Goal: Task Accomplishment & Management: Manage account settings

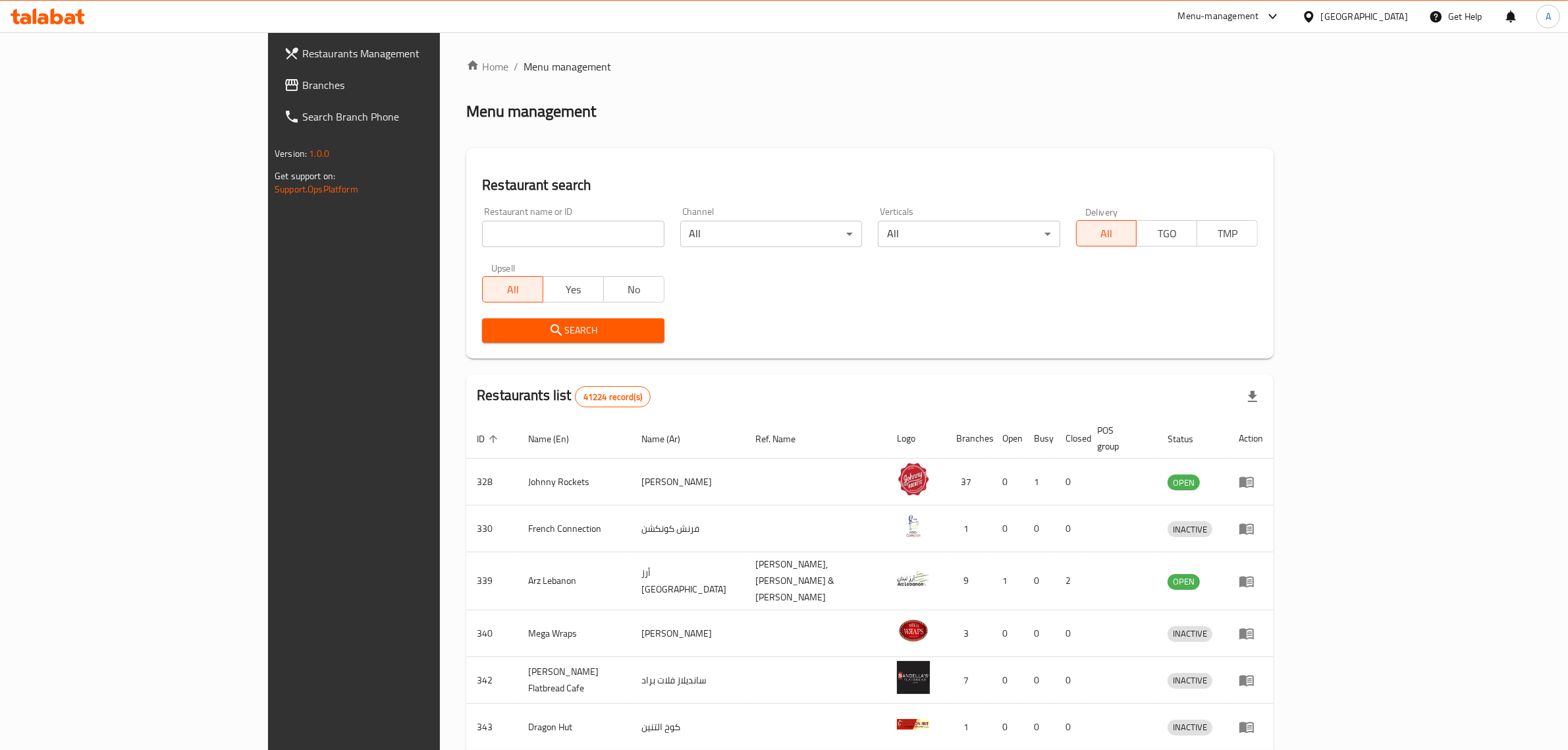
drag, startPoint x: 1261, startPoint y: 85, endPoint x: 1334, endPoint y: 60, distance: 77.2
click at [1261, 85] on div "Home / Menu management Menu management Restaurant search Restaurant name or ID …" at bounding box center [870, 520] width 808 height 923
click at [273, 101] on link "Search Branch Phone" at bounding box center [402, 117] width 257 height 31
click at [302, 87] on span "Branches" at bounding box center [411, 85] width 217 height 16
click at [302, 80] on span "Branches" at bounding box center [411, 85] width 217 height 16
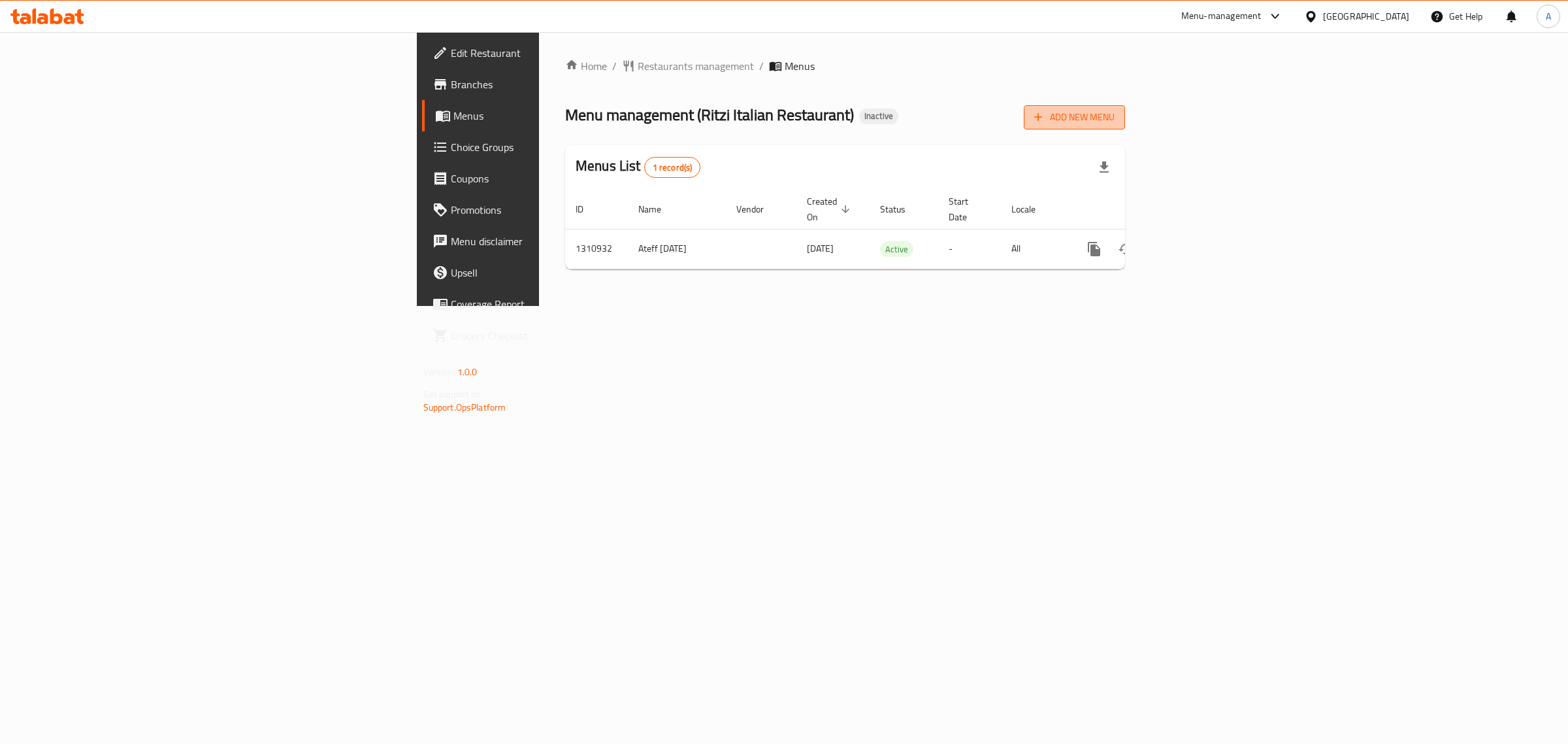
click at [1125, 128] on button "Add New Menu" at bounding box center [1074, 117] width 101 height 24
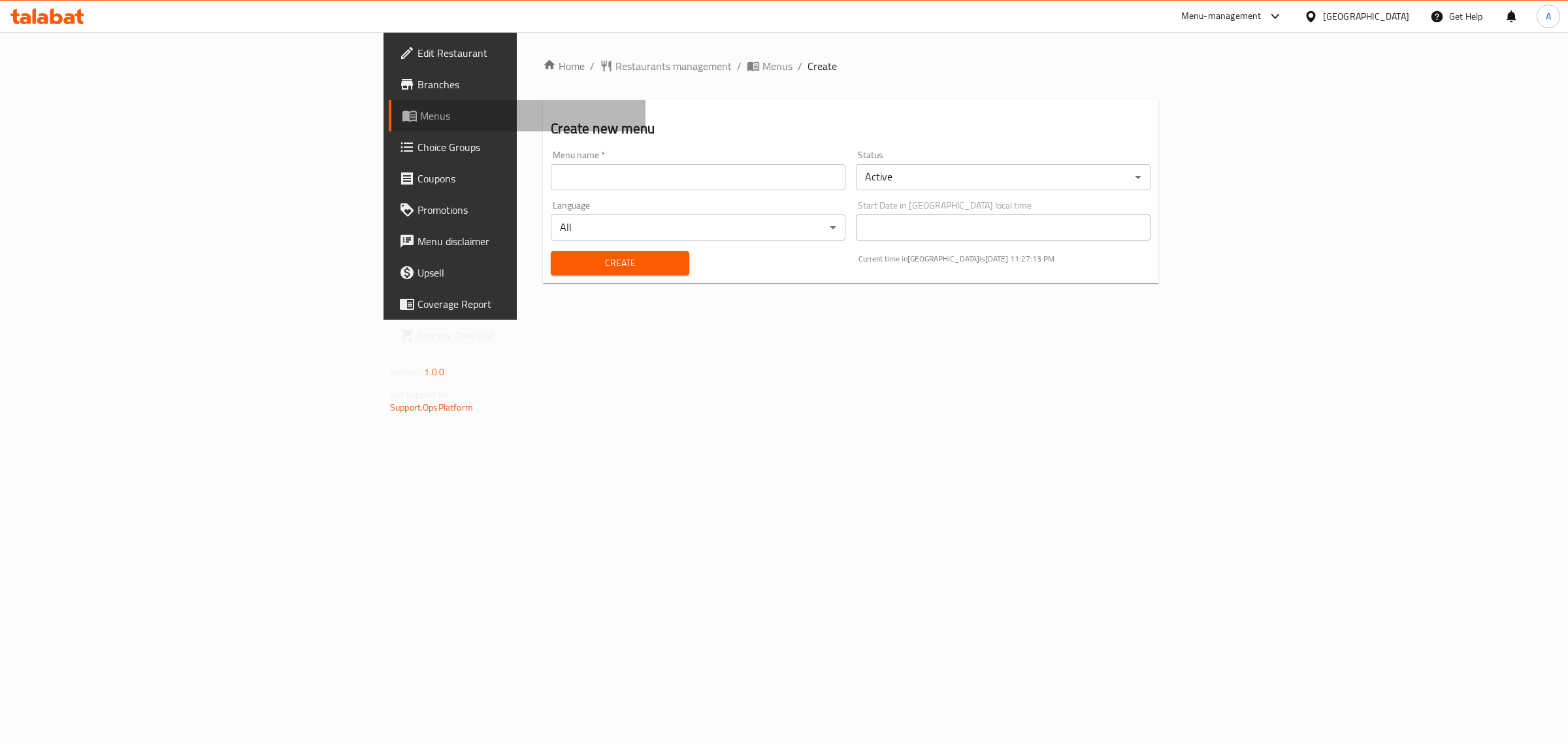
click at [420, 118] on span "Menus" at bounding box center [528, 115] width 215 height 16
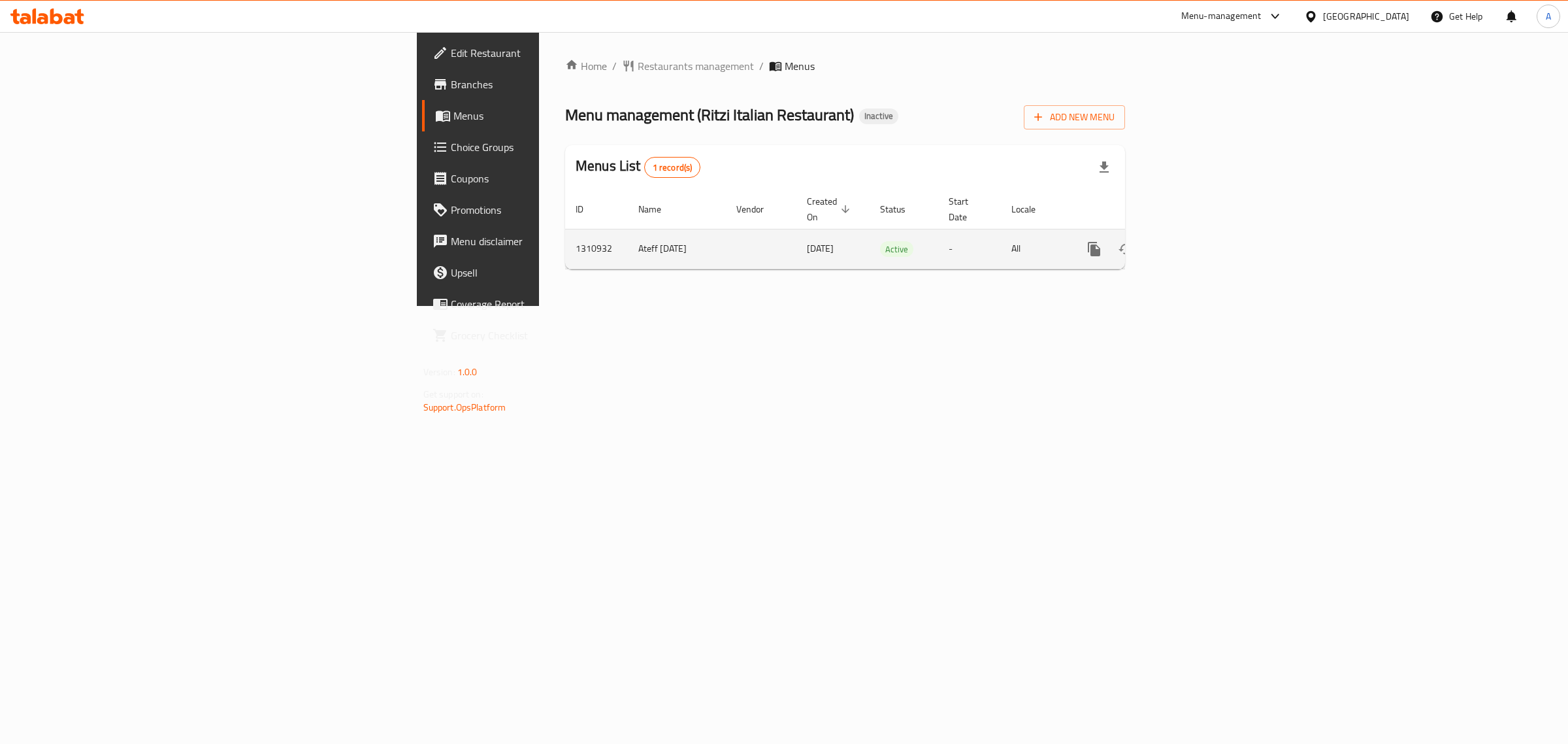
click at [1196, 242] on icon "enhanced table" at bounding box center [1188, 248] width 16 height 16
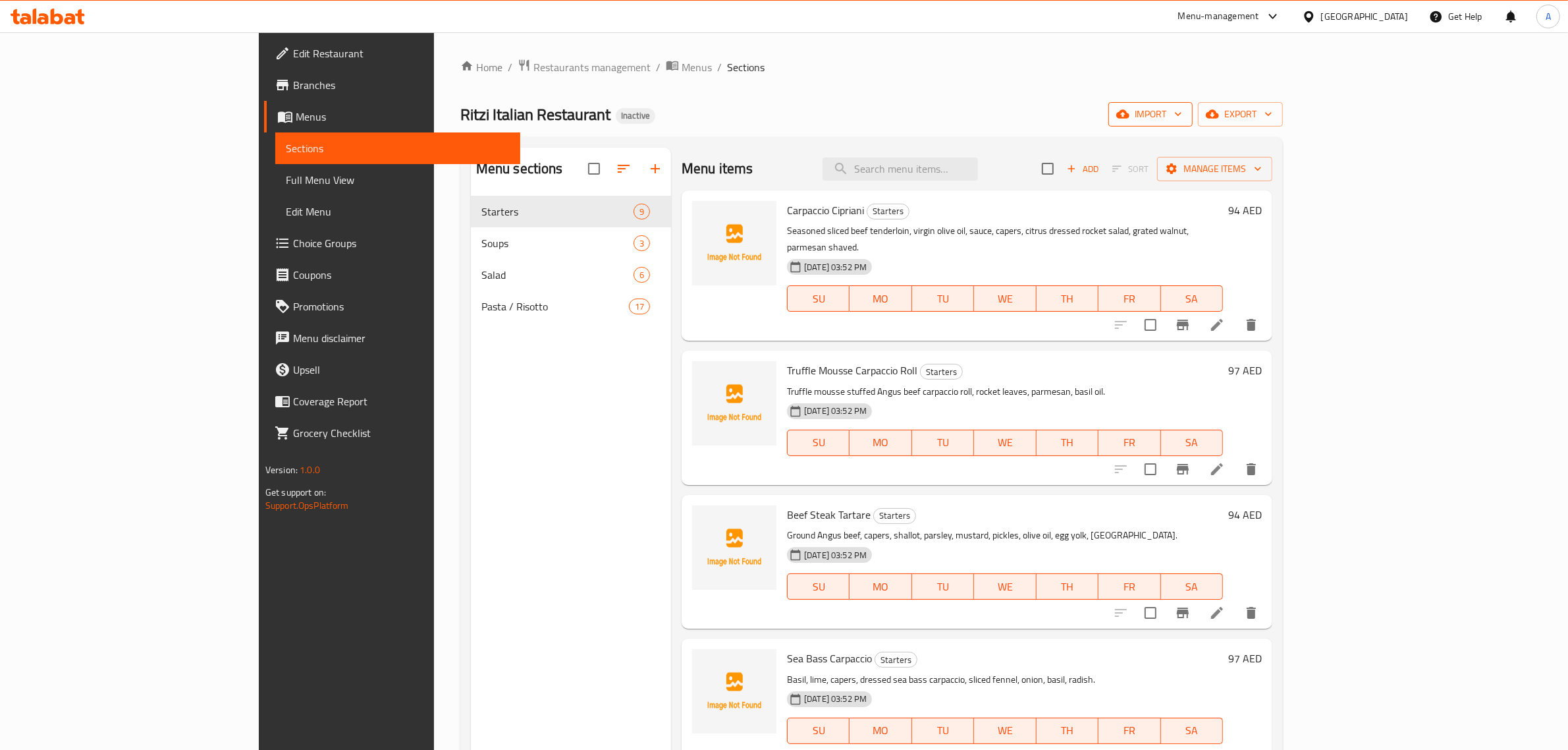
click at [1182, 113] on span "import" at bounding box center [1151, 114] width 63 height 17
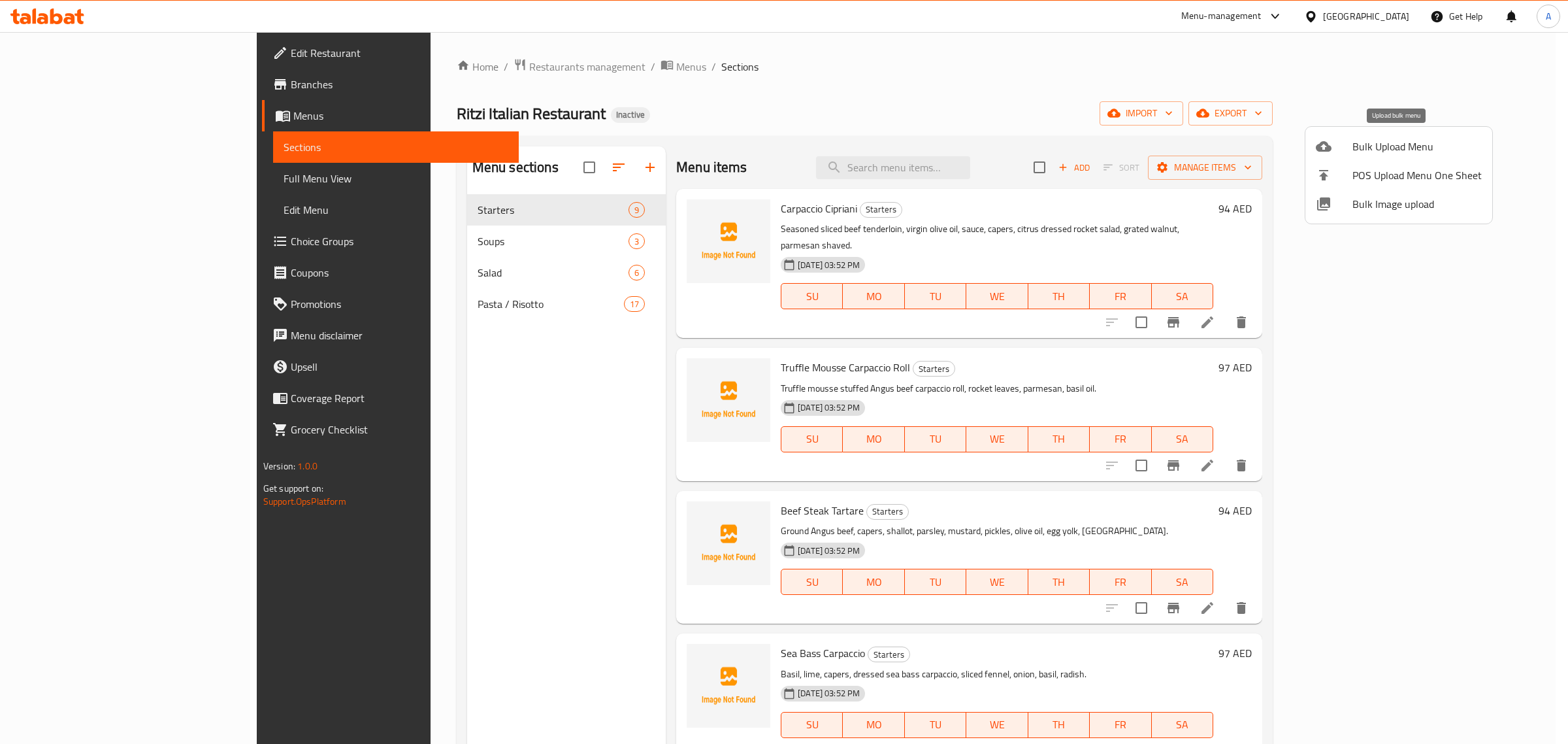
click at [1371, 146] on span "Bulk Upload Menu" at bounding box center [1416, 146] width 129 height 16
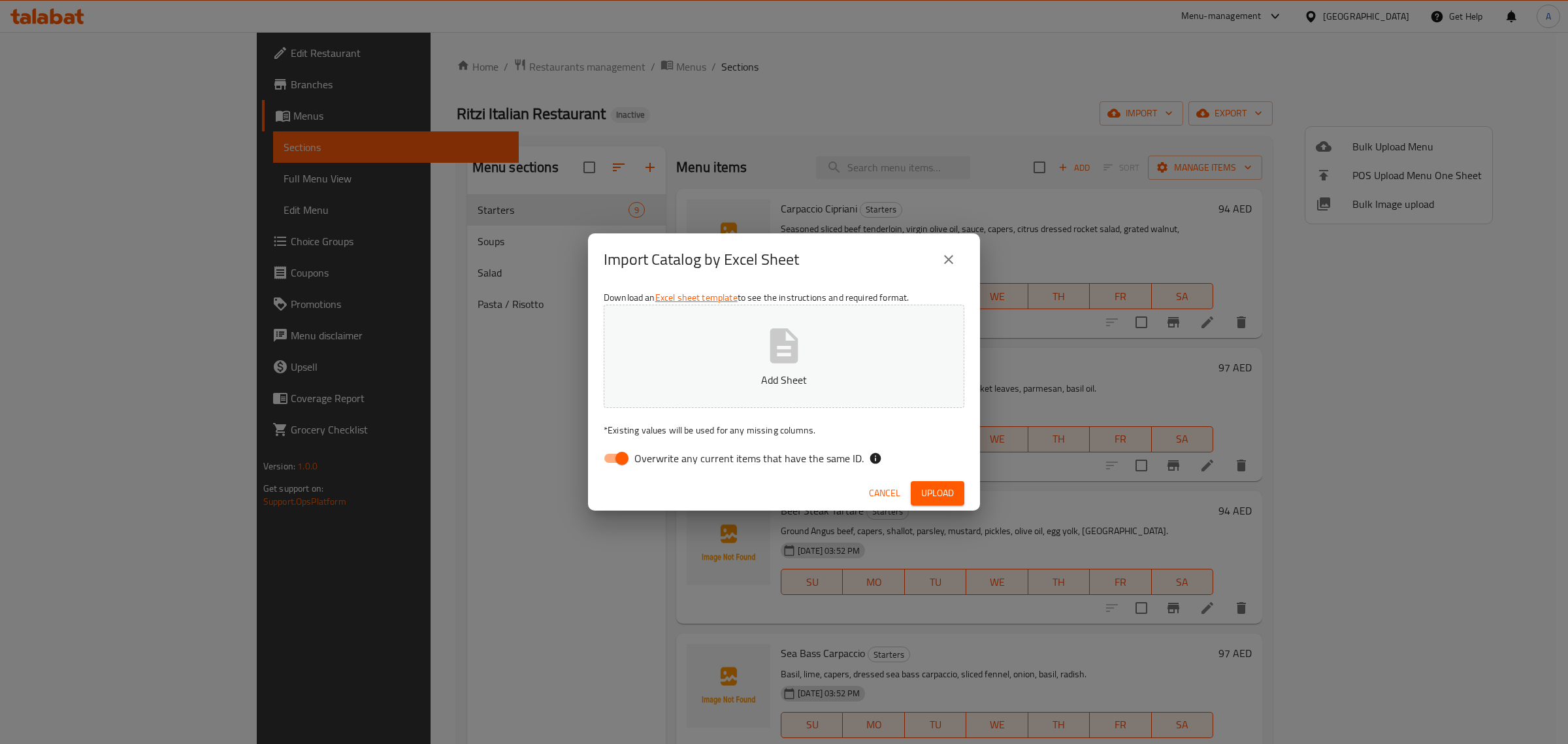
click at [689, 446] on label "Overwrite any current items that have the same ID." at bounding box center [730, 458] width 267 height 25
click at [659, 446] on input "Overwrite any current items that have the same ID." at bounding box center [621, 458] width 75 height 25
checkbox input "false"
click at [739, 351] on button "Add Sheet" at bounding box center [783, 356] width 361 height 104
click at [941, 482] on button "Upload" at bounding box center [937, 492] width 53 height 24
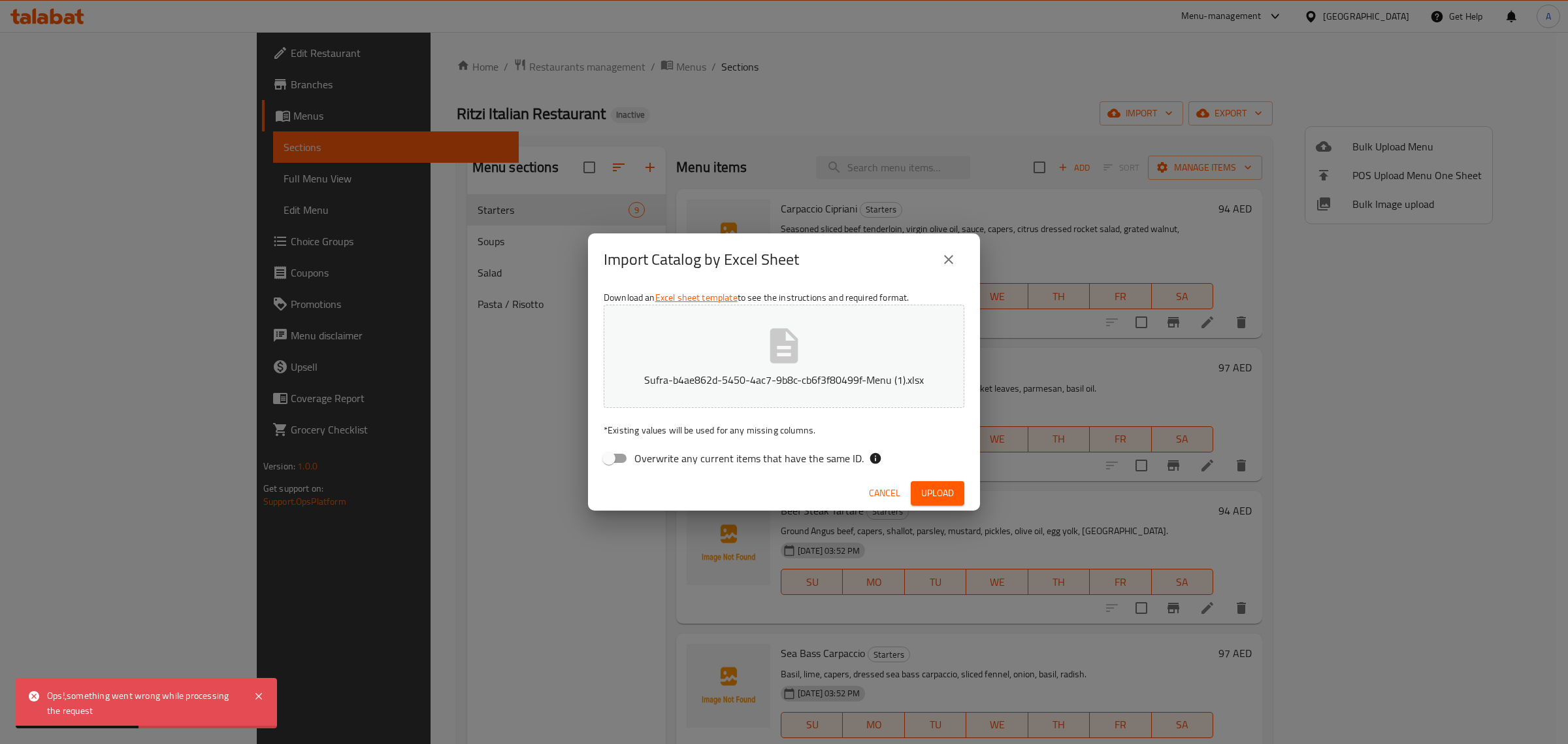
click at [958, 261] on button "close" at bounding box center [948, 259] width 31 height 31
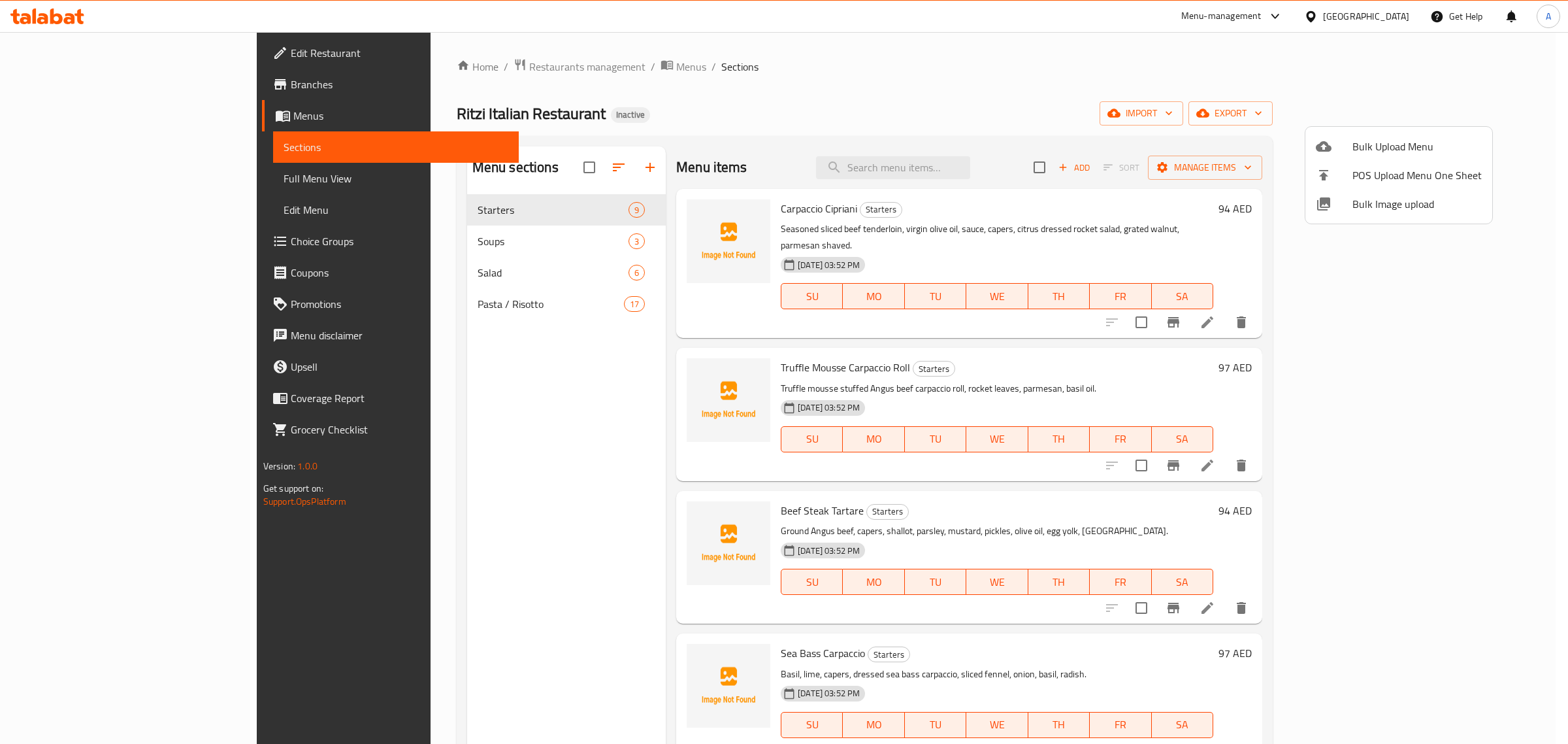
click at [1002, 87] on div at bounding box center [784, 372] width 1568 height 744
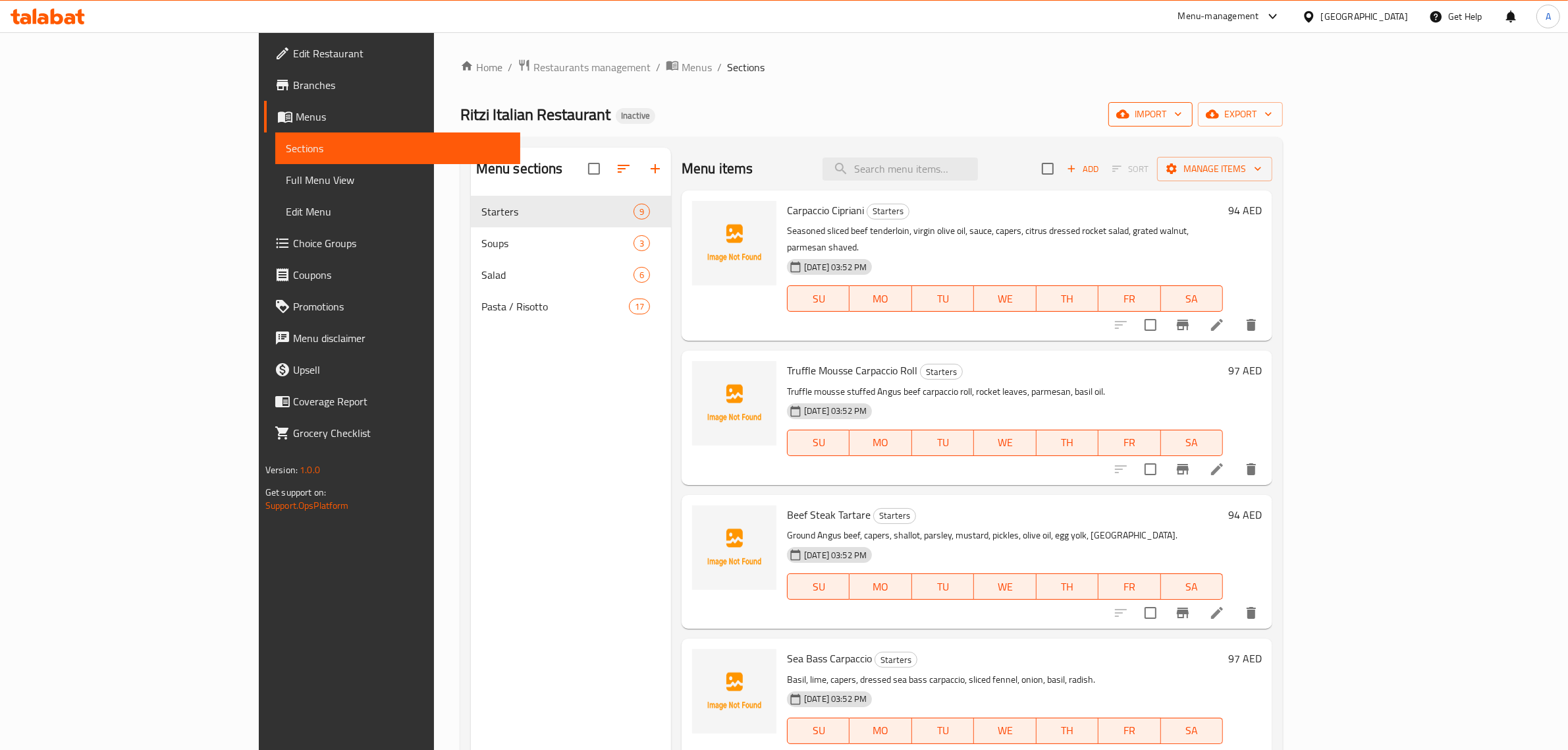
click at [1193, 103] on button "import" at bounding box center [1151, 114] width 84 height 24
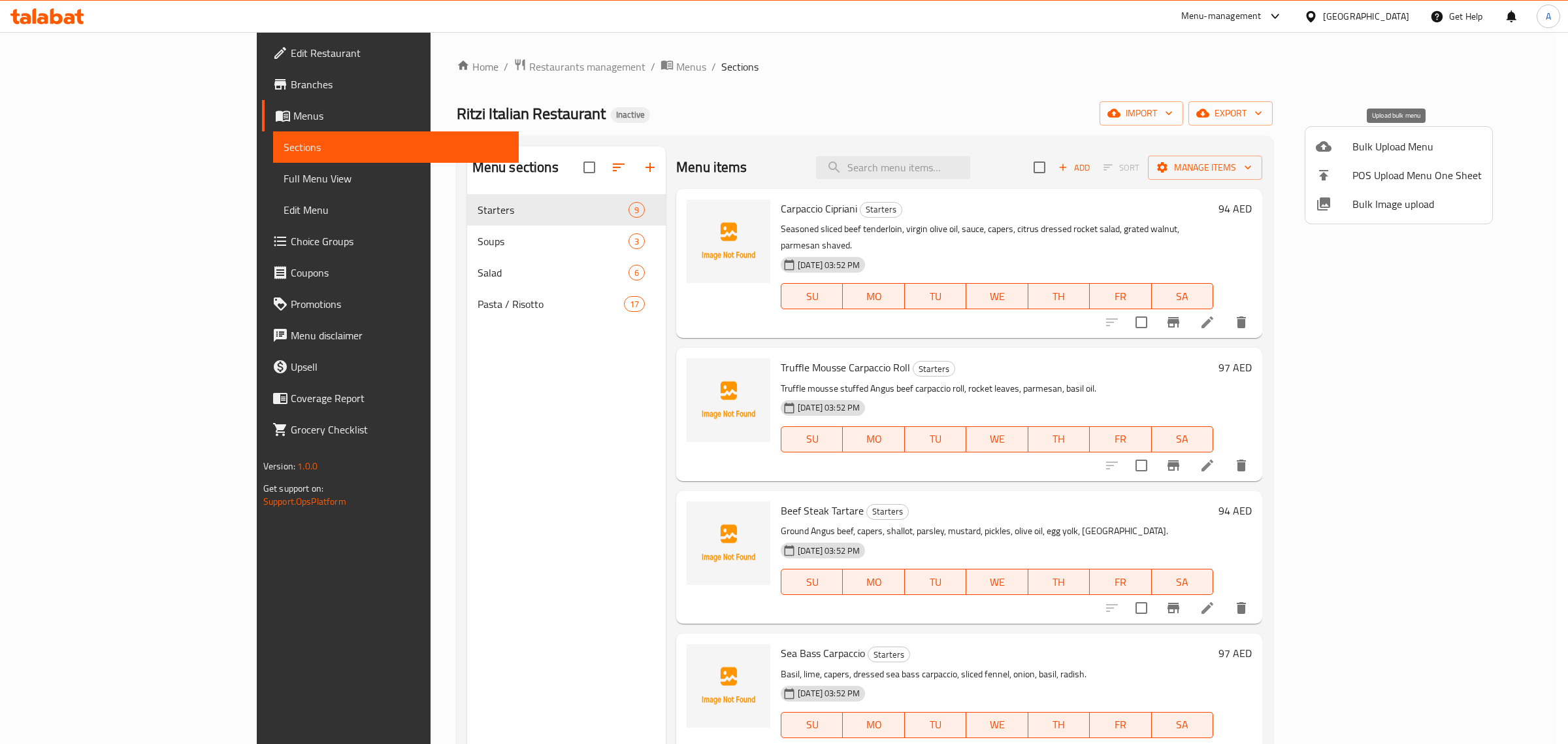
click at [1381, 147] on span "Bulk Upload Menu" at bounding box center [1416, 146] width 129 height 16
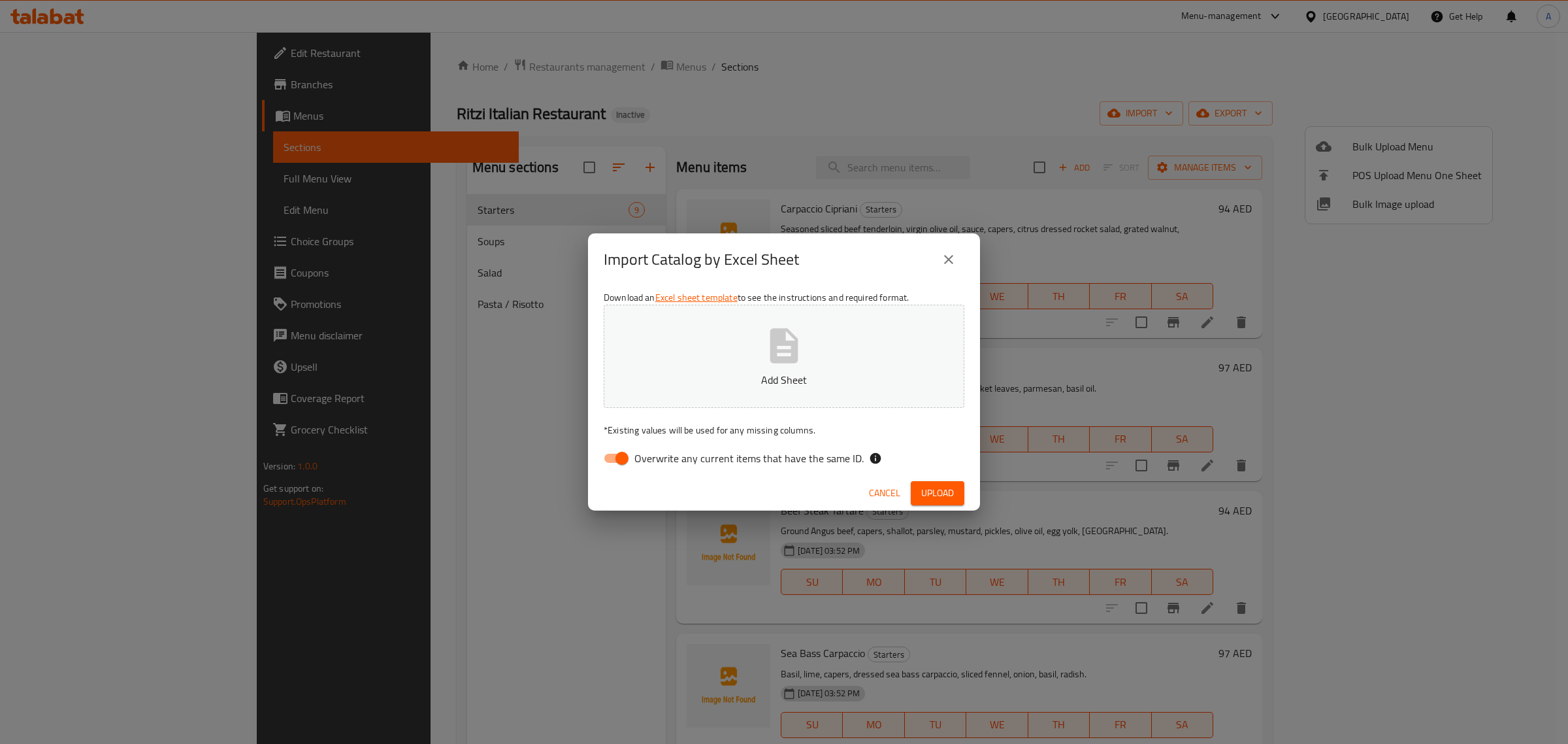
click at [700, 465] on span "Overwrite any current items that have the same ID." at bounding box center [749, 458] width 229 height 16
click at [659, 465] on input "Overwrite any current items that have the same ID." at bounding box center [621, 458] width 75 height 25
checkbox input "false"
click at [713, 363] on button "Add Sheet" at bounding box center [783, 356] width 361 height 104
click at [931, 494] on span "Upload" at bounding box center [938, 493] width 33 height 16
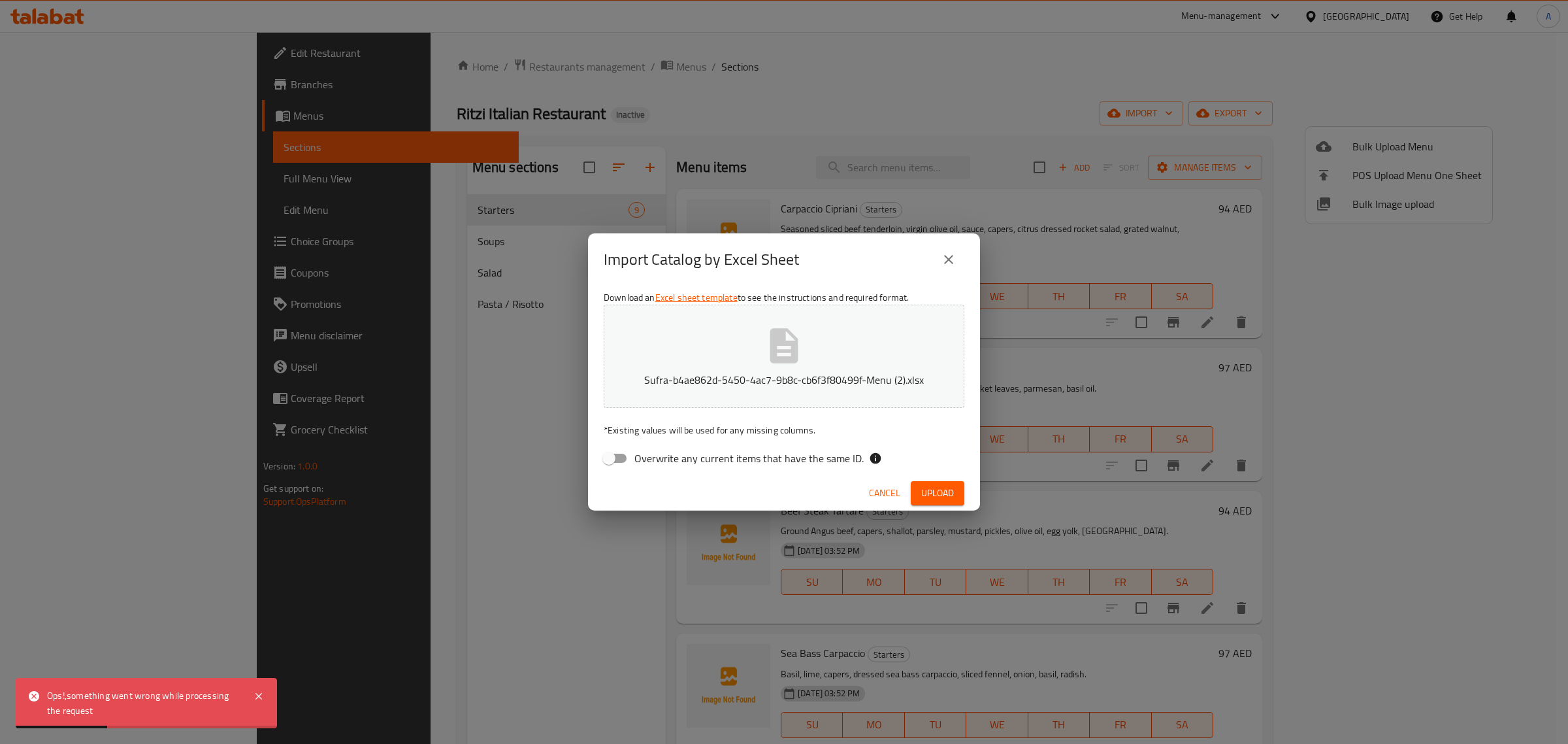
click at [506, 432] on div "Import Catalog by Excel Sheet Download an Excel sheet template to see the instr…" at bounding box center [784, 372] width 1568 height 744
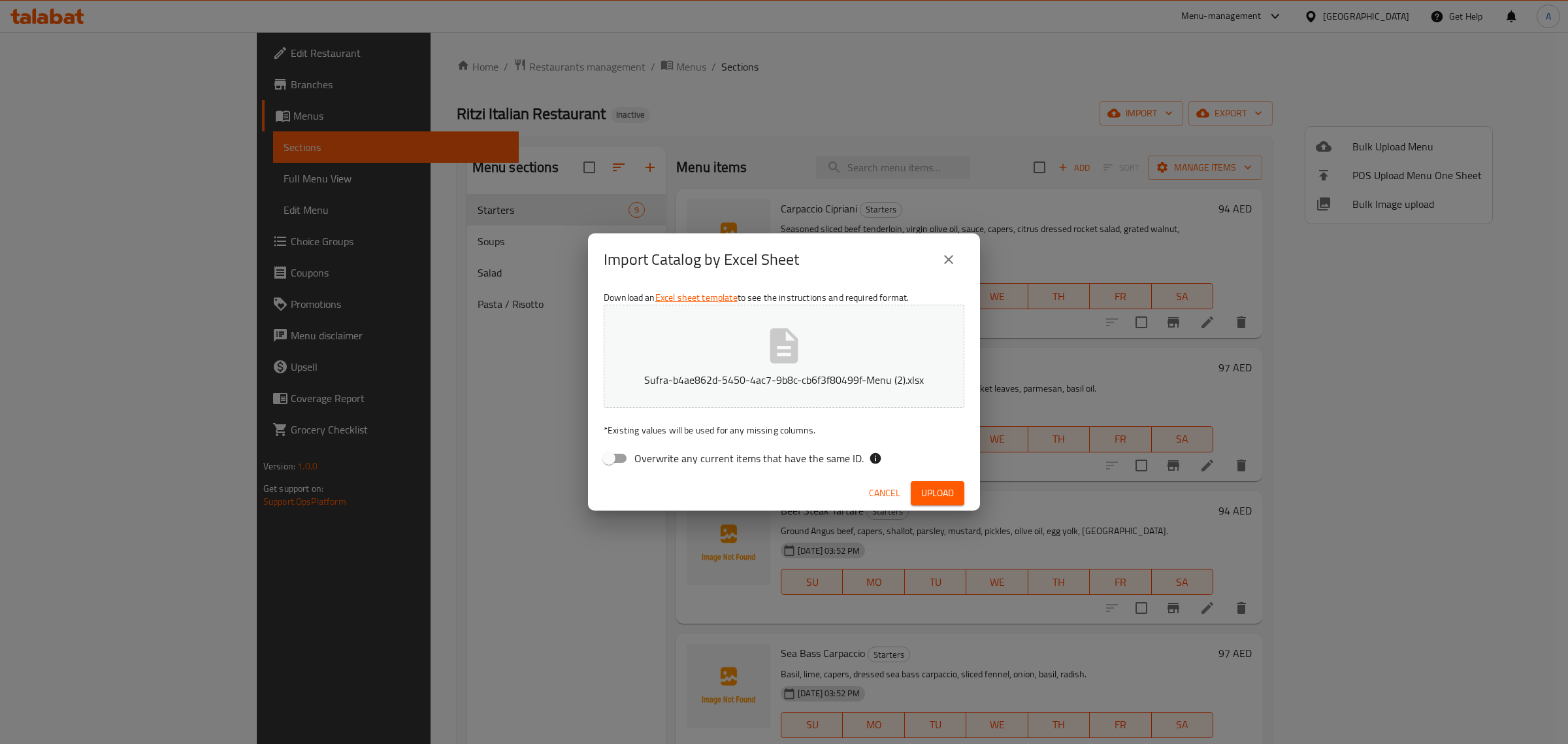
click at [938, 249] on button "close" at bounding box center [948, 259] width 31 height 31
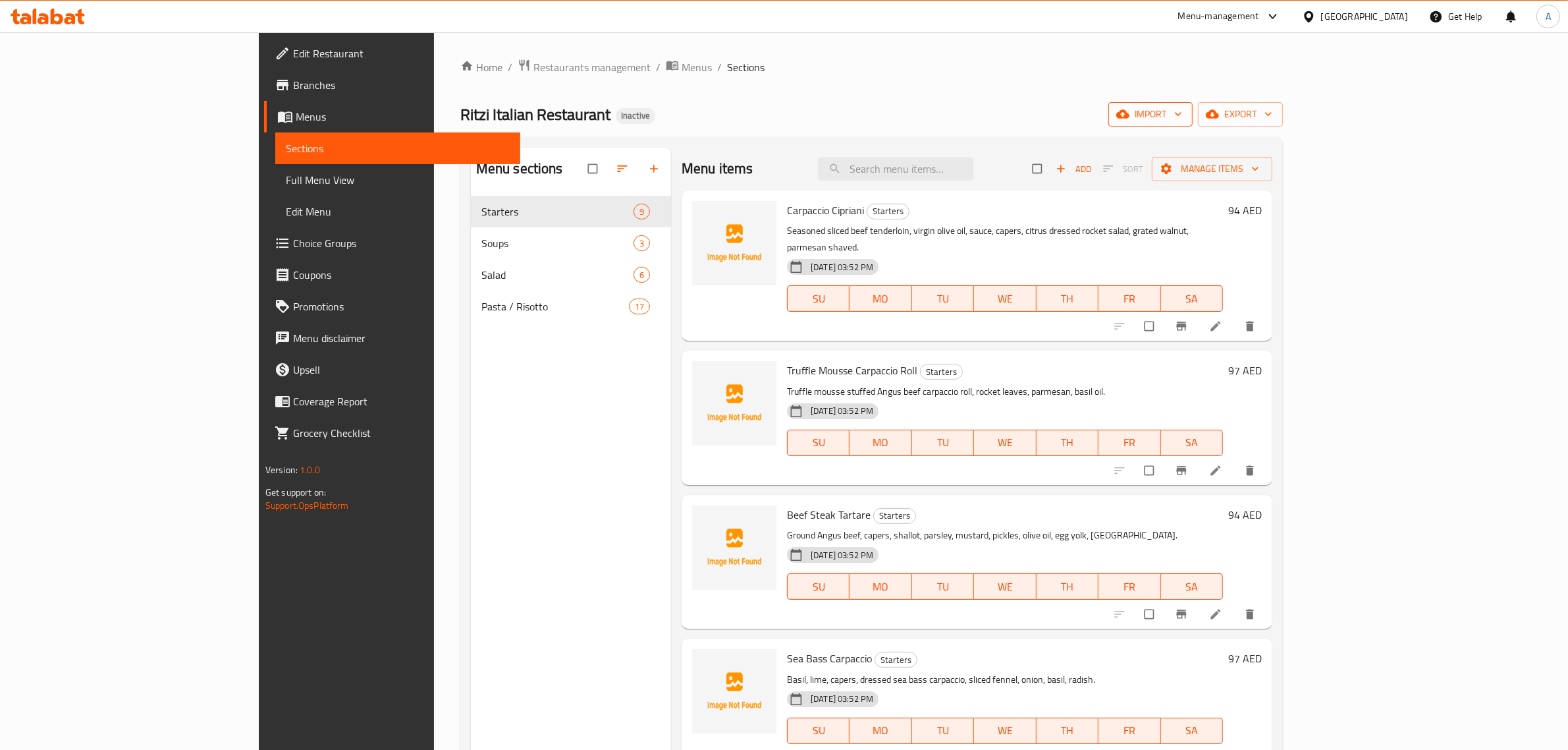
click at [1182, 114] on span "import" at bounding box center [1151, 114] width 63 height 17
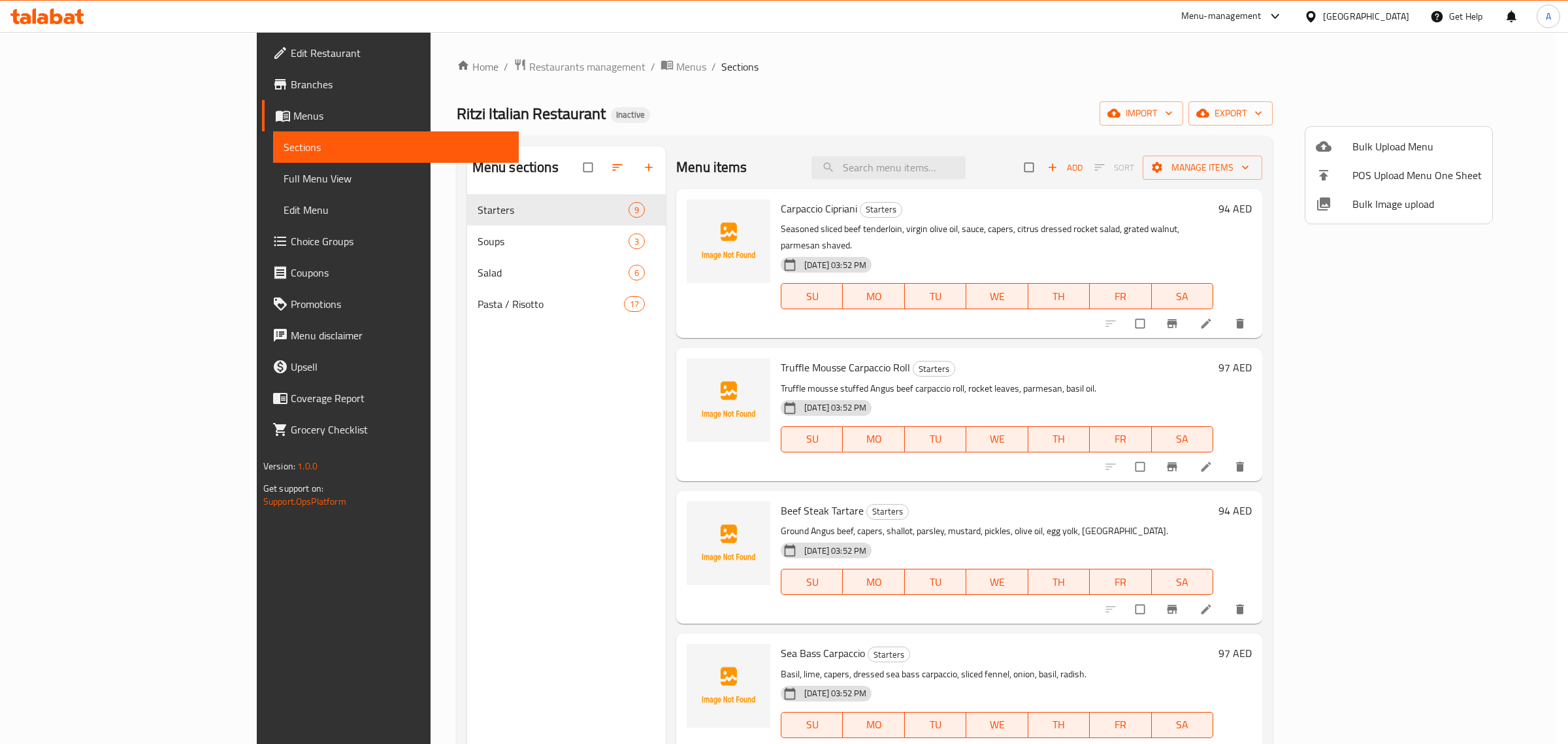
click at [1353, 128] on ul "Bulk Upload Menu POS Upload Menu One Sheet Bulk Image upload" at bounding box center [1398, 175] width 187 height 97
click at [1353, 134] on li "Bulk Upload Menu" at bounding box center [1398, 146] width 187 height 29
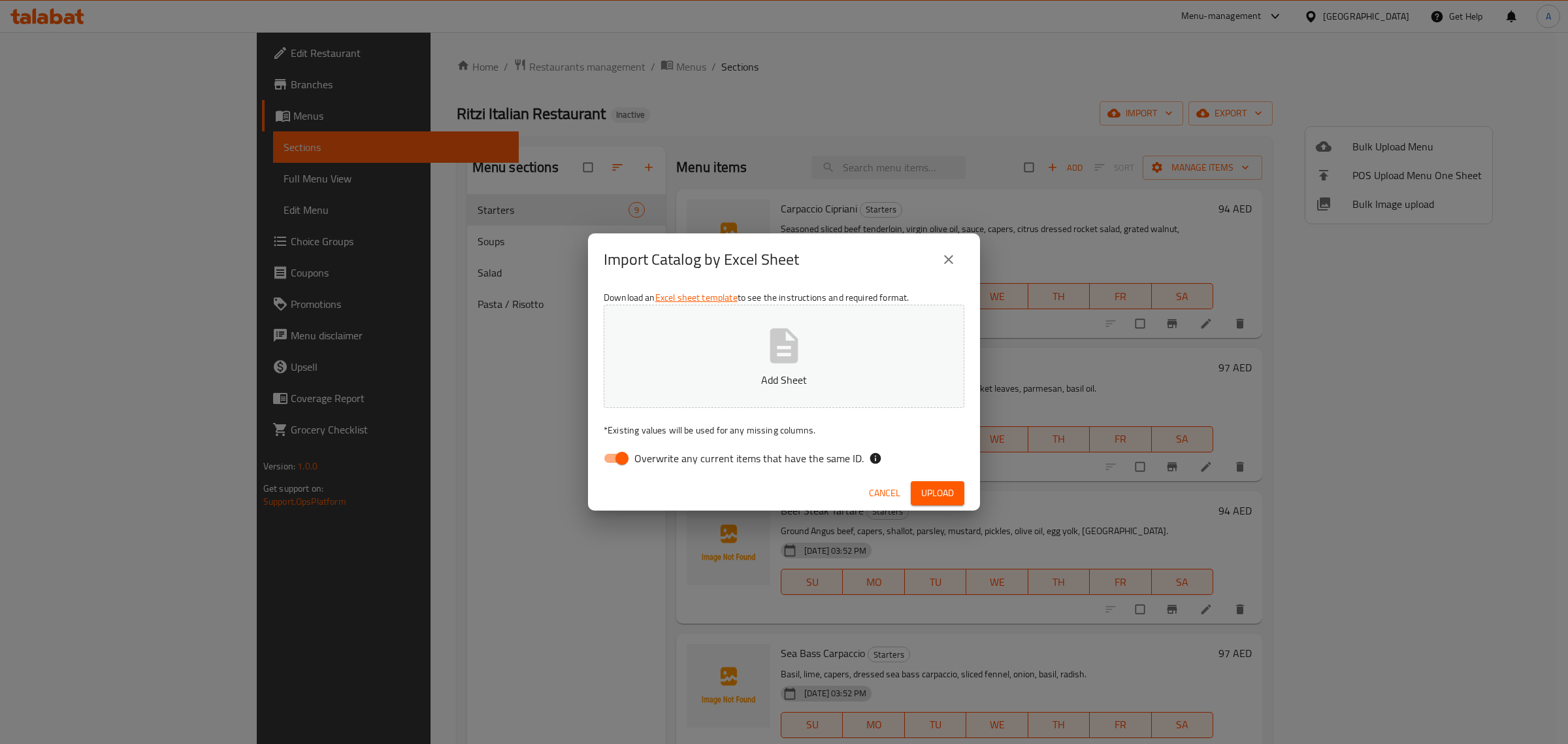
click at [729, 464] on span "Overwrite any current items that have the same ID." at bounding box center [749, 458] width 229 height 16
click at [659, 464] on input "Overwrite any current items that have the same ID." at bounding box center [621, 458] width 75 height 25
checkbox input "false"
click at [676, 357] on button "Add Sheet" at bounding box center [783, 356] width 361 height 104
click at [941, 492] on span "Upload" at bounding box center [938, 493] width 33 height 16
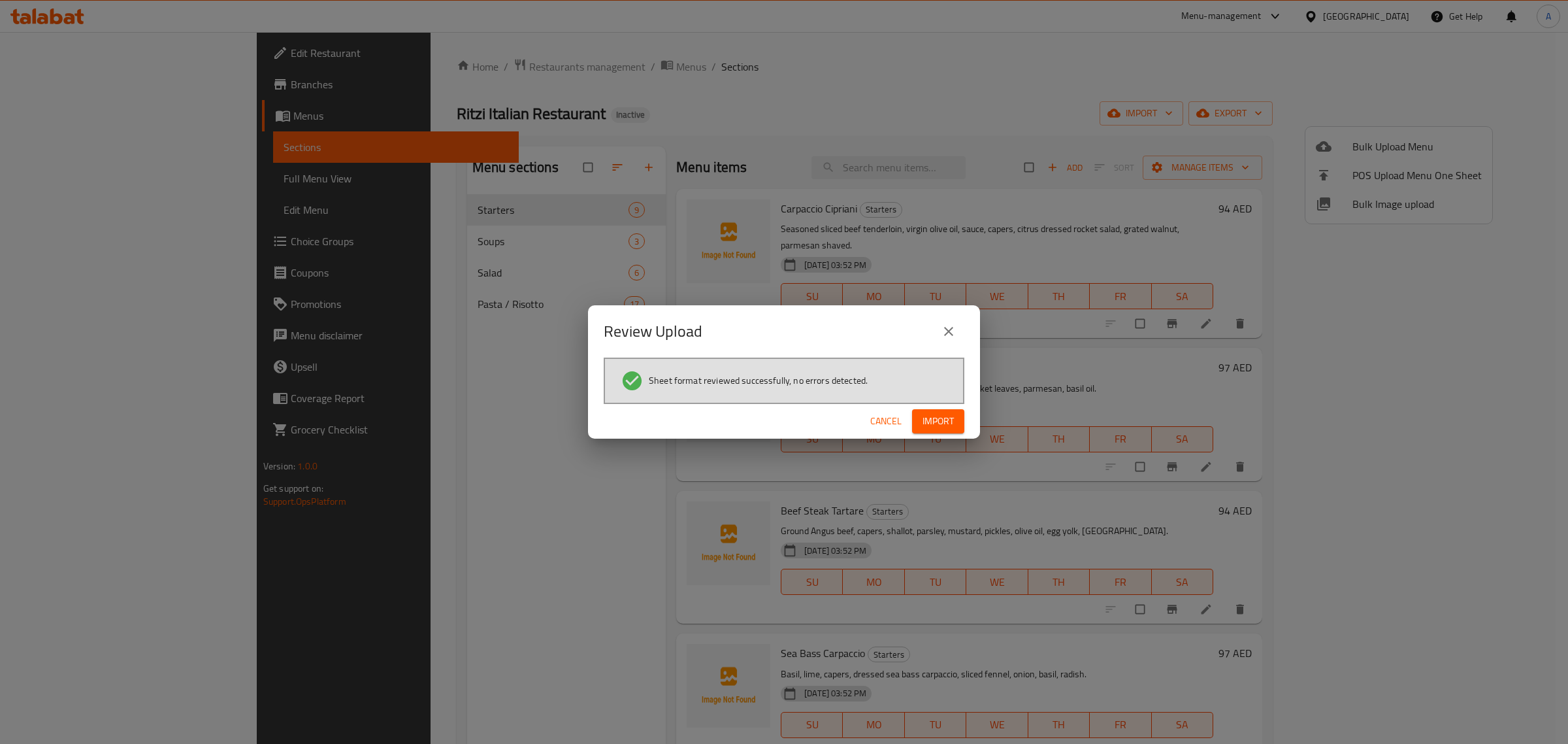
click at [949, 418] on span "Import" at bounding box center [938, 421] width 31 height 16
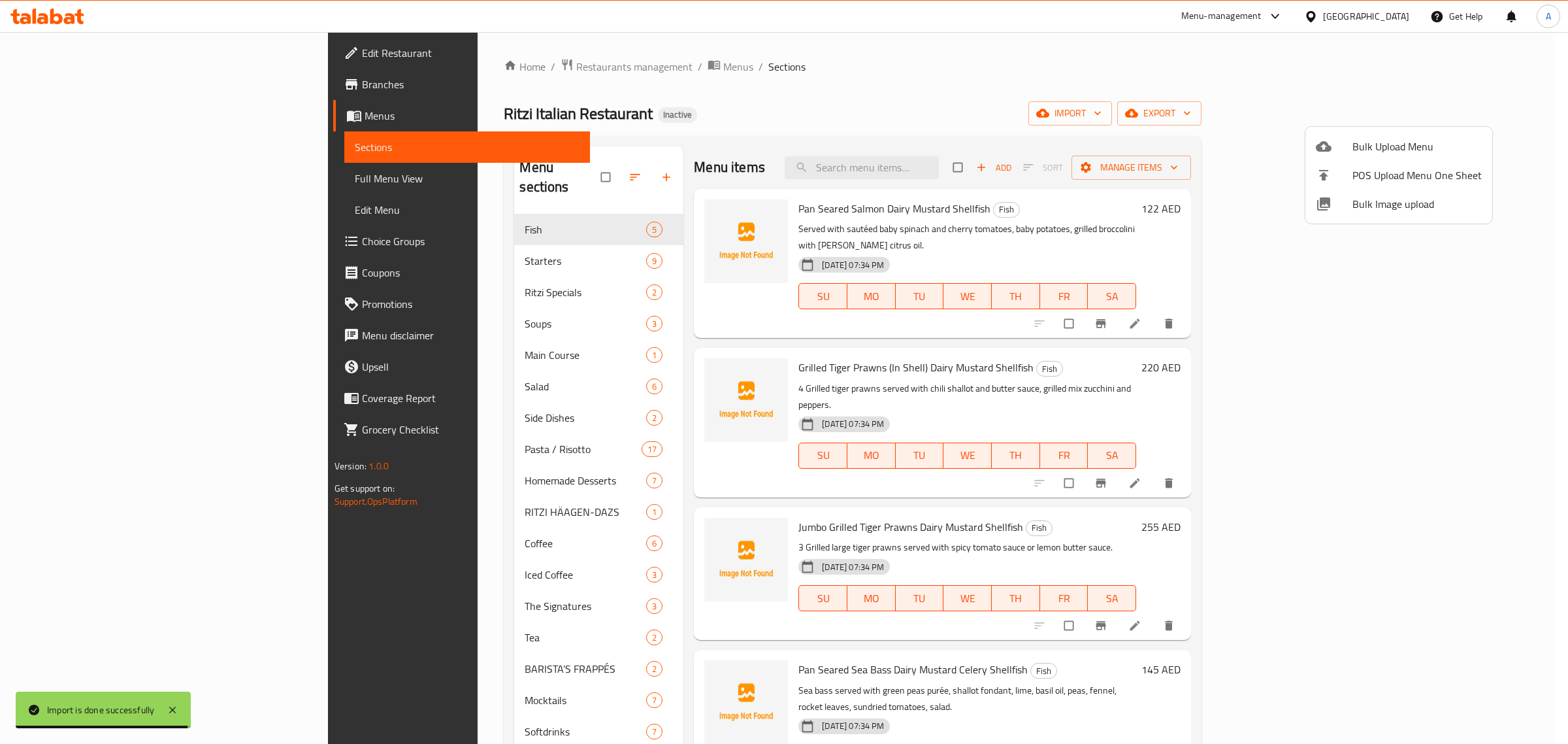
click at [467, 574] on div at bounding box center [784, 372] width 1568 height 744
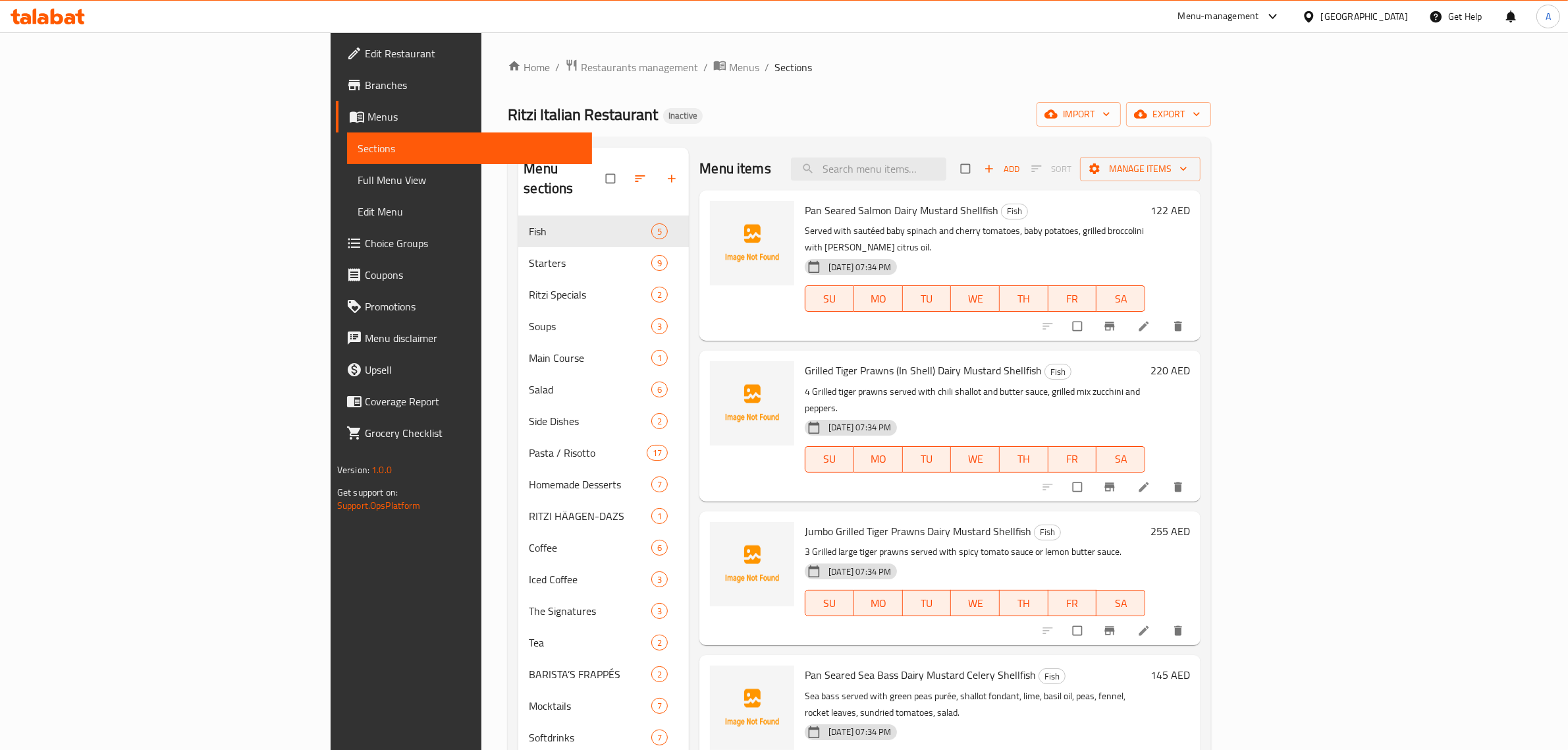
click at [853, 66] on ol "Home / Restaurants management / Menus / Sections" at bounding box center [859, 67] width 703 height 17
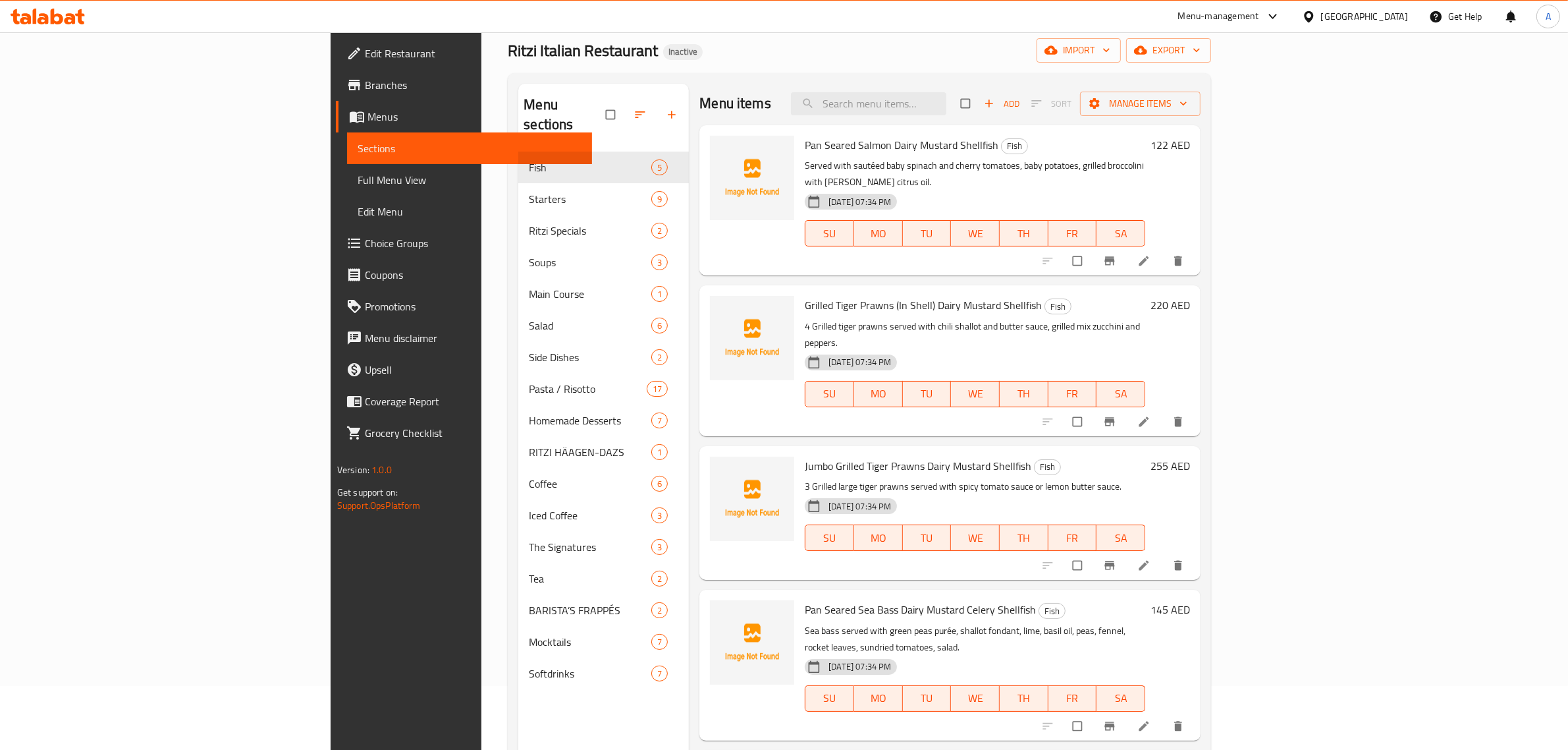
scroll to position [185, 0]
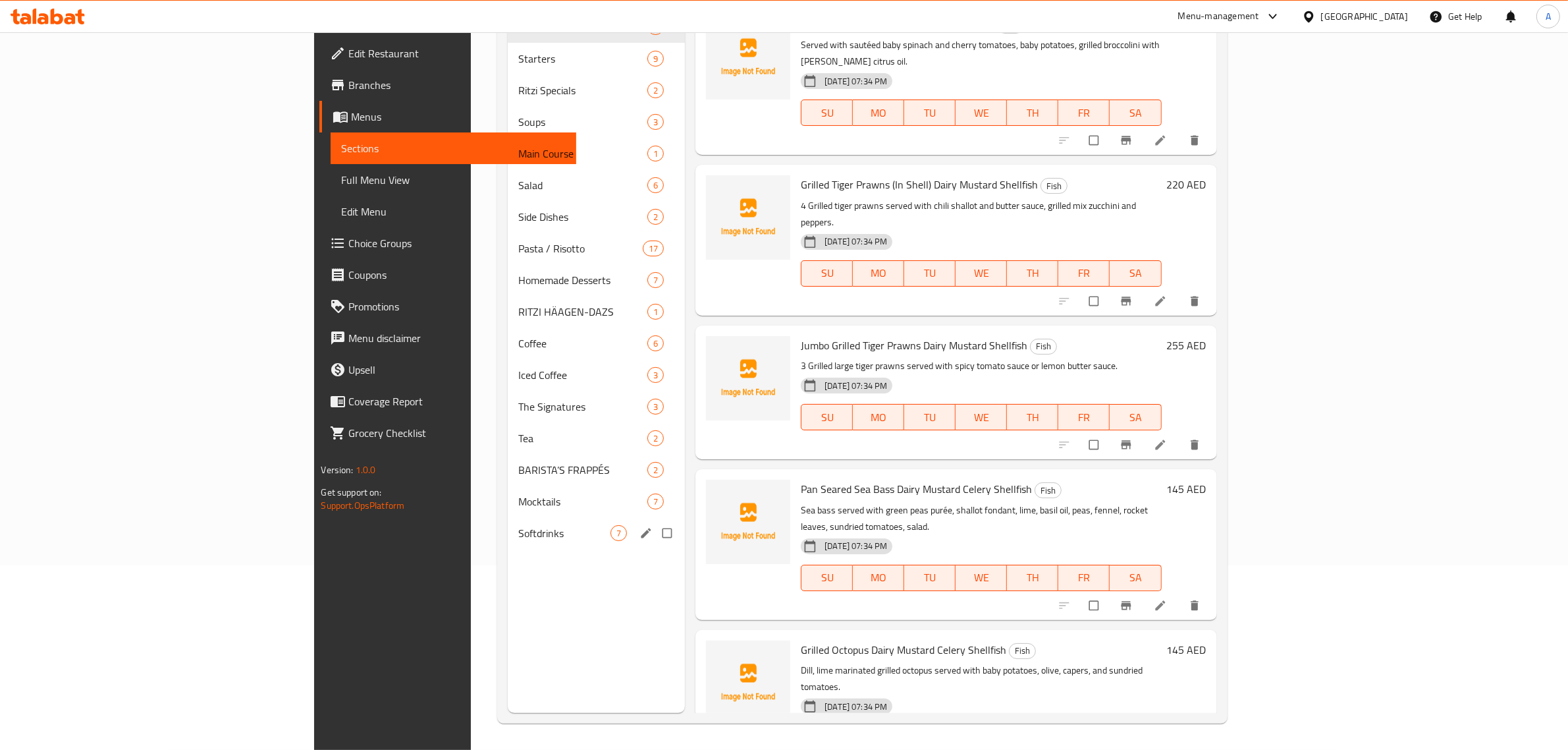
click at [508, 544] on div "Softdrinks 7" at bounding box center [596, 533] width 177 height 31
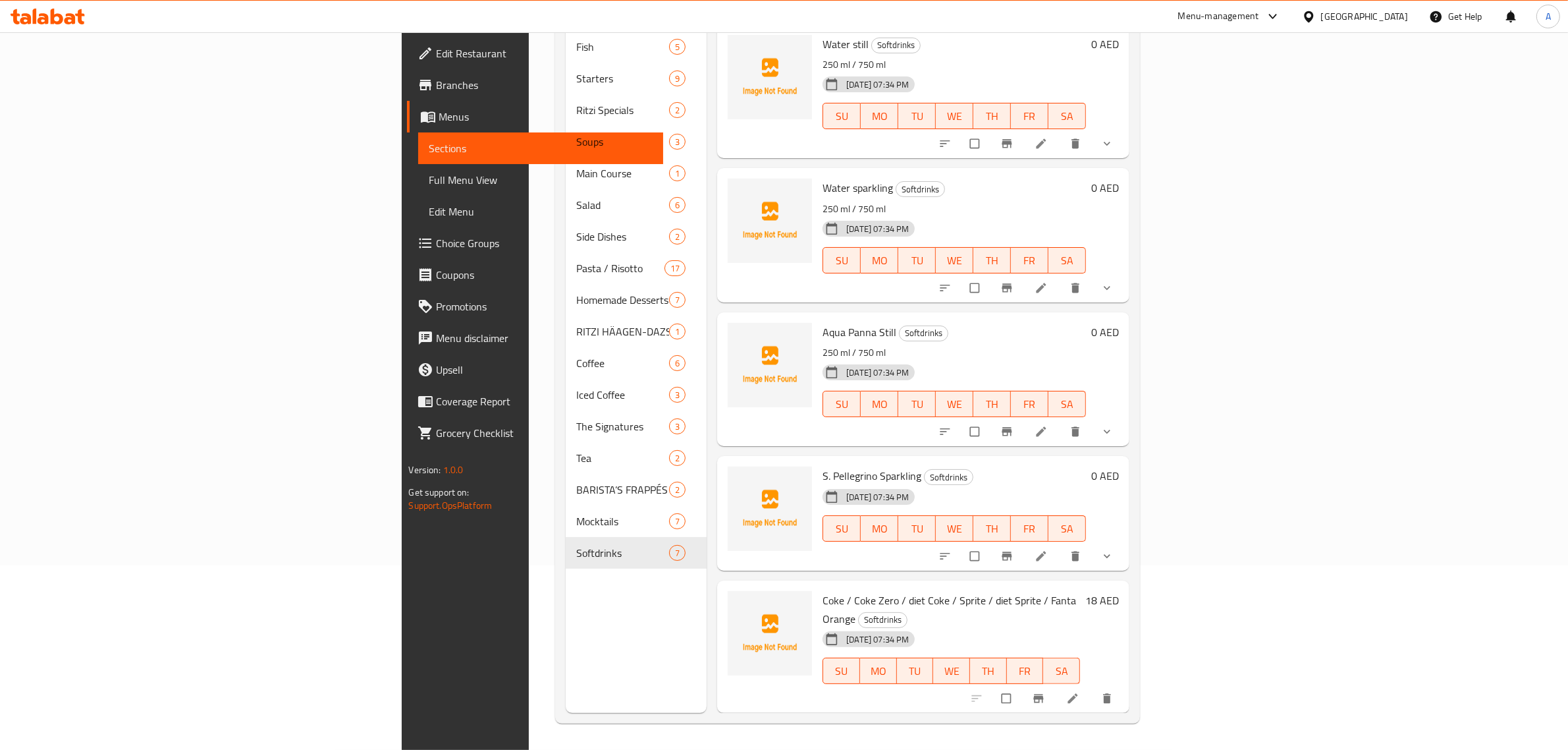
click at [566, 608] on div "Menu sections Fish 5 Starters 9 Ritzi Specials 2 Soups 3 Main Course 1 Salad 6 …" at bounding box center [636, 337] width 141 height 750
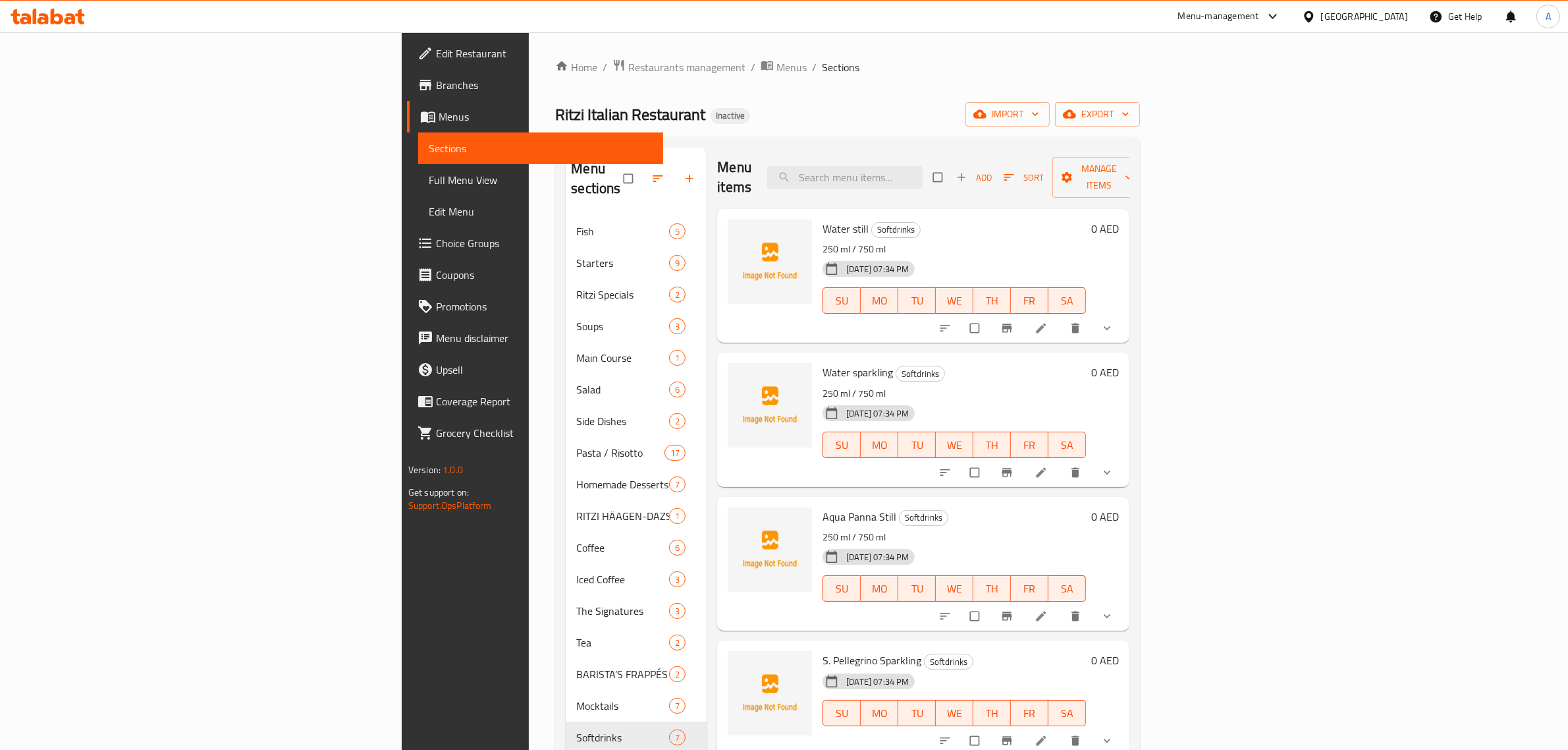
click at [666, 95] on div "Home / Restaurants management / Menus / Sections Ritzi Italian Restaurant Inact…" at bounding box center [847, 483] width 585 height 849
drag, startPoint x: 749, startPoint y: 56, endPoint x: 929, endPoint y: 114, distance: 189.1
click at [749, 56] on div "Home / Restaurants management / Menus / Sections Ritzi Italian Restaurant Inact…" at bounding box center [847, 483] width 637 height 902
click at [923, 172] on input "search" at bounding box center [845, 177] width 156 height 23
paste input "Add an espresso shot to your frappé"
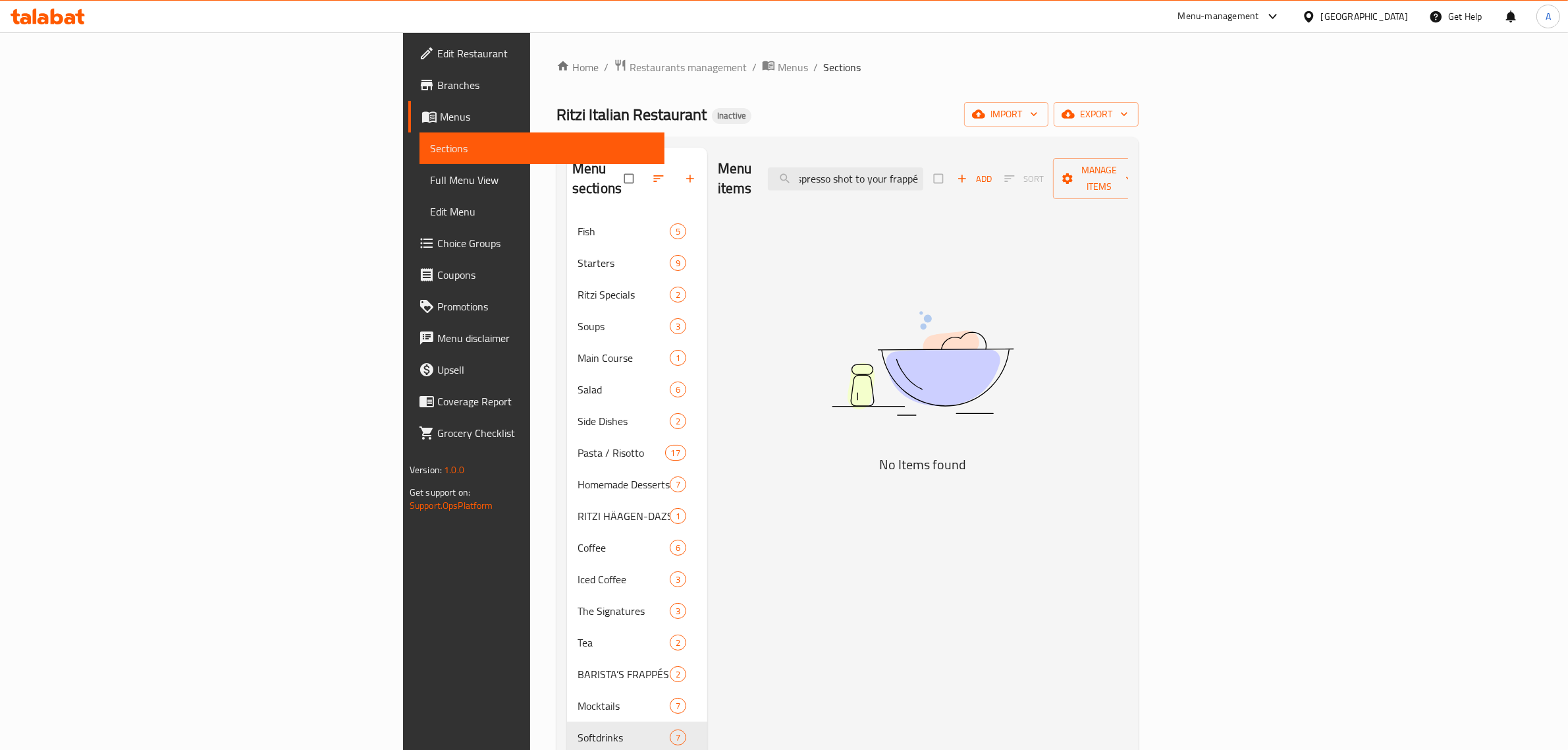
click at [852, 122] on div "Ritzi Italian Restaurant Inactive import export" at bounding box center [847, 114] width 582 height 24
click at [923, 172] on input "Add an espresso shot to your frappé" at bounding box center [846, 179] width 156 height 23
paste input "Jumbo Grilled Tiger Prawns Dairy Mustard Shellfish"
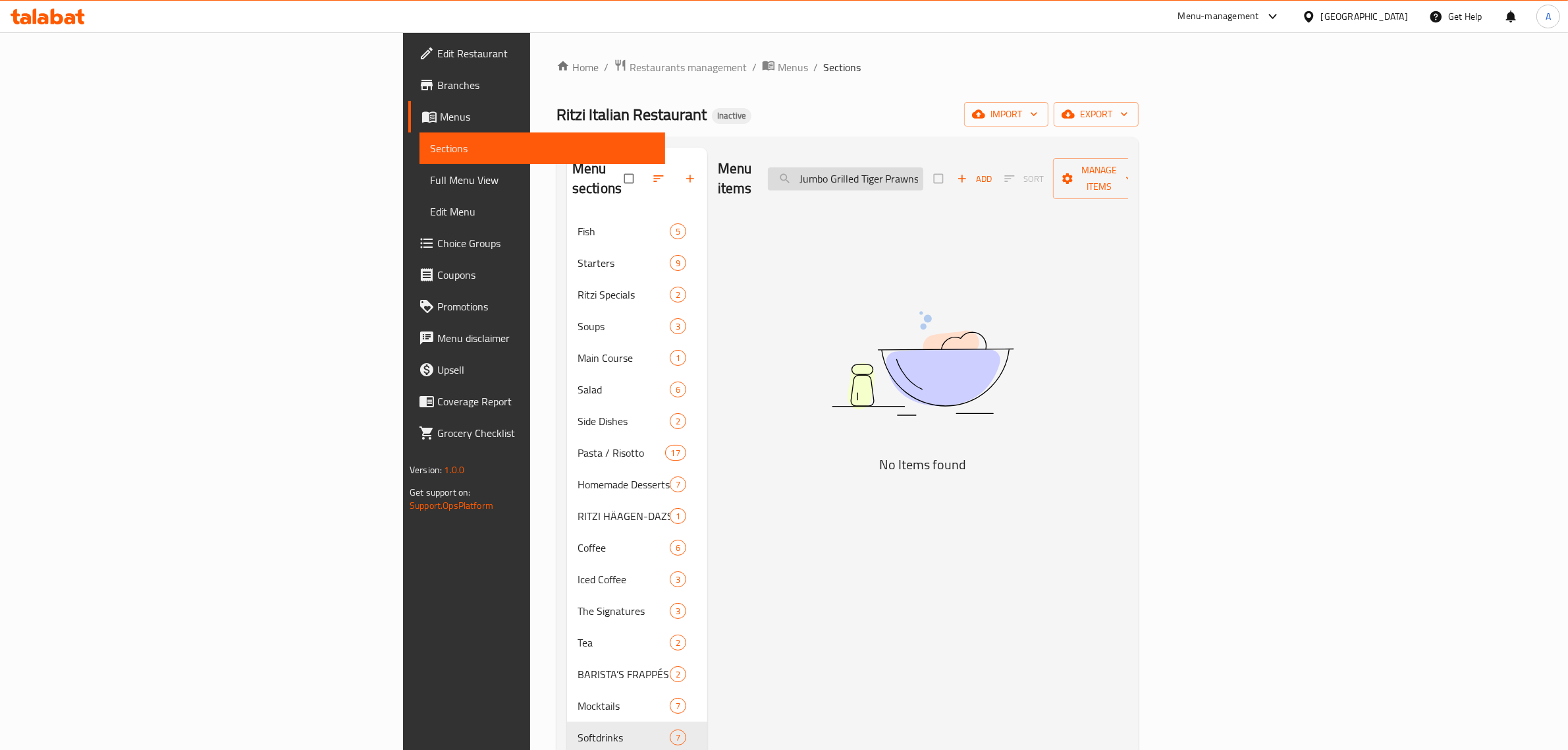
scroll to position [0, 109]
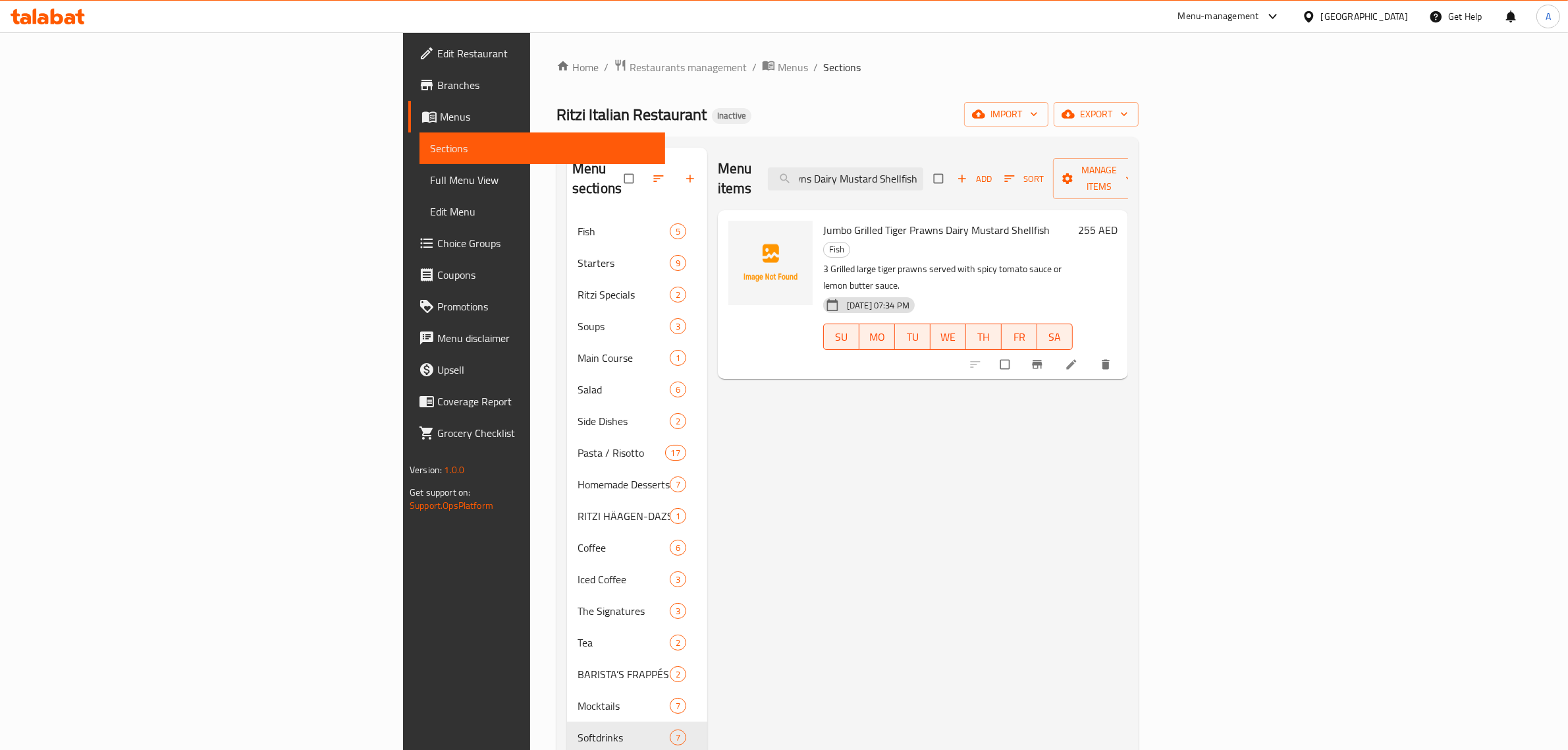
type input "Jumbo Grilled Tiger Prawns Dairy Mustard Shellfish"
click at [916, 261] on p "3 Grilled large tiger prawns served with spicy tomato sauce or lemon butter sau…" at bounding box center [948, 278] width 249 height 33
copy p "tomato"
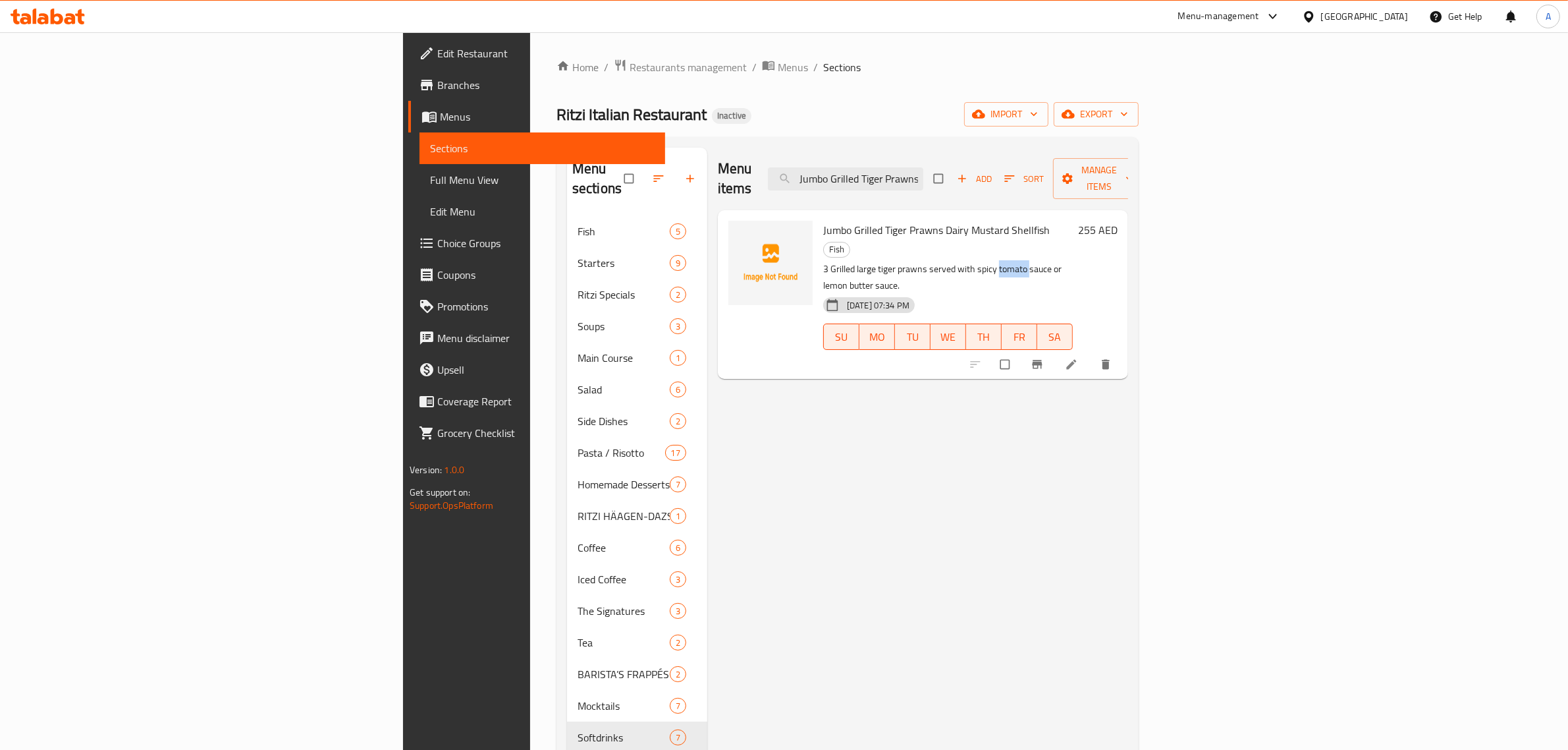
click at [1091, 354] on li at bounding box center [1073, 364] width 37 height 21
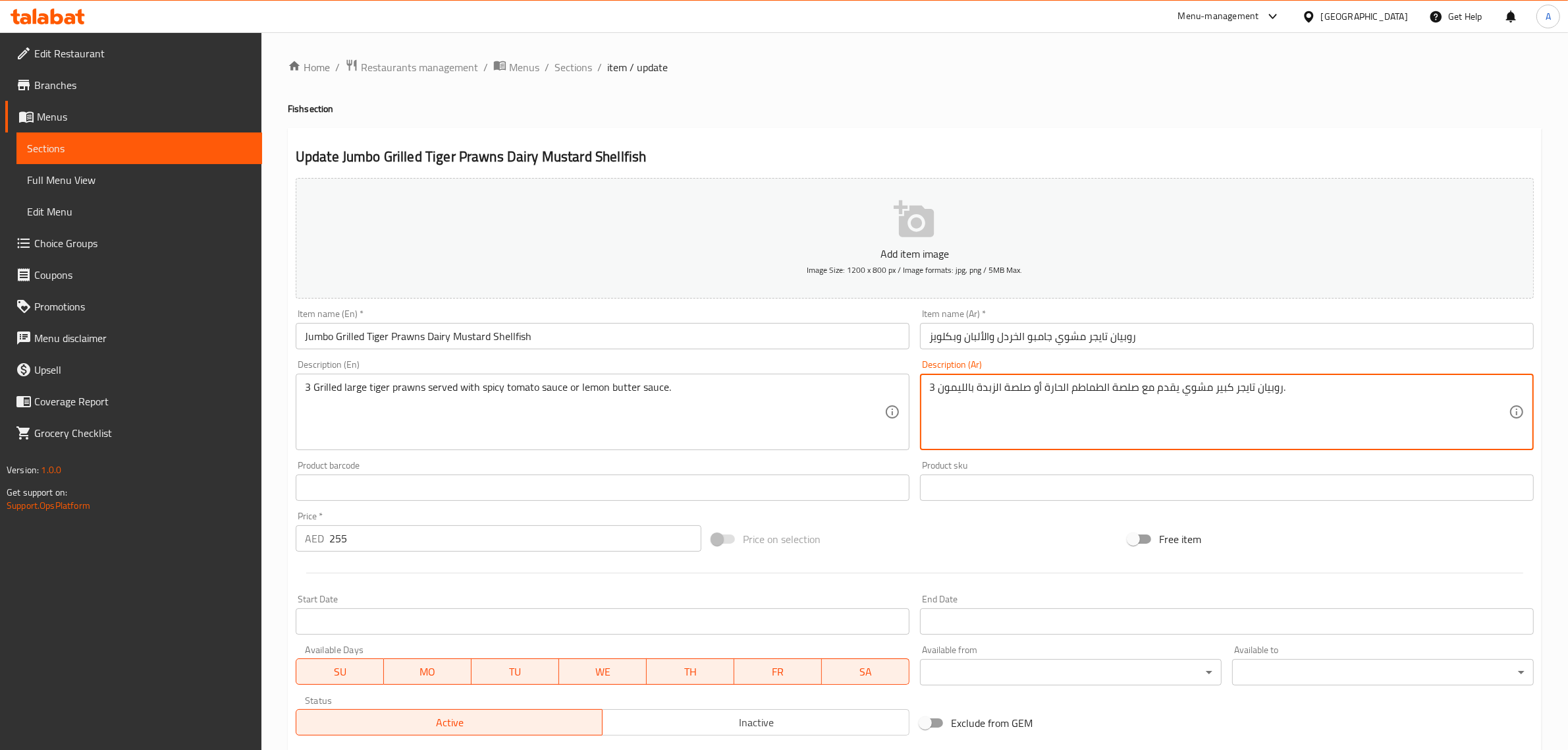
drag, startPoint x: 1124, startPoint y: 390, endPoint x: 1055, endPoint y: 390, distance: 69.0
click at [1055, 390] on textarea "3 روبيان تايجر كبير مشوي يقدم مع صلصة الطماطم الحارة أو صلصة الزبدة بالليمون." at bounding box center [1218, 412] width 579 height 63
click at [1025, 387] on textarea "3 روبيان تايجر كبير مشوي يقدم مع صلصة الطماطم الحارة أو صلصة الزبدة بالليمون." at bounding box center [1218, 412] width 579 height 63
drag, startPoint x: 1025, startPoint y: 387, endPoint x: 983, endPoint y: 390, distance: 42.1
click at [983, 390] on textarea "3 روبيان تايجر كبير مشوي يقدم مع صلصة الطماطم الحارة أو صلصة الزبدة بالليمون." at bounding box center [1218, 412] width 579 height 63
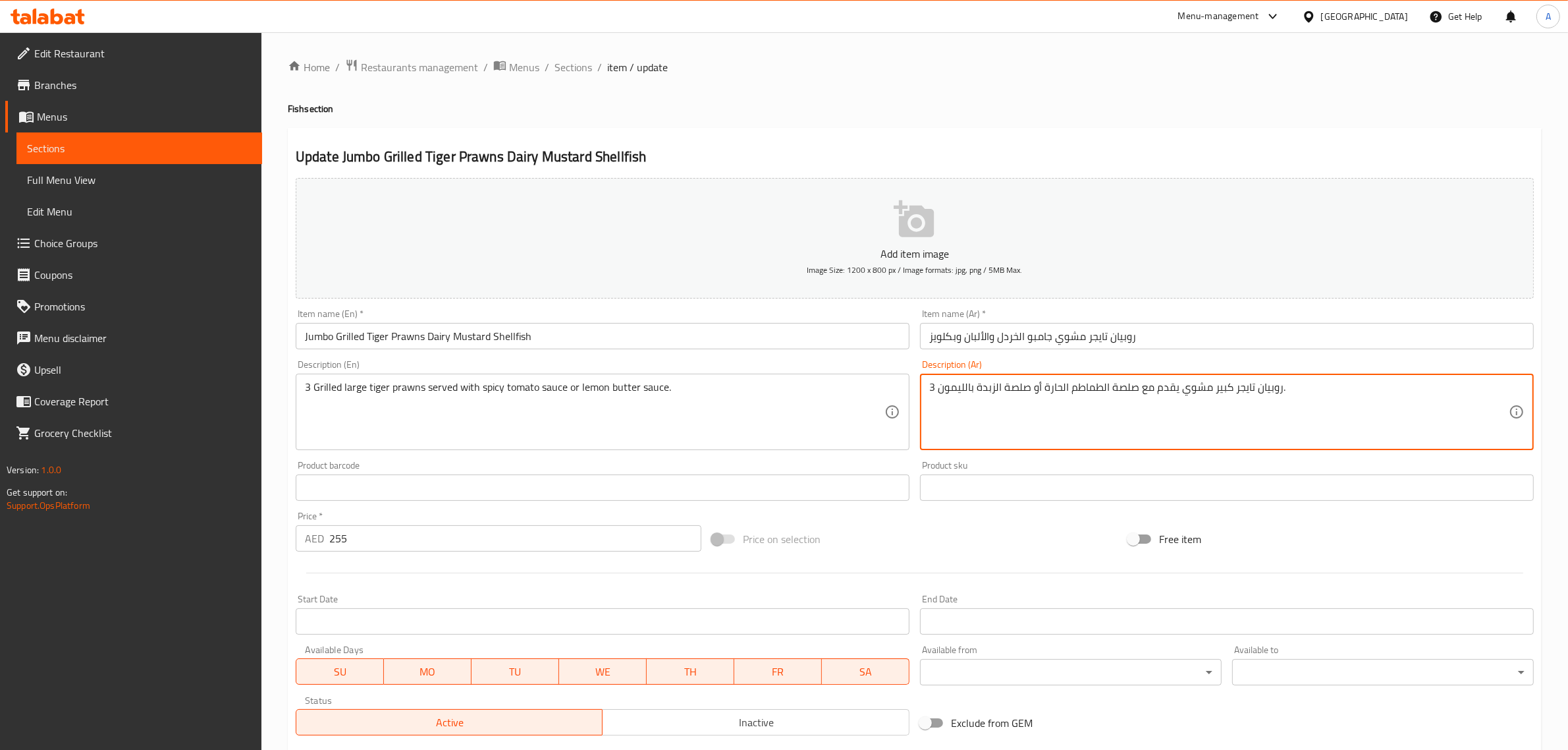
click at [1001, 390] on textarea "3 روبيان تايجر كبير مشوي يقدم مع صلصة الطماطم الحارة أو صلصة الزبدة بالليمون." at bounding box center [1218, 412] width 579 height 63
drag, startPoint x: 1029, startPoint y: 390, endPoint x: 938, endPoint y: 389, distance: 91.0
click at [938, 389] on textarea "3 روبيان تايجر كبير مشوي يقدم مع صلصة الطماطم الحارة أو صلصة الزبدة بالليمون." at bounding box center [1218, 412] width 579 height 63
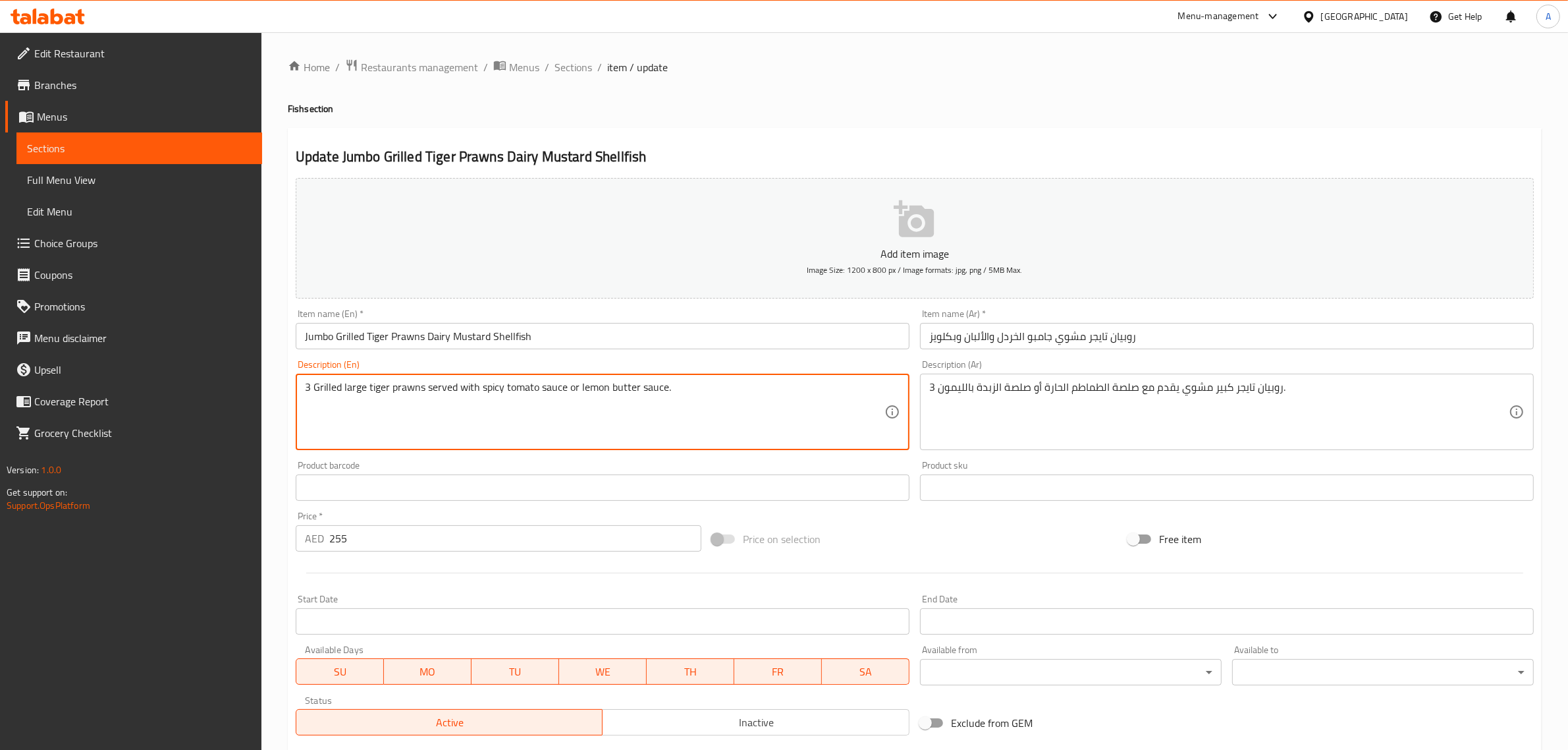
drag, startPoint x: 585, startPoint y: 394, endPoint x: 678, endPoint y: 392, distance: 93.0
click at [678, 392] on textarea "3 Grilled large tiger prawns served with spicy tomato sauce or lemon butter sau…" at bounding box center [594, 412] width 579 height 63
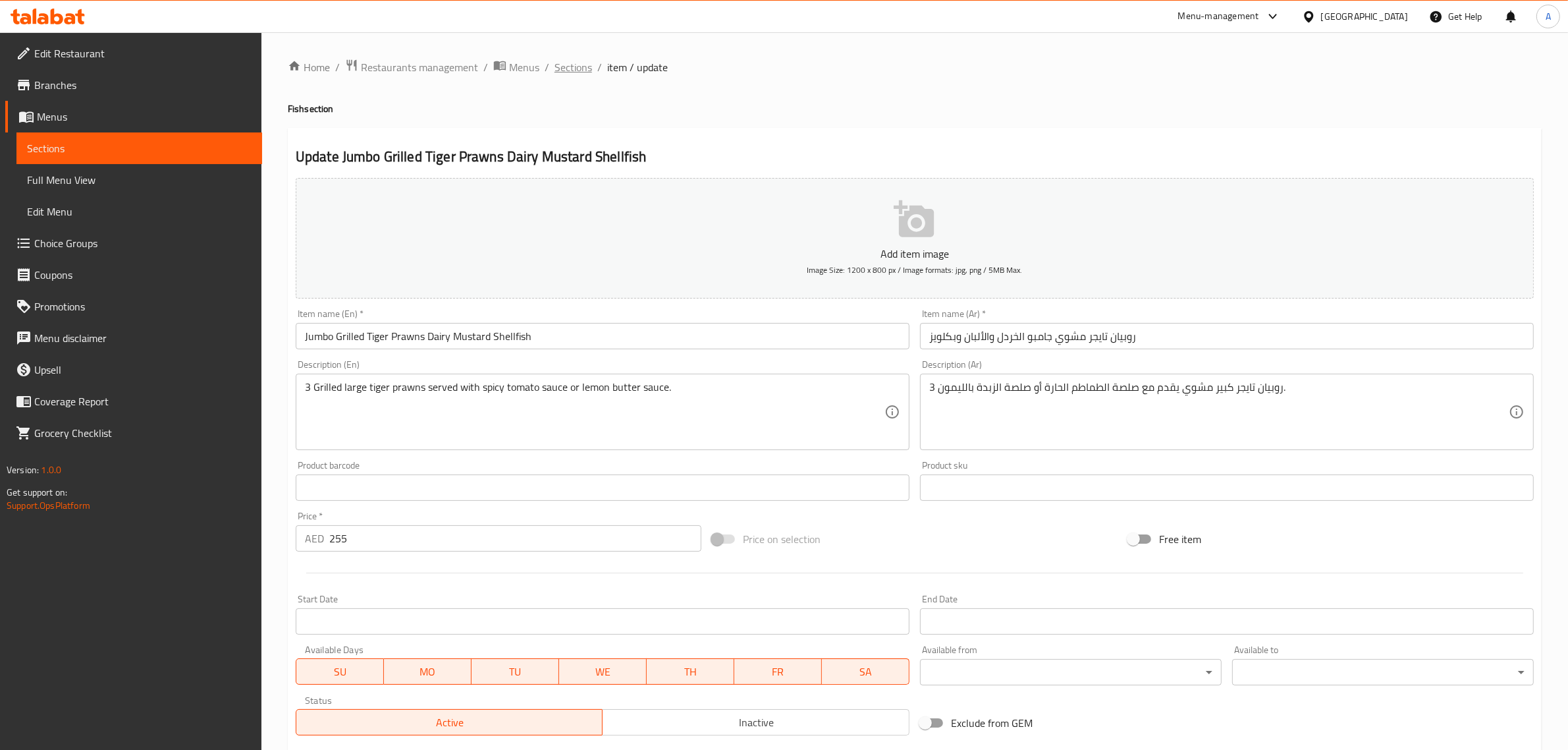
click at [572, 69] on span "Sections" at bounding box center [572, 67] width 37 height 16
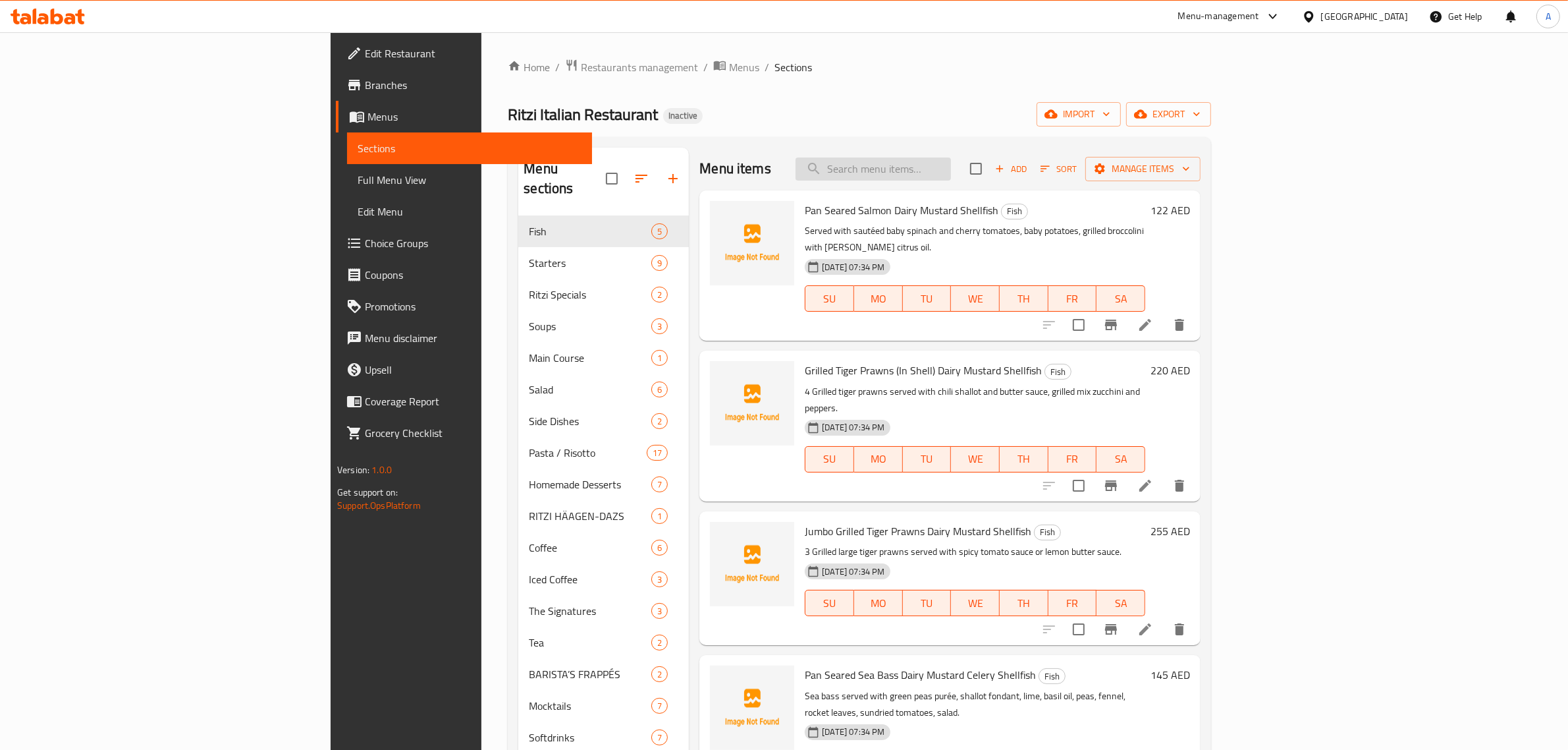
click at [951, 162] on input "search" at bounding box center [873, 169] width 156 height 23
paste input "Basic"
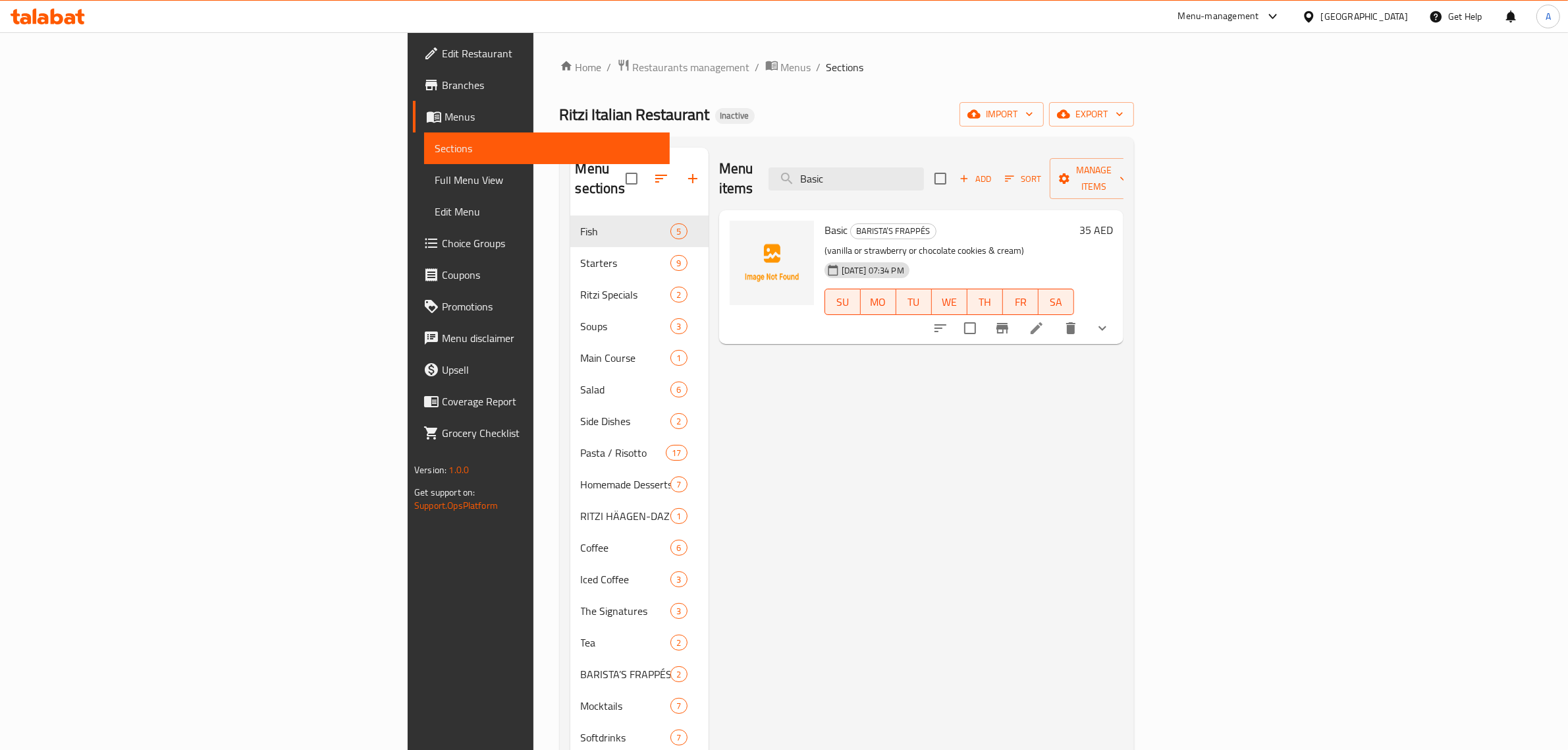
click at [824, 243] on p "(vanilla or strawberry or chocolate cookies & cream)" at bounding box center [948, 251] width 249 height 17
copy p "vanilla"
click at [824, 243] on p "(vanilla or strawberry or chocolate cookies & cream)" at bounding box center [948, 251] width 249 height 17
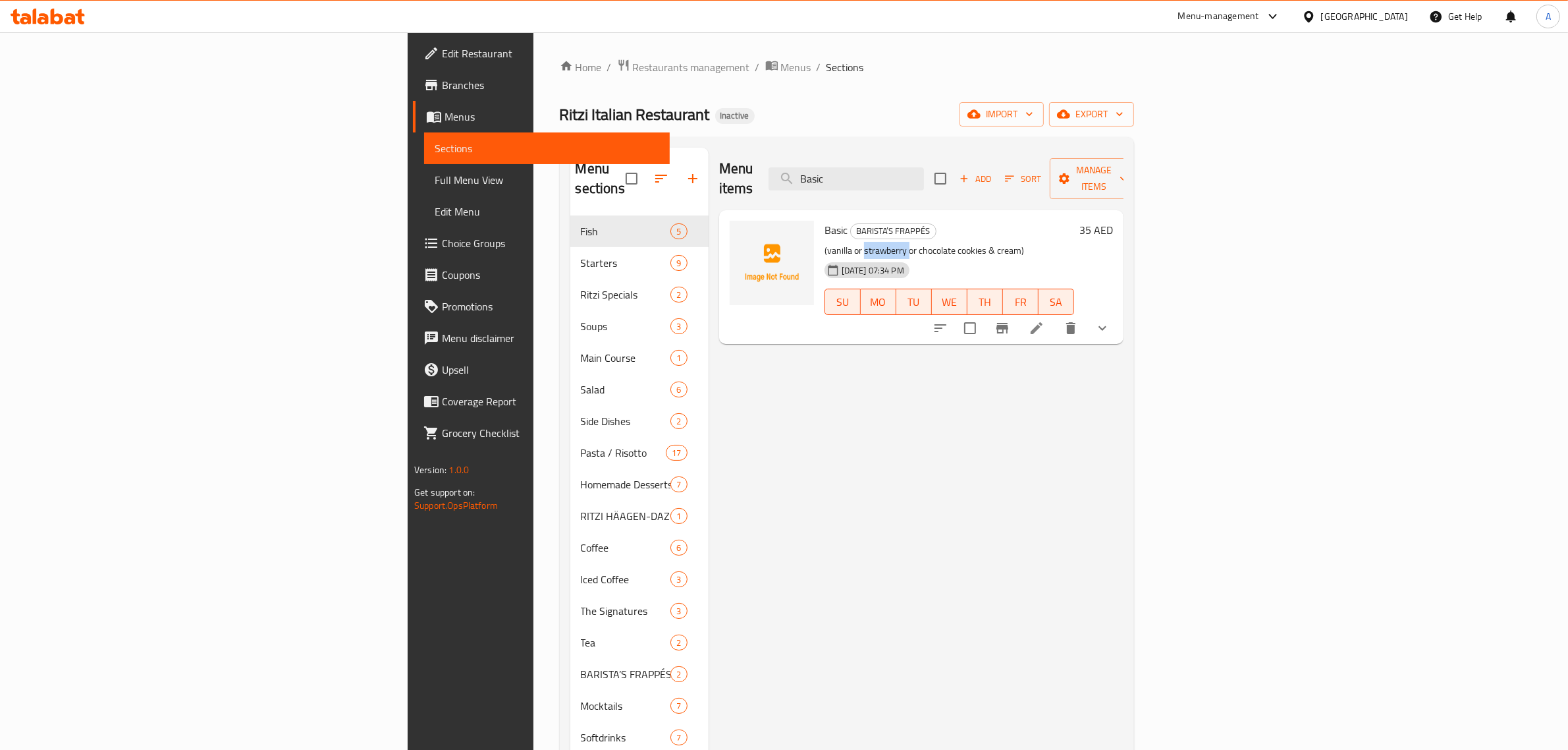
copy p "strawberry"
click at [836, 243] on p "(vanilla or strawberry or chocolate cookies & cream)" at bounding box center [948, 251] width 249 height 17
drag, startPoint x: 836, startPoint y: 233, endPoint x: 897, endPoint y: 233, distance: 61.0
click at [897, 243] on p "(vanilla or strawberry or chocolate cookies & cream)" at bounding box center [948, 251] width 249 height 17
copy p "chocolate cookies & cream"
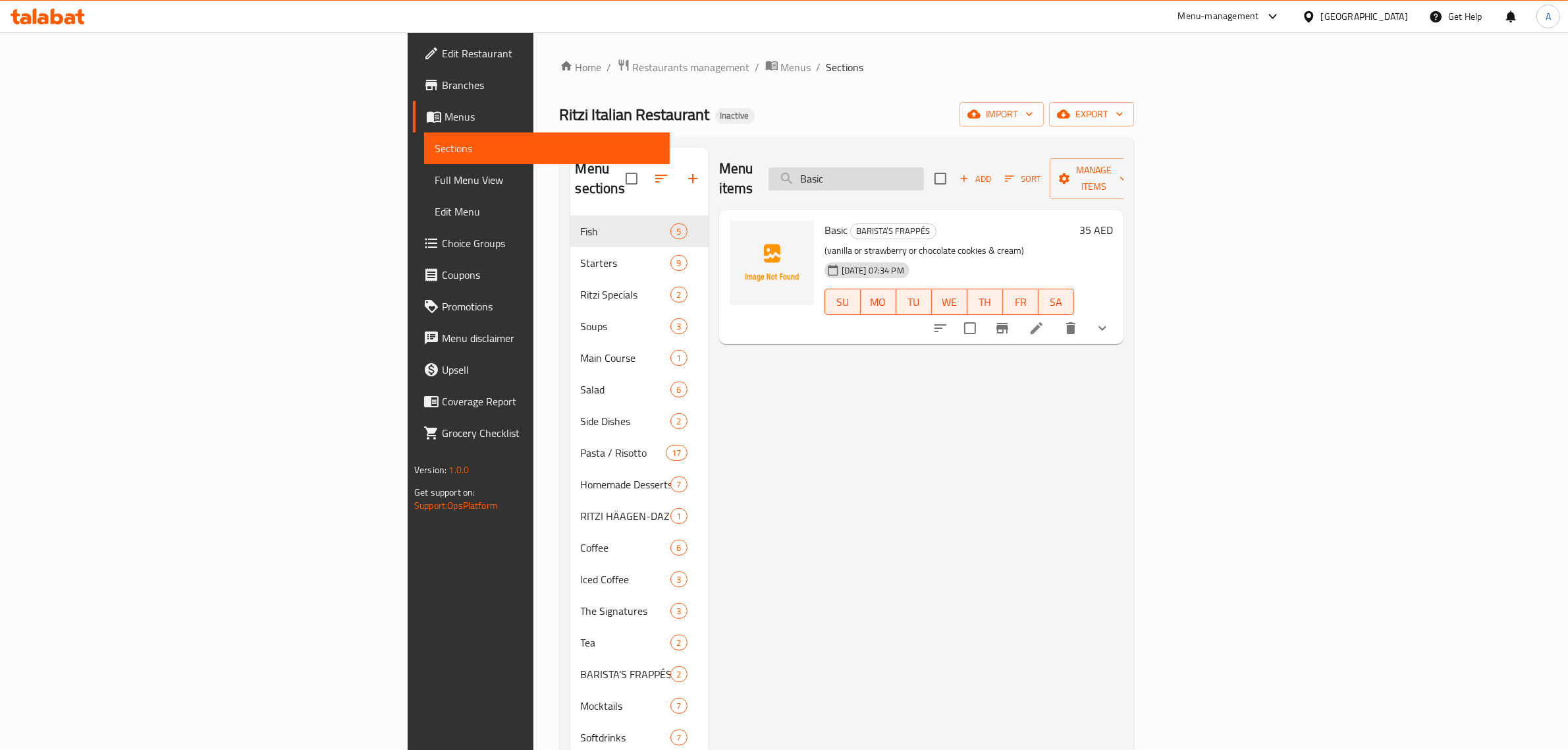
click at [924, 167] on input "Basic" at bounding box center [847, 179] width 156 height 23
paste input "Water still"
type input "Water still"
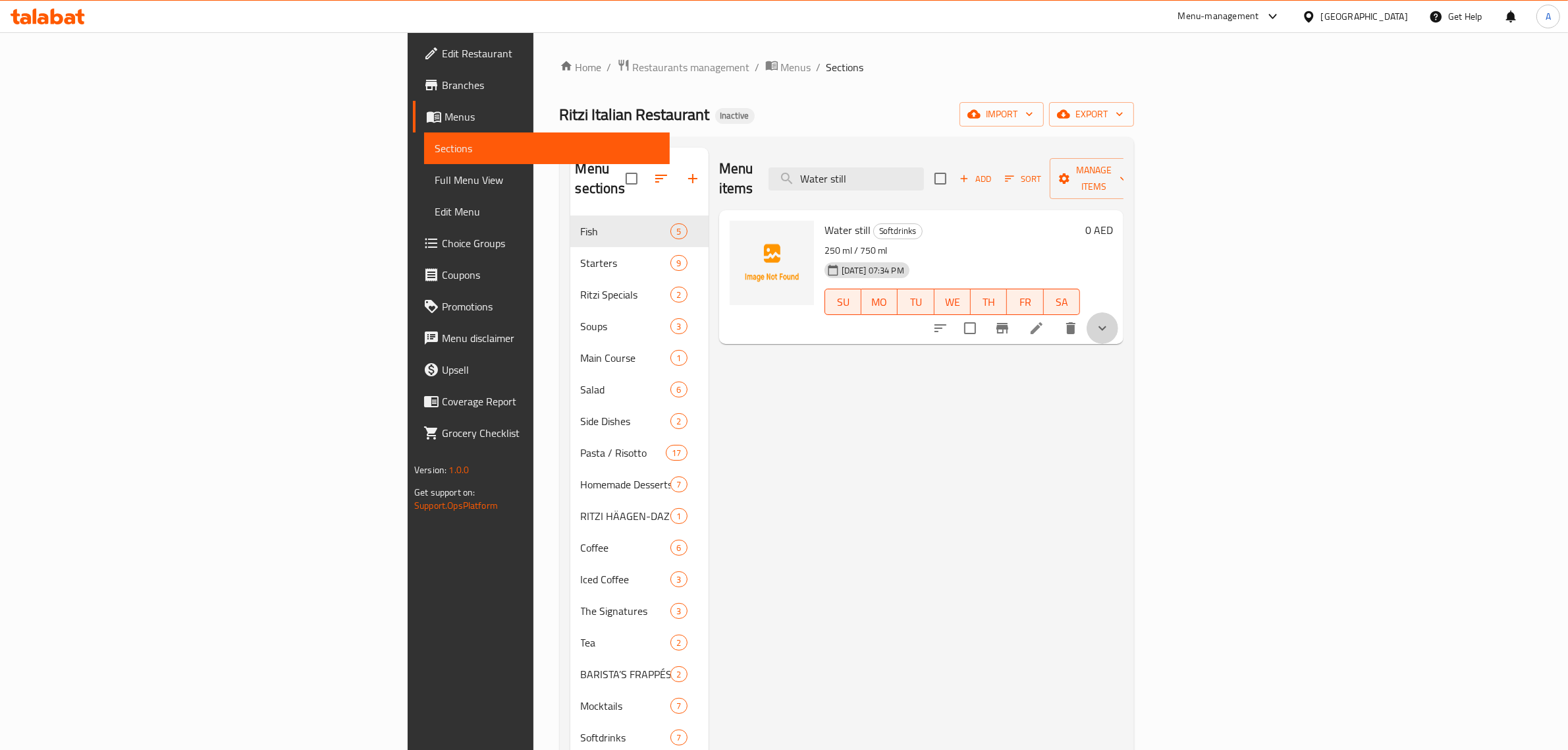
click at [1118, 312] on button "show more" at bounding box center [1102, 328] width 31 height 31
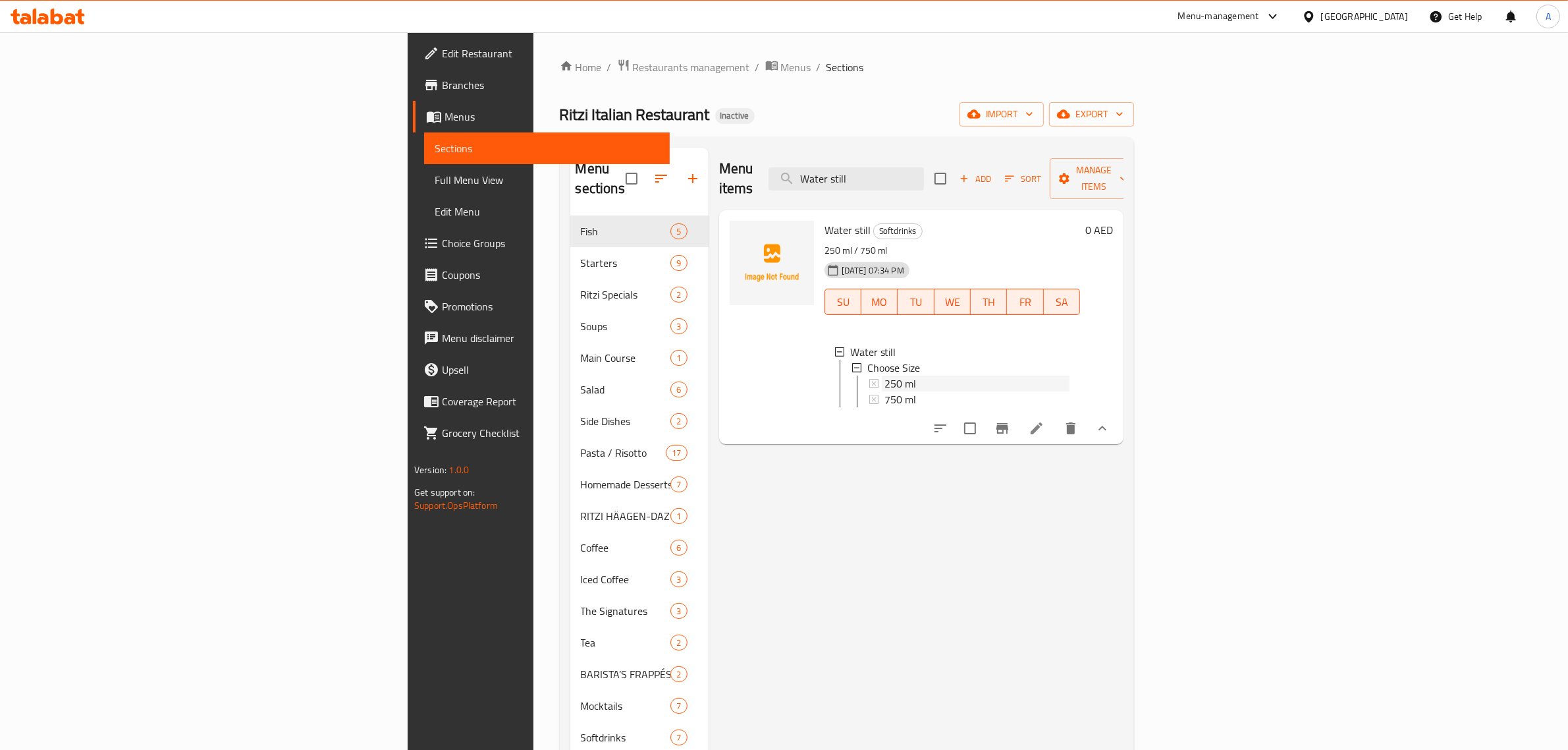
click at [904, 375] on div "250 ml" at bounding box center [977, 383] width 185 height 16
click at [1054, 422] on li at bounding box center [1036, 428] width 37 height 24
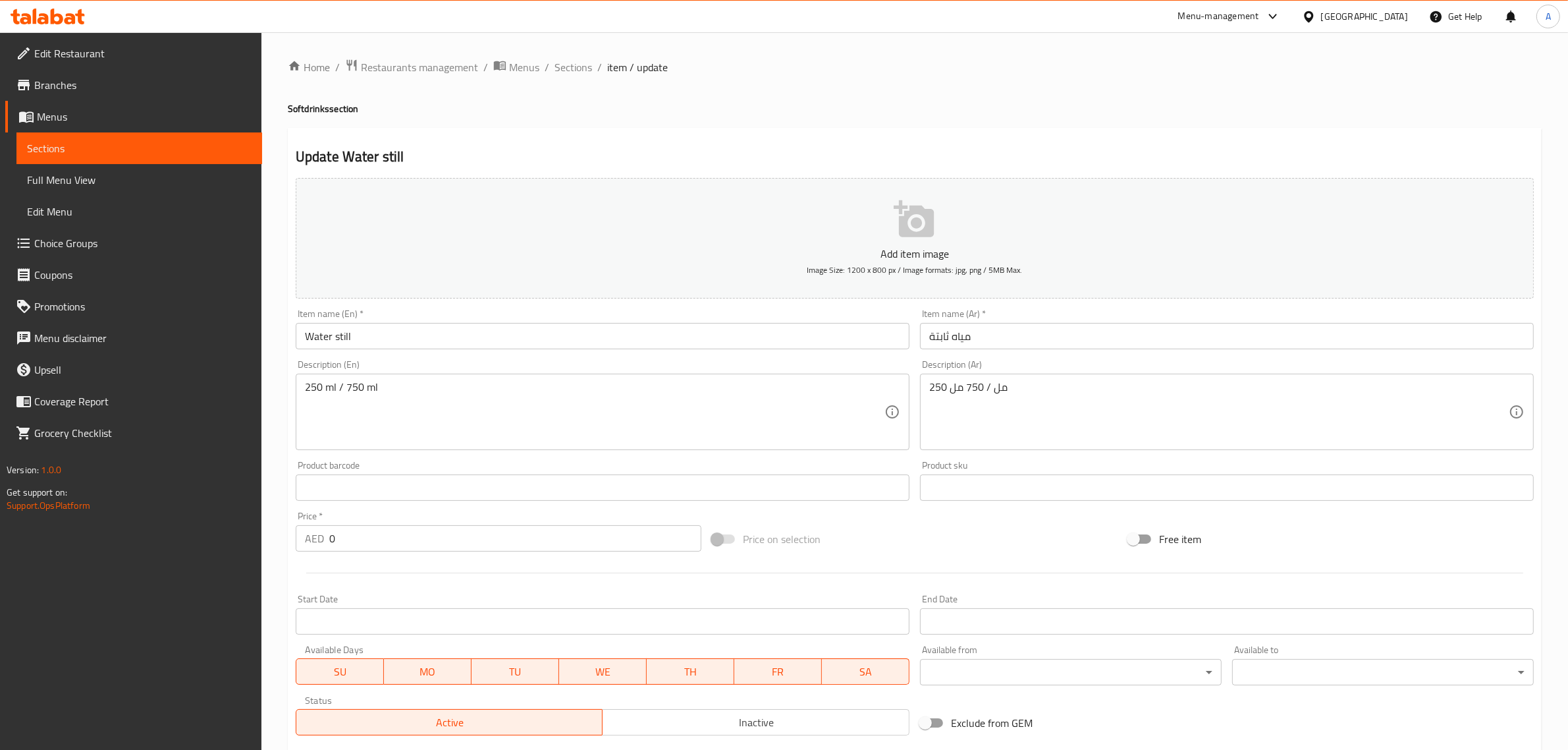
drag, startPoint x: 577, startPoint y: 57, endPoint x: 567, endPoint y: 51, distance: 11.7
click at [577, 60] on span "Sections" at bounding box center [572, 67] width 37 height 16
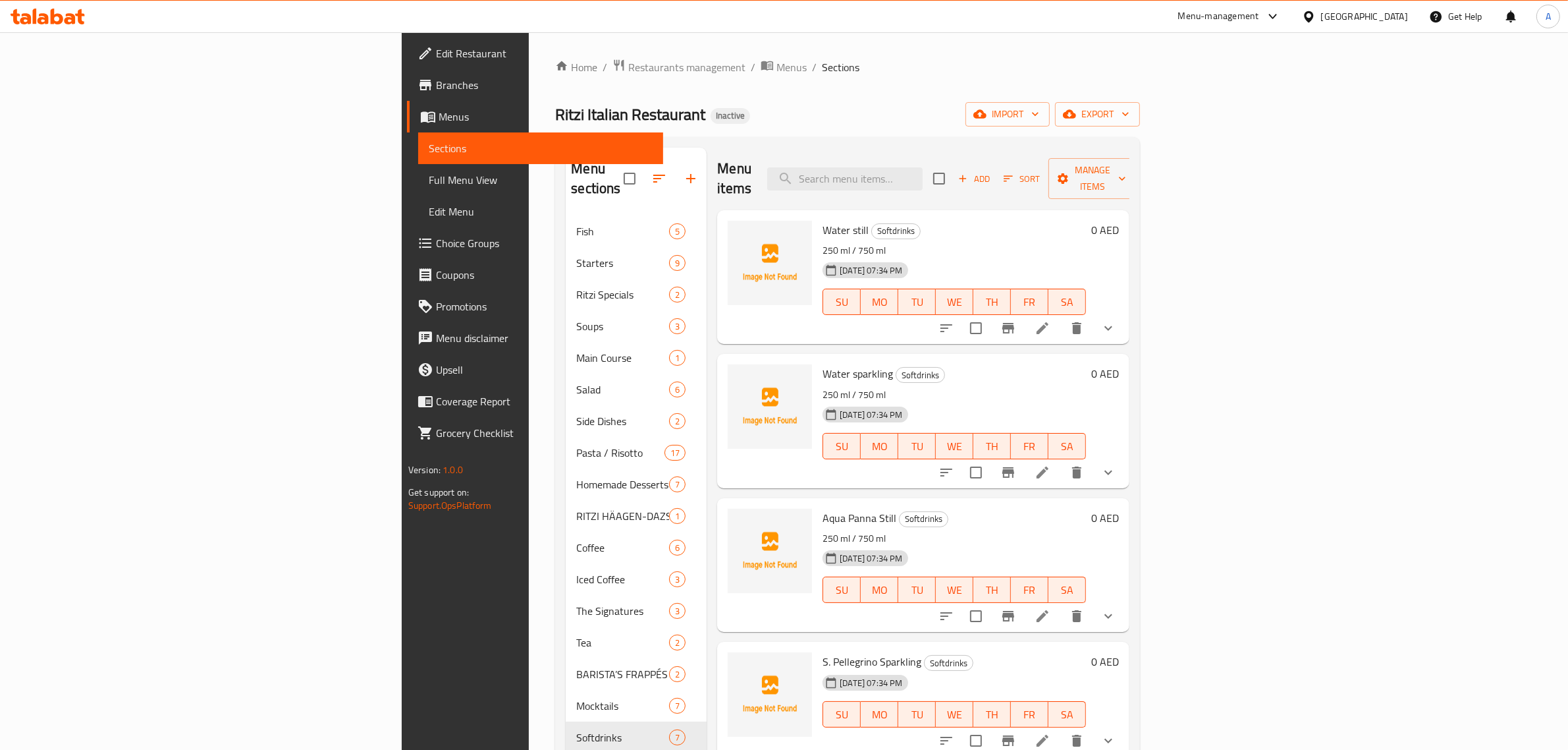
click at [1014, 156] on div "Menu items Add Sort Manage items" at bounding box center [924, 179] width 413 height 63
click at [923, 167] on input "search" at bounding box center [845, 179] width 156 height 23
paste input "S. Pellegrino Sparkling"
click at [989, 78] on div "Home / Restaurants management / Menus / Sections Ritzi Italian Restaurant Inact…" at bounding box center [847, 483] width 585 height 849
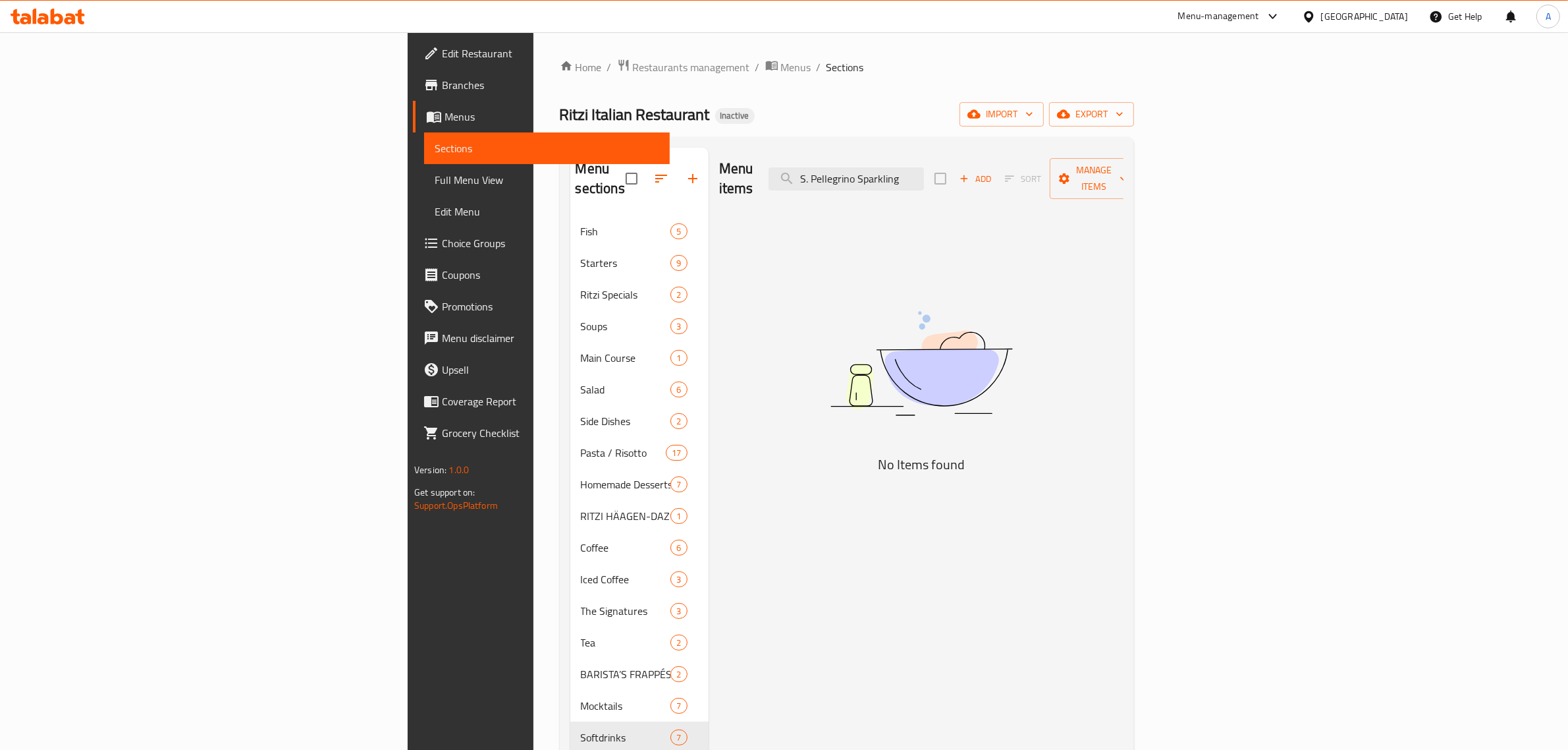
click at [1082, 180] on div "Menu items S. Pellegrino Sparkling Add Sort Manage items" at bounding box center [921, 179] width 404 height 63
click at [924, 173] on input "S. Pellegrino Sparkling" at bounding box center [847, 179] width 156 height 23
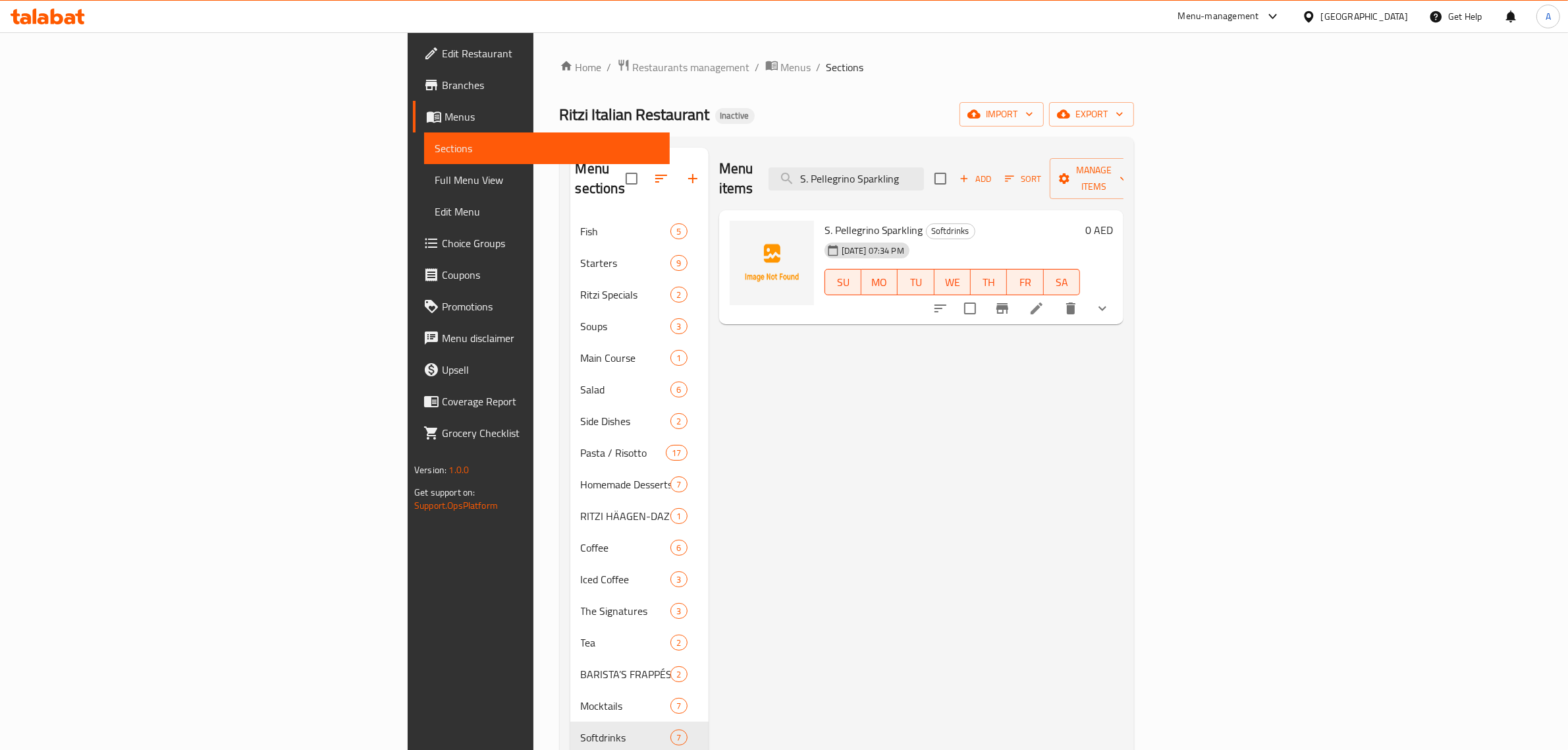
type input "S. Pellegrino Sparkling"
click at [1073, 102] on div "Ritzi Italian Restaurant Inactive import export" at bounding box center [847, 114] width 574 height 24
click at [1110, 300] on icon "show more" at bounding box center [1102, 307] width 16 height 16
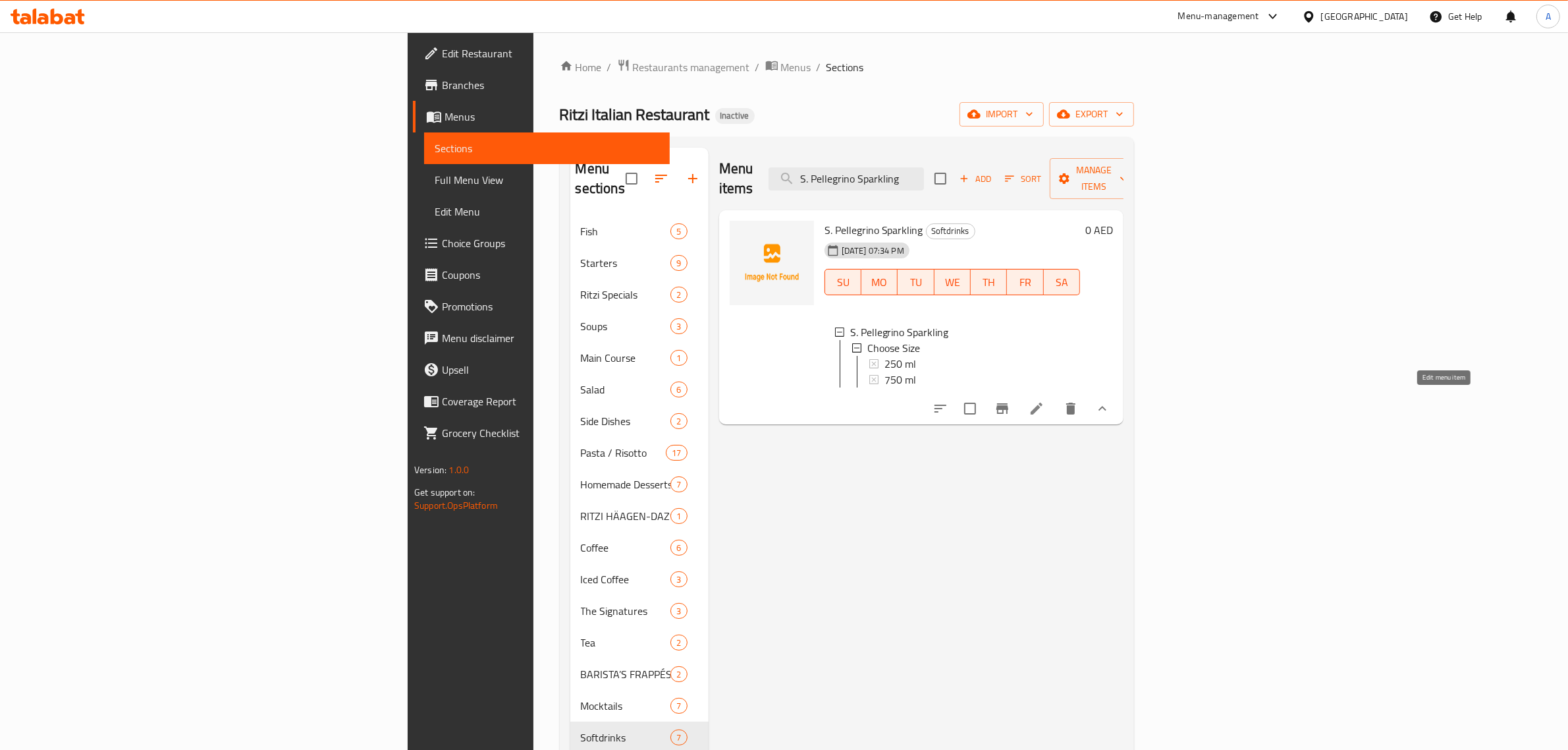
click at [1042, 403] on icon at bounding box center [1036, 409] width 12 height 12
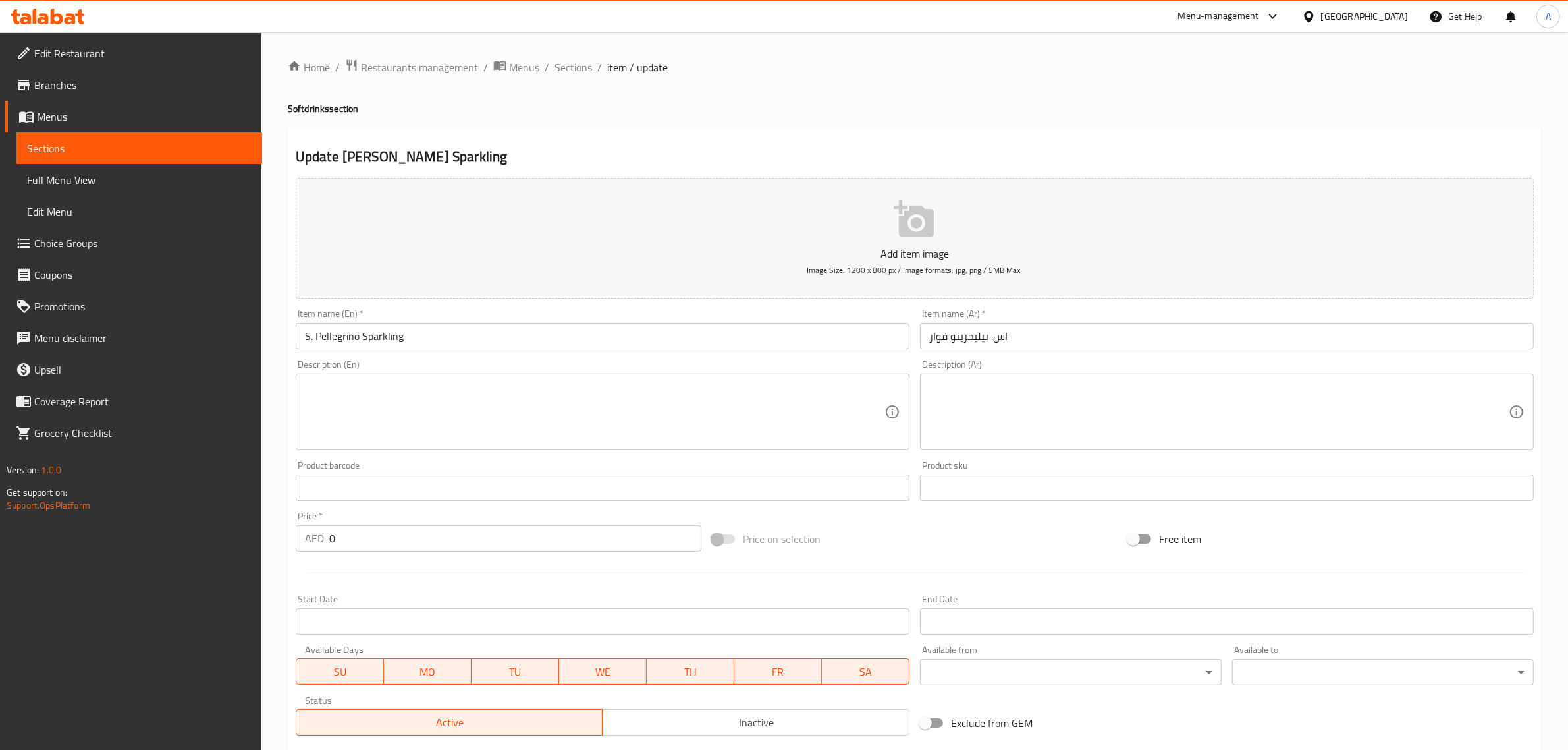
click at [572, 73] on span "Sections" at bounding box center [572, 67] width 37 height 16
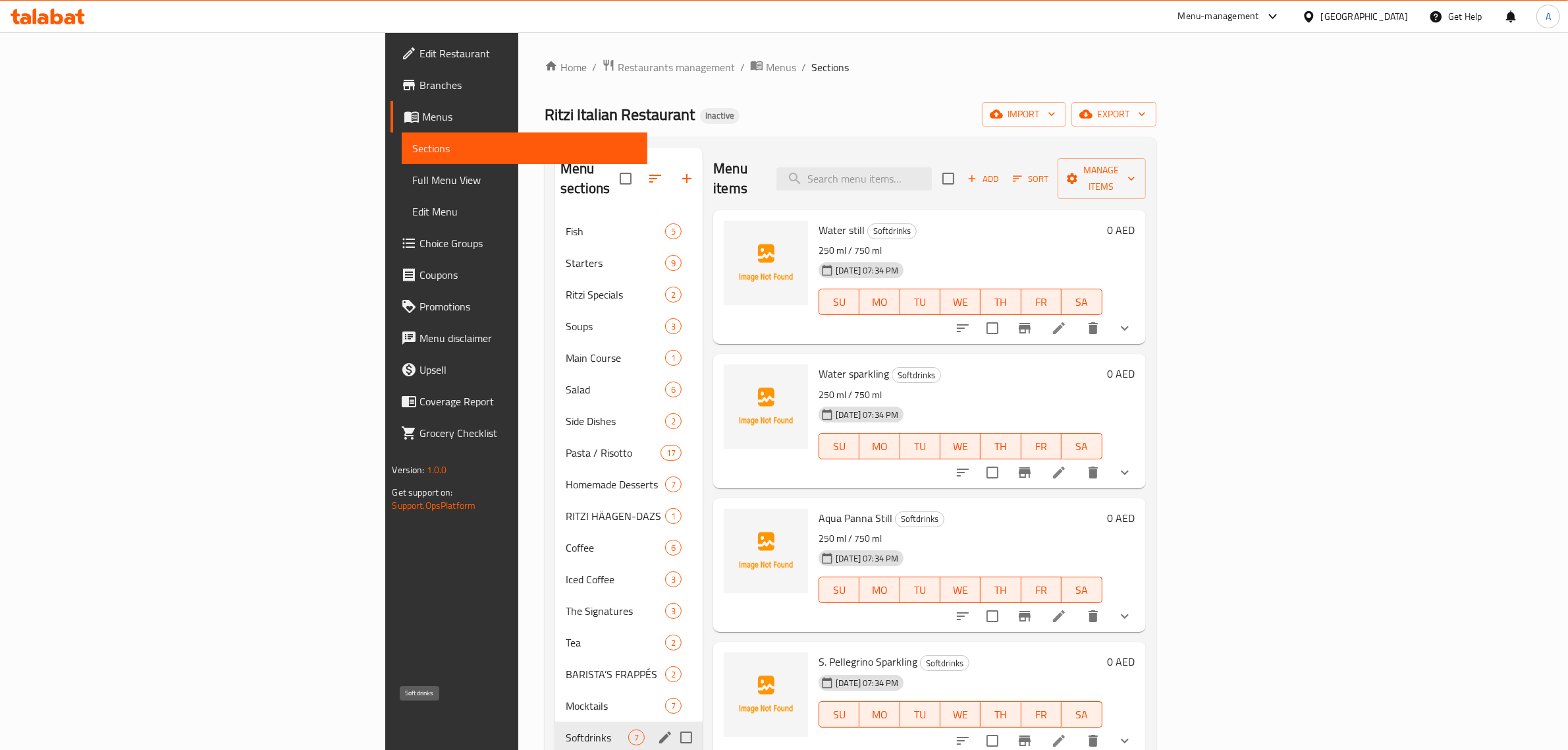
click at [566, 729] on span "Softdrinks" at bounding box center [597, 737] width 63 height 16
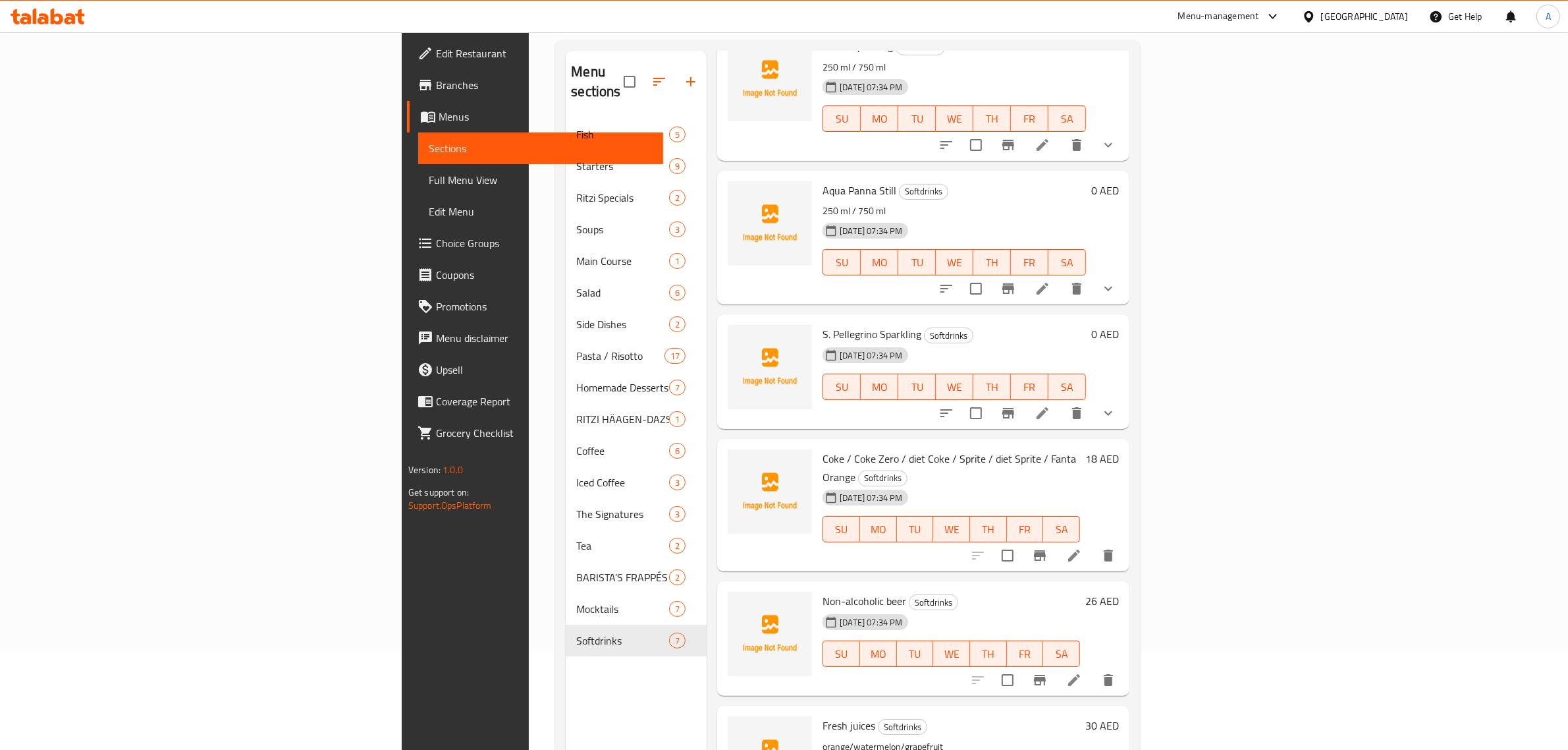
scroll to position [185, 0]
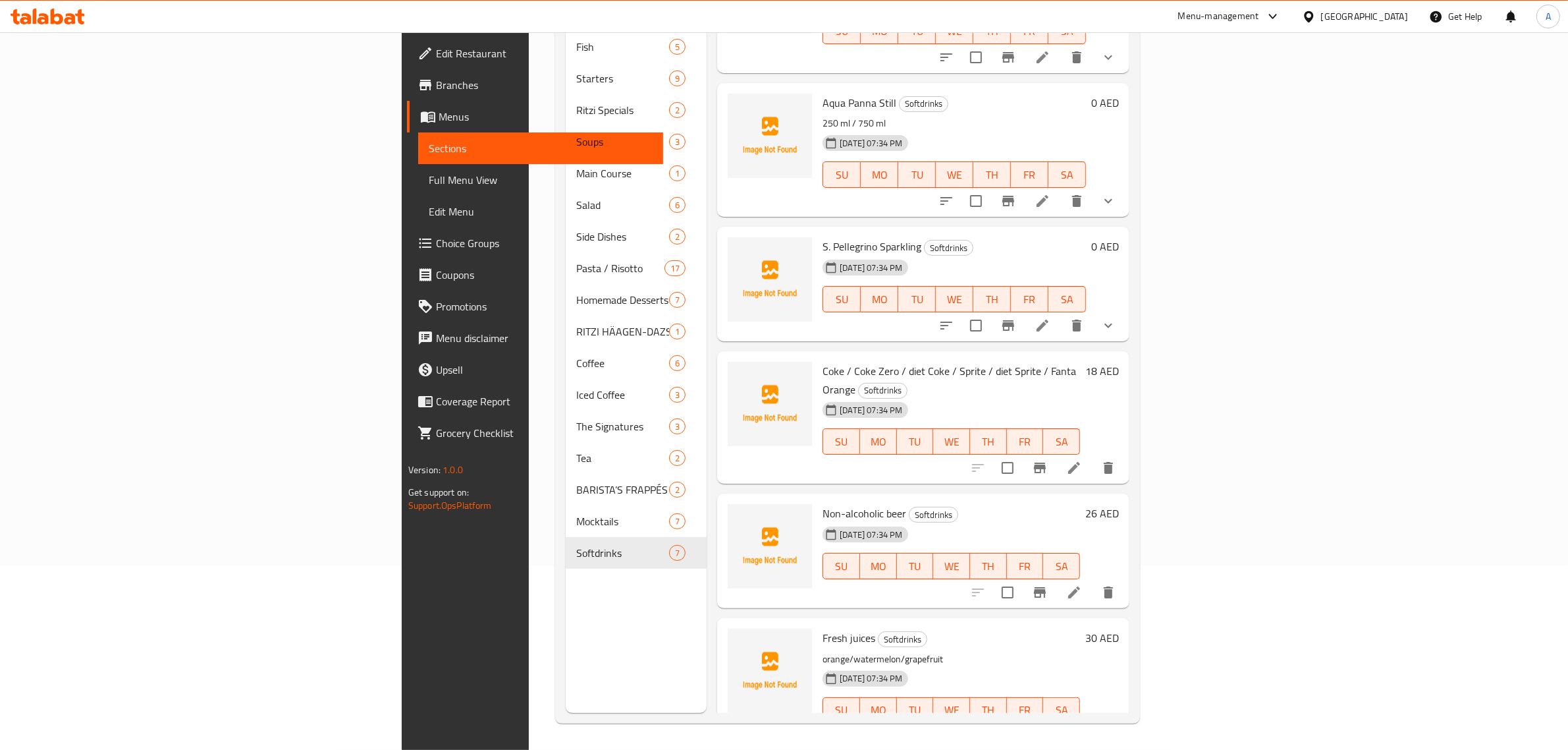
click at [823, 651] on p "orange/watermelon/grapefruit" at bounding box center [951, 659] width 258 height 17
drag, startPoint x: 448, startPoint y: 674, endPoint x: 448, endPoint y: 664, distance: 10.0
click at [566, 674] on div "Menu sections Fish 5 Starters 9 Ritzi Specials 2 Soups 3 Main Course 1 Salad 6 …" at bounding box center [636, 337] width 141 height 750
click at [566, 616] on div "Menu sections Fish 5 Starters 9 Ritzi Specials 2 Soups 3 Main Course 1 Salad 6 …" at bounding box center [636, 337] width 141 height 750
click at [1116, 584] on icon "delete" at bounding box center [1107, 592] width 16 height 16
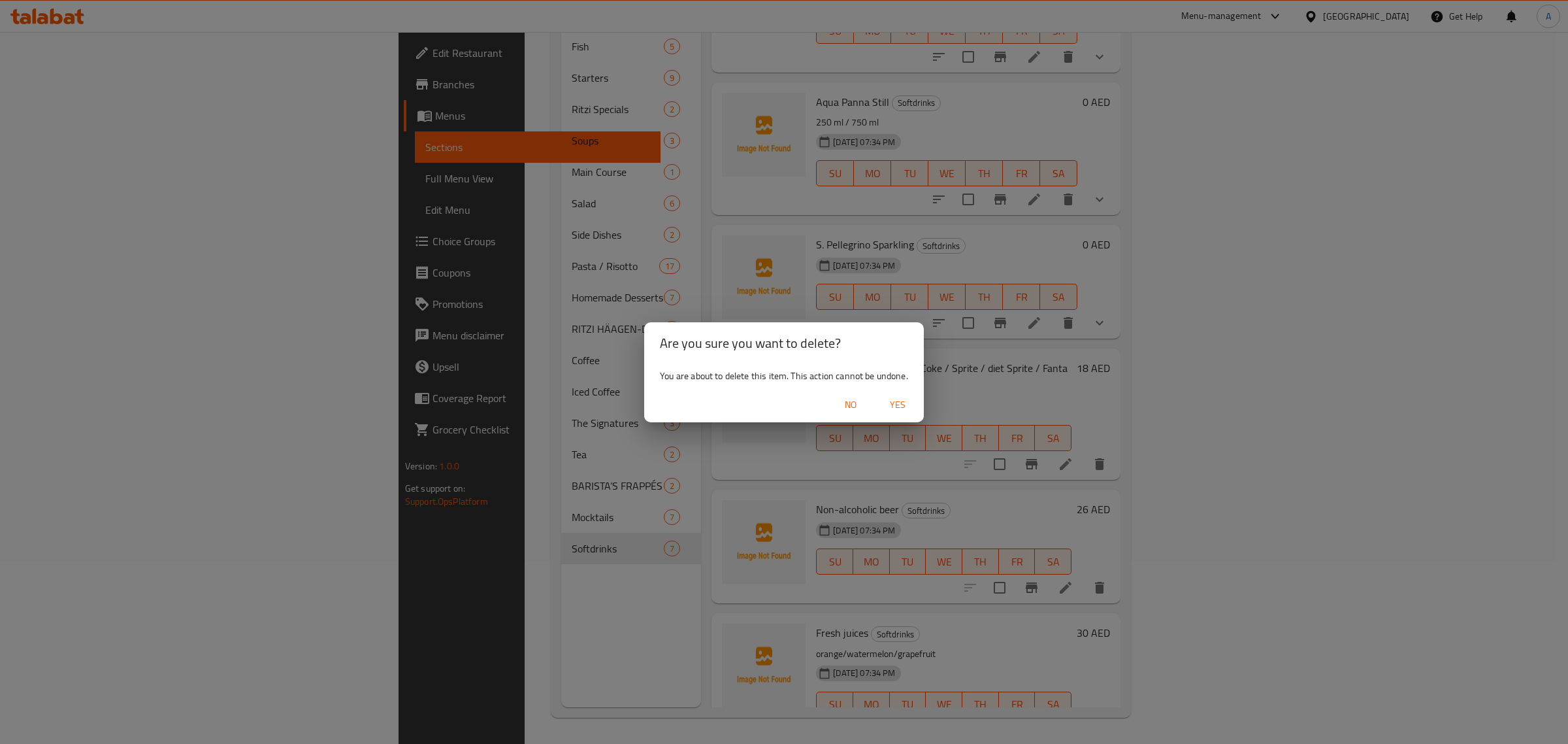
click at [879, 394] on button "Yes" at bounding box center [897, 404] width 42 height 24
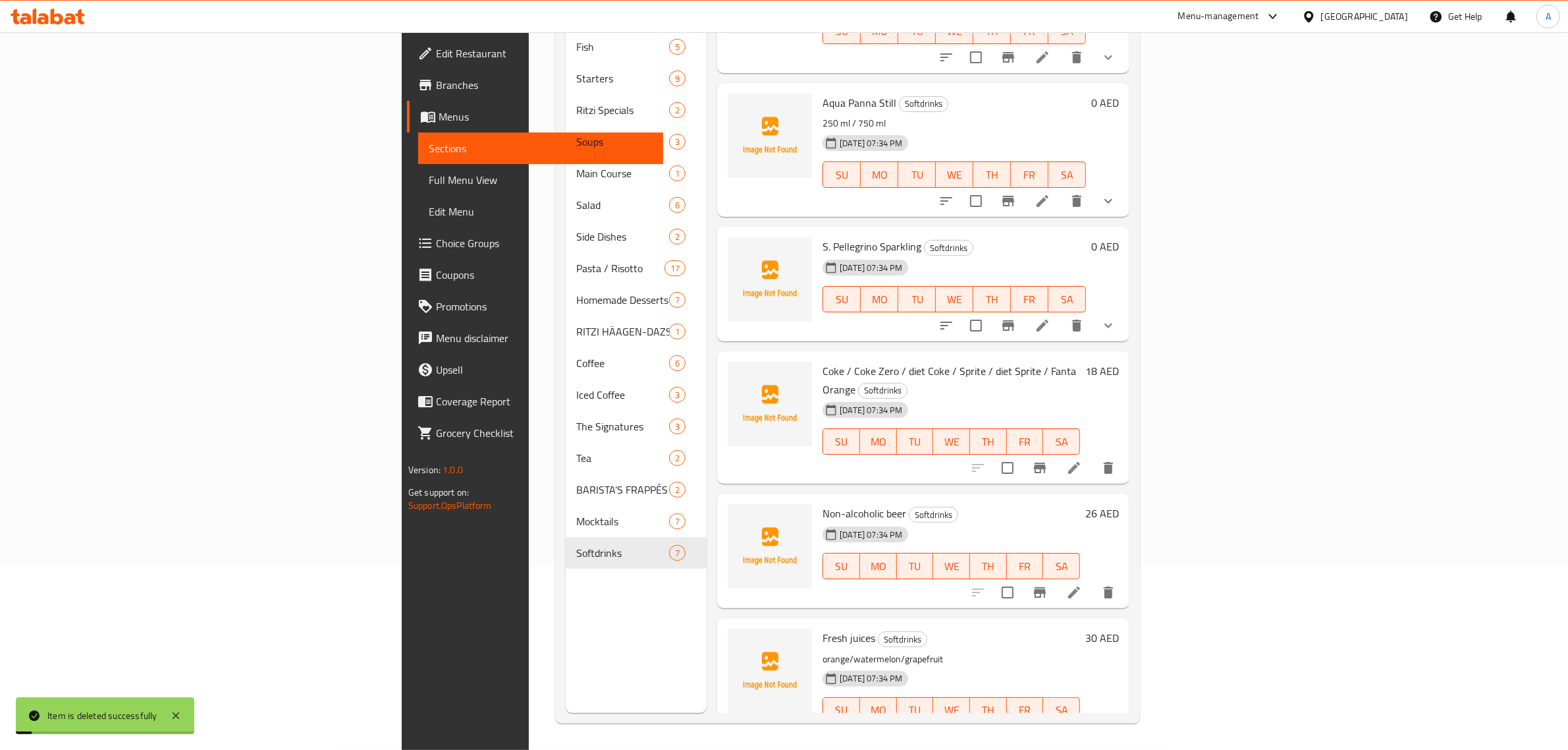
scroll to position [106, 0]
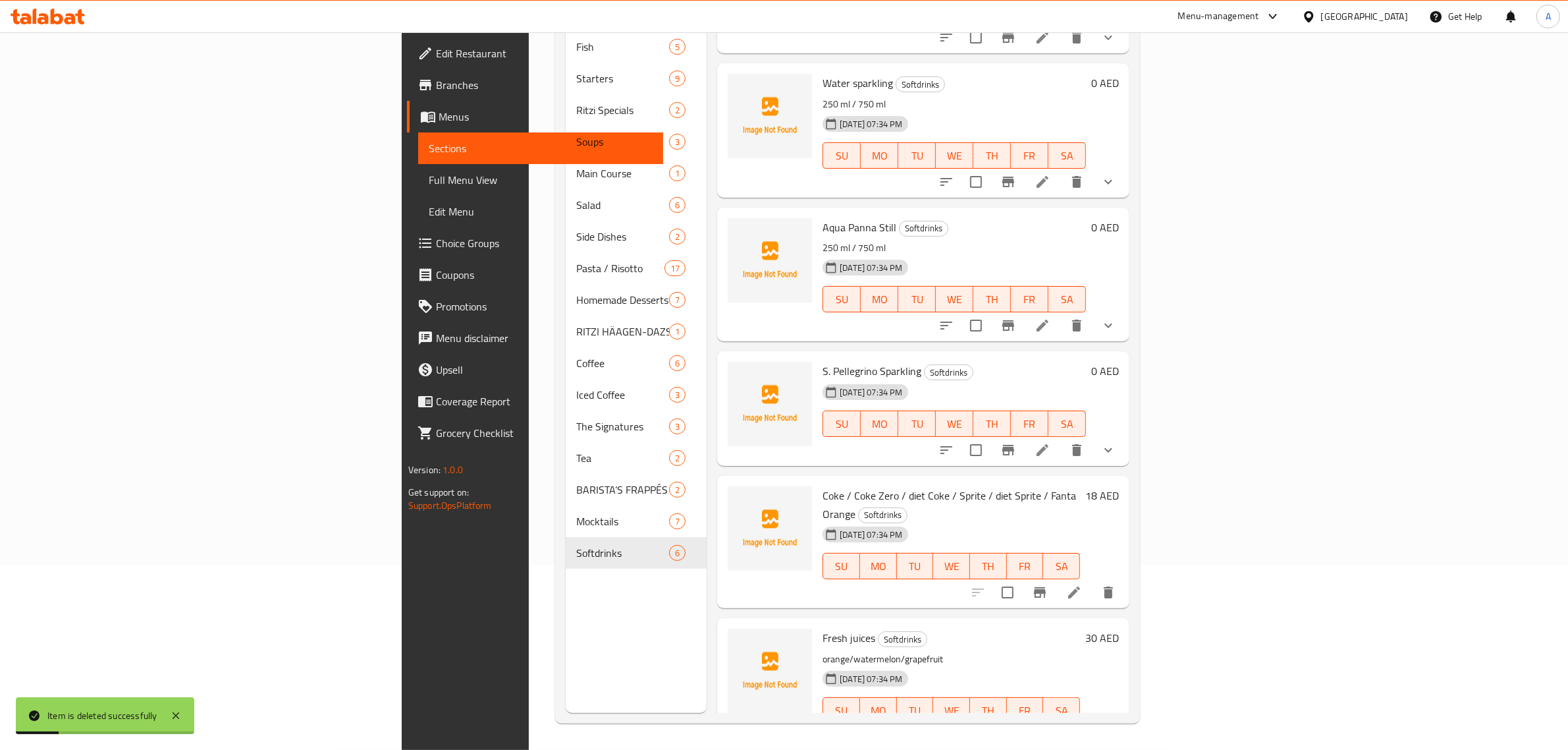
click at [1080, 486] on h6 "Coke / Coke Zero / diet Coke / Sprite / diet Sprite / Fanta Orange Softdrinks" at bounding box center [951, 505] width 258 height 37
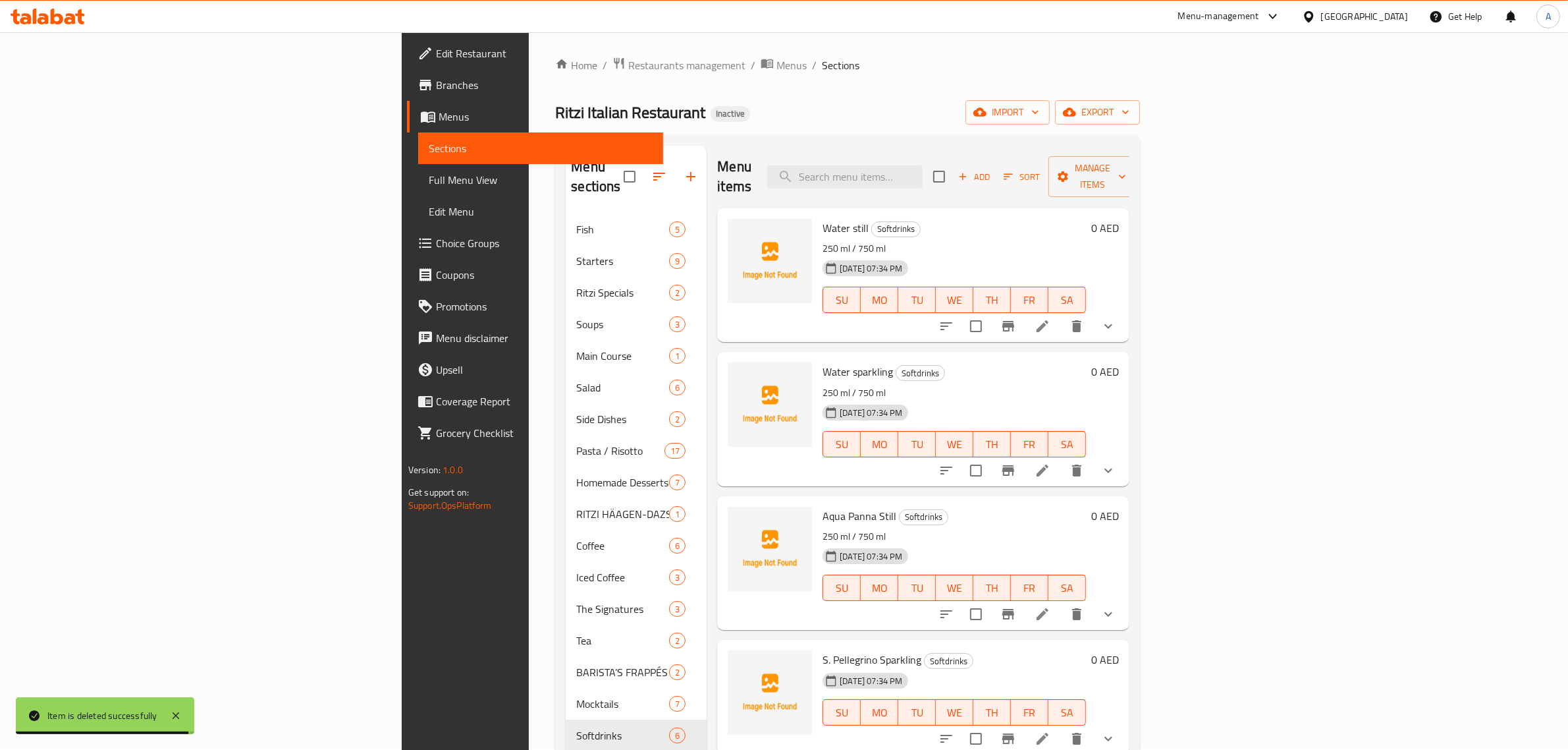
scroll to position [5, 0]
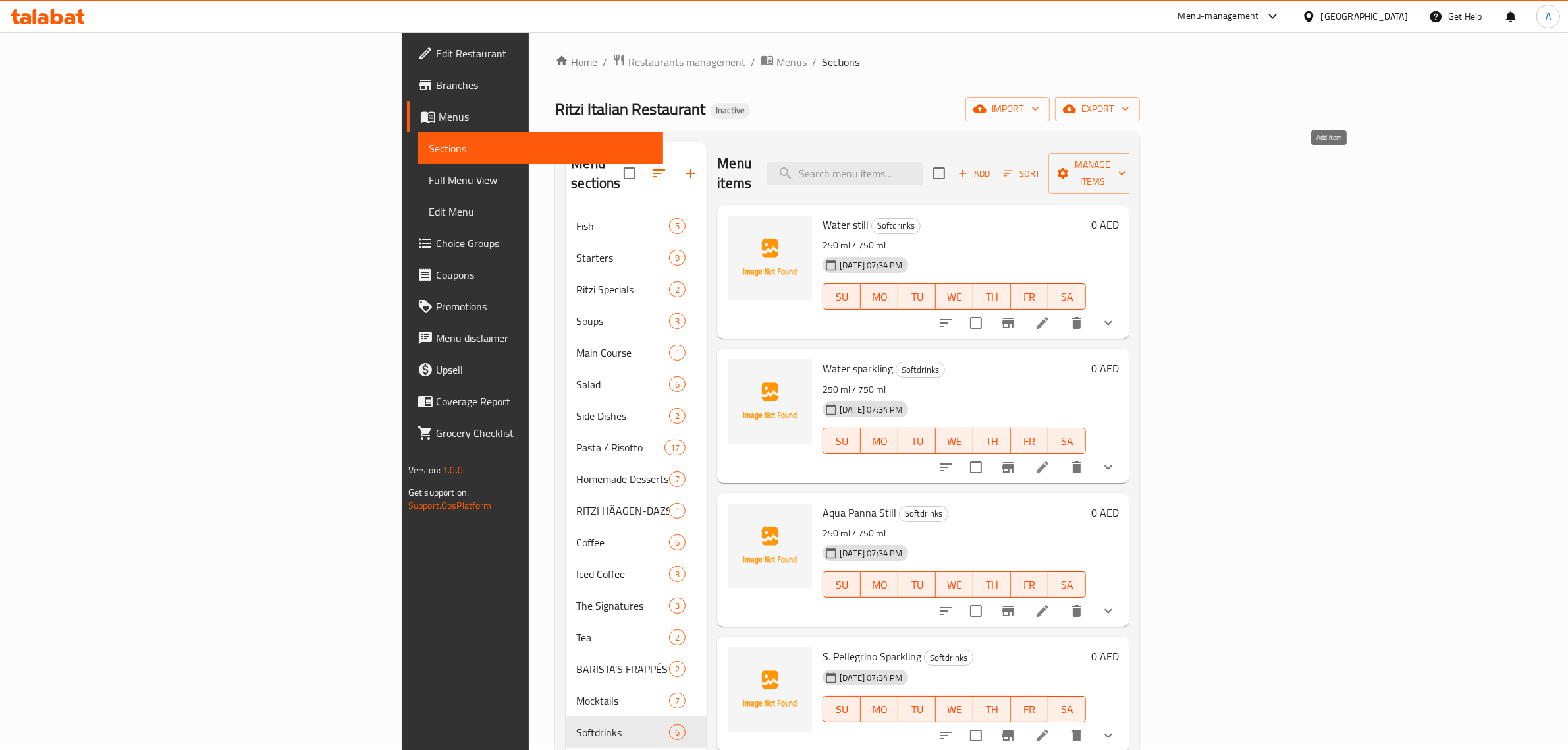
click at [968, 168] on icon "button" at bounding box center [963, 173] width 12 height 12
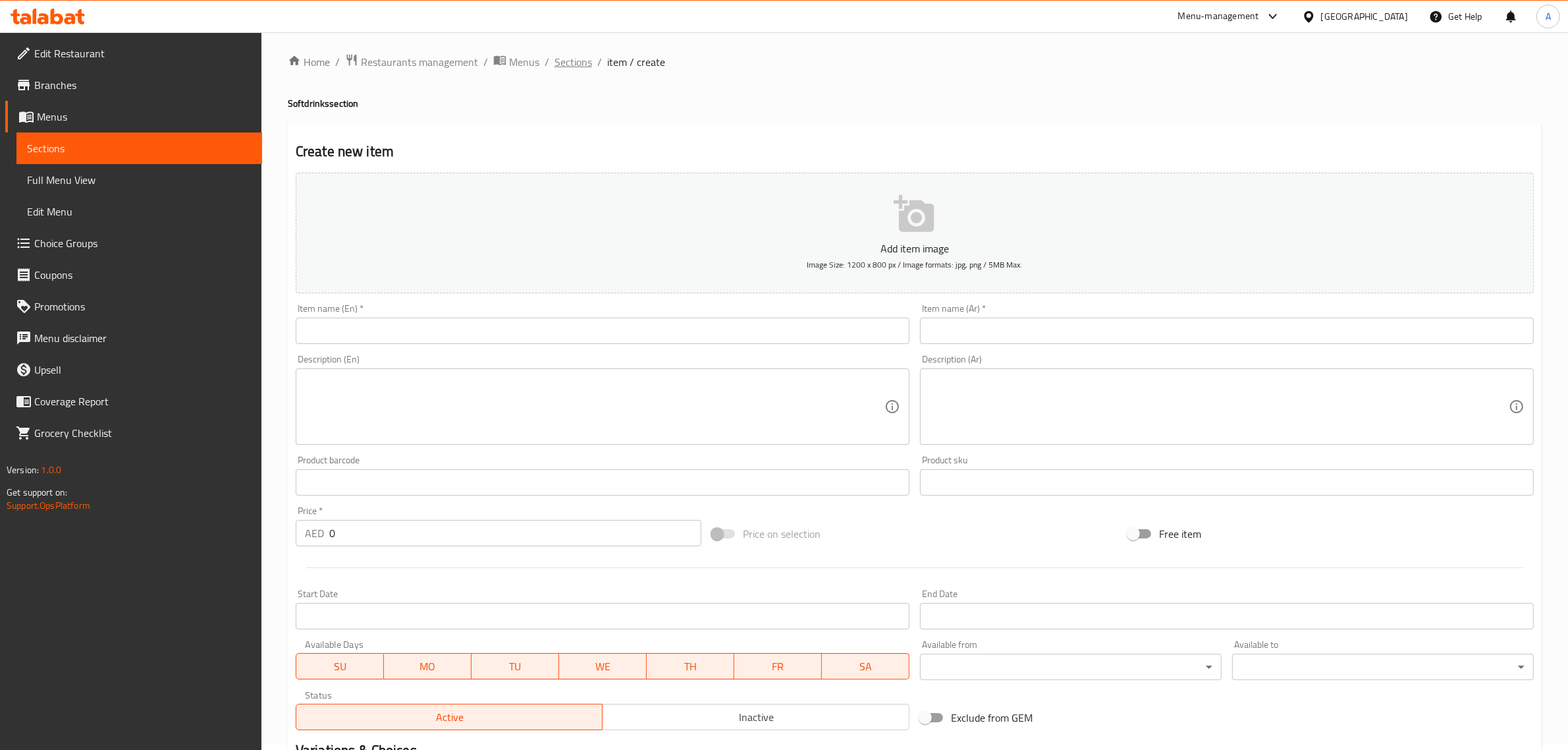
click at [570, 63] on span "Sections" at bounding box center [572, 61] width 37 height 16
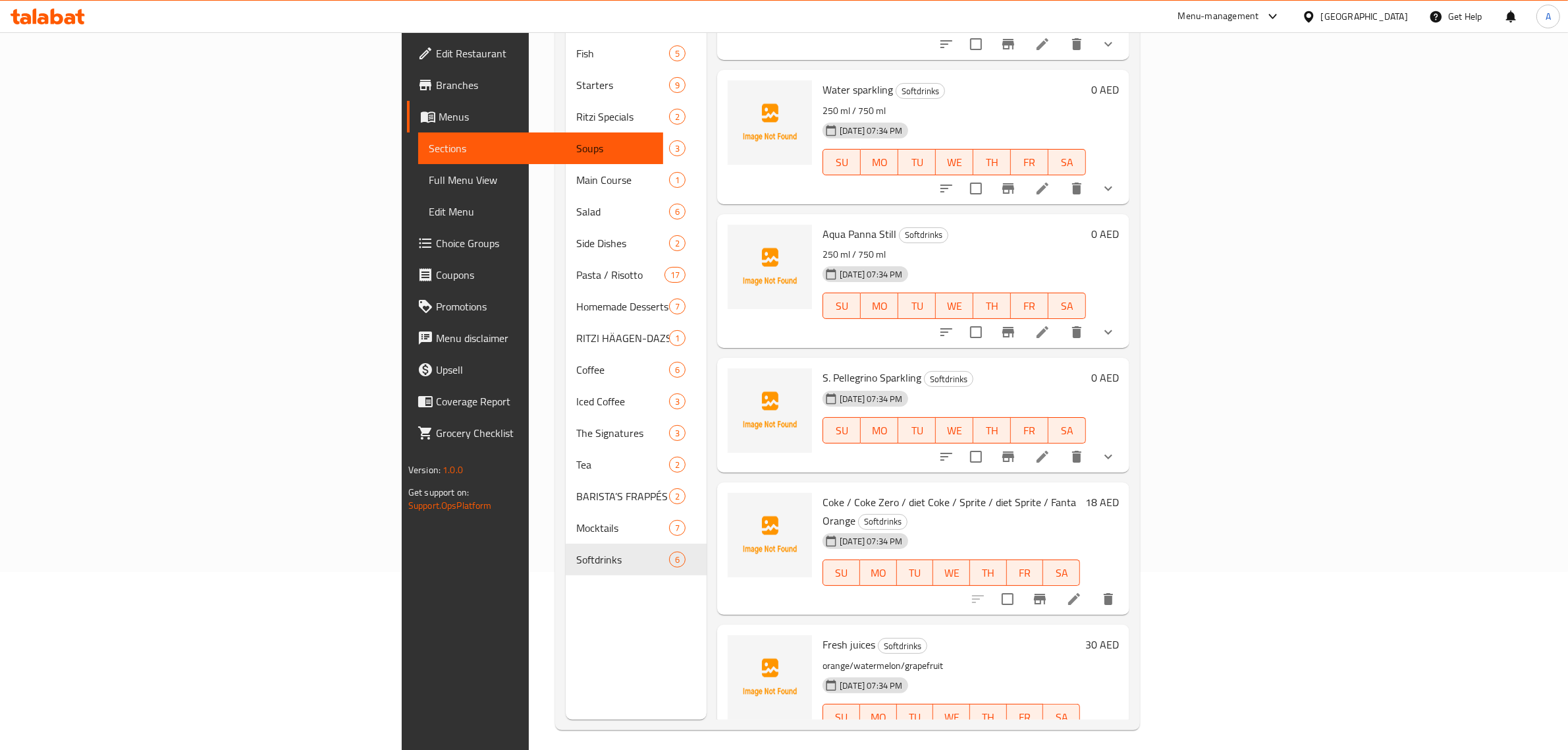
scroll to position [185, 0]
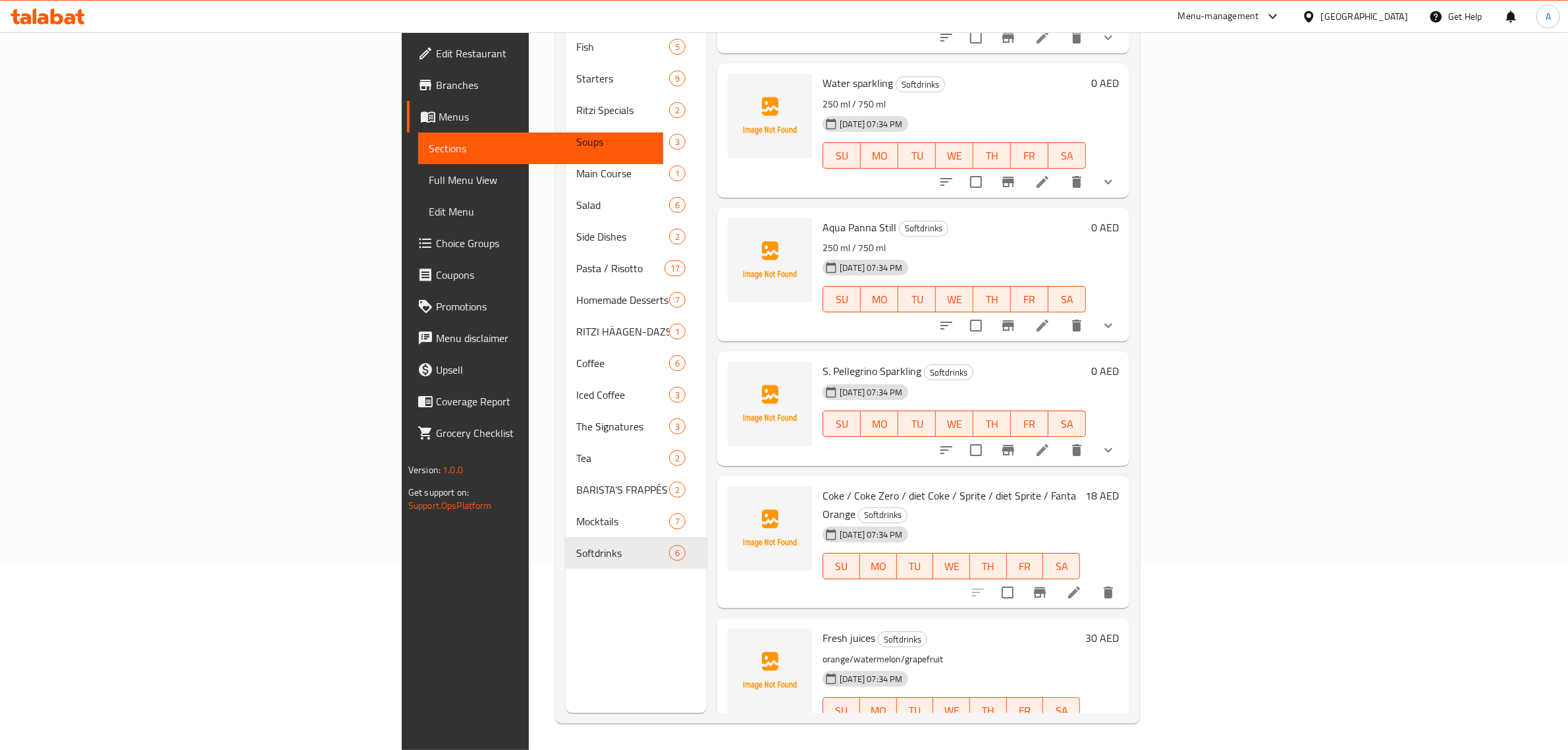
click at [1082, 584] on icon at bounding box center [1073, 592] width 16 height 16
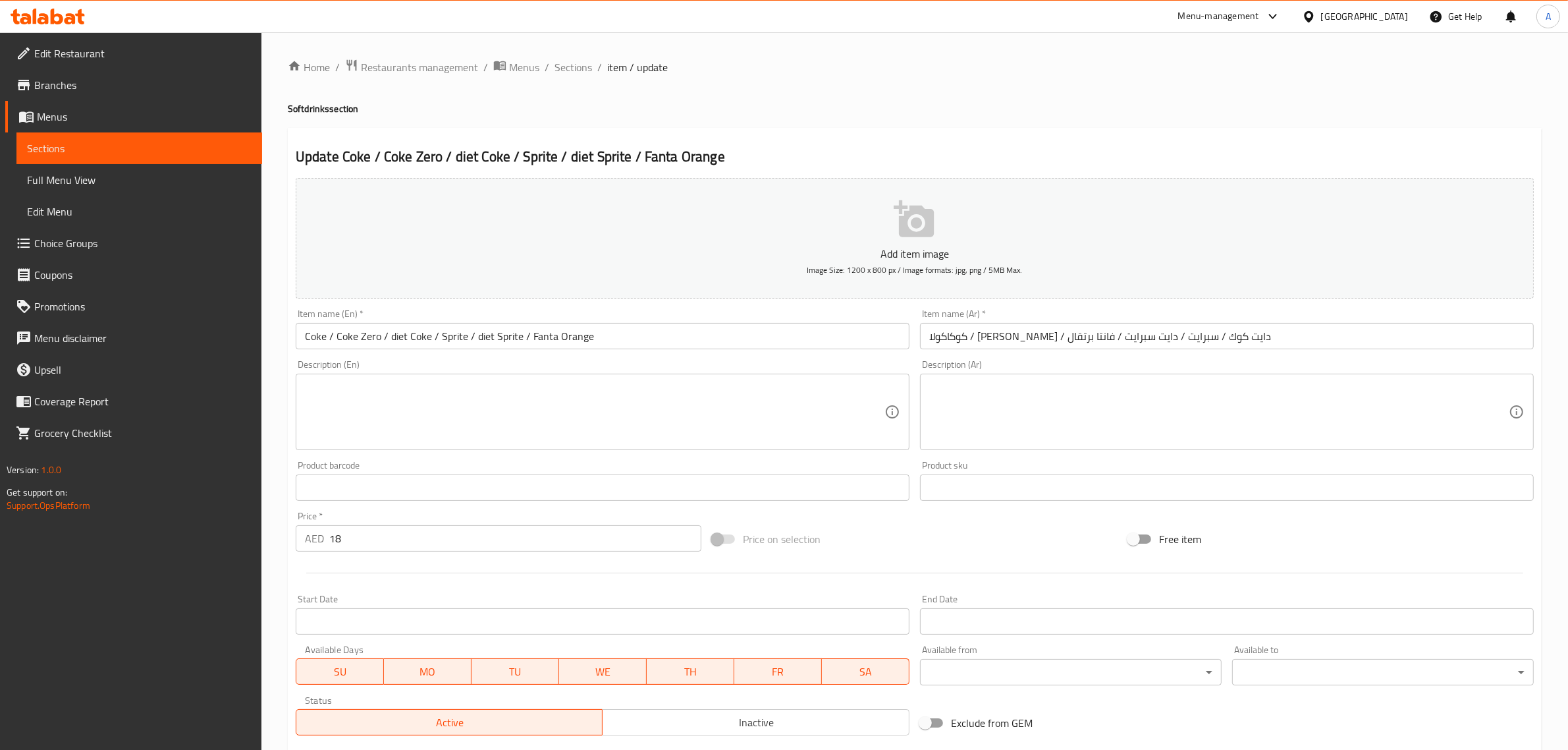
click at [316, 331] on input "Coke / Coke Zero / diet Coke / Sprite / diet Sprite / Fanta Orange" at bounding box center [602, 336] width 614 height 27
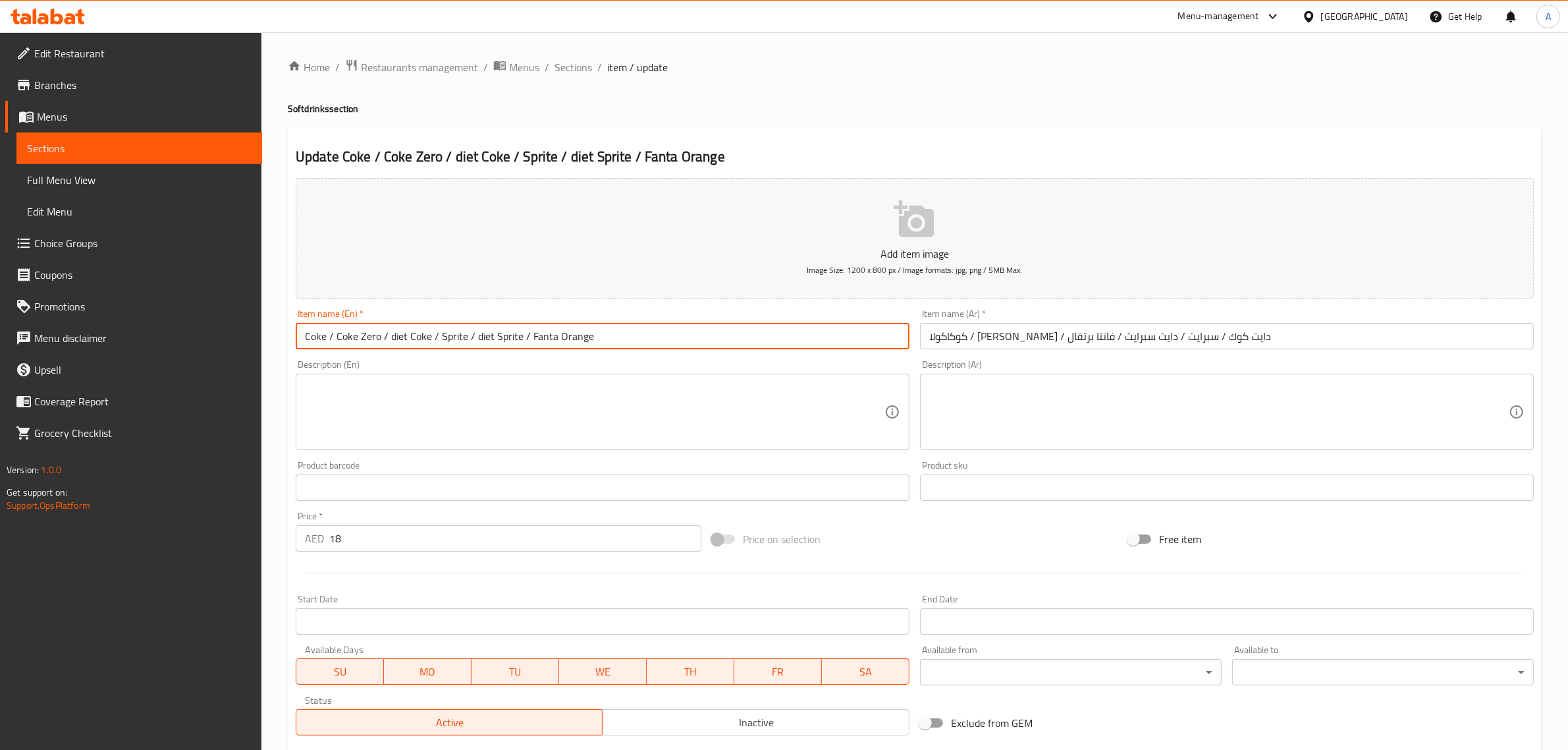
click at [316, 331] on input "Coke / Coke Zero / diet Coke / Sprite / diet Sprite / Fanta Orange" at bounding box center [602, 336] width 614 height 27
click at [1231, 342] on input "كوكاكولا / [PERSON_NAME] / دايت كوك / سبرايت / دايت سبرايت / فانتا برتقال" at bounding box center [1226, 336] width 614 height 27
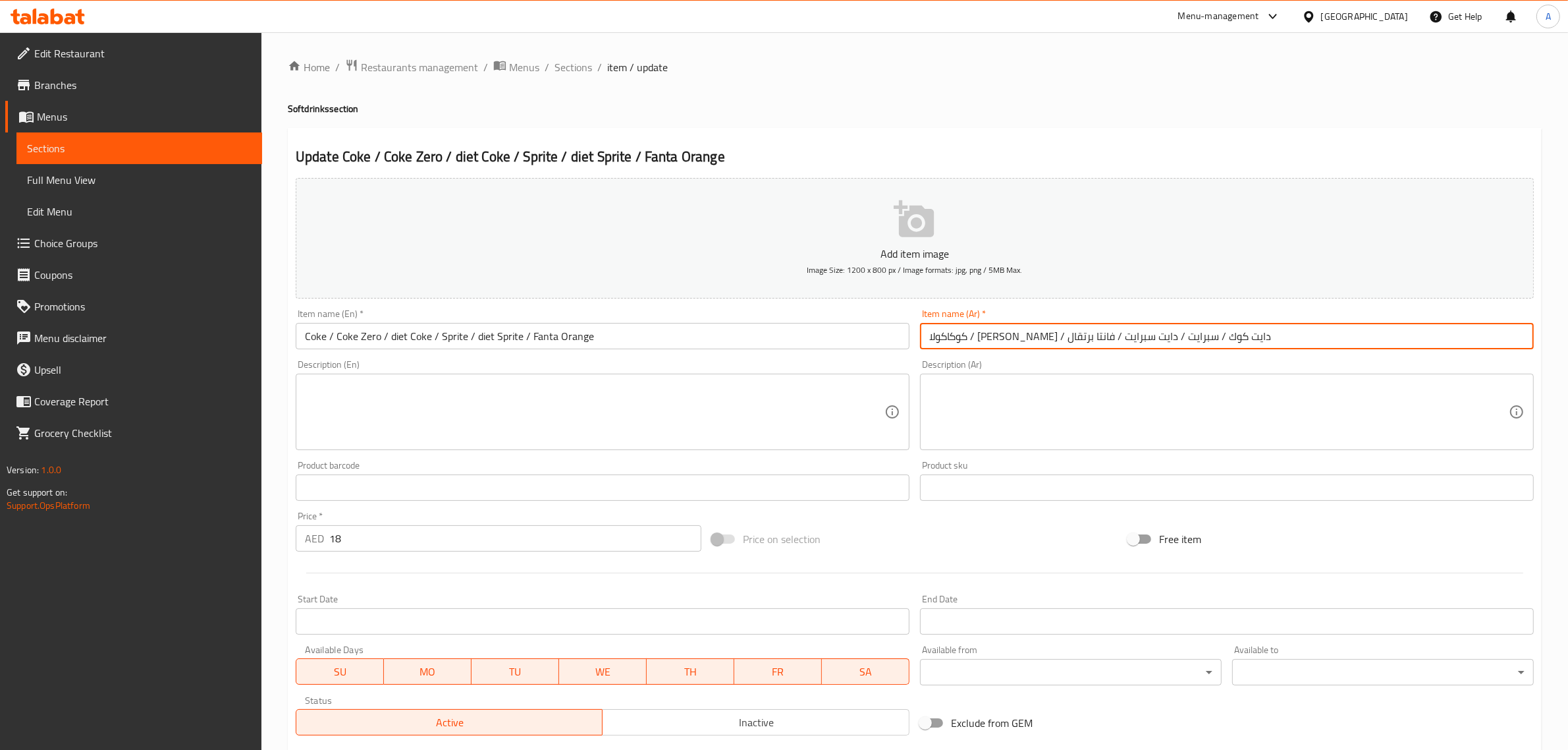
click at [1231, 342] on input "كوكاكولا / [PERSON_NAME] / دايت كوك / سبرايت / دايت سبرايت / فانتا برتقال" at bounding box center [1226, 336] width 614 height 27
click at [1242, 330] on input "كوكاكولا / [PERSON_NAME] / دايت كوك / سبرايت / دايت سبرايت / فانتا برتقال" at bounding box center [1226, 336] width 614 height 27
drag, startPoint x: 1230, startPoint y: 337, endPoint x: 1301, endPoint y: 339, distance: 71.0
click at [1301, 339] on input "كوكاكولا / [PERSON_NAME] / دايت كوك / سبرايت / دايت سبرايت / فانتا برتقال" at bounding box center [1226, 336] width 614 height 27
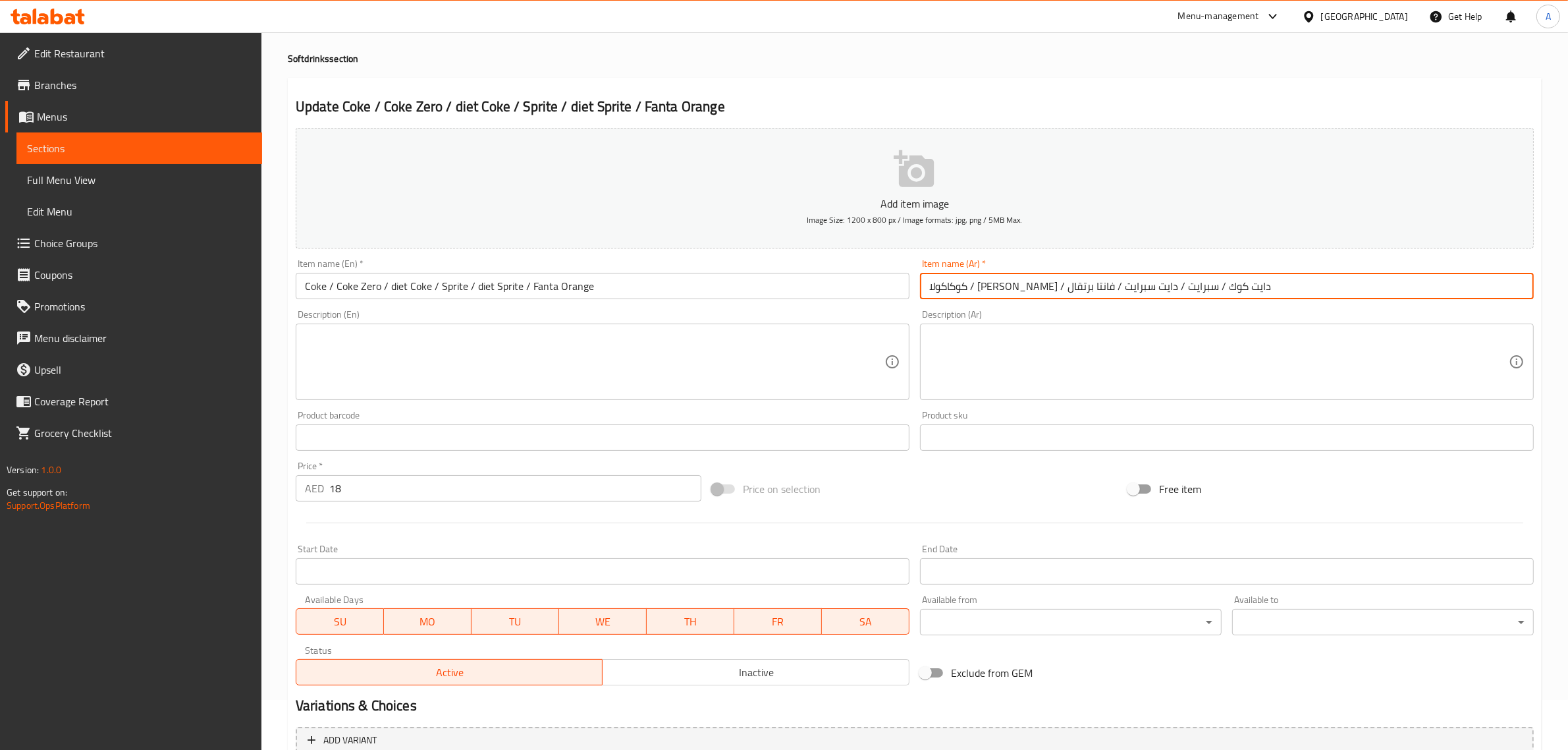
scroll to position [178, 0]
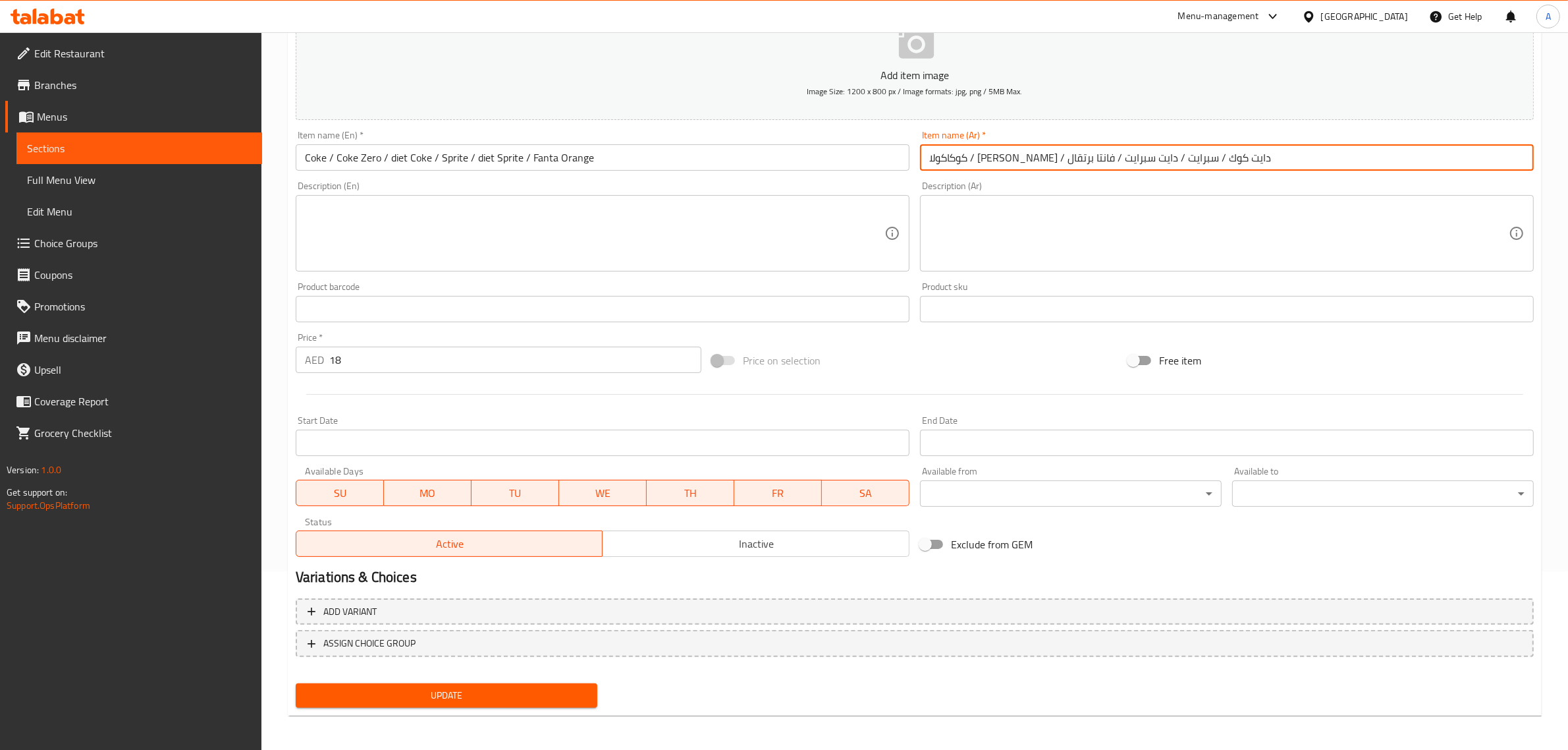
click at [426, 356] on input "18" at bounding box center [514, 360] width 372 height 27
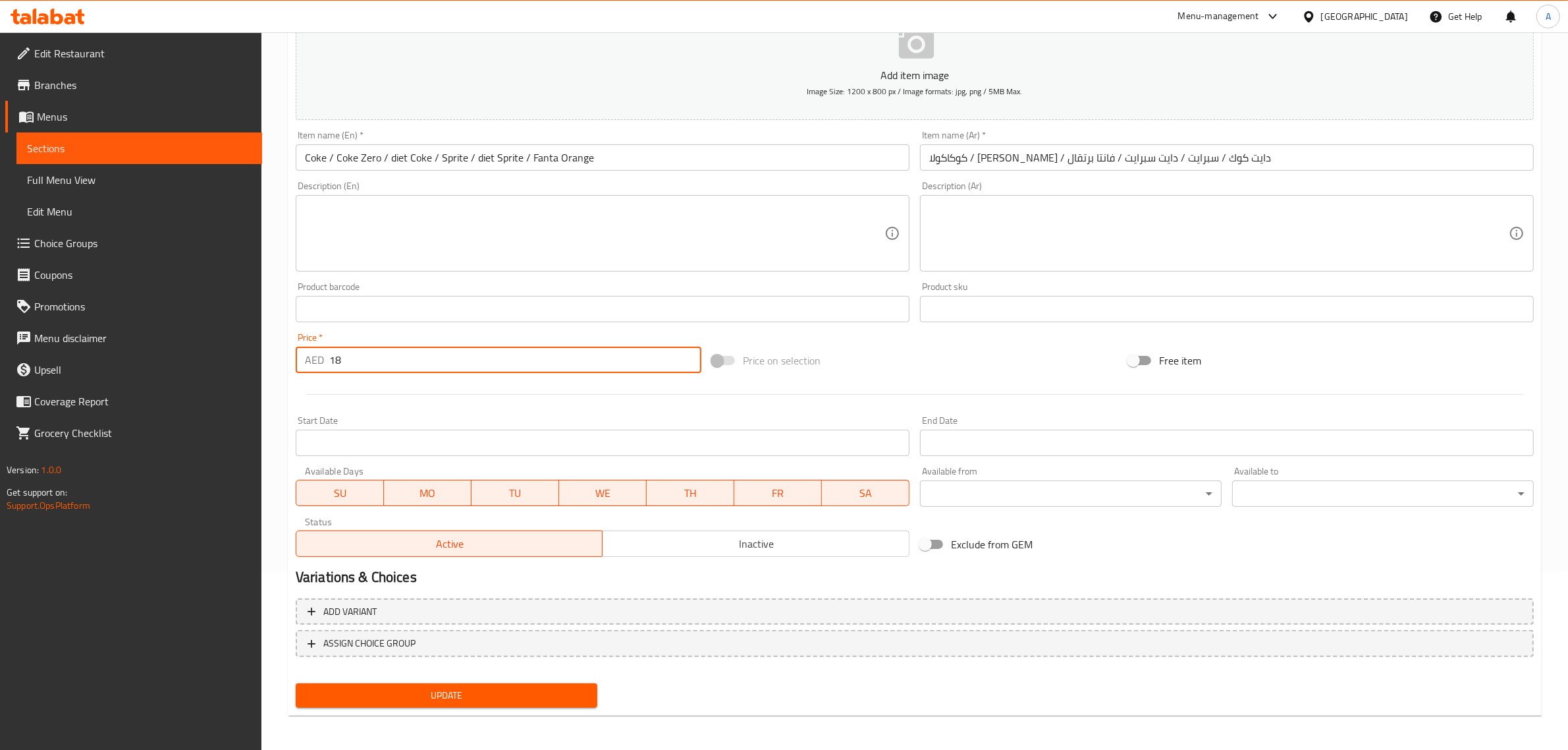
click at [426, 356] on input "18" at bounding box center [514, 360] width 372 height 27
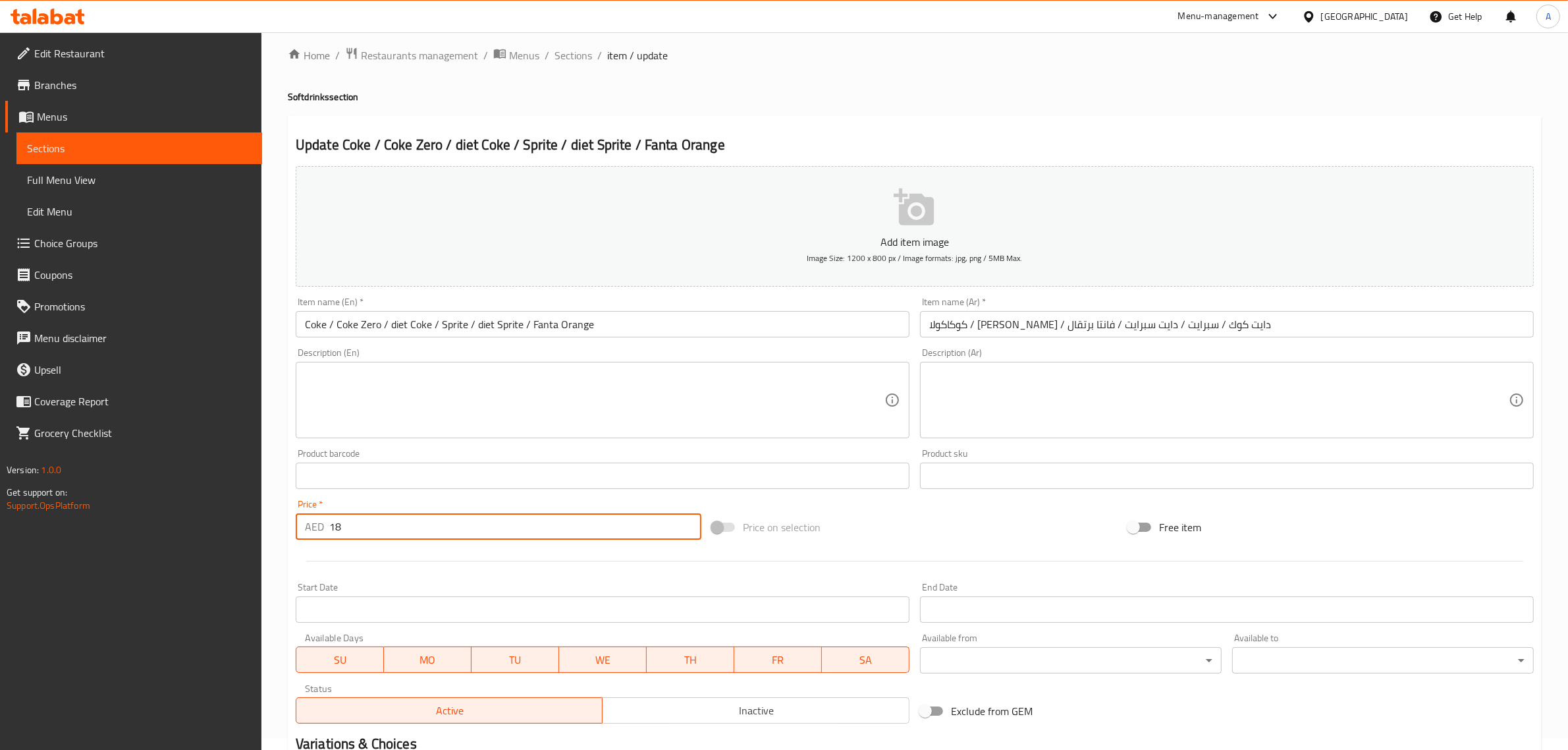
scroll to position [0, 0]
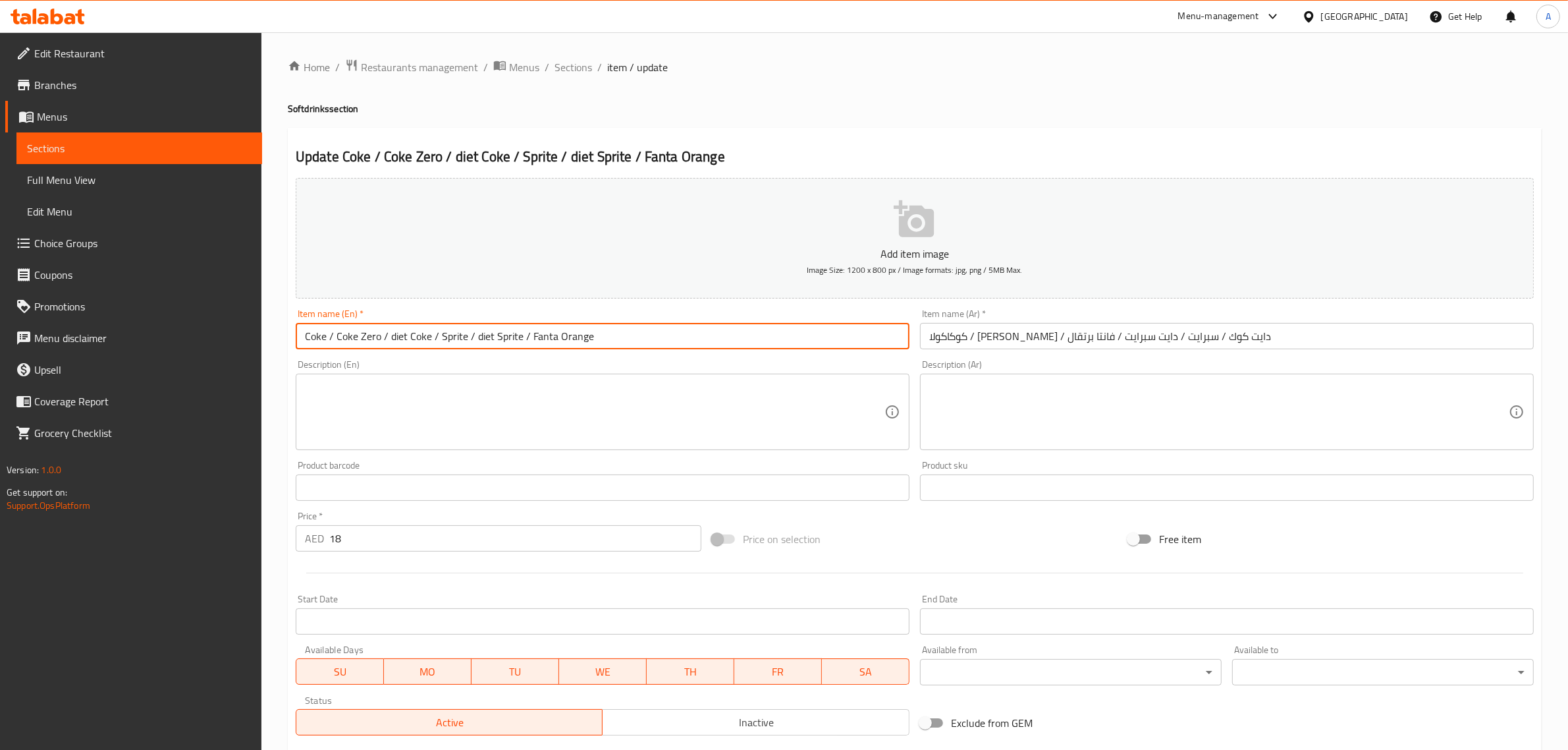
click at [350, 336] on input "Coke / Coke Zero / diet Coke / Sprite / diet Sprite / Fanta Orange" at bounding box center [602, 336] width 614 height 27
drag, startPoint x: 350, startPoint y: 336, endPoint x: 359, endPoint y: 336, distance: 9.0
click at [359, 336] on input "Coke / Coke Zero / diet Coke / Sprite / diet Sprite / Fanta Orange" at bounding box center [602, 336] width 614 height 27
click at [390, 336] on input "Coke / Coke Zero / diet Coke / Sprite / diet Sprite / Fanta Orange" at bounding box center [602, 336] width 614 height 27
drag, startPoint x: 390, startPoint y: 336, endPoint x: 416, endPoint y: 336, distance: 26.0
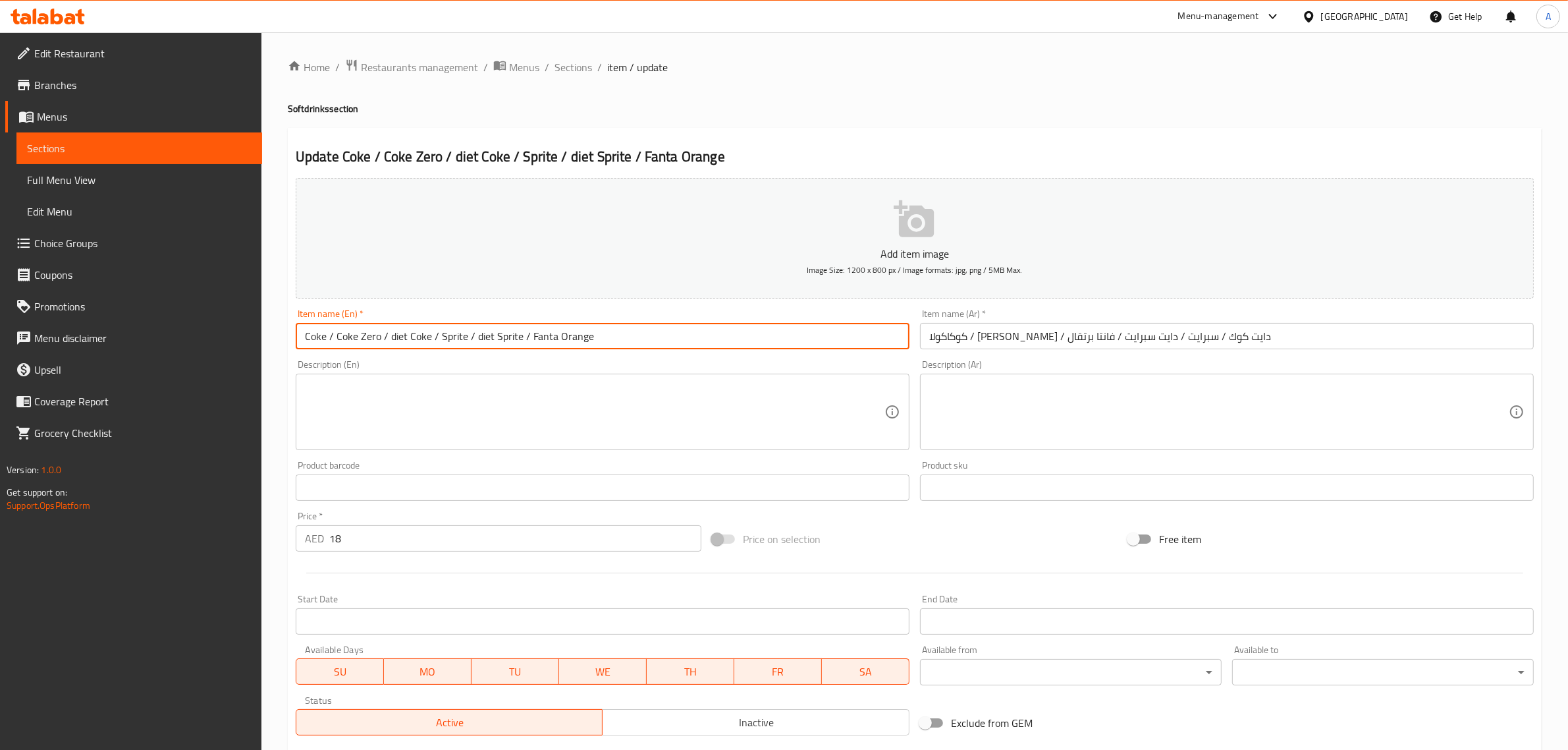
click at [416, 336] on input "Coke / Coke Zero / diet Coke / Sprite / diet Sprite / Fanta Orange" at bounding box center [602, 336] width 614 height 27
click at [457, 331] on input "Coke / Coke Zero / diet Coke / Sprite / diet Sprite / Fanta Orange" at bounding box center [602, 336] width 614 height 27
click at [479, 336] on input "Coke / Coke Zero / diet Coke / Sprite / diet Sprite / Fanta Orange" at bounding box center [602, 336] width 614 height 27
drag, startPoint x: 479, startPoint y: 336, endPoint x: 499, endPoint y: 336, distance: 20.0
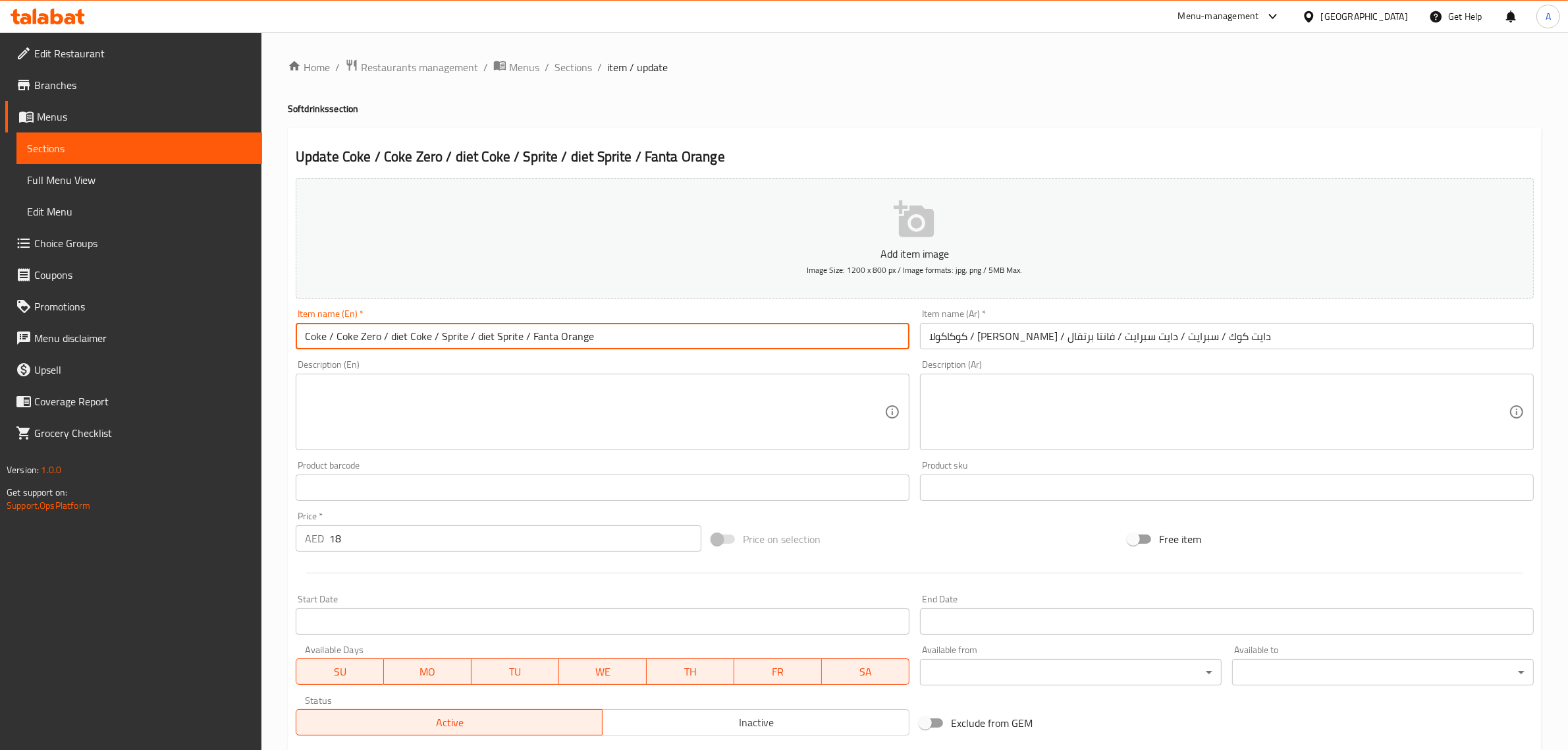
click at [499, 336] on input "Coke / Coke Zero / diet Coke / Sprite / diet Sprite / Fanta Orange" at bounding box center [602, 336] width 614 height 27
click at [543, 338] on input "Coke / Coke Zero / diet Coke / Sprite / diet Sprite / Fanta Orange" at bounding box center [602, 336] width 614 height 27
drag, startPoint x: 543, startPoint y: 338, endPoint x: 568, endPoint y: 313, distance: 35.4
click at [571, 336] on input "Coke / Coke Zero / diet Coke / Sprite / diet Sprite / Fanta Orange" at bounding box center [602, 336] width 614 height 27
click at [354, 341] on input "Coke / Coke Zero / diet Coke / Sprite / diet Sprite / Fanta Orange" at bounding box center [602, 336] width 614 height 27
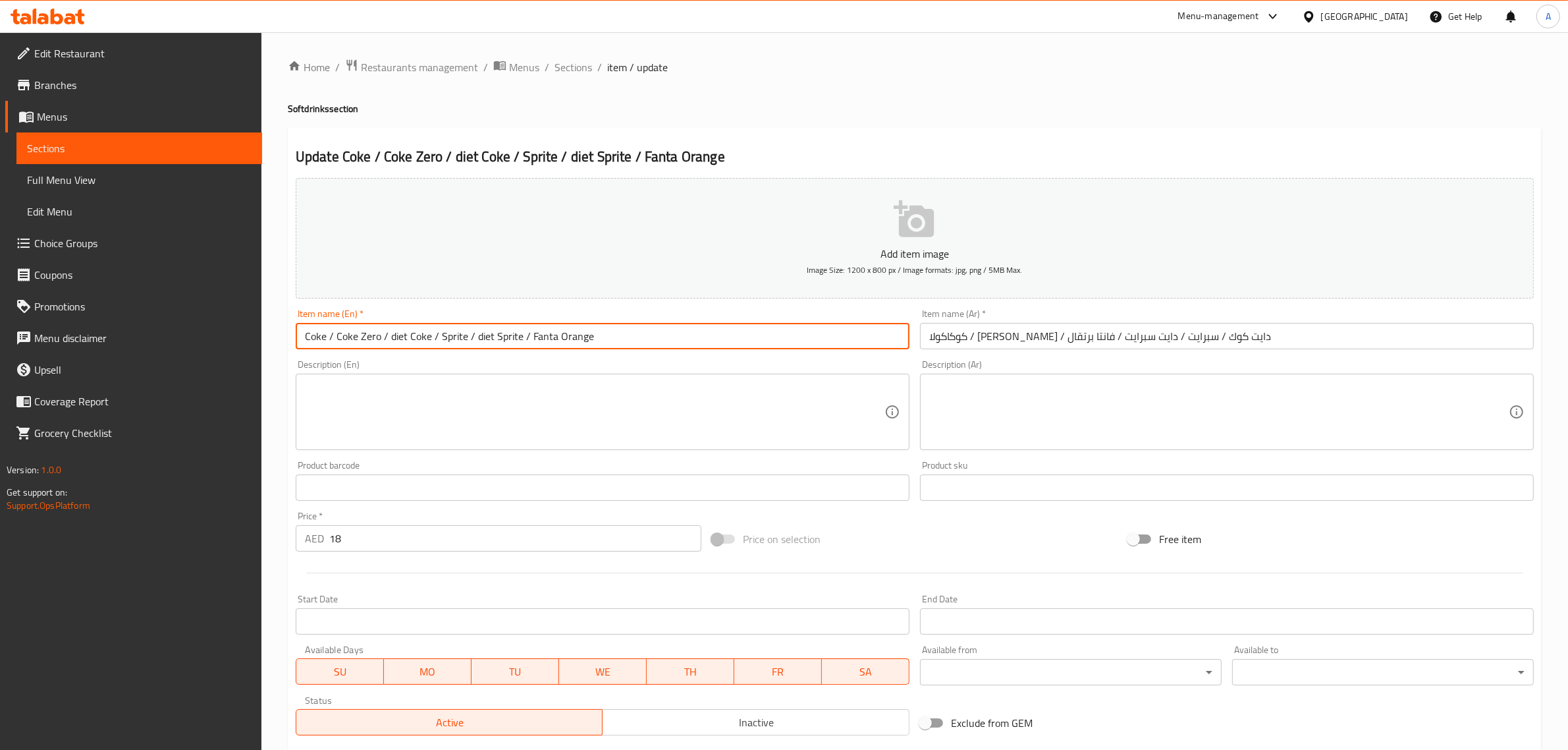
click at [354, 341] on input "Coke / Coke Zero / diet Coke / Sprite / diet Sprite / Fanta Orange" at bounding box center [602, 336] width 614 height 27
click at [573, 68] on span "Sections" at bounding box center [572, 67] width 37 height 16
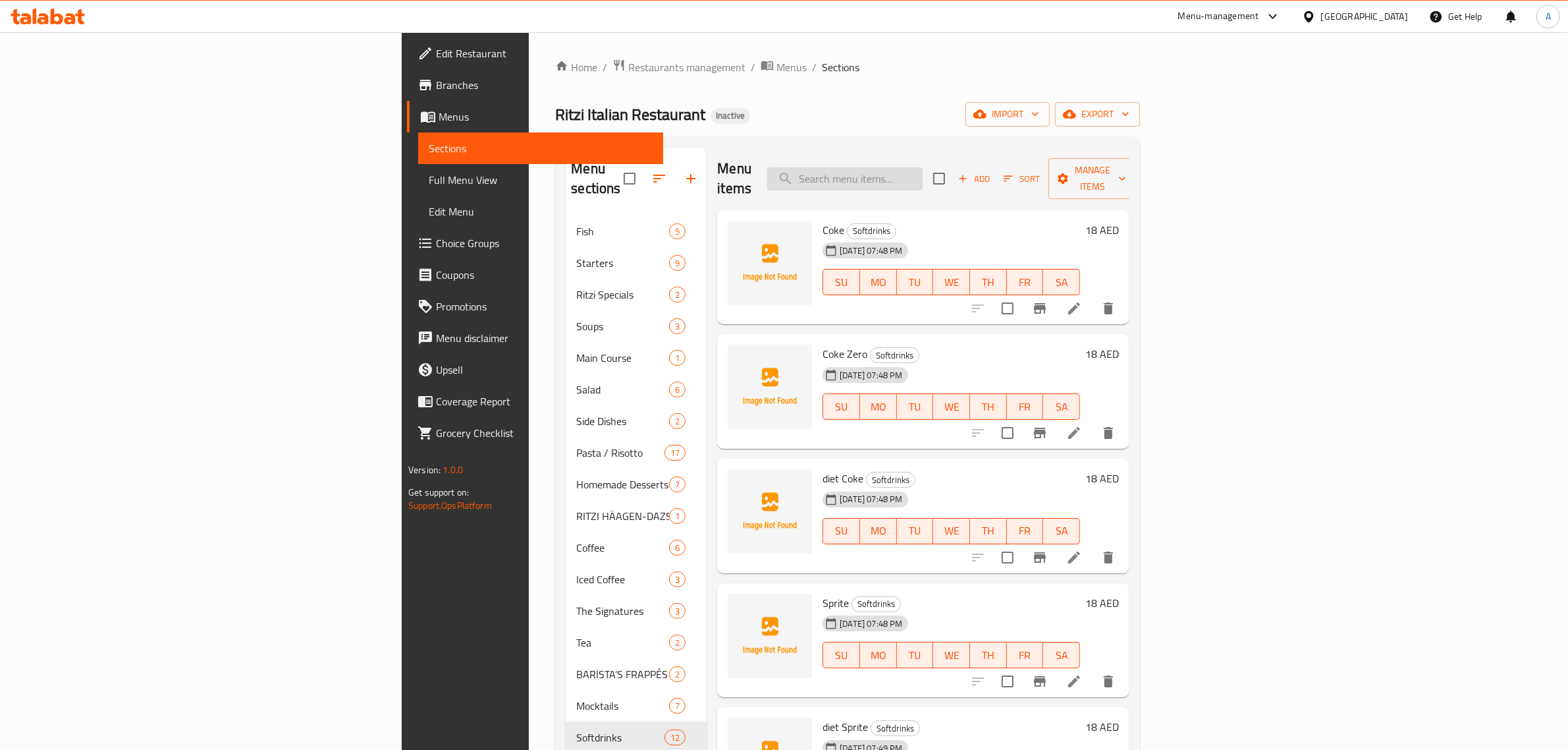
click at [923, 178] on input "search" at bounding box center [845, 179] width 156 height 23
paste input "Coke / Coke Zero / diet Coke / Sprite / diet Sprite / Fanta Orange"
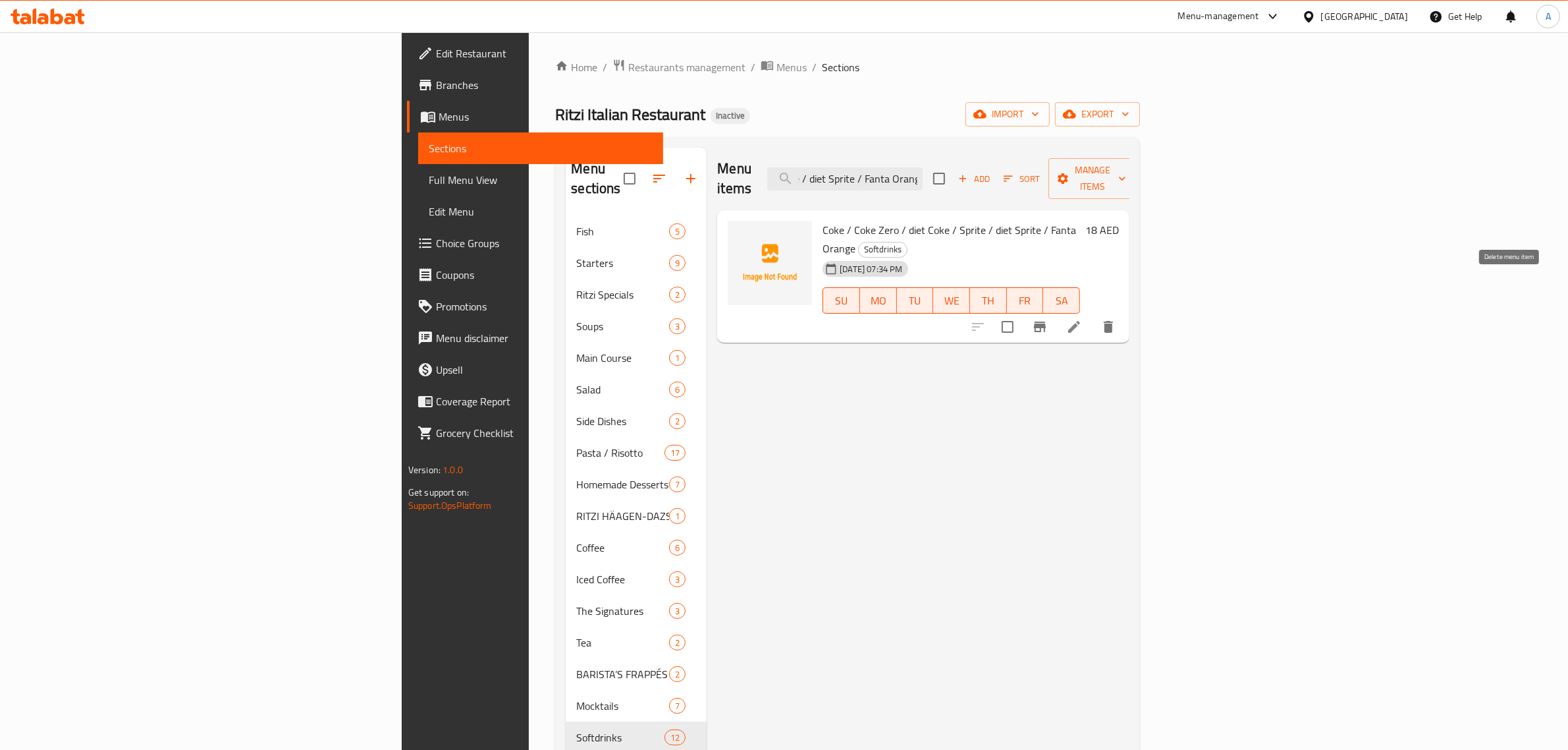
type input "Coke / Coke Zero / diet Coke / Sprite / diet Sprite / Fanta Orange"
click at [1124, 311] on button "delete" at bounding box center [1108, 327] width 31 height 31
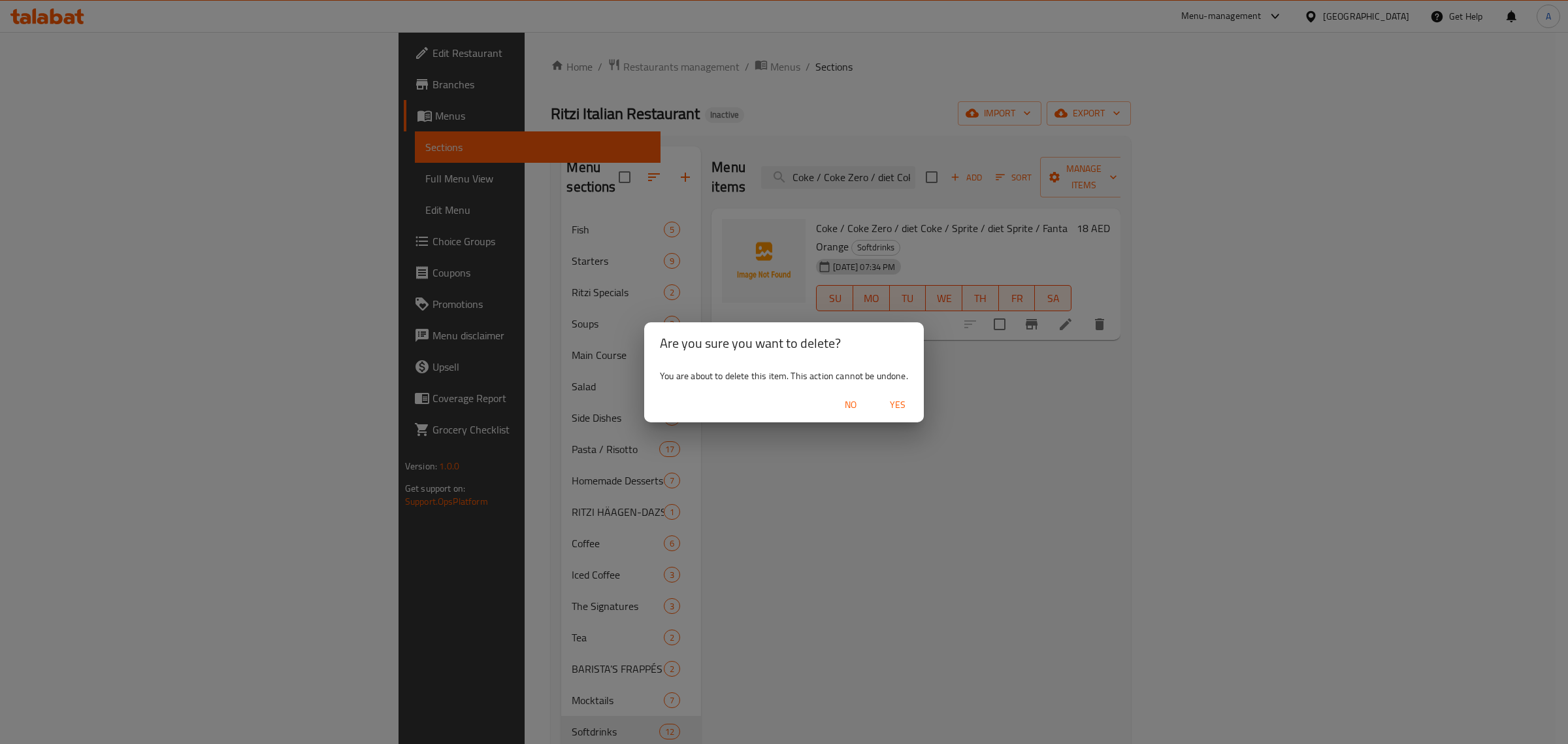
click at [899, 404] on span "Yes" at bounding box center [897, 404] width 31 height 16
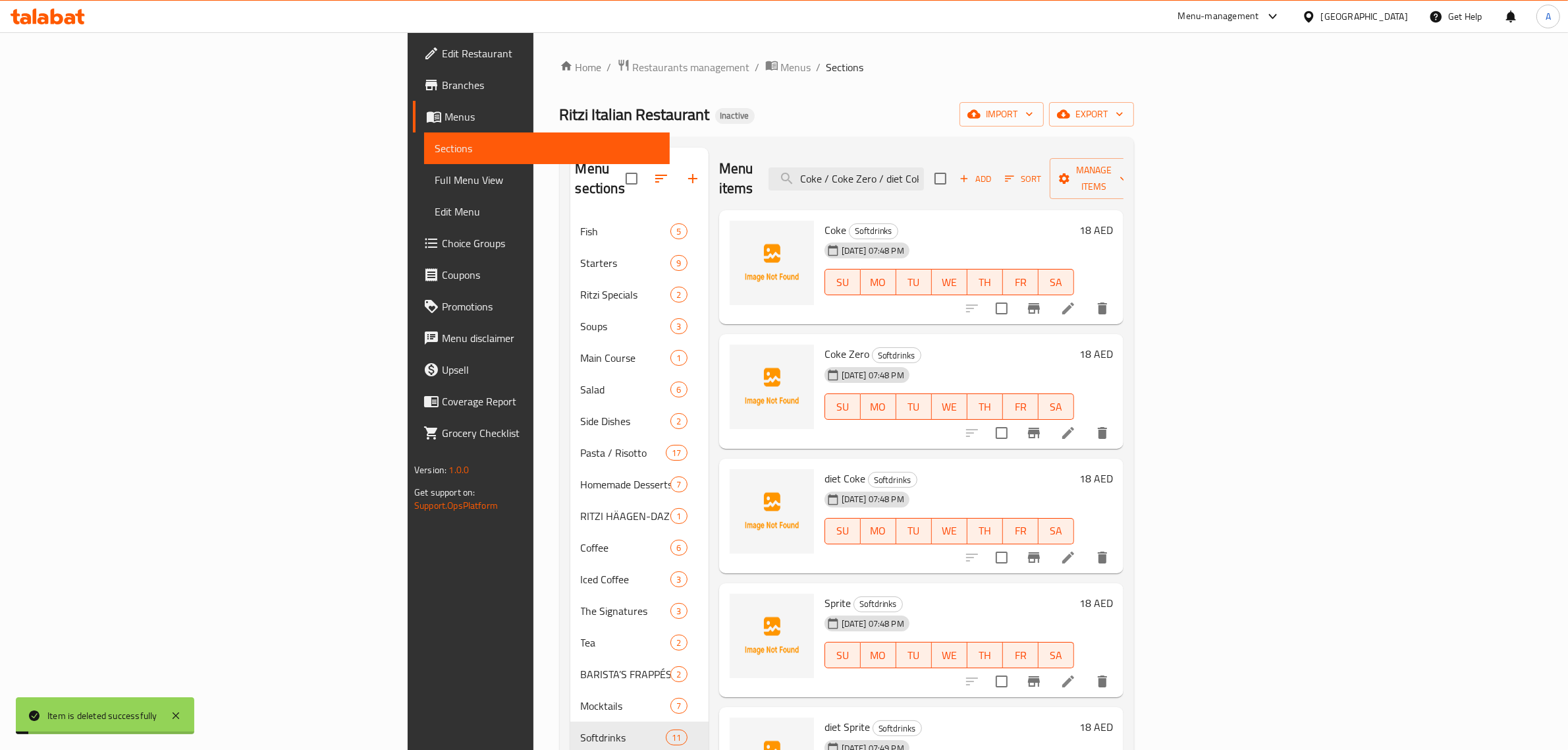
click at [925, 423] on div "Coke Zero Softdrinks 10-09-2025 07:48 PM SU MO TU WE TH FR SA" at bounding box center [949, 391] width 260 height 104
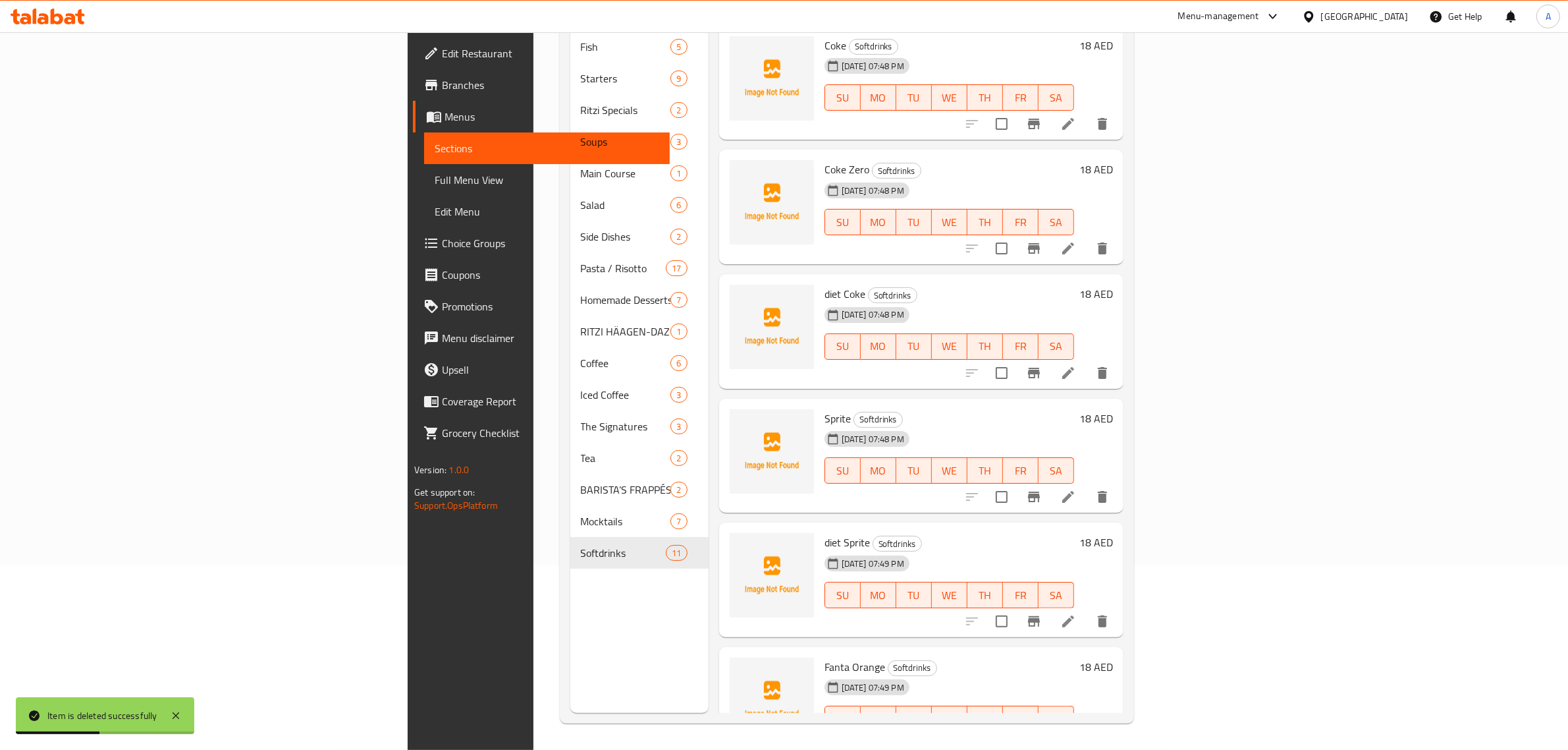
click at [909, 377] on div "Menu items Coke / Coke Zero / diet Coke / Sprite / diet Sprite / Fanta Orange A…" at bounding box center [915, 337] width 415 height 750
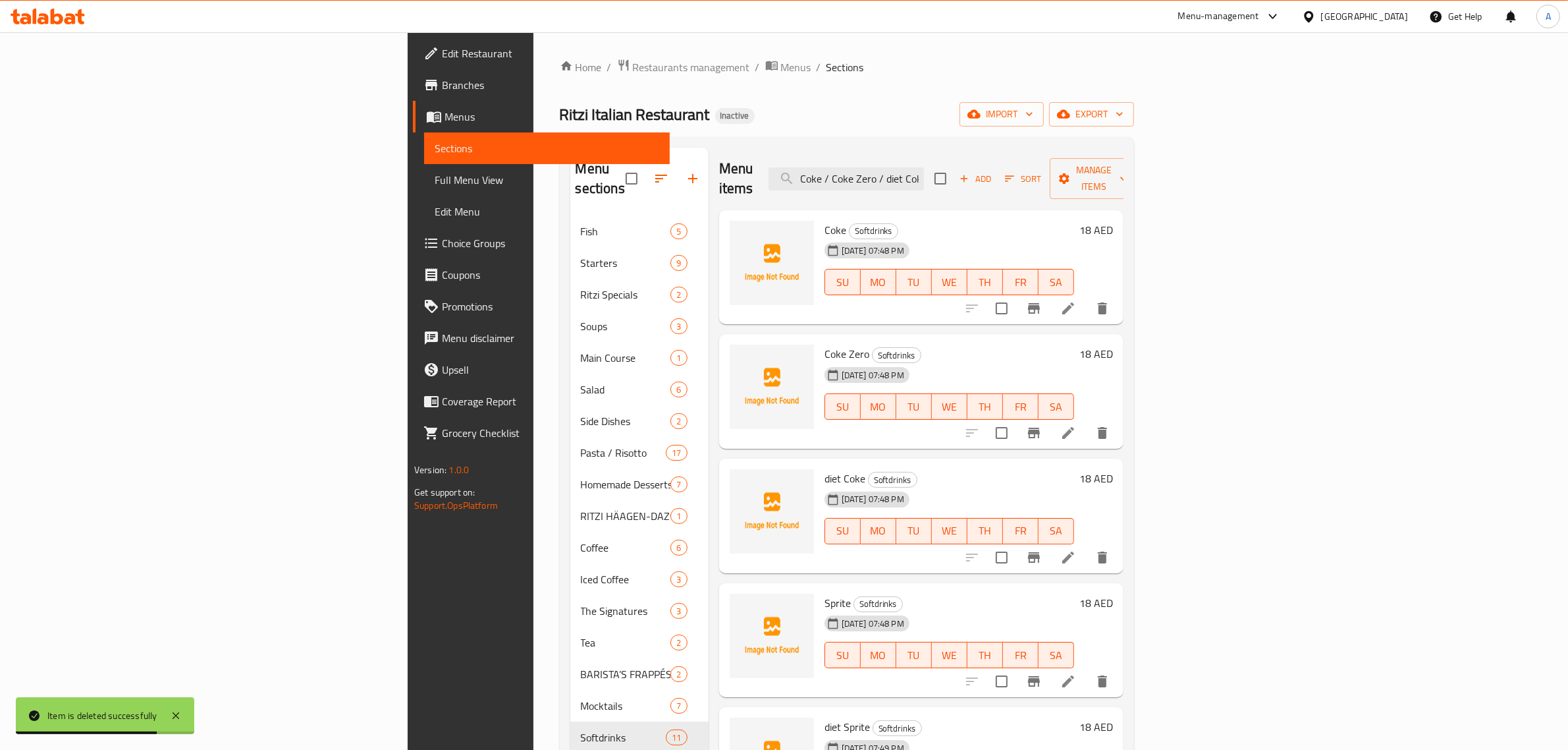
click at [970, 133] on div "Home / Restaurants management / Menus / Sections Ritzi Italian Restaurant Inact…" at bounding box center [847, 483] width 574 height 849
click at [962, 210] on div "Coke Softdrinks 10-09-2025 07:48 PM SU MO TU WE TH FR SA 18 AED" at bounding box center [921, 268] width 404 height 114
click at [924, 179] on input "Coke / Coke Zero / diet Coke / Sprite / diet Sprite / Fanta Orange" at bounding box center [847, 179] width 156 height 23
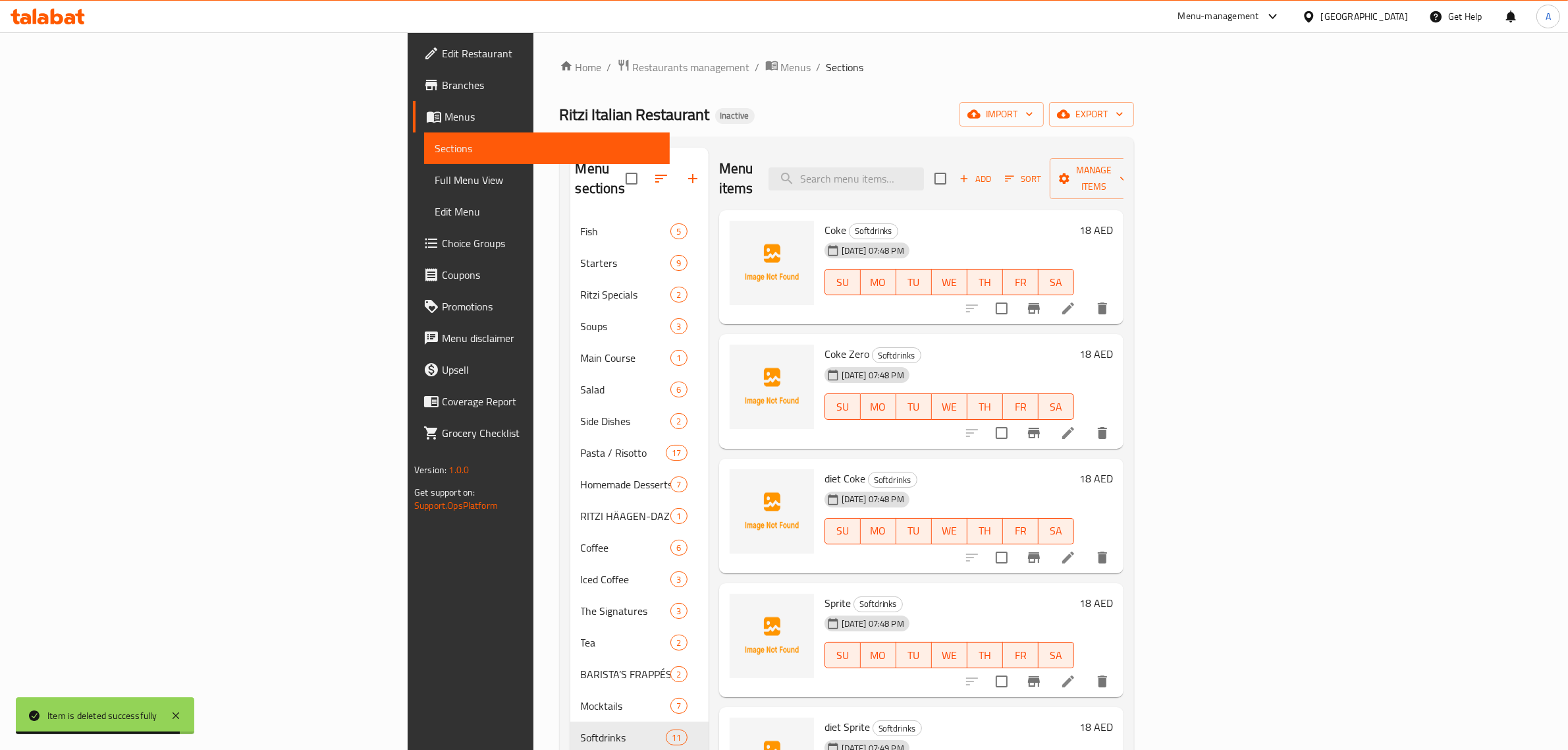
click at [883, 98] on div "Home / Restaurants management / Menus / Sections Ritzi Italian Restaurant Inact…" at bounding box center [847, 483] width 574 height 849
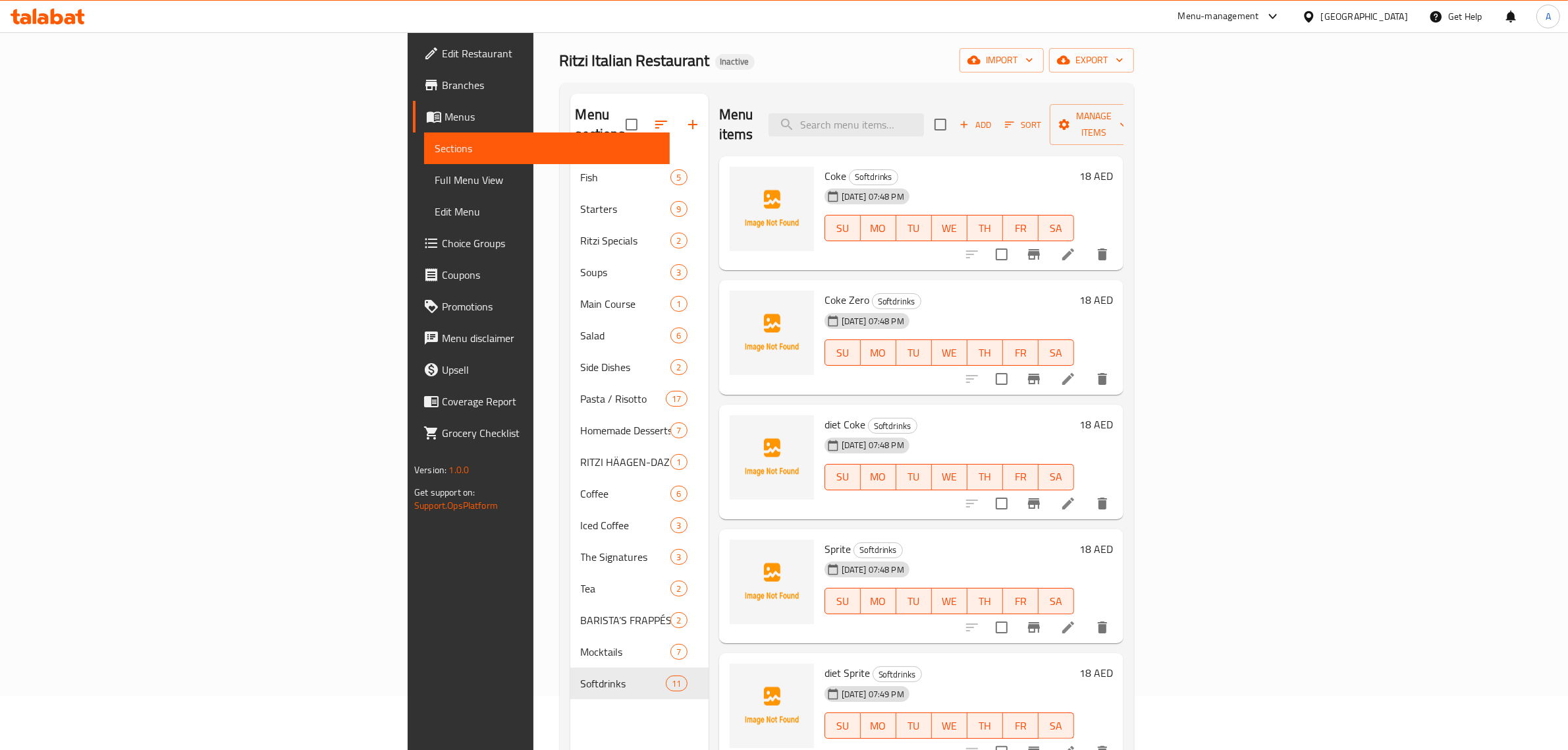
scroll to position [185, 0]
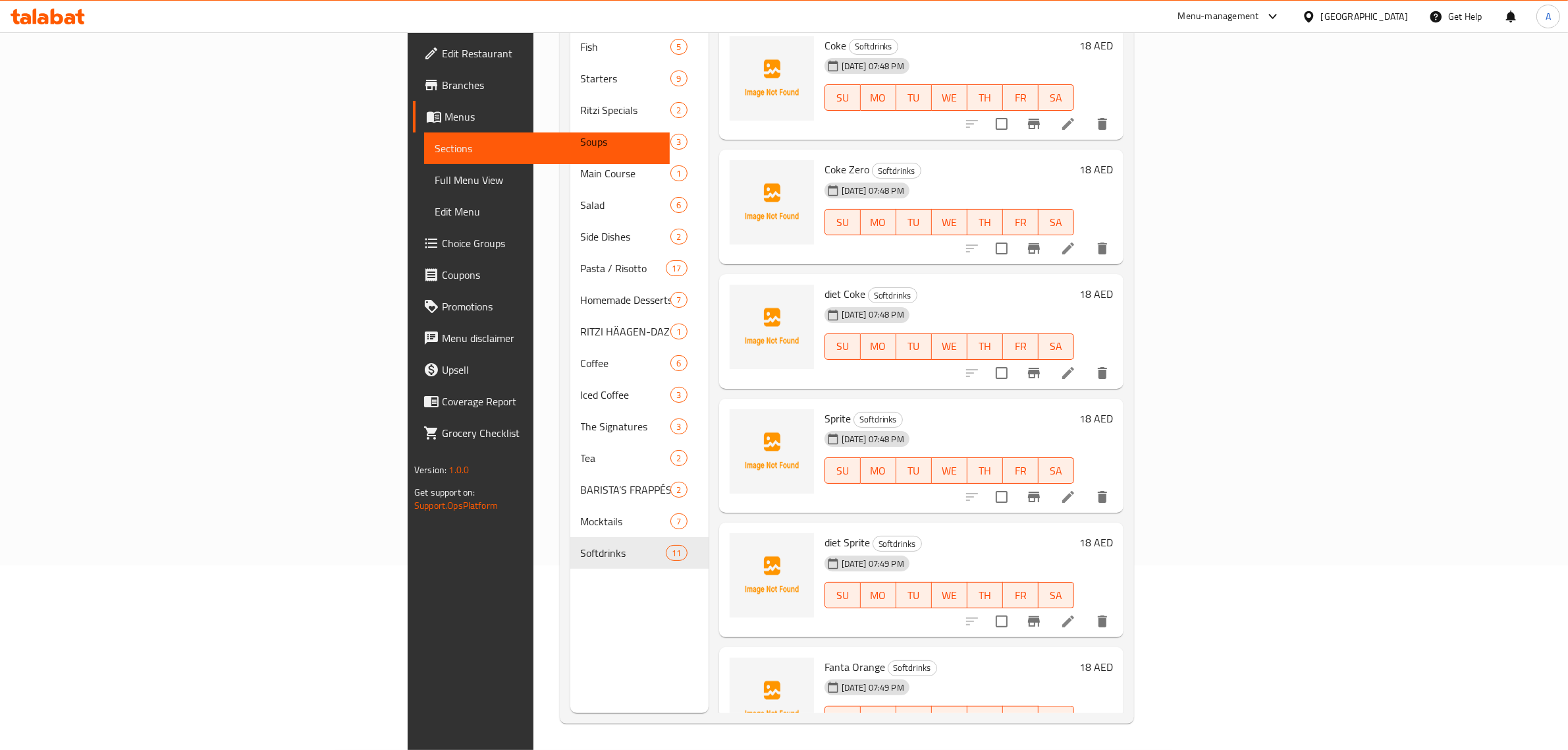
click at [570, 618] on div "Menu sections Fish 5 Starters 9 Ritzi Specials 2 Soups 3 Main Course 1 Salad 6 …" at bounding box center [639, 337] width 138 height 750
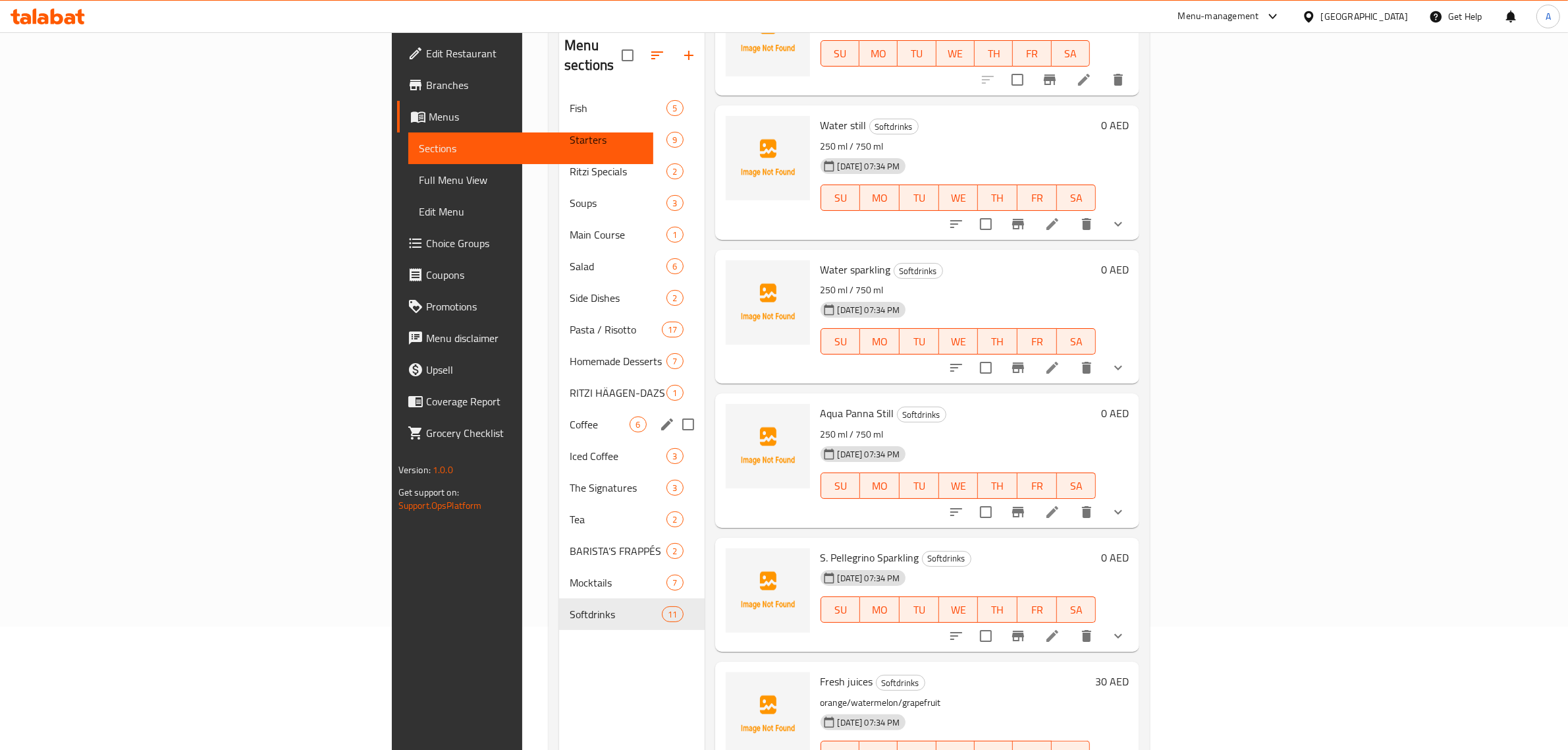
scroll to position [0, 0]
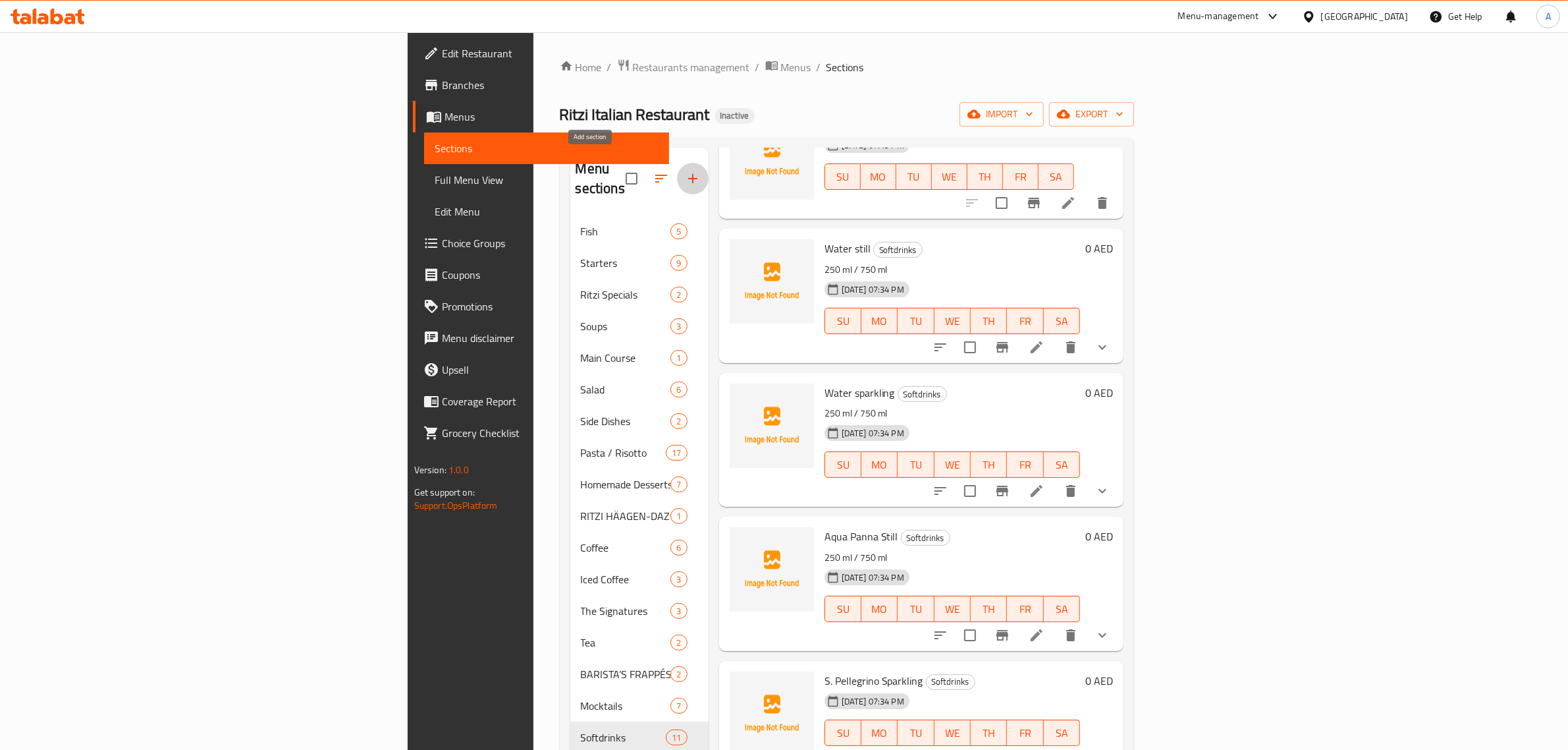
click at [685, 171] on icon "button" at bounding box center [692, 178] width 16 height 16
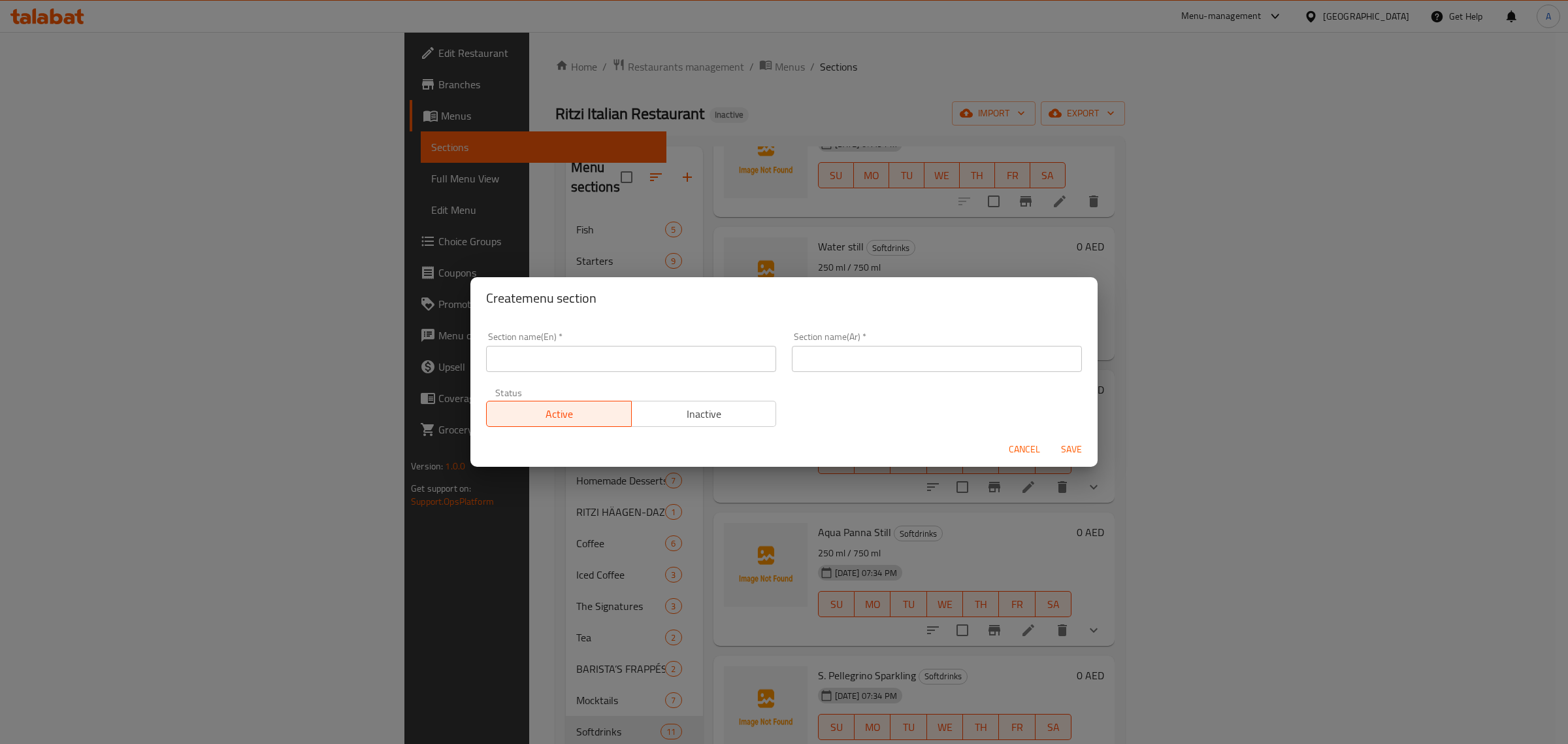
click at [635, 381] on div "Status Active Inactive" at bounding box center [631, 407] width 306 height 55
click at [619, 339] on div "Section name(En)   * Section name(En) *" at bounding box center [630, 352] width 290 height 39
click at [616, 354] on input "text" at bounding box center [630, 358] width 290 height 26
paste input "Fresh juices"
type input "Fresh juices"
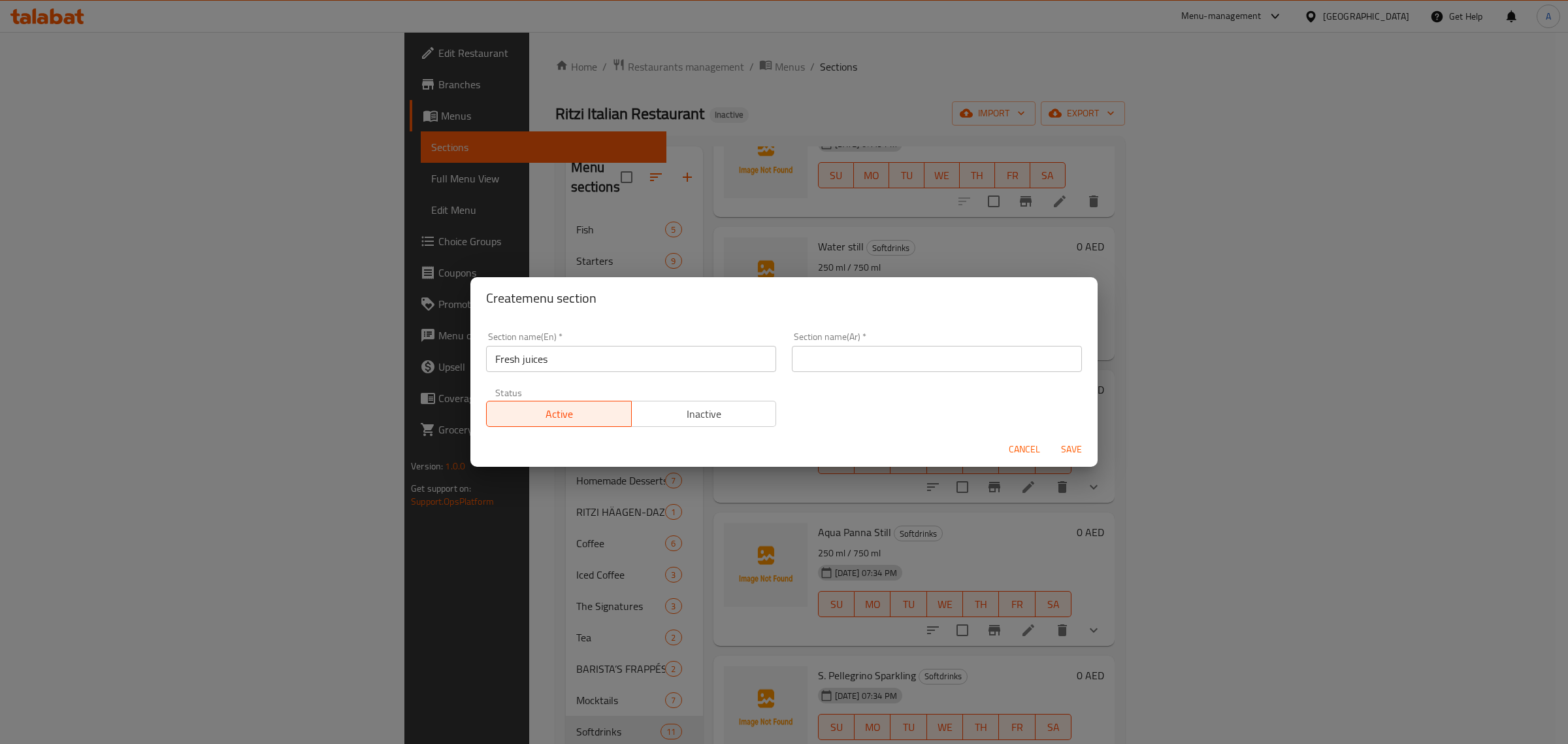
click at [846, 360] on input "text" at bounding box center [936, 358] width 290 height 26
paste input "عصائر طازجة"
type input "عصائر طازجة"
click at [1075, 457] on span "Save" at bounding box center [1072, 450] width 31 height 16
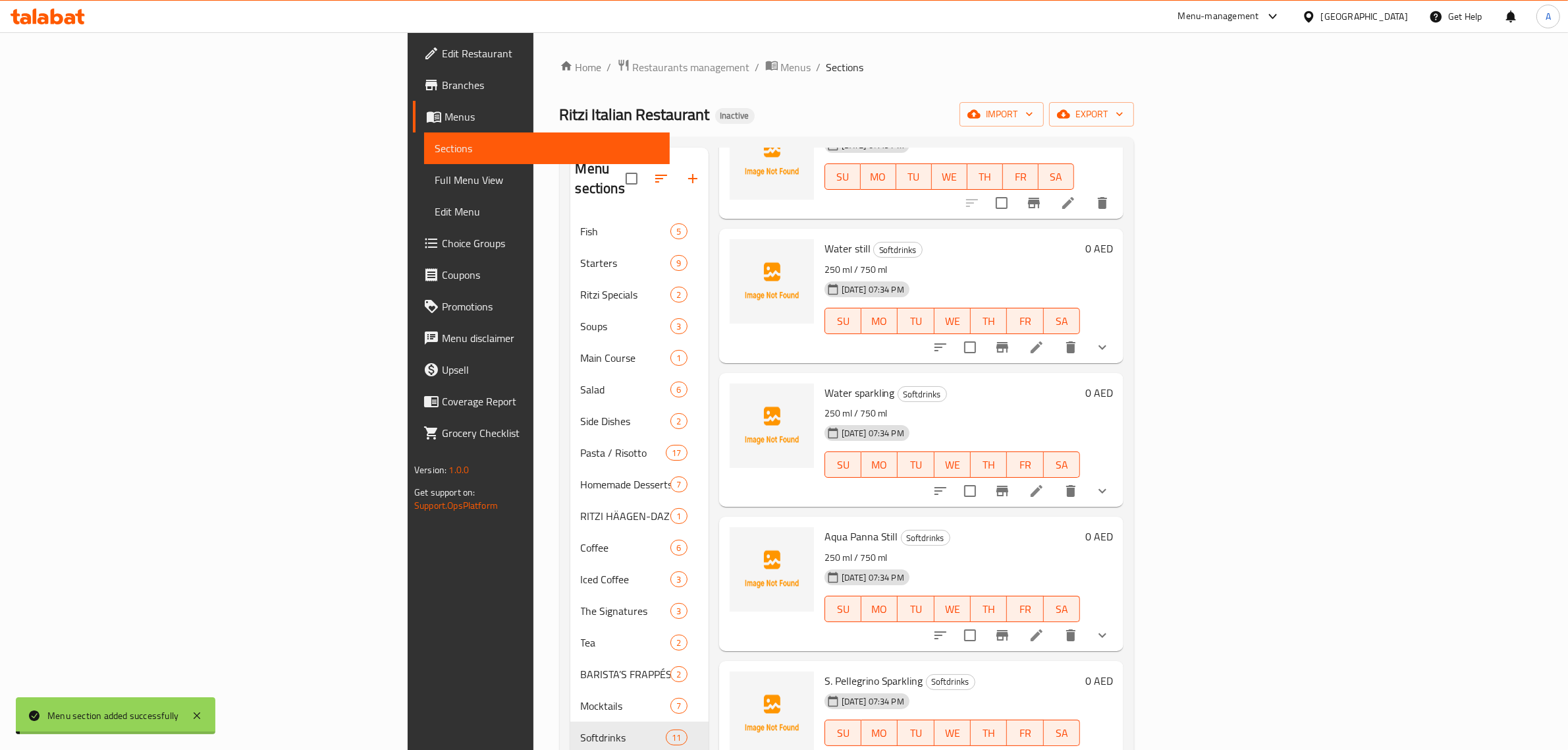
click at [1080, 384] on h6 "Water sparkling Softdrinks" at bounding box center [952, 393] width 255 height 18
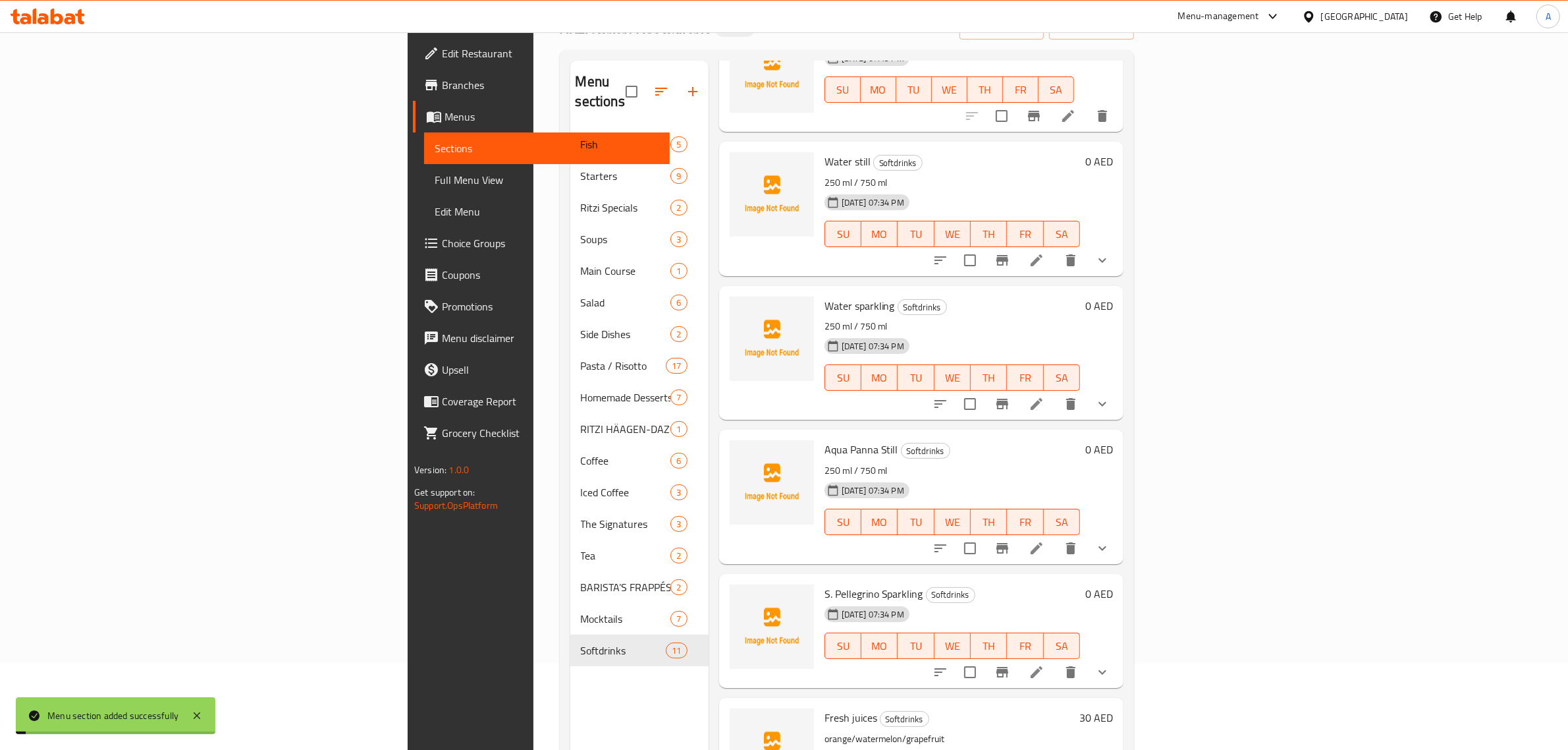
scroll to position [185, 0]
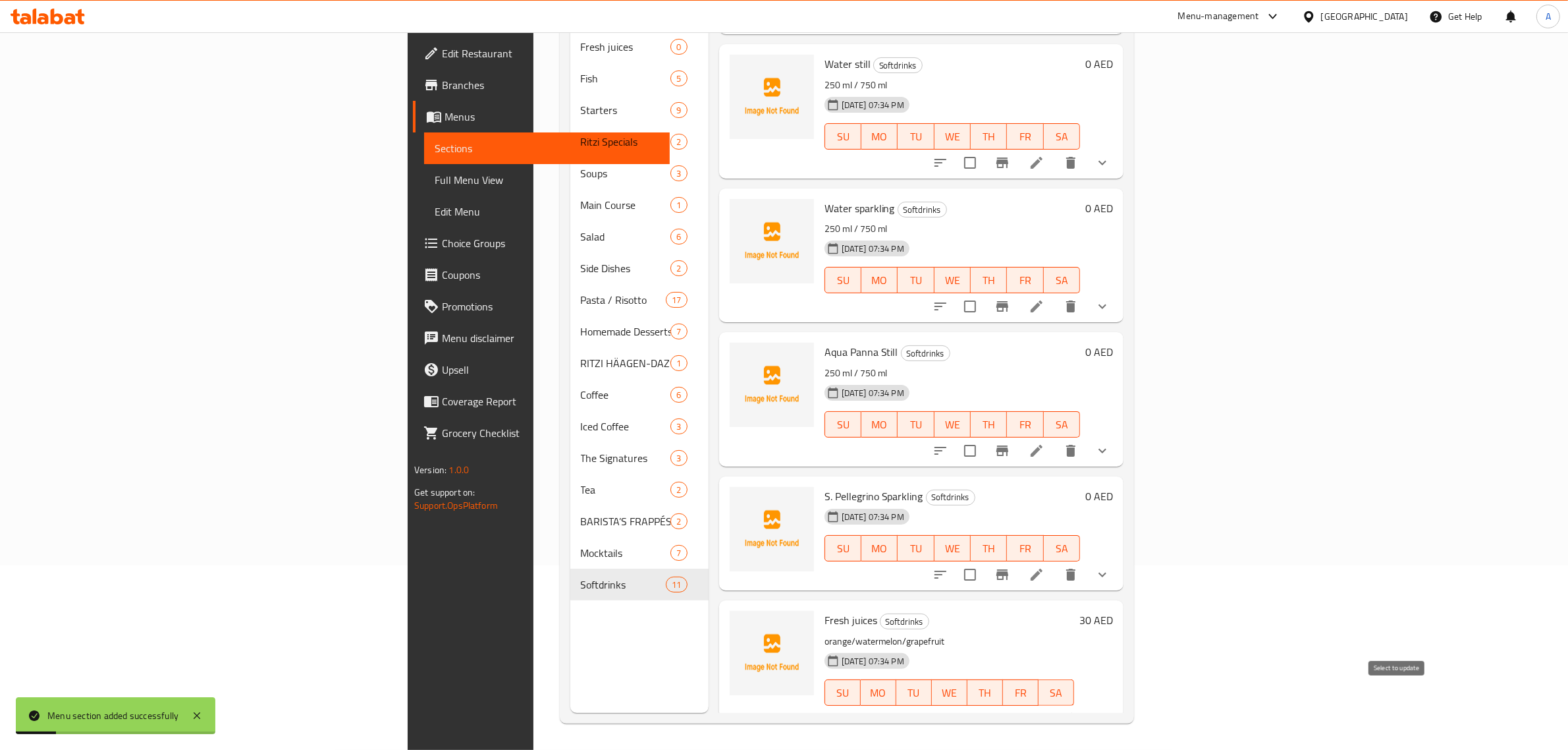
click at [1016, 705] on input "checkbox" at bounding box center [1001, 719] width 27 height 27
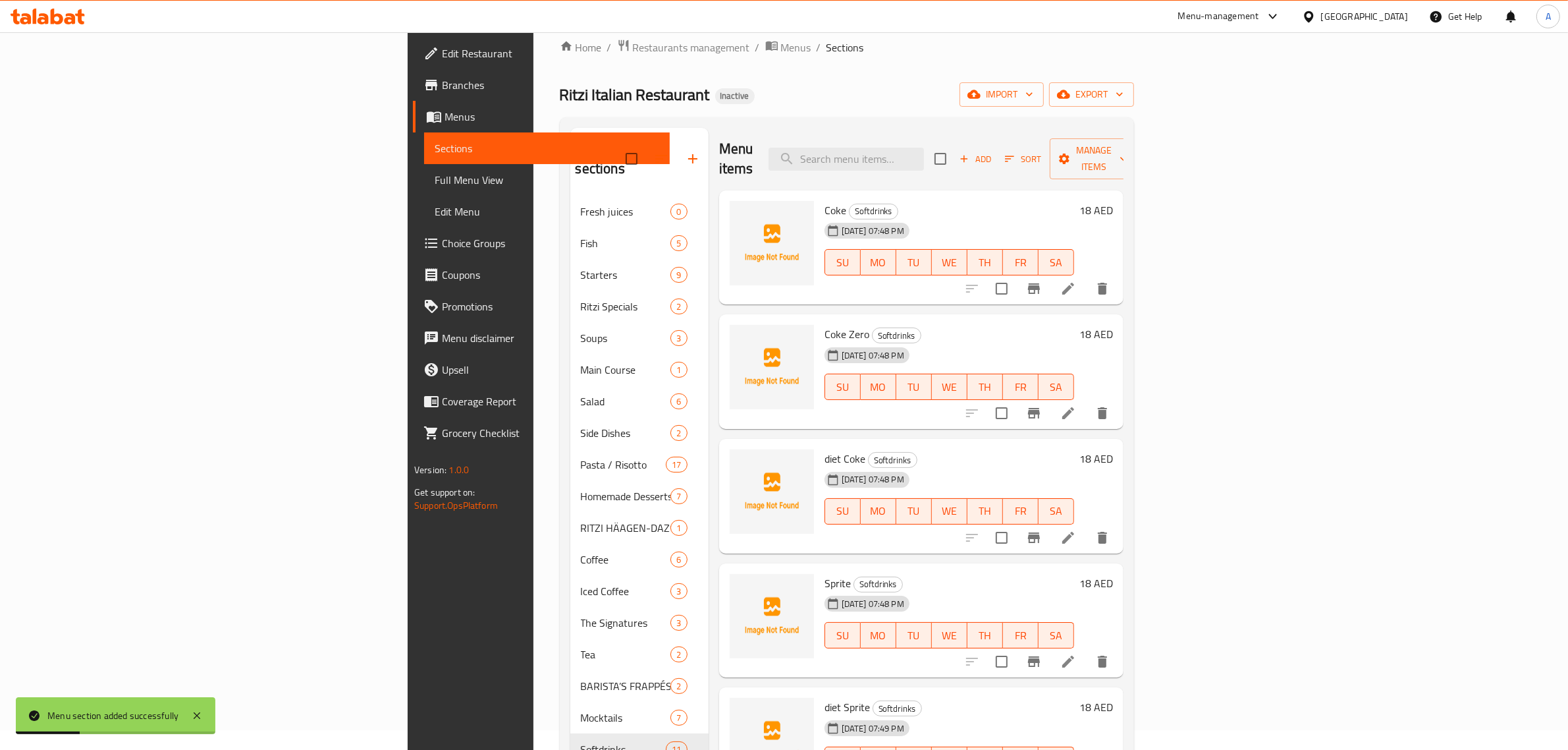
scroll to position [0, 0]
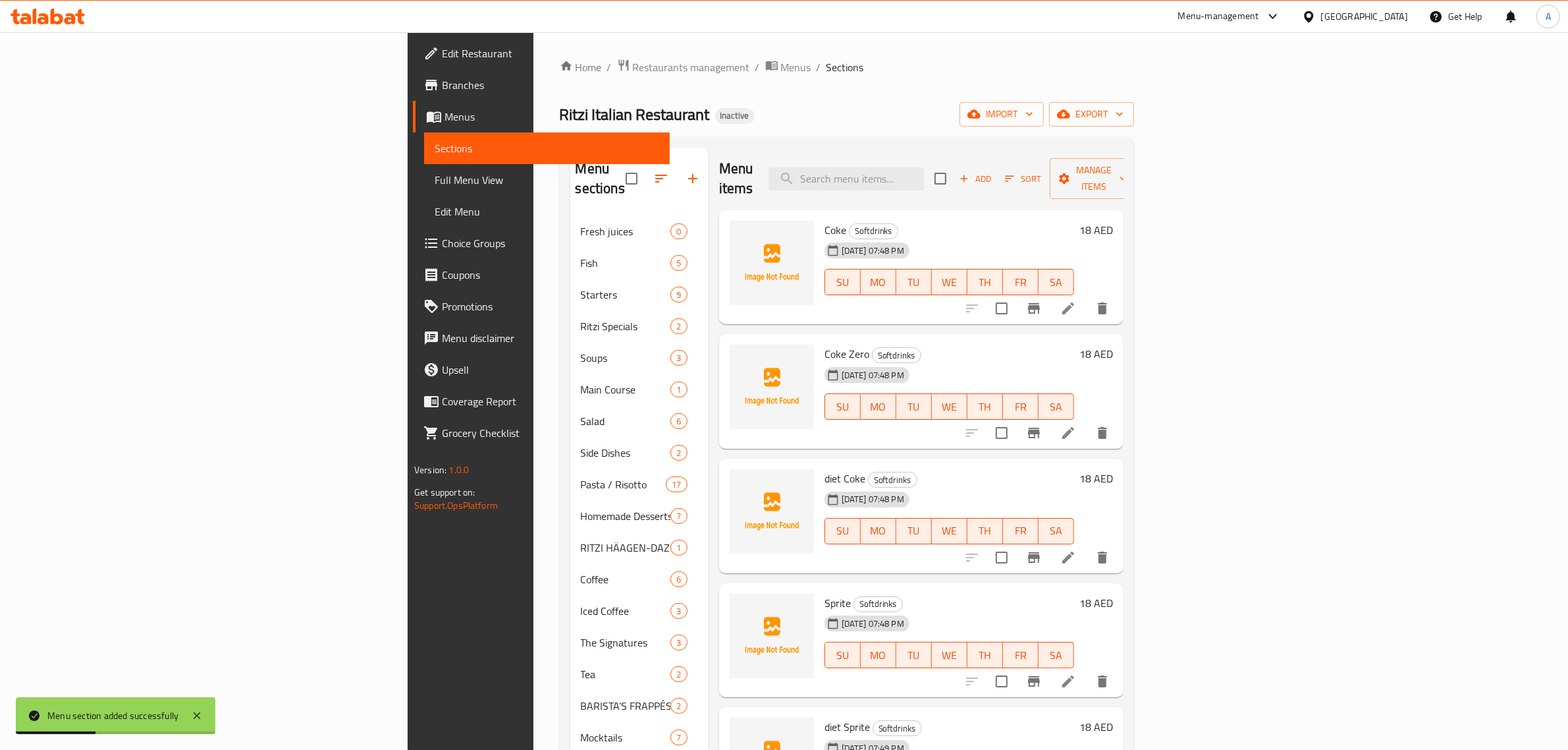
click at [1123, 183] on div "Menu items Add Sort Manage items" at bounding box center [921, 179] width 404 height 63
click at [1138, 178] on button "Manage items" at bounding box center [1093, 178] width 89 height 41
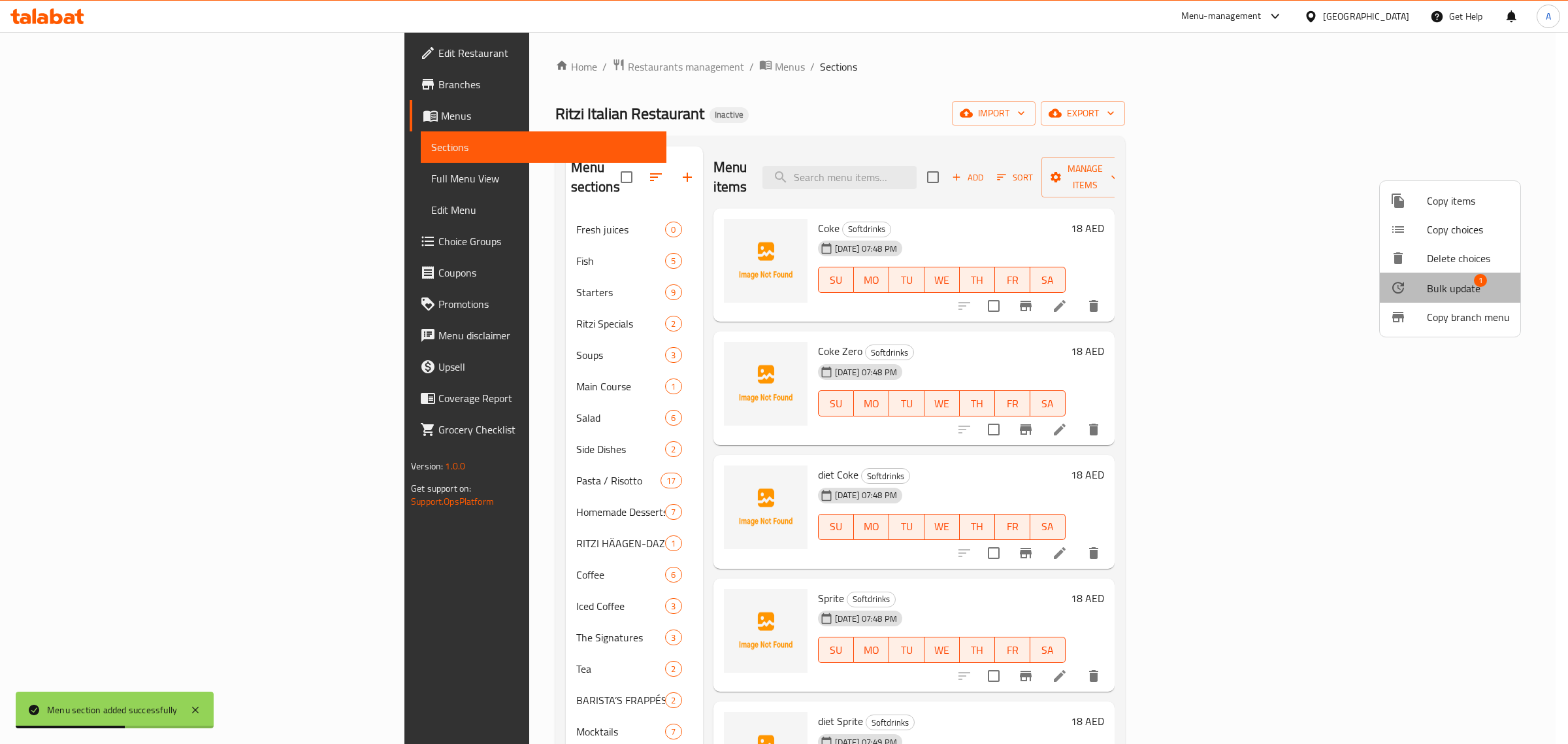
click at [1457, 282] on span "Bulk update" at bounding box center [1453, 288] width 53 height 16
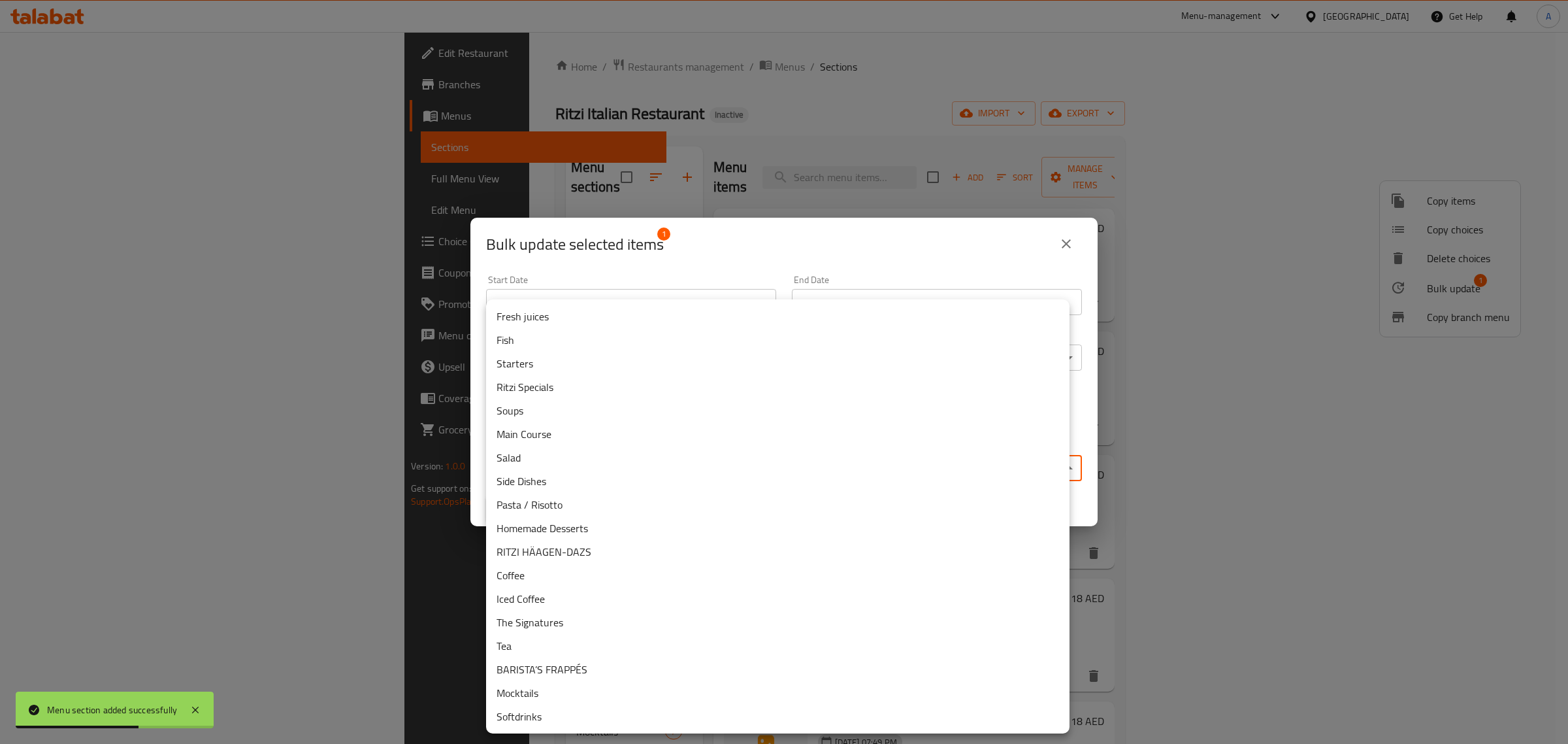
click at [665, 474] on body "Menu section added successfully ​ Menu-management United Arab Emirates Get Help…" at bounding box center [784, 388] width 1568 height 712
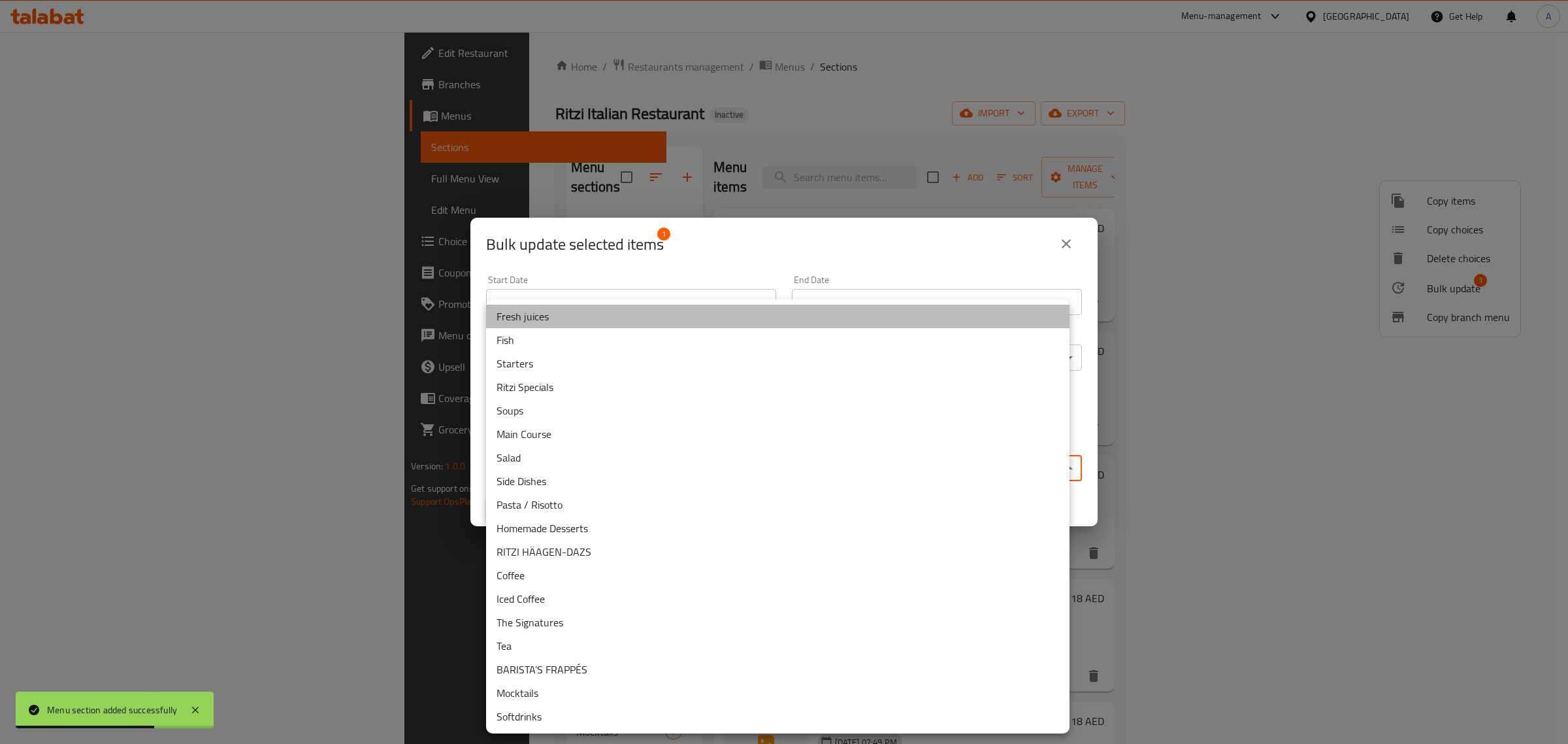
click at [560, 318] on li "Fresh juices" at bounding box center [777, 316] width 583 height 24
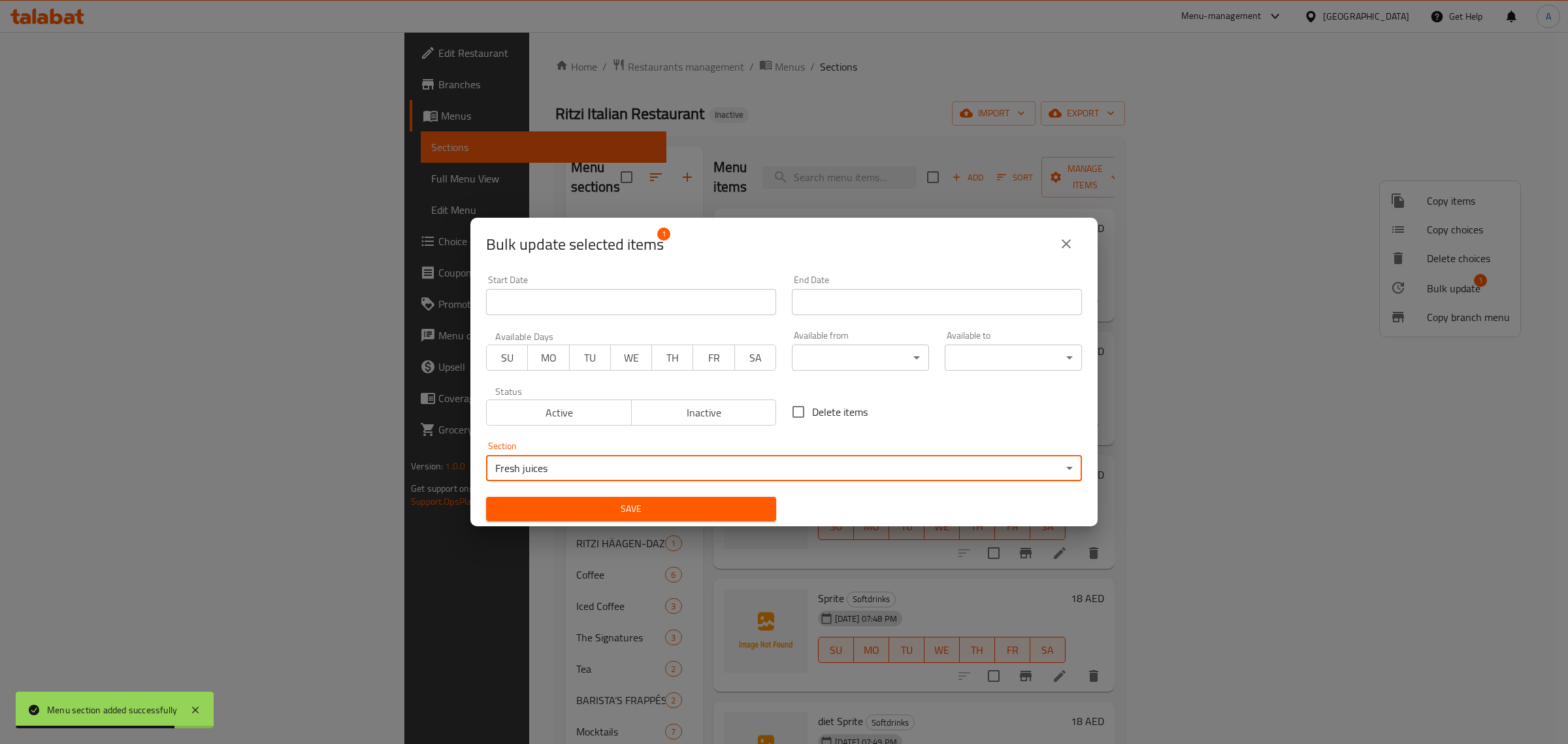
click at [714, 510] on span "Save" at bounding box center [630, 509] width 269 height 16
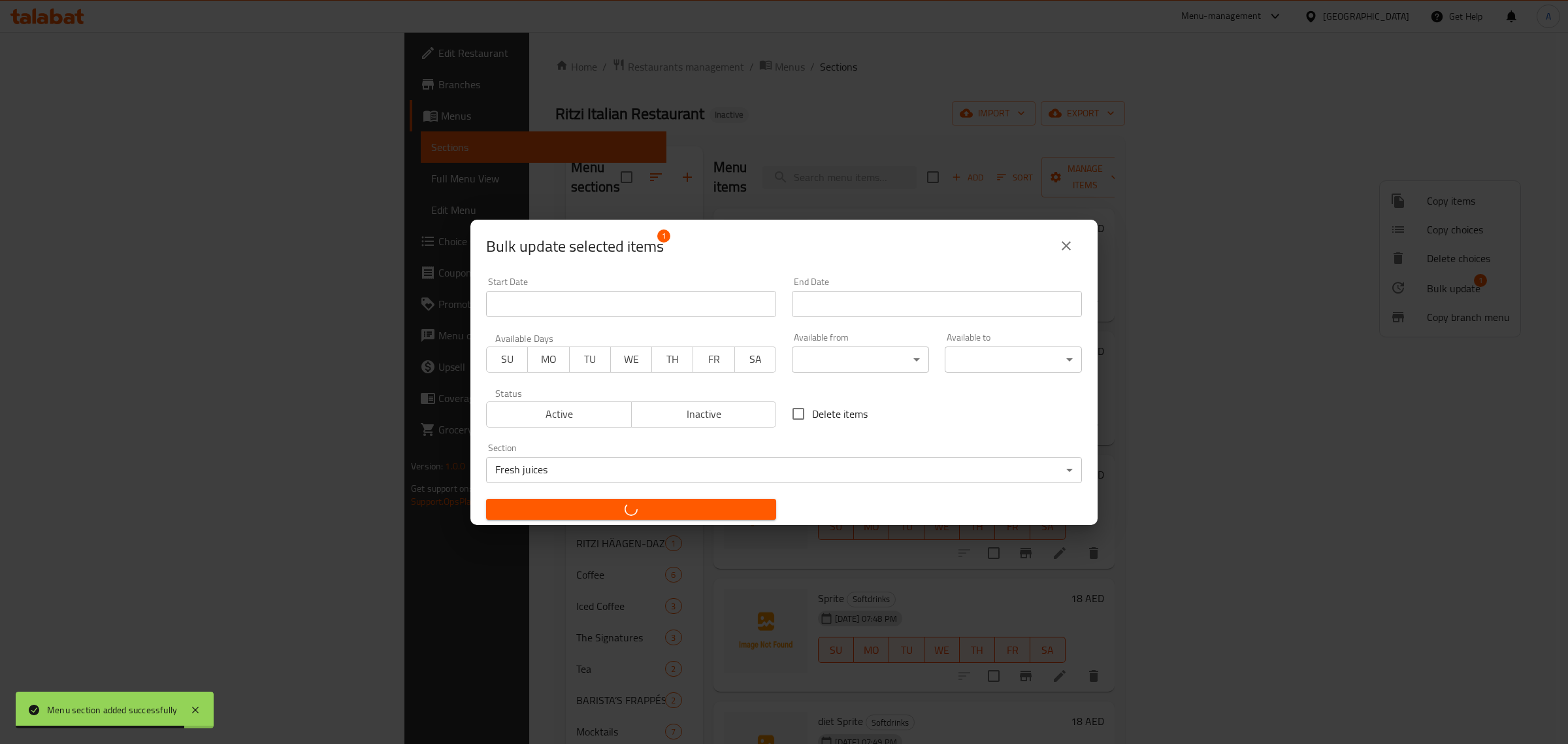
checkbox input "false"
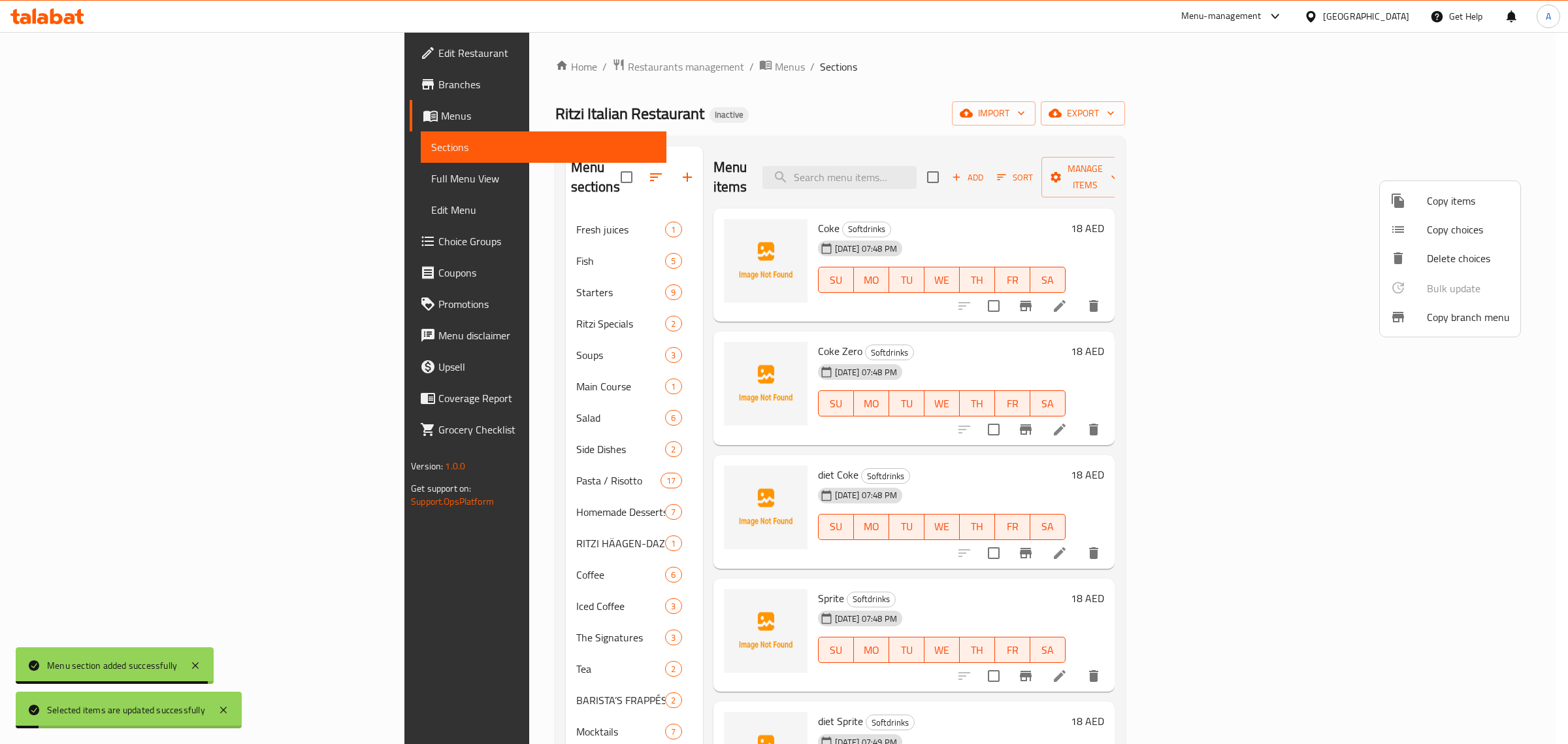
click at [500, 215] on div at bounding box center [784, 372] width 1568 height 744
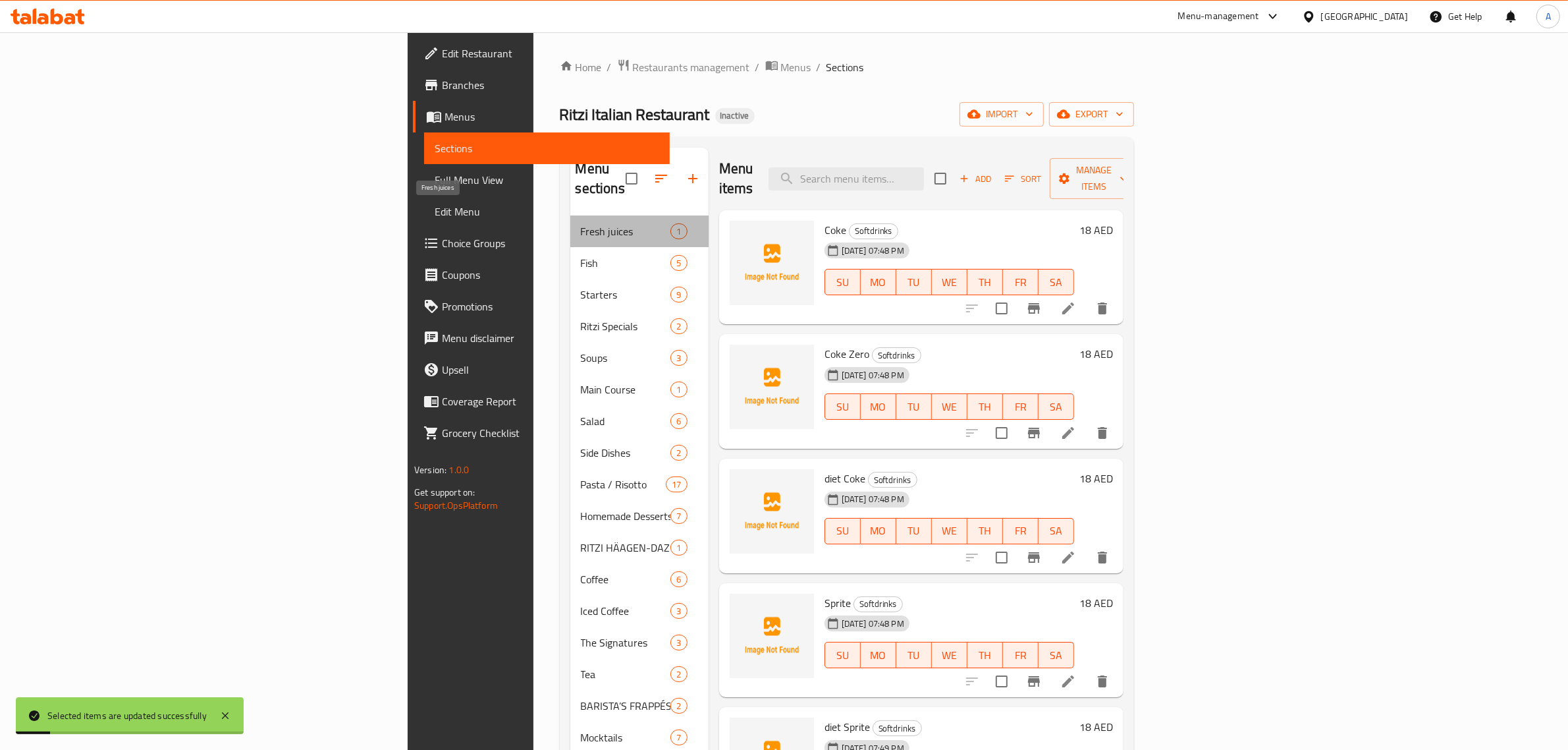
click at [581, 223] on span "Fresh juices" at bounding box center [625, 230] width 90 height 16
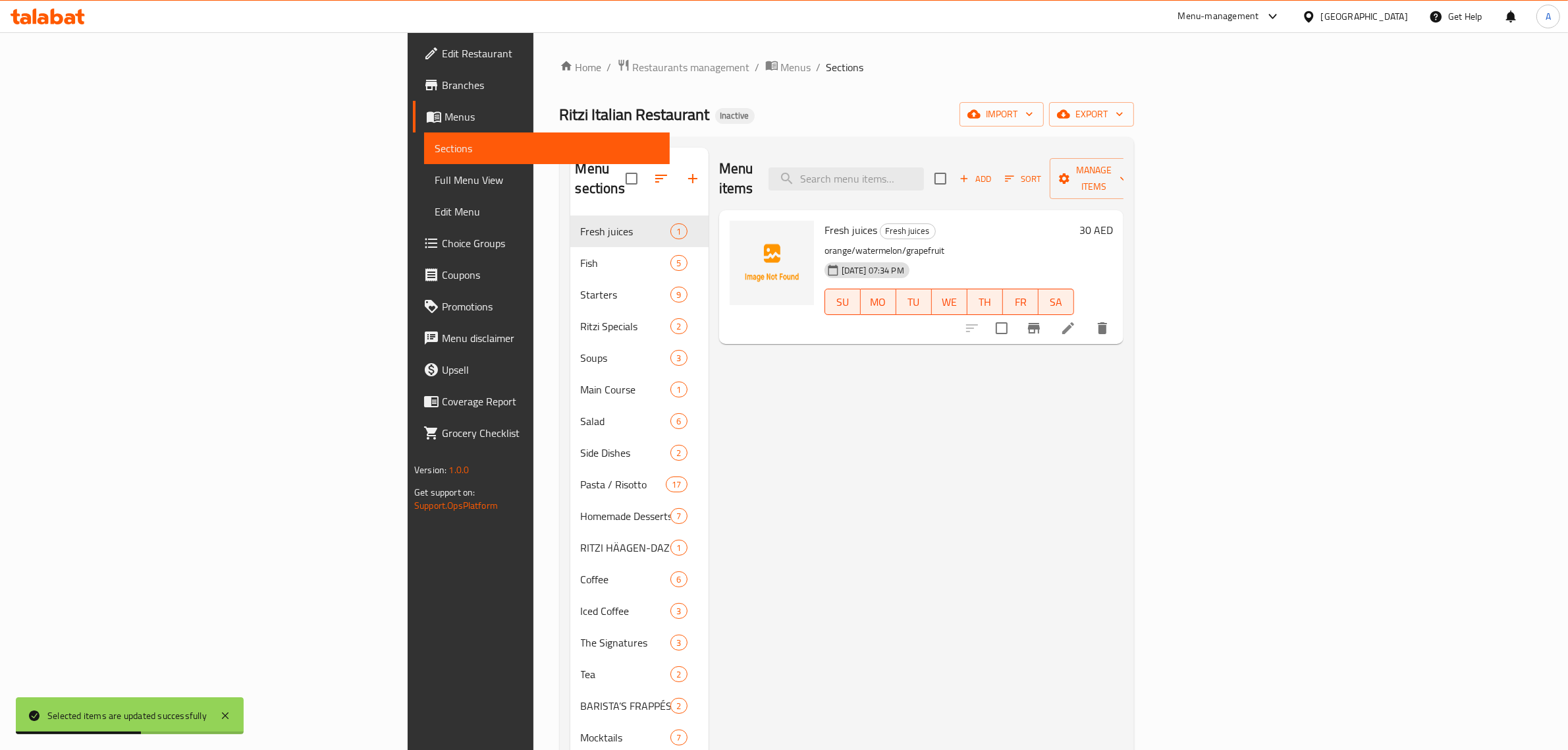
click at [824, 243] on p "orange/watermelon/grapefruit" at bounding box center [948, 251] width 249 height 17
copy p "orange"
click at [824, 243] on p "orange/watermelon/grapefruit" at bounding box center [948, 251] width 249 height 17
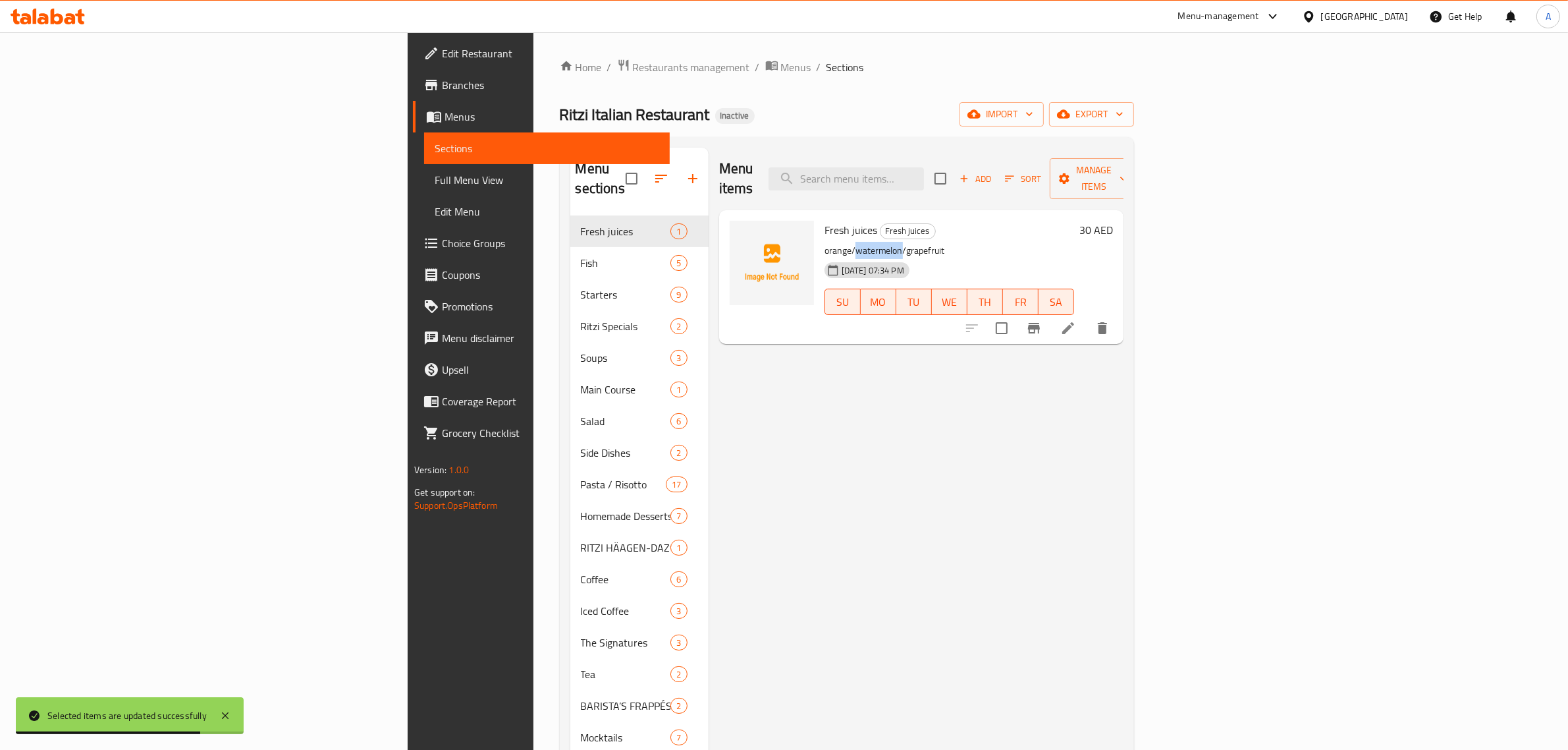
copy p "watermelon"
click at [824, 243] on p "orange/watermelon/grapefruit" at bounding box center [948, 251] width 249 height 17
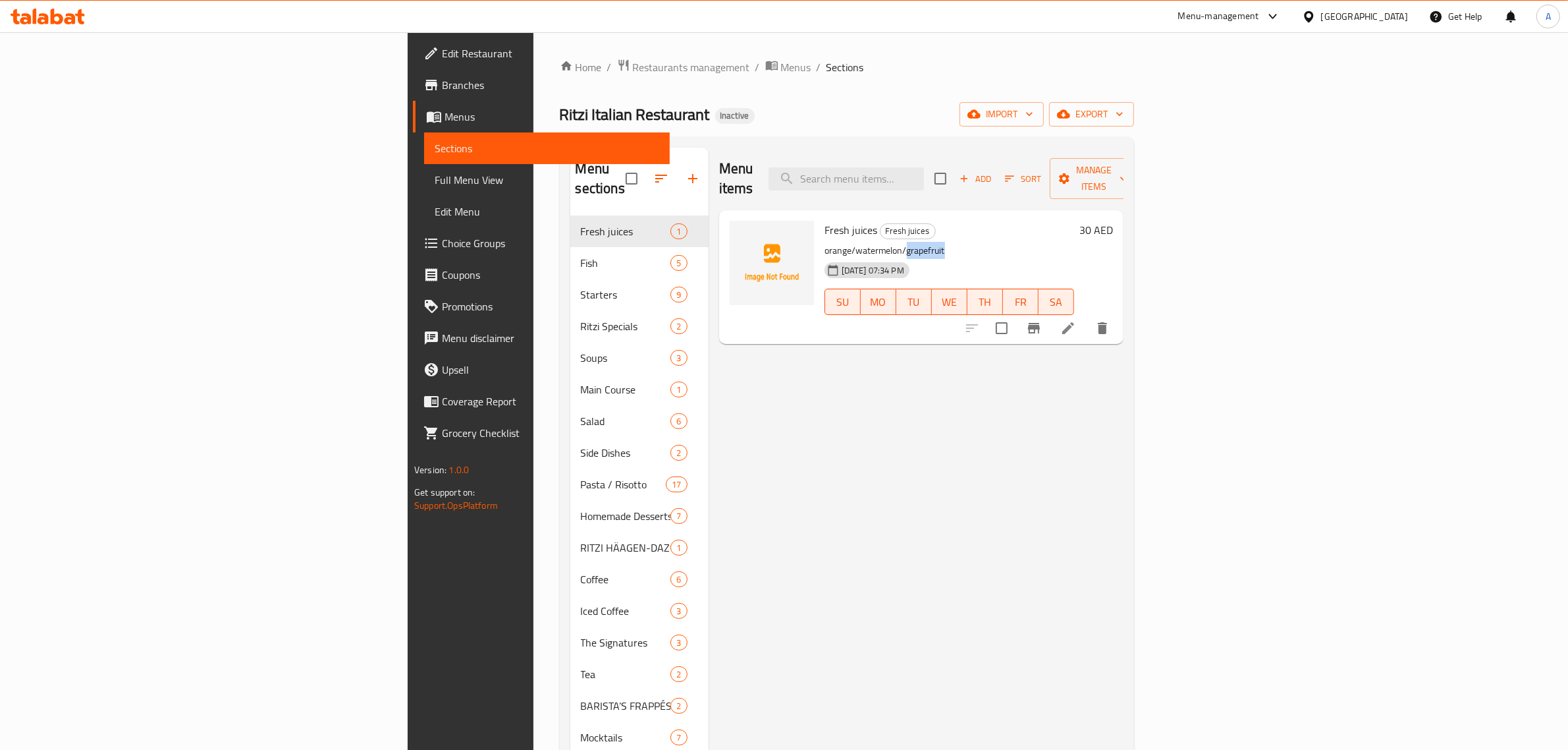
copy p "grapefruit"
click at [819, 220] on div "Fresh juices Fresh juices orange/watermelon/grapefruit 10-09-2025 07:34 PM SU M…" at bounding box center [949, 277] width 260 height 123
copy div "orange/watermelon/grapefruit"
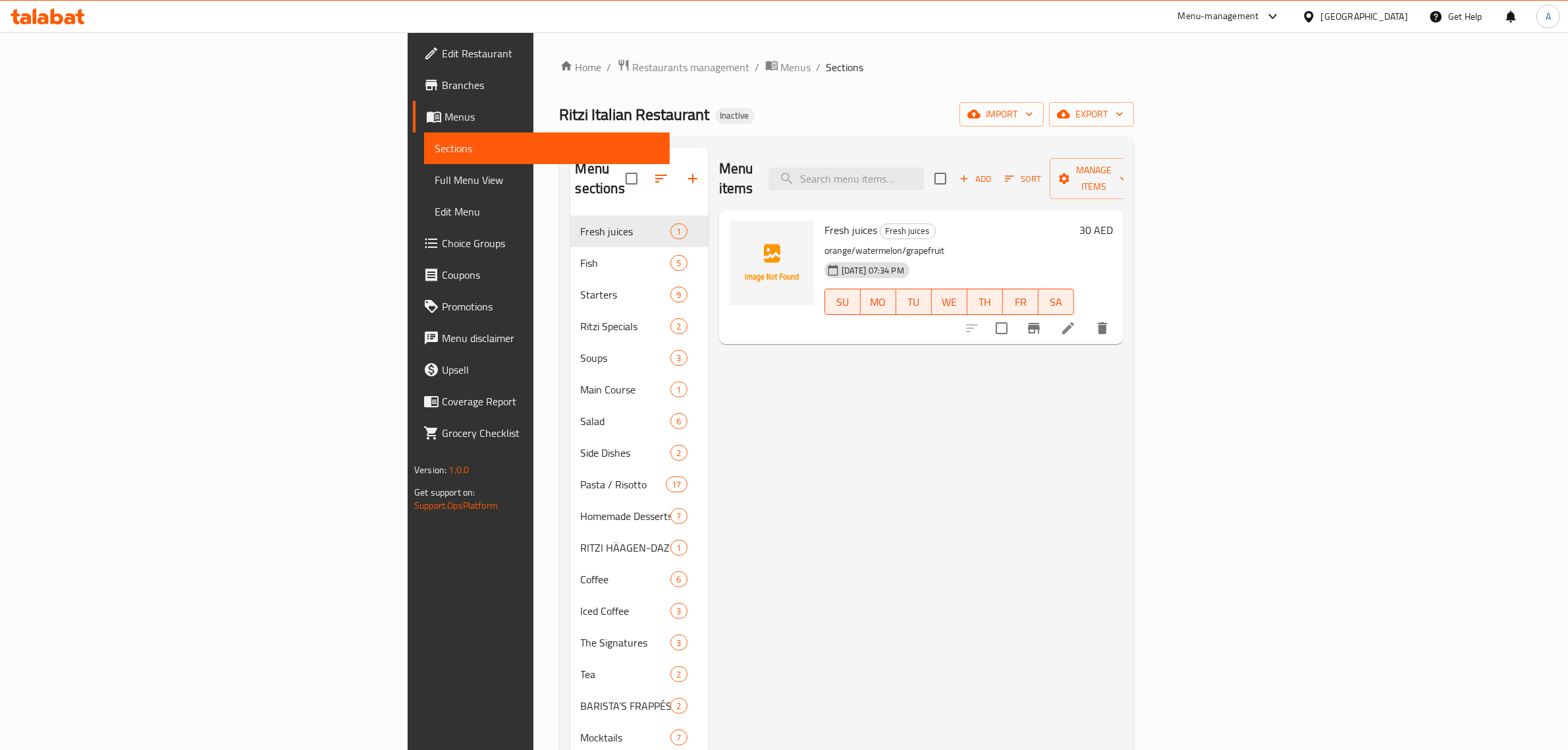
click at [824, 220] on span "Fresh juices" at bounding box center [851, 230] width 53 height 20
copy h6 "Fresh juices"
click at [1073, 322] on icon at bounding box center [1068, 328] width 12 height 12
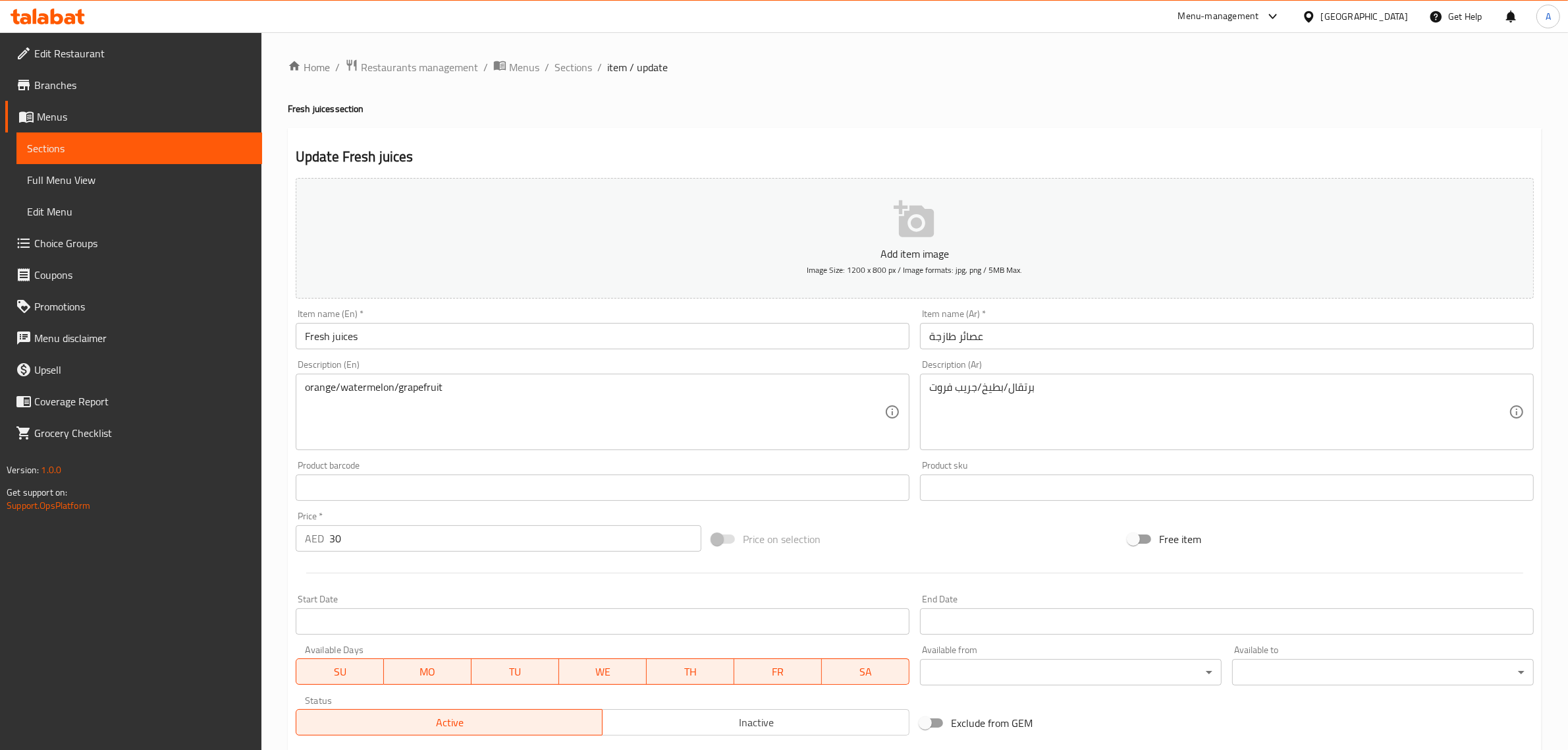
type input "اختيارك من:"
type input "1"
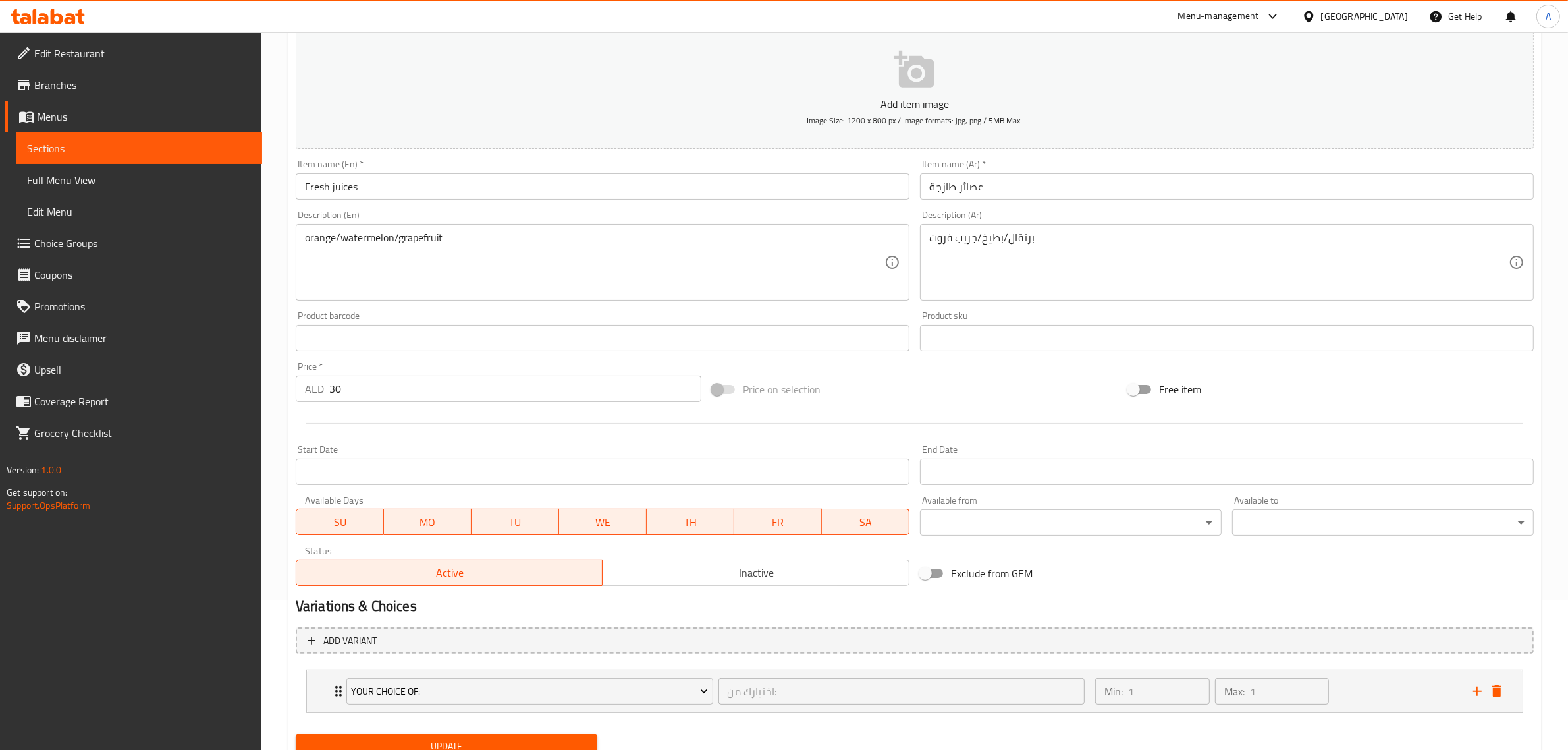
scroll to position [201, 0]
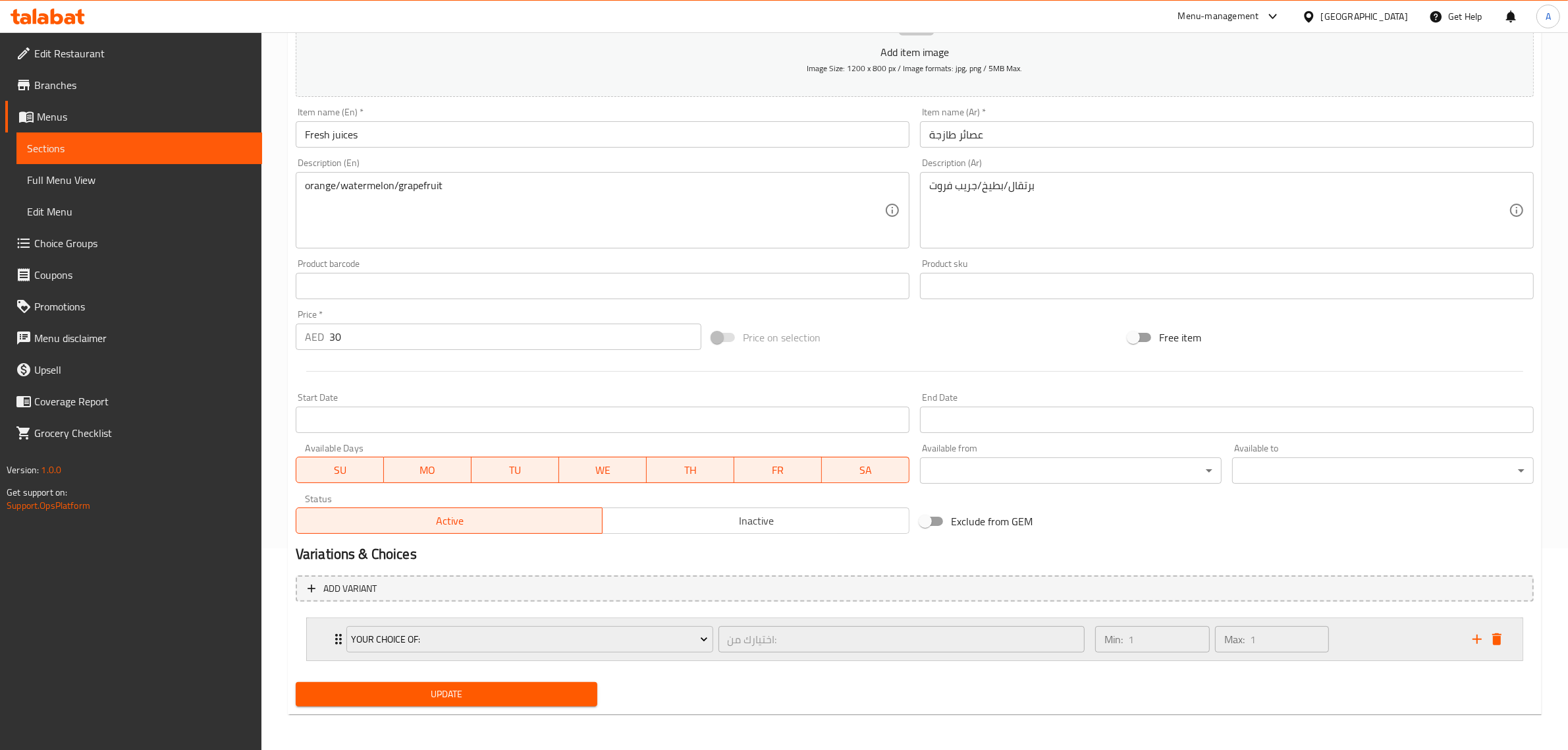
click at [1404, 643] on div "Min: 1 ​ Max: 1 ​" at bounding box center [1275, 639] width 377 height 42
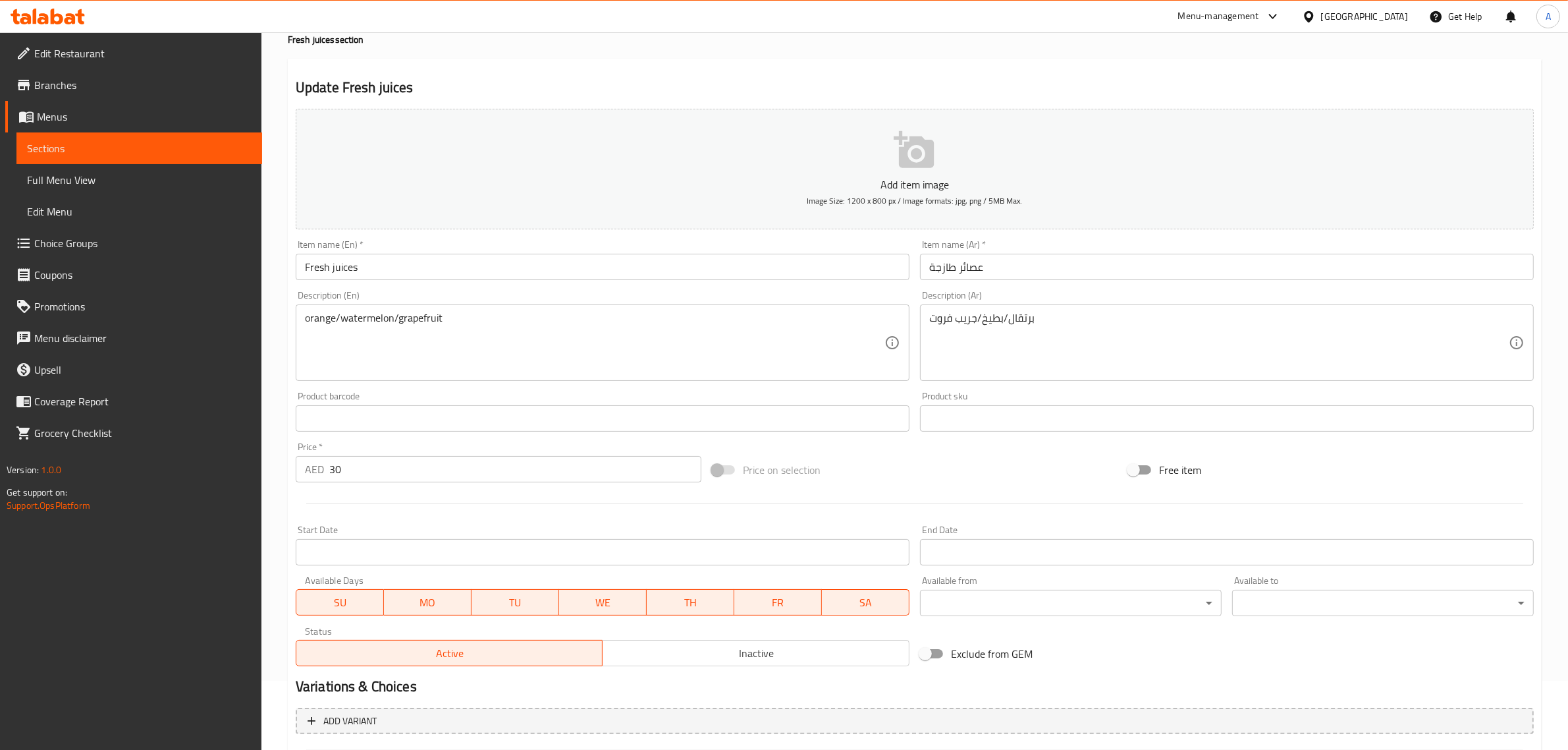
scroll to position [0, 0]
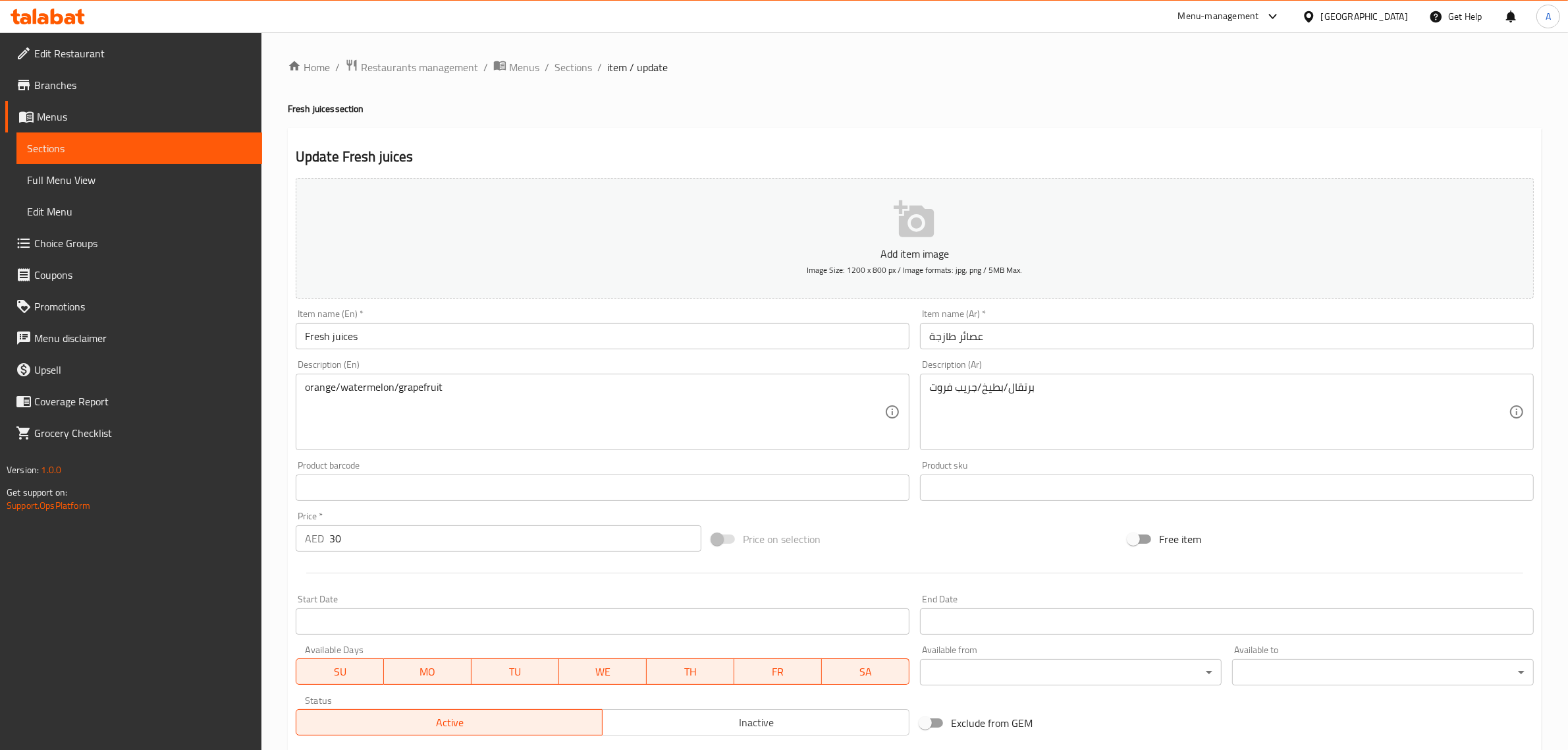
click at [813, 110] on h4 "Fresh juices section" at bounding box center [914, 109] width 1253 height 13
click at [570, 67] on span "Sections" at bounding box center [572, 67] width 37 height 16
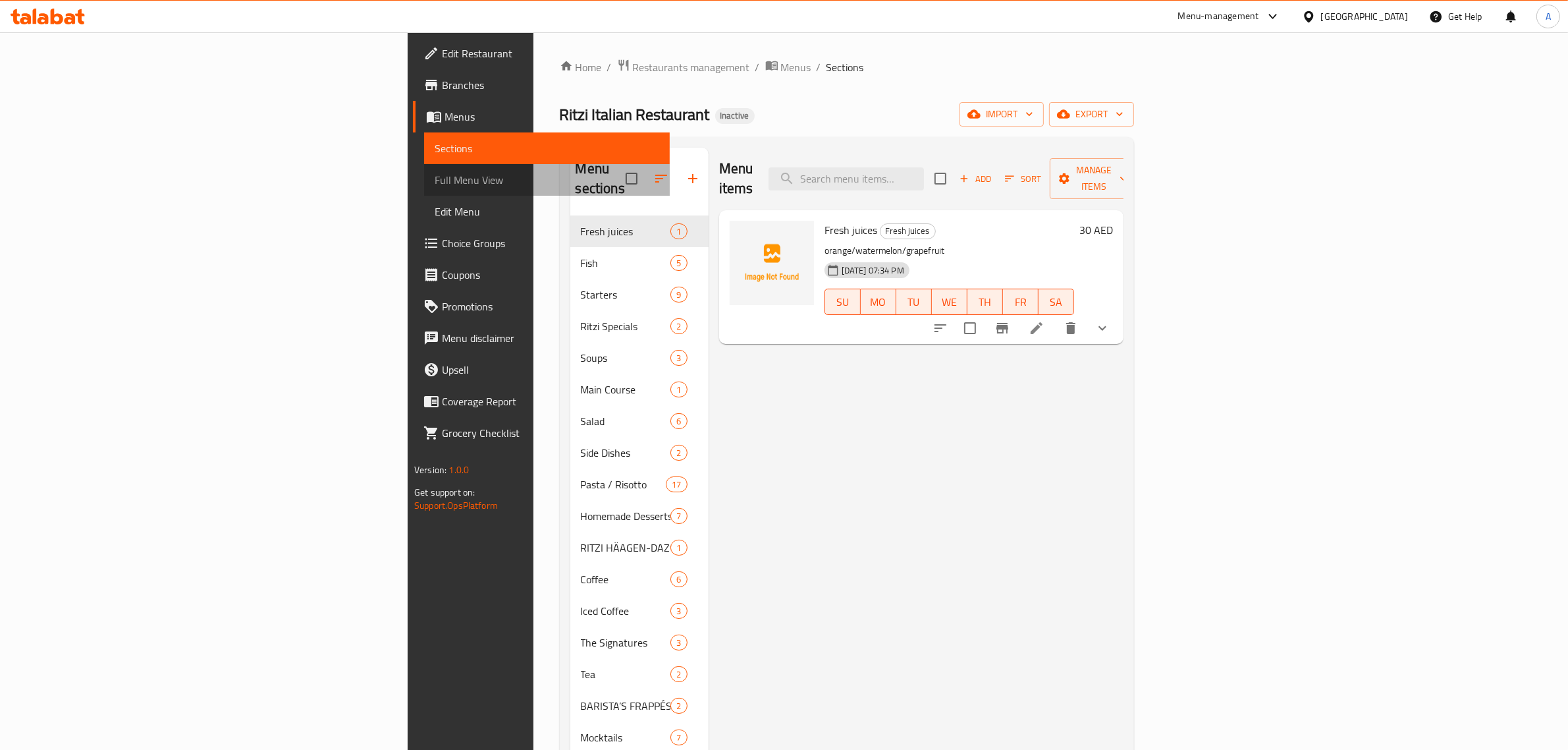
click at [435, 177] on span "Full Menu View" at bounding box center [547, 179] width 224 height 16
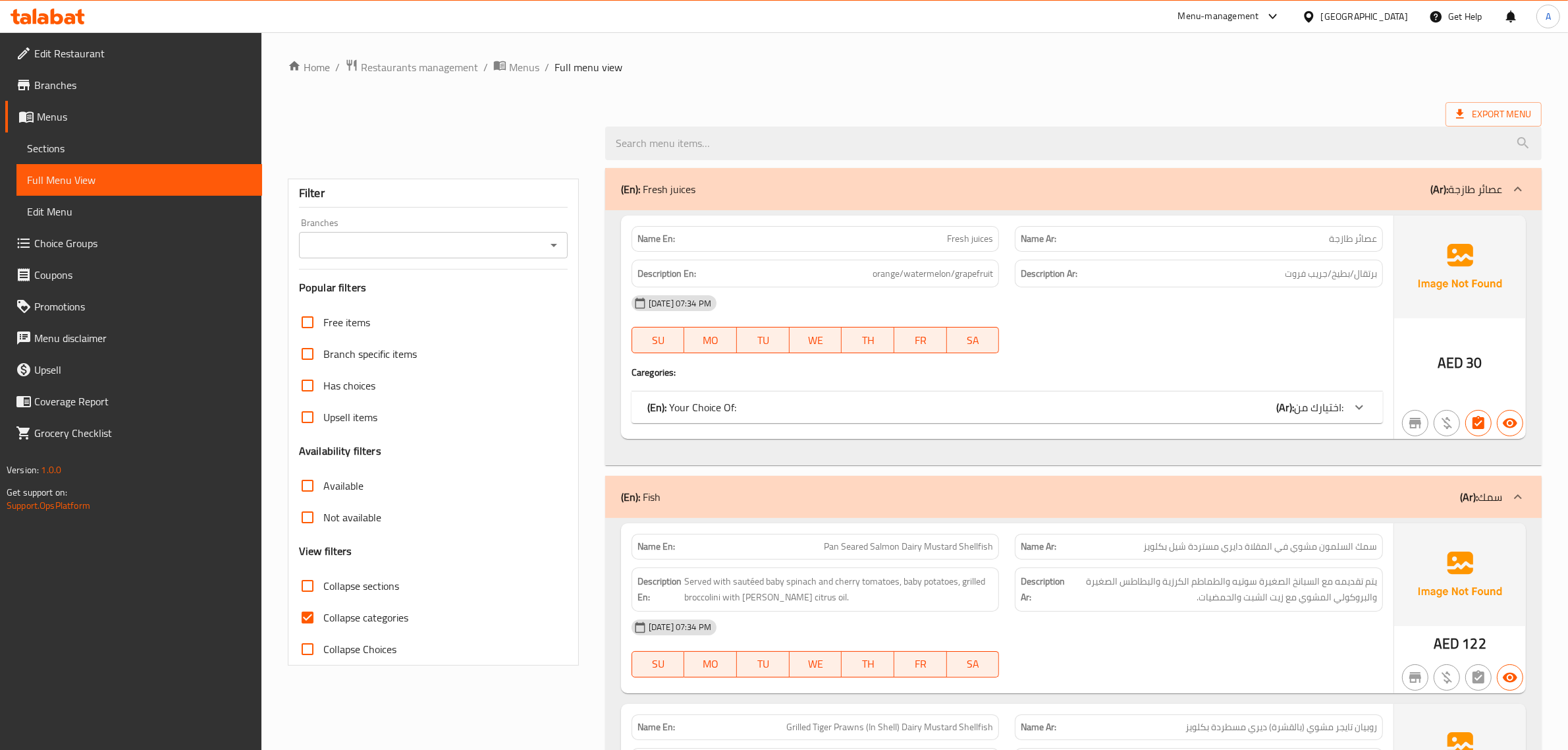
click at [327, 624] on span "Collapse categories" at bounding box center [365, 617] width 85 height 16
click at [323, 624] on input "Collapse categories" at bounding box center [307, 617] width 31 height 31
checkbox input "false"
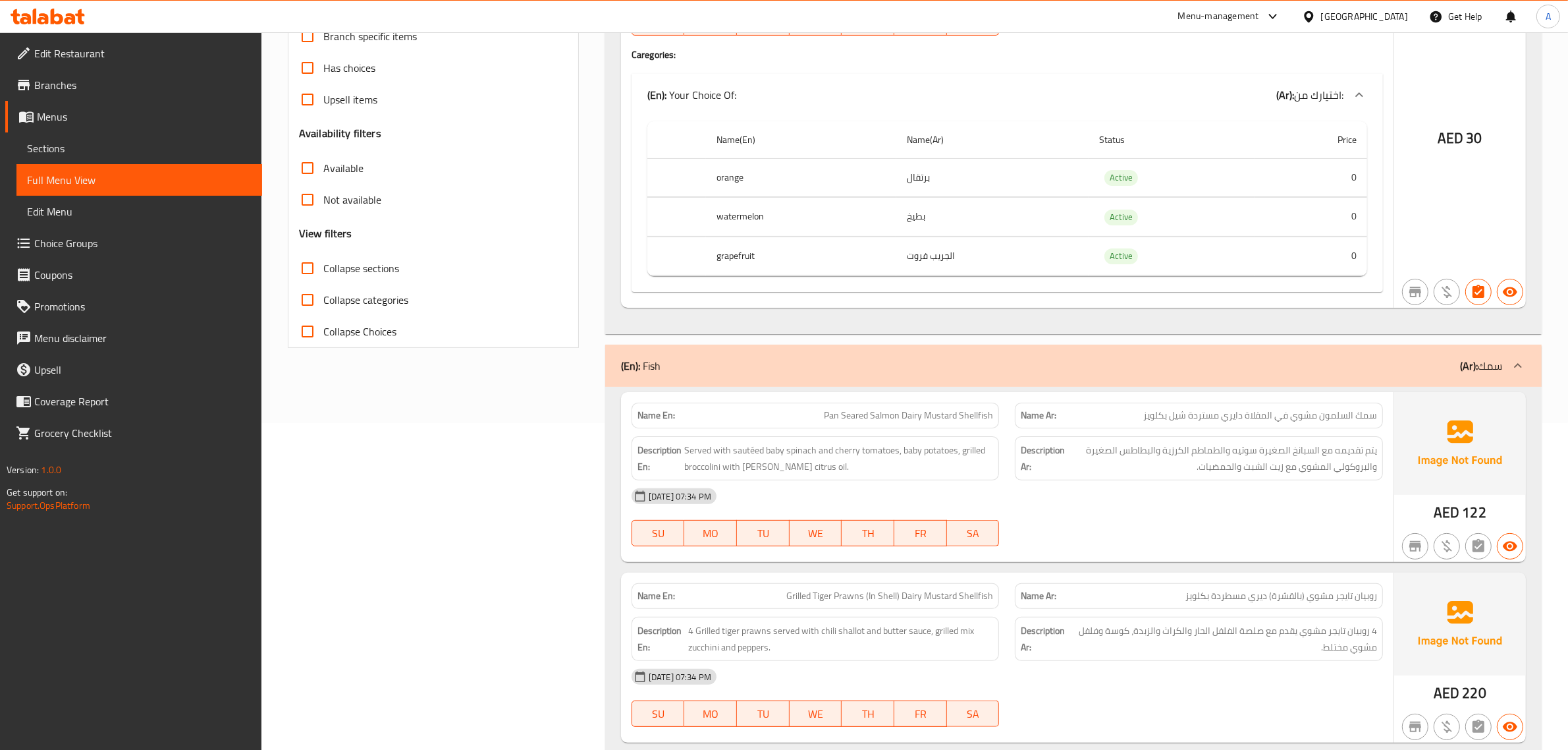
scroll to position [329, 0]
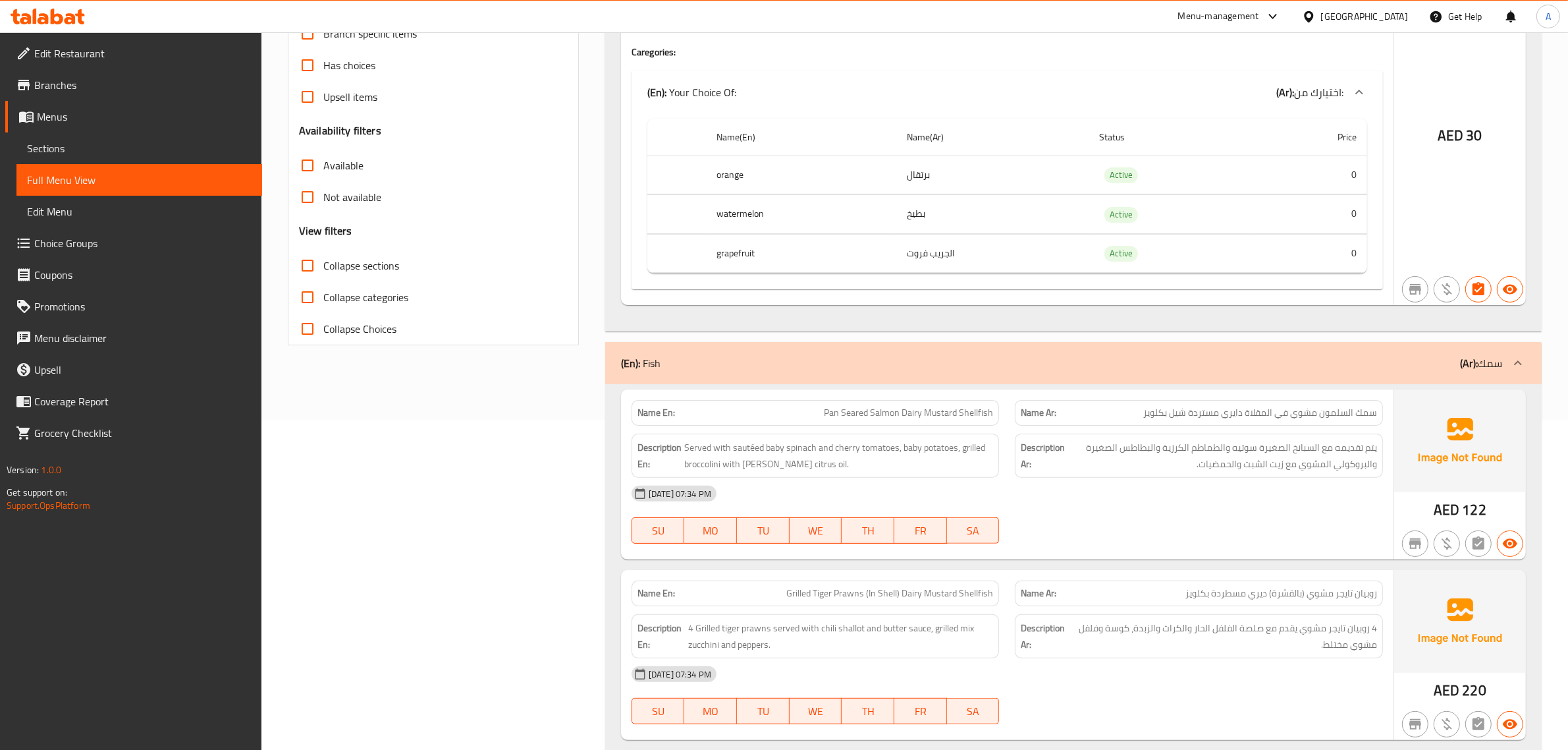
click at [976, 419] on span "Pan Seared Salmon Dairy Mustard Shellfish" at bounding box center [908, 413] width 169 height 14
copy span "Shellfish"
click at [930, 406] on div "Name En: Pan Seared Salmon Dairy Mustard Shellfish" at bounding box center [815, 412] width 368 height 26
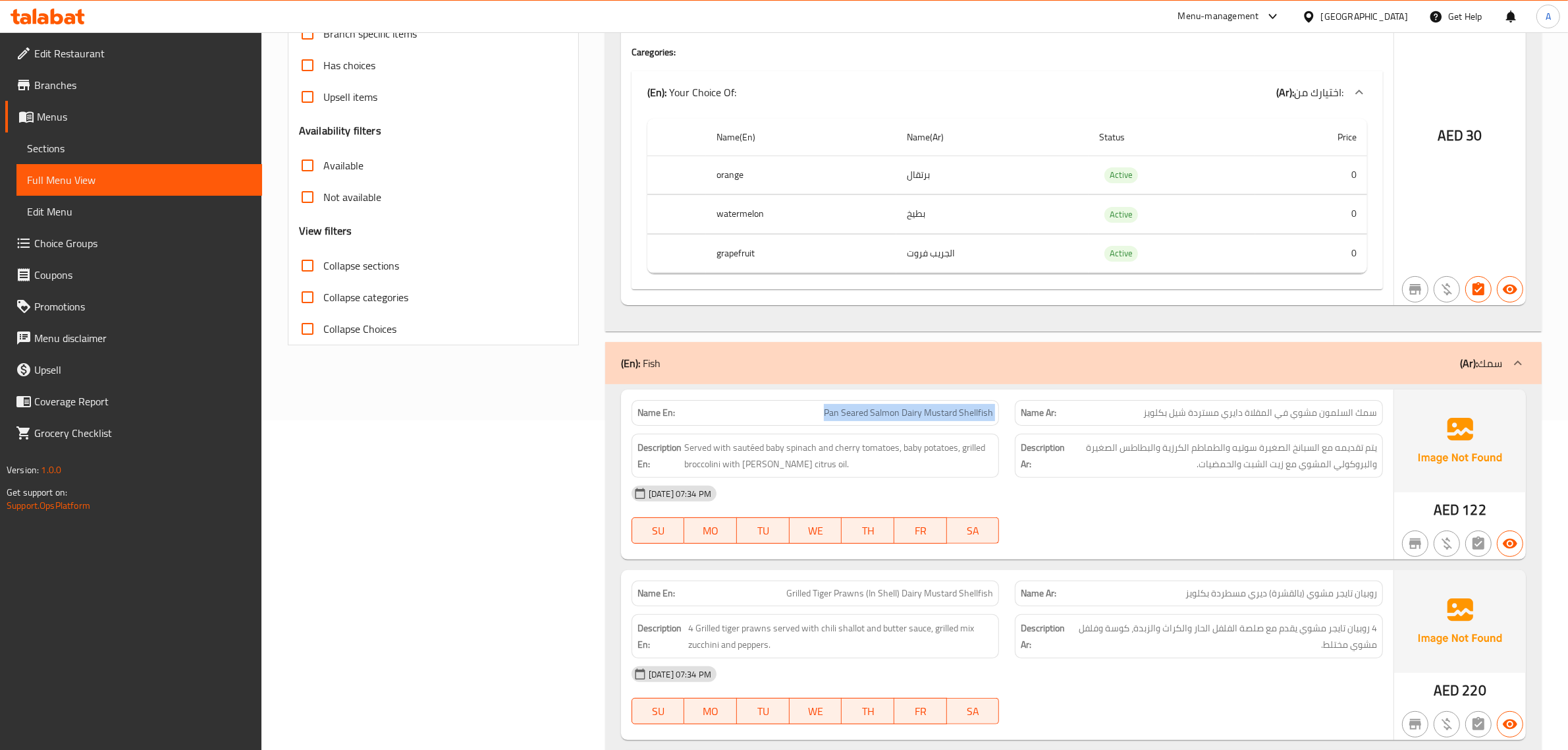
click at [930, 406] on div "Name En: Pan Seared Salmon Dairy Mustard Shellfish" at bounding box center [815, 412] width 368 height 26
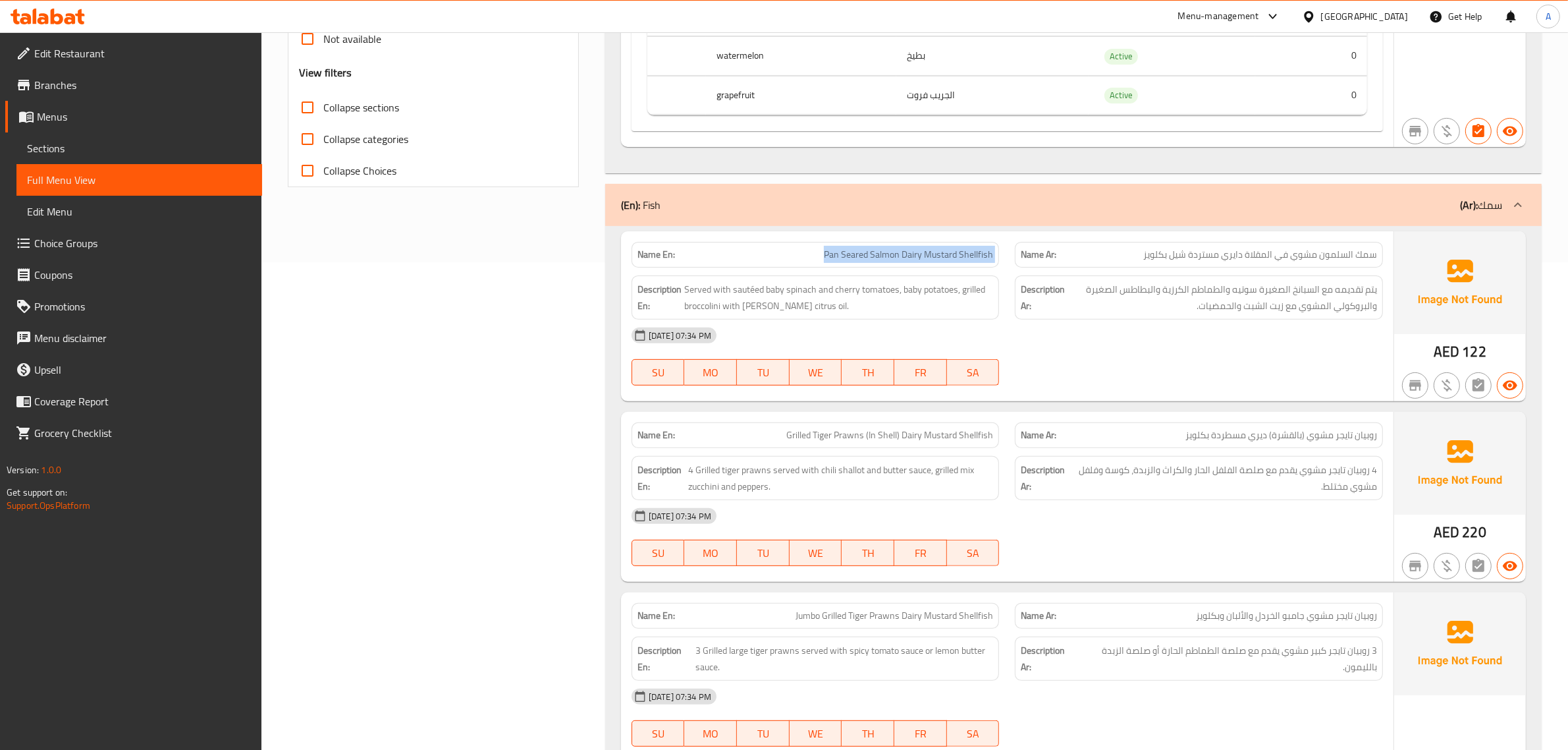
scroll to position [494, 0]
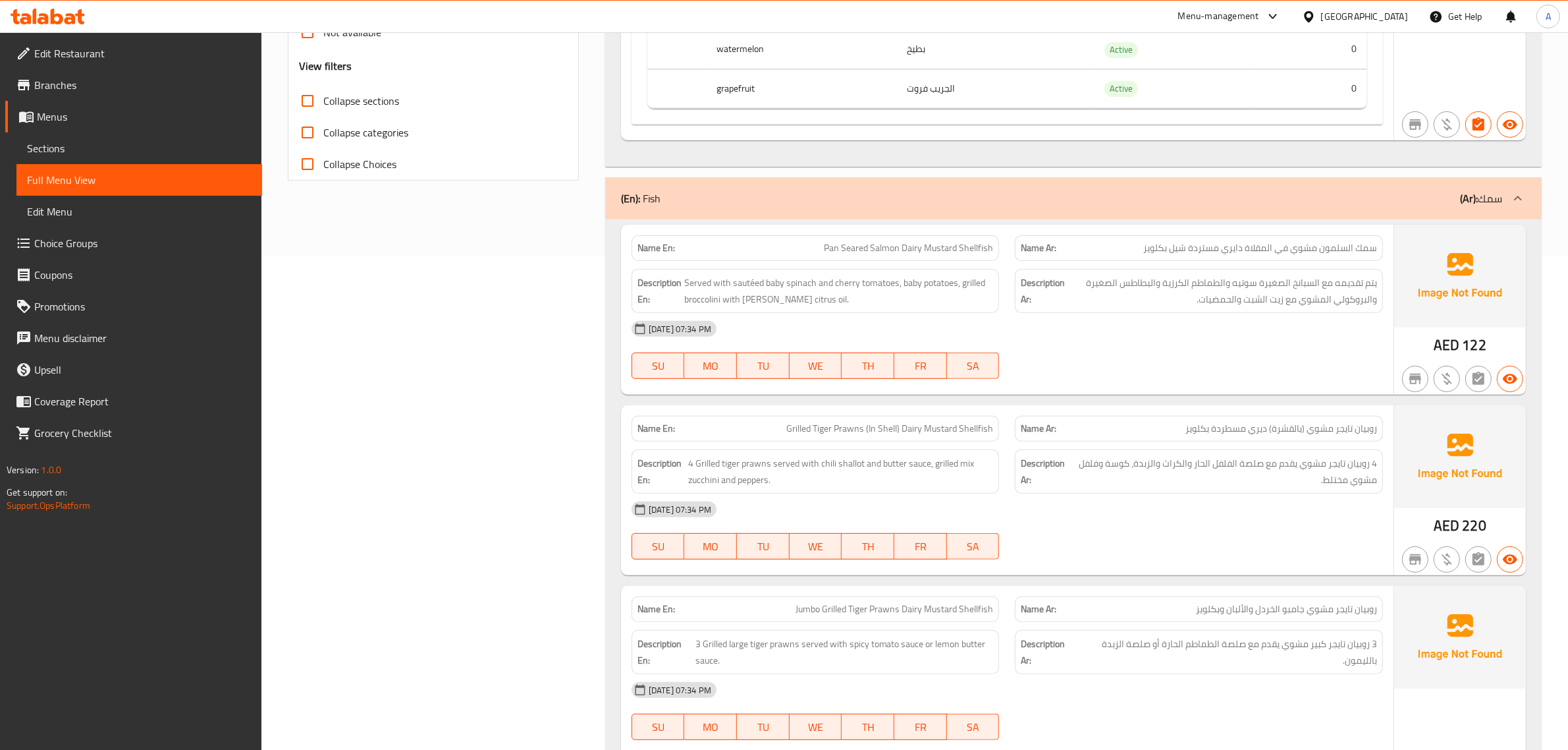
click at [871, 432] on span "Grilled Tiger Prawns (In Shell) Dairy Mustard Shellfish" at bounding box center [890, 428] width 207 height 14
drag, startPoint x: 871, startPoint y: 432, endPoint x: 887, endPoint y: 432, distance: 16.0
click at [887, 432] on span "Grilled Tiger Prawns (In Shell) Dairy Mustard Shellfish" at bounding box center [890, 428] width 207 height 14
click at [958, 477] on span "4 Grilled tiger prawns served with chili shallot and butter sauce, grilled mix …" at bounding box center [841, 471] width 305 height 32
click at [871, 479] on span "4 Grilled tiger prawns served with chili shallot and butter sauce, grilled mix …" at bounding box center [841, 471] width 305 height 32
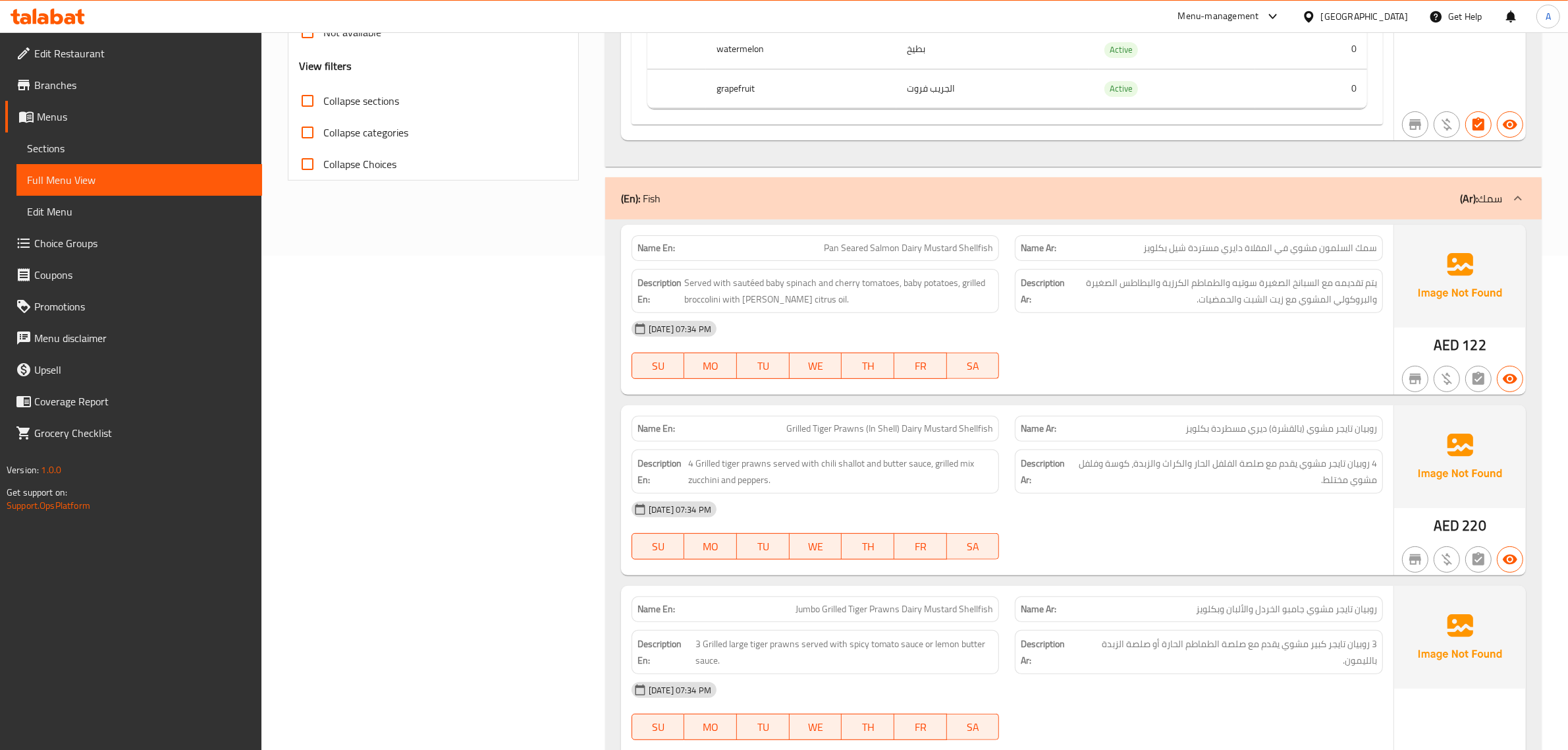
click at [774, 499] on div "[DATE] 07:34 PM" at bounding box center [1007, 509] width 767 height 31
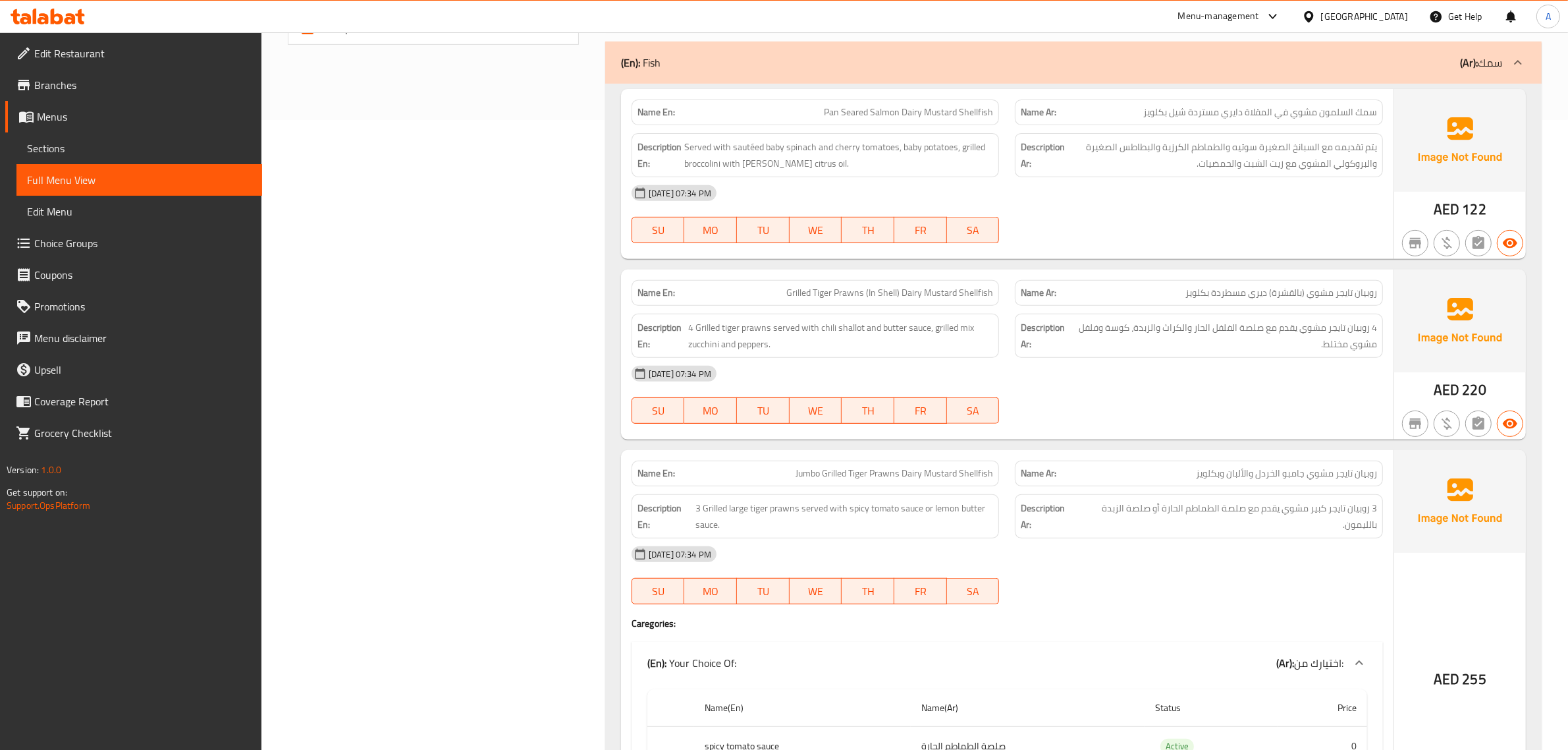
scroll to position [659, 0]
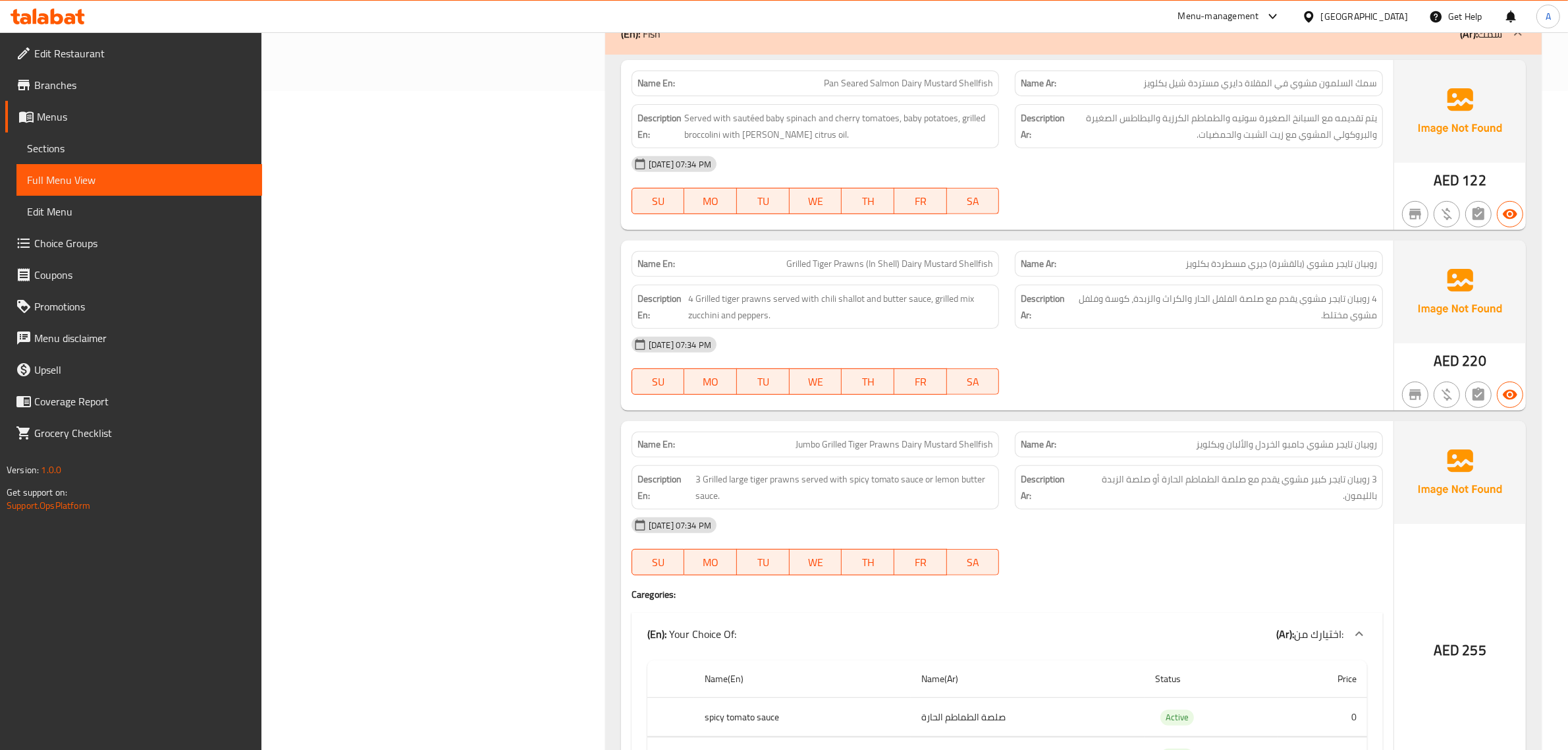
click at [1061, 338] on div "[DATE] 07:34 PM" at bounding box center [1007, 345] width 767 height 31
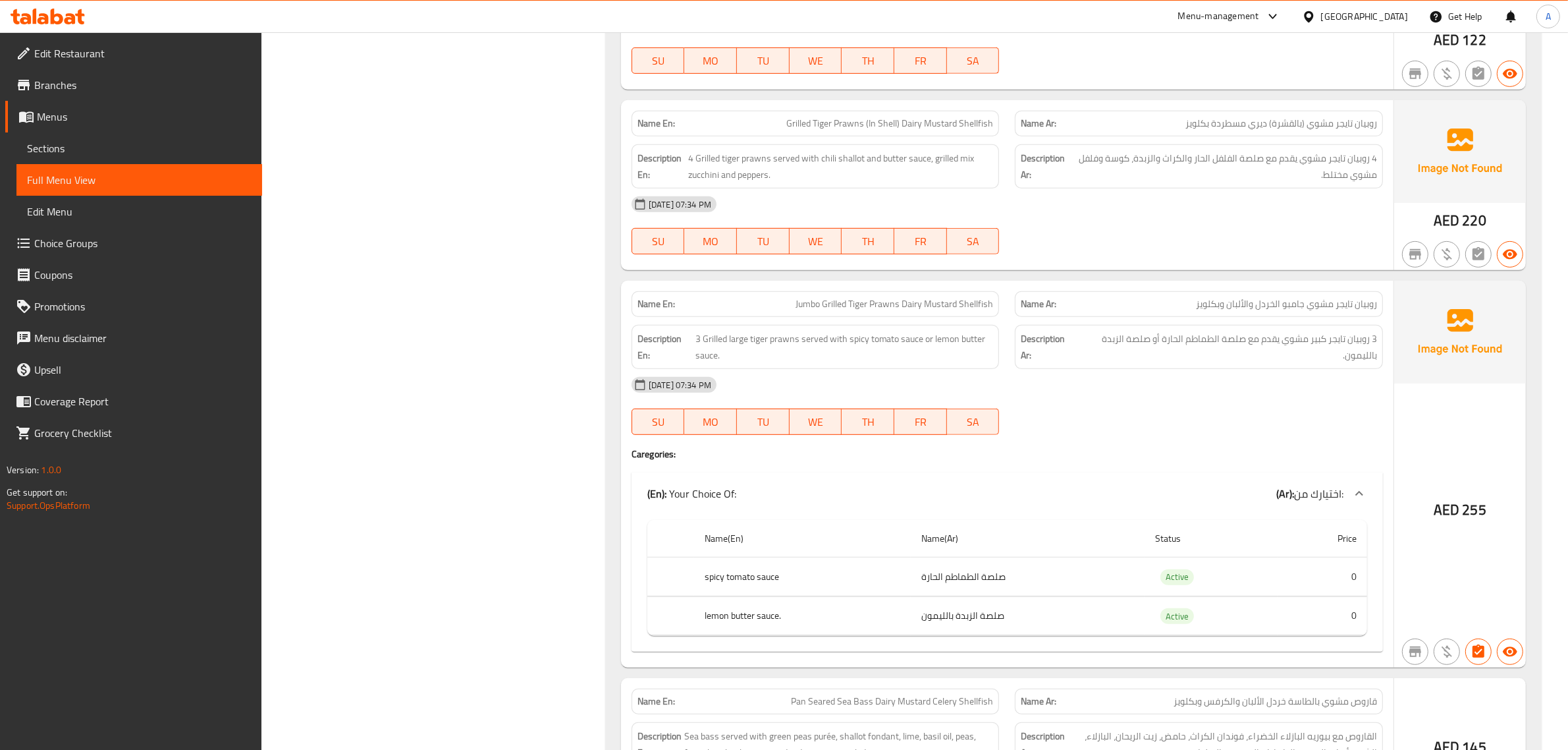
scroll to position [824, 0]
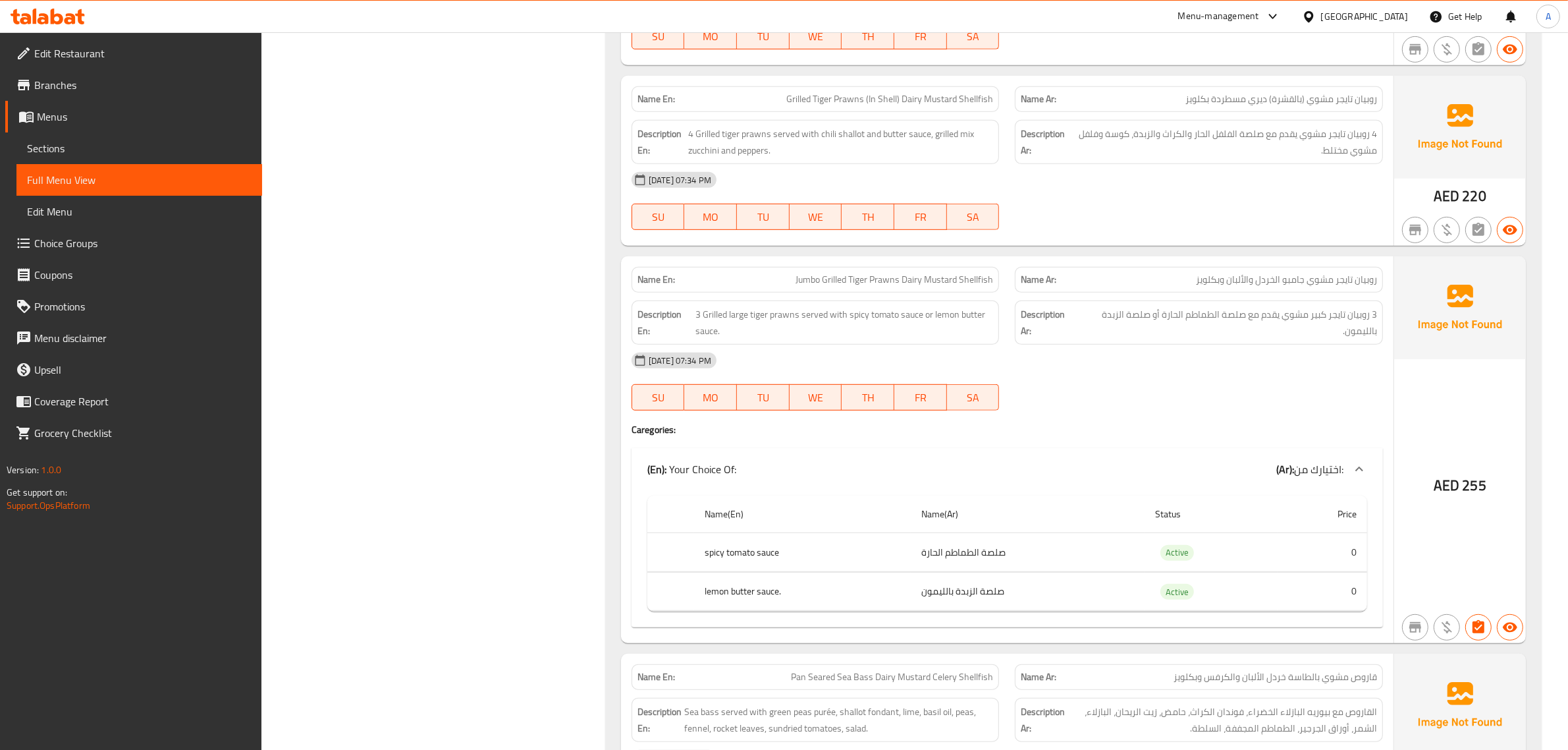
click at [923, 283] on span "Jumbo Grilled Tiger Prawns Dairy Mustard Shellfish" at bounding box center [894, 279] width 197 height 14
click at [801, 281] on span "Jumbo Grilled Tiger Prawns Dairy Mustard Shellfish" at bounding box center [894, 279] width 197 height 14
drag, startPoint x: 801, startPoint y: 281, endPoint x: 887, endPoint y: 282, distance: 86.0
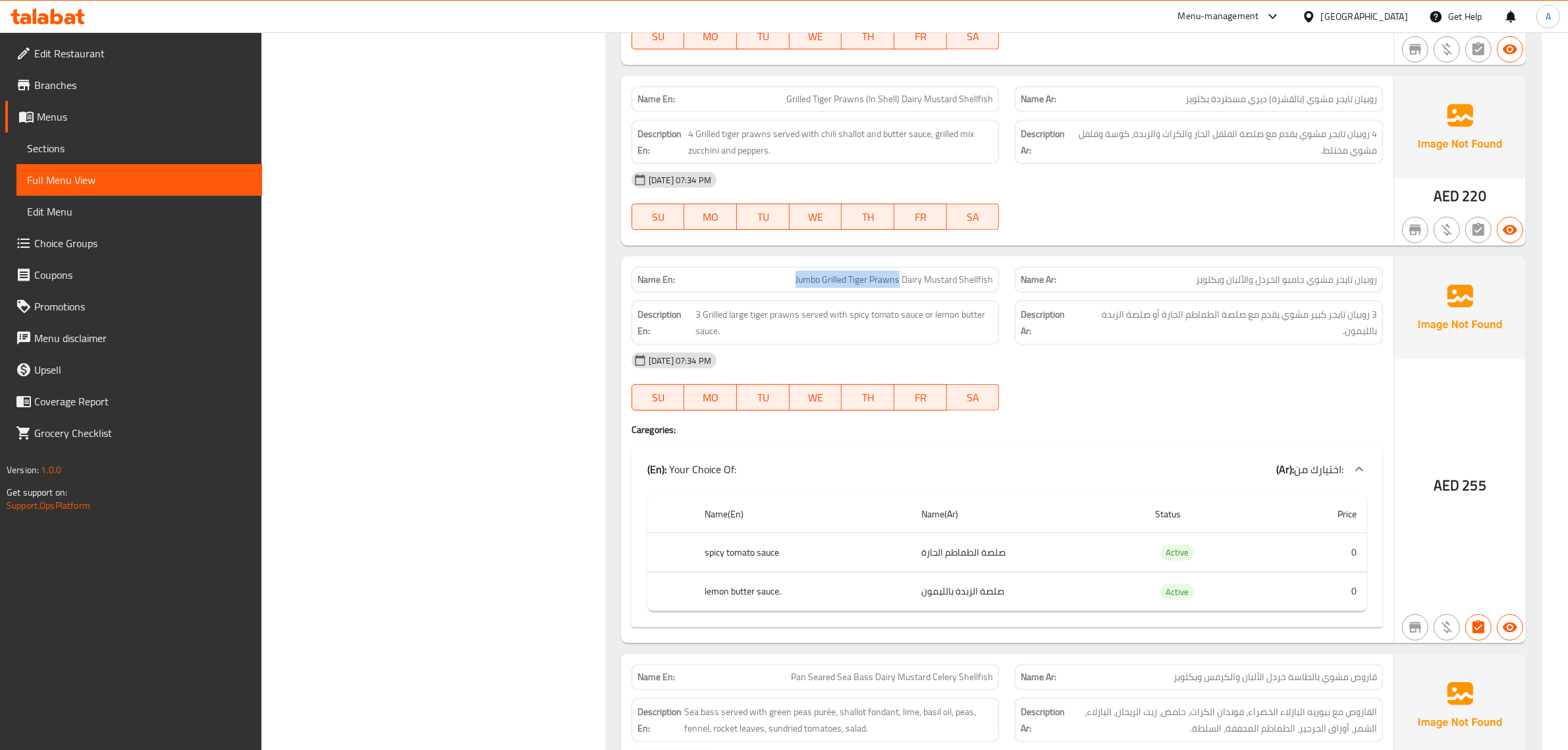
click at [887, 282] on span "Jumbo Grilled Tiger Prawns Dairy Mustard Shellfish" at bounding box center [894, 279] width 197 height 14
click at [1112, 419] on div at bounding box center [1198, 410] width 384 height 16
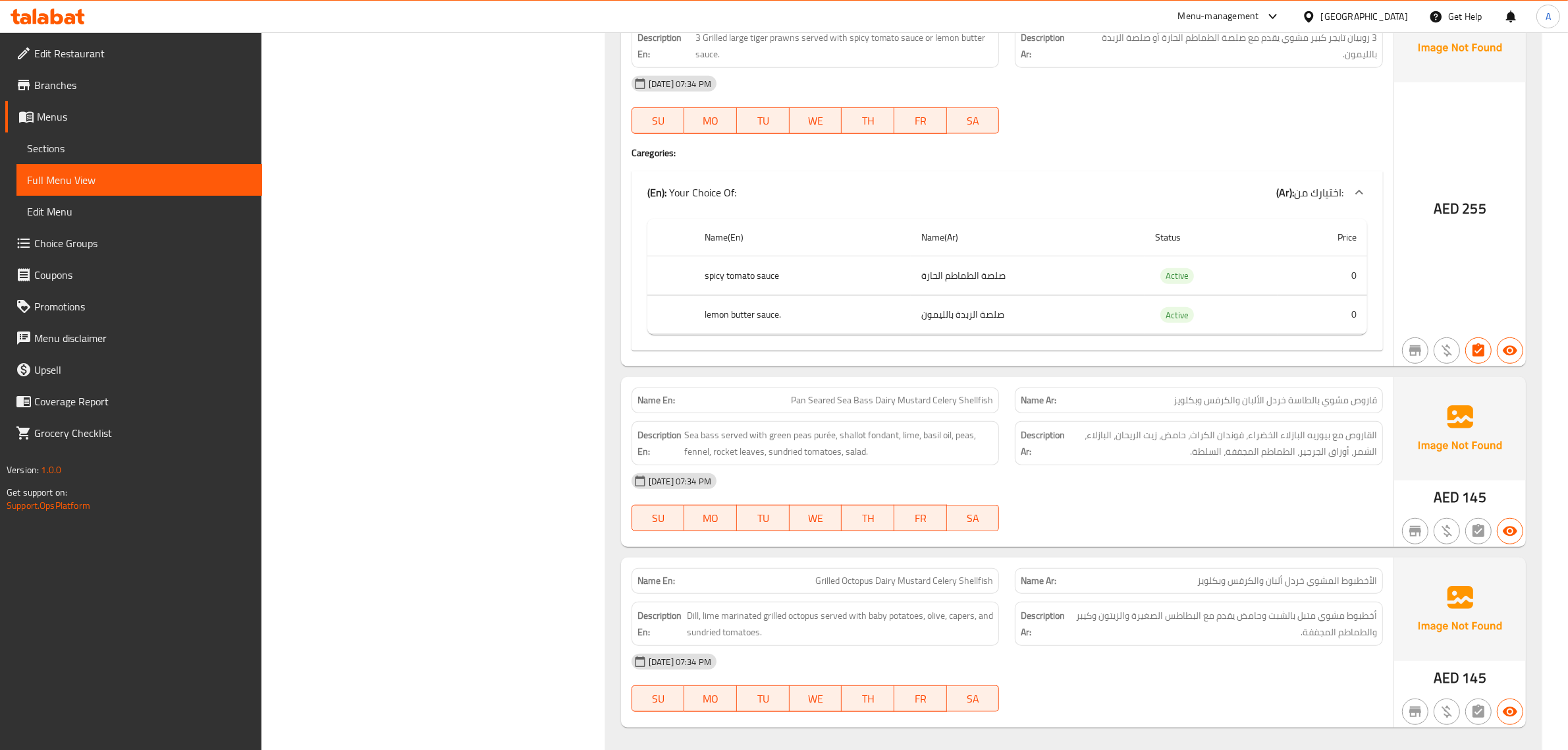
scroll to position [1153, 0]
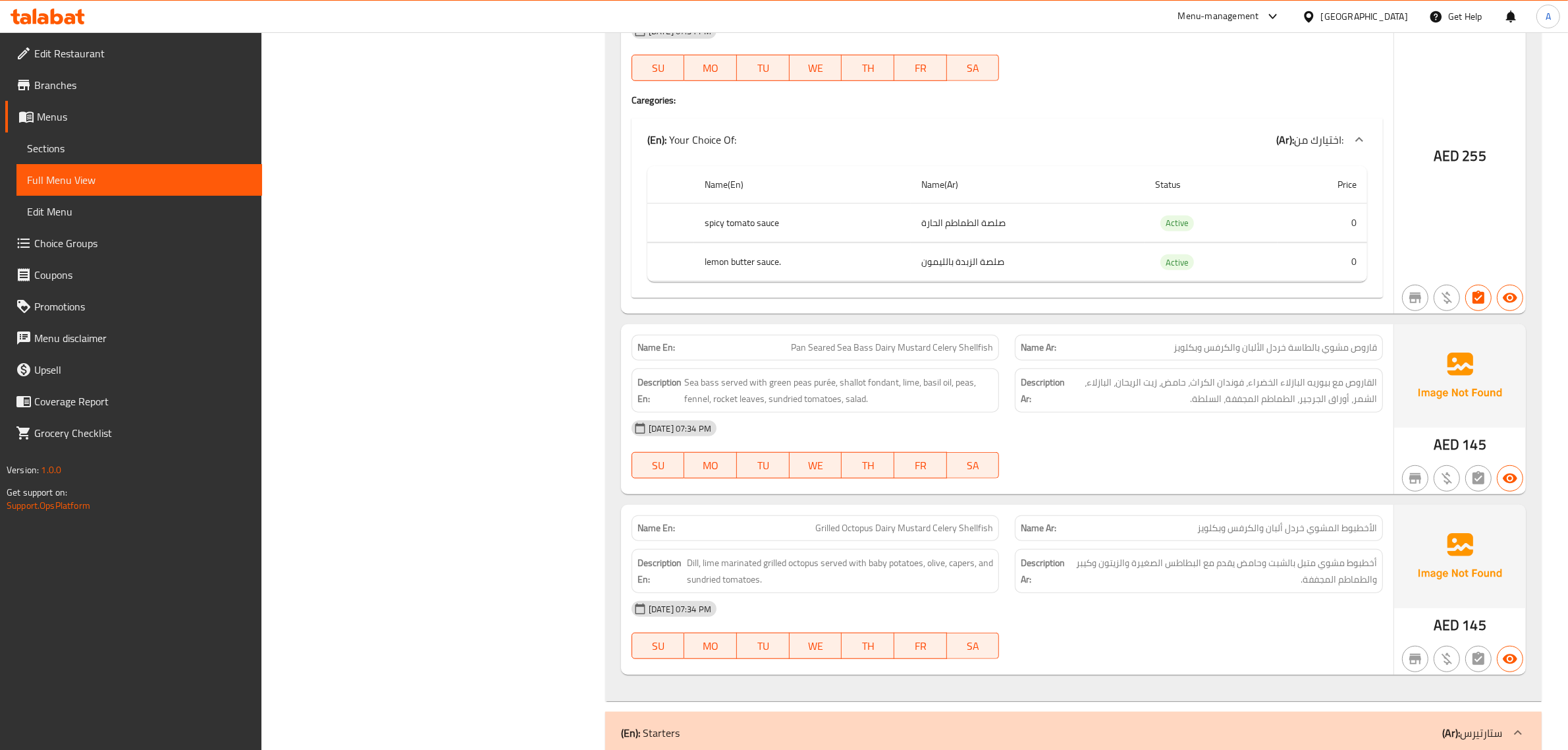
click at [1082, 428] on div "[DATE] 07:34 PM" at bounding box center [1007, 428] width 767 height 31
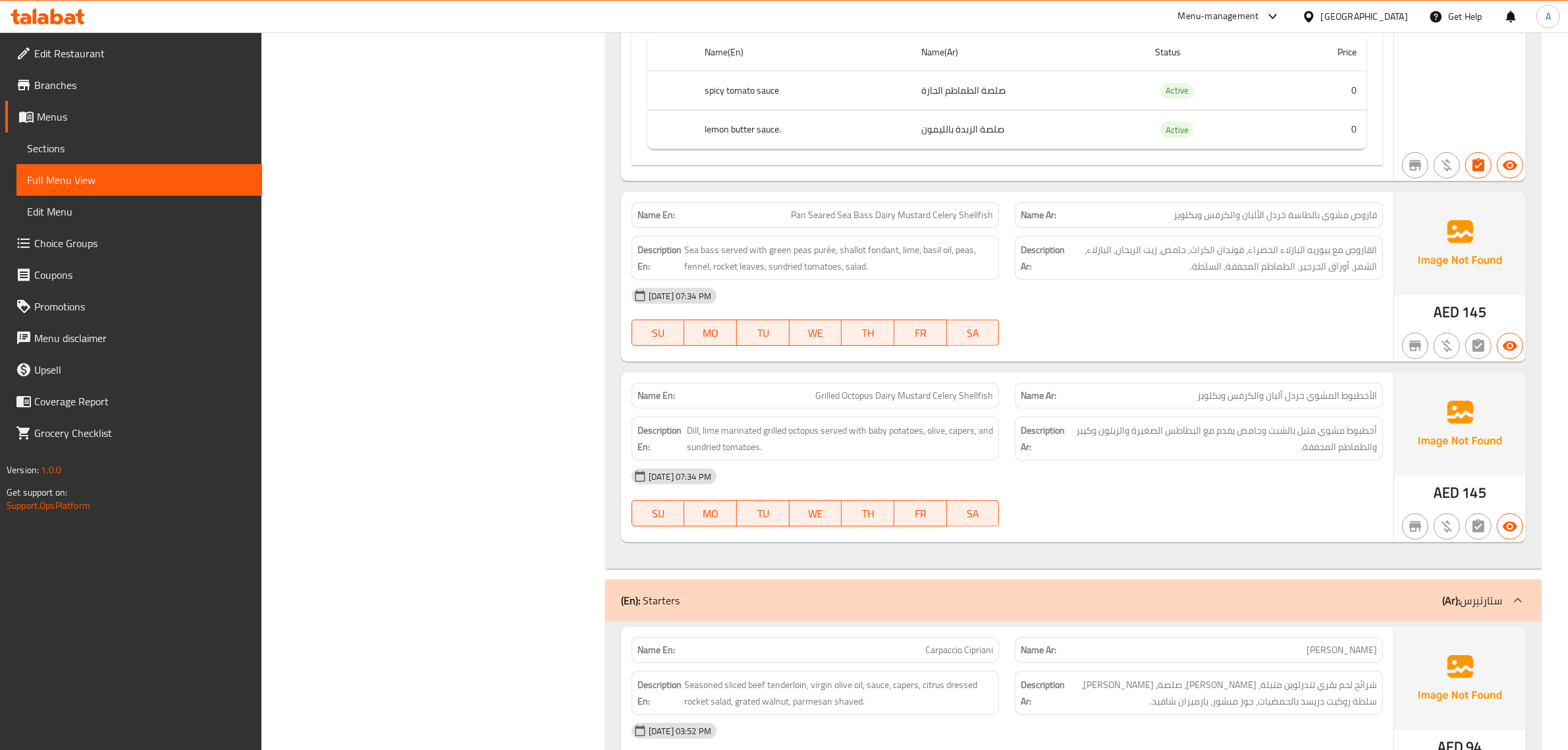
scroll to position [1318, 0]
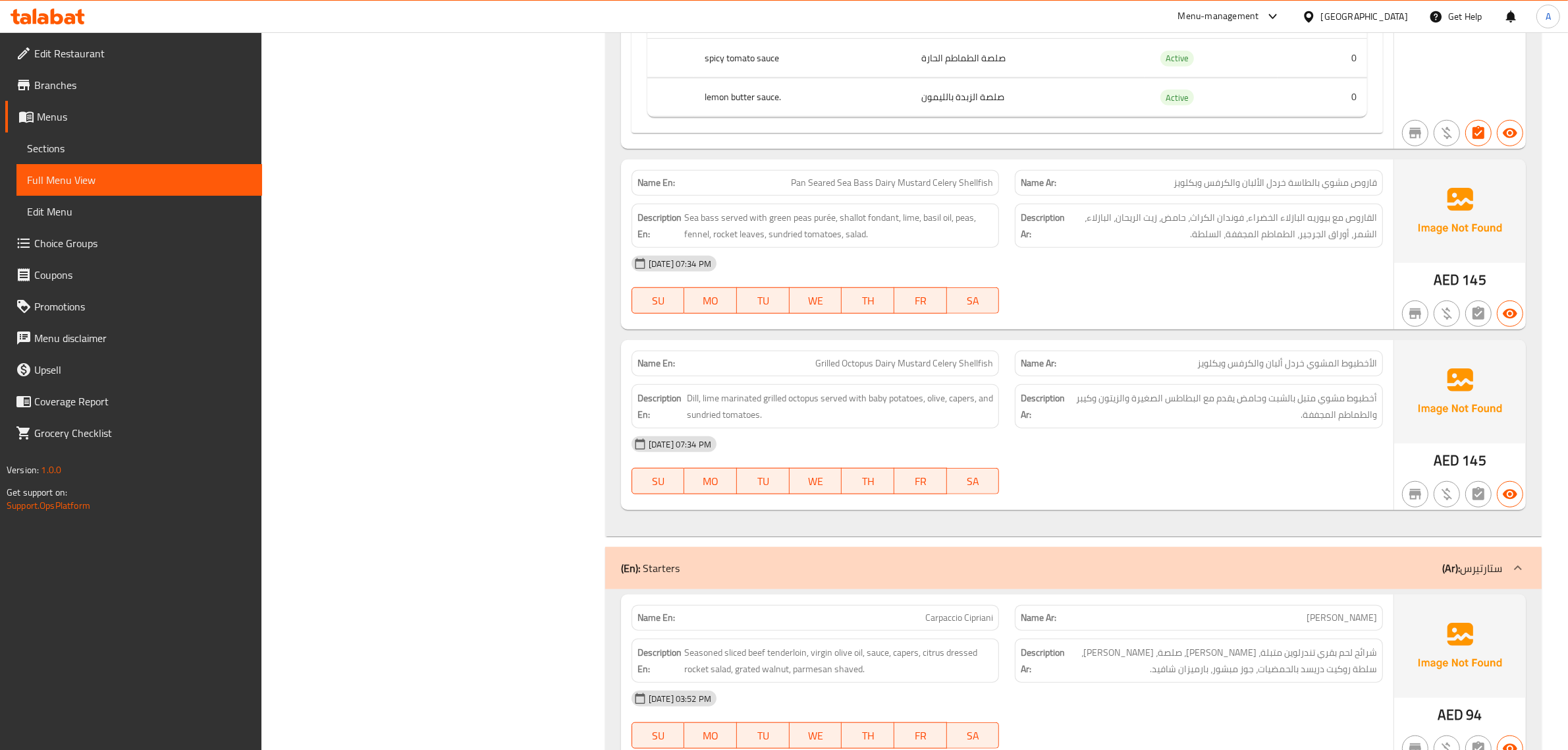
drag, startPoint x: 1151, startPoint y: 452, endPoint x: 1138, endPoint y: 453, distance: 13.0
click at [1151, 452] on div "[DATE] 07:34 PM" at bounding box center [1007, 444] width 767 height 31
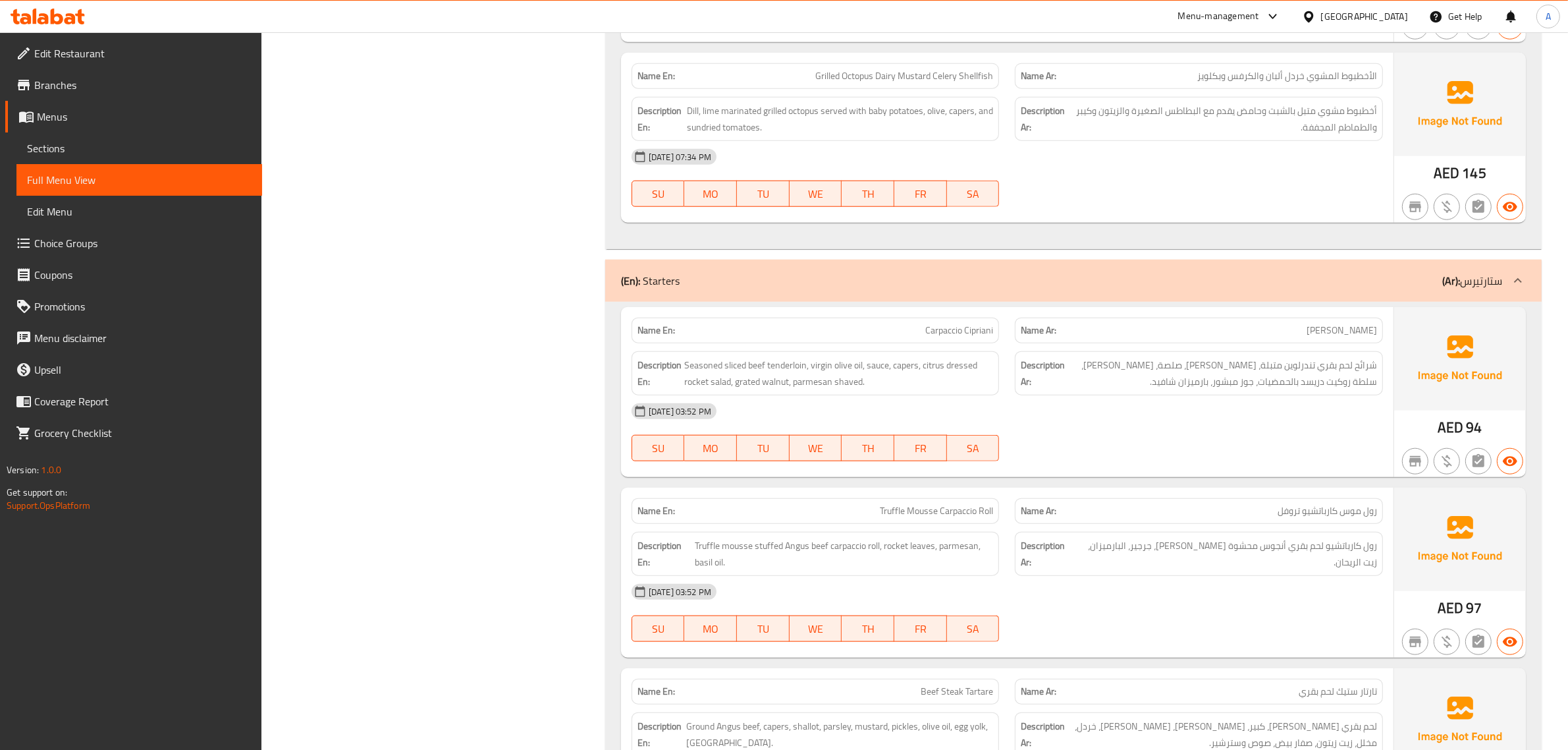
scroll to position [1565, 0]
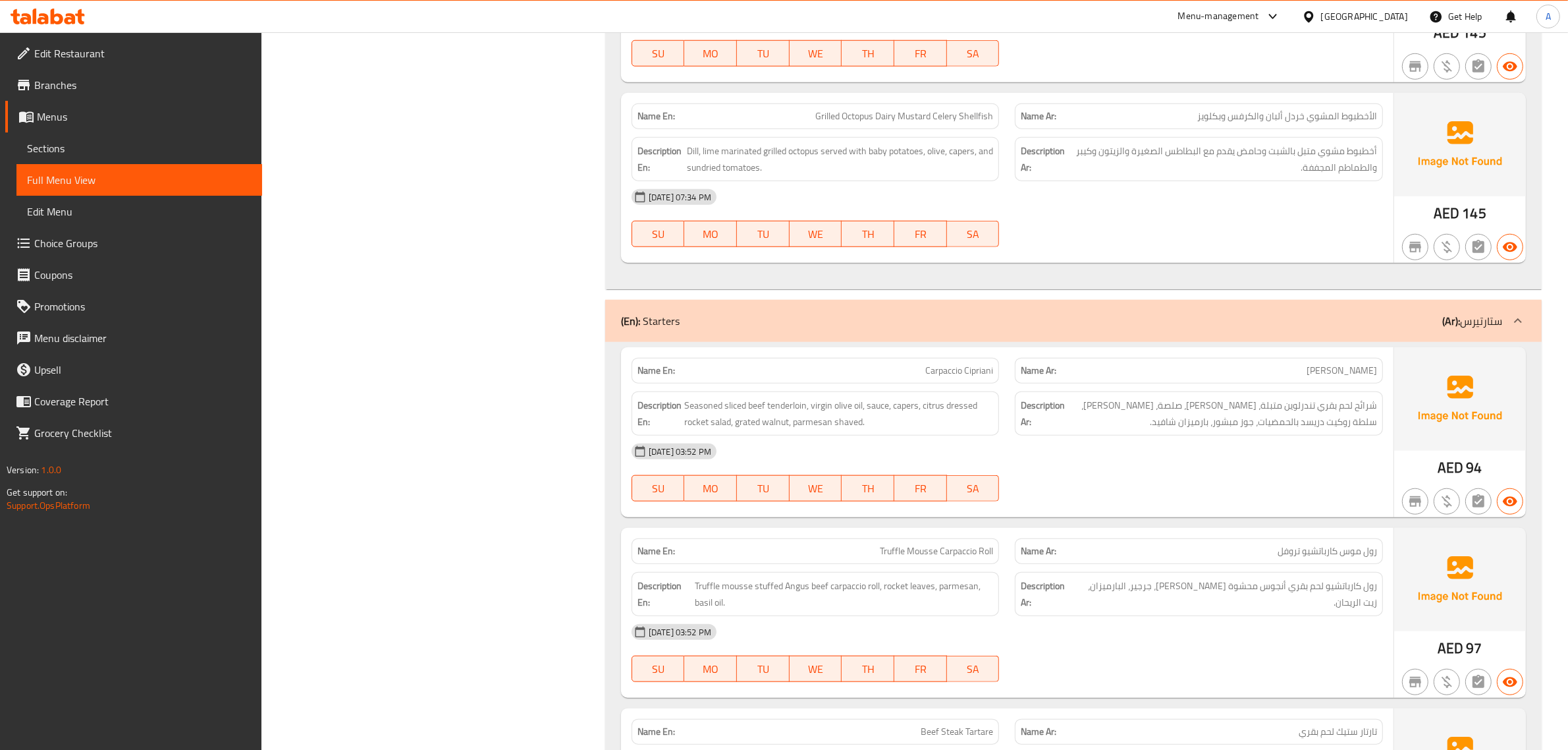
click at [903, 209] on div "[DATE] 07:34 PM" at bounding box center [1007, 197] width 767 height 31
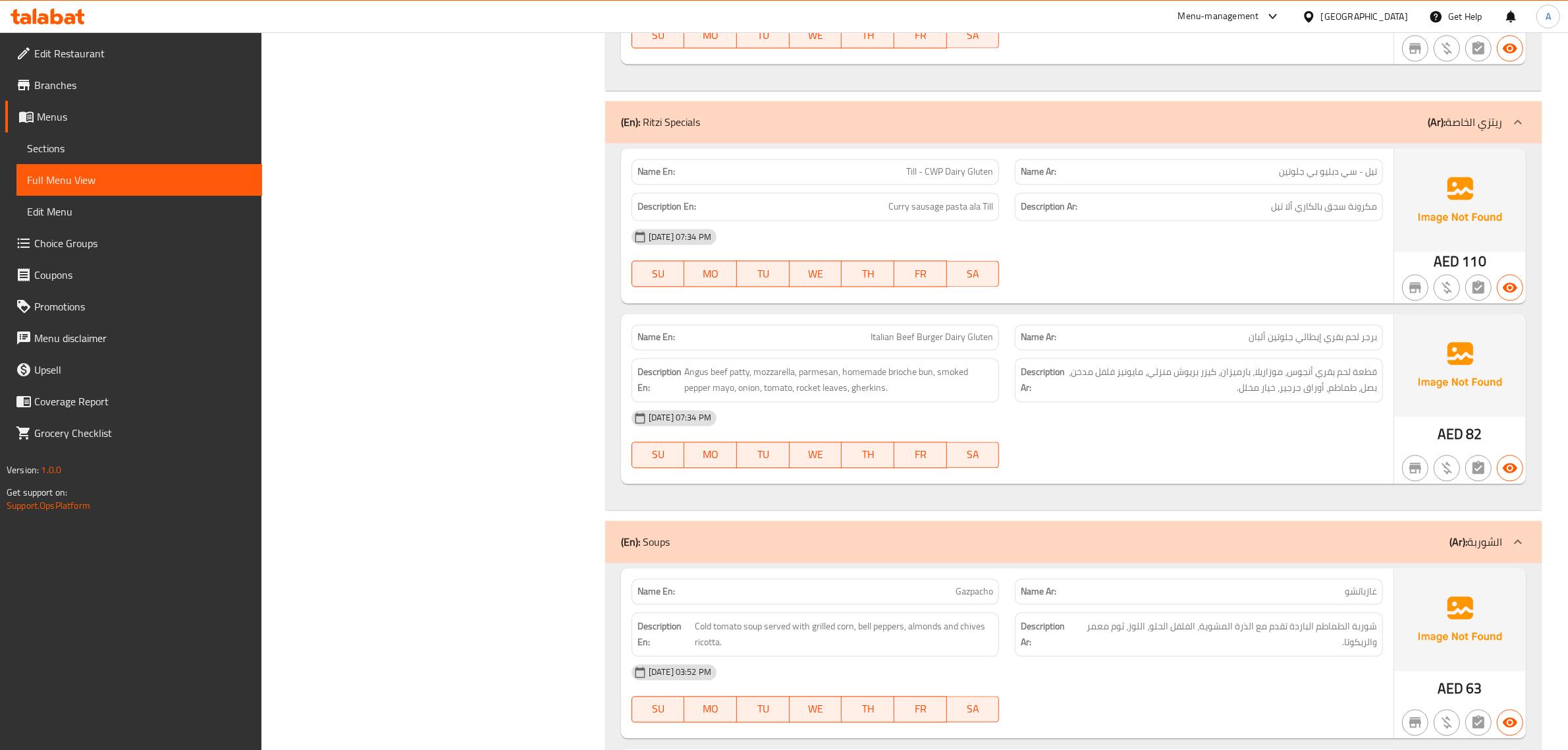
scroll to position [3467, 0]
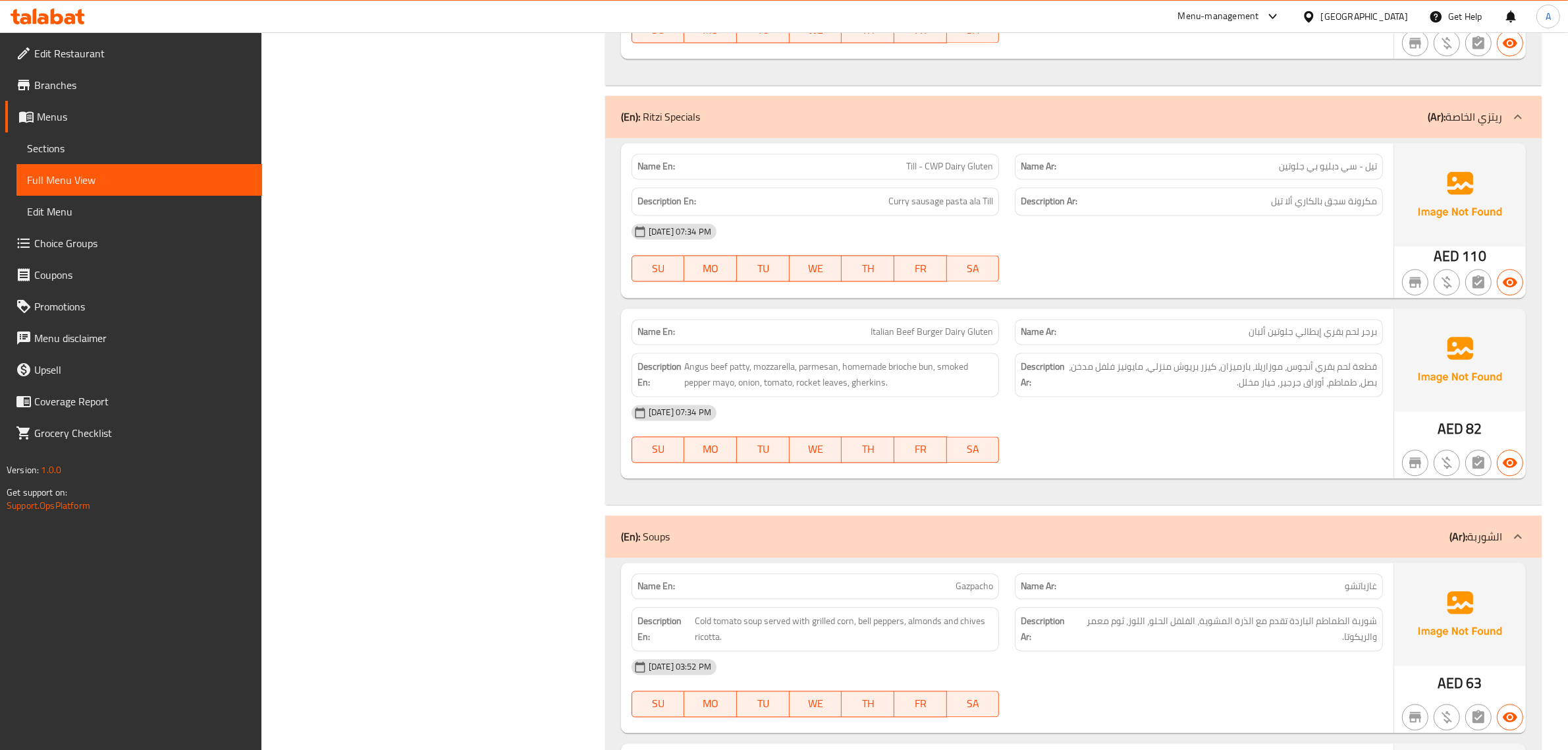
click at [1045, 427] on div "[DATE] 07:34 PM" at bounding box center [1007, 413] width 767 height 31
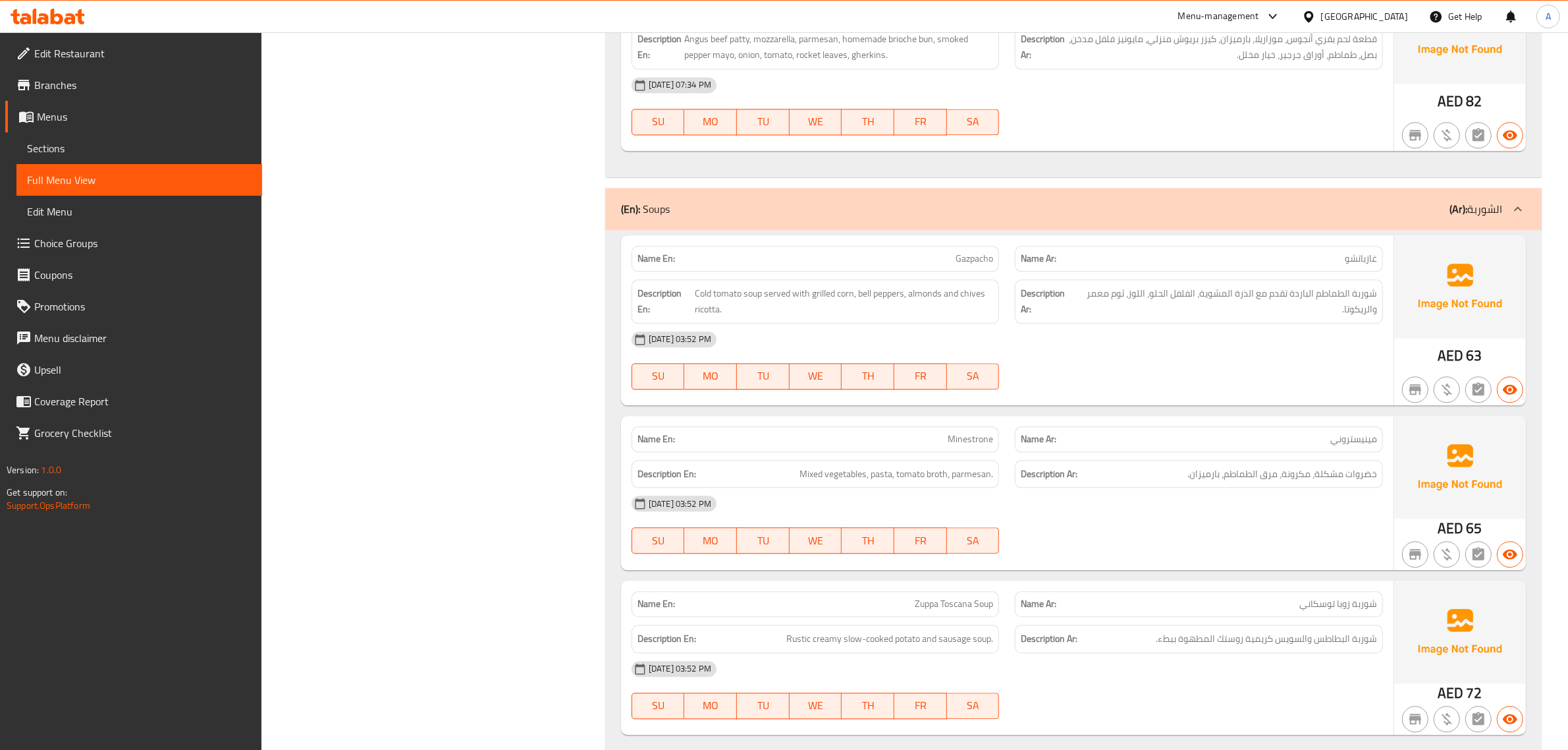
scroll to position [3796, 0]
click at [952, 322] on div "Description En: Cold tomato soup served with grilled corn, bell peppers, almond…" at bounding box center [815, 299] width 368 height 44
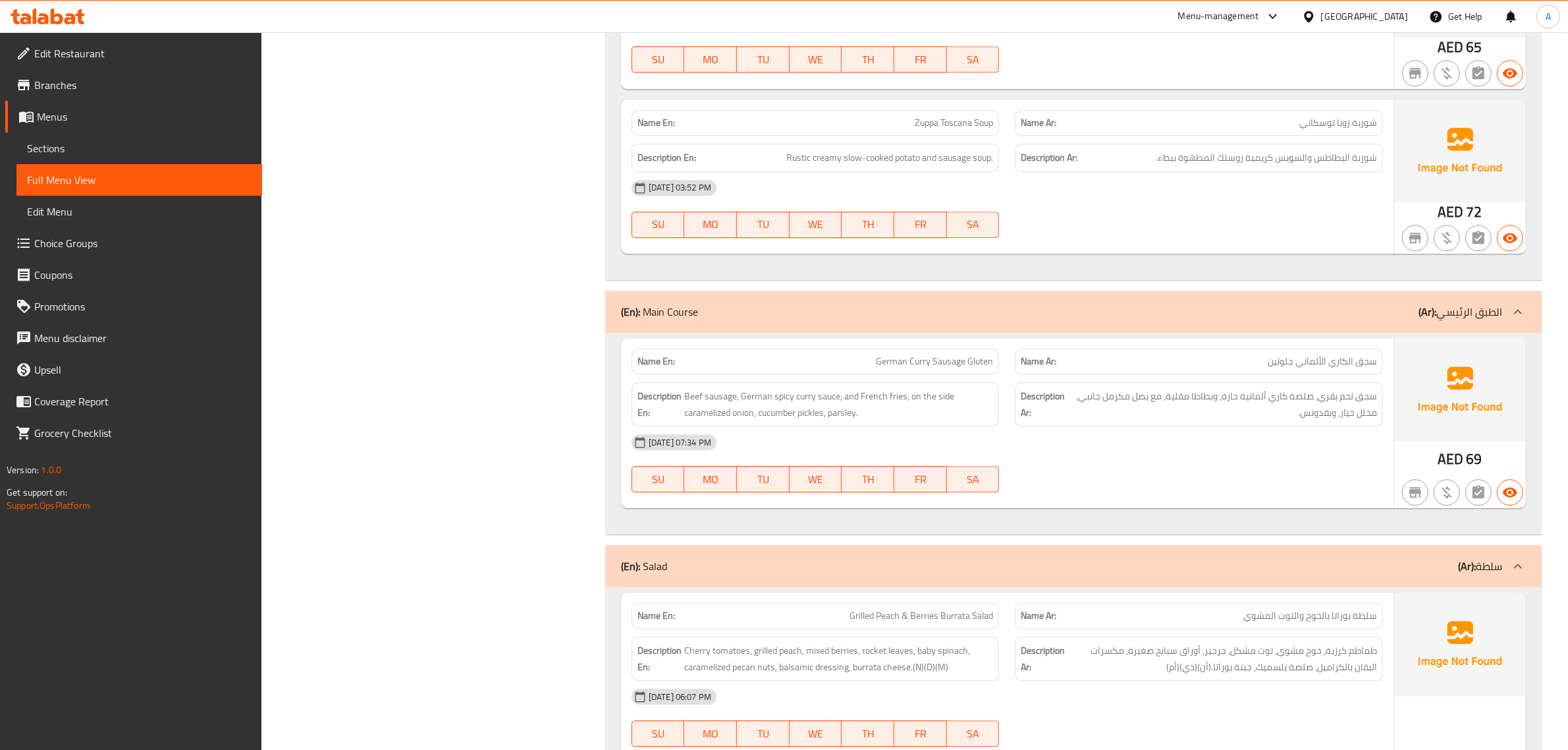
click at [897, 368] on span "German Curry Sausage Gluten" at bounding box center [934, 361] width 117 height 14
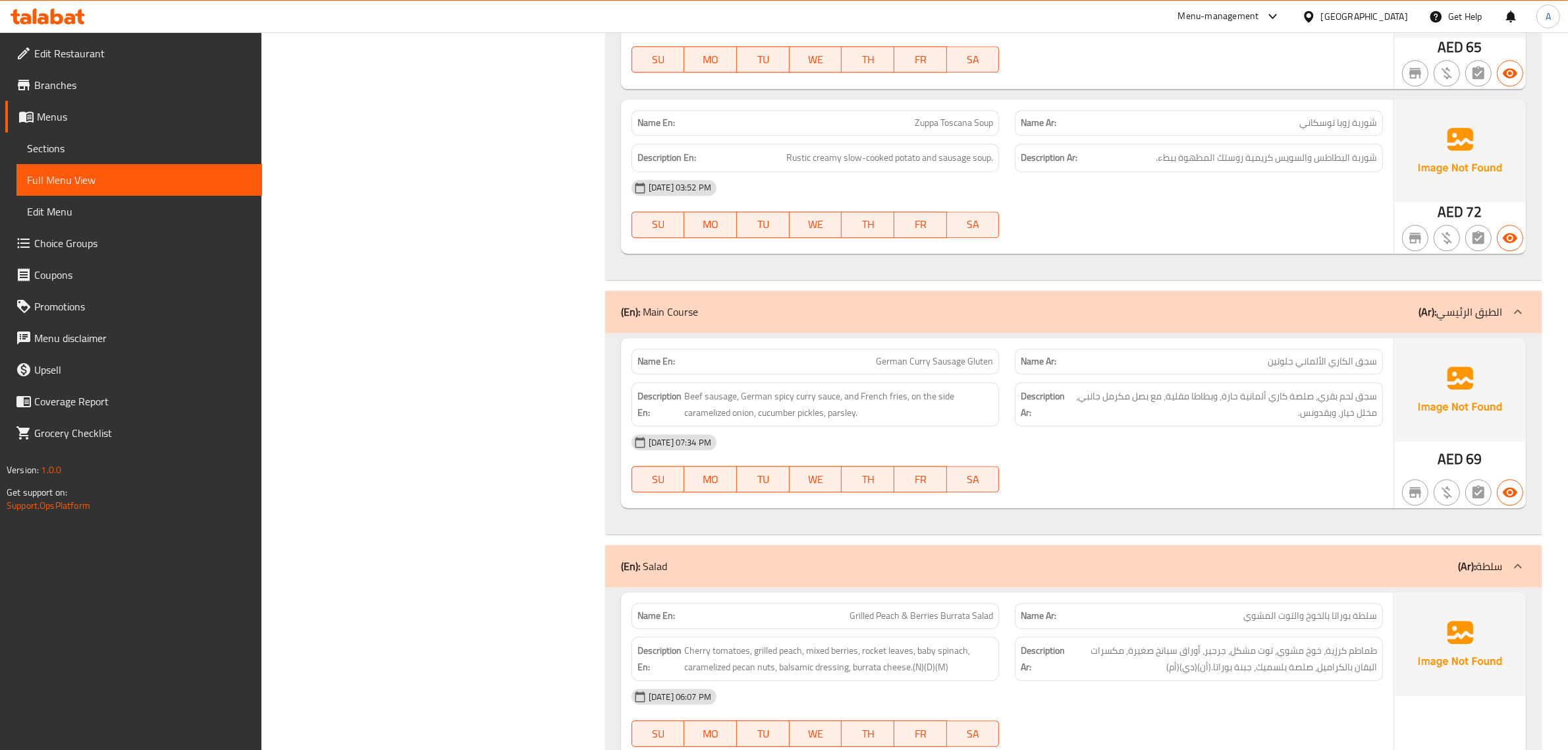
click at [682, 404] on h6 "Description En: Beef sausage, German spicy curry sauce, and French fries, on th…" at bounding box center [815, 404] width 356 height 32
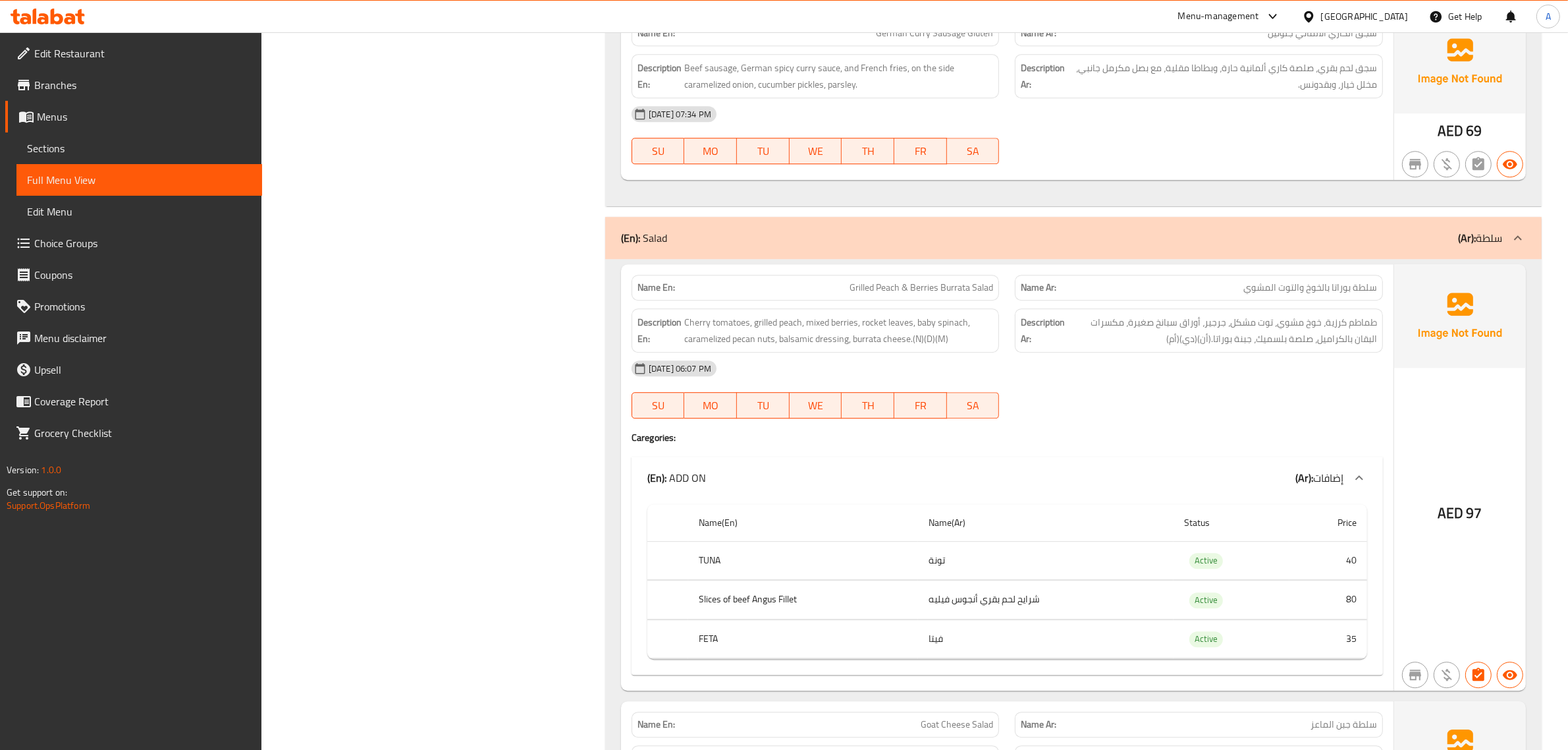
scroll to position [4604, 0]
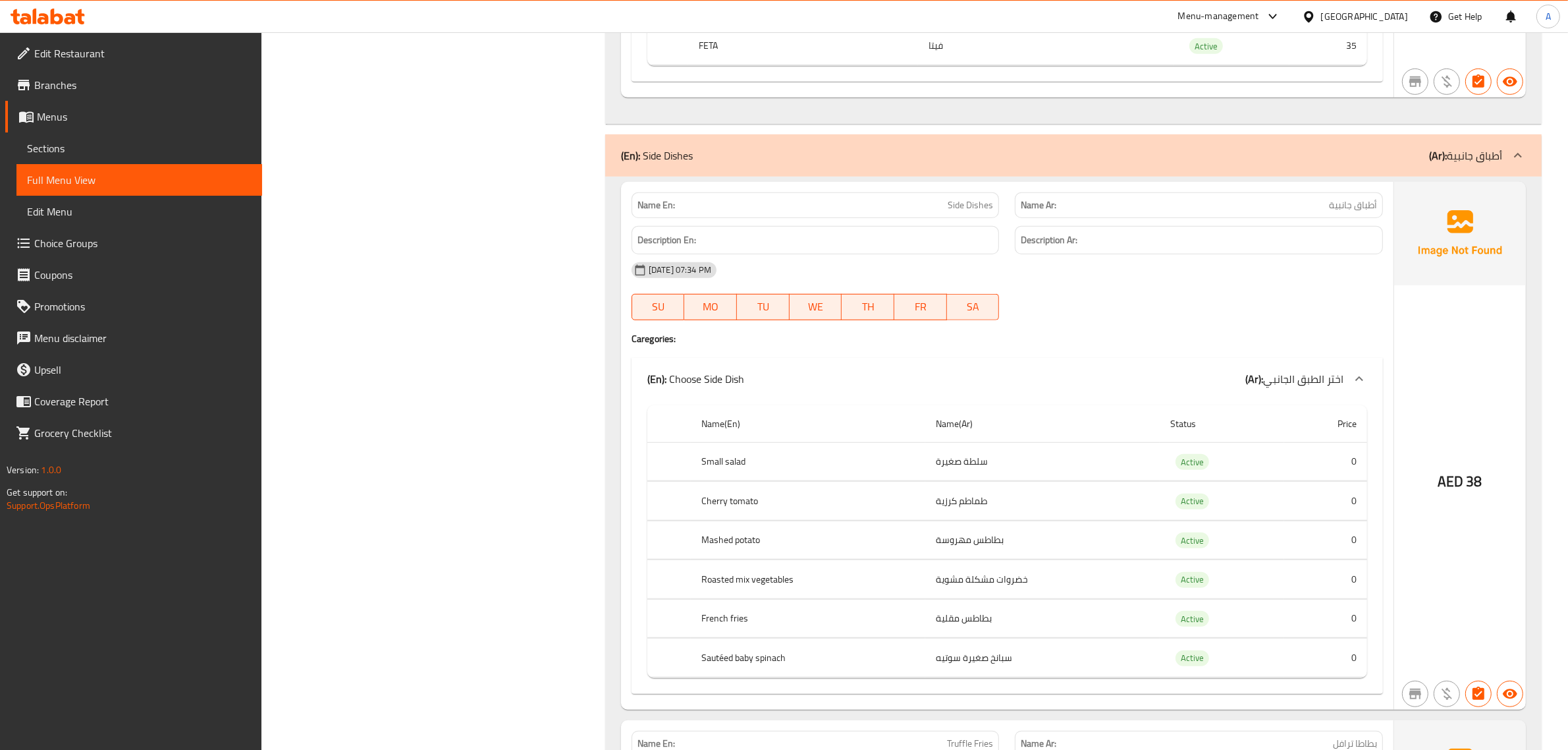
scroll to position [7452, 0]
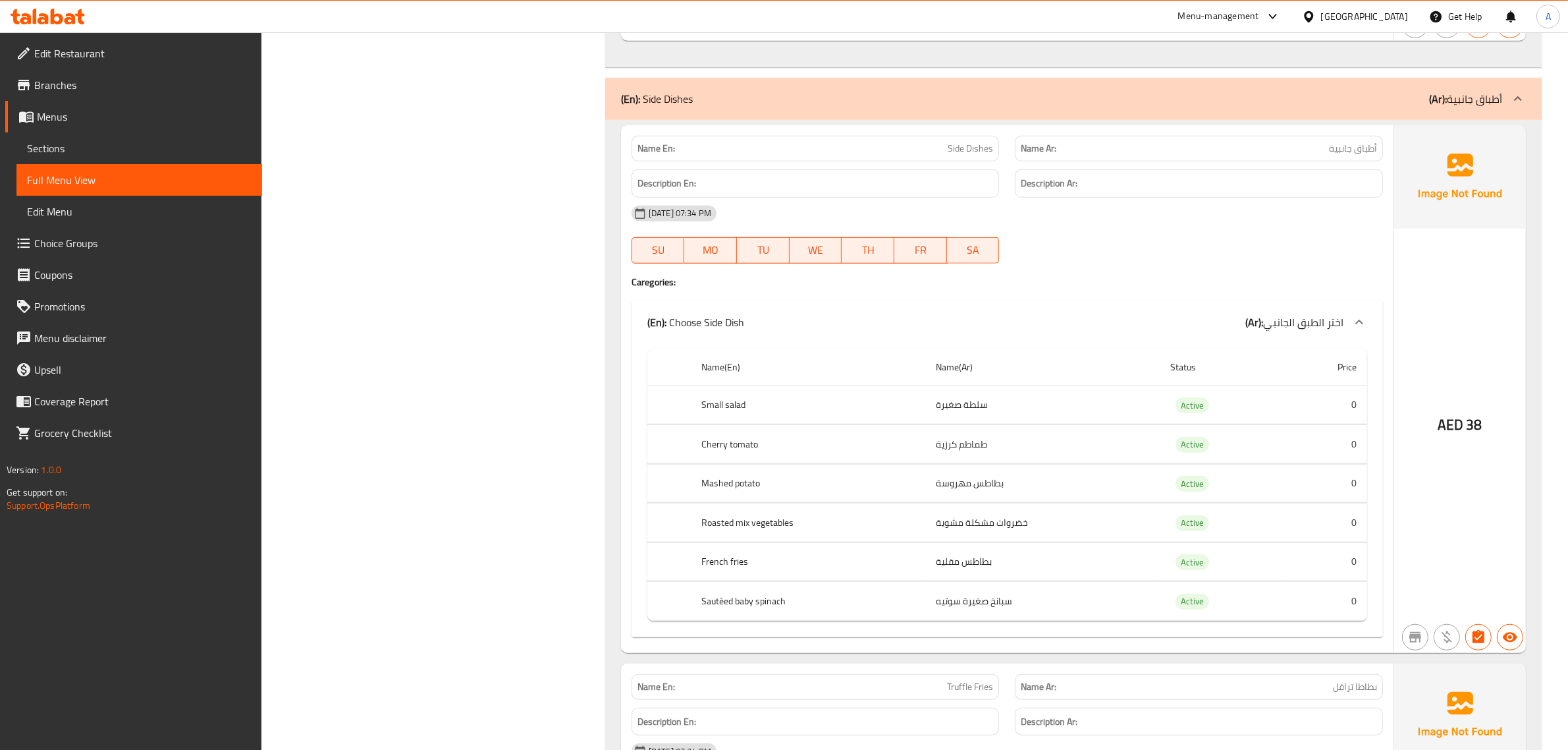
click at [1012, 230] on div "[DATE] 07:34 PM" at bounding box center [1007, 213] width 767 height 31
drag, startPoint x: 1120, startPoint y: 288, endPoint x: 1054, endPoint y: 329, distance: 77.7
click at [1120, 271] on div at bounding box center [1198, 263] width 384 height 16
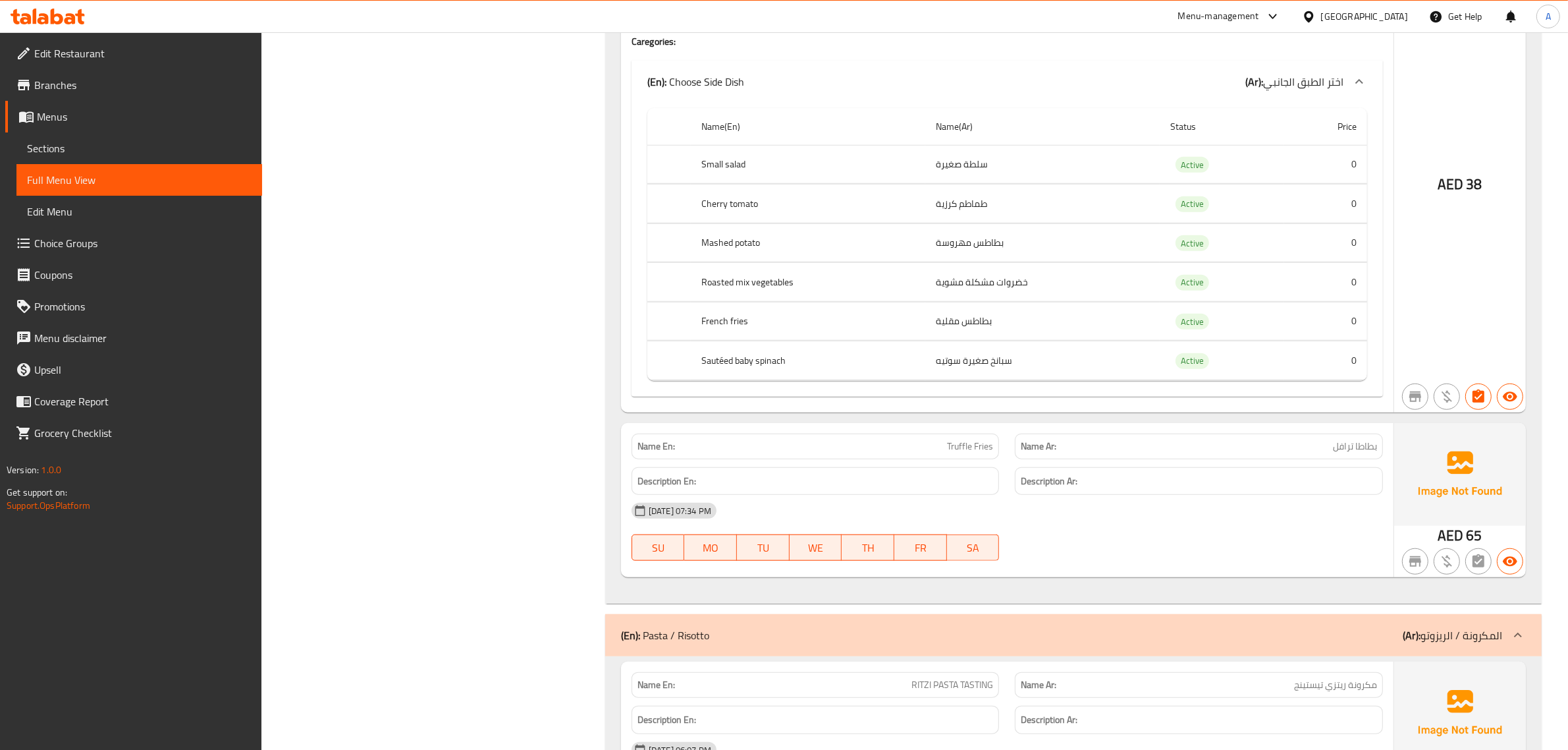
scroll to position [7699, 0]
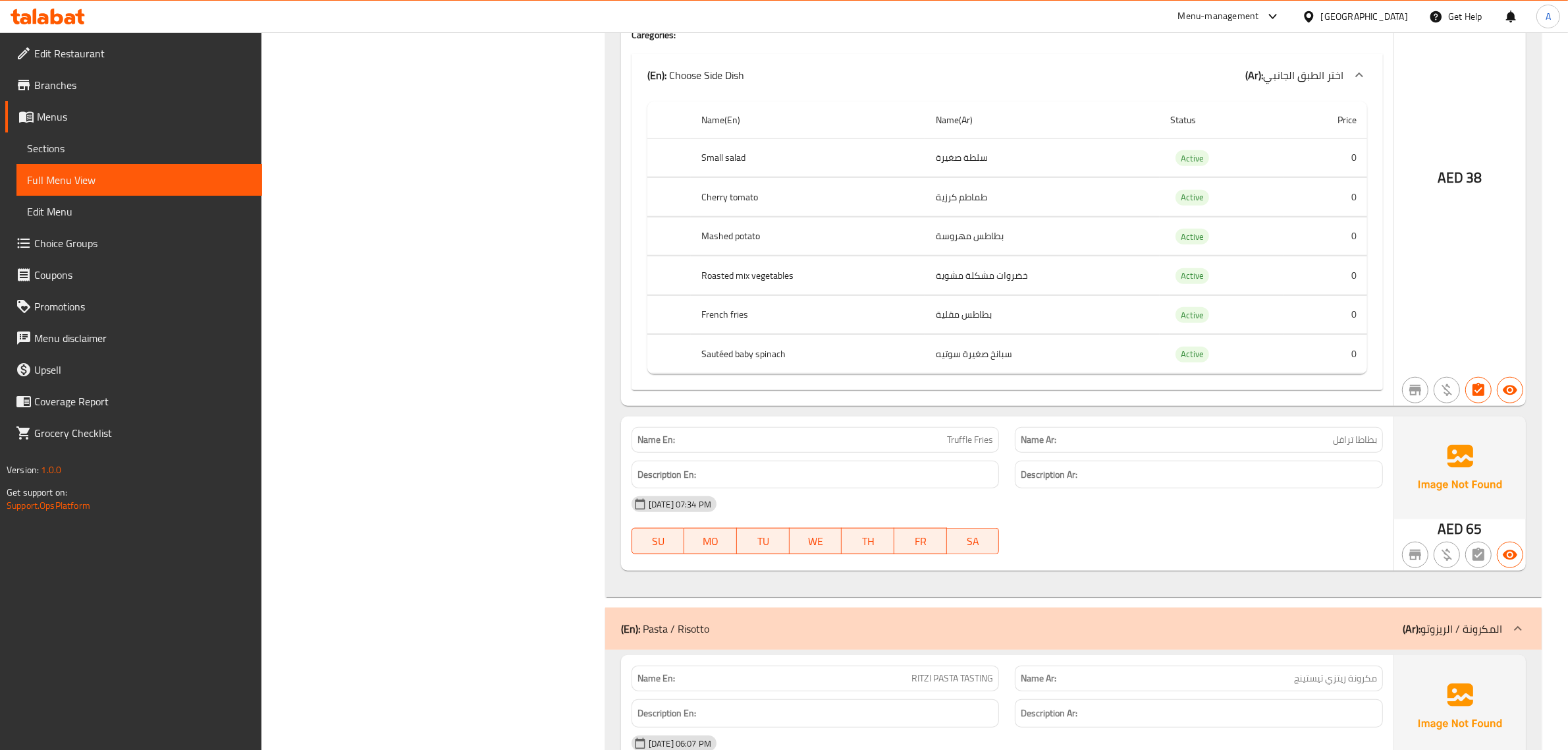
click at [910, 334] on th "French fries" at bounding box center [808, 314] width 234 height 39
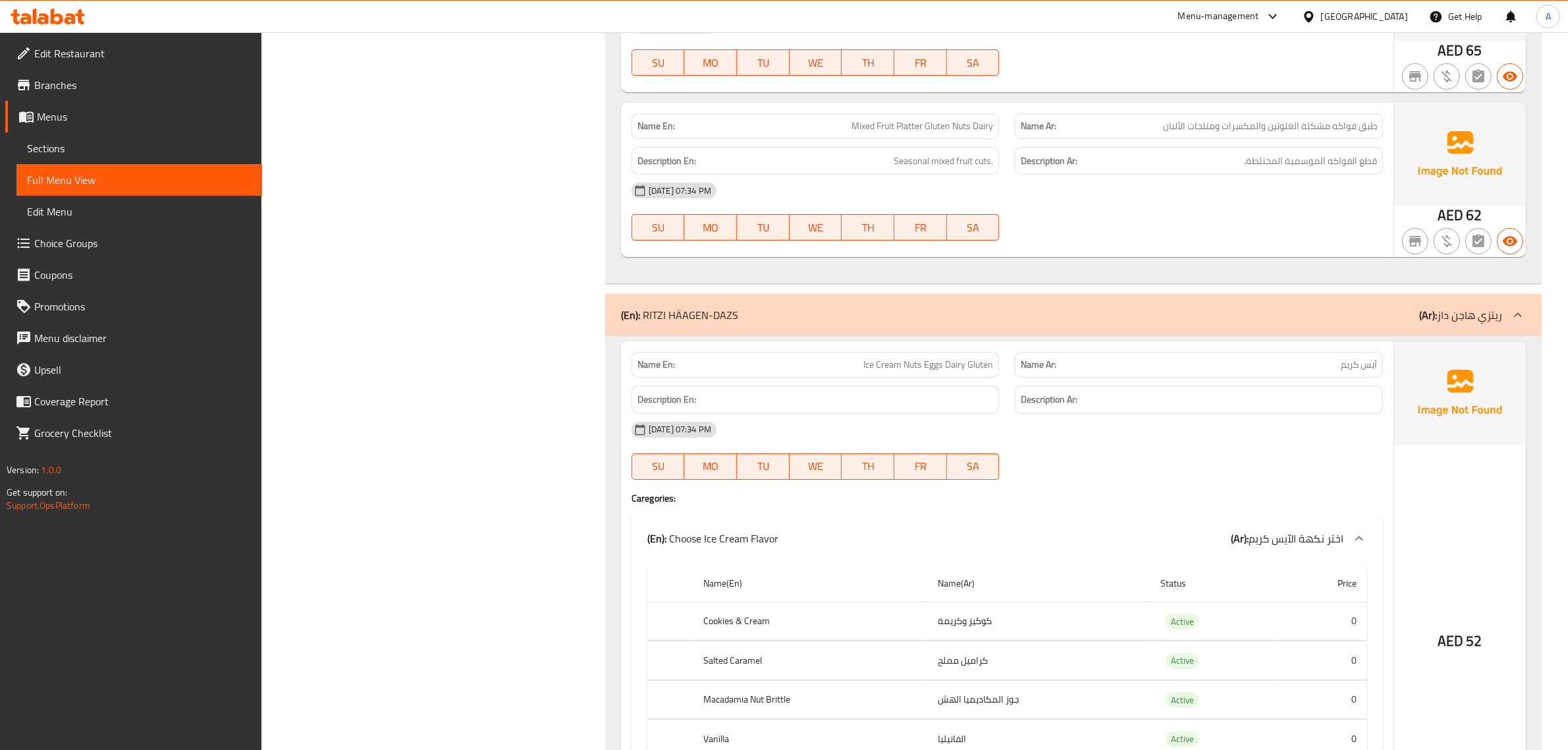
scroll to position [12723, 0]
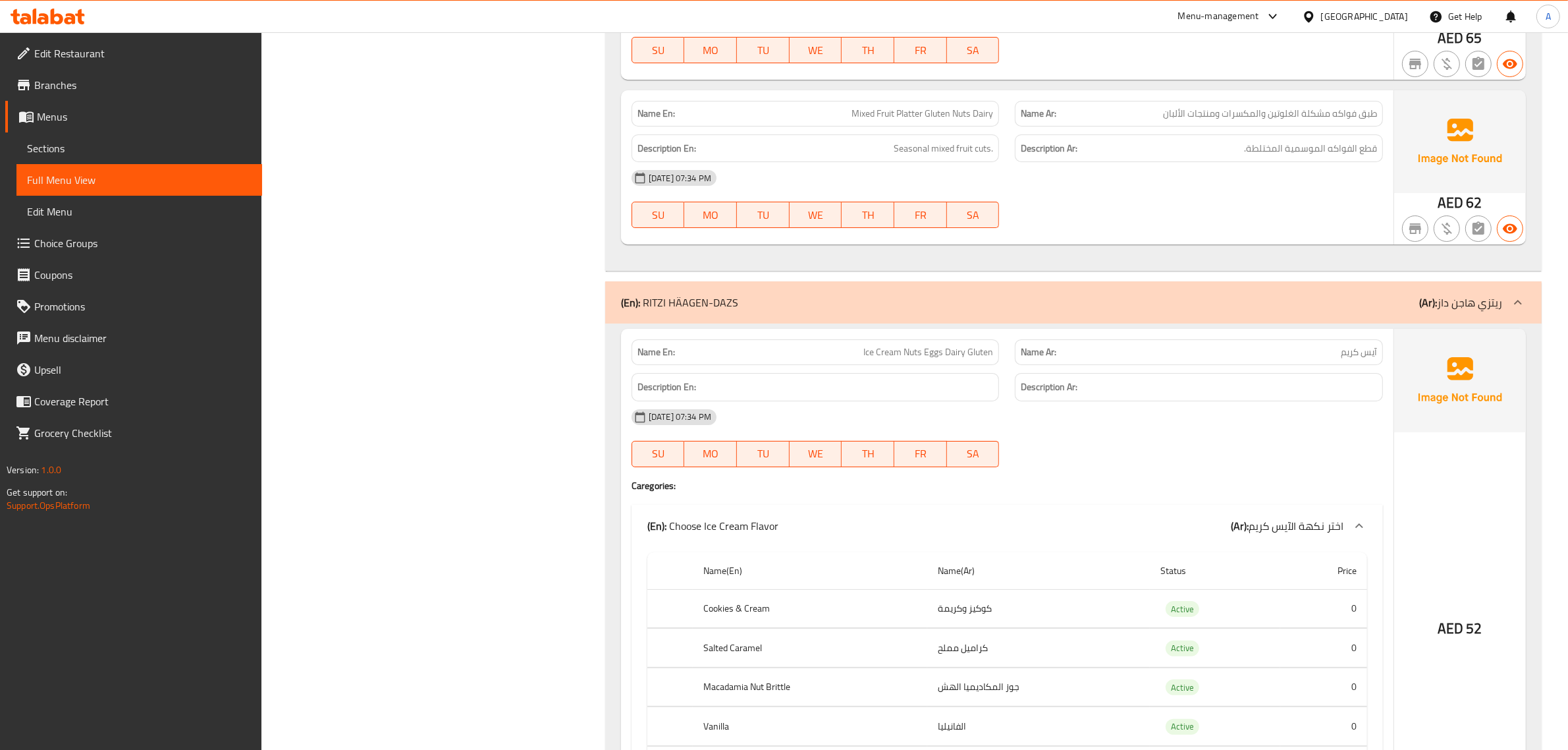
click at [909, 359] on span "Ice Cream Nuts Eggs Dairy Gluten" at bounding box center [928, 352] width 130 height 14
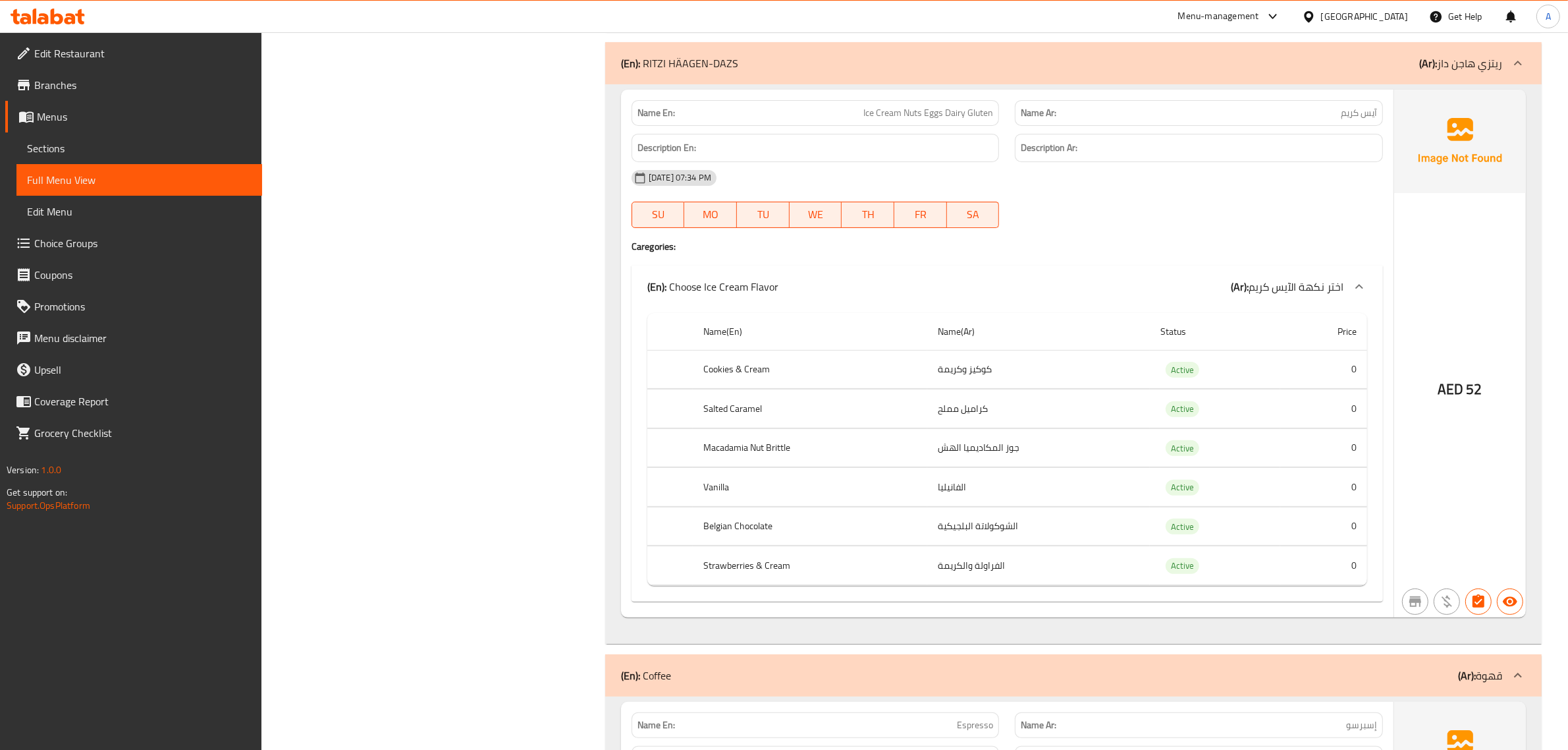
scroll to position [12970, 0]
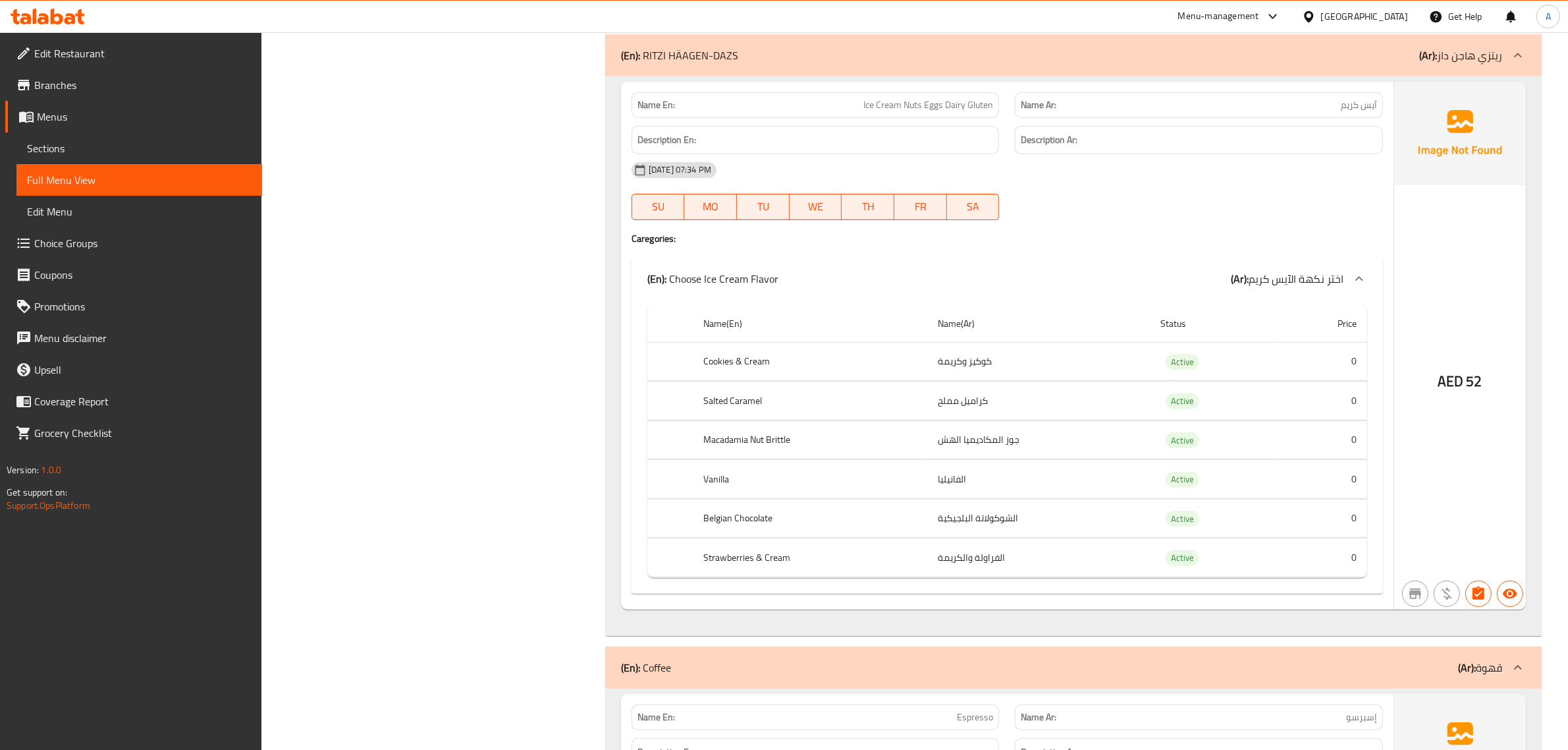
click at [752, 459] on th "Macadamia Nut Brittle" at bounding box center [809, 439] width 234 height 39
click at [765, 459] on th "Macadamia Nut Brittle" at bounding box center [809, 439] width 234 height 39
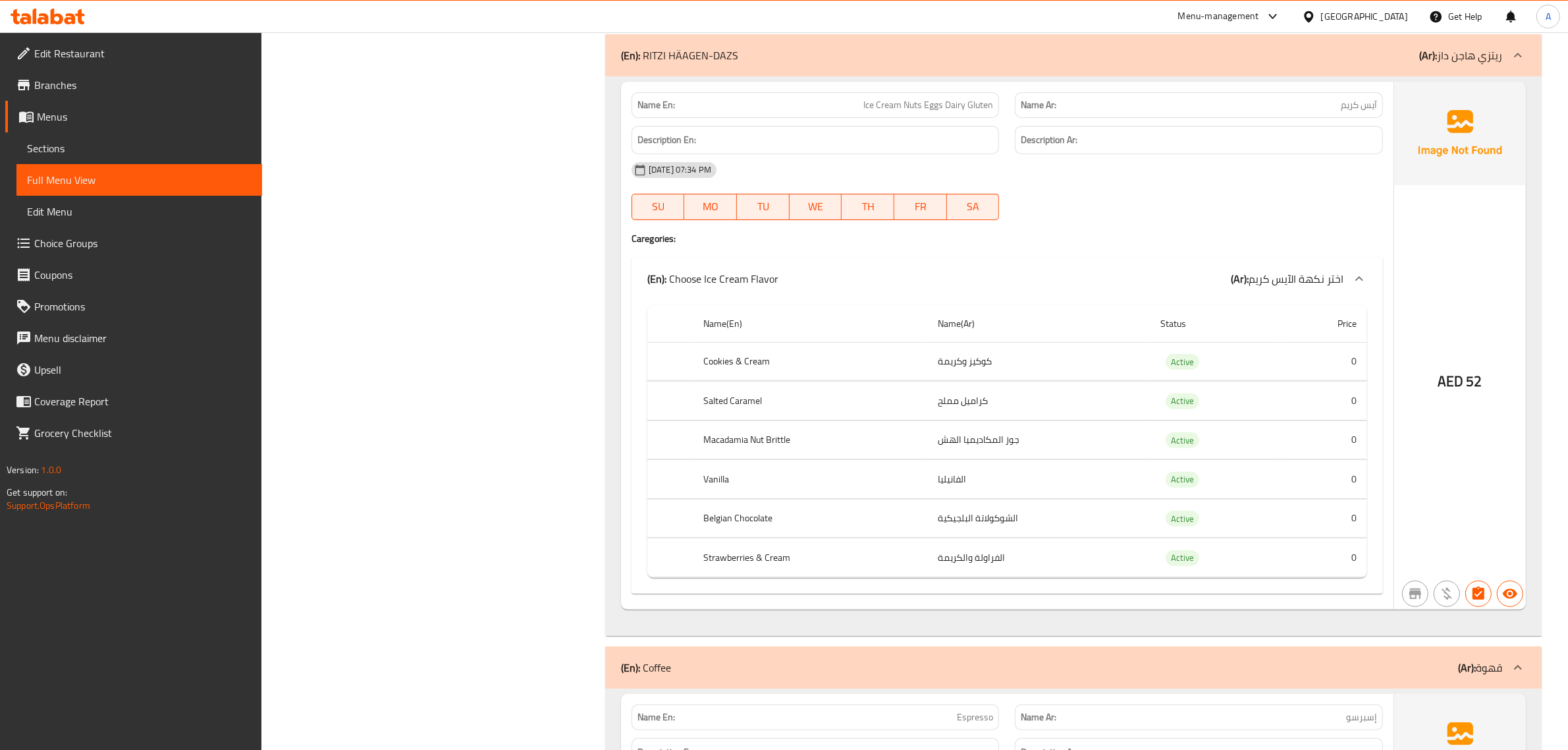
click at [775, 459] on th "Macadamia Nut Brittle" at bounding box center [809, 439] width 234 height 39
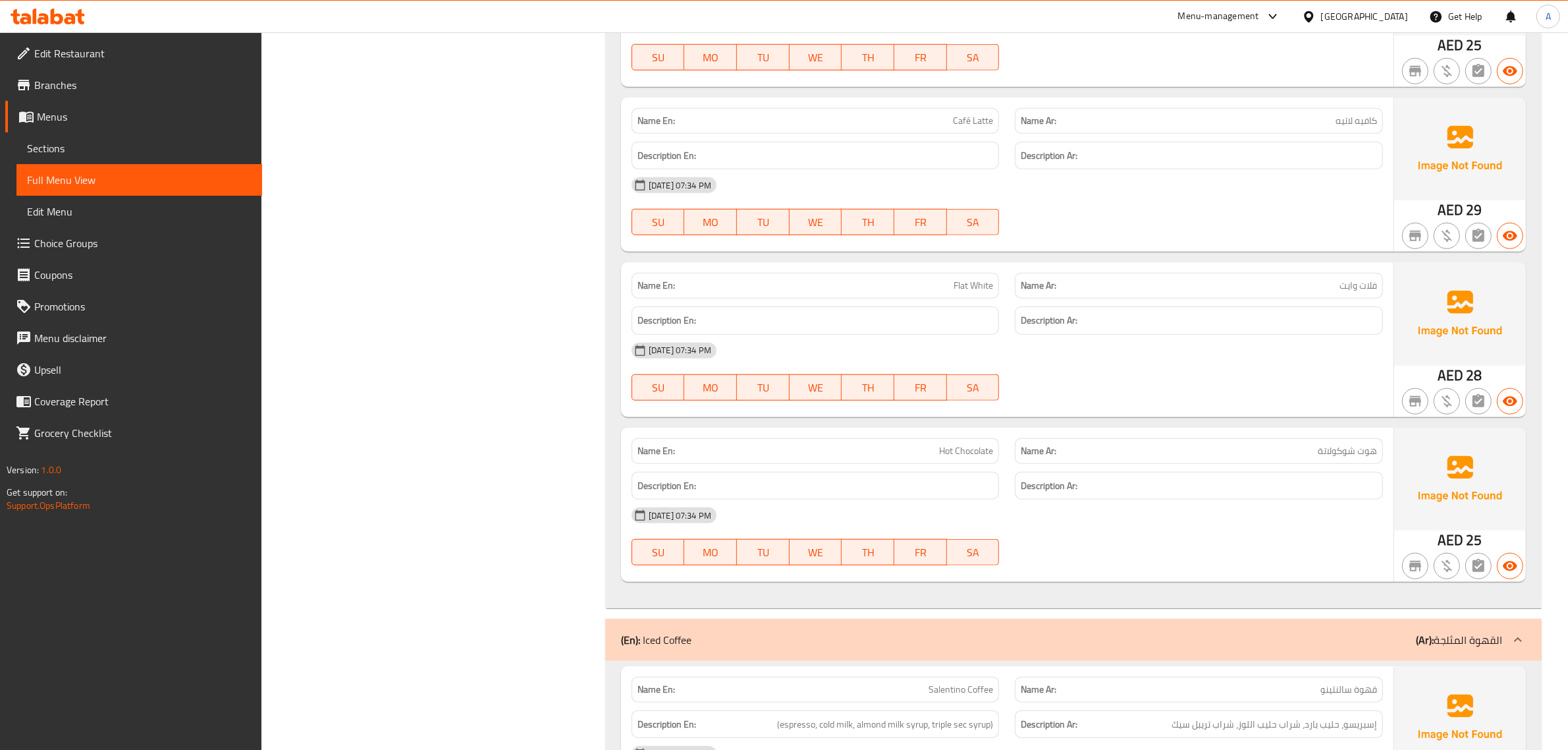
scroll to position [14123, 0]
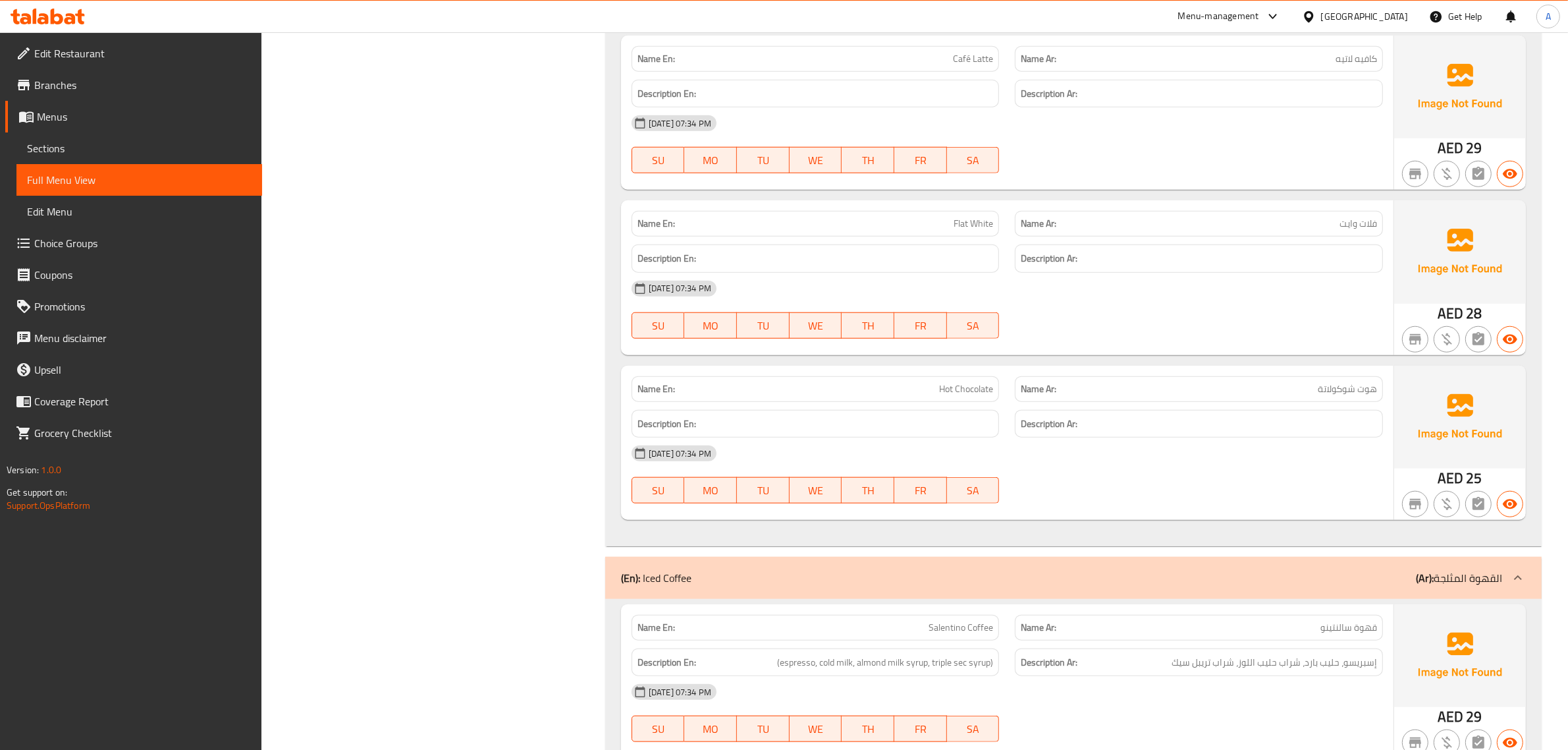
click at [990, 432] on h6 "Description En:" at bounding box center [815, 424] width 356 height 17
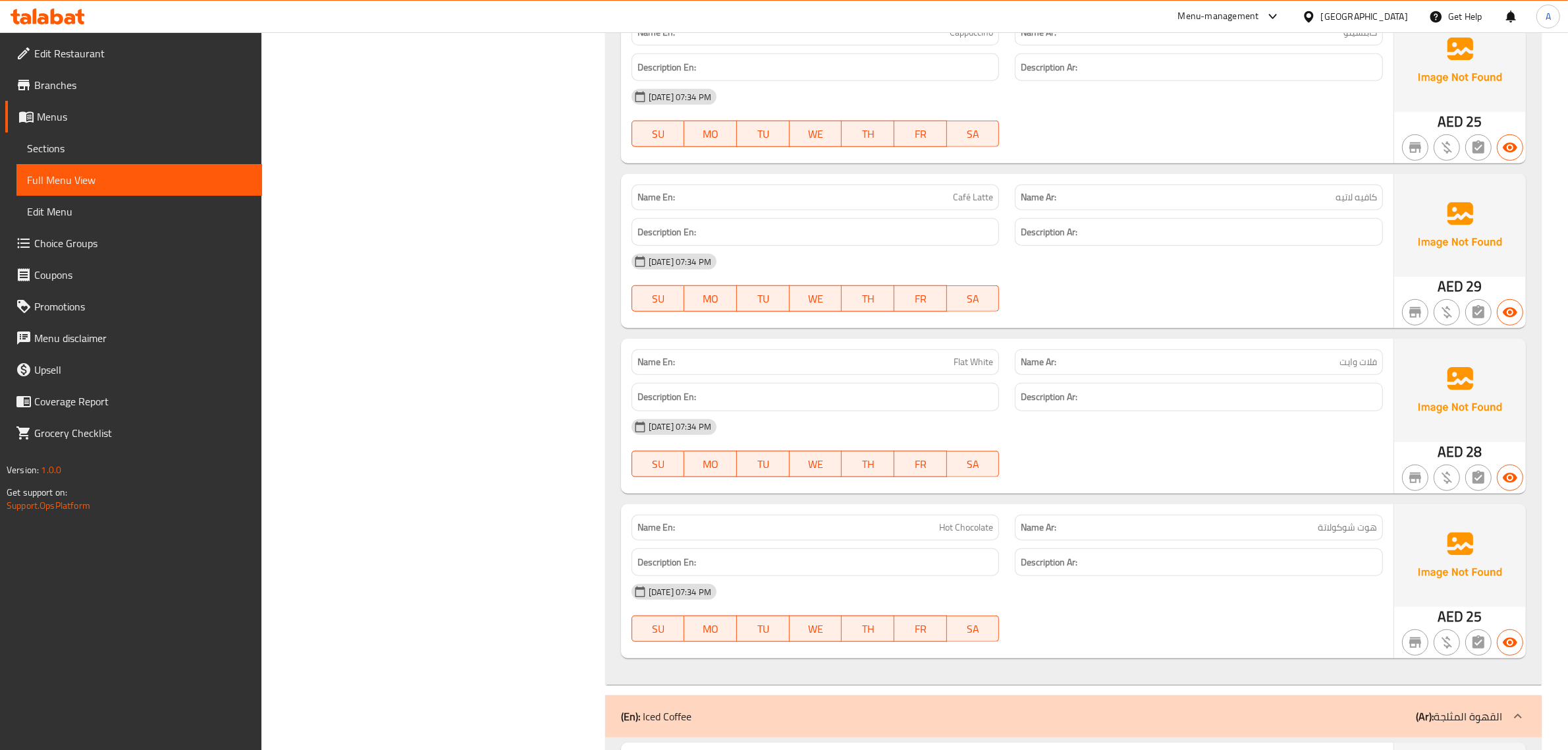
scroll to position [13959, 0]
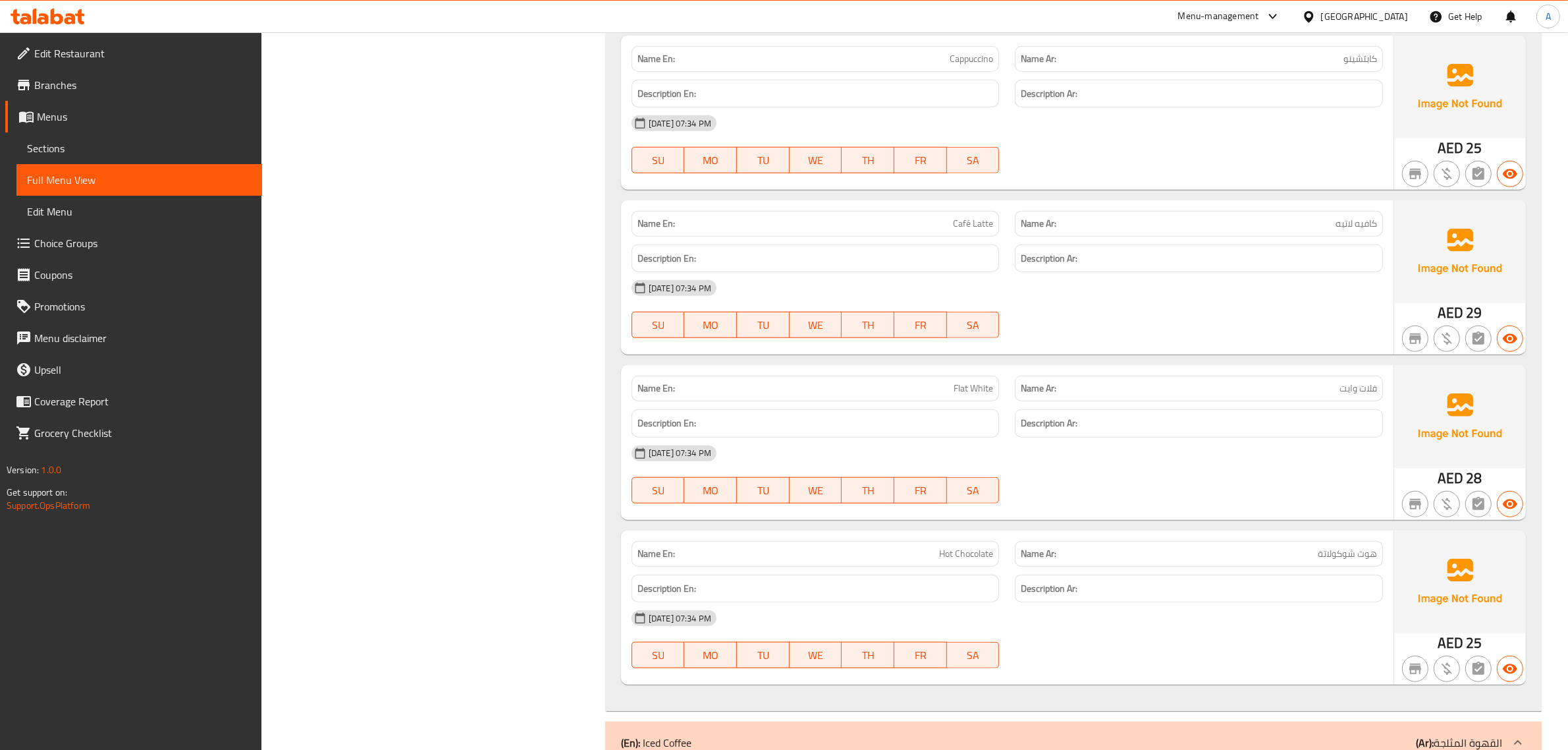
click at [1050, 460] on div "[DATE] 07:34 PM" at bounding box center [1007, 453] width 767 height 31
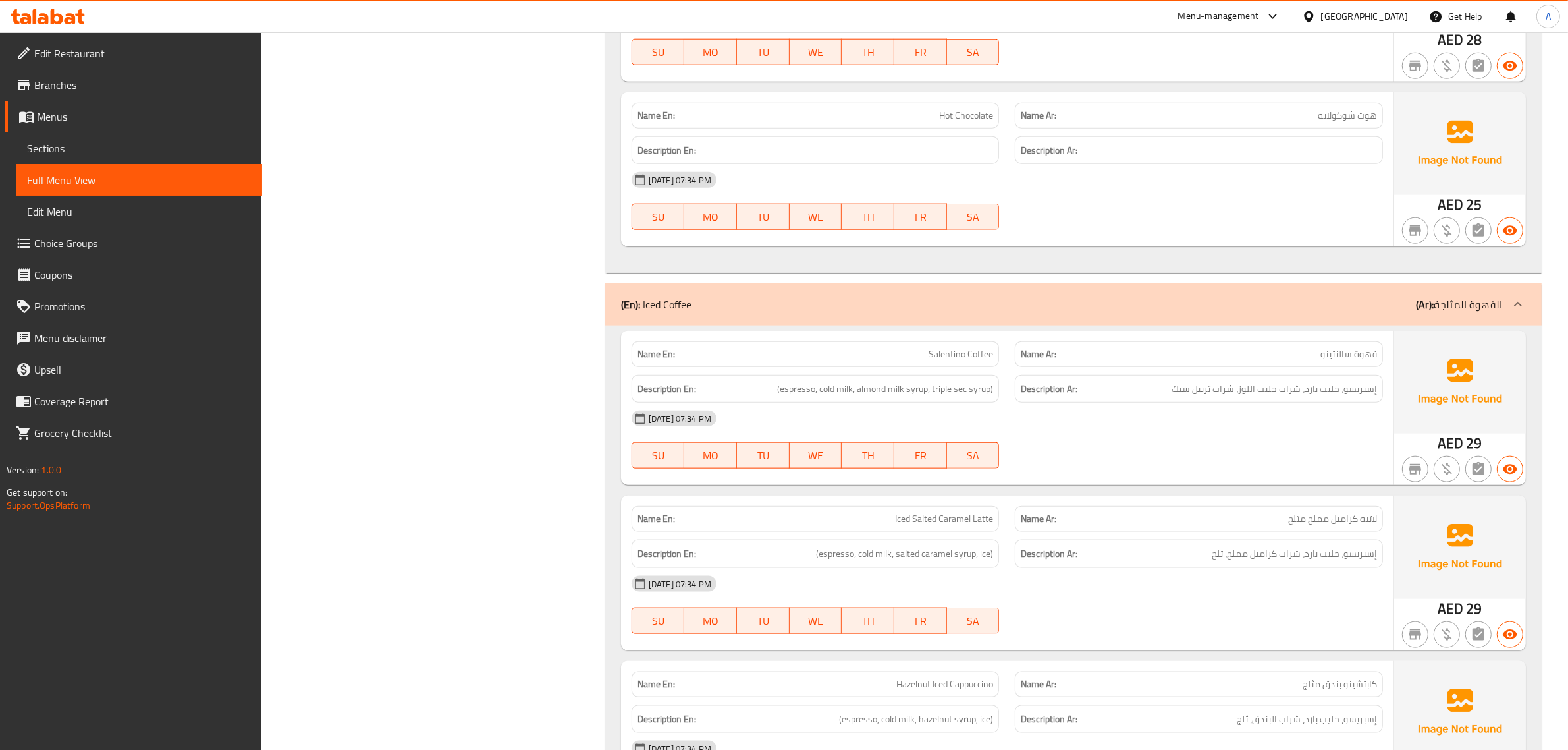
click at [1095, 238] on div at bounding box center [1198, 230] width 384 height 16
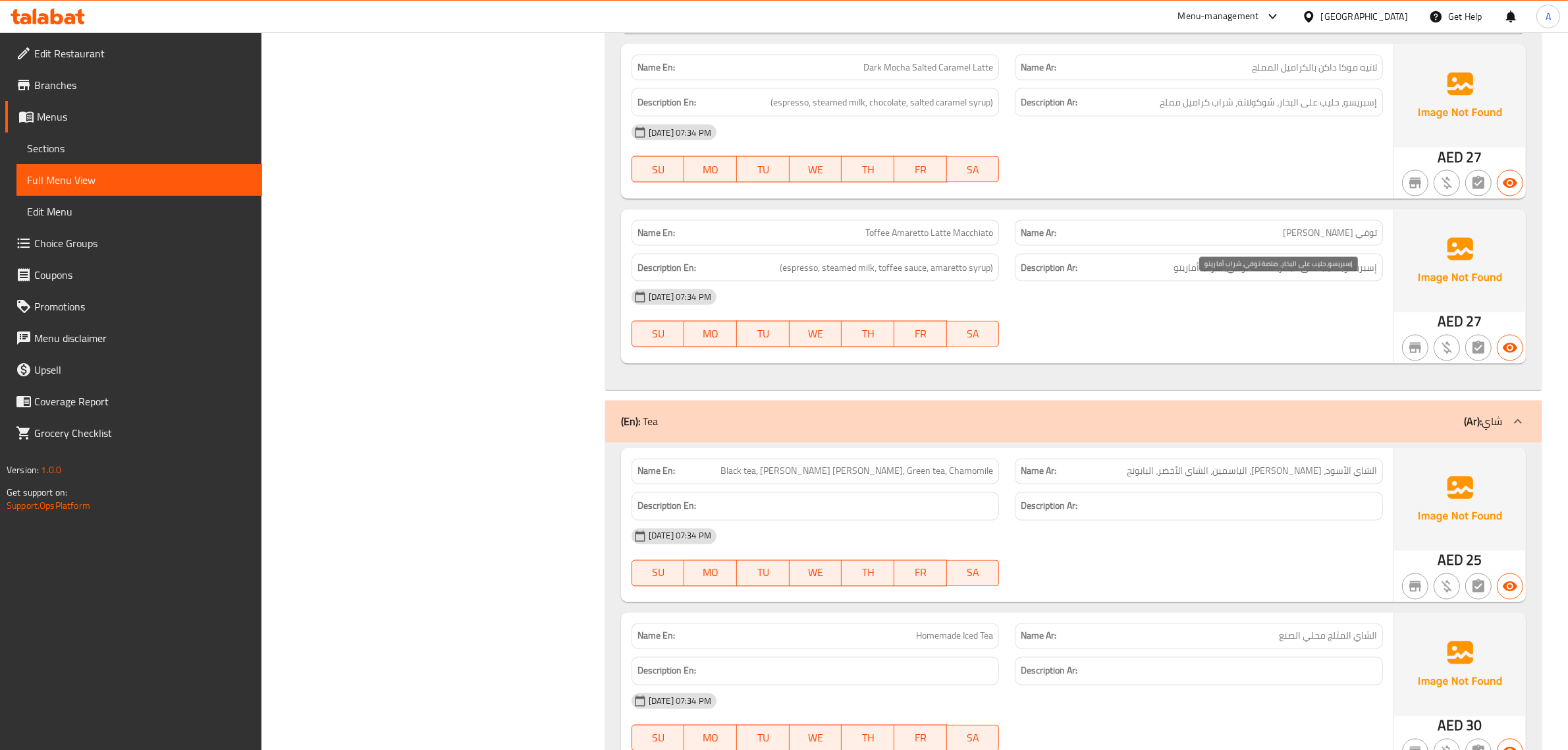
scroll to position [15467, 0]
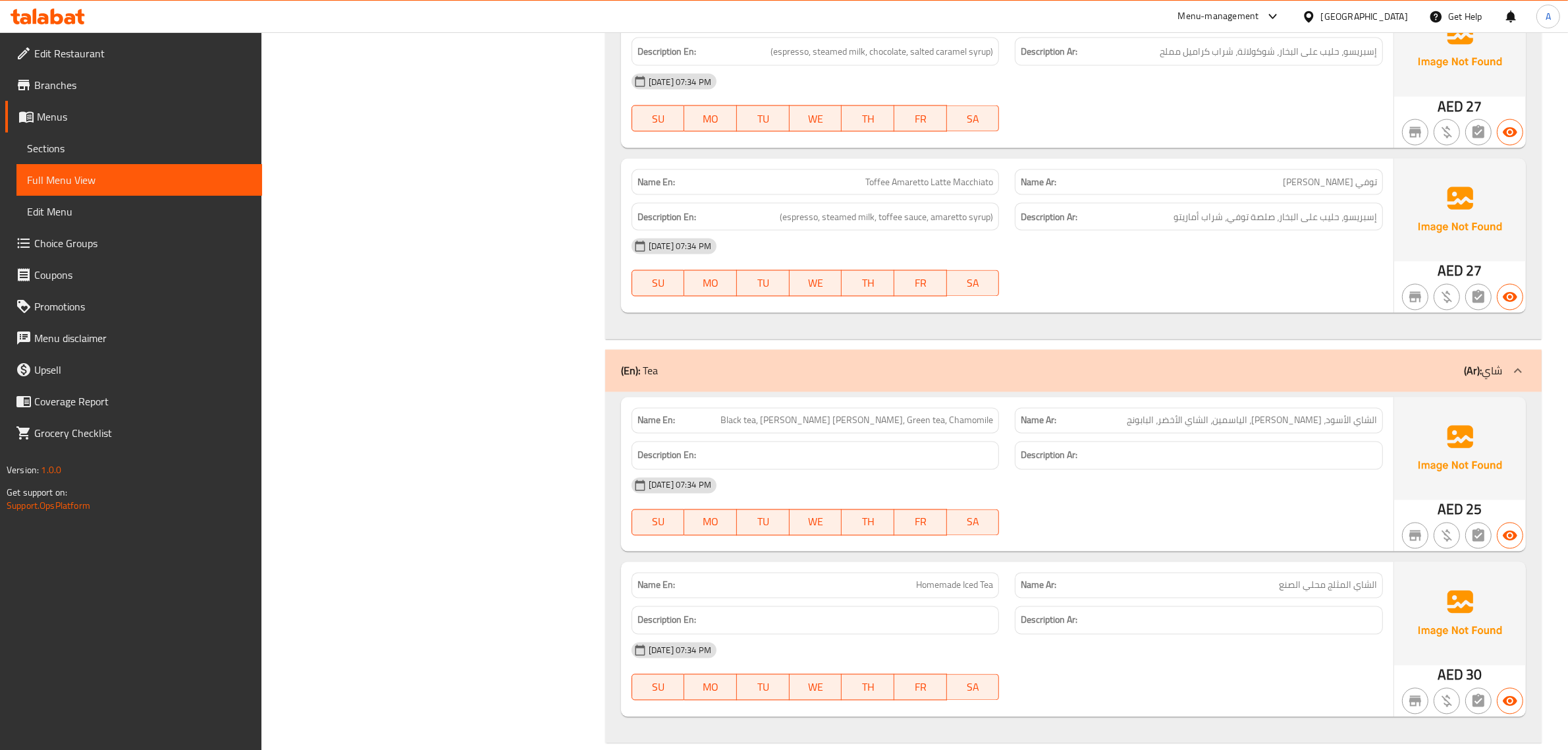
click at [840, 428] on span "Black tea, Earl Grey, Jasmine, Green tea, Chamomile" at bounding box center [856, 420] width 273 height 14
click at [890, 428] on span "Black tea, Earl Grey, Jasmine, Green tea, Chamomile" at bounding box center [856, 420] width 273 height 14
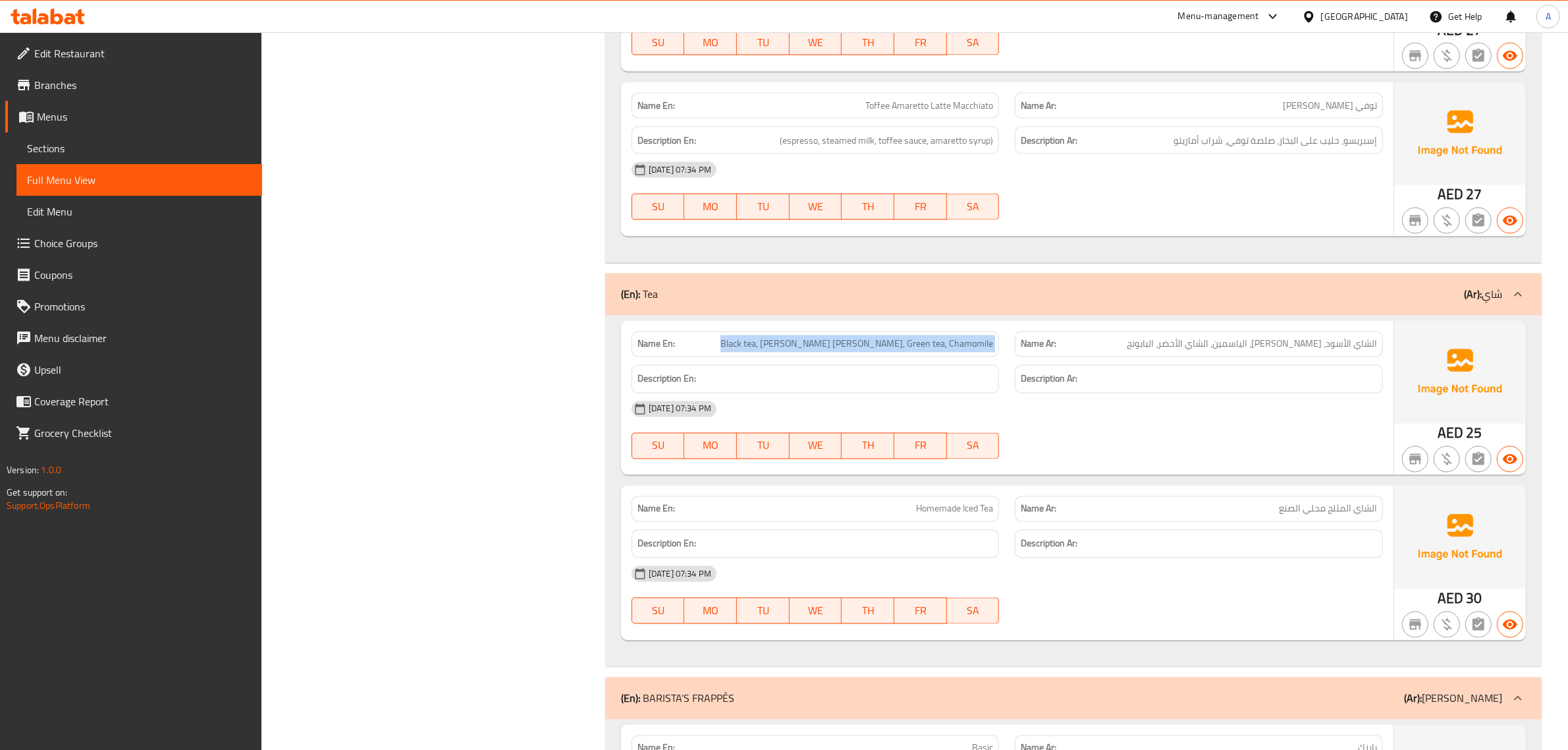
scroll to position [15549, 0]
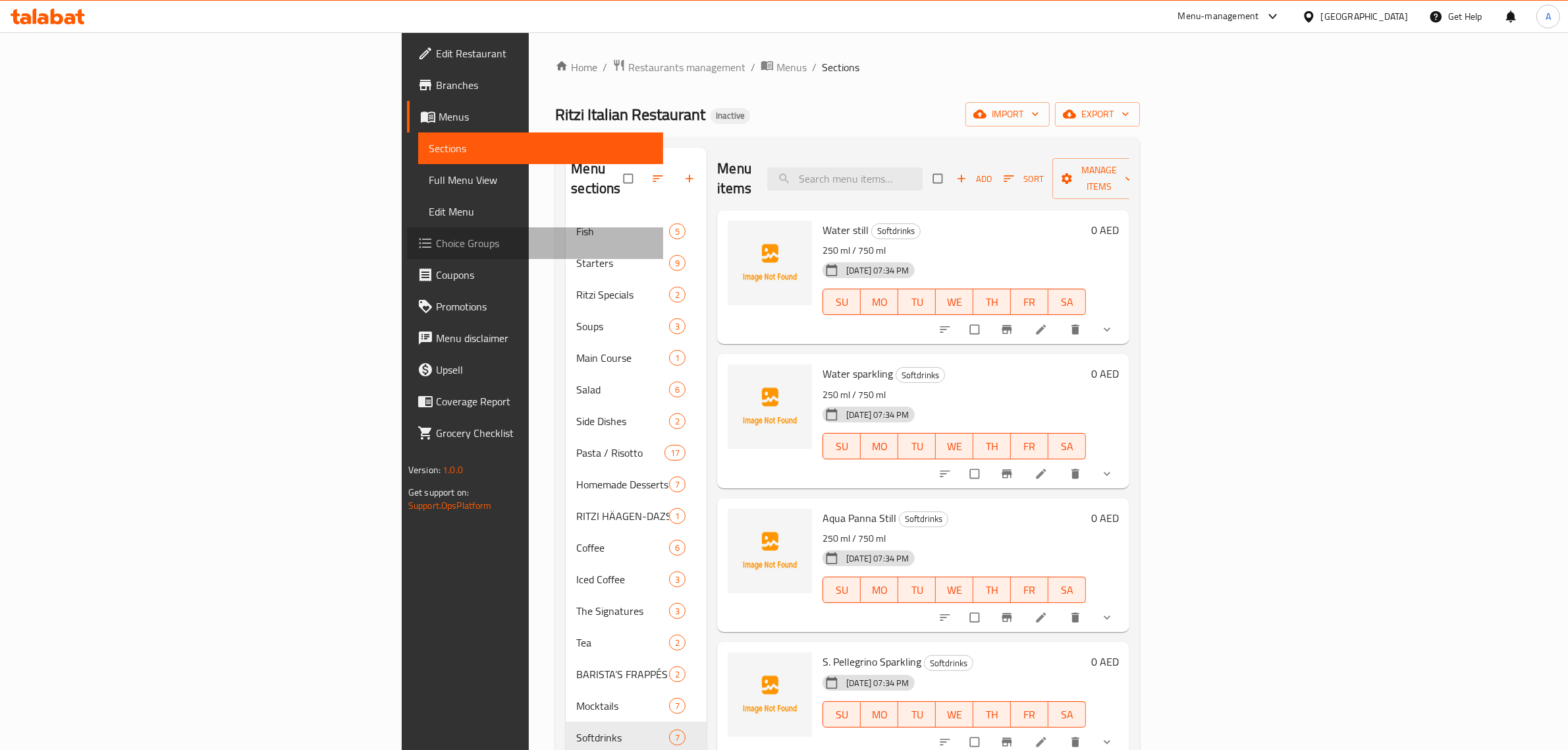
click at [407, 252] on link "Choice Groups" at bounding box center [535, 243] width 257 height 31
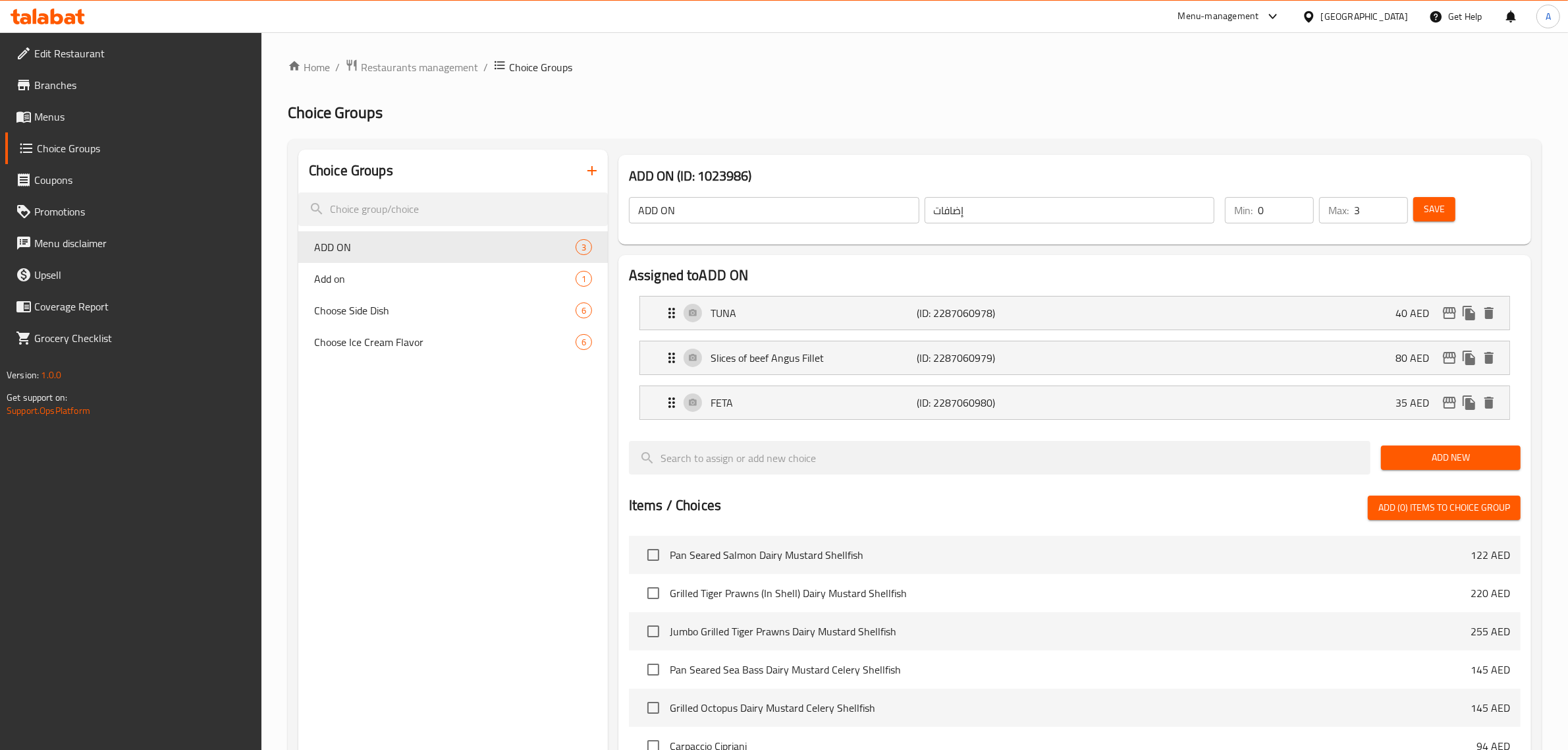
click at [608, 168] on div "ADD ON (ID: 1023986) ADD ON ​ إضافات ​ Min: 0 ​ Max: 3 ​ Save Assigned to ADD O…" at bounding box center [1072, 618] width 929 height 939
click at [604, 168] on button "button" at bounding box center [592, 171] width 31 height 31
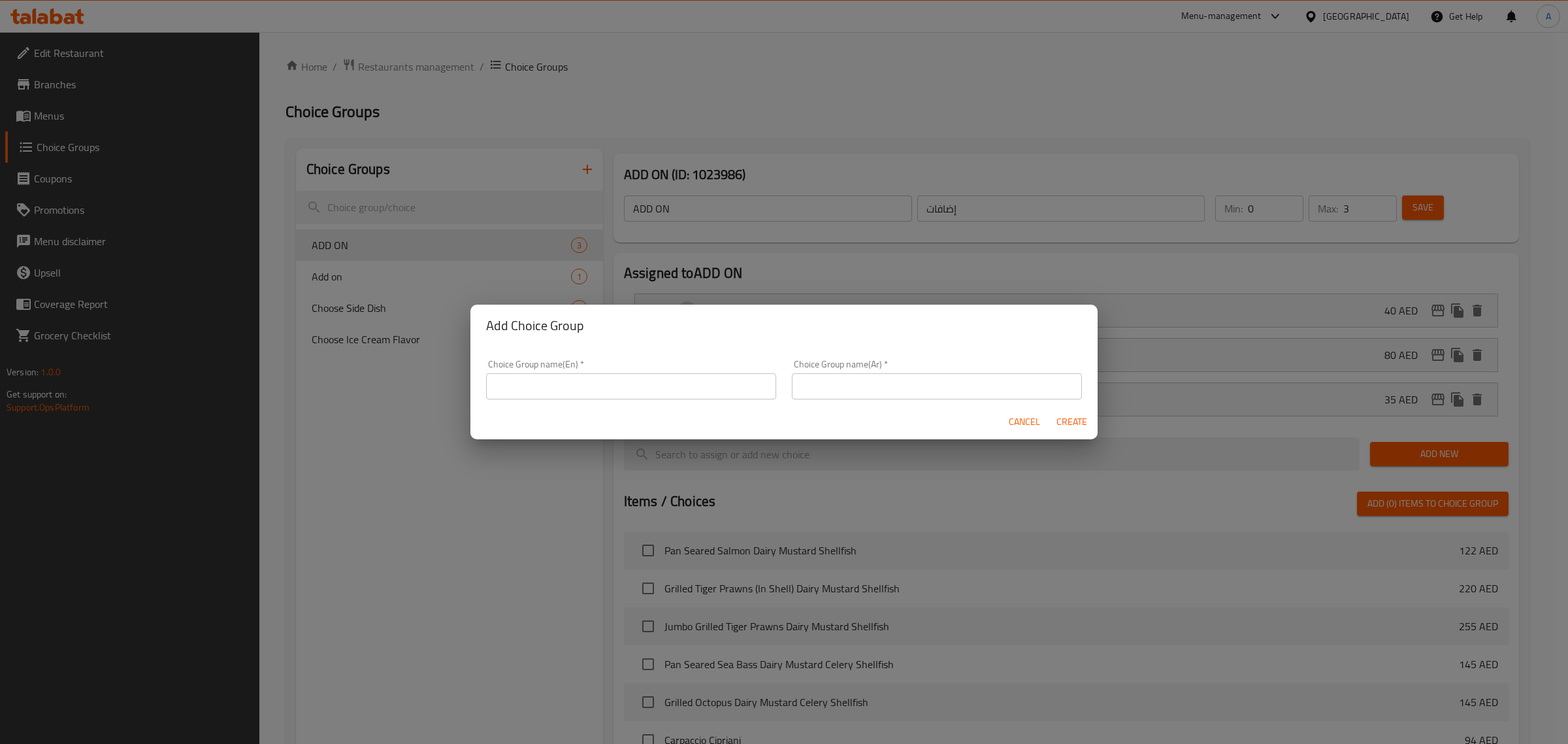
click at [616, 396] on input "text" at bounding box center [630, 386] width 290 height 26
paste input "Add an espresso shot to your frappé"
type input "Add an espresso shot to your frappé:"
click at [883, 389] on input "text" at bounding box center [936, 386] width 290 height 26
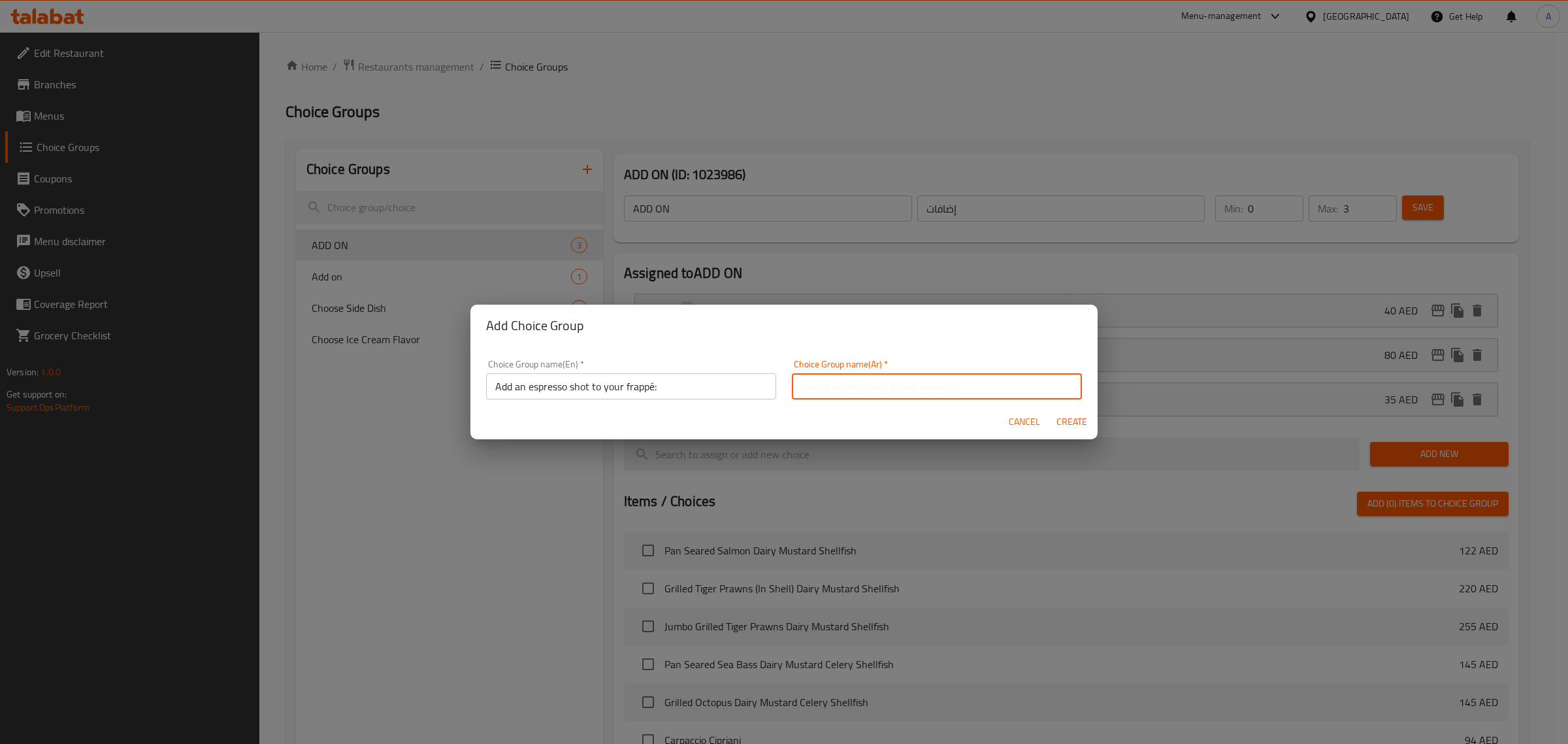
paste input "أضف جرعة من الإسبريسو إلى قهوتك الفرابيه:"
click at [948, 387] on input "أضف جرعة من الإسبريسو إلى قهوتك الفرابيه:" at bounding box center [936, 386] width 290 height 26
type input "أضف شوت من الإسبريسو إلى قهوتك الفرابيه:"
click at [1066, 430] on button "Create" at bounding box center [1071, 421] width 42 height 24
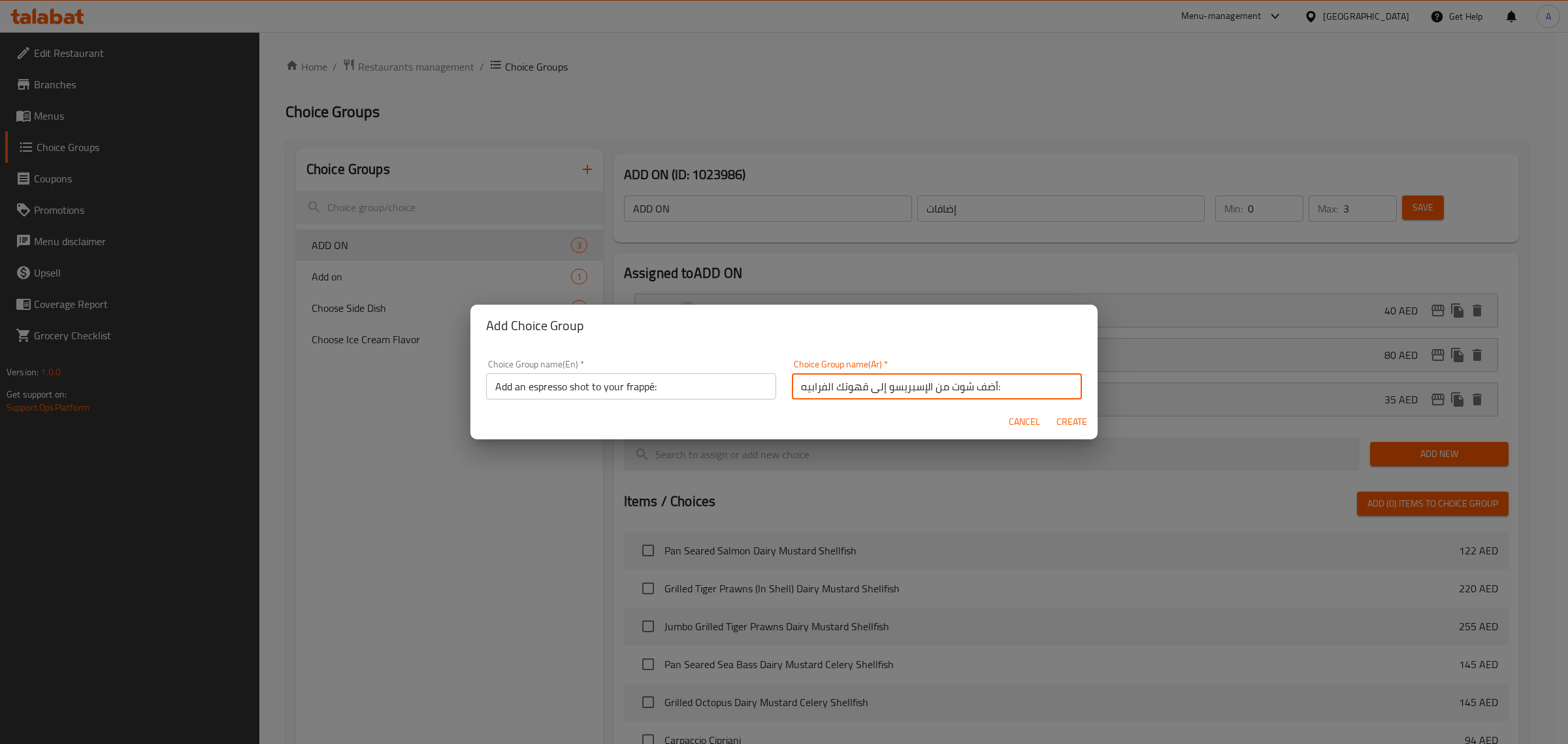
type input "Add an espresso shot to your frappé:"
type input "أضف شوت من الإسبريسو إلى قهوتك الفرابيه:"
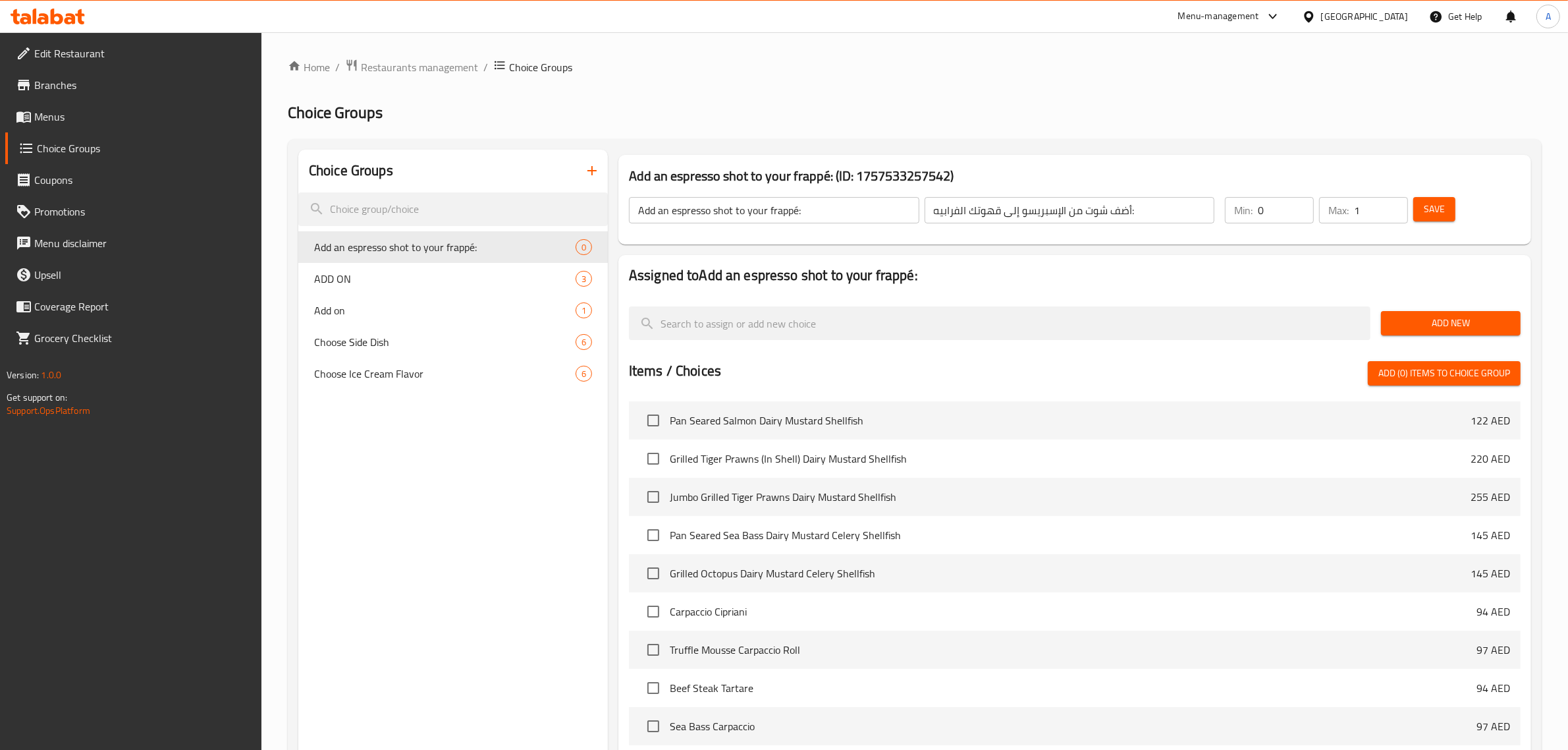
type input "1"
click at [1394, 206] on input "1" at bounding box center [1380, 210] width 54 height 27
click at [862, 218] on input "Add an espresso shot to your frappé:" at bounding box center [774, 210] width 291 height 27
click at [794, 217] on input "Add an espresso shot to your frappé:" at bounding box center [774, 210] width 291 height 27
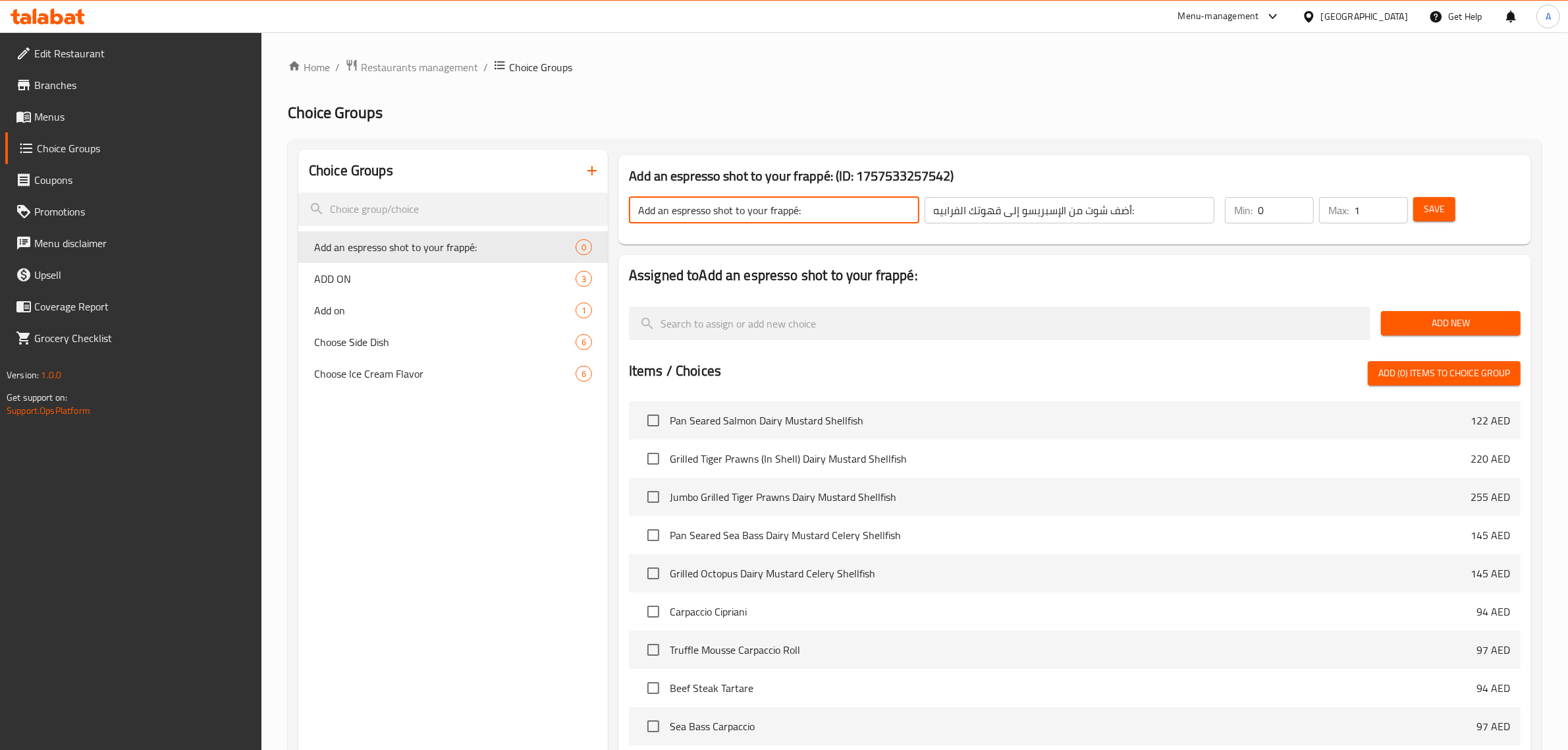
drag, startPoint x: 794, startPoint y: 217, endPoint x: 644, endPoint y: 217, distance: 150.0
click at [644, 217] on input "Add an espresso shot to your frappé:" at bounding box center [774, 210] width 291 height 27
type input "Addon:"
click at [1065, 206] on input "أضف شوت من الإسبريسو إلى قهوتك الفرابيه:" at bounding box center [1069, 210] width 291 height 27
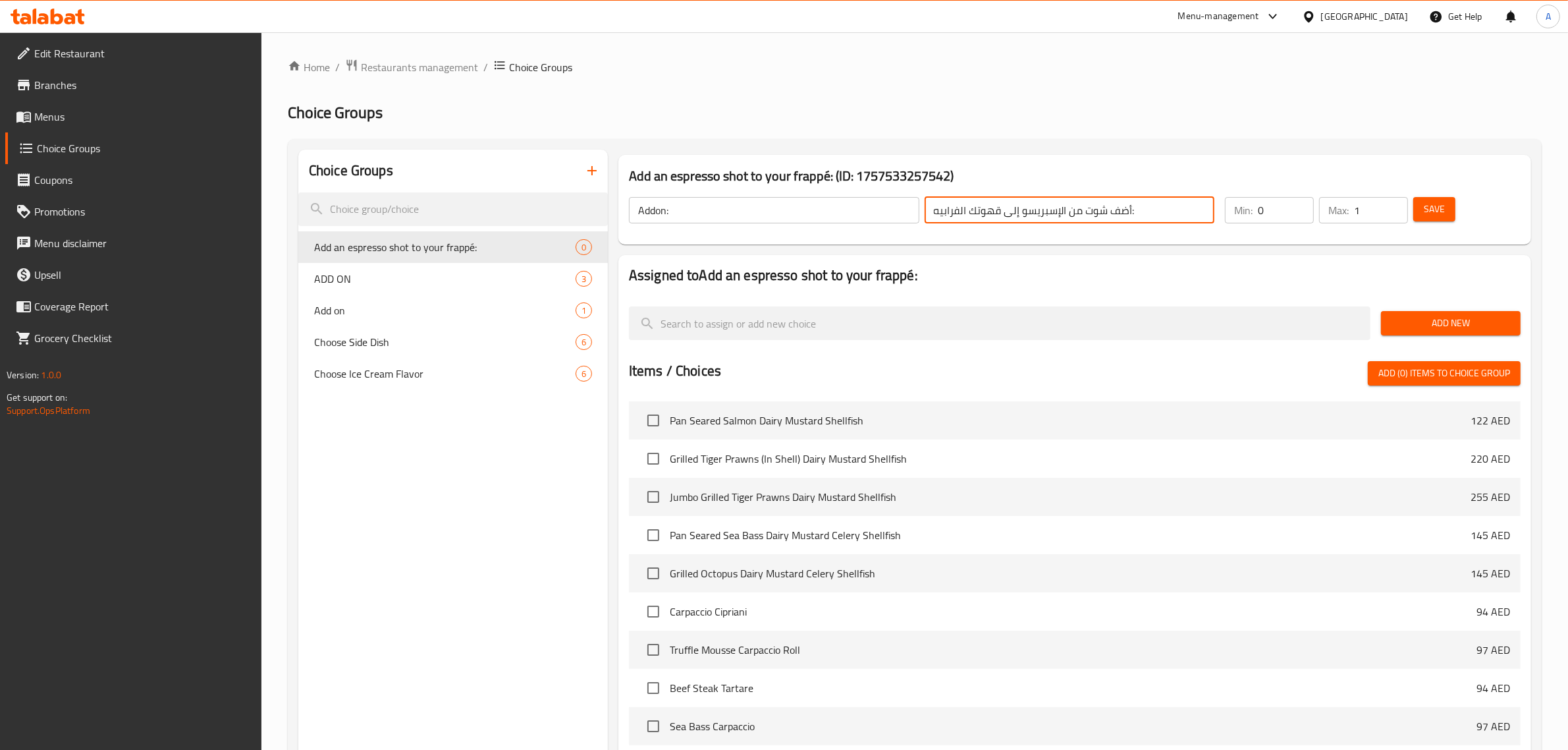
paste input "ضافة"
type input "إضافة:"
type input "0"
click at [1395, 215] on input "0" at bounding box center [1380, 210] width 54 height 27
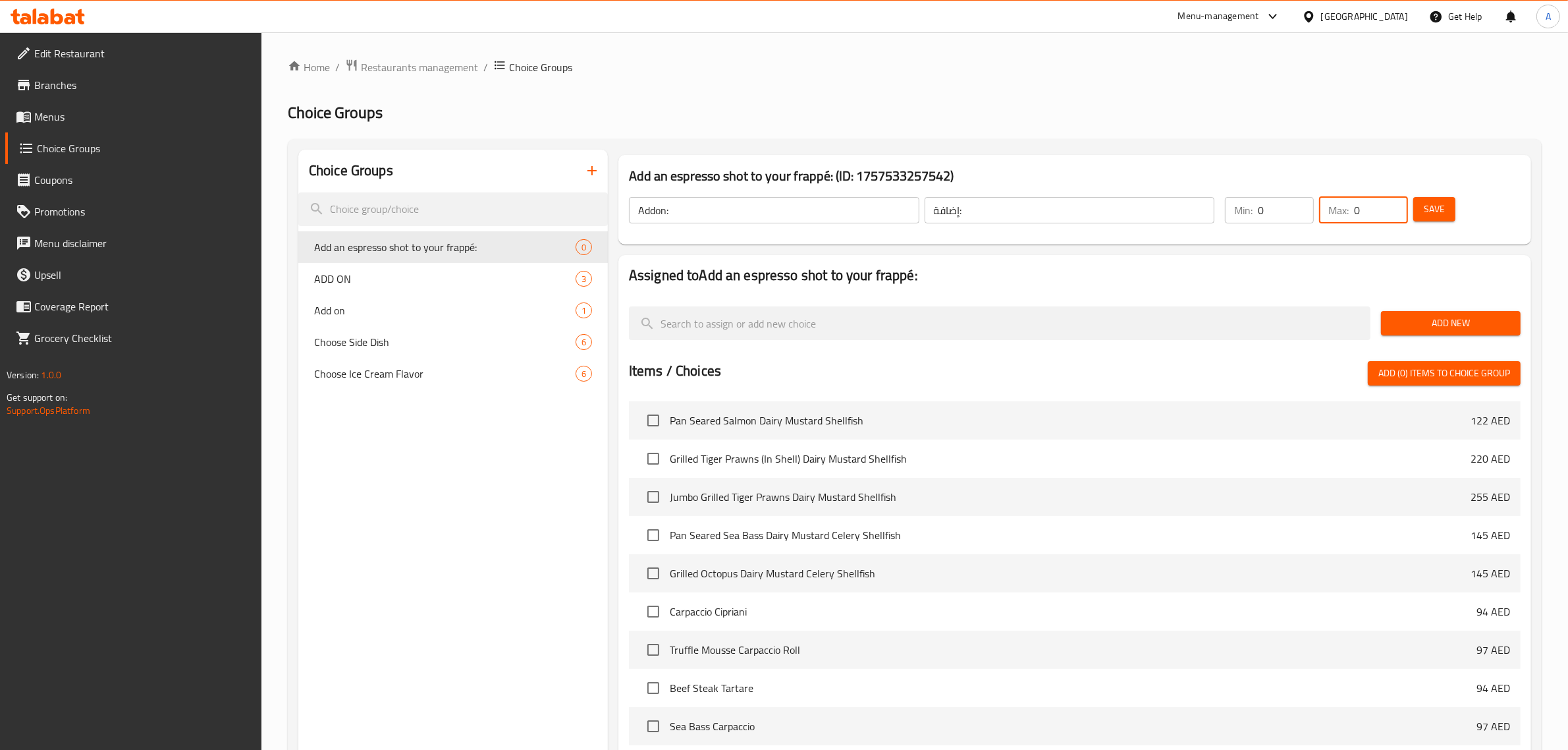
click at [1457, 333] on button "Add New" at bounding box center [1450, 322] width 140 height 24
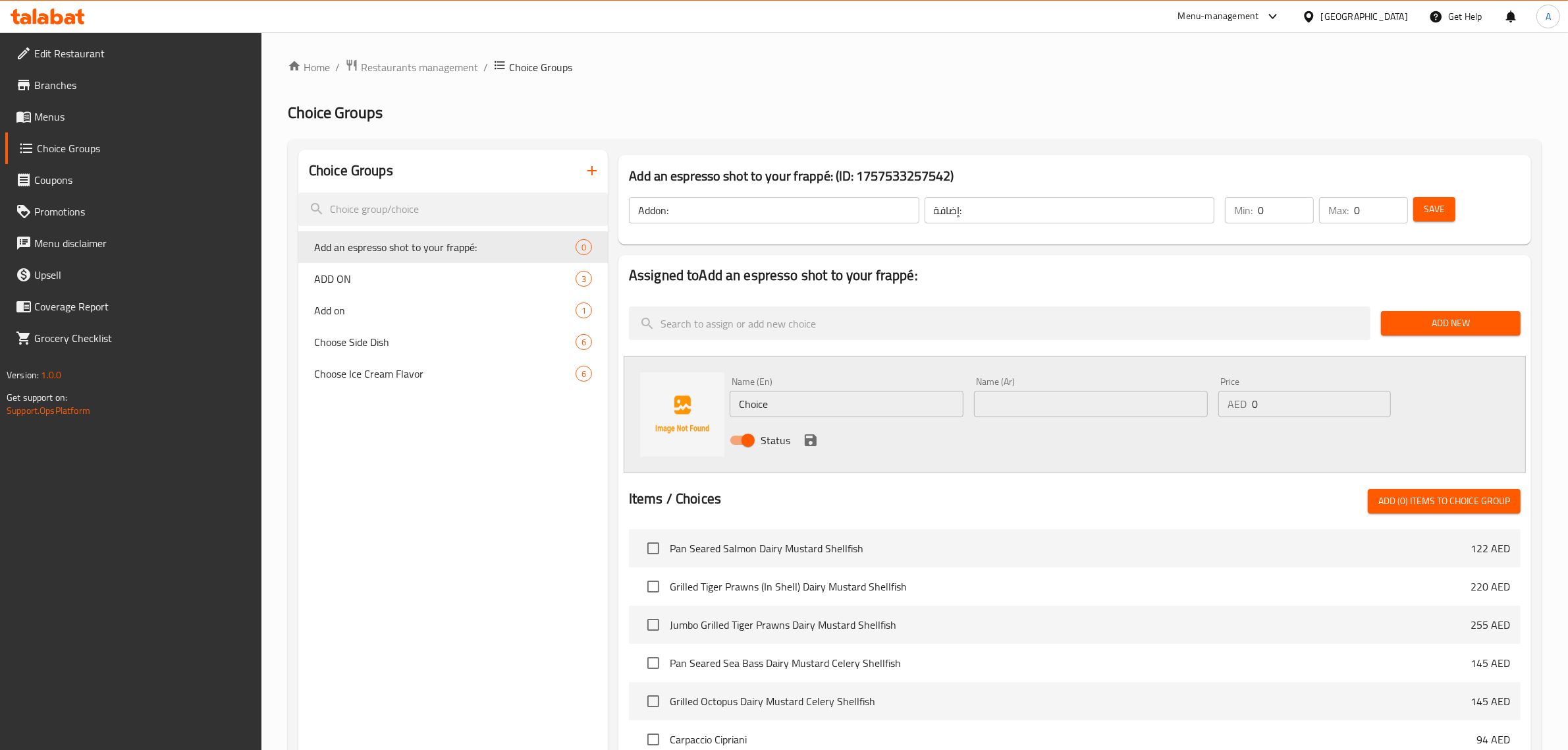
click at [823, 427] on div "Status" at bounding box center [1090, 440] width 733 height 36
click at [830, 406] on input "Choice" at bounding box center [847, 404] width 234 height 27
paste input "Add an espresso shot to your frappé"
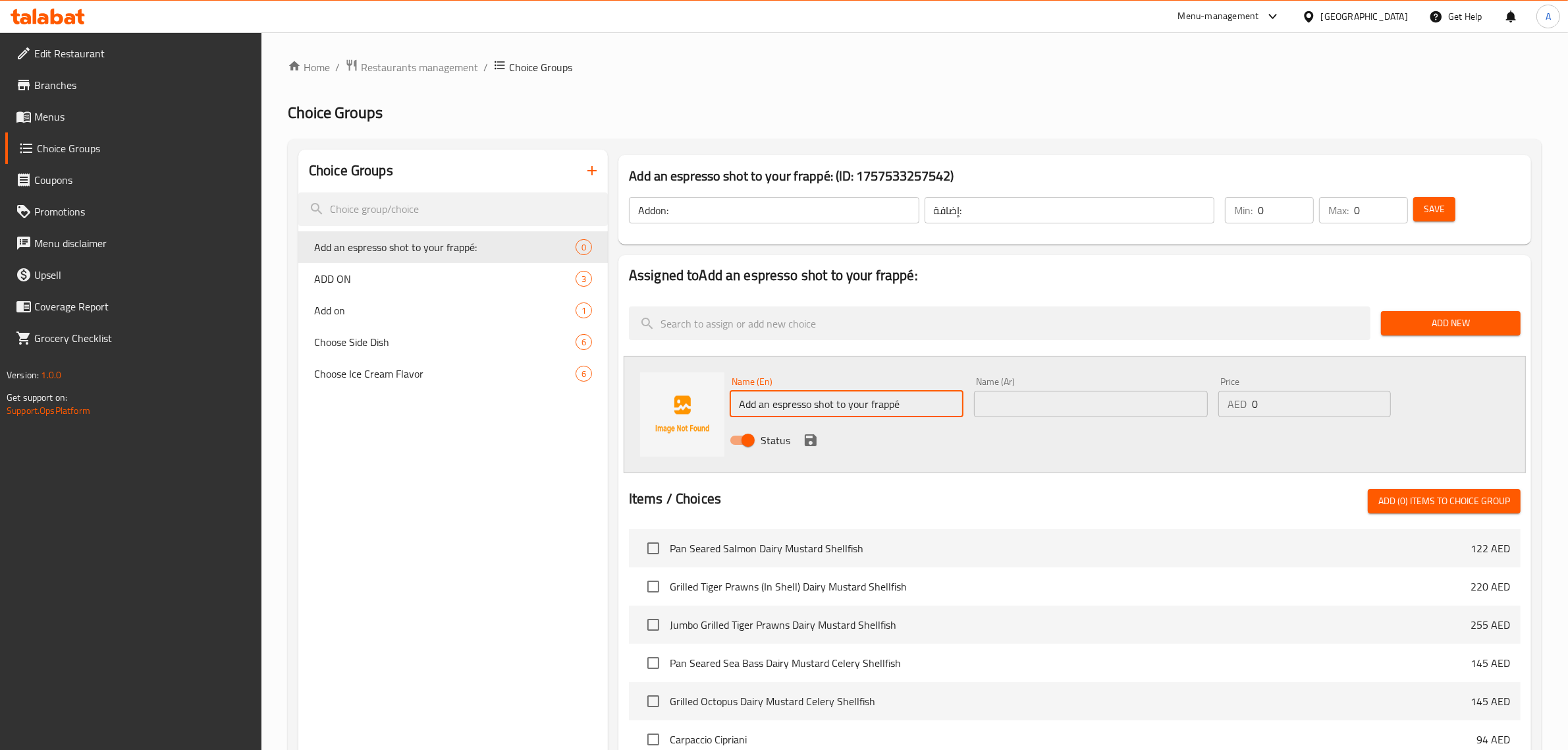
type input "Add an espresso shot to your frappé"
click at [1044, 413] on input "text" at bounding box center [1091, 404] width 234 height 27
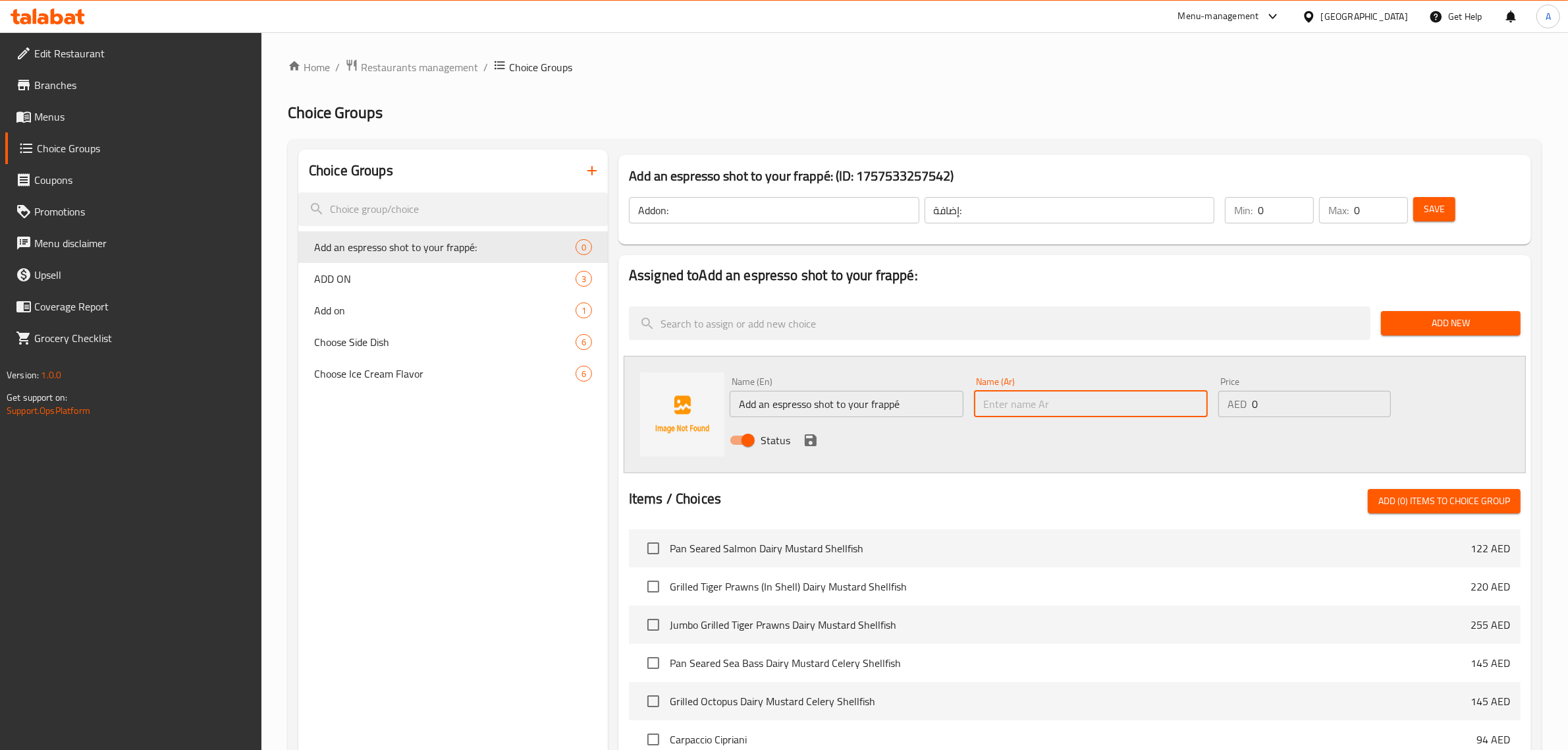
paste input "أضف جرعة من الإسبريسو إلى قهوتك الفرابيه:"
click at [925, 399] on input "Add an espresso shot to your frappé" at bounding box center [847, 404] width 234 height 27
click at [1145, 405] on input "أضف جرعة من الإسبريسو إلى قهوتك الفرابيه" at bounding box center [1091, 404] width 234 height 27
click at [1042, 438] on div "Status" at bounding box center [1090, 440] width 733 height 36
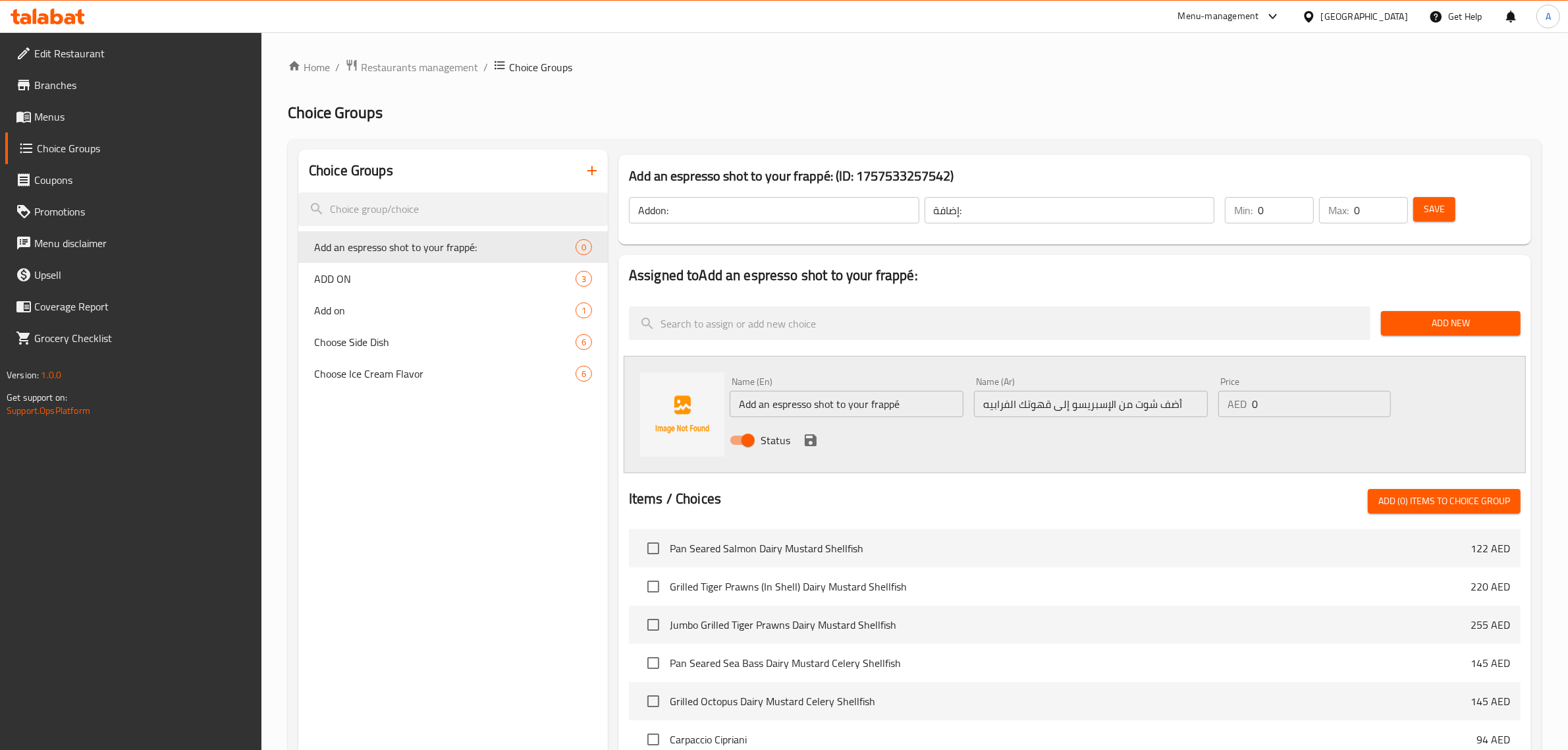
click at [1041, 405] on input "أضف شوت من الإسبريسو إلى قهوتك الفرابيه" at bounding box center [1091, 404] width 234 height 27
type input "أضف شوت من الإسبريسو إلى الفرابيه"
click at [1315, 402] on input "0" at bounding box center [1321, 404] width 139 height 27
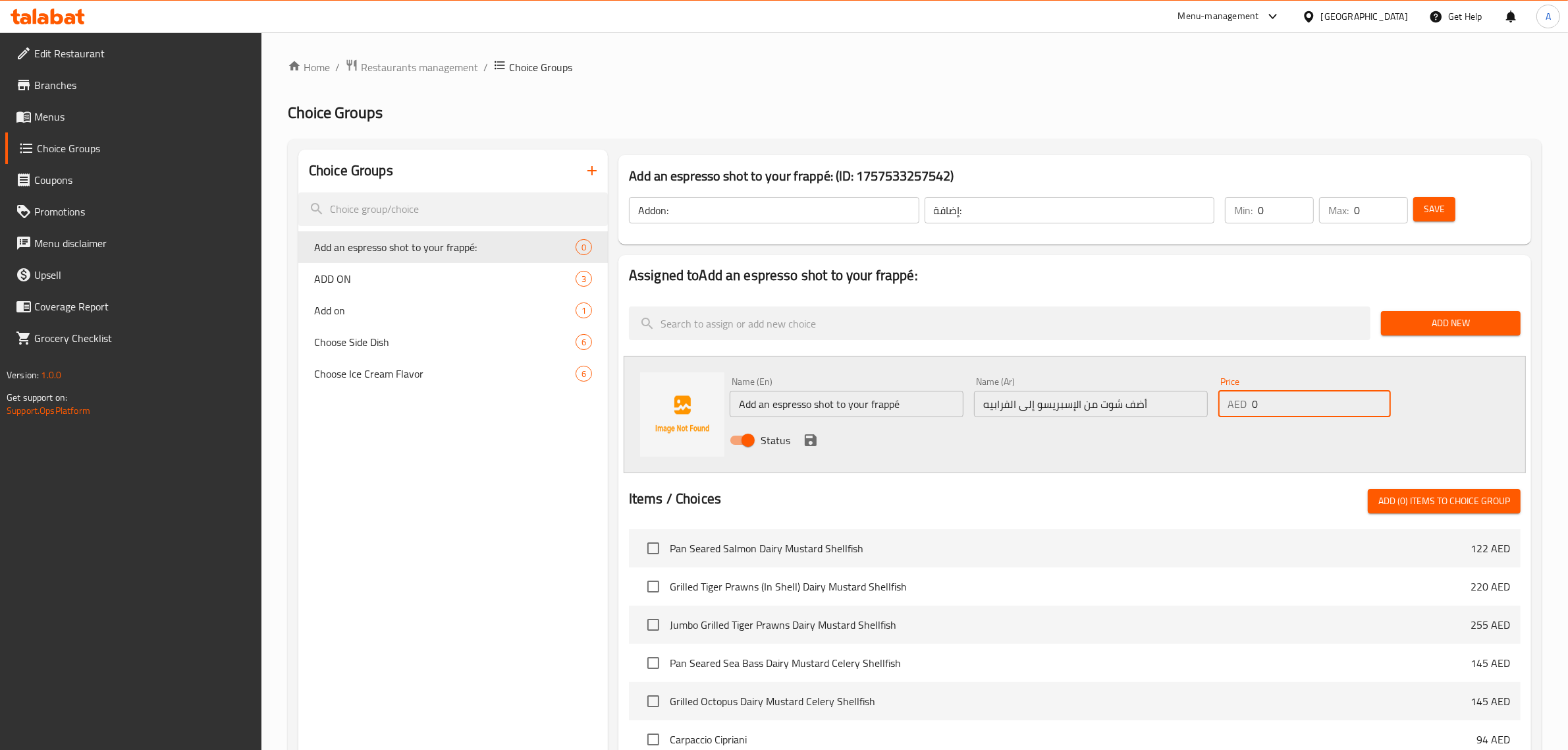
click at [1315, 402] on input "0" at bounding box center [1321, 404] width 139 height 27
type input "15"
click at [975, 456] on div "Status" at bounding box center [1090, 440] width 733 height 36
click at [808, 438] on icon "save" at bounding box center [810, 440] width 12 height 12
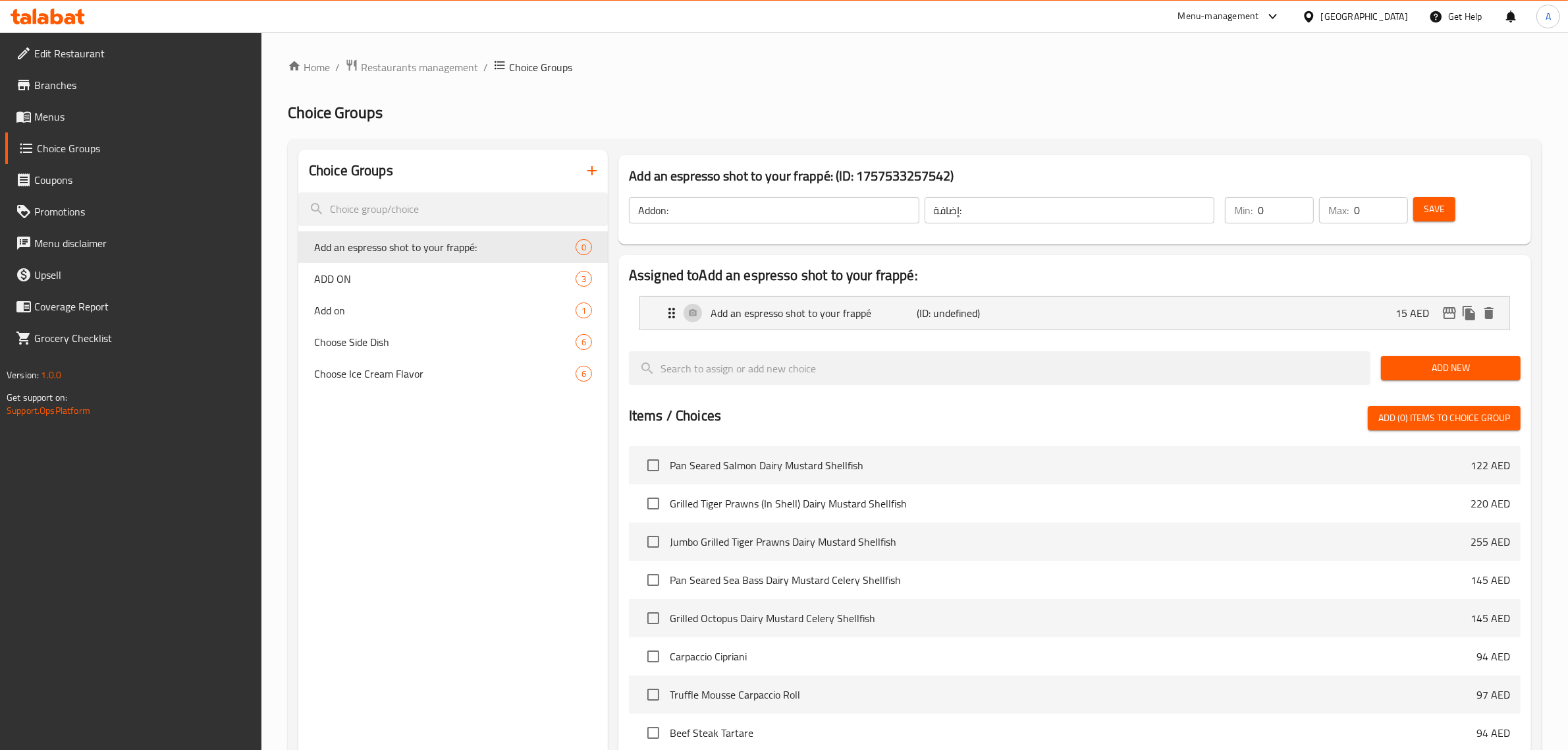
click at [1427, 210] on span "Save" at bounding box center [1434, 209] width 21 height 17
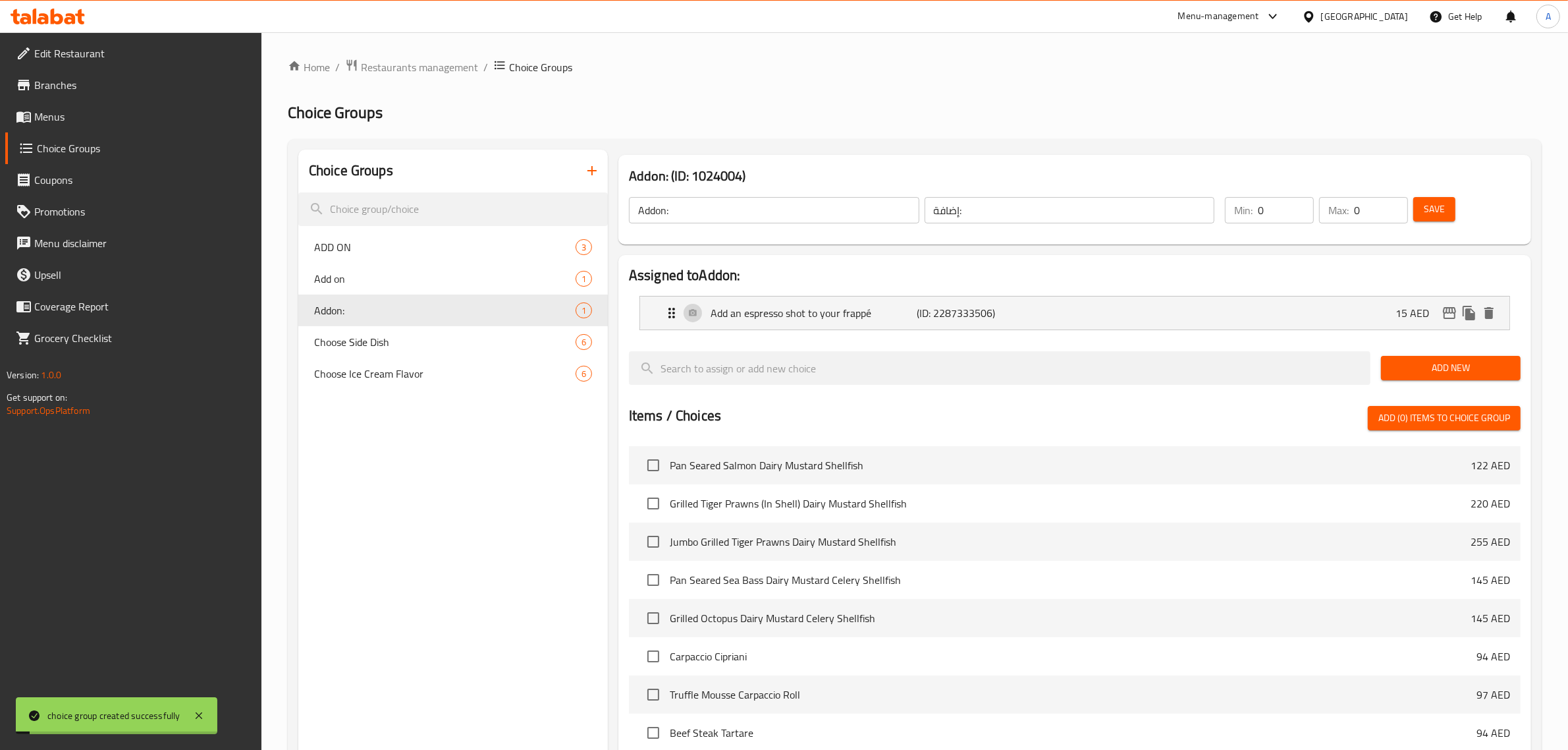
click at [419, 541] on div "Choice Groups ADD ON 3 Add on 1 Addon: 1 Choose Side Dish 6 Choose Ice Cream Fl…" at bounding box center [453, 573] width 310 height 849
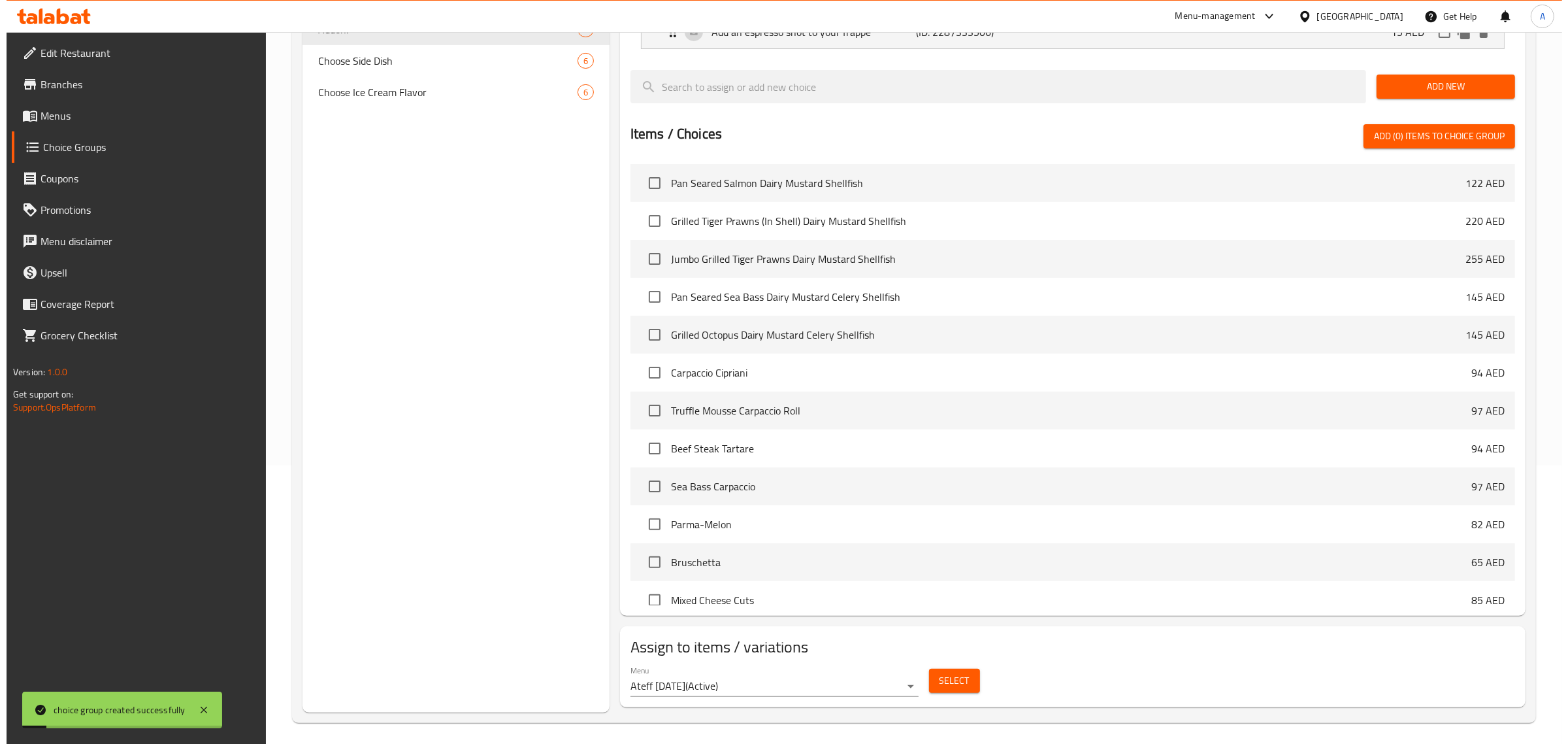
scroll to position [283, 0]
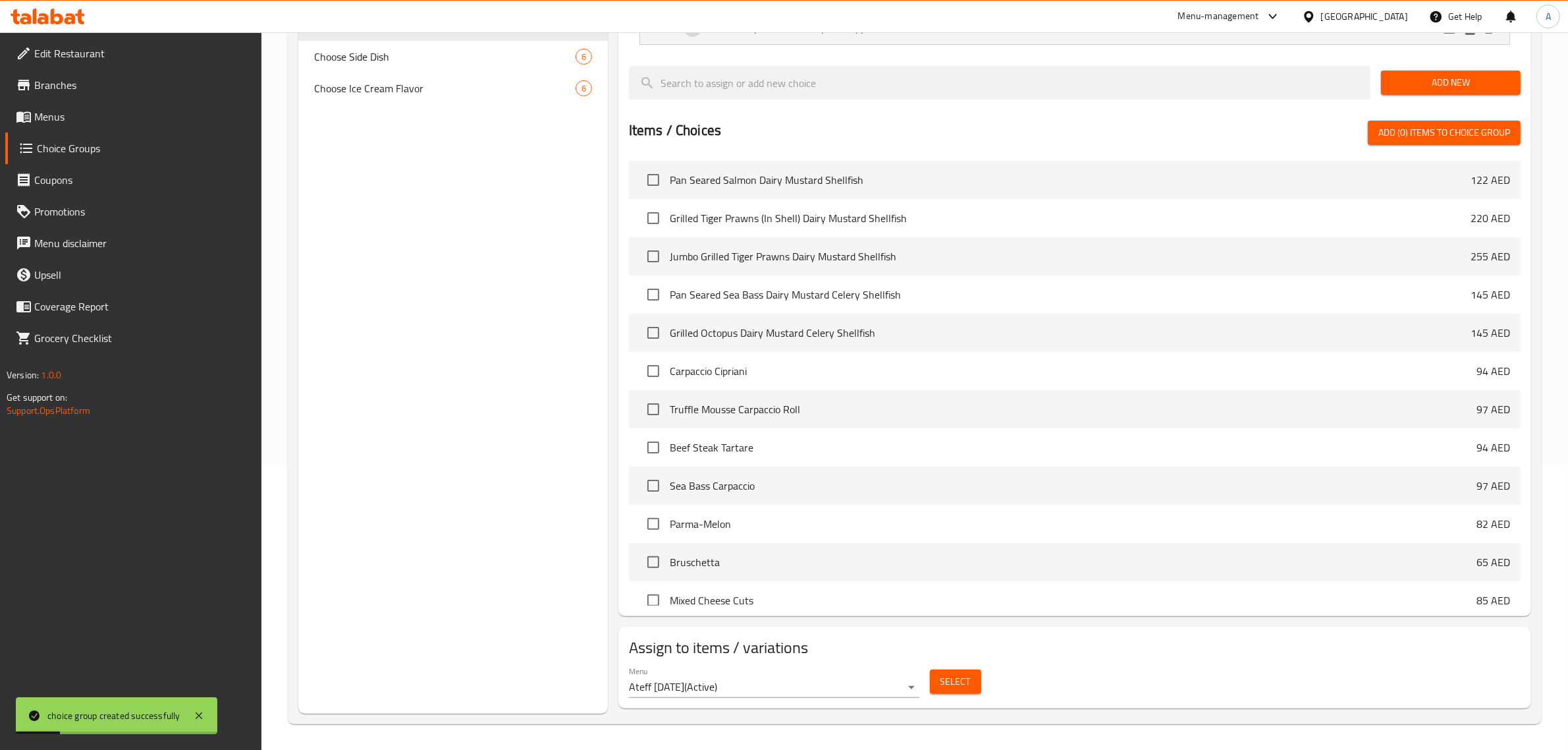
click at [953, 680] on span "Select" at bounding box center [955, 681] width 31 height 17
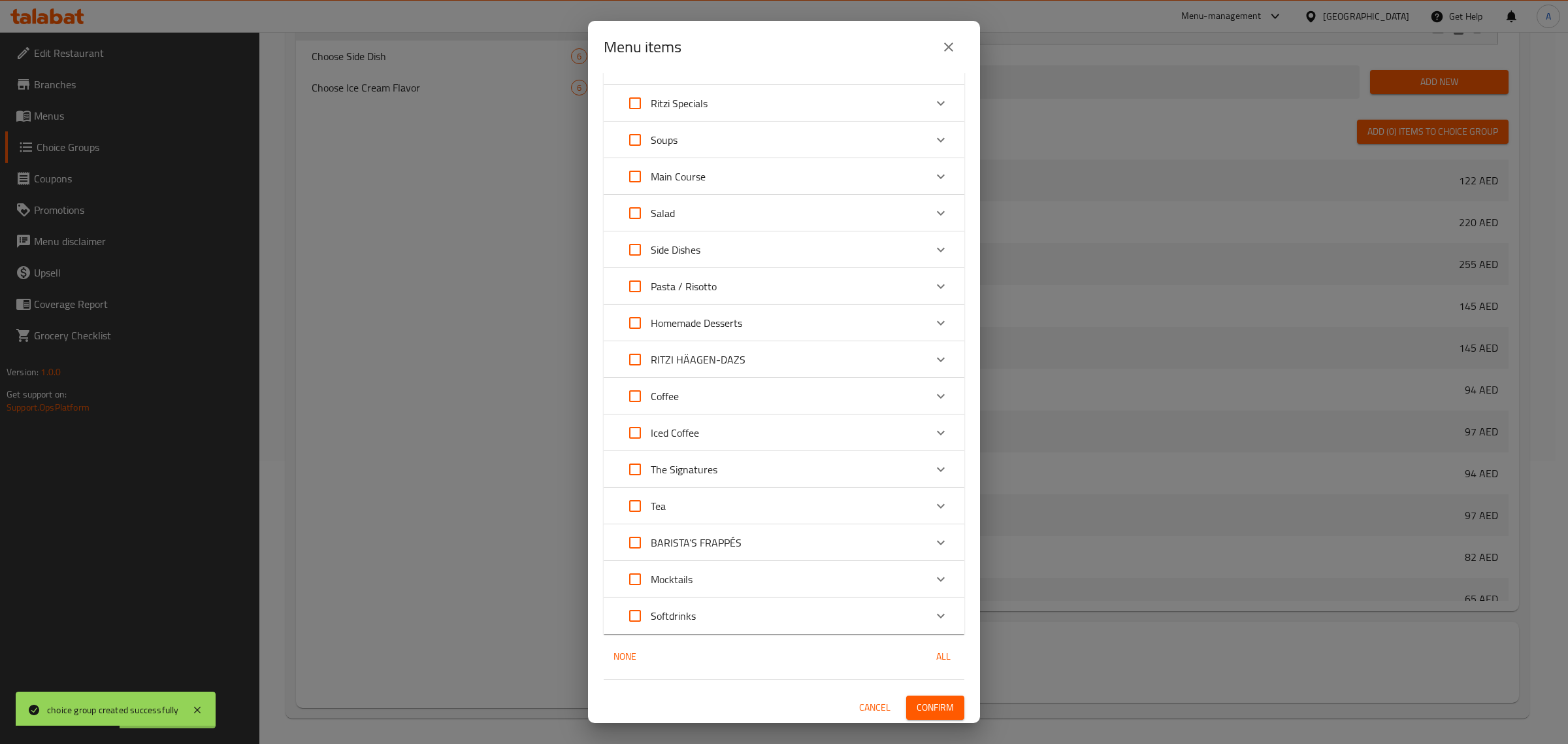
scroll to position [104, 0]
click at [710, 547] on p "BARISTA’S FRAPPÉS" at bounding box center [696, 541] width 90 height 16
click at [634, 561] on input "Expand" at bounding box center [635, 555] width 31 height 31
checkbox input "true"
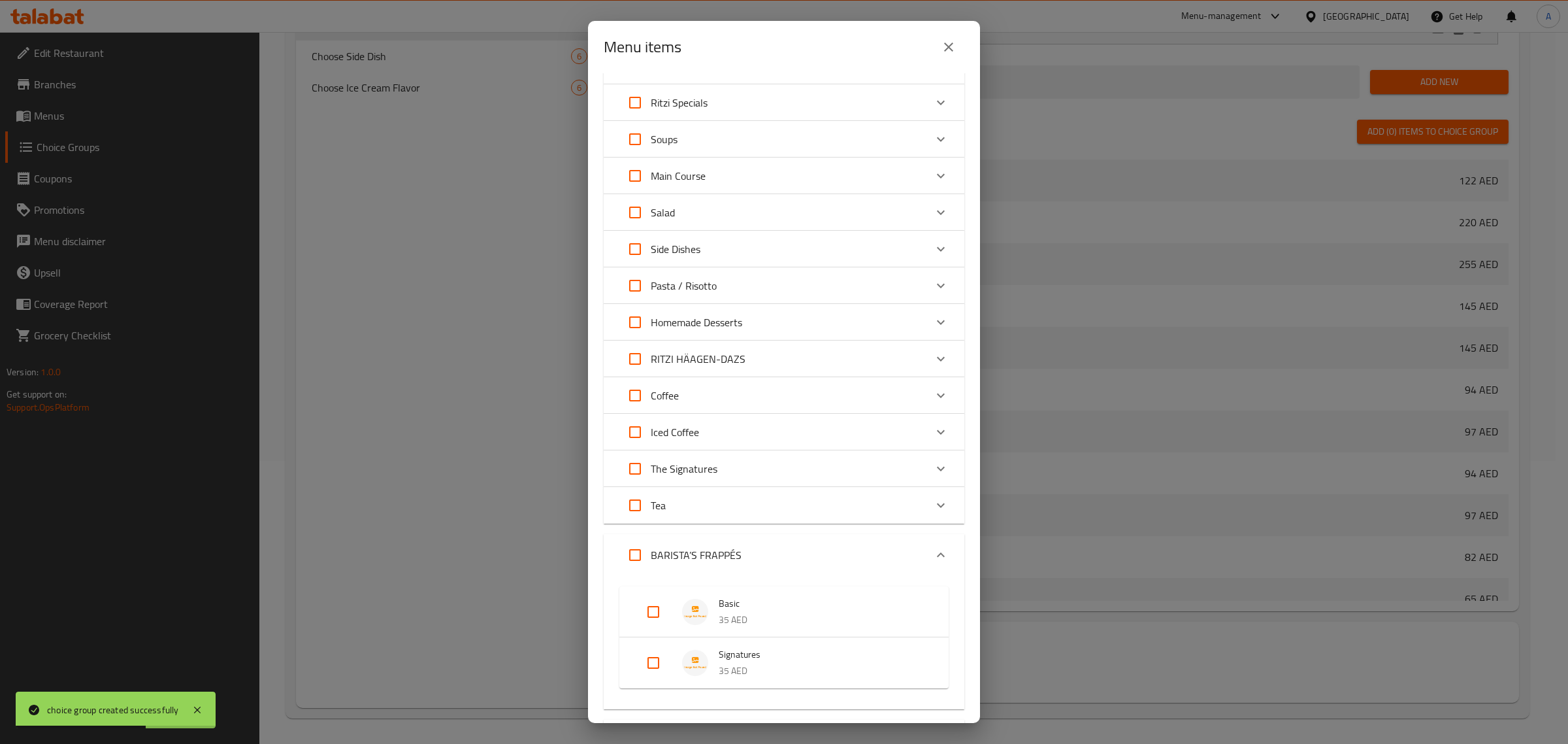
checkbox input "true"
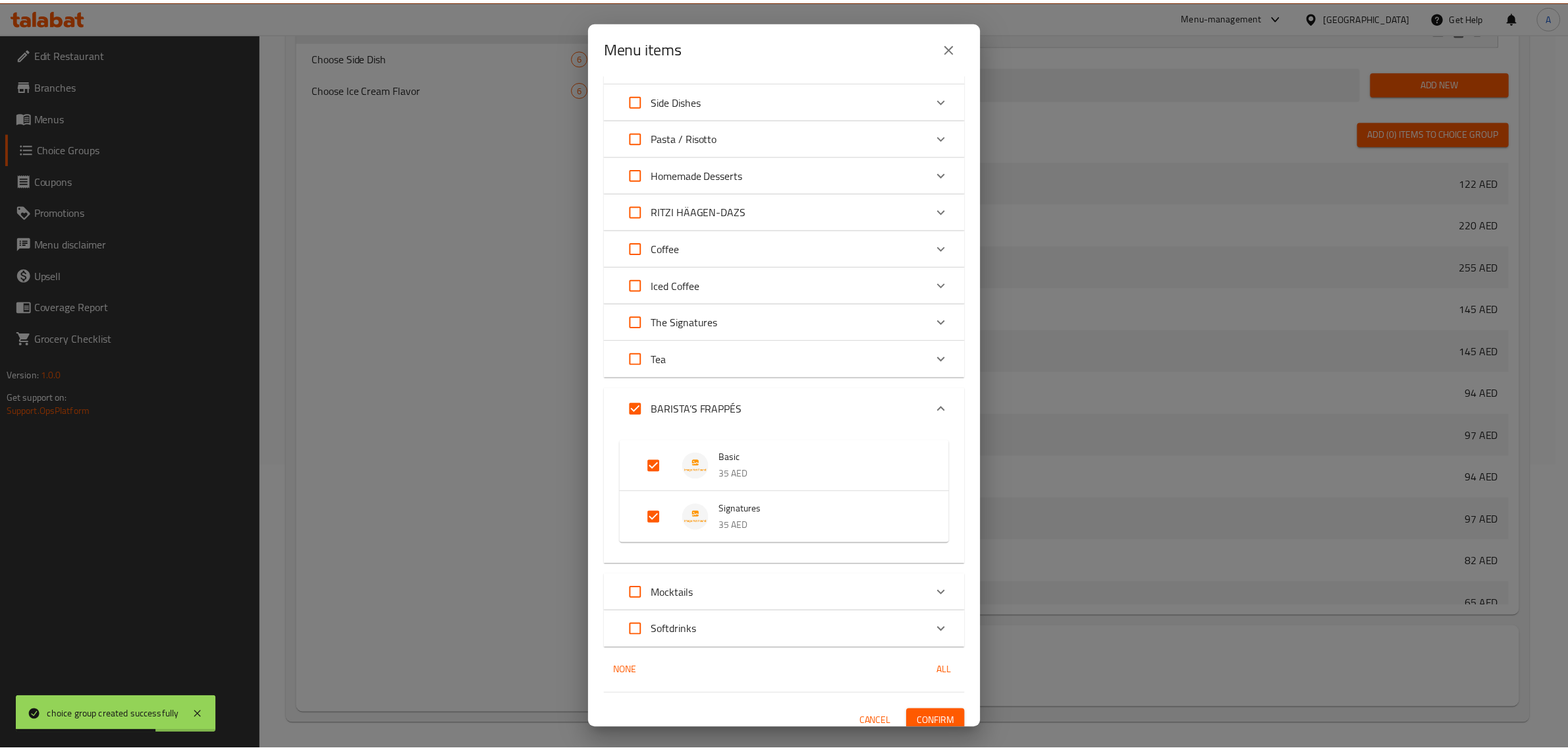
scroll to position [265, 0]
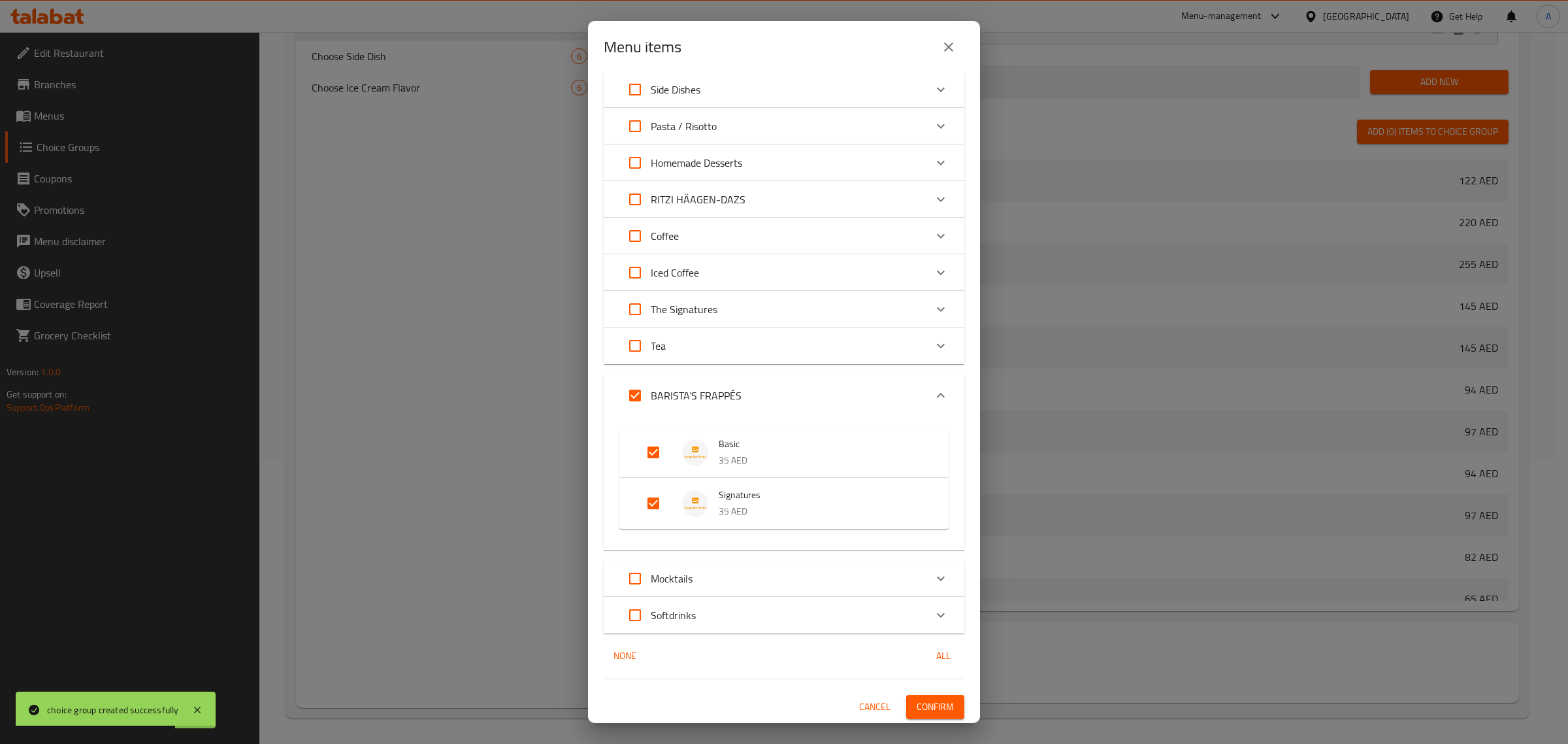
click at [922, 701] on span "Confirm" at bounding box center [934, 707] width 37 height 16
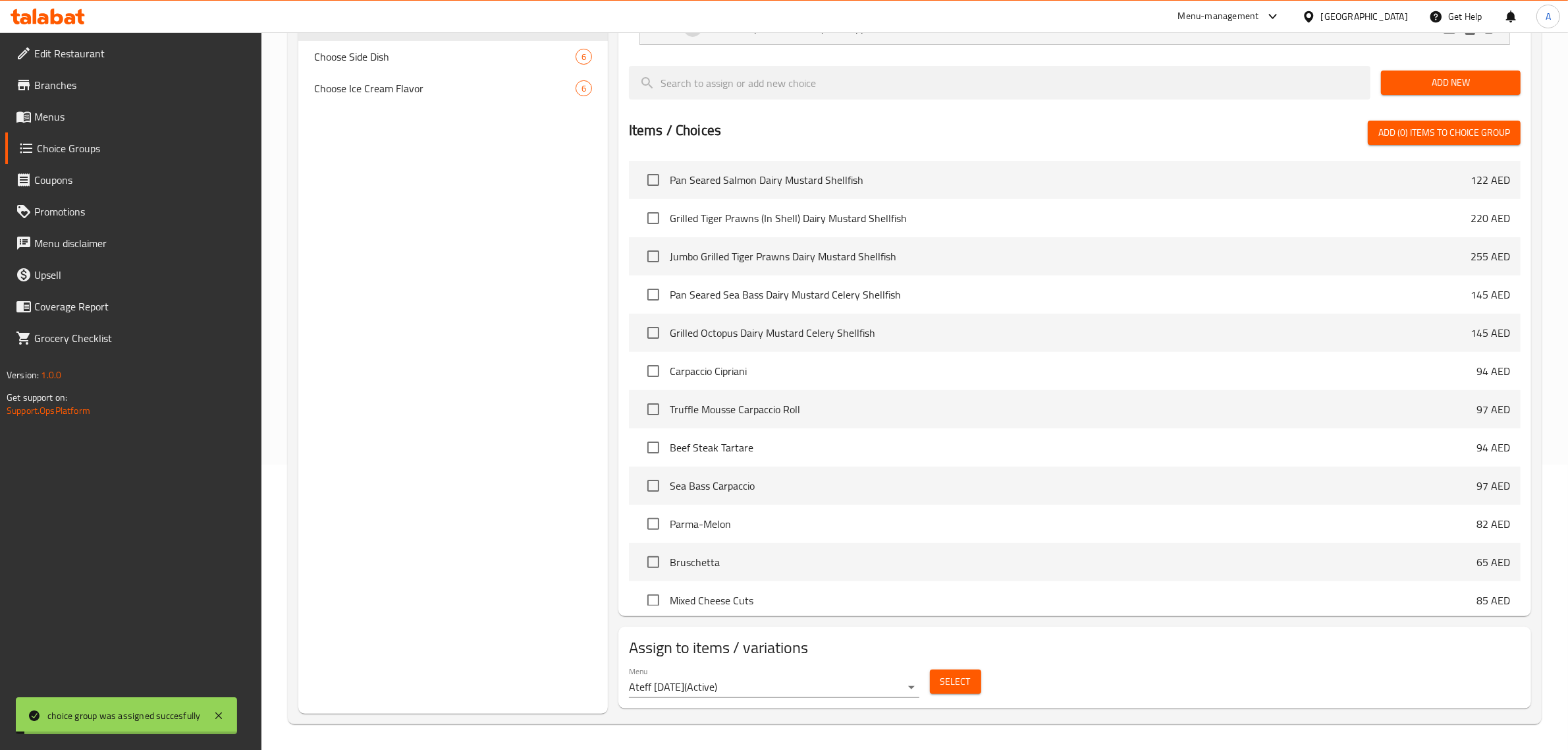
click at [417, 362] on div "Choice Groups ADD ON 3 Add on 1 Addon: 1 Choose Side Dish 6 Choose Ice Cream Fl…" at bounding box center [453, 288] width 310 height 849
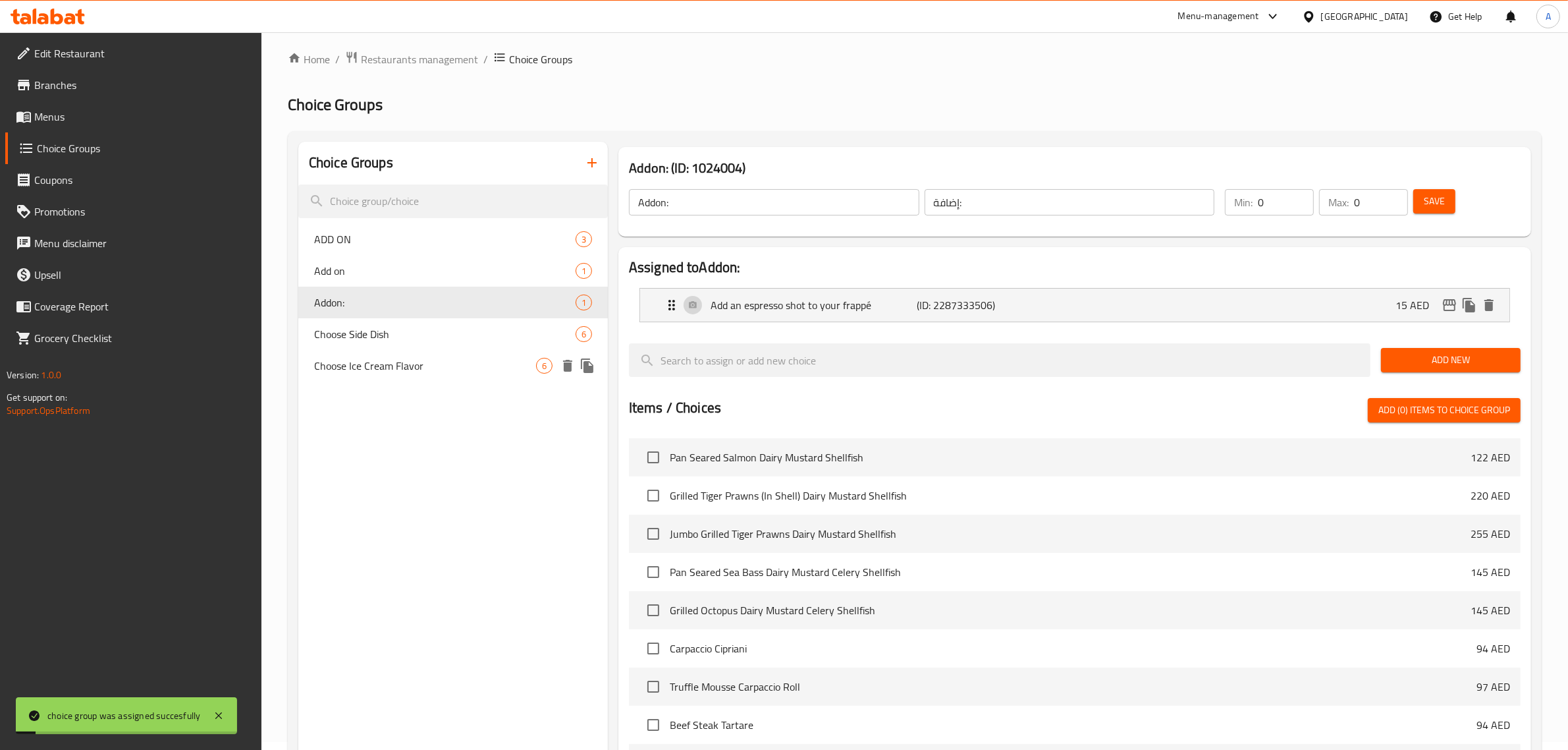
scroll to position [0, 0]
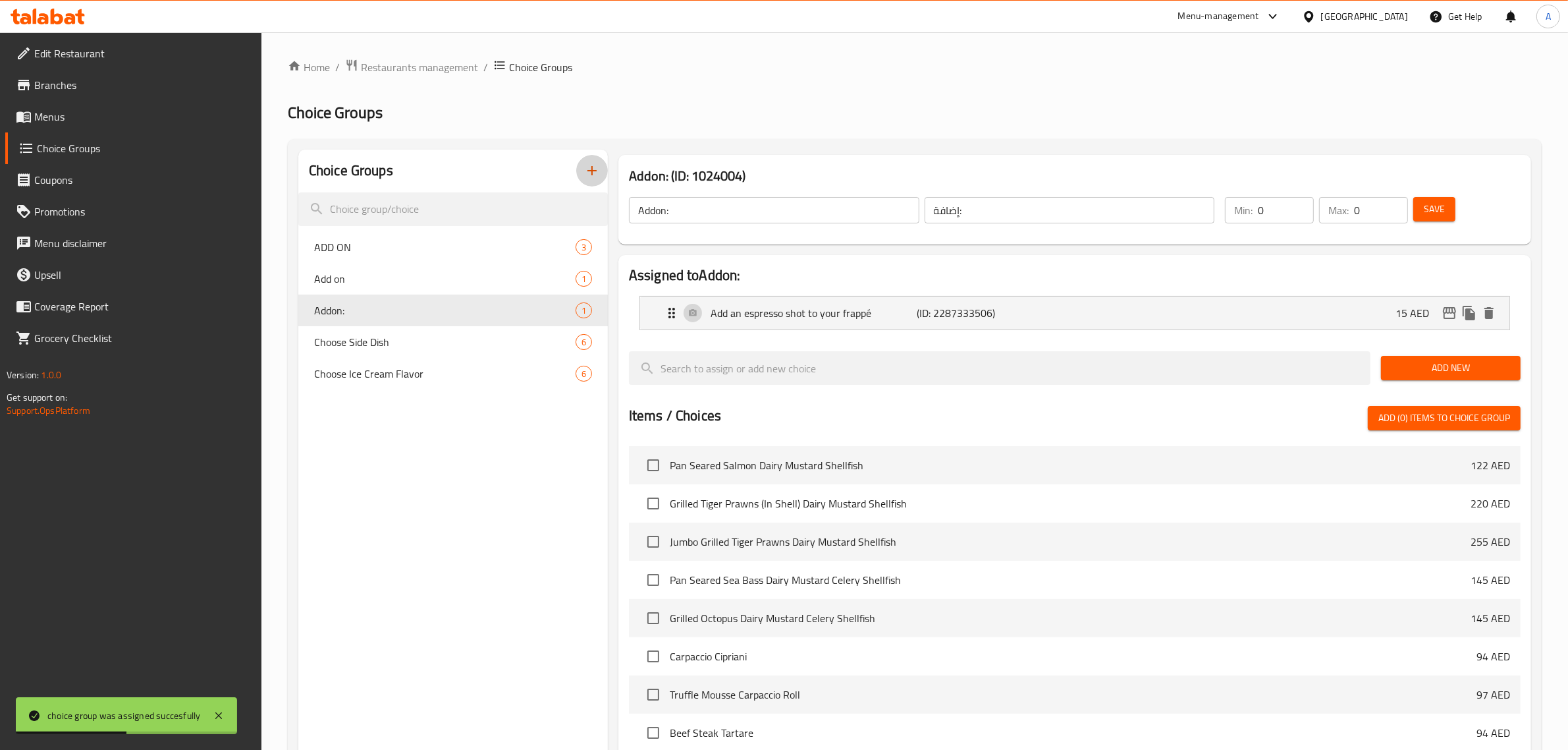
click at [593, 168] on icon "button" at bounding box center [591, 170] width 16 height 16
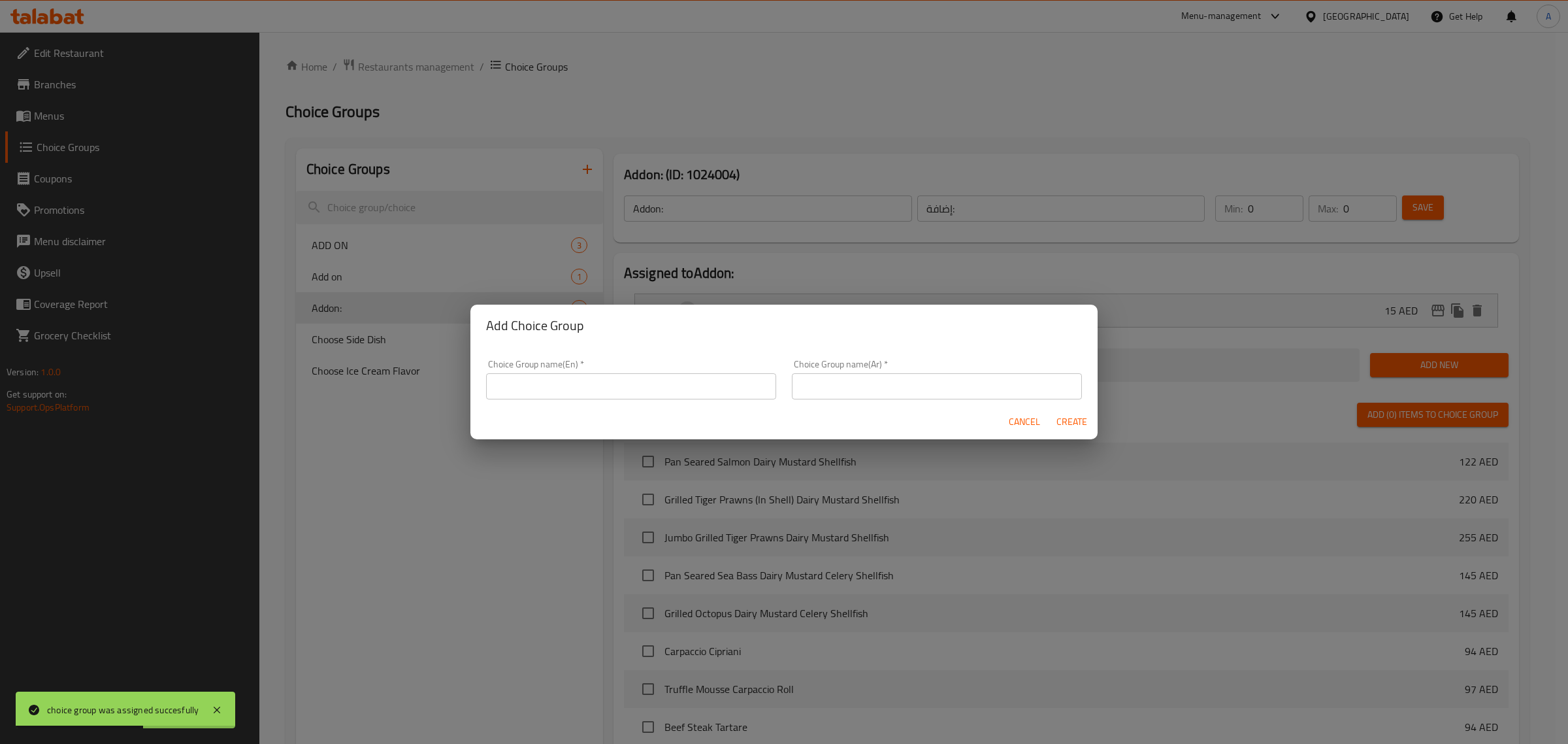
click at [712, 397] on input "text" at bounding box center [630, 386] width 290 height 26
type input "Your Choice Of:"
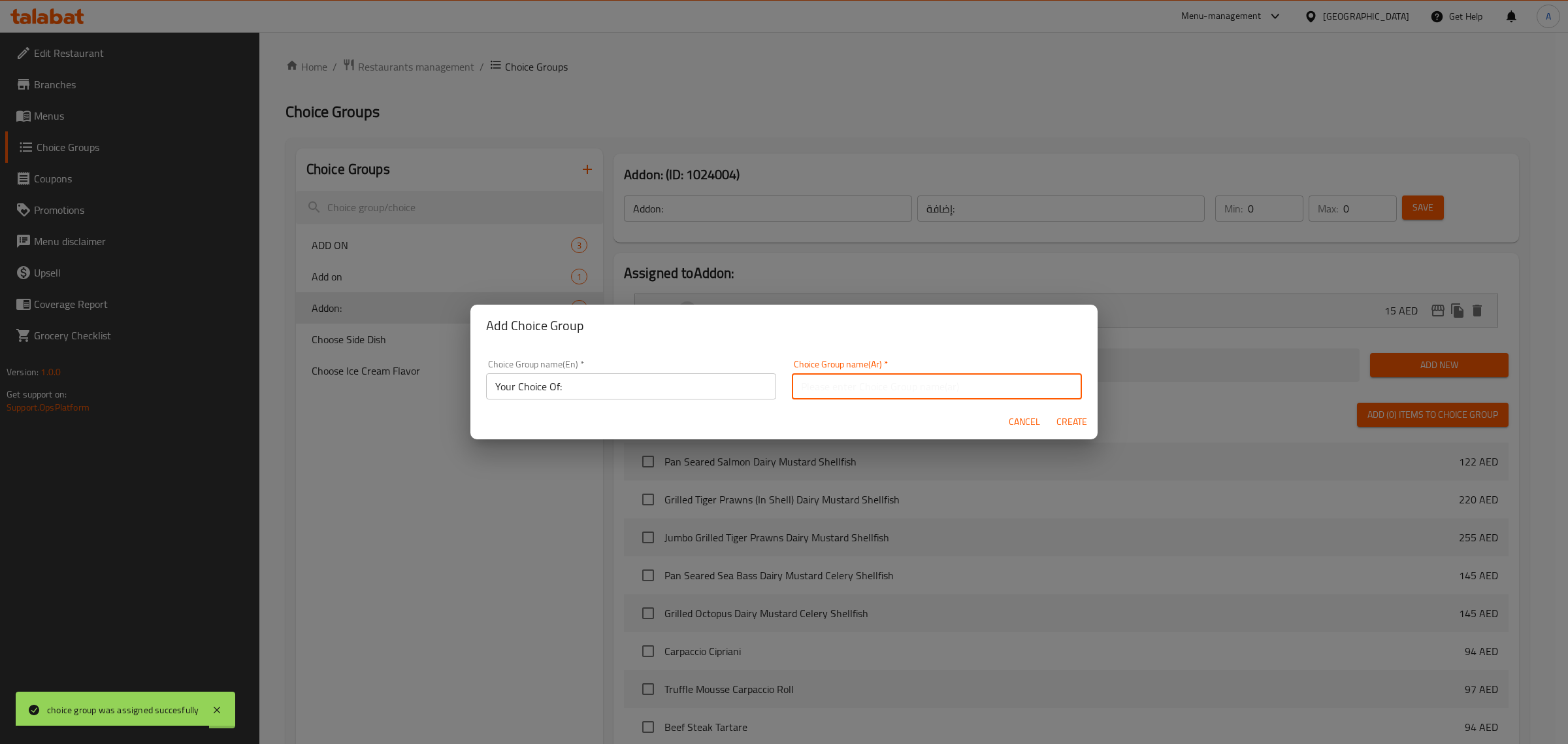
click at [878, 381] on input "text" at bounding box center [936, 386] width 290 height 26
type input "اختيارك من:"
click at [1063, 422] on span "Create" at bounding box center [1072, 422] width 31 height 16
type input "Your Choice Of:"
type input "اختيارك من:"
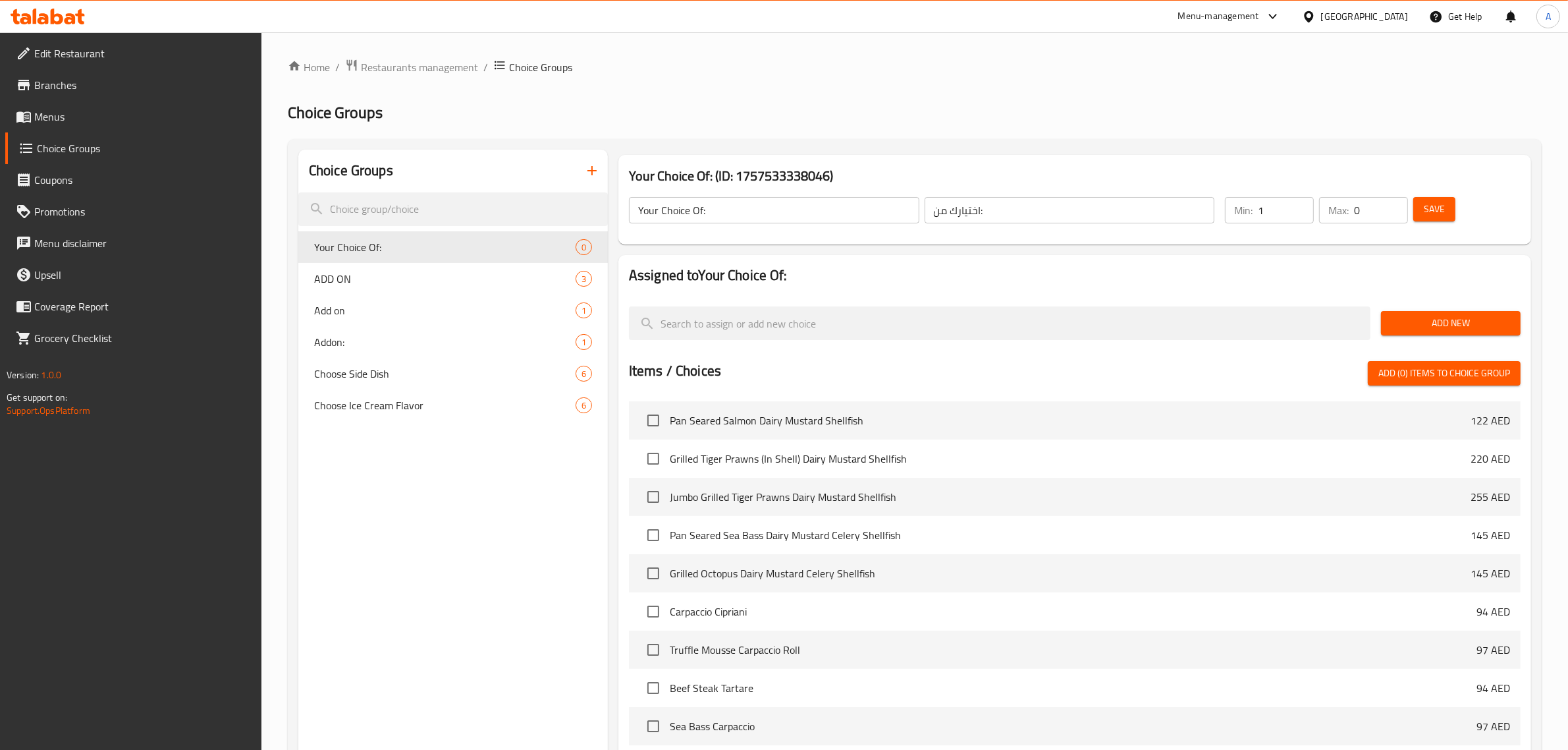
type input "1"
click at [1301, 206] on input "1" at bounding box center [1286, 210] width 56 height 27
type input "1"
click at [1390, 204] on input "1" at bounding box center [1380, 210] width 54 height 27
click at [1433, 331] on button "Add New" at bounding box center [1450, 322] width 140 height 24
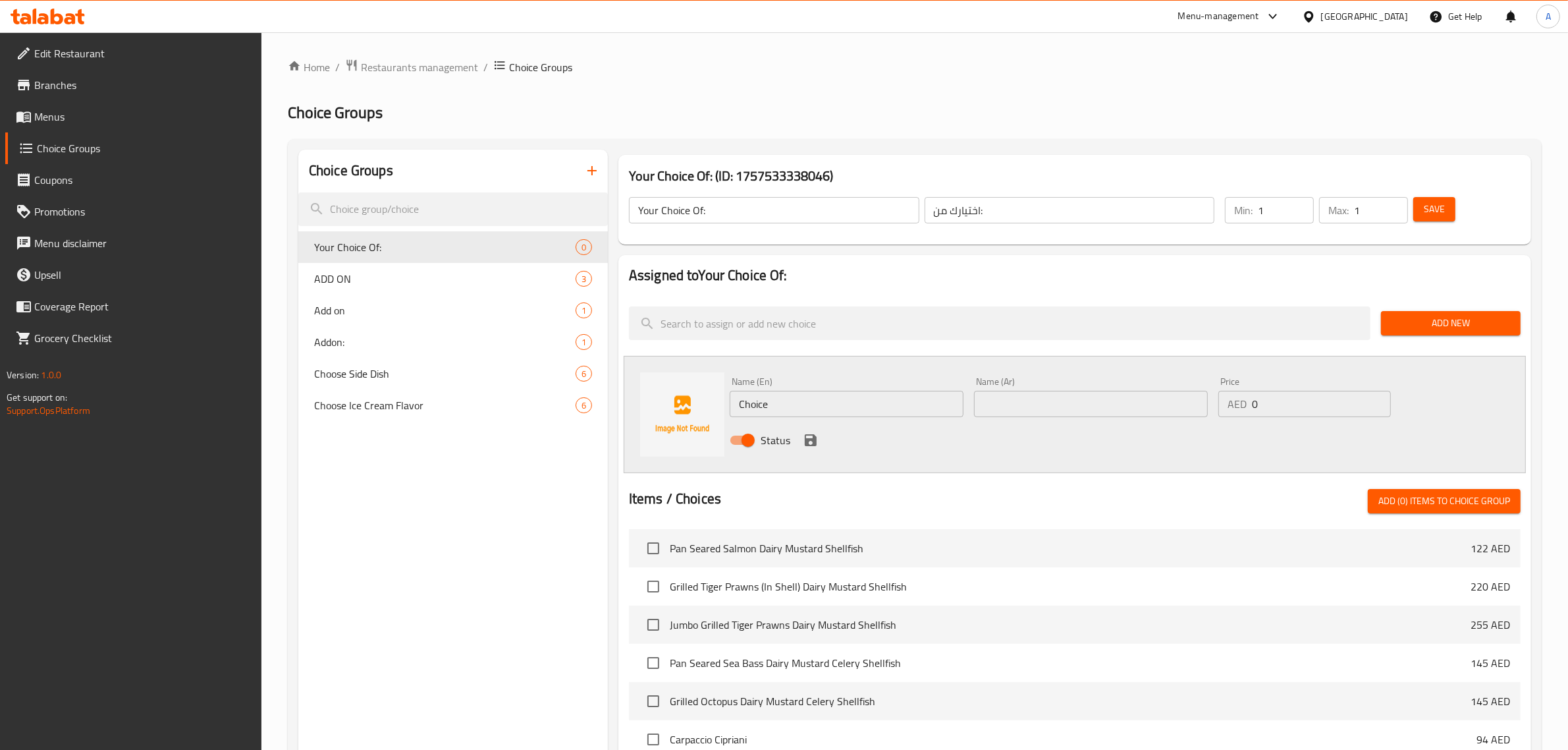
click at [789, 404] on input "Choice" at bounding box center [847, 404] width 234 height 27
type input "سحهؤ"
click at [791, 414] on input "spicy tomatoe sauce" at bounding box center [847, 404] width 234 height 27
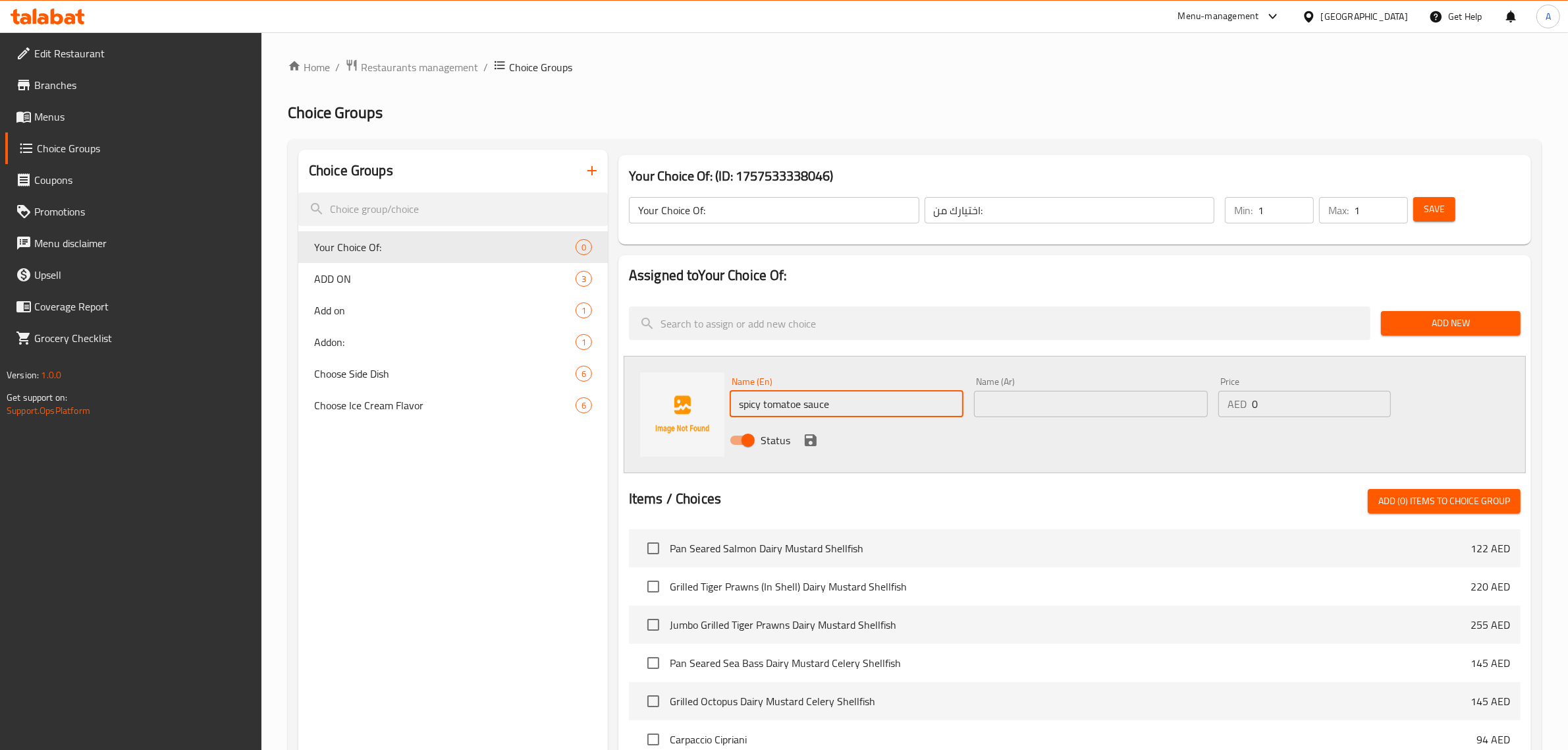
click at [791, 414] on input "spicy tomatoe sauce" at bounding box center [847, 404] width 234 height 27
paste input "text"
click at [808, 409] on input "spicy tomato sauce" at bounding box center [847, 404] width 234 height 27
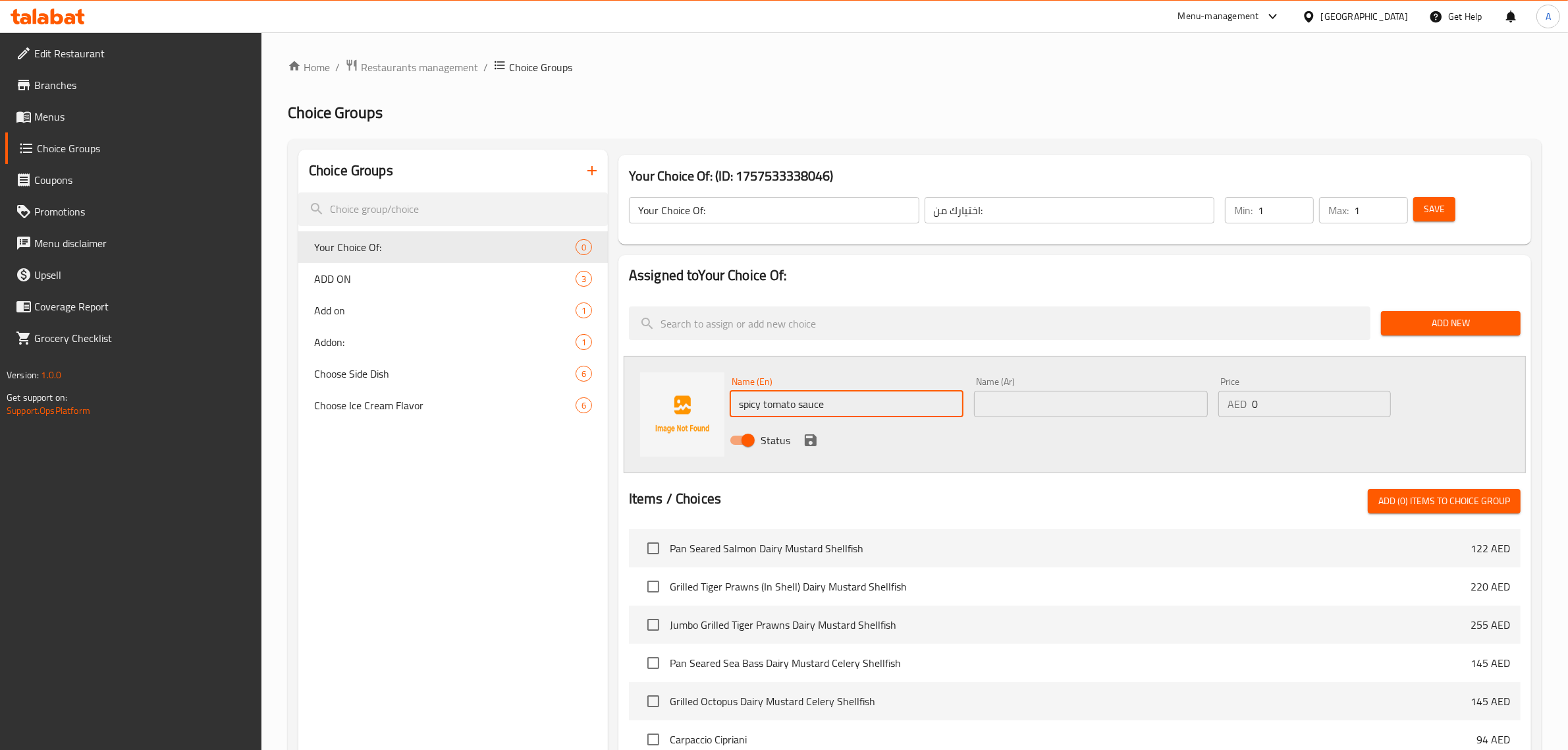
type input "spicy tomato sauce"
drag, startPoint x: 1018, startPoint y: 390, endPoint x: 1021, endPoint y: 409, distance: 19.2
click at [1018, 390] on input "text" at bounding box center [1091, 404] width 234 height 27
paste input "صلصة الطماطم الحارة"
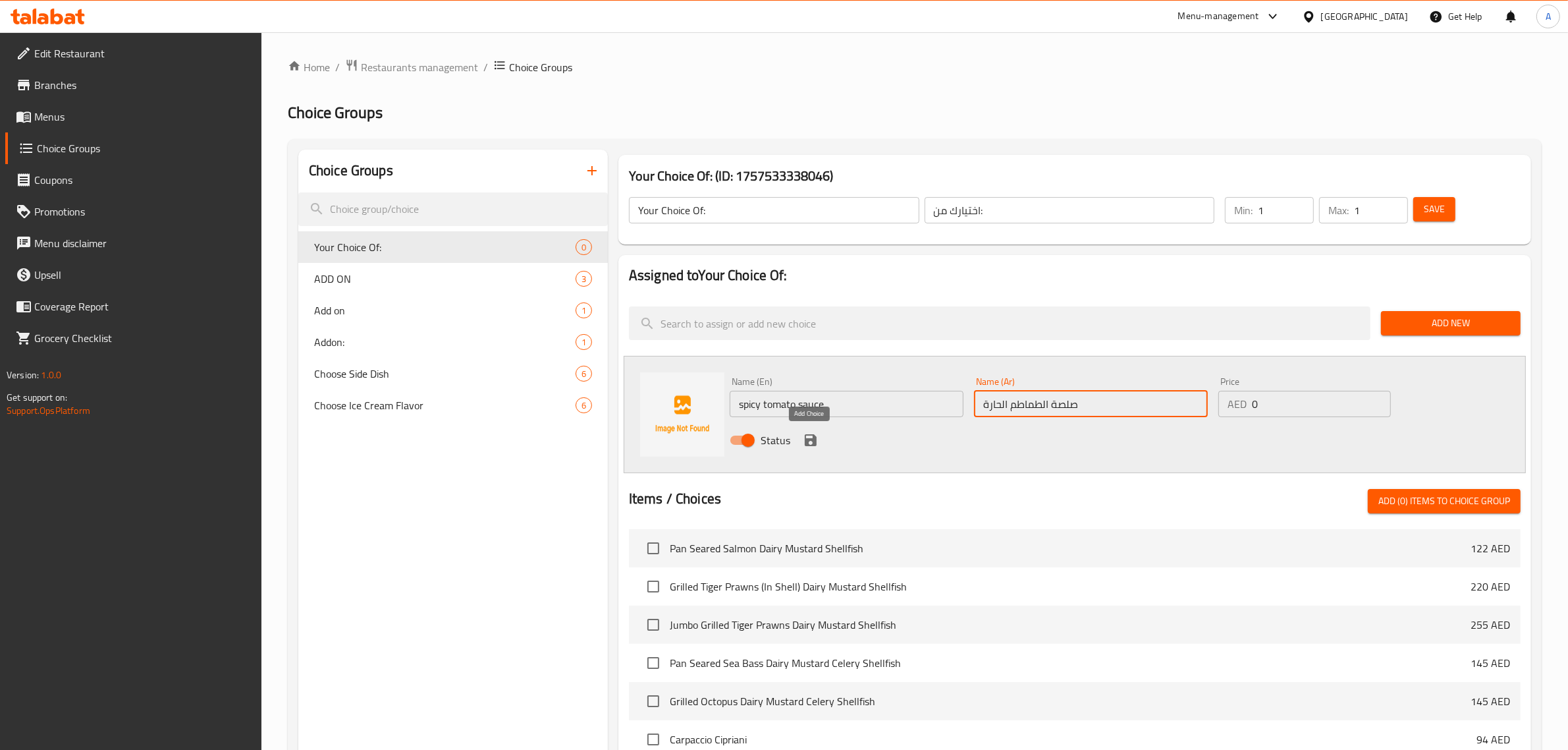
type input "صلصة الطماطم الحارة"
click at [808, 442] on icon "save" at bounding box center [810, 439] width 16 height 16
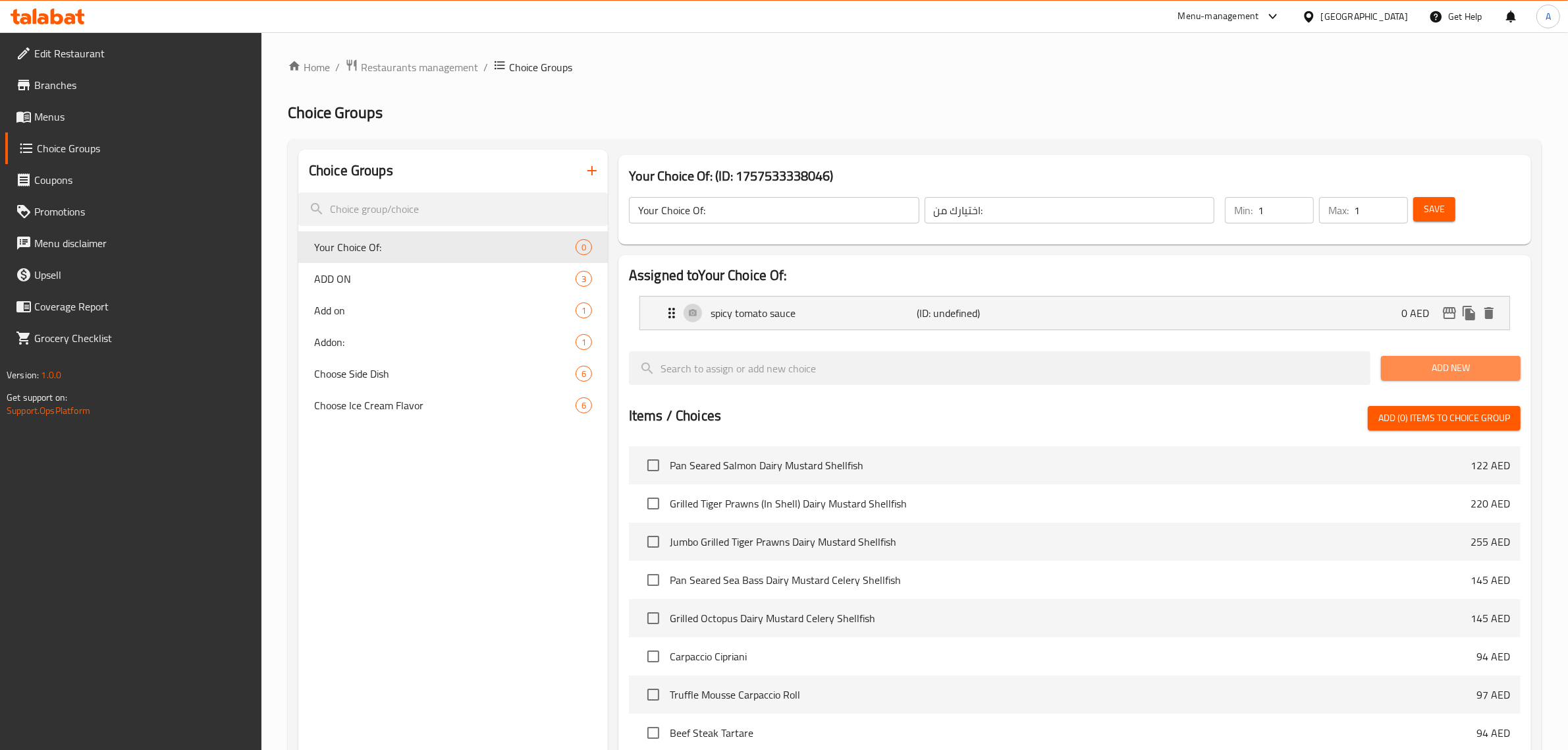
click at [1469, 361] on span "Add New" at bounding box center [1450, 368] width 118 height 17
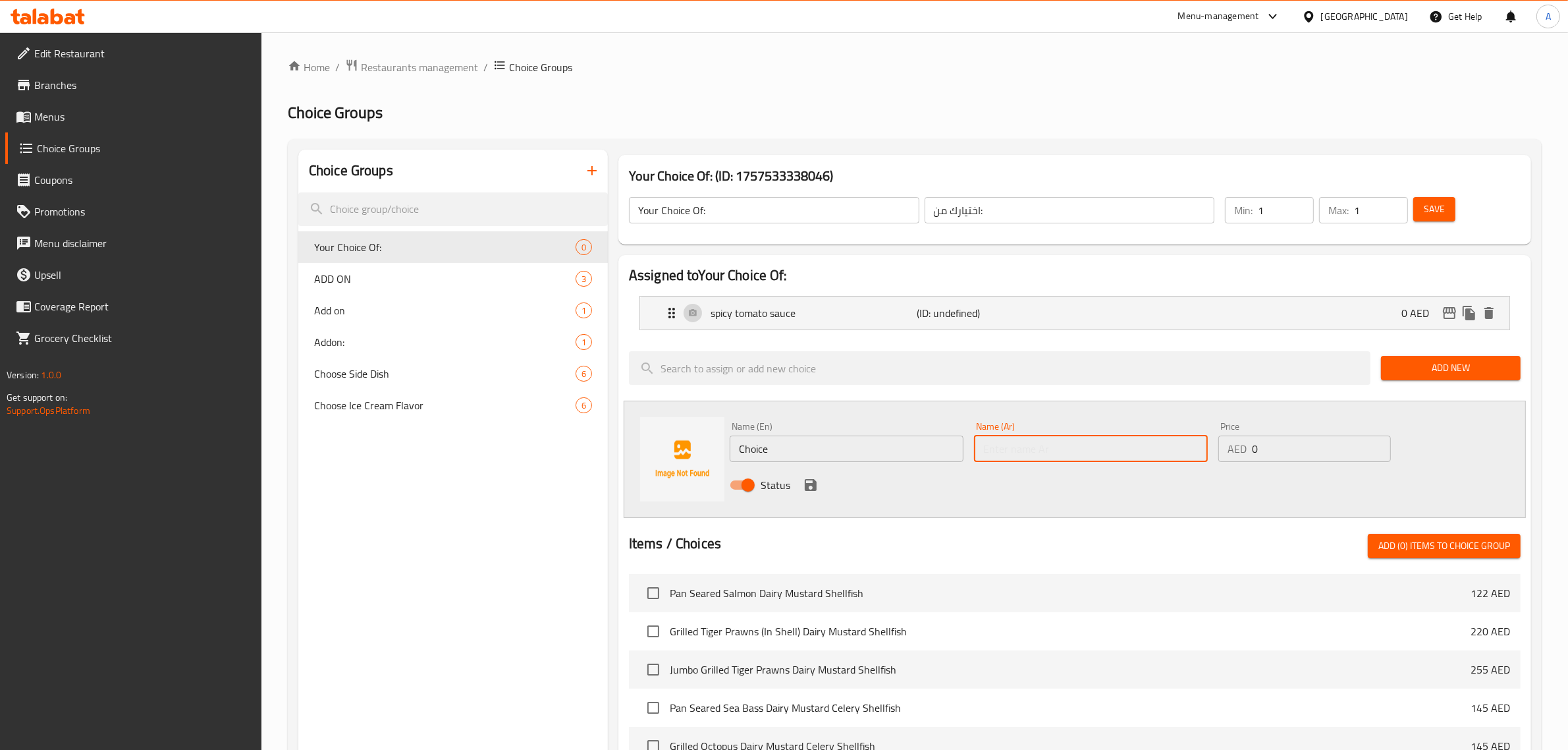
click at [1010, 452] on input "text" at bounding box center [1091, 448] width 234 height 27
paste input "صلصة الزبدة بالليمون"
type input "صلصة الزبدة بالليمون"
click at [765, 457] on input "Choice" at bounding box center [847, 448] width 234 height 27
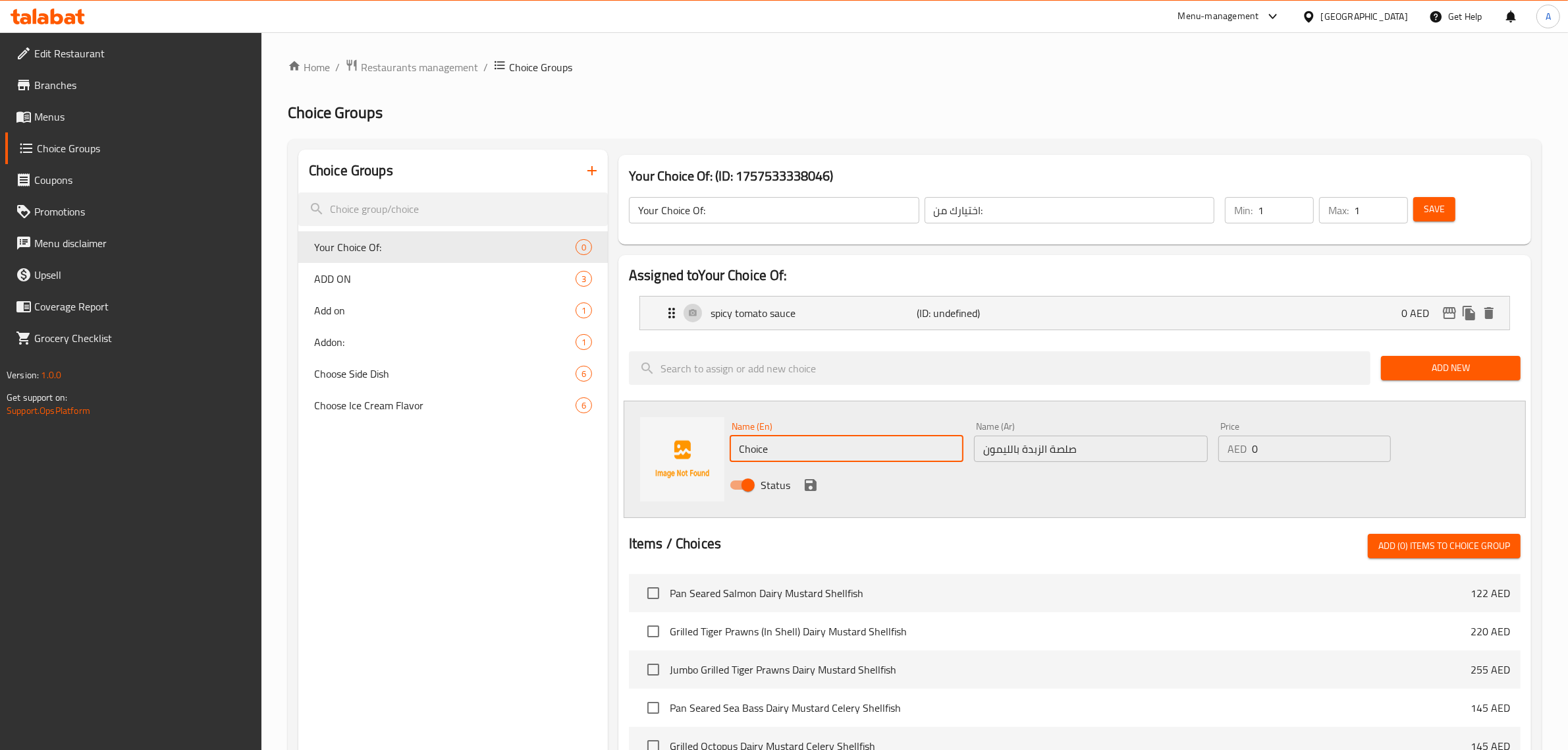
click at [765, 457] on input "Choice" at bounding box center [847, 448] width 234 height 27
paste input "lemon butter sauce."
type input "lemon butter sauce."
click at [804, 480] on icon "save" at bounding box center [810, 485] width 12 height 12
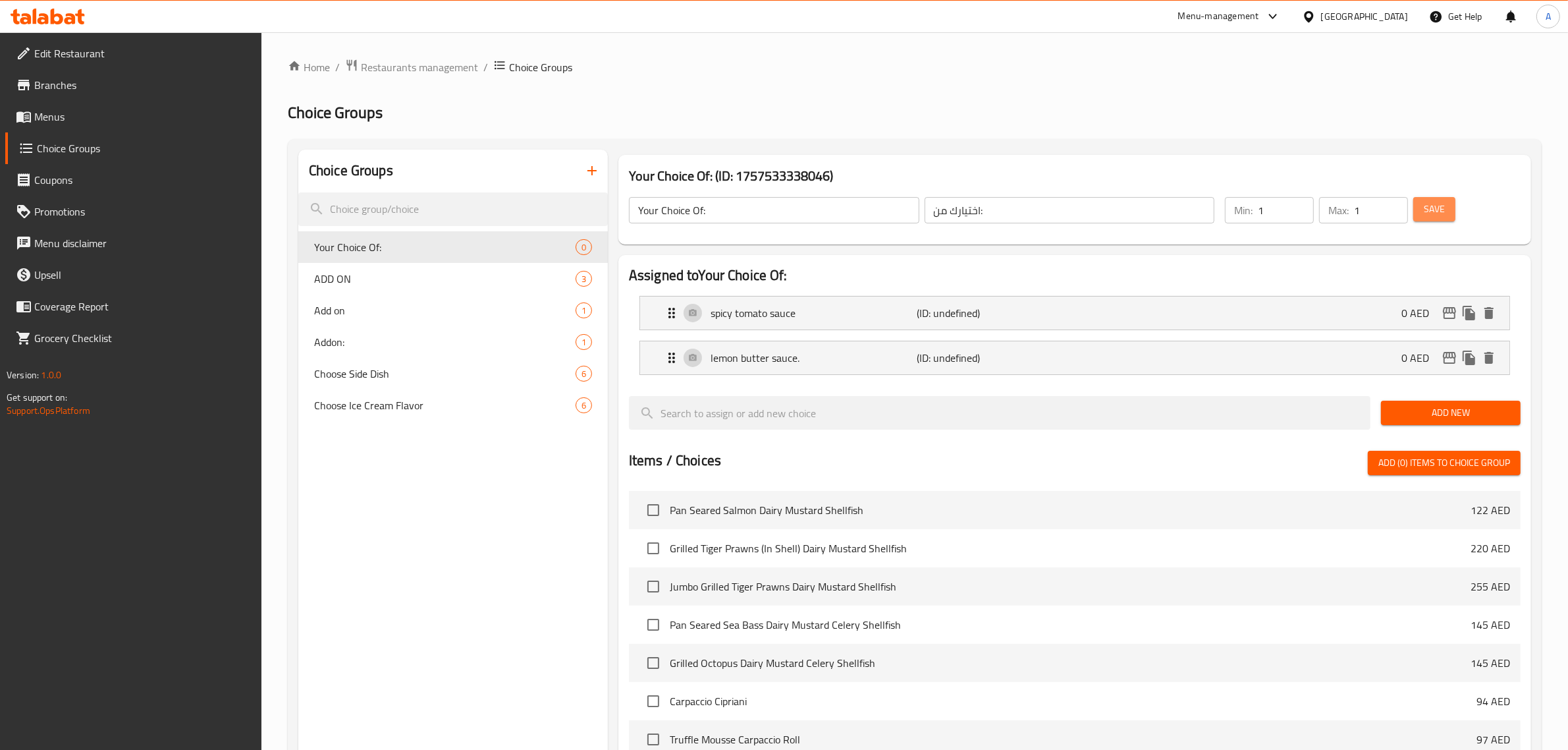
click at [1434, 215] on span "Save" at bounding box center [1434, 209] width 21 height 17
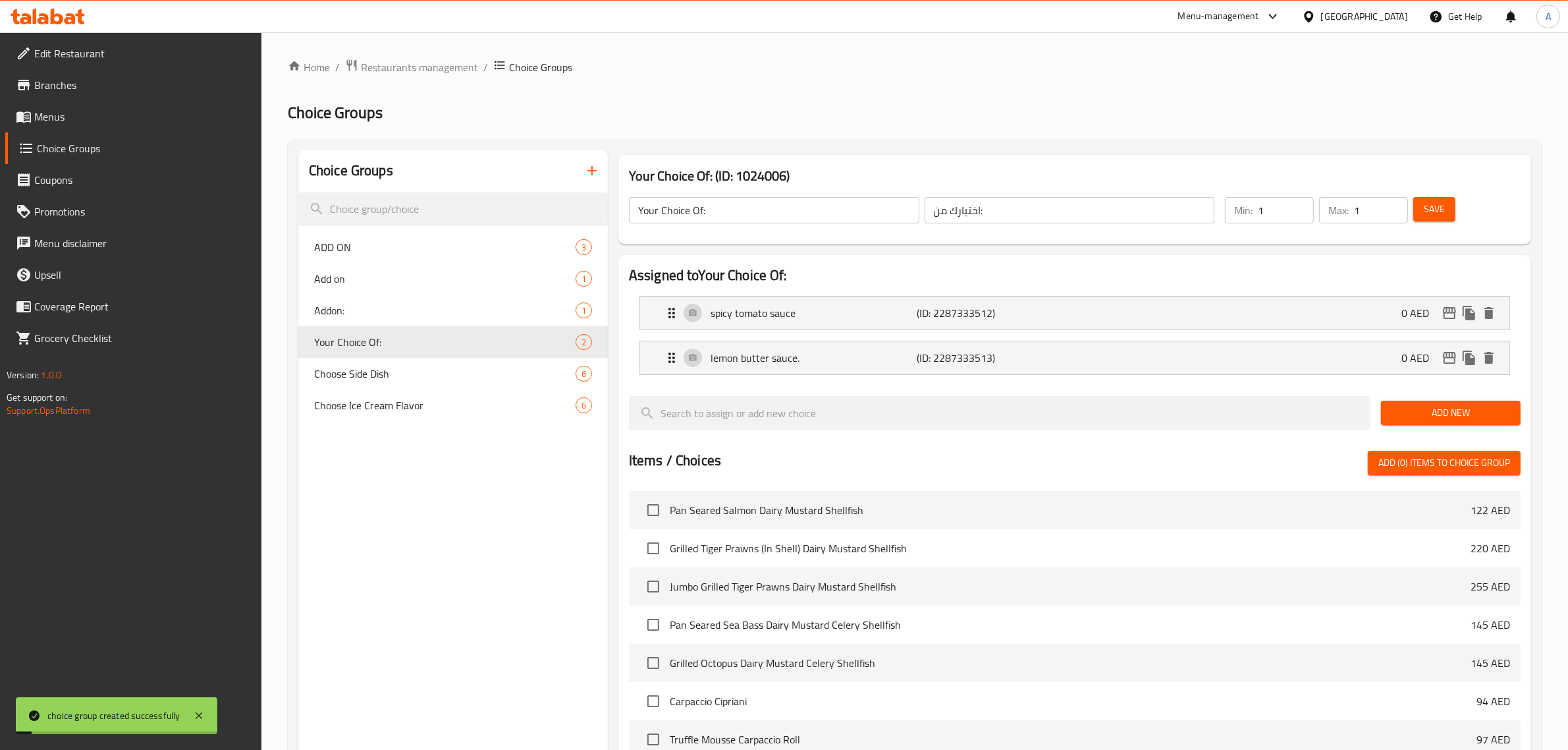
click at [519, 541] on div "Choice Groups ADD ON 3 Add on 1 Addon: 1 Your Choice Of: 2 Choose Side Dish 6 C…" at bounding box center [453, 596] width 310 height 894
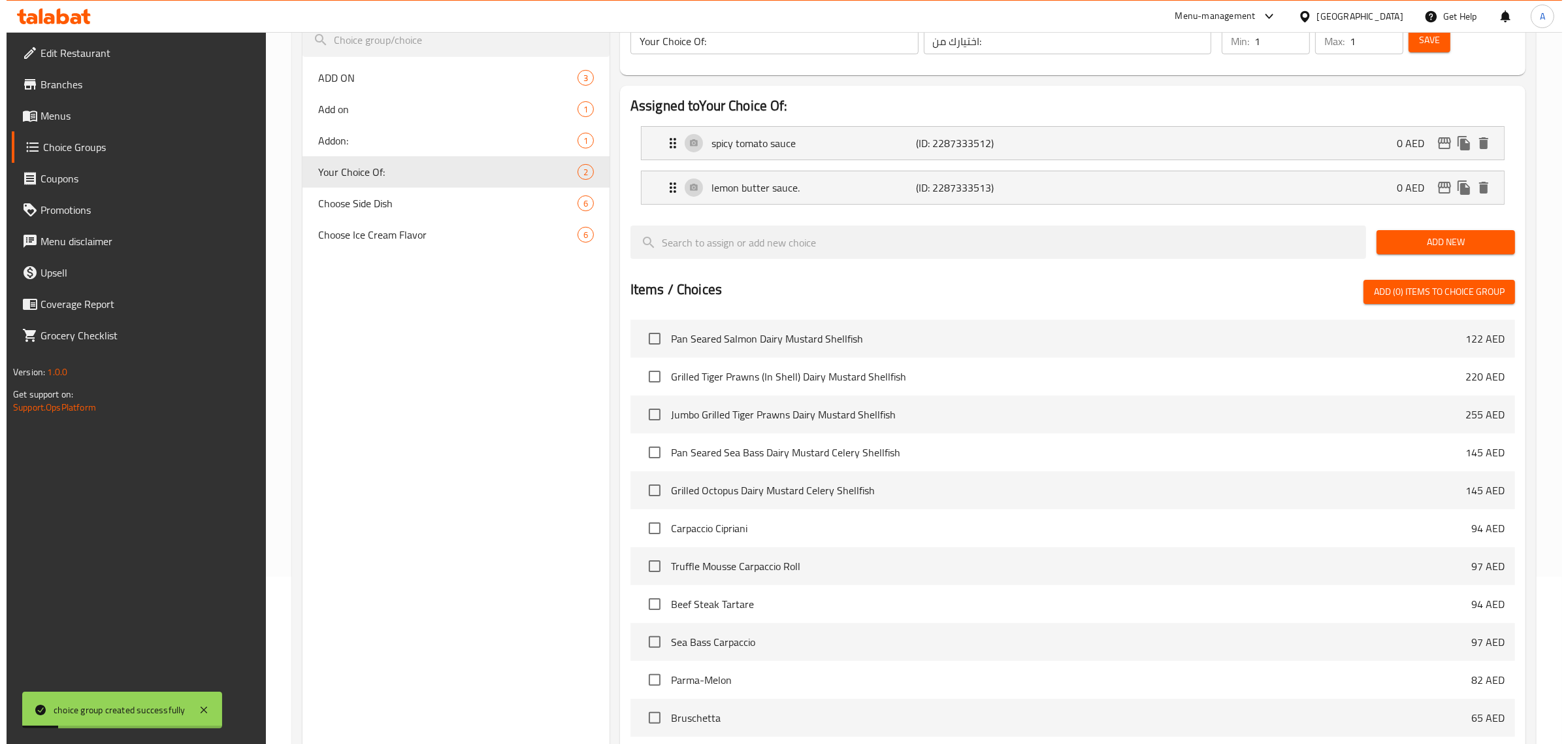
scroll to position [328, 0]
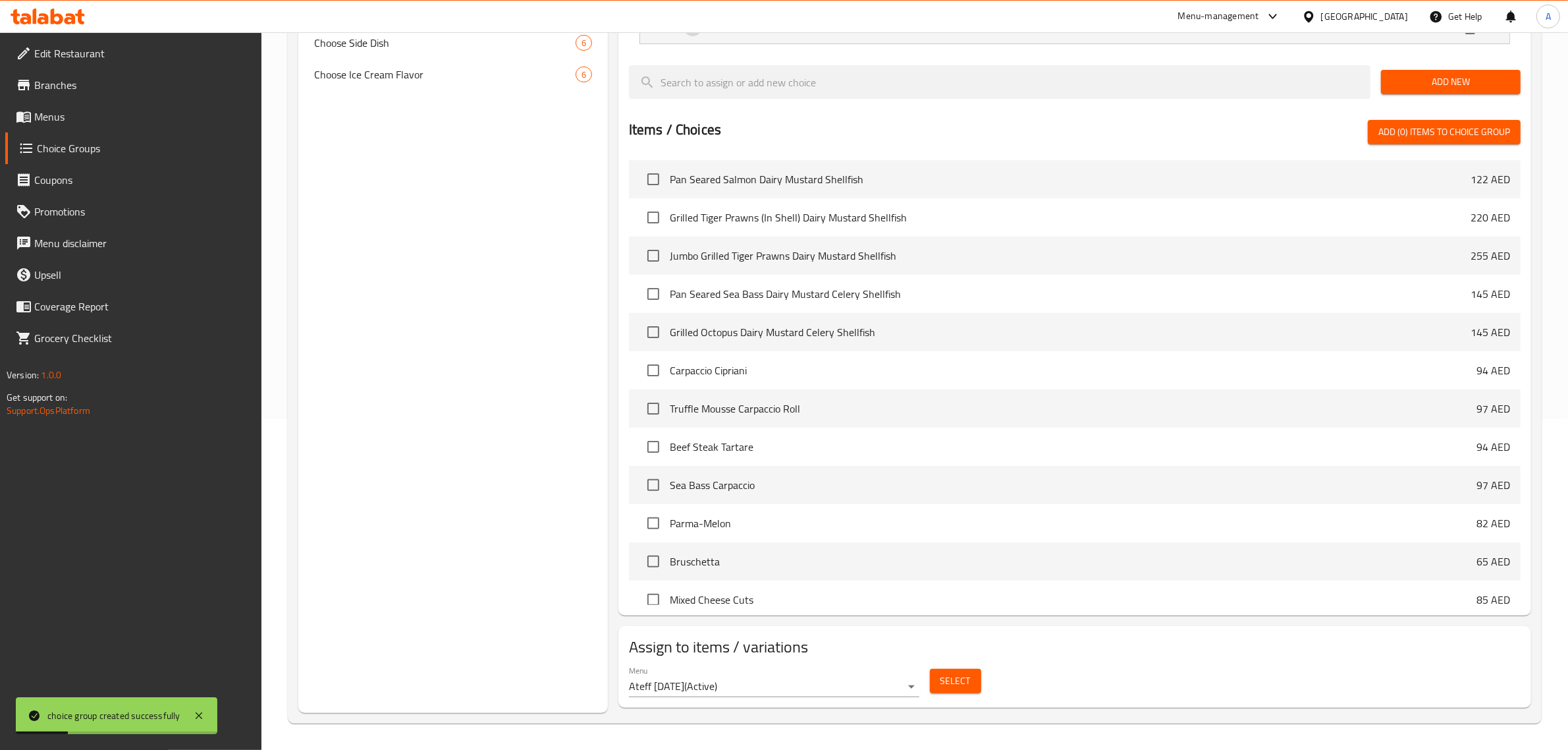
click at [952, 680] on span "Select" at bounding box center [955, 681] width 31 height 17
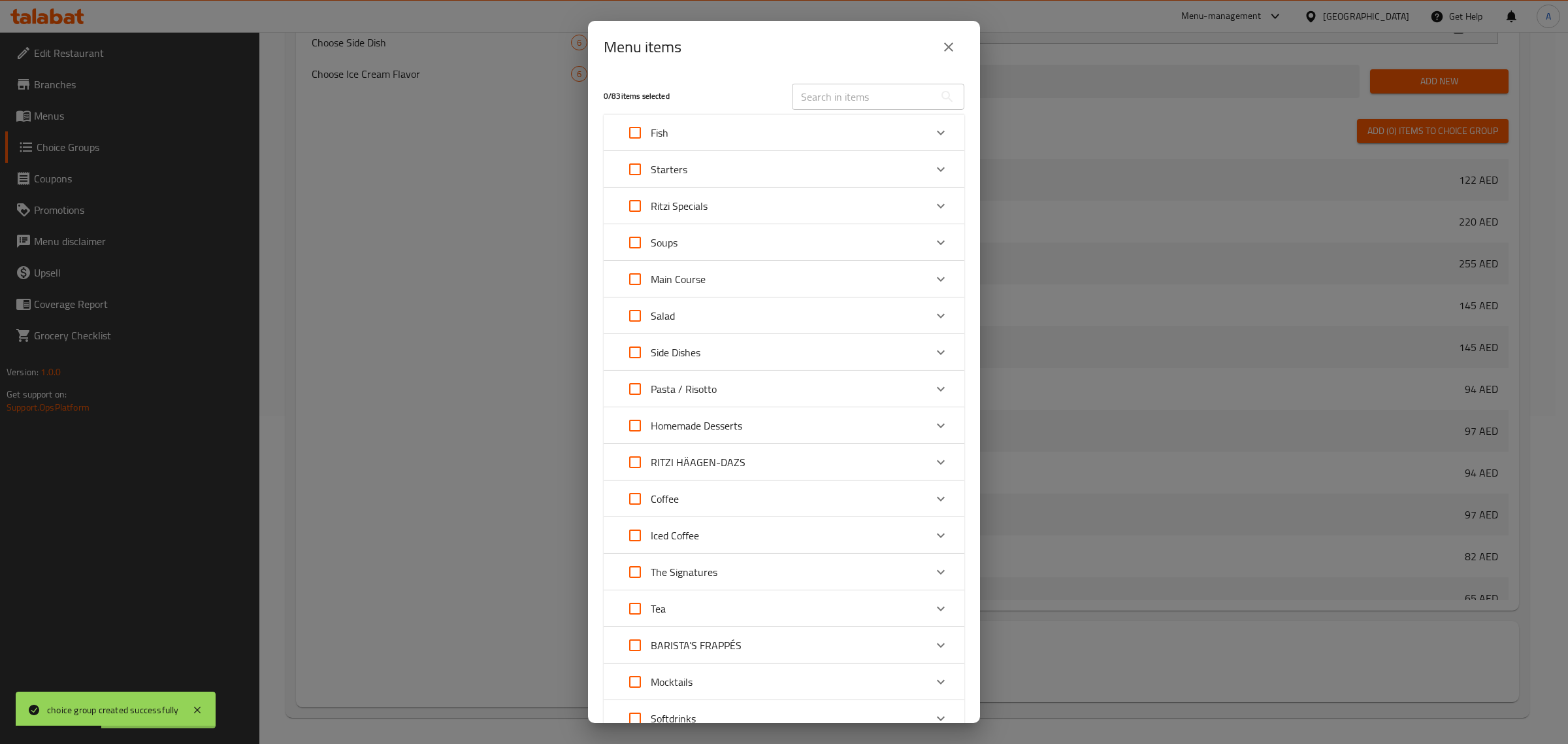
click at [754, 54] on div "Menu items" at bounding box center [783, 47] width 361 height 31
click at [836, 102] on input "text" at bounding box center [862, 97] width 142 height 26
paste input "Jumbo Grilled Tiger Prawns Dairy Mustard Shellfish"
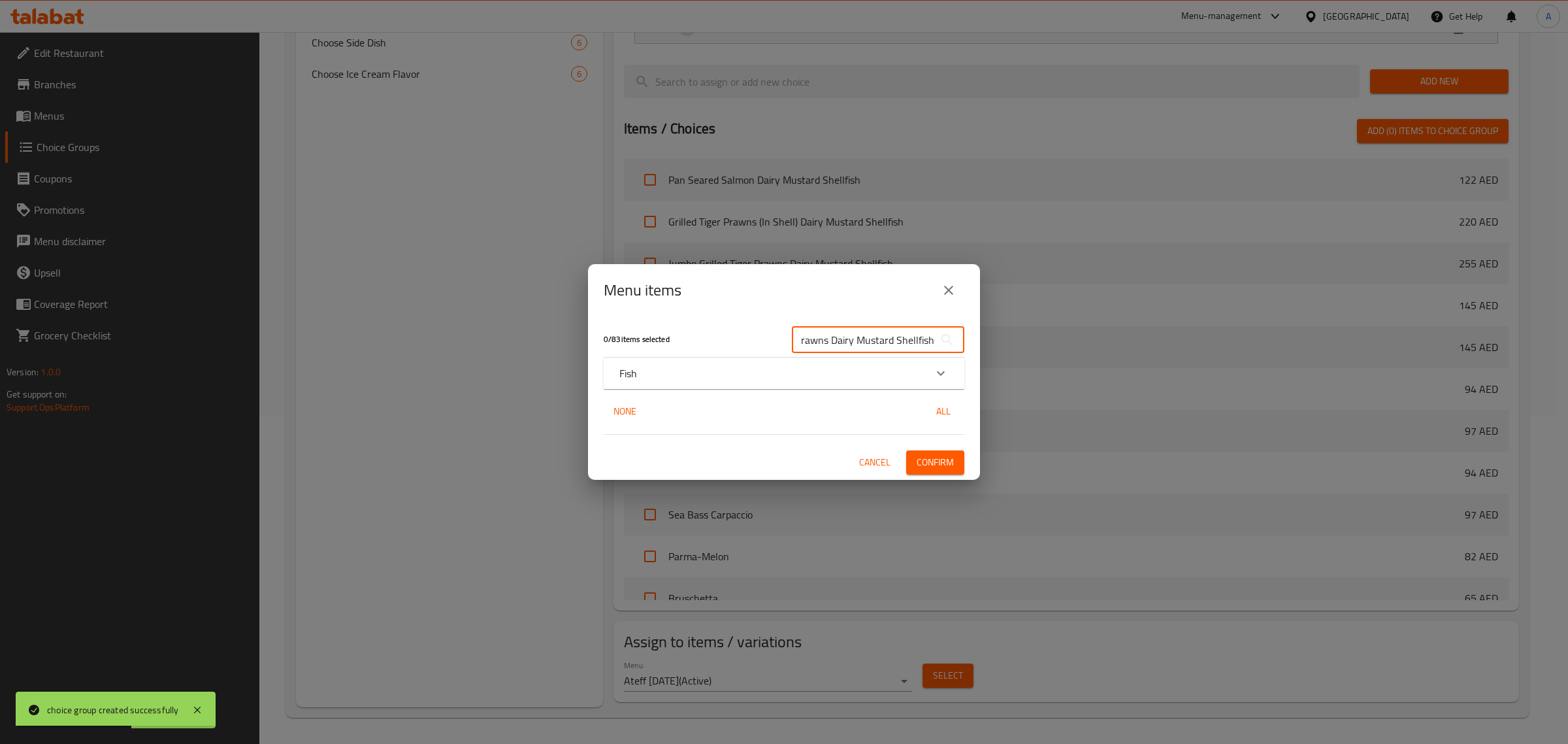
type input "Jumbo Grilled Tiger Prawns Dairy Mustard Shellfish"
click at [653, 367] on div "Fish" at bounding box center [772, 372] width 306 height 16
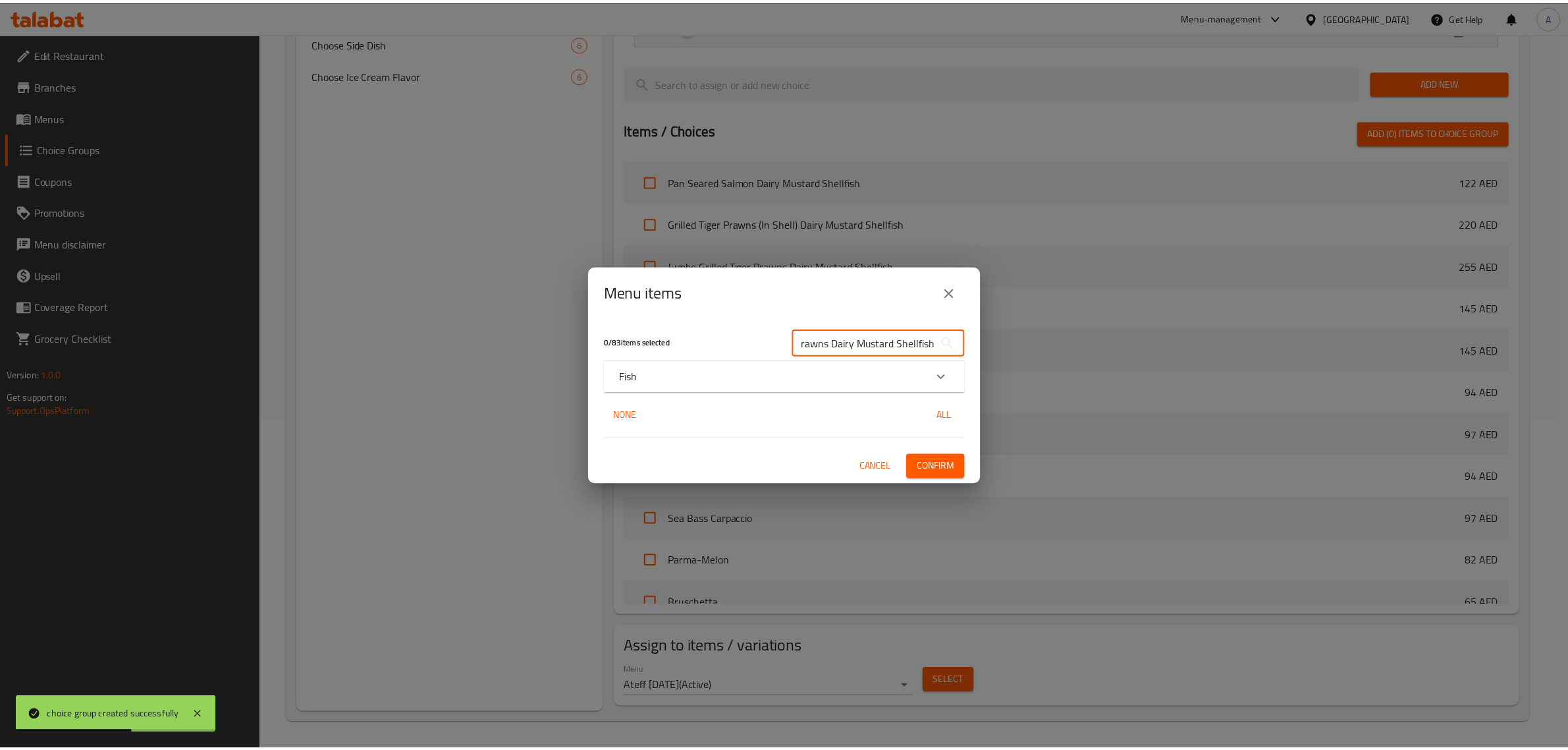
scroll to position [0, 0]
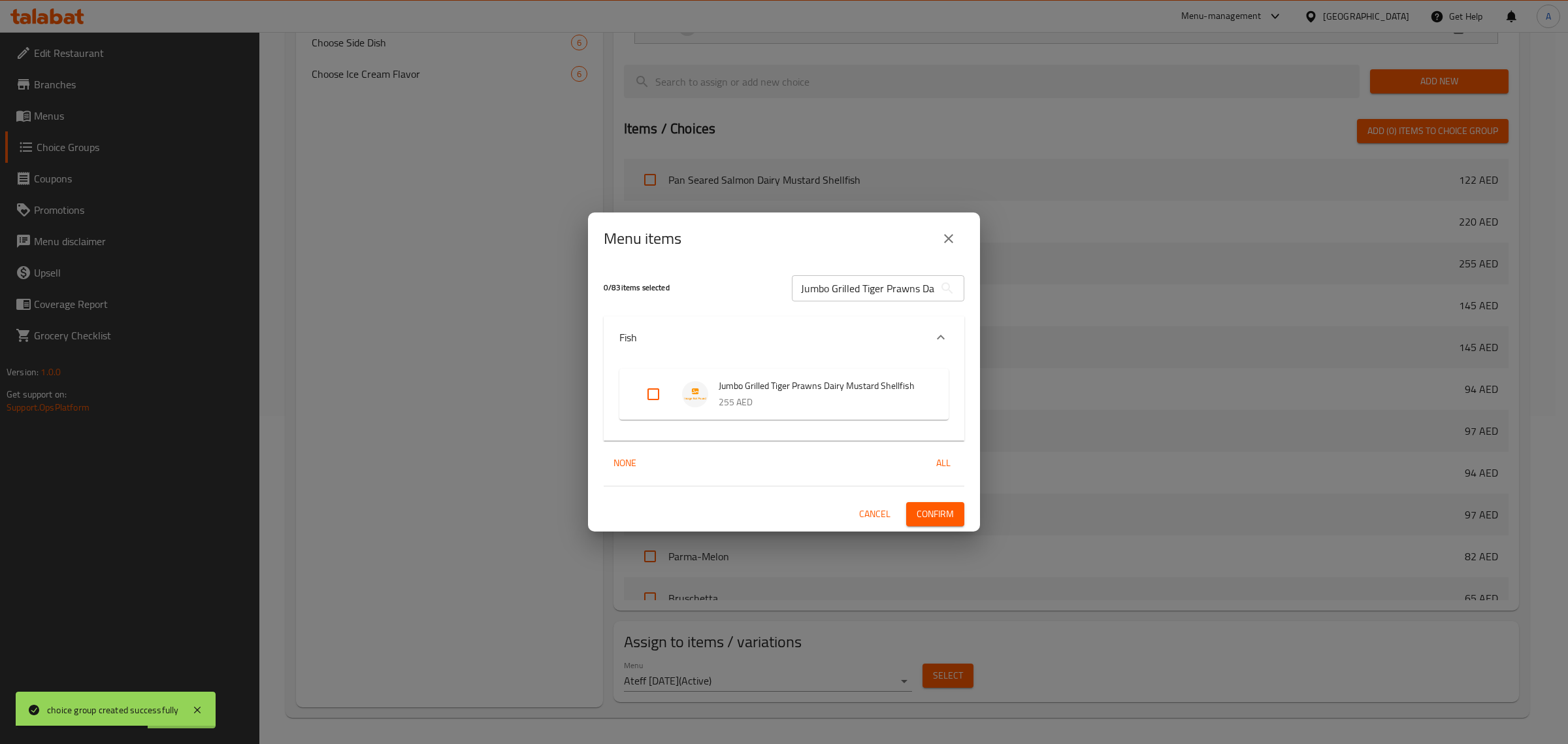
click at [661, 390] on input "Expand" at bounding box center [653, 394] width 31 height 31
checkbox input "true"
click at [941, 516] on span "Confirm" at bounding box center [934, 514] width 37 height 16
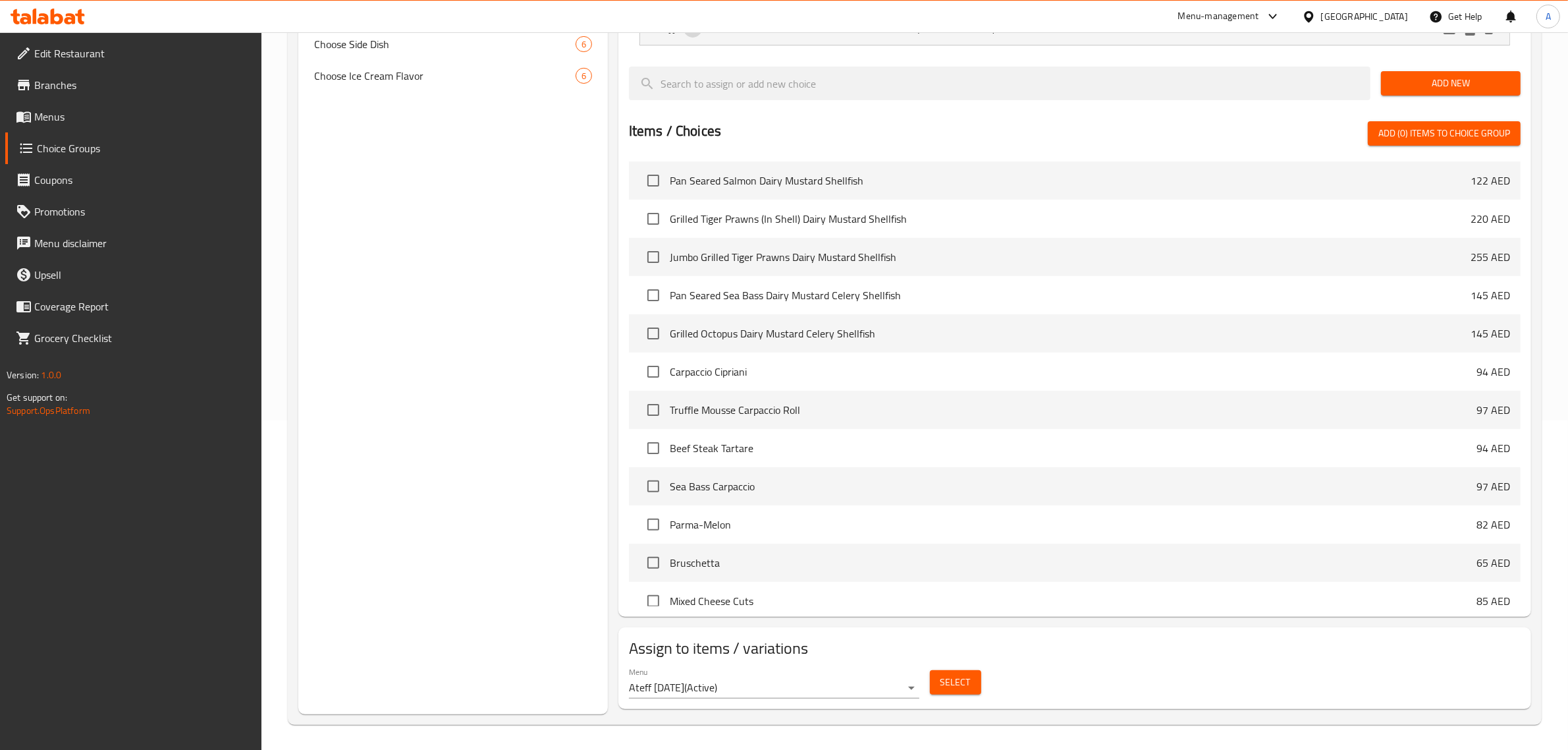
scroll to position [331, 0]
click at [952, 683] on span "Select" at bounding box center [955, 681] width 31 height 17
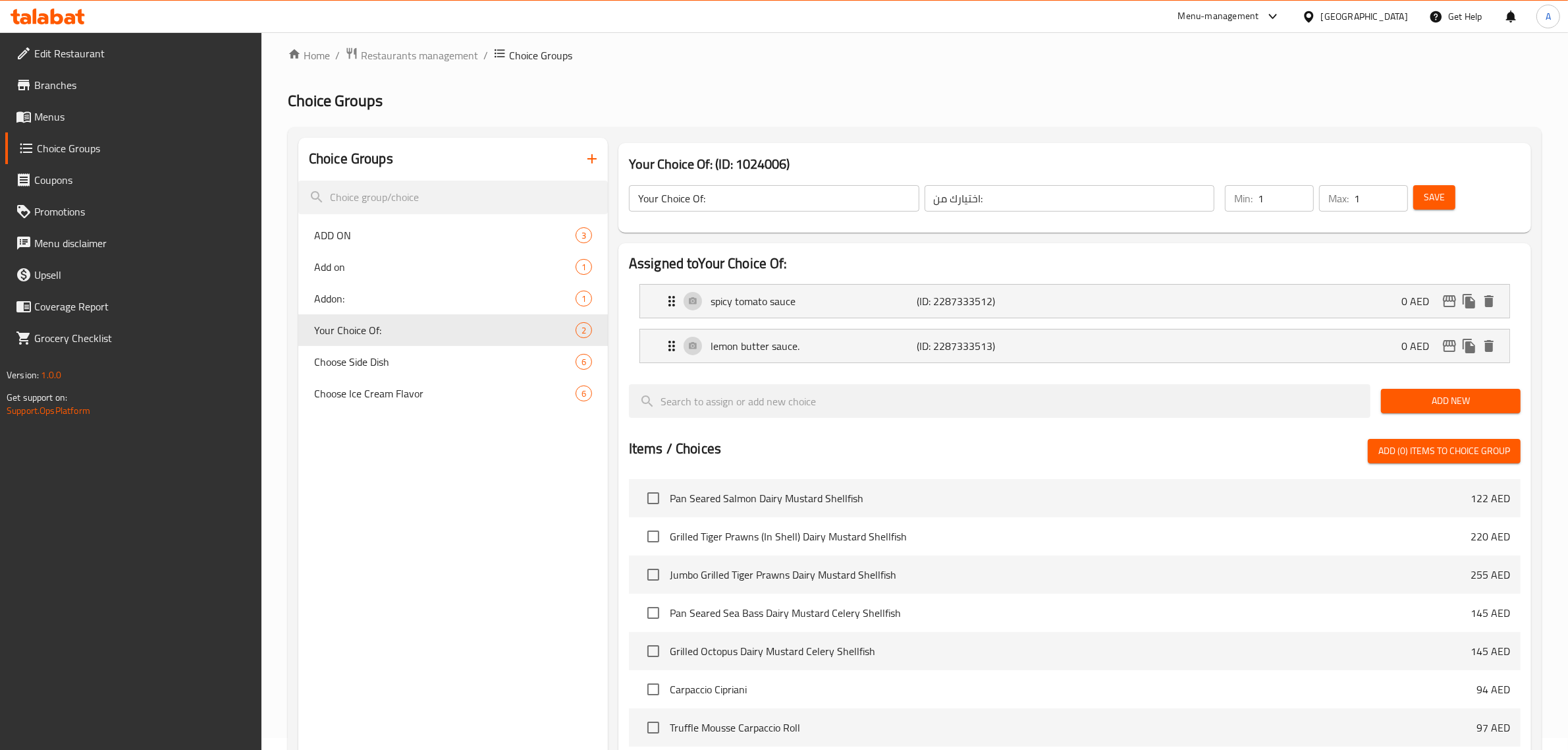
scroll to position [0, 0]
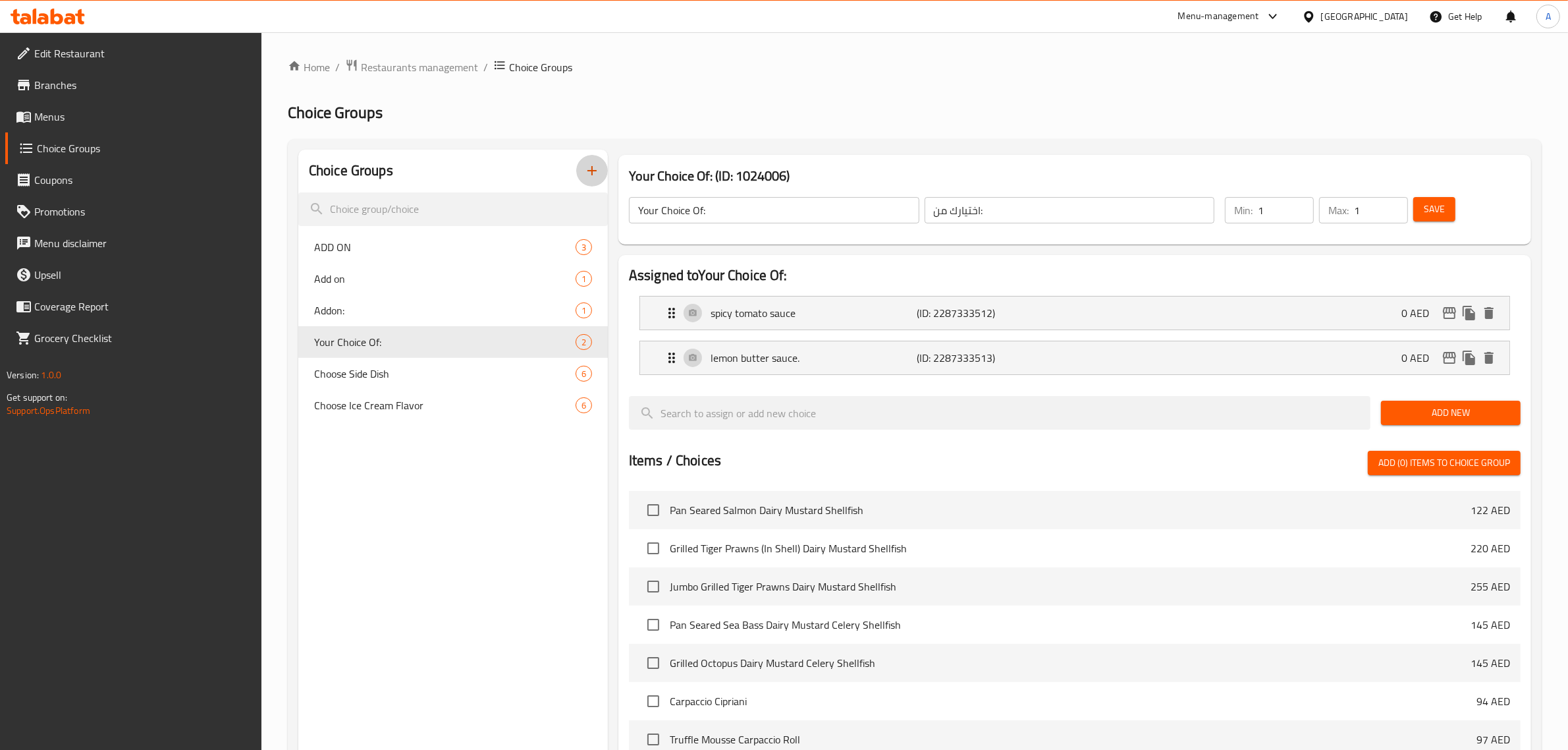
click at [592, 162] on button "button" at bounding box center [592, 171] width 31 height 31
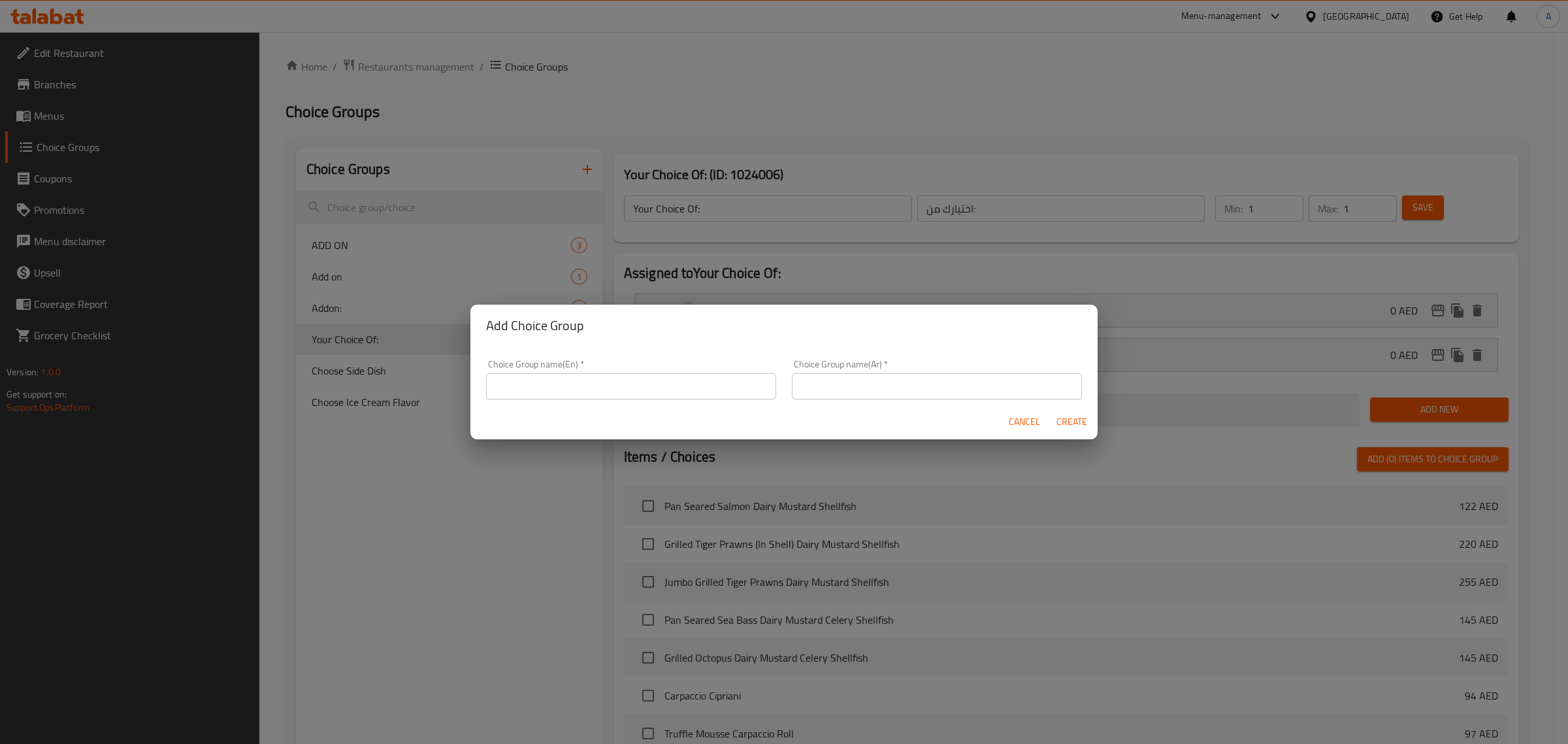
click at [582, 367] on div "Choice Group name(En)   * Choice Group name(En) *" at bounding box center [630, 379] width 290 height 39
click at [582, 372] on div "Choice Group name(En)   * Choice Group name(En) *" at bounding box center [630, 379] width 290 height 39
click at [606, 393] on input "text" at bounding box center [630, 386] width 290 height 26
type input "Your Choice Of:"
click at [830, 382] on input "text" at bounding box center [936, 386] width 290 height 26
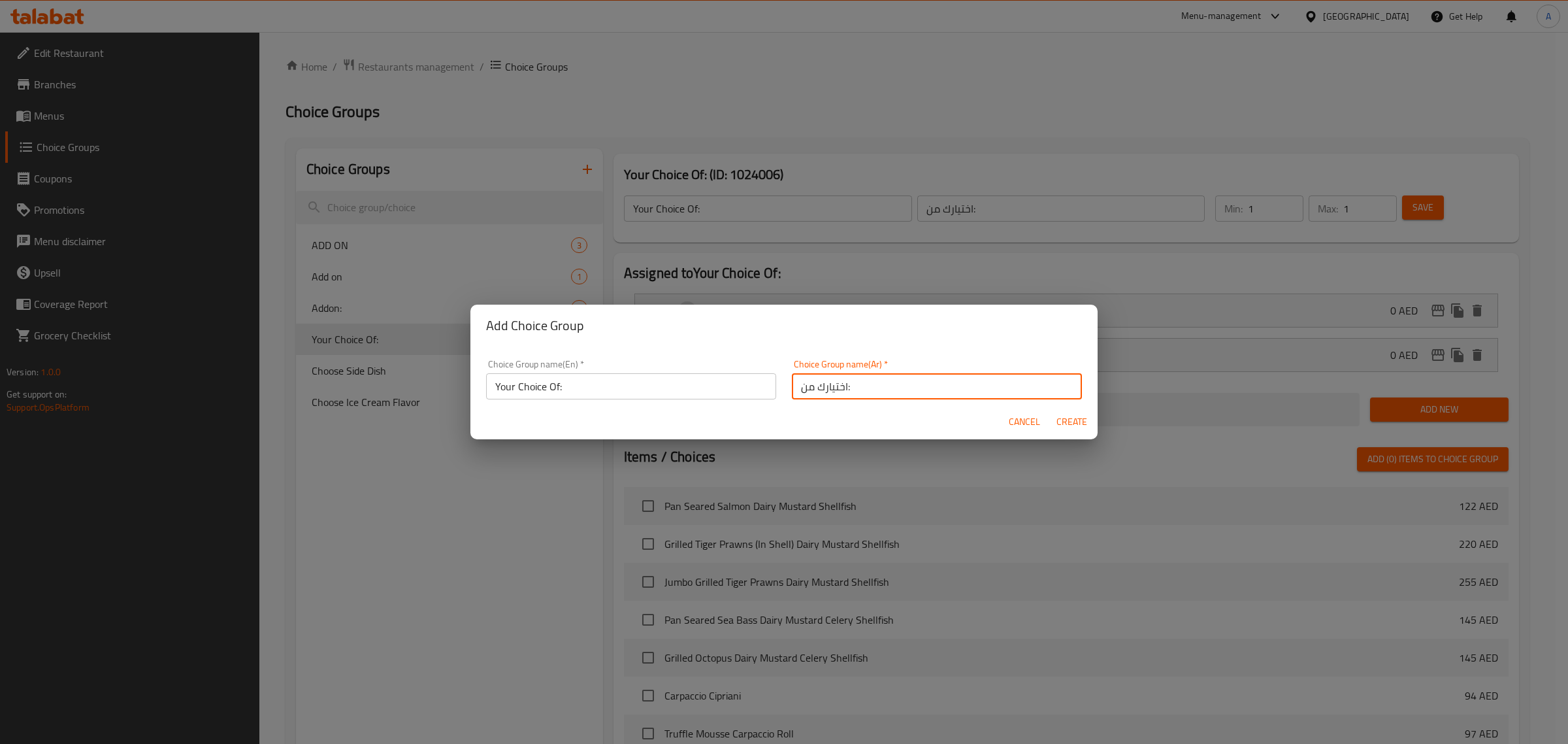
type input "اختيارك من:"
click at [667, 389] on input "Your Choice Of:" at bounding box center [630, 386] width 290 height 26
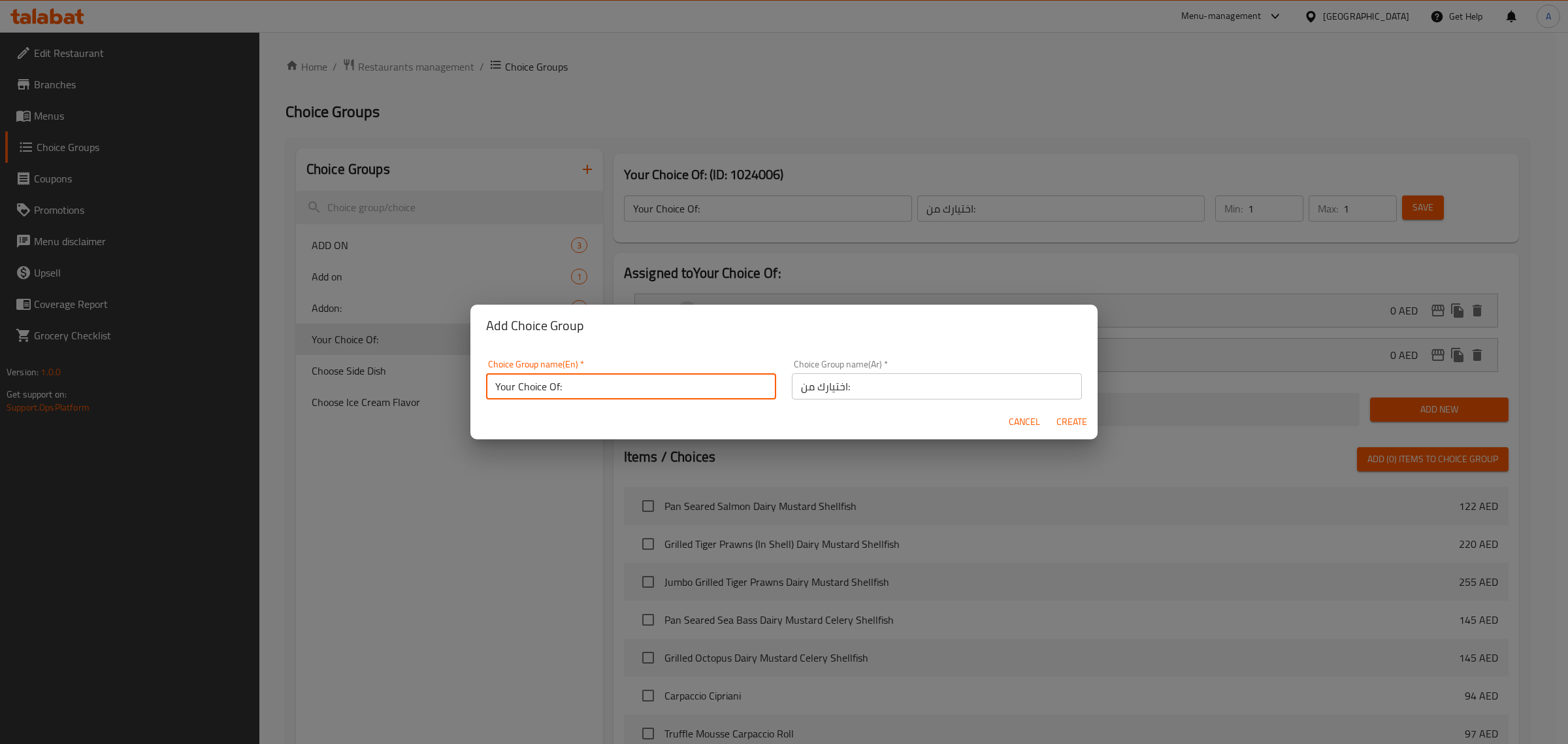
type input "Your Choice Of:"
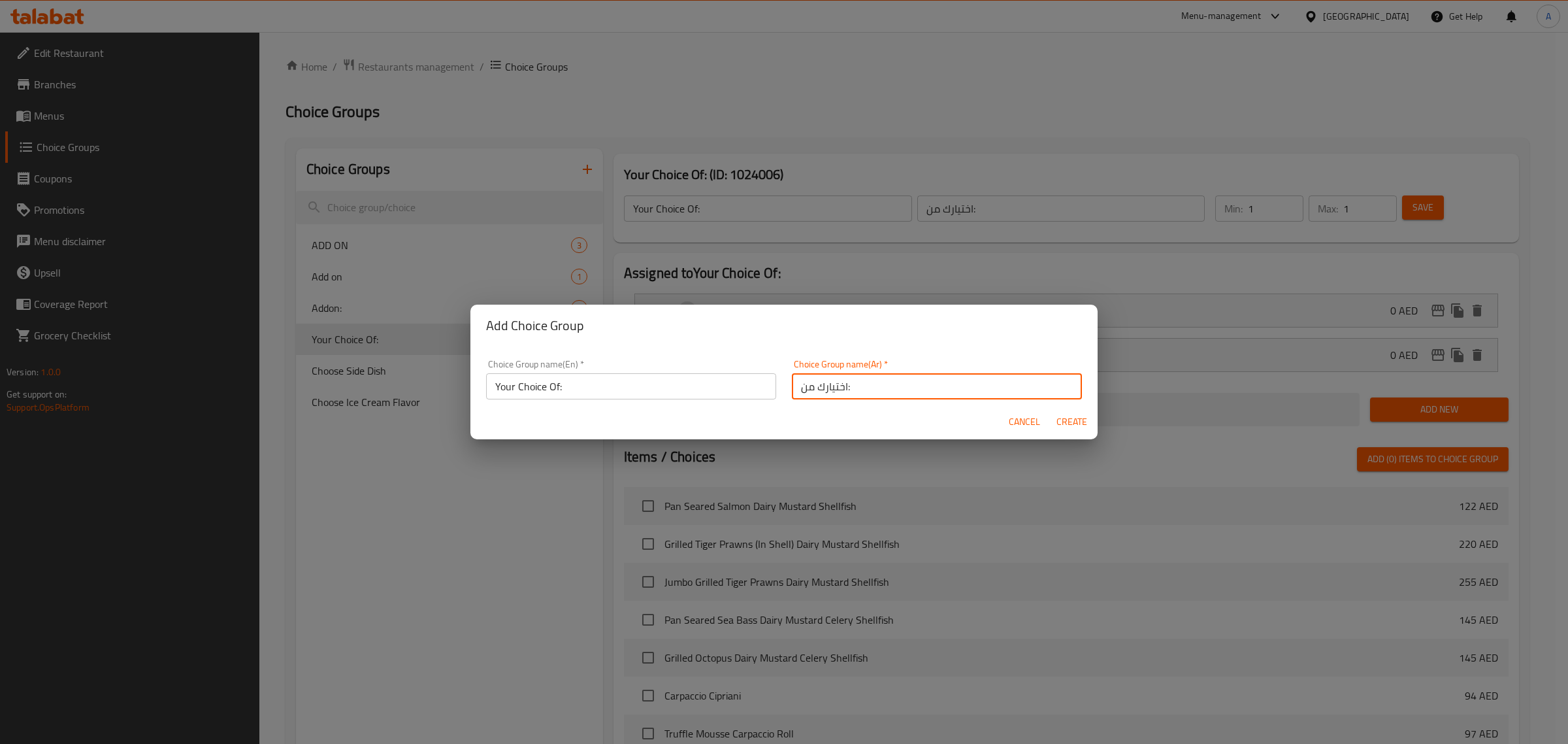
click at [870, 390] on input "اختيارك من:" at bounding box center [936, 386] width 290 height 26
type input "اختيارك من:"
click at [1077, 419] on span "Create" at bounding box center [1072, 422] width 31 height 16
type input "Your Choice Of:"
type input "اختيارك من:"
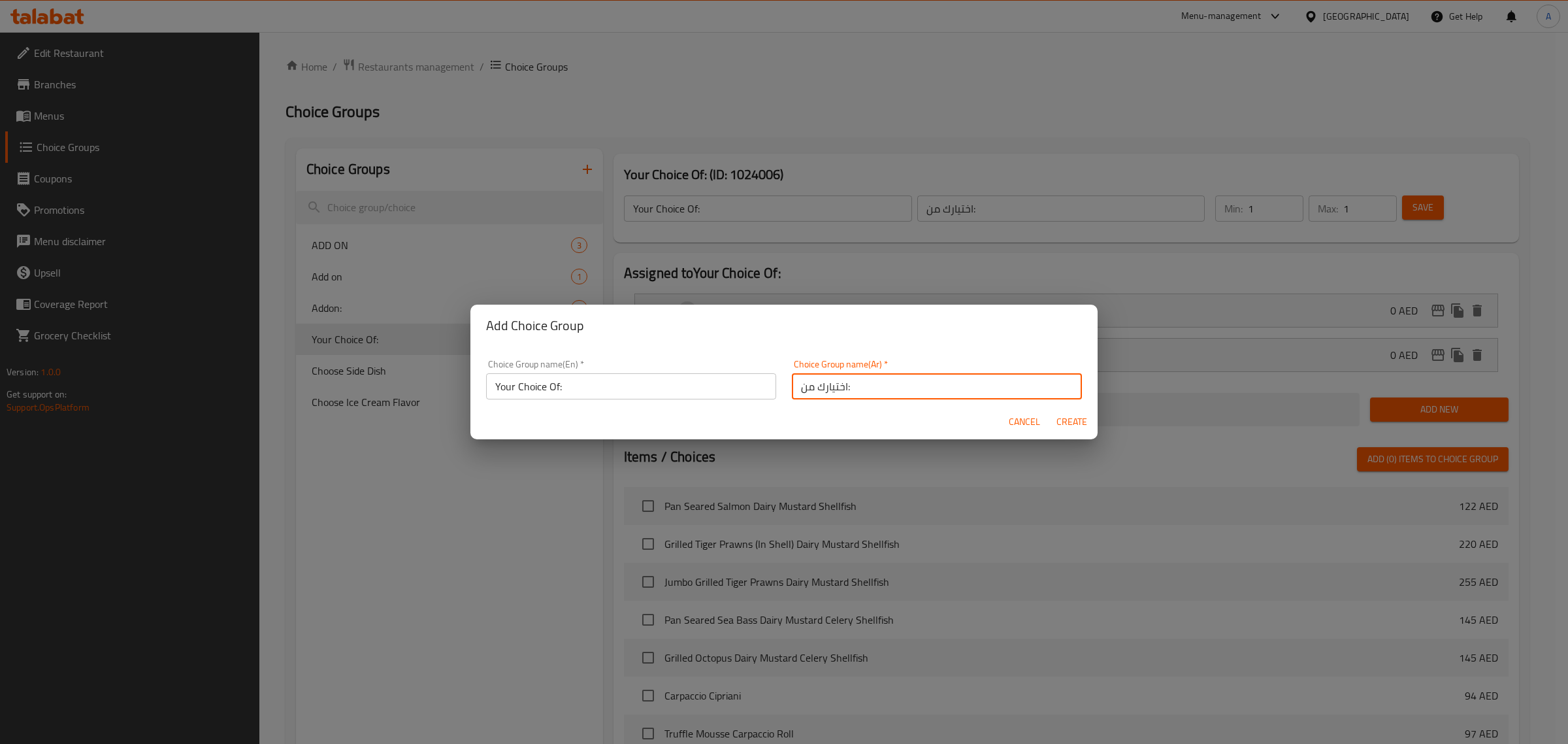
type input "0"
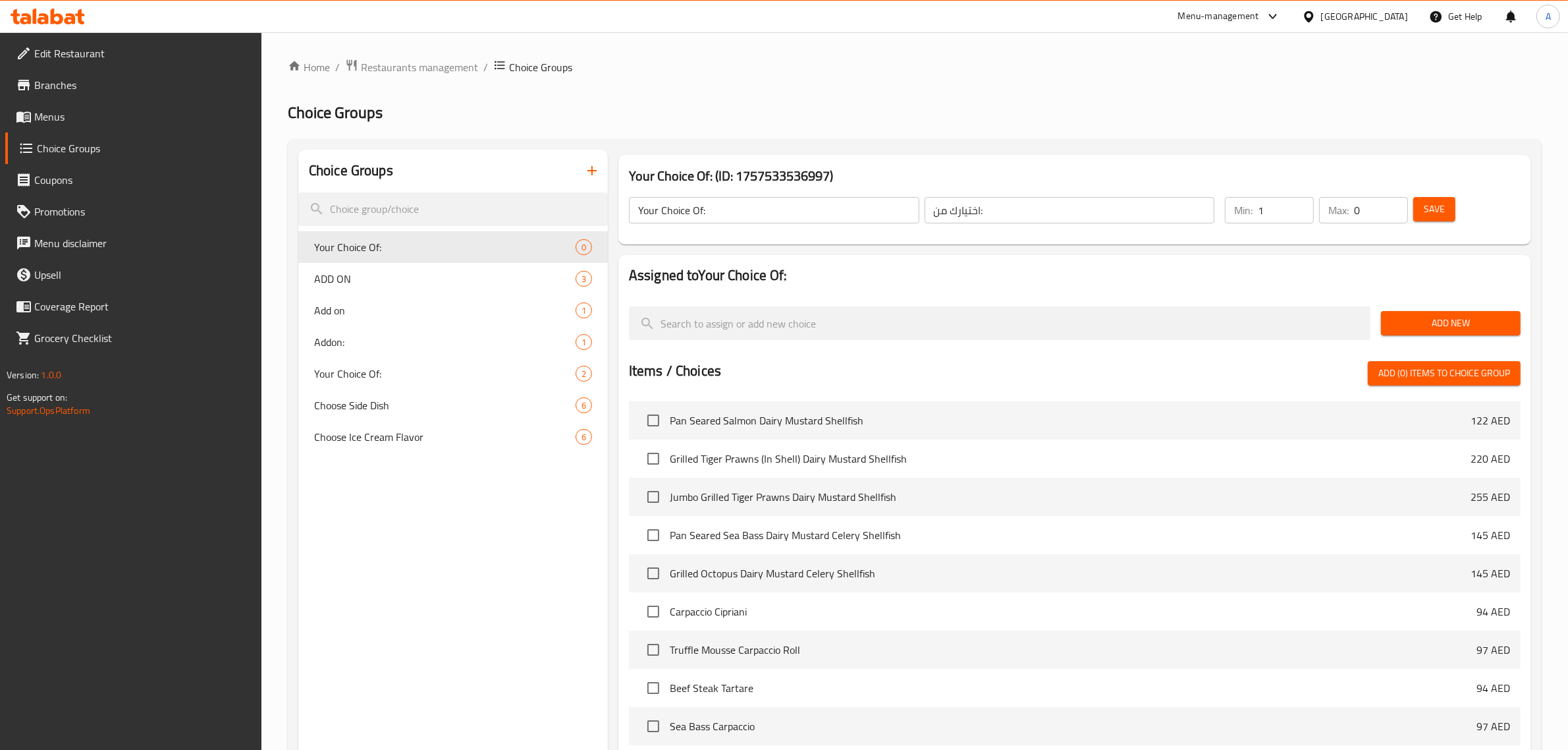
type input "1"
click at [1305, 202] on input "1" at bounding box center [1286, 210] width 56 height 27
type input "1"
click at [1389, 201] on input "1" at bounding box center [1380, 210] width 54 height 27
click at [1439, 321] on span "Add New" at bounding box center [1450, 323] width 118 height 17
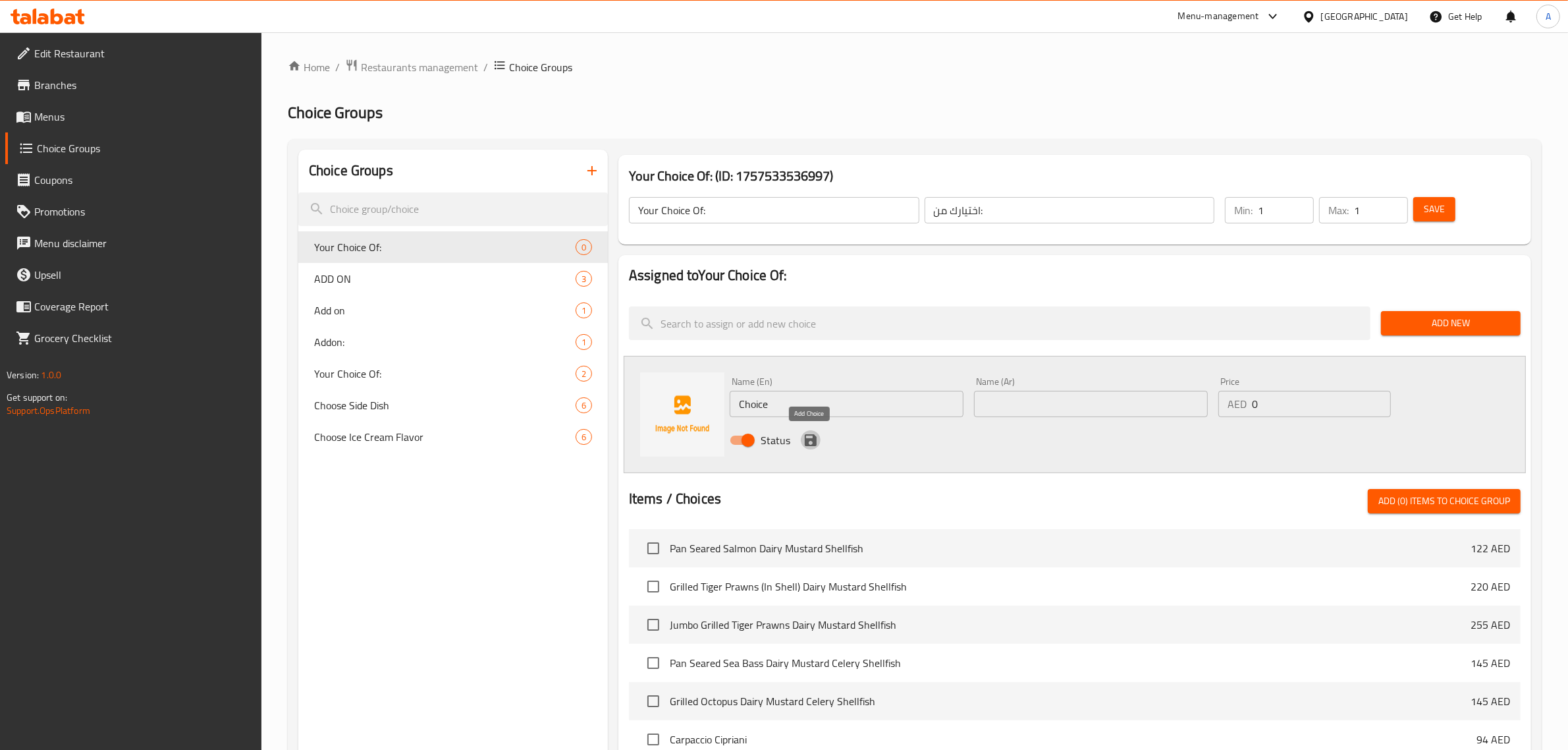
click at [813, 435] on icon "save" at bounding box center [810, 439] width 16 height 16
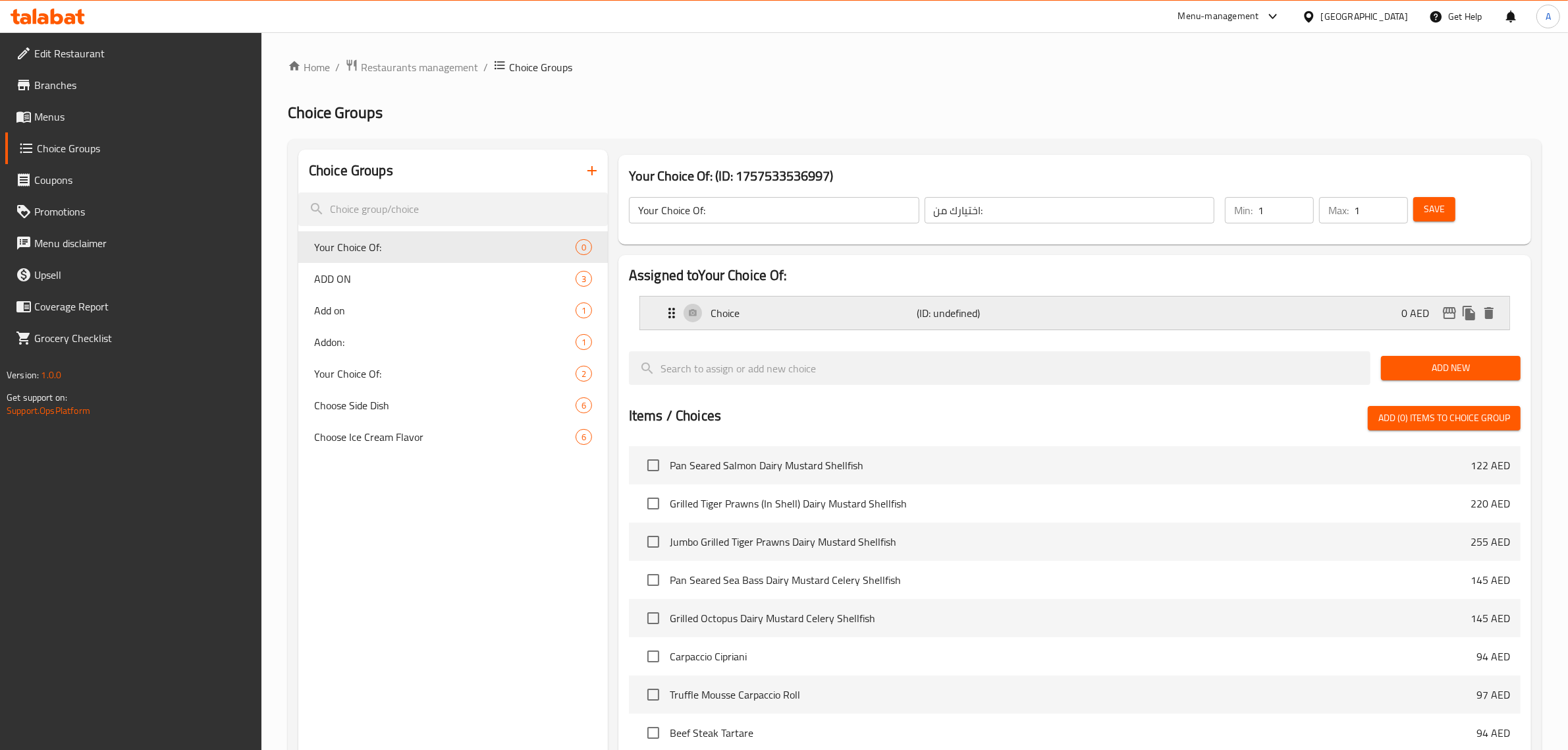
click at [802, 317] on p "Choice" at bounding box center [814, 312] width 207 height 16
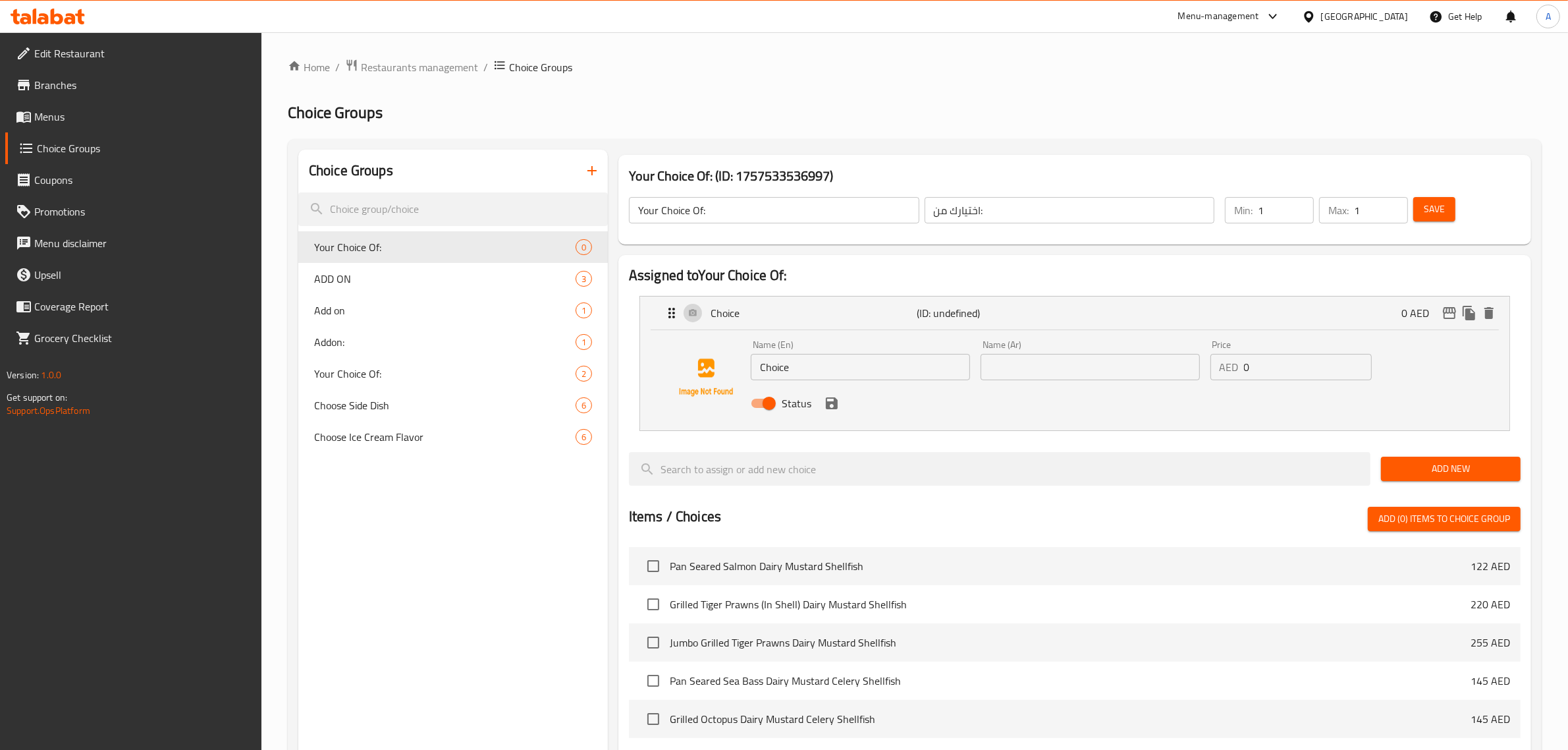
click at [830, 374] on input "Choice" at bounding box center [860, 367] width 220 height 27
click at [795, 364] on input "text" at bounding box center [860, 367] width 220 height 27
paste input "vanilla"
type input "vanilla"
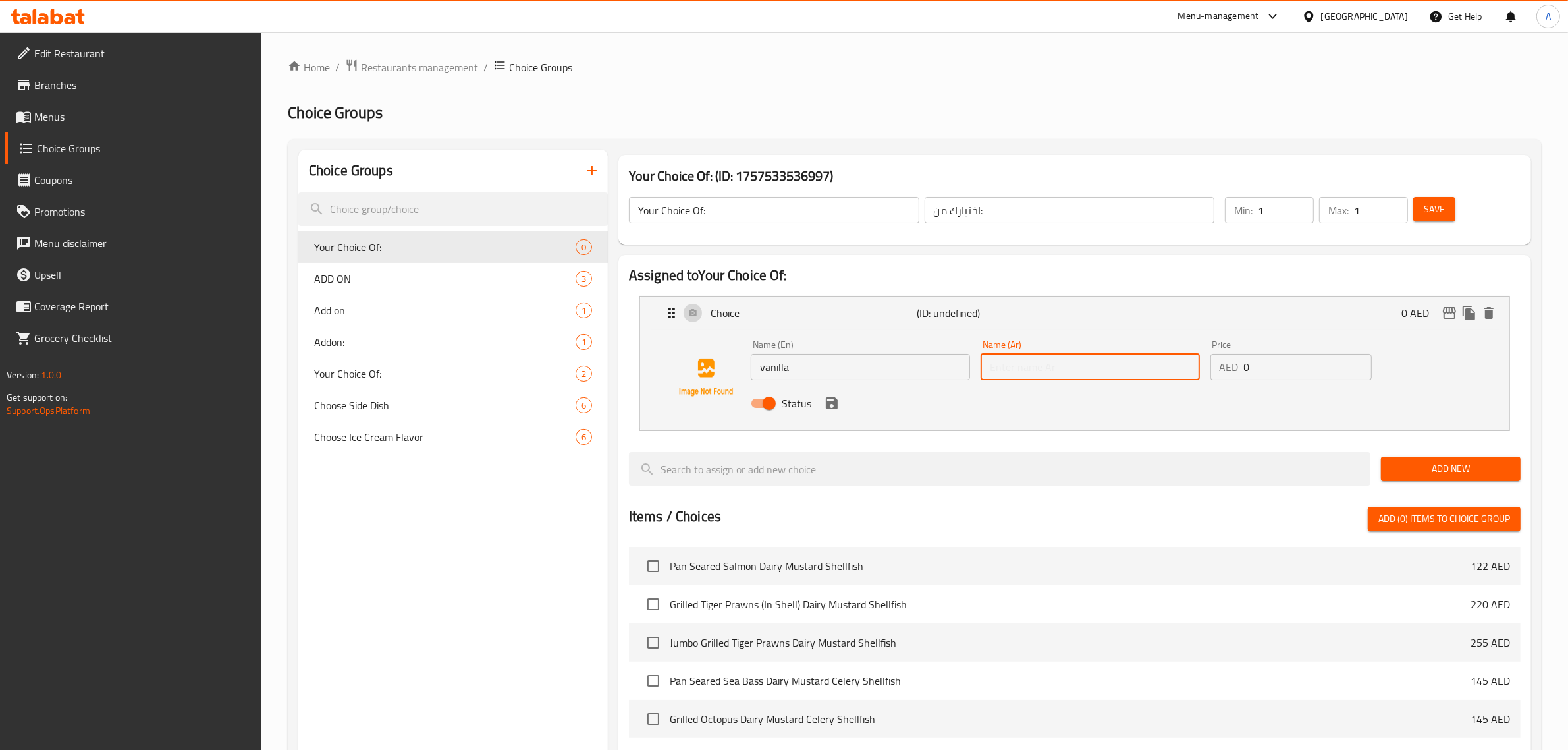
click at [1071, 373] on input "text" at bounding box center [1090, 367] width 220 height 27
paste input "الفانيليا"
click at [828, 405] on icon "save" at bounding box center [832, 403] width 12 height 12
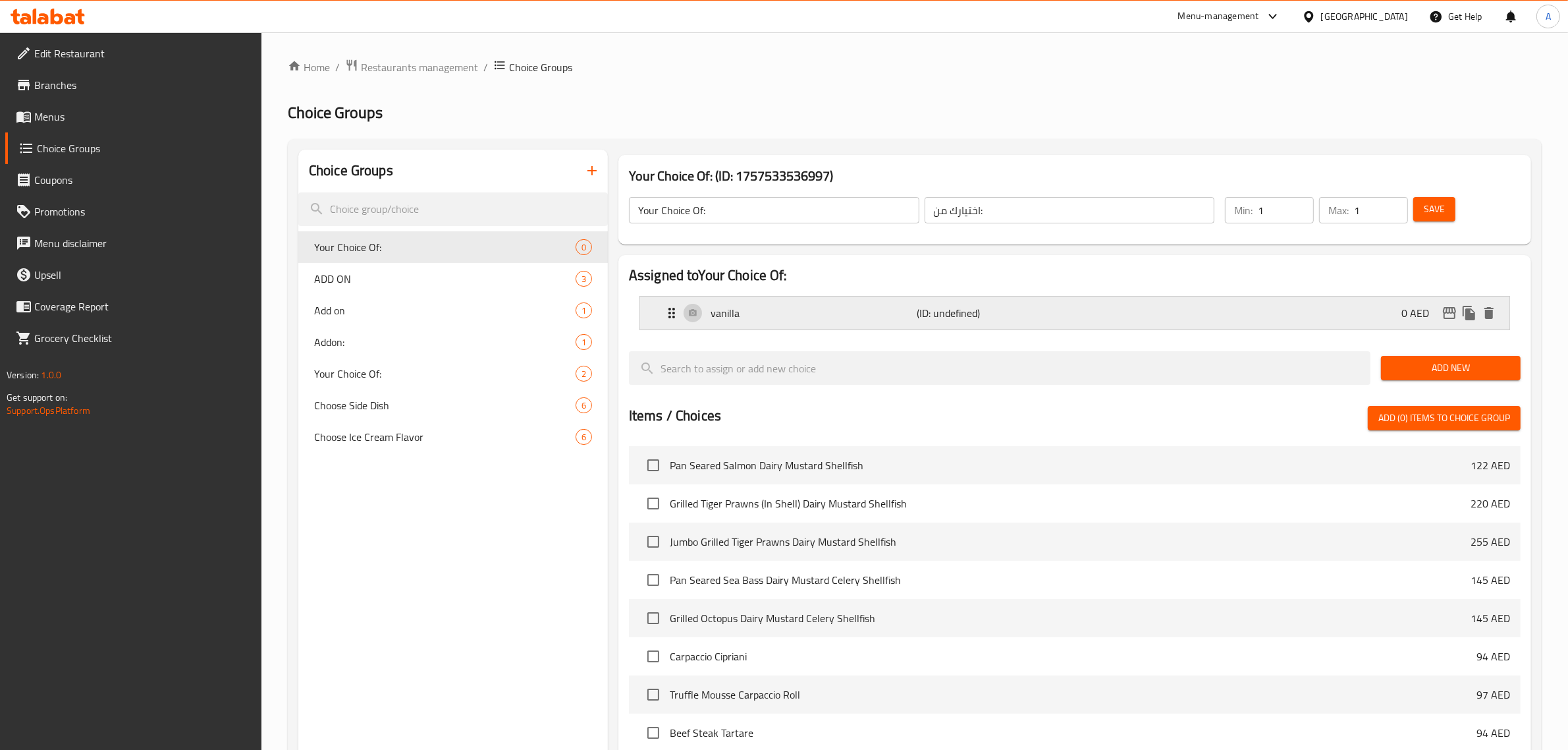
type input "الفانيليا"
click at [1440, 365] on span "Add New" at bounding box center [1450, 368] width 118 height 17
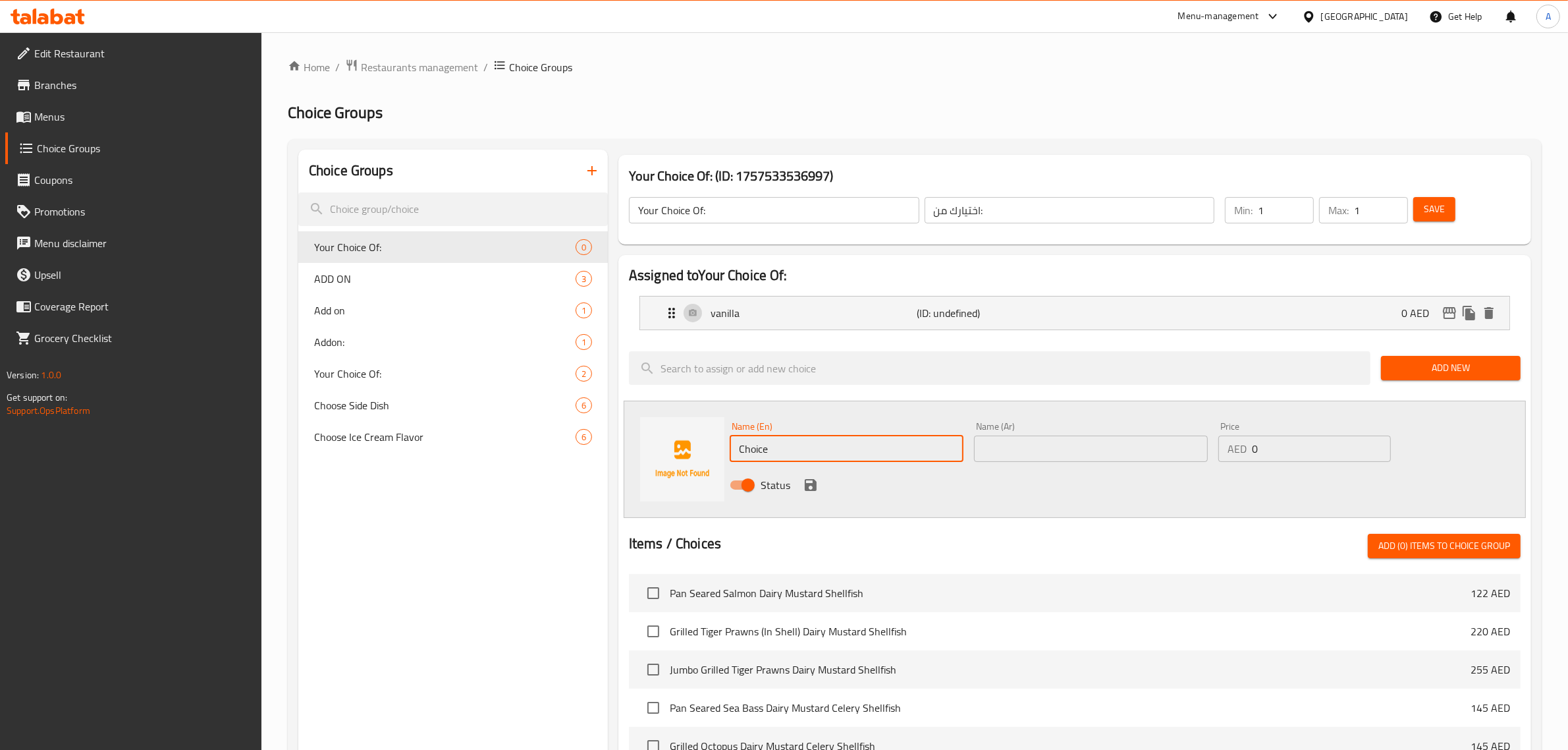
click at [797, 458] on input "Choice" at bounding box center [847, 448] width 234 height 27
paste input "strawberry"
type input "strawberry"
click at [1022, 450] on input "text" at bounding box center [1091, 448] width 234 height 27
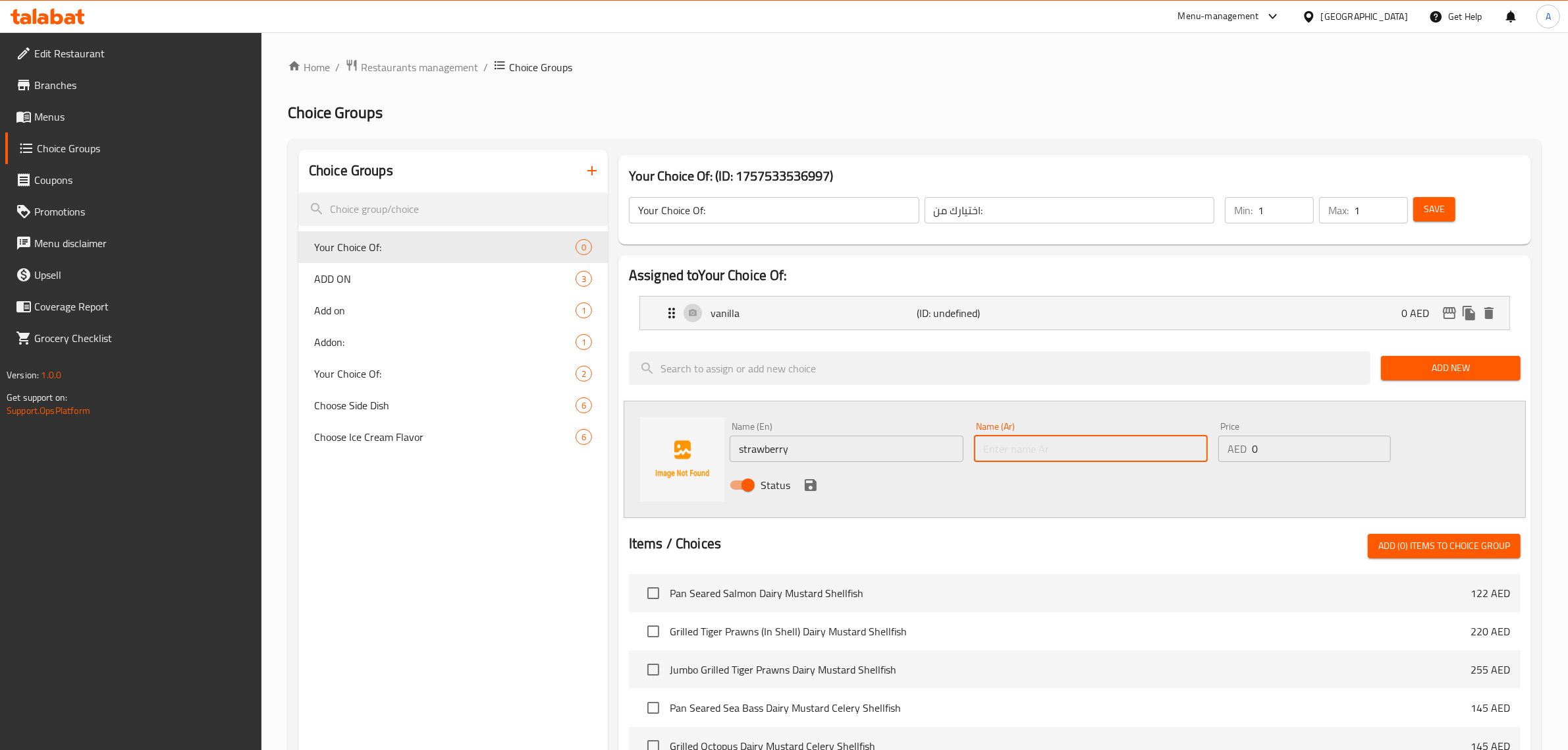
paste input "الفراولة"
type input "الفراولة"
click at [800, 490] on div "Status" at bounding box center [1090, 485] width 733 height 36
click at [807, 486] on icon "save" at bounding box center [810, 485] width 12 height 12
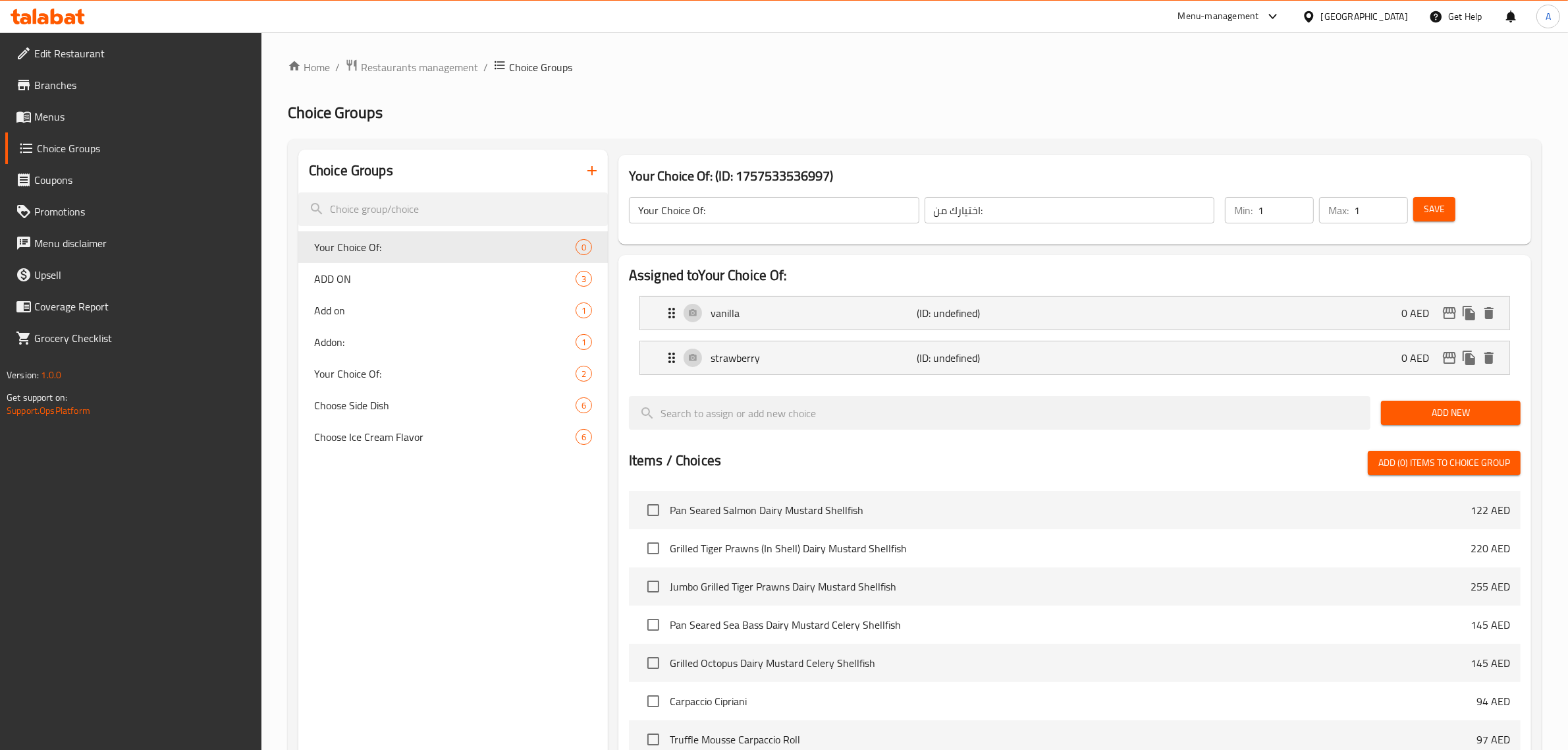
click at [1413, 397] on div "Add New" at bounding box center [1450, 412] width 150 height 44
click at [1400, 416] on span "Add New" at bounding box center [1450, 413] width 118 height 17
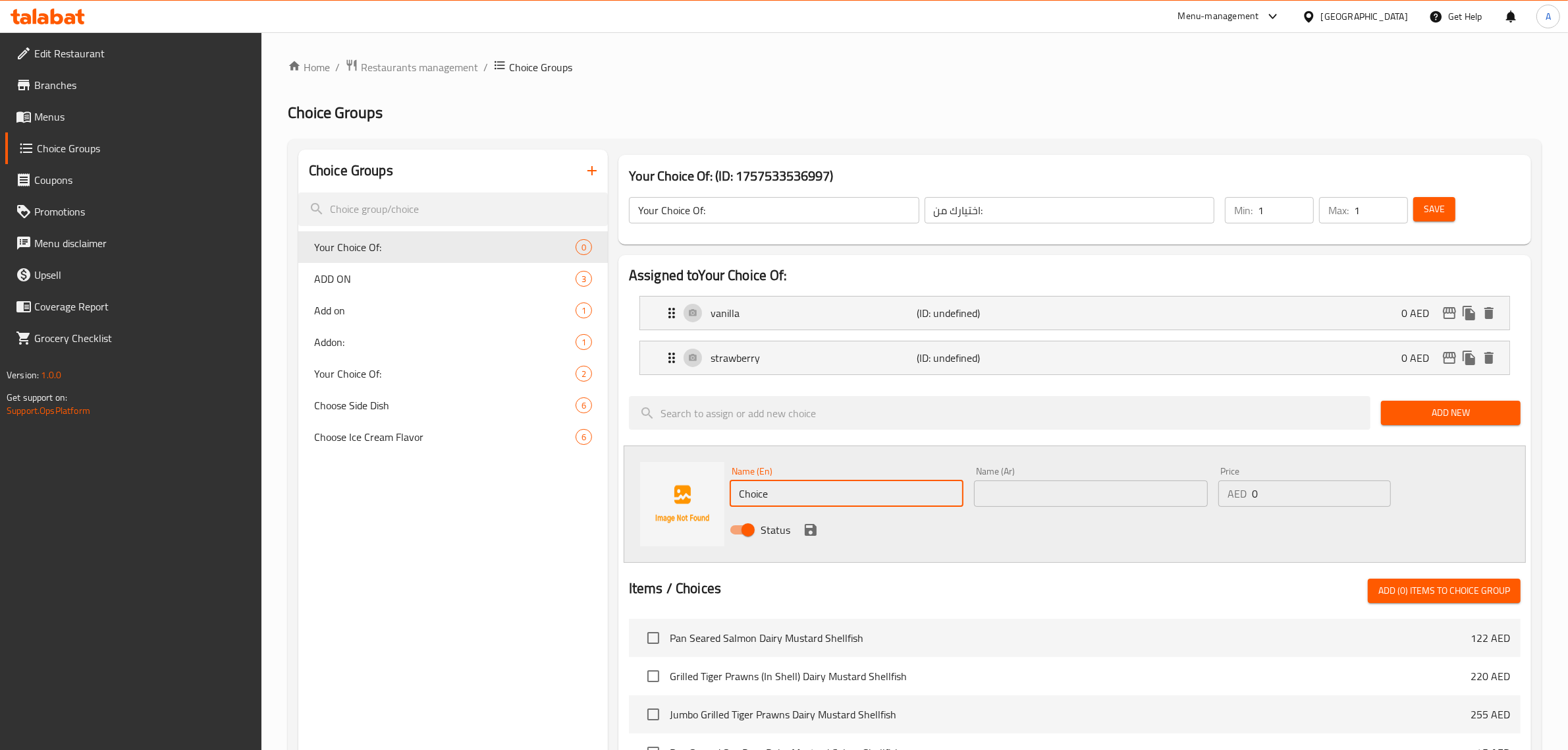
click at [797, 495] on input "Choice" at bounding box center [847, 493] width 234 height 27
paste input "chocolate cookies & cream"
type input "chocolate cookies & cream"
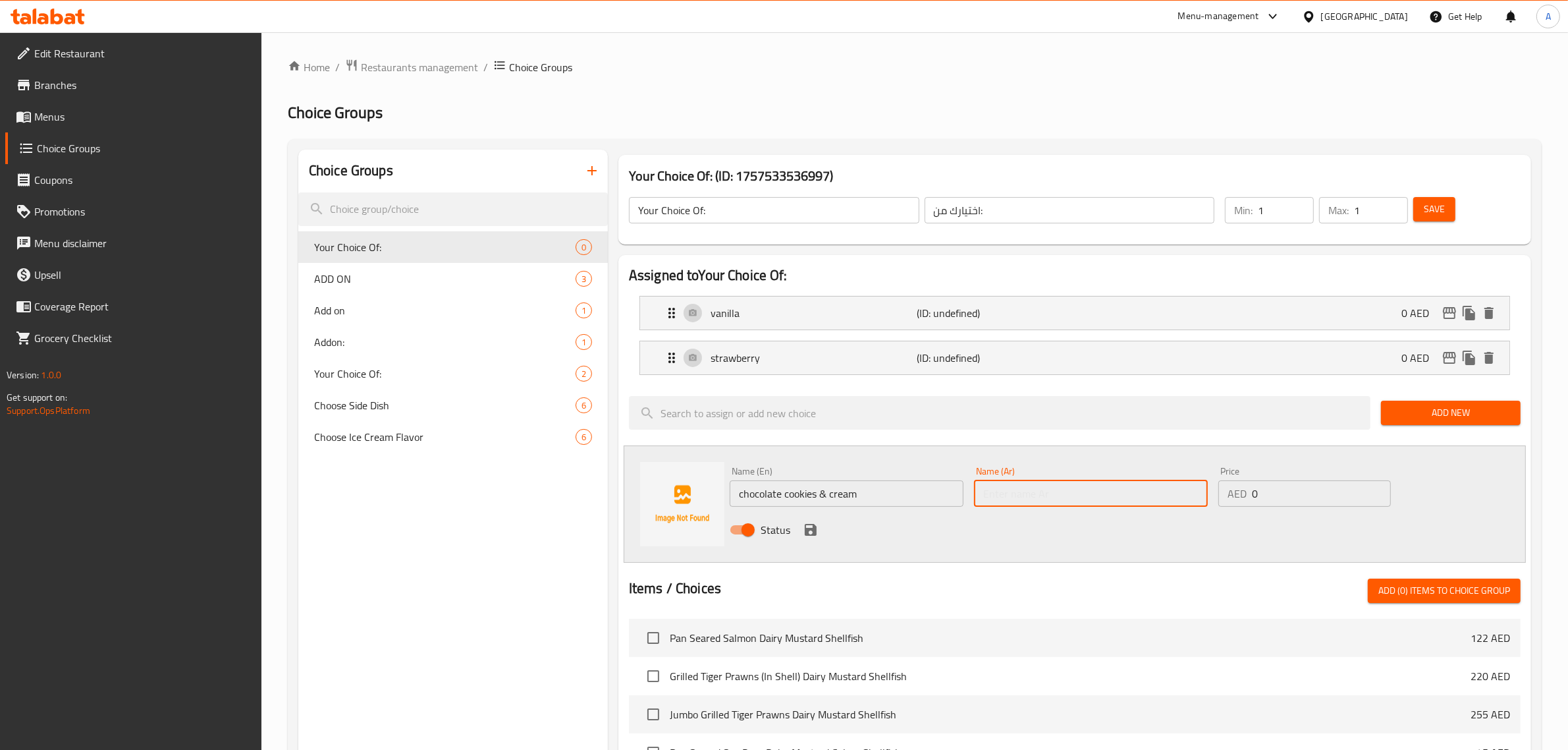
click at [1064, 490] on input "text" at bounding box center [1091, 493] width 234 height 27
paste input "كوكيز الشوكولاتة والكريمة"
type input "كوكيز الشوكولاتة والكريمة"
click at [808, 528] on icon "save" at bounding box center [810, 530] width 16 height 16
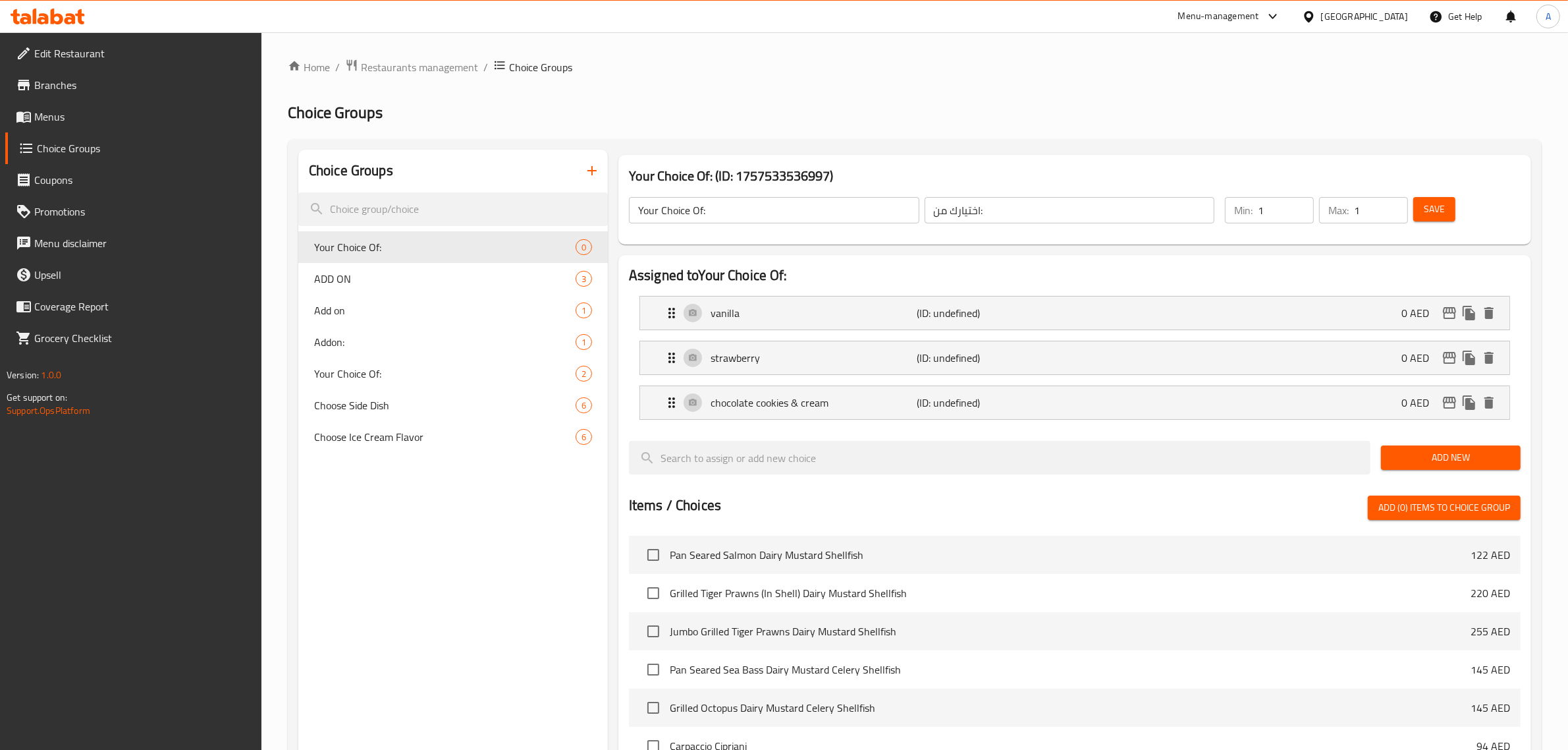
click at [1427, 203] on span "Save" at bounding box center [1434, 209] width 21 height 17
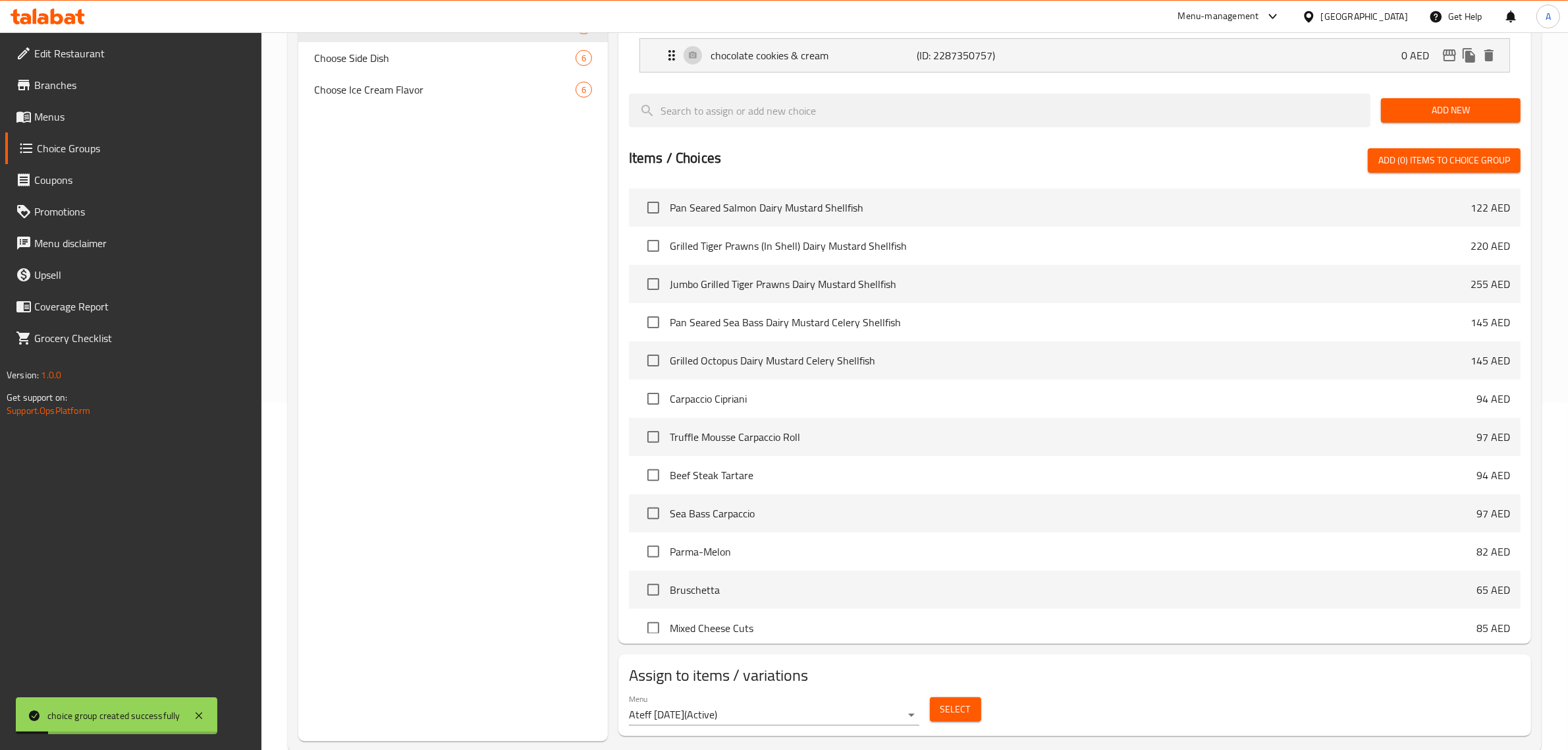
scroll to position [376, 0]
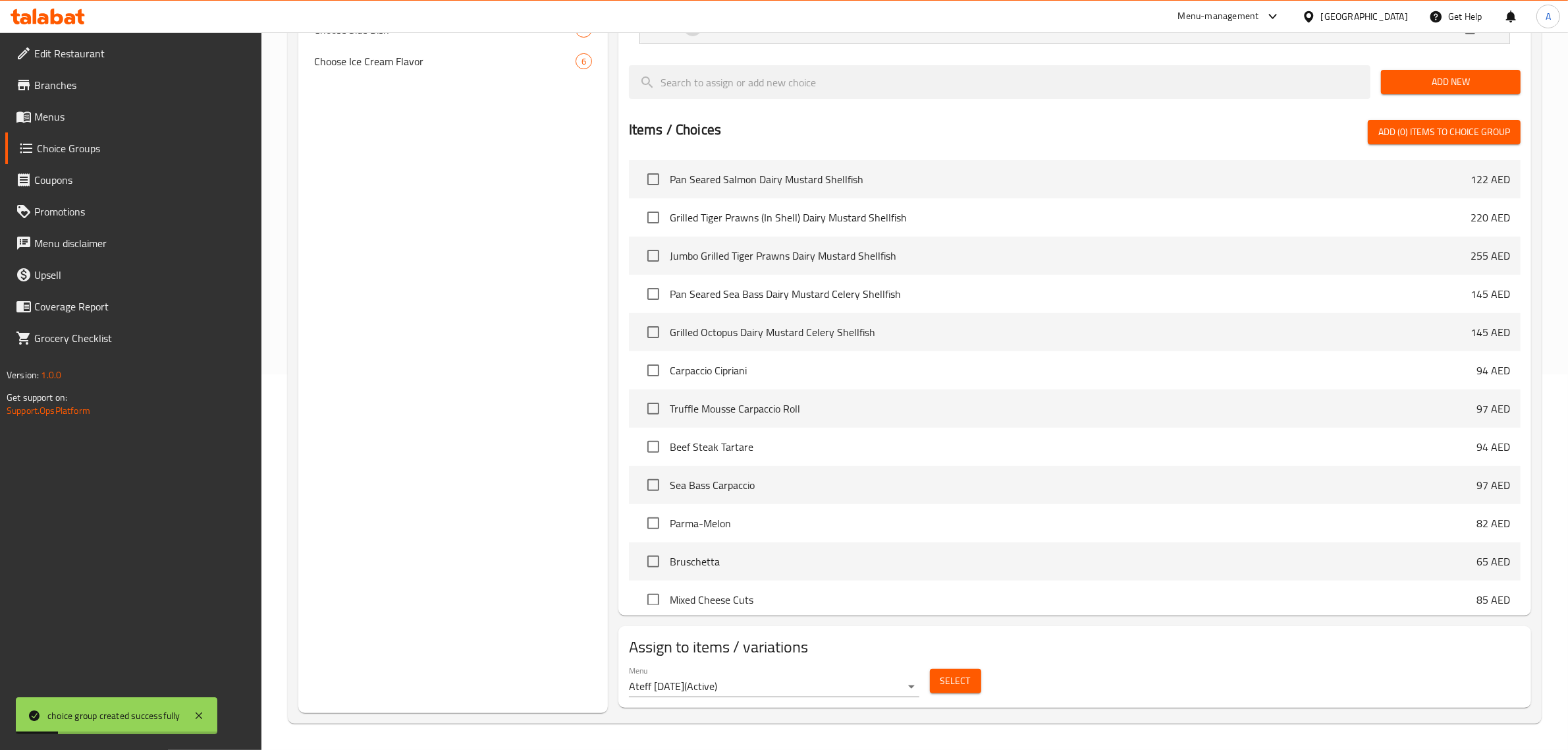
click at [957, 680] on span "Select" at bounding box center [955, 681] width 31 height 17
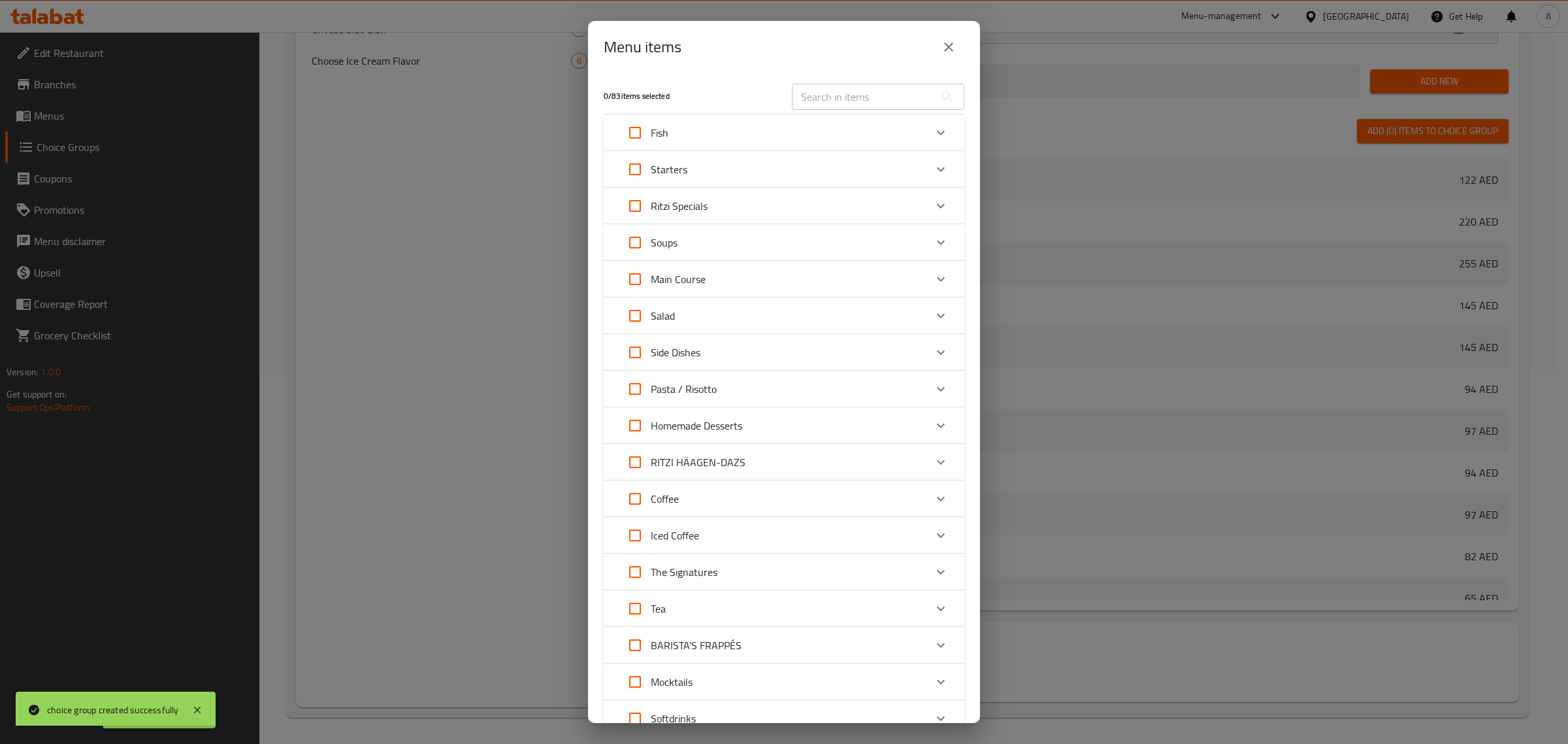
click at [827, 90] on input "text" at bounding box center [862, 97] width 142 height 26
paste input "Basic"
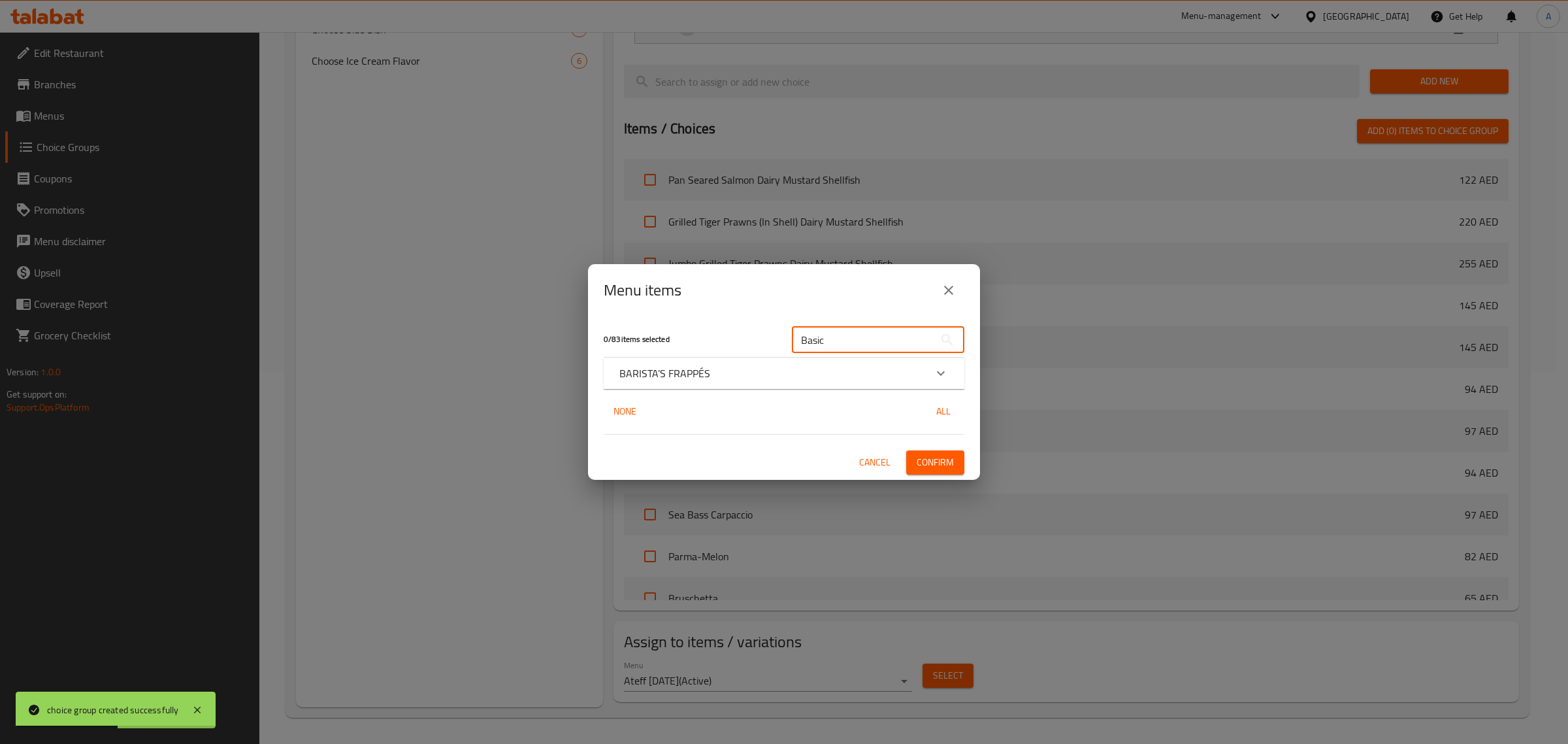
type input "Basic"
click at [685, 377] on p "BARISTA’S FRAPPÉS" at bounding box center [665, 372] width 90 height 16
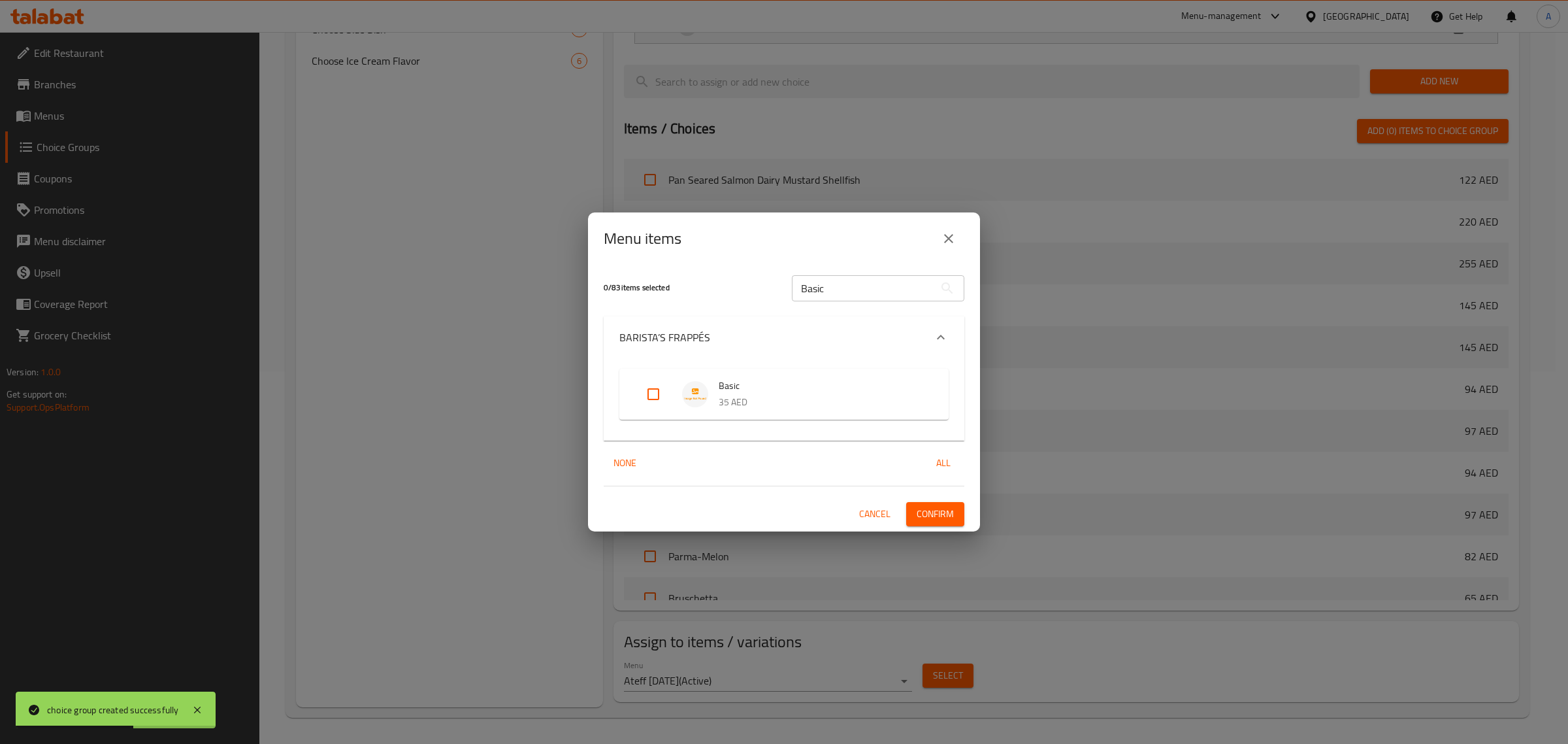
click at [655, 387] on input "Expand" at bounding box center [653, 394] width 31 height 31
checkbox input "true"
click at [932, 511] on span "Confirm" at bounding box center [934, 514] width 37 height 16
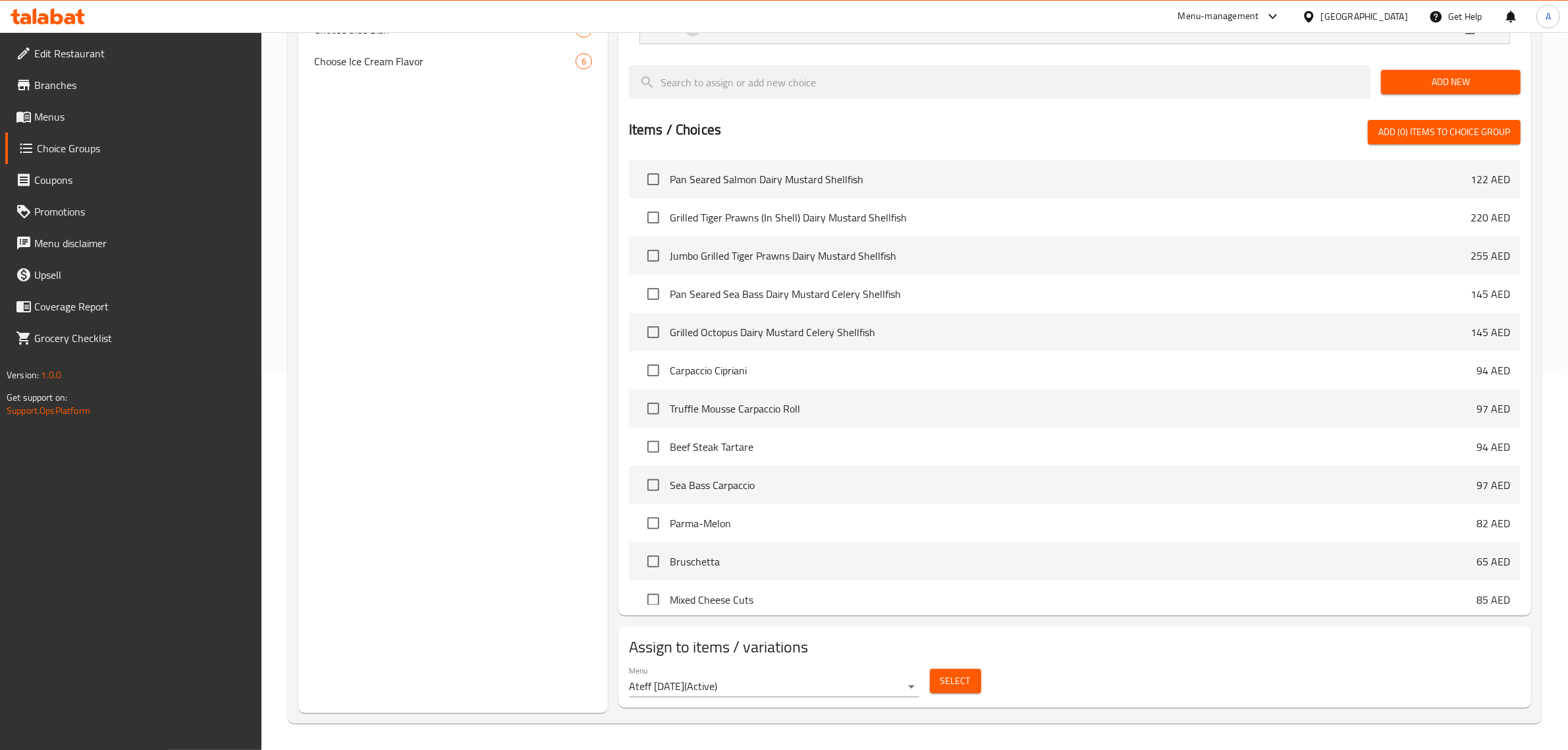
scroll to position [0, 0]
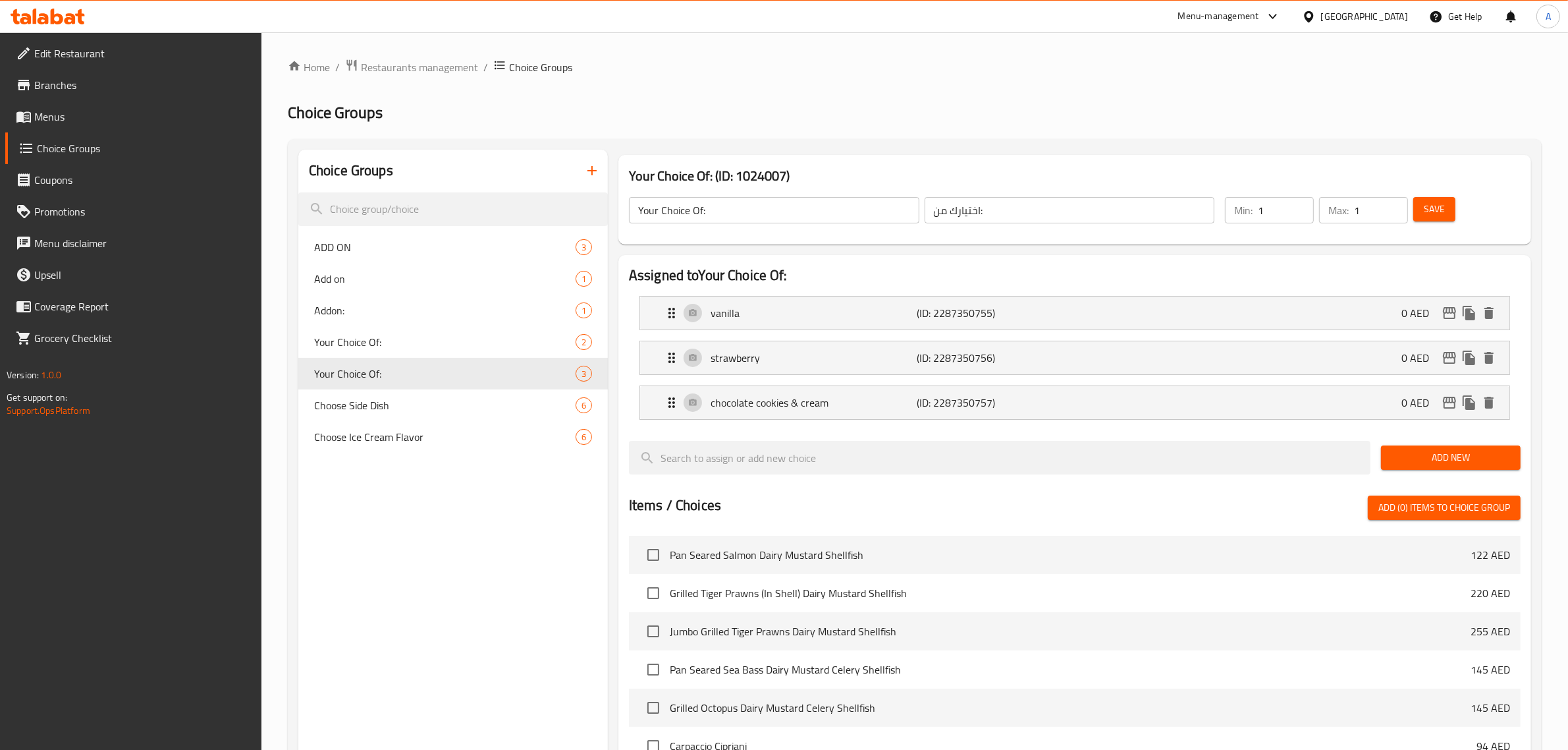
click at [587, 188] on div "Choice Groups" at bounding box center [453, 171] width 310 height 43
click at [601, 173] on button "button" at bounding box center [592, 171] width 31 height 31
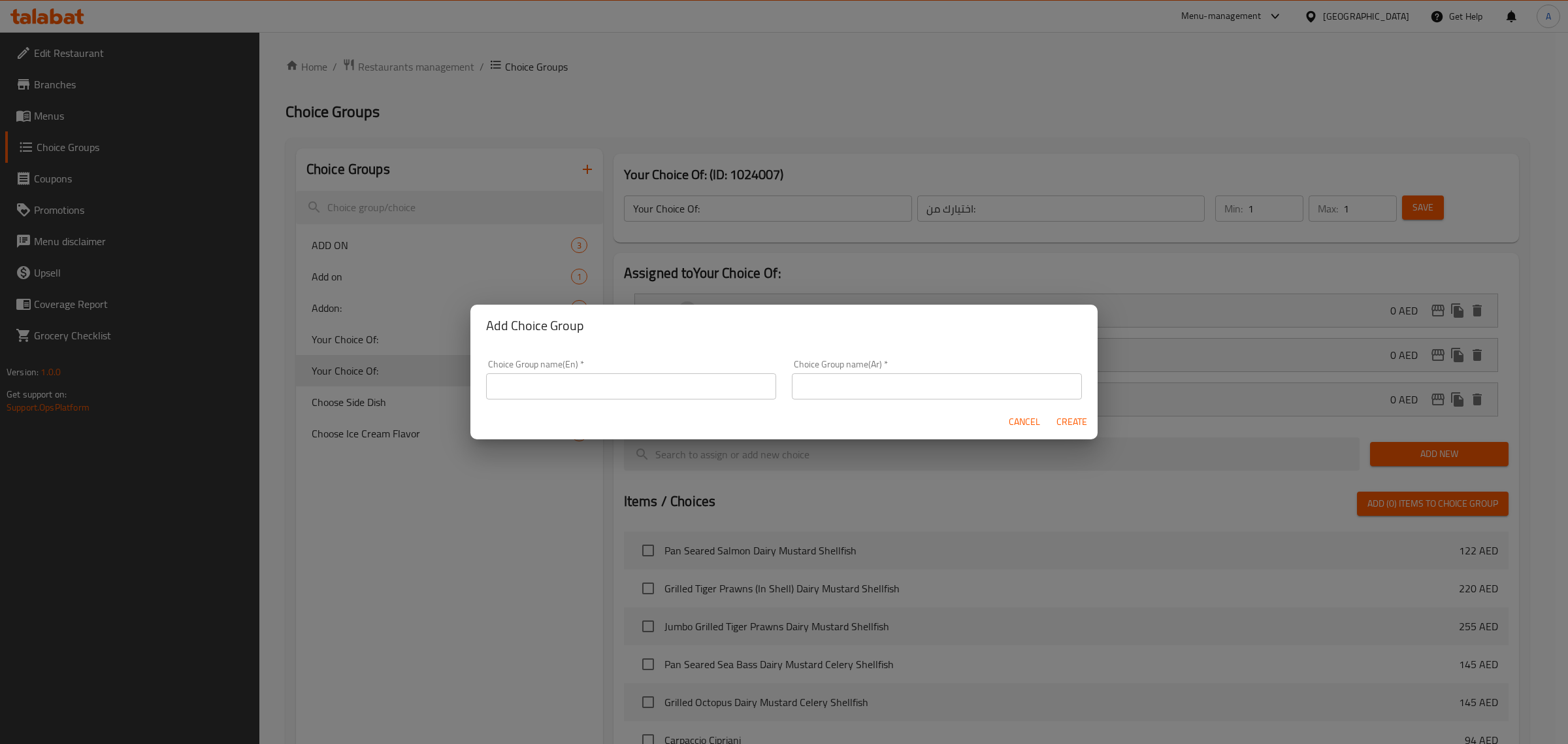
click at [651, 386] on input "text" at bounding box center [630, 386] width 290 height 26
click at [651, 390] on input "Your Choice Of:" at bounding box center [630, 386] width 290 height 26
type input "Your Choice Of:"
click at [925, 387] on input "text" at bounding box center [936, 386] width 290 height 26
type input "اختيارك من:"
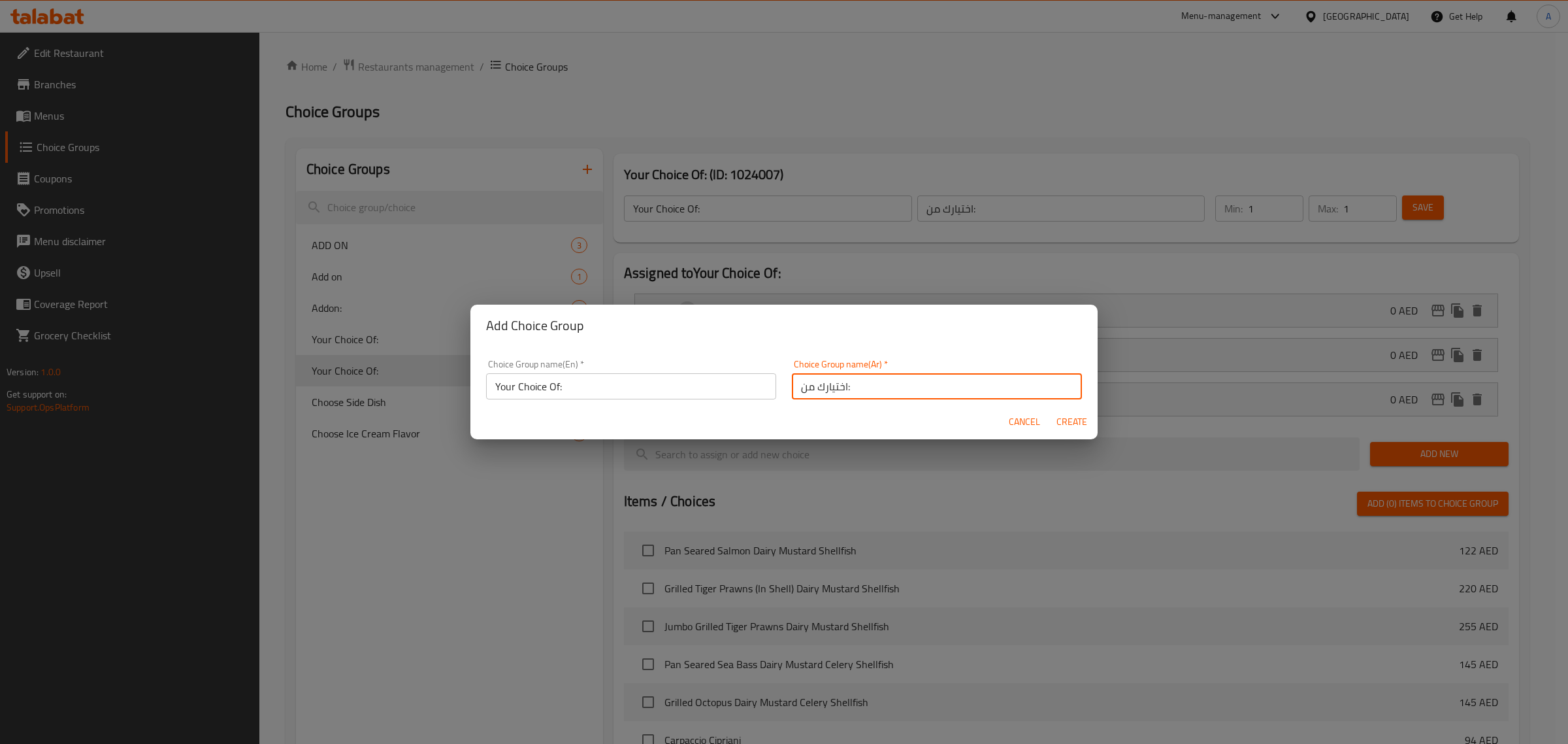
click at [1075, 418] on span "Create" at bounding box center [1072, 422] width 31 height 16
type input "Your Choice Of:"
type input "اختيارك من:"
type input "0"
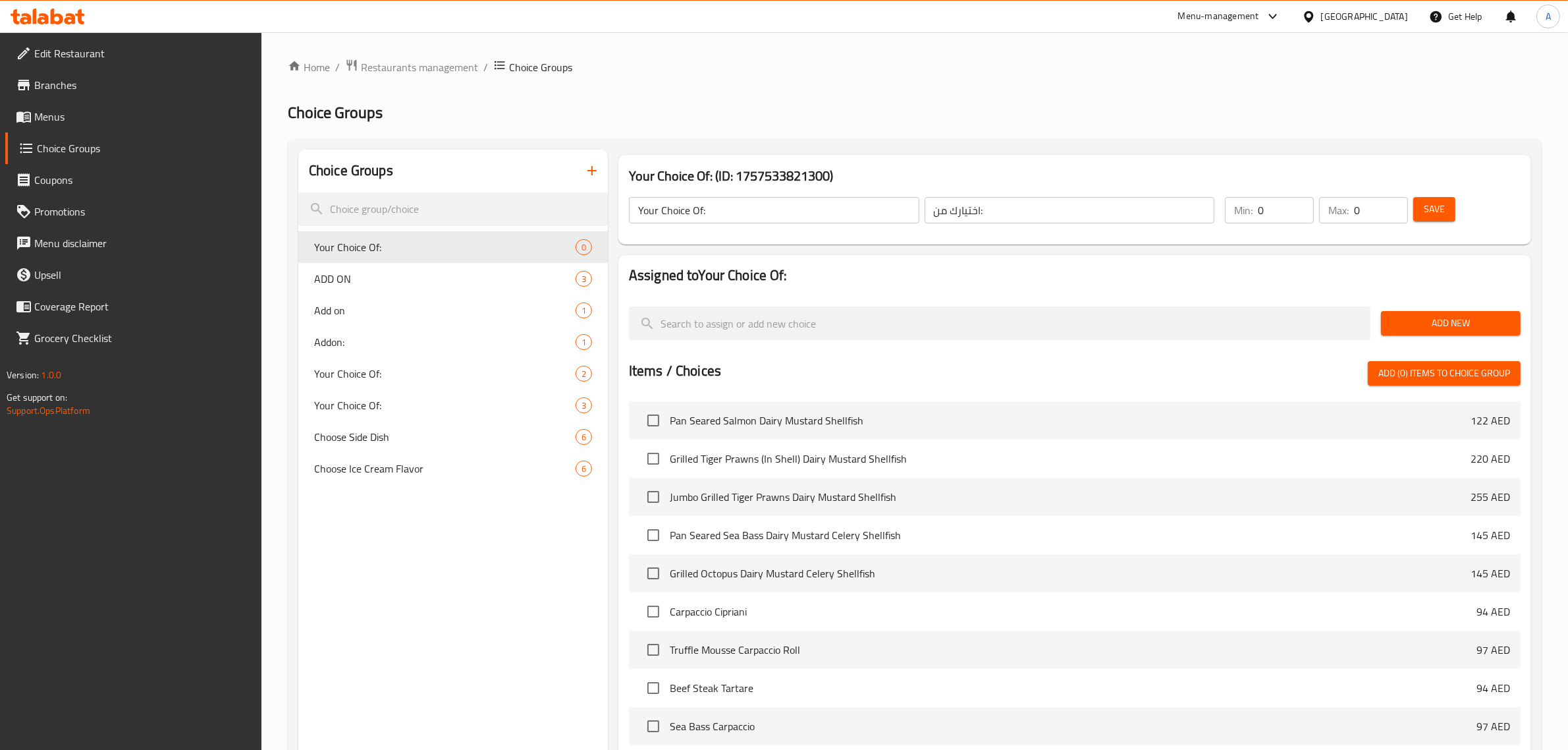
click at [1307, 205] on input "0" at bounding box center [1286, 210] width 56 height 27
type input "1"
click at [1299, 205] on input "1" at bounding box center [1286, 210] width 56 height 27
type input "1"
click at [1390, 208] on input "1" at bounding box center [1380, 210] width 54 height 27
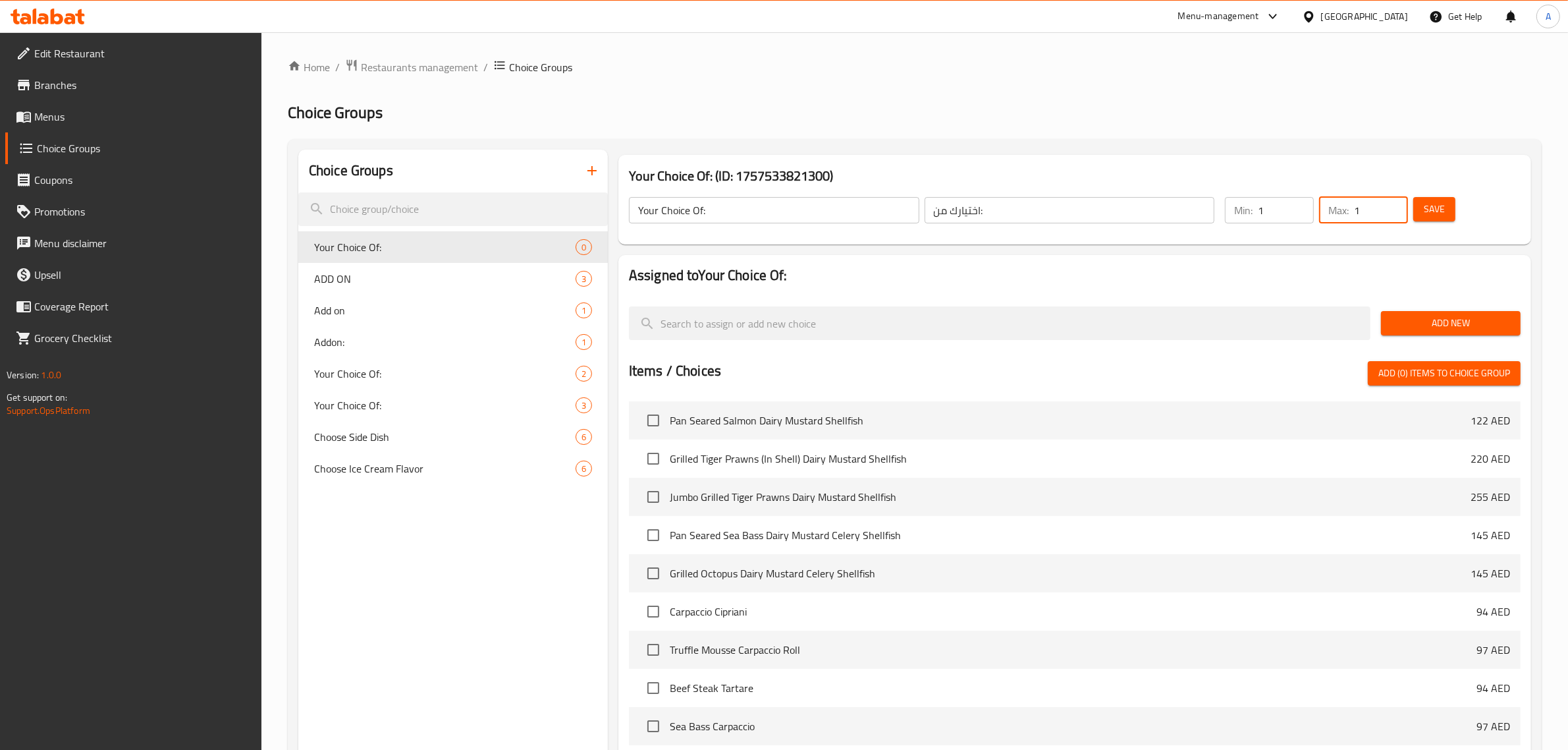
click at [1437, 327] on span "Add New" at bounding box center [1450, 323] width 118 height 17
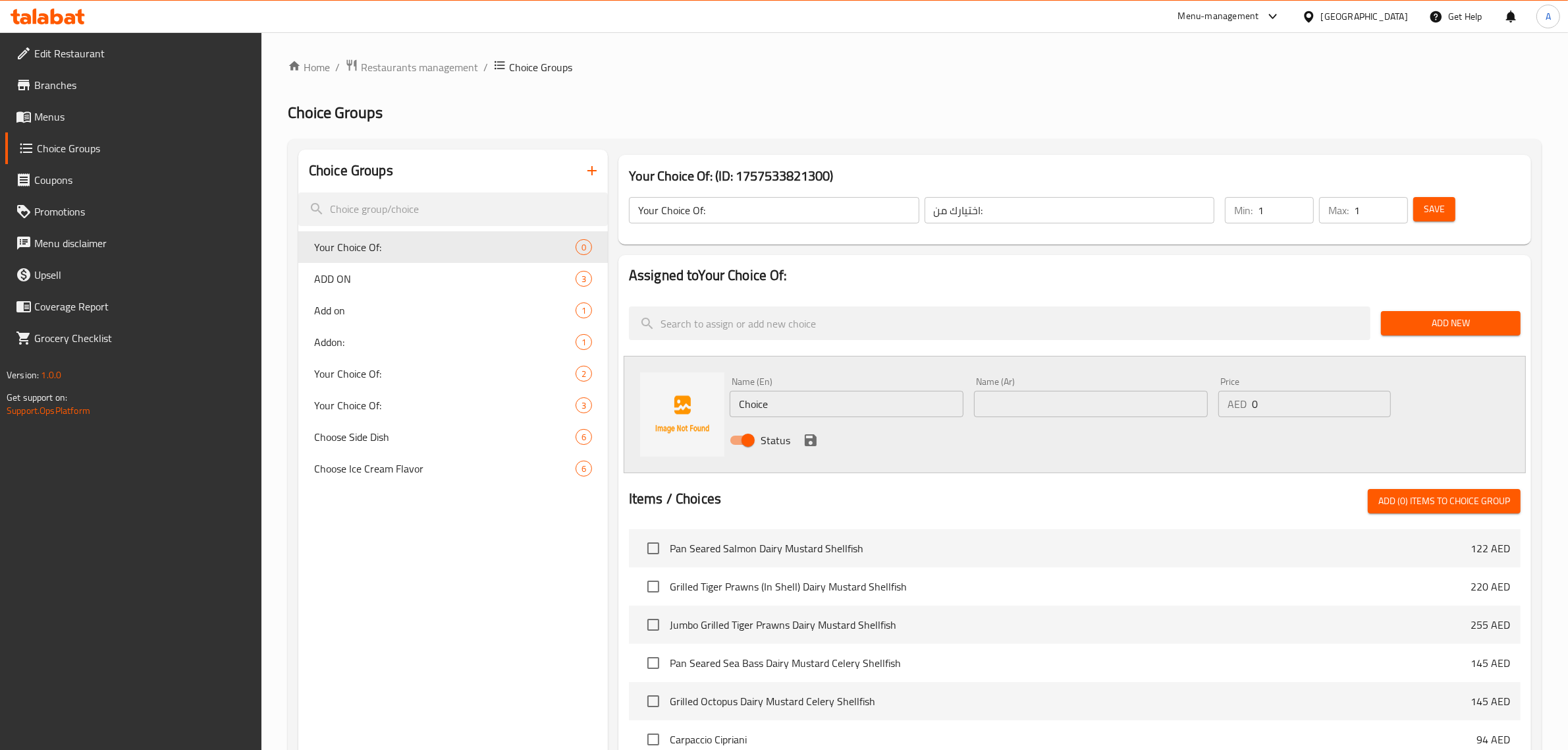
click at [787, 409] on input "Choice" at bounding box center [847, 404] width 234 height 27
paste input "orang"
type input "orange"
click at [1025, 407] on input "text" at bounding box center [1091, 404] width 234 height 27
paste input "برتقال"
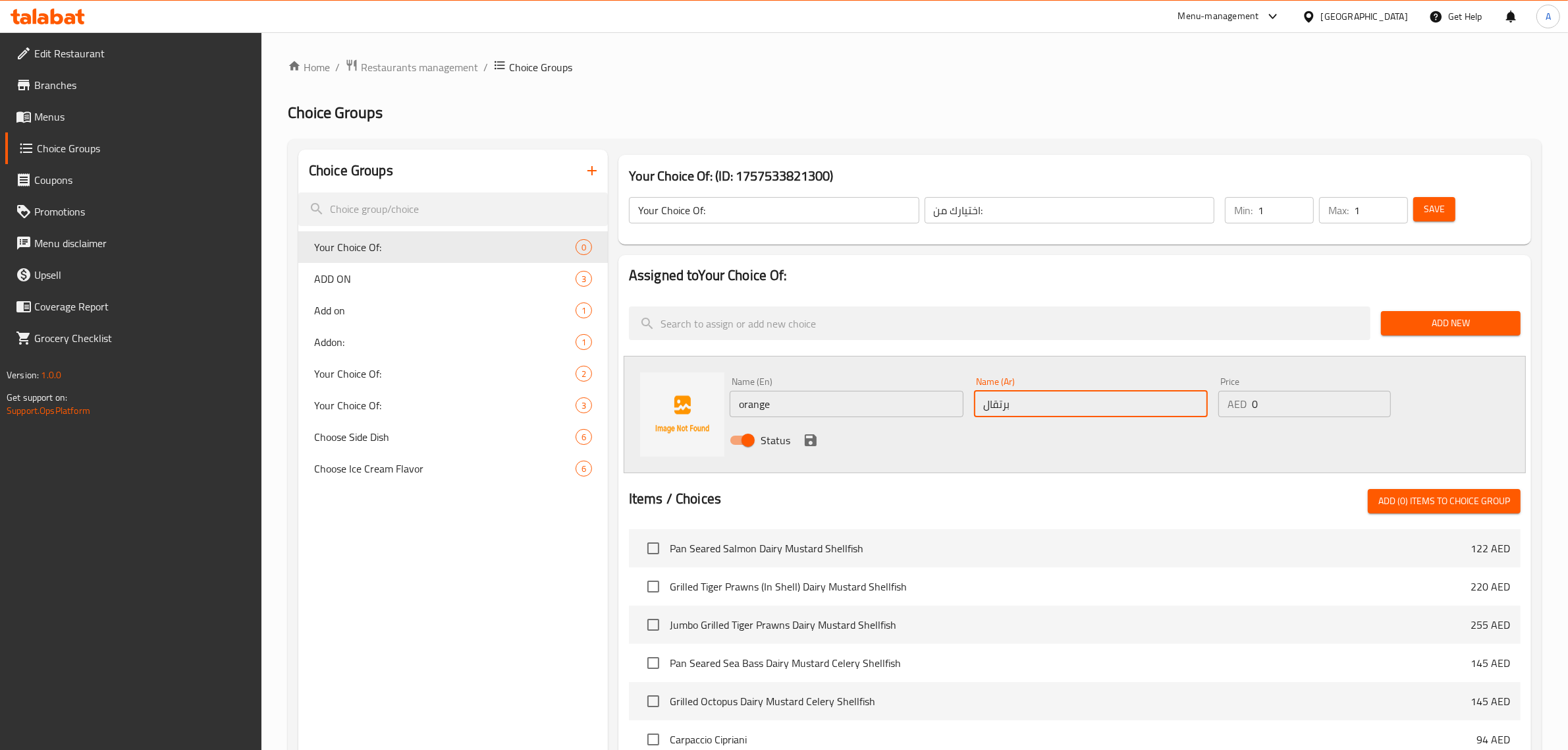
type input "برتقال"
drag, startPoint x: 823, startPoint y: 439, endPoint x: 817, endPoint y: 438, distance: 6.1
click at [821, 439] on div "Status" at bounding box center [1090, 440] width 733 height 36
click at [815, 438] on icon "save" at bounding box center [810, 440] width 12 height 12
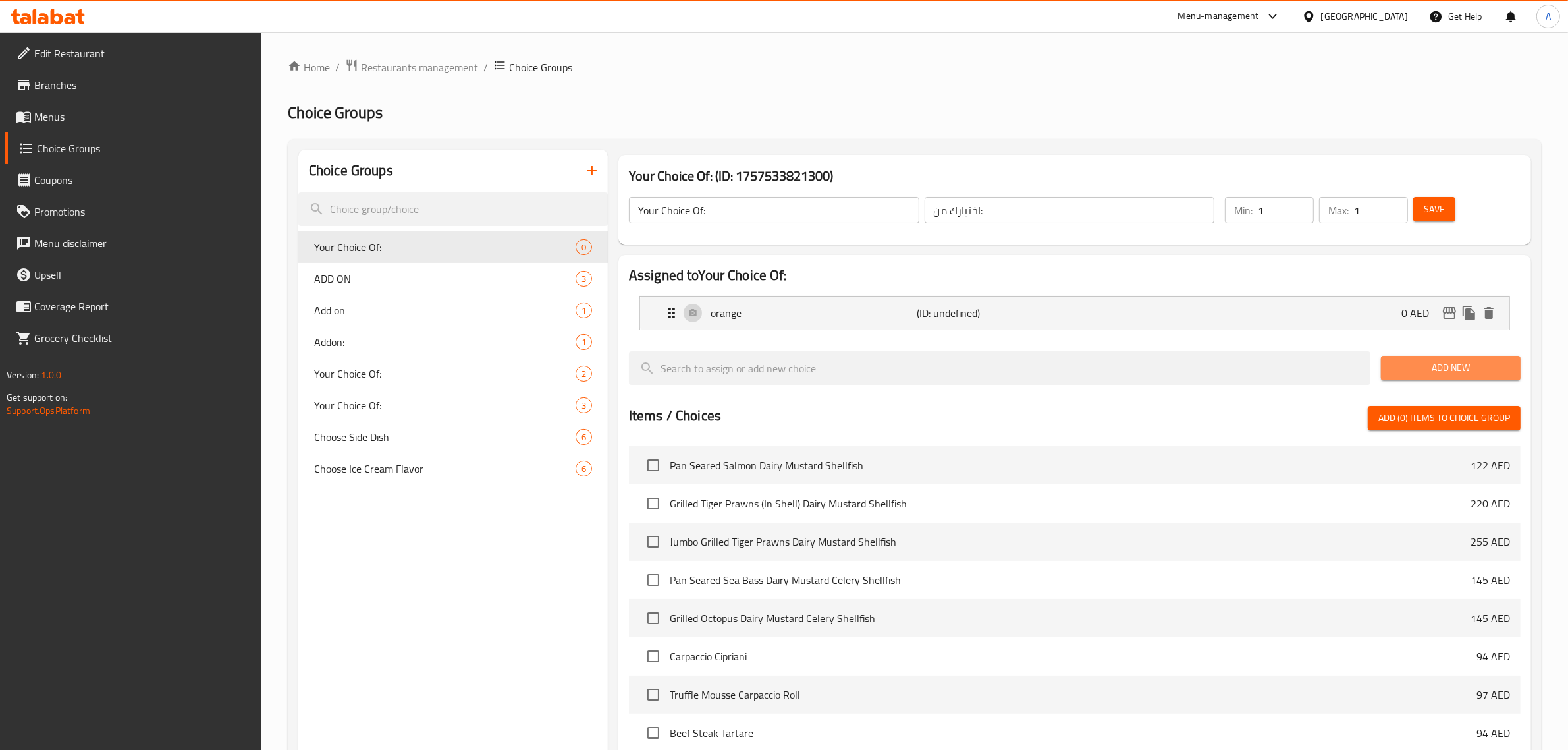
click at [1417, 358] on button "Add New" at bounding box center [1450, 367] width 140 height 24
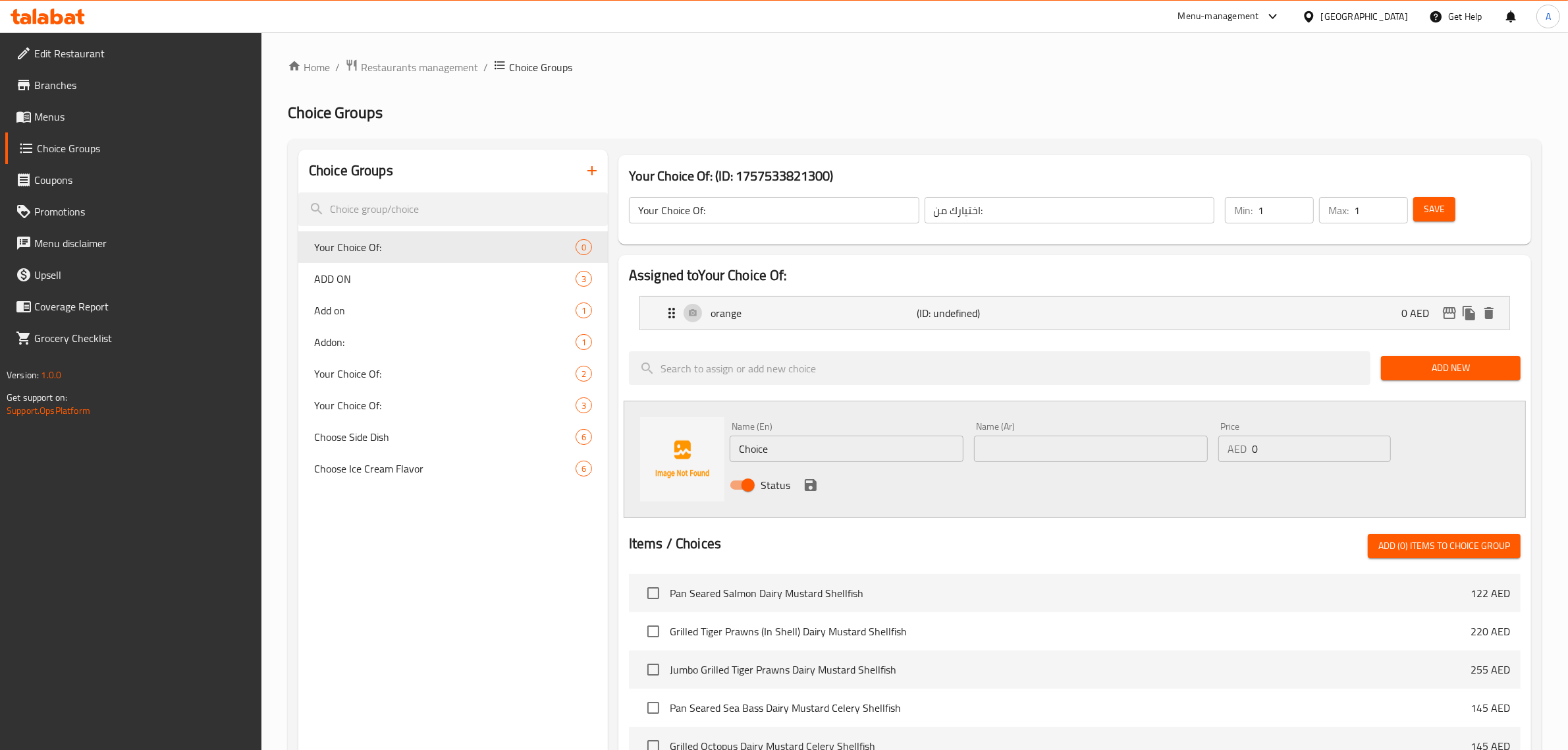
click at [772, 427] on div "Name (En) Choice Name (En)" at bounding box center [847, 442] width 234 height 40
drag, startPoint x: 775, startPoint y: 430, endPoint x: 784, endPoint y: 445, distance: 17.5
click at [775, 432] on div "Name (En) Choice Name (En)" at bounding box center [847, 442] width 234 height 40
click at [784, 445] on input "Choice" at bounding box center [847, 448] width 234 height 27
paste input "watermelon"
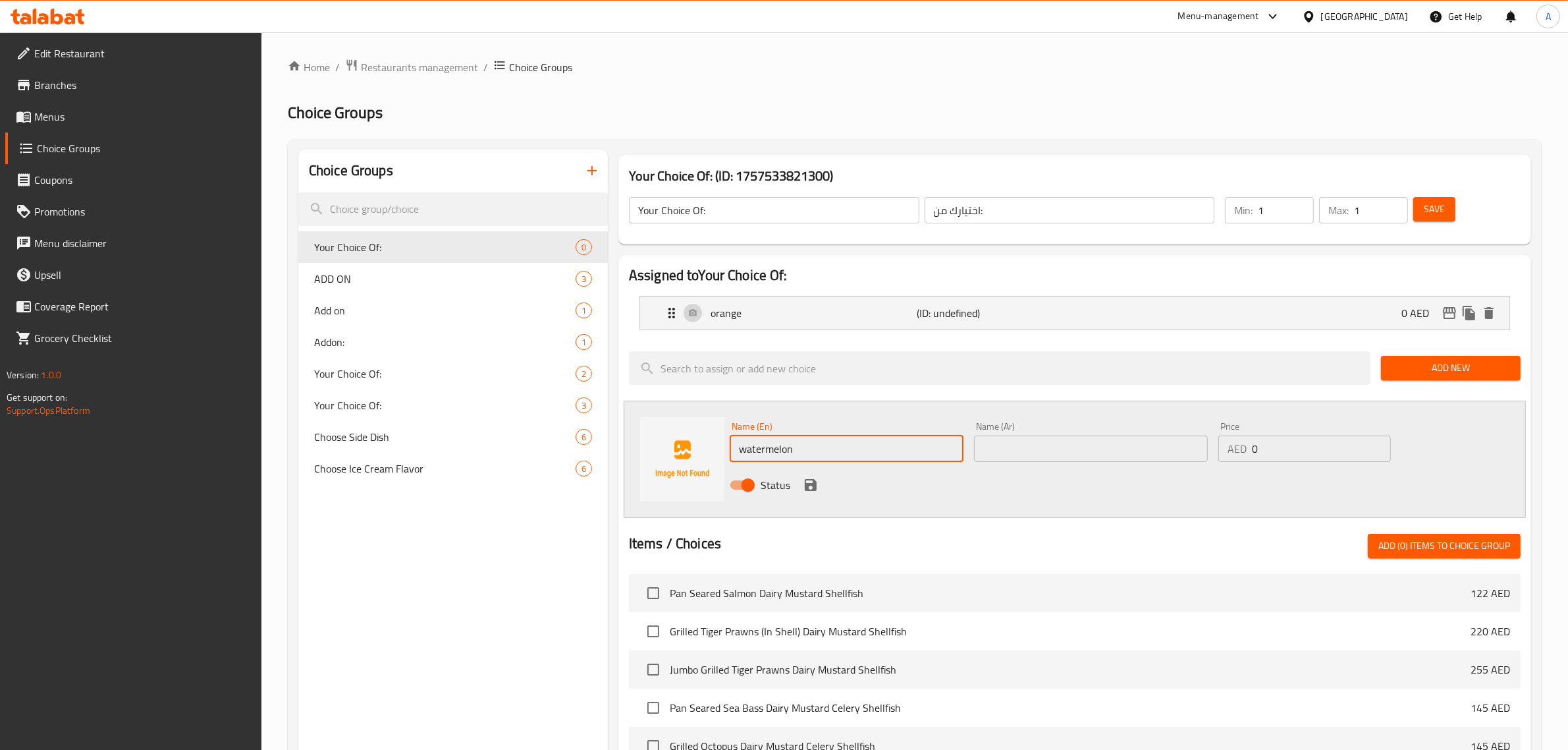
type input "watermelon"
click at [1011, 448] on input "text" at bounding box center [1091, 448] width 234 height 27
paste input "بطيخ"
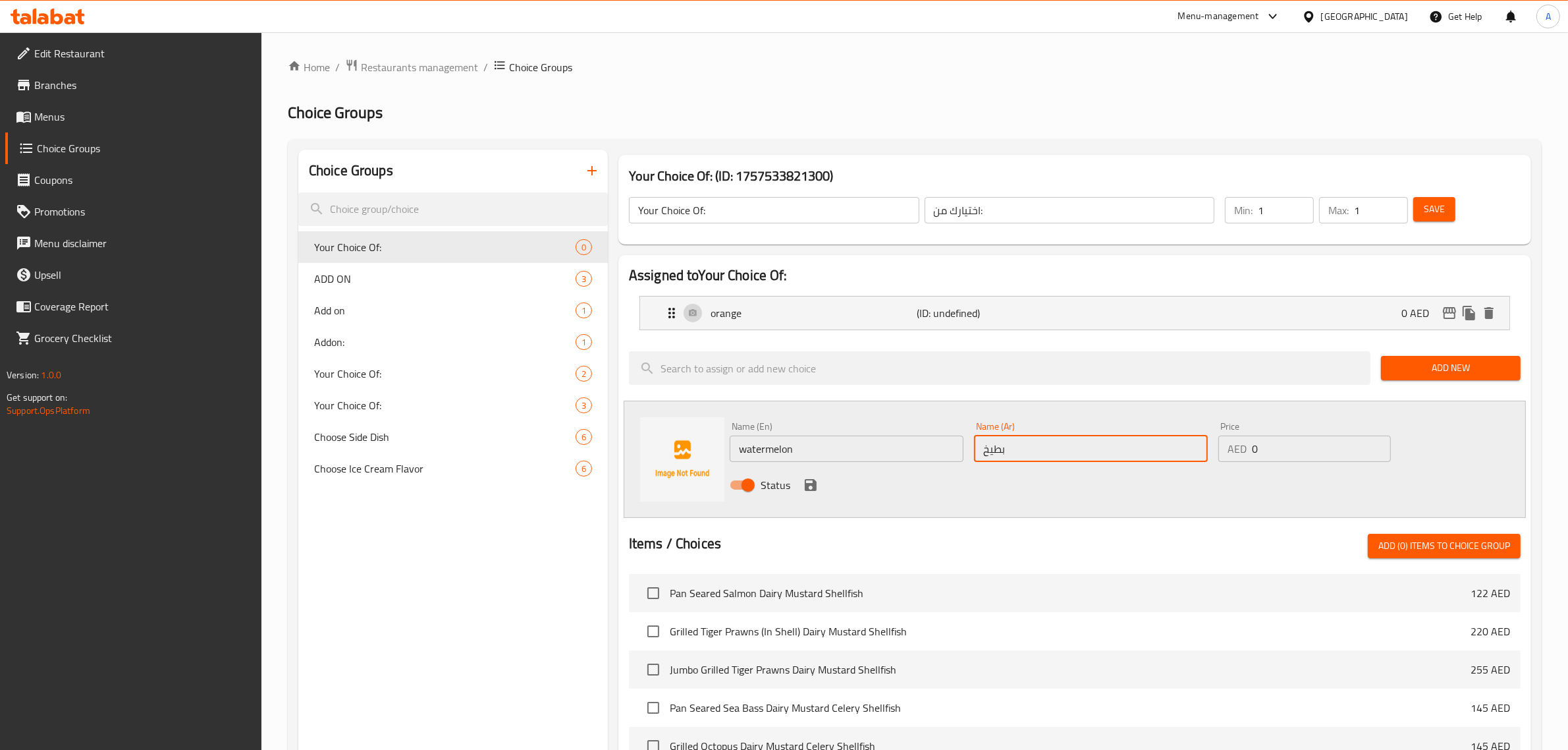
type input "بطيخ"
click at [805, 490] on icon "save" at bounding box center [810, 485] width 12 height 12
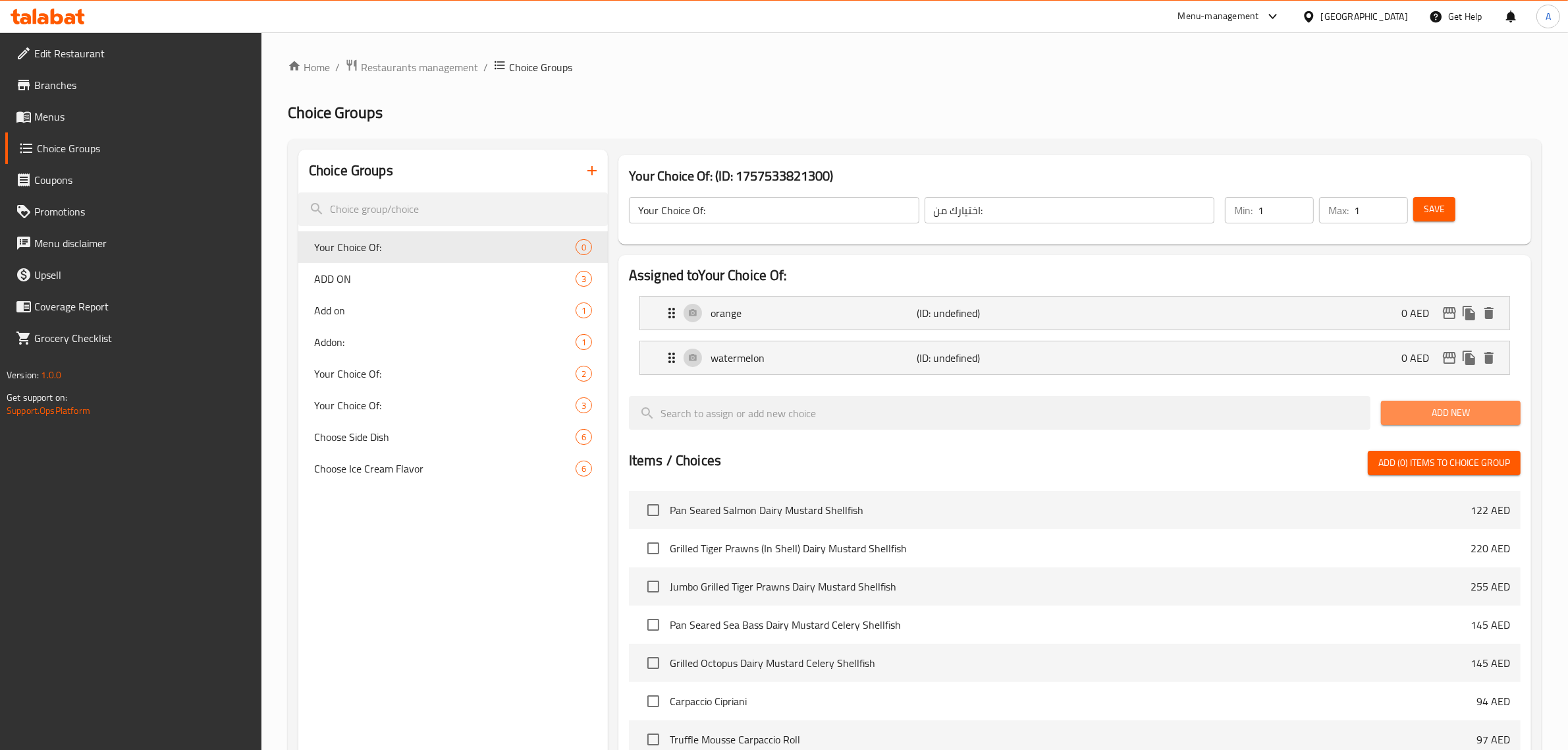
click at [1433, 416] on span "Add New" at bounding box center [1450, 413] width 118 height 17
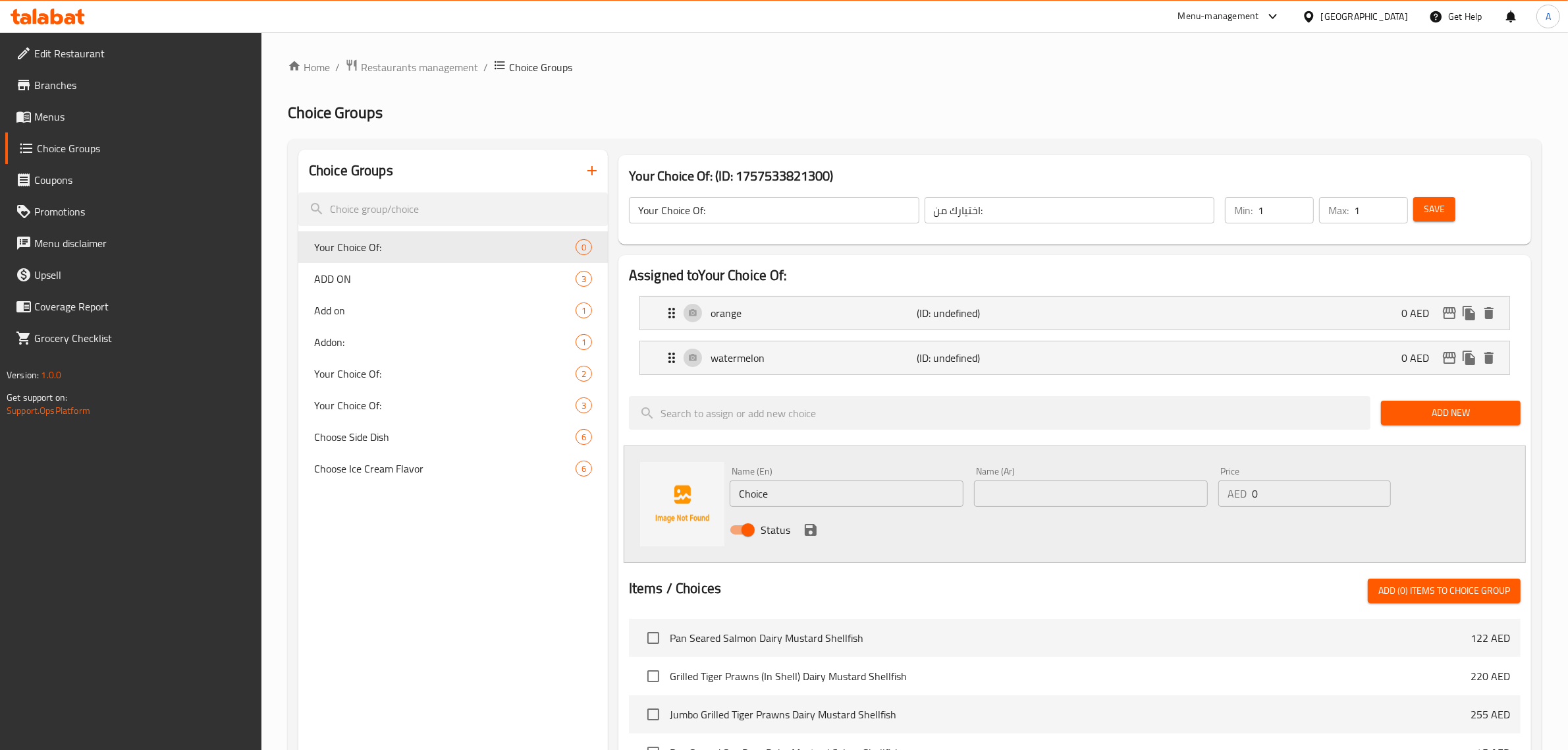
click at [810, 494] on input "Choice" at bounding box center [847, 493] width 234 height 27
paste input "grapefruit"
type input "grapefruit"
click at [1011, 486] on input "text" at bounding box center [1091, 493] width 234 height 27
paste input "الجريب فروت"
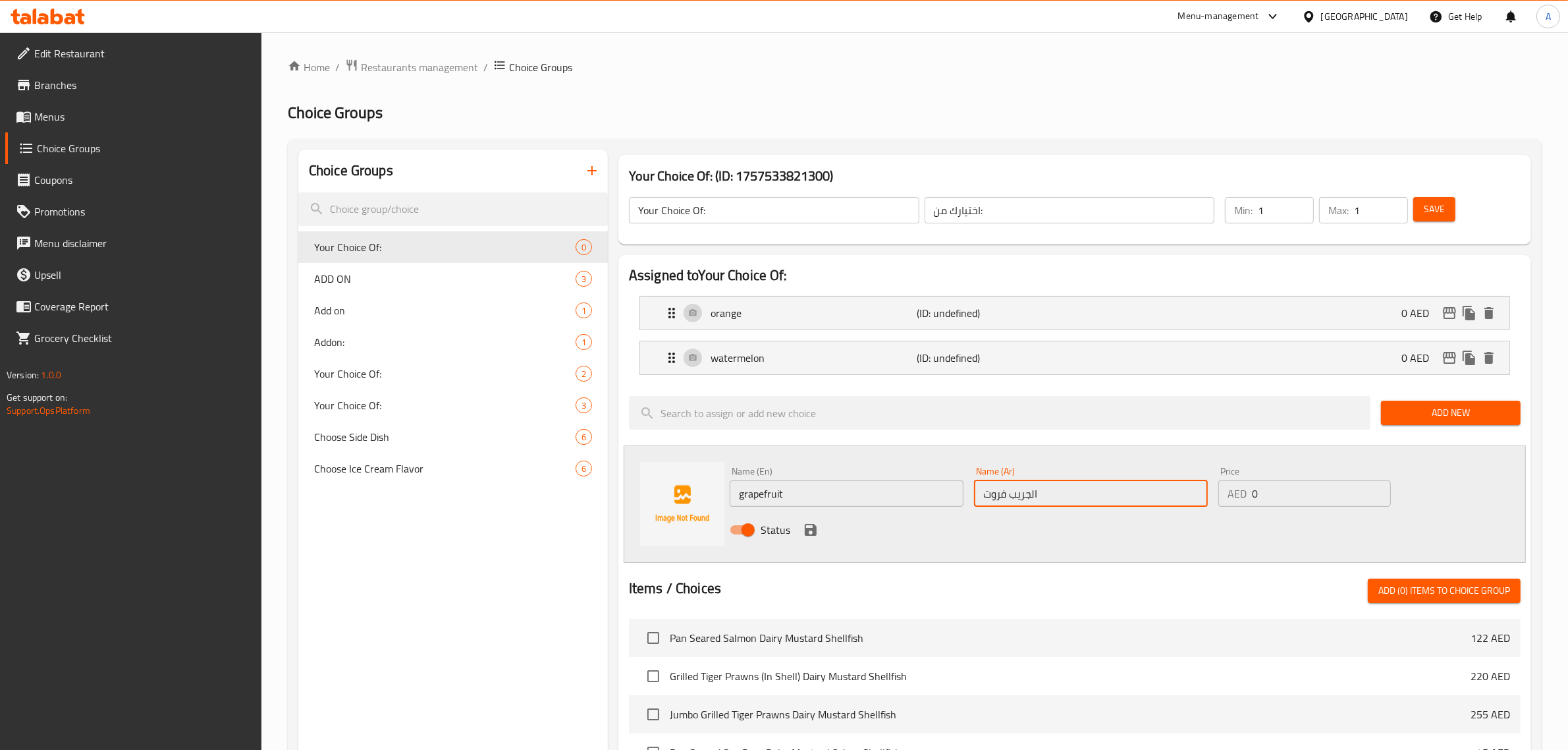
type input "الجريب فروت"
click at [817, 525] on icon "save" at bounding box center [810, 530] width 16 height 16
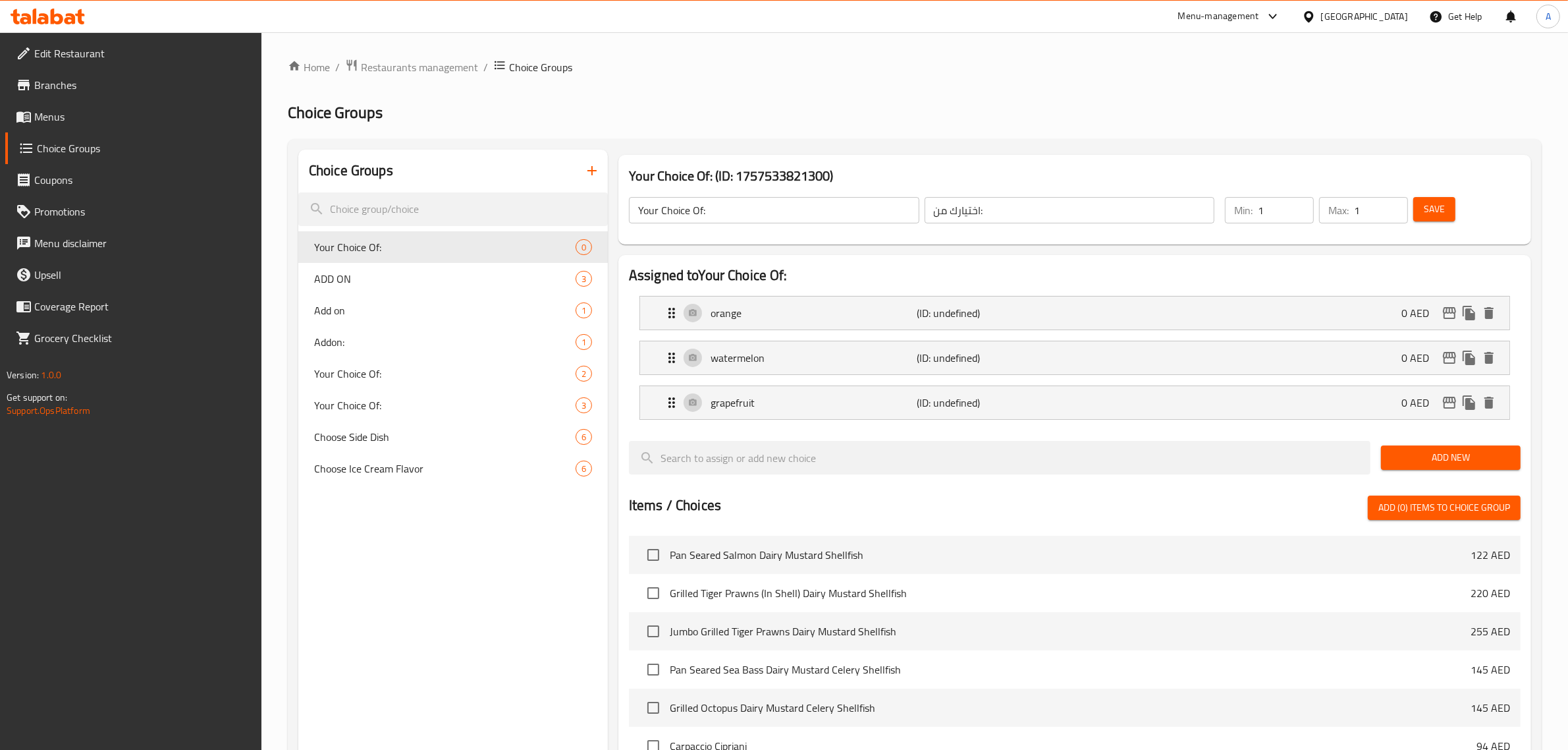
click at [1433, 202] on span "Save" at bounding box center [1434, 209] width 21 height 17
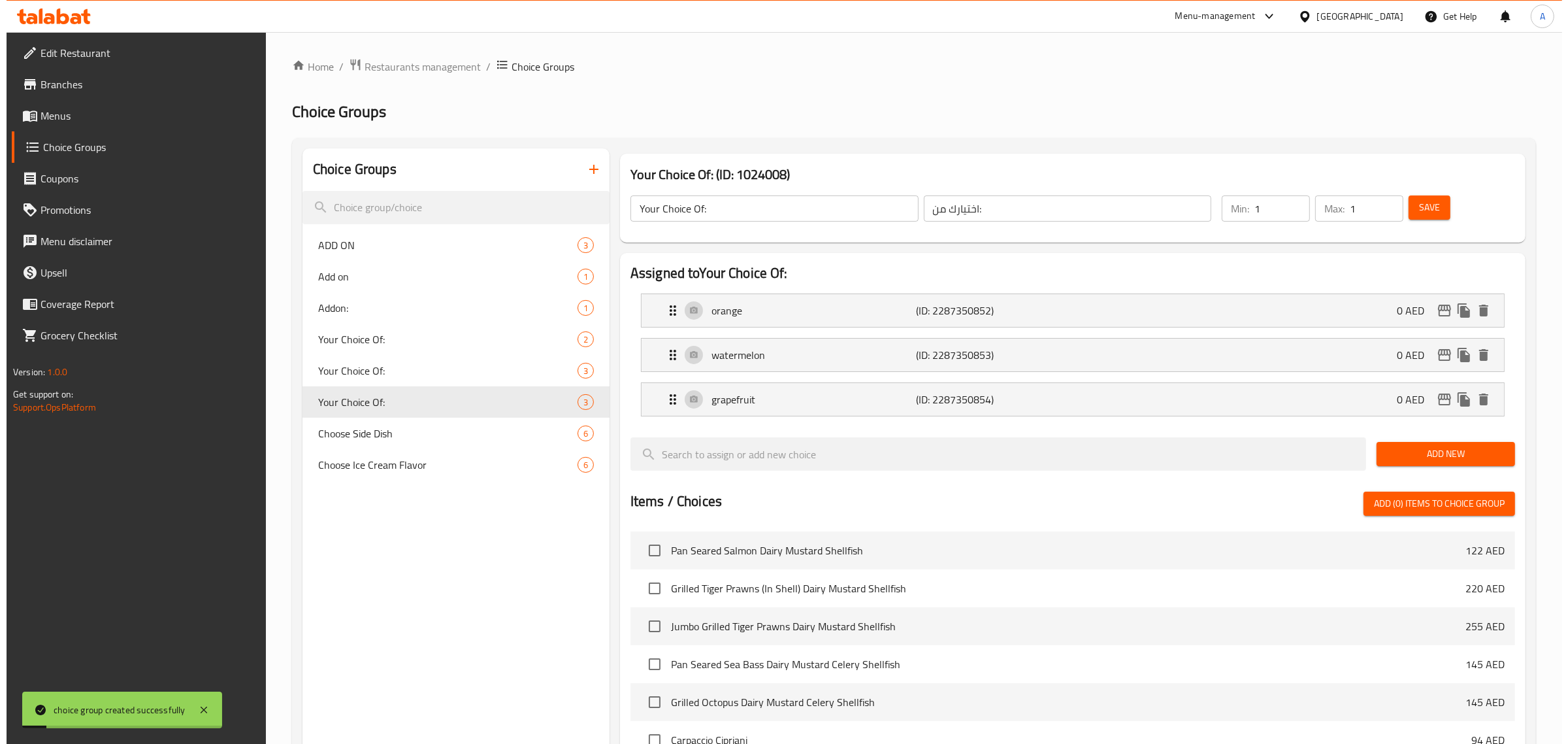
scroll to position [373, 0]
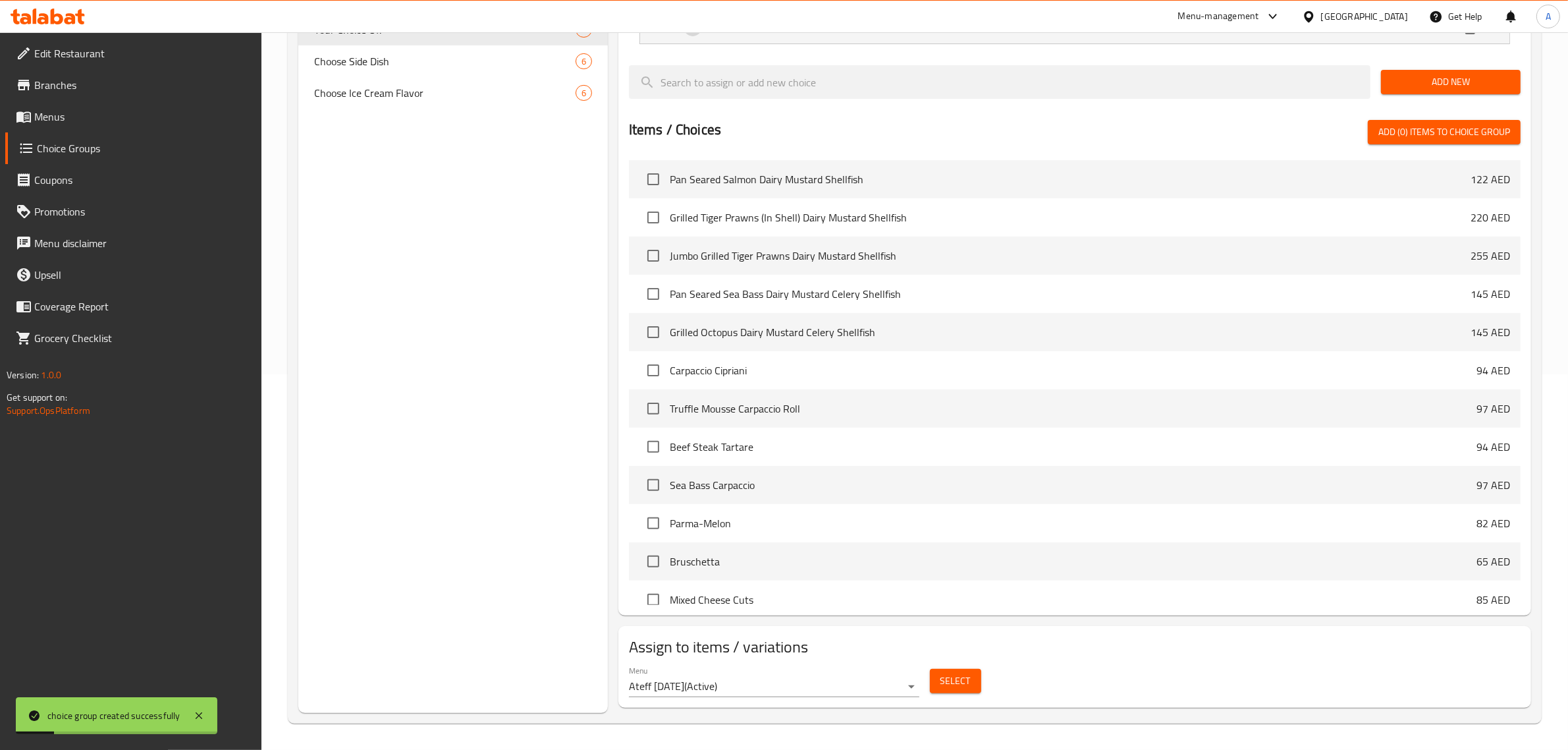
click at [968, 687] on span "Select" at bounding box center [955, 681] width 31 height 17
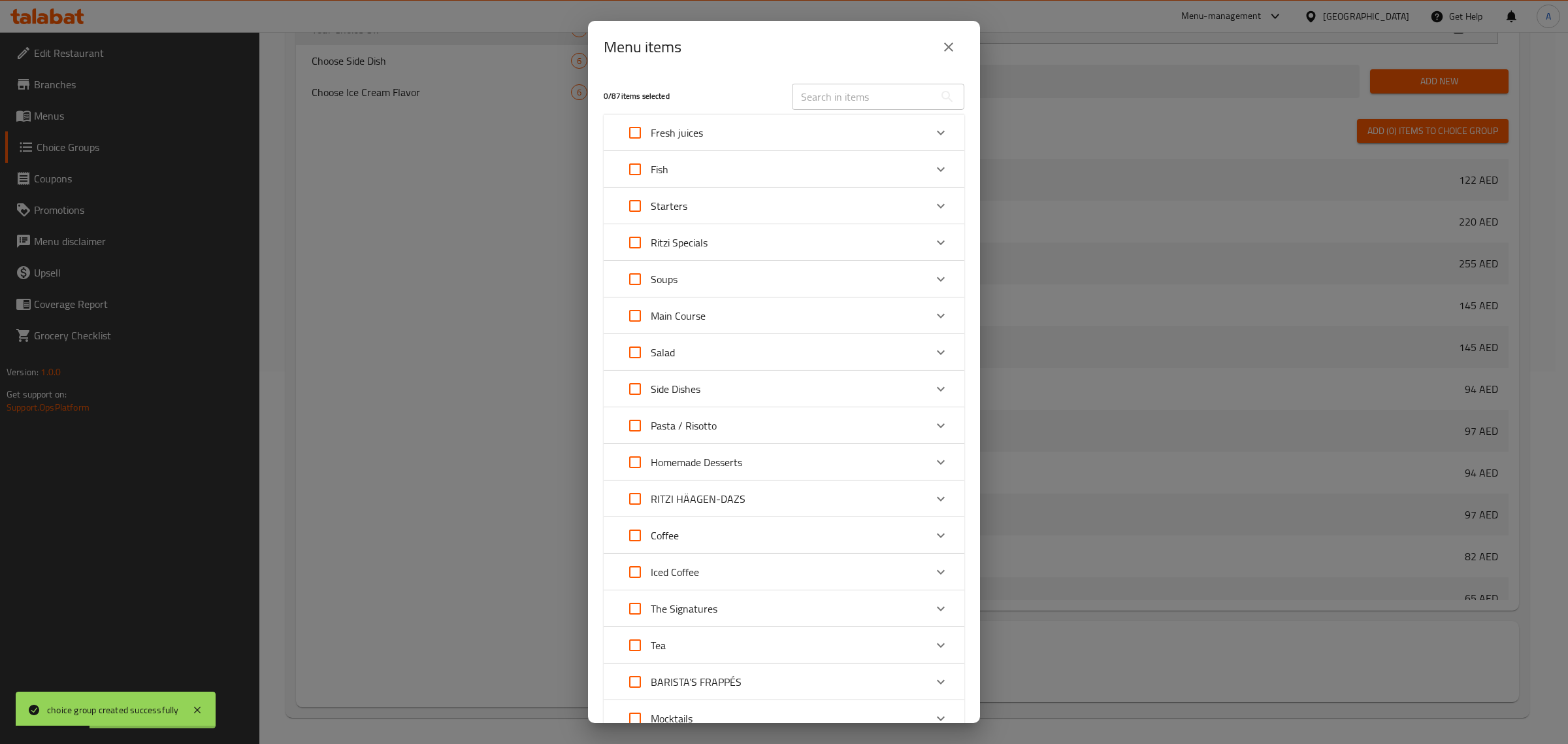
click at [644, 136] on input "Expand" at bounding box center [635, 132] width 31 height 31
checkbox input "true"
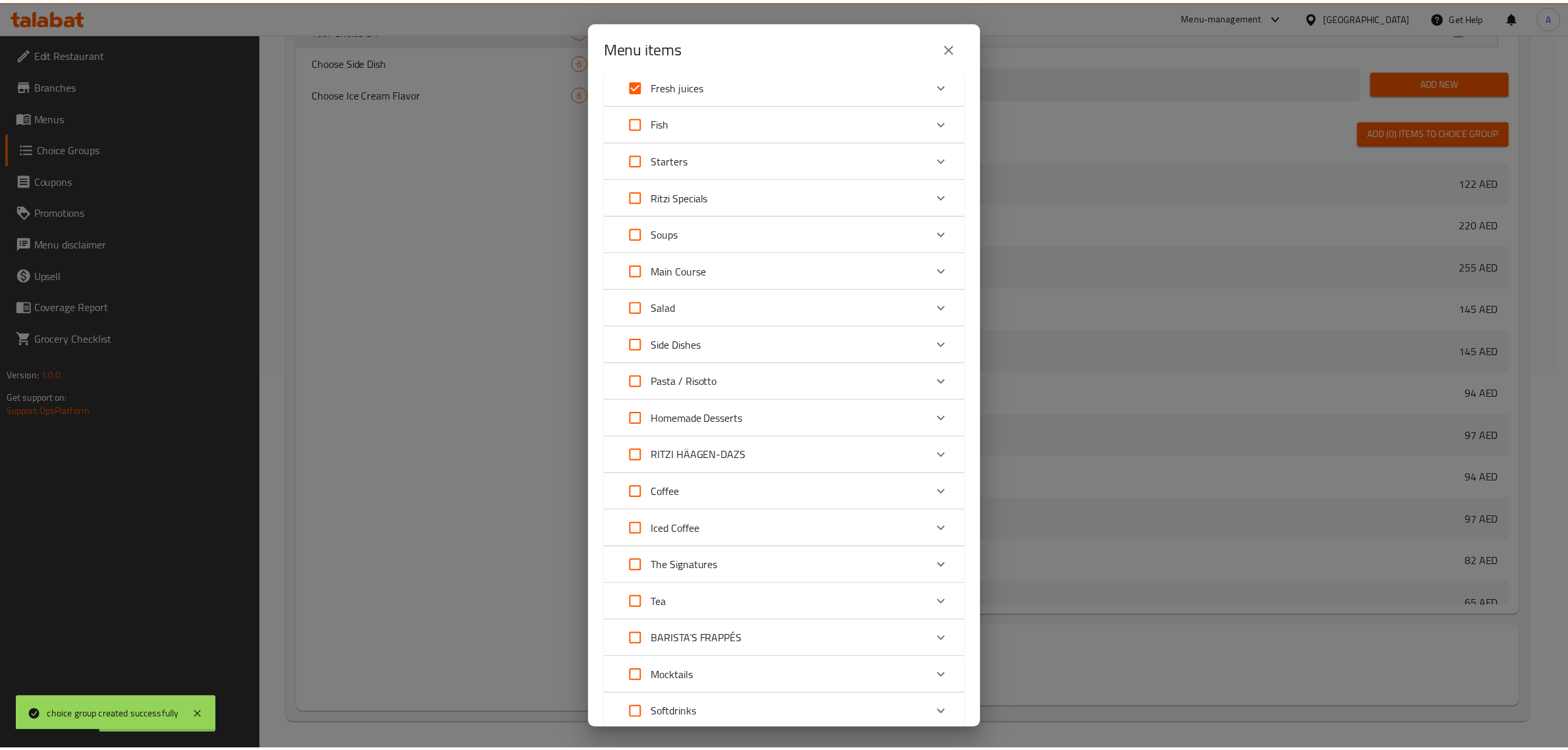
scroll to position [140, 0]
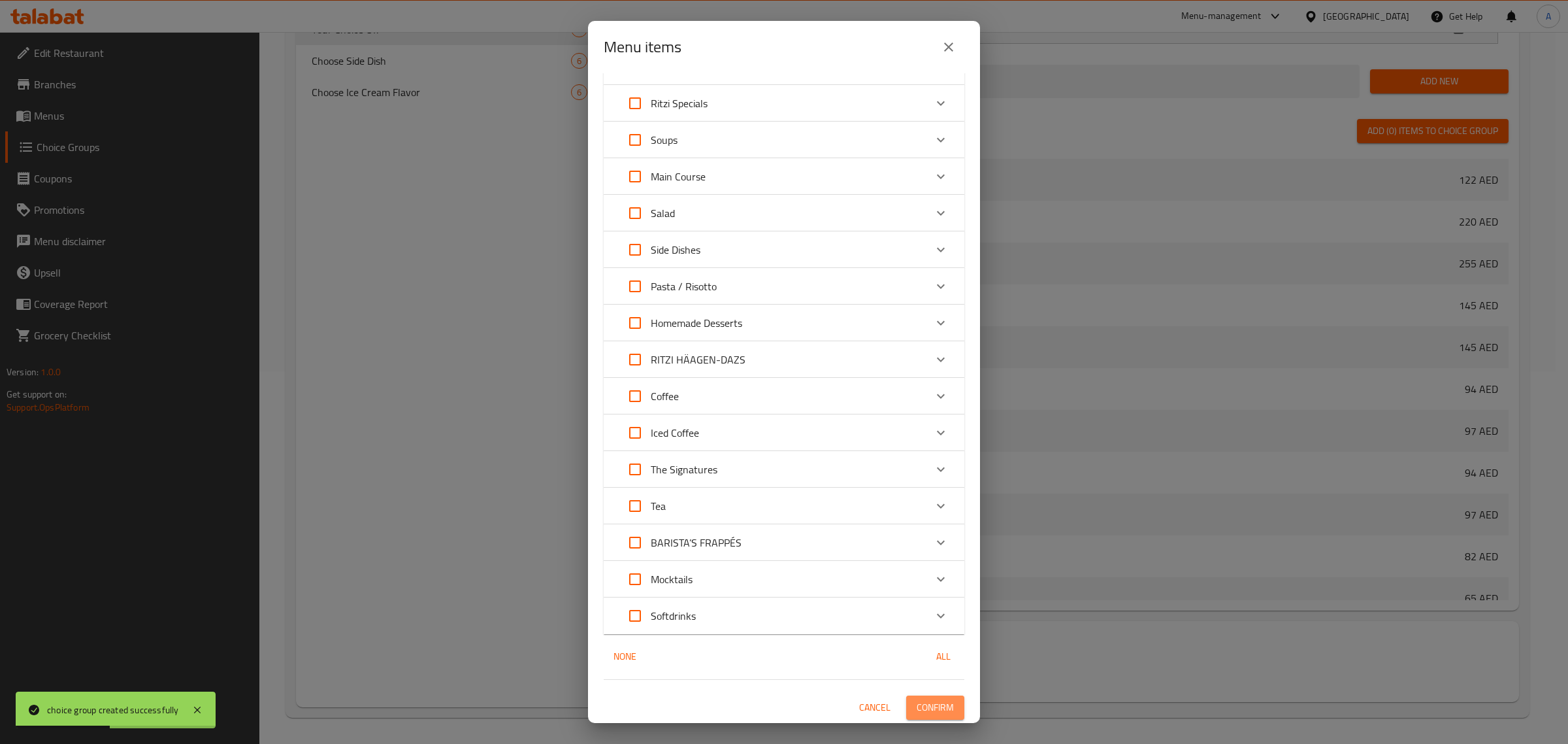
click at [941, 702] on span "Confirm" at bounding box center [934, 708] width 37 height 16
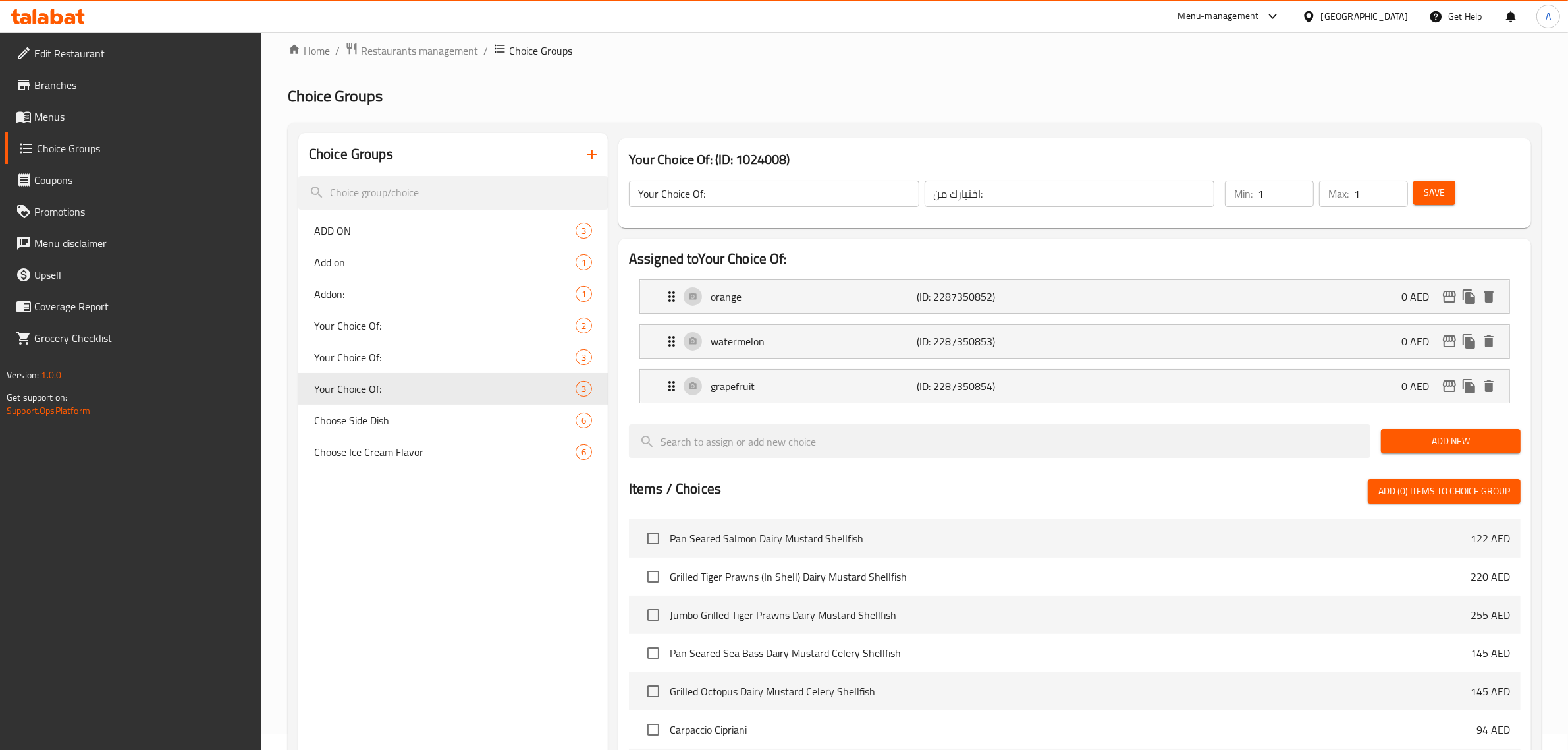
scroll to position [0, 0]
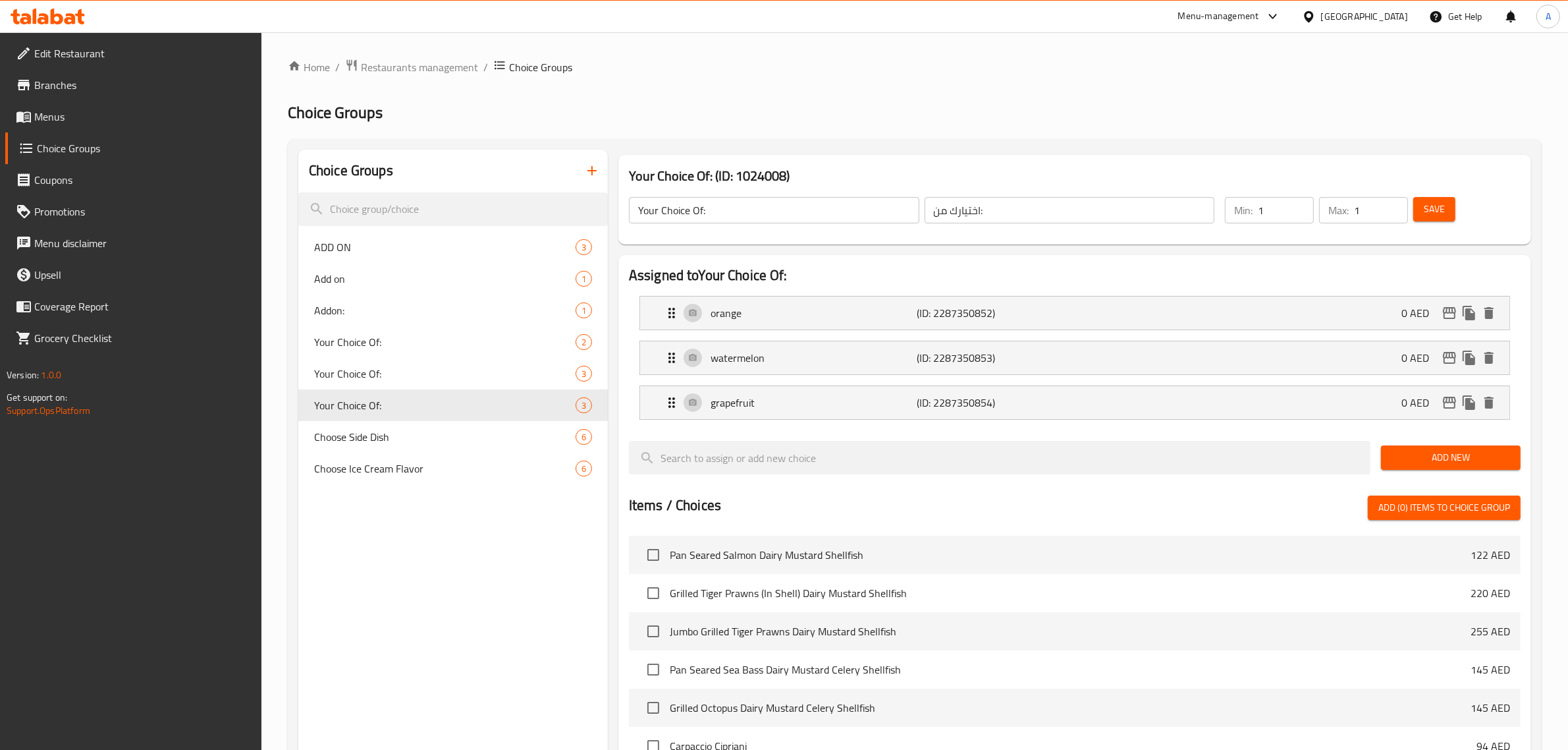
click at [76, 123] on span "Menus" at bounding box center [142, 116] width 217 height 16
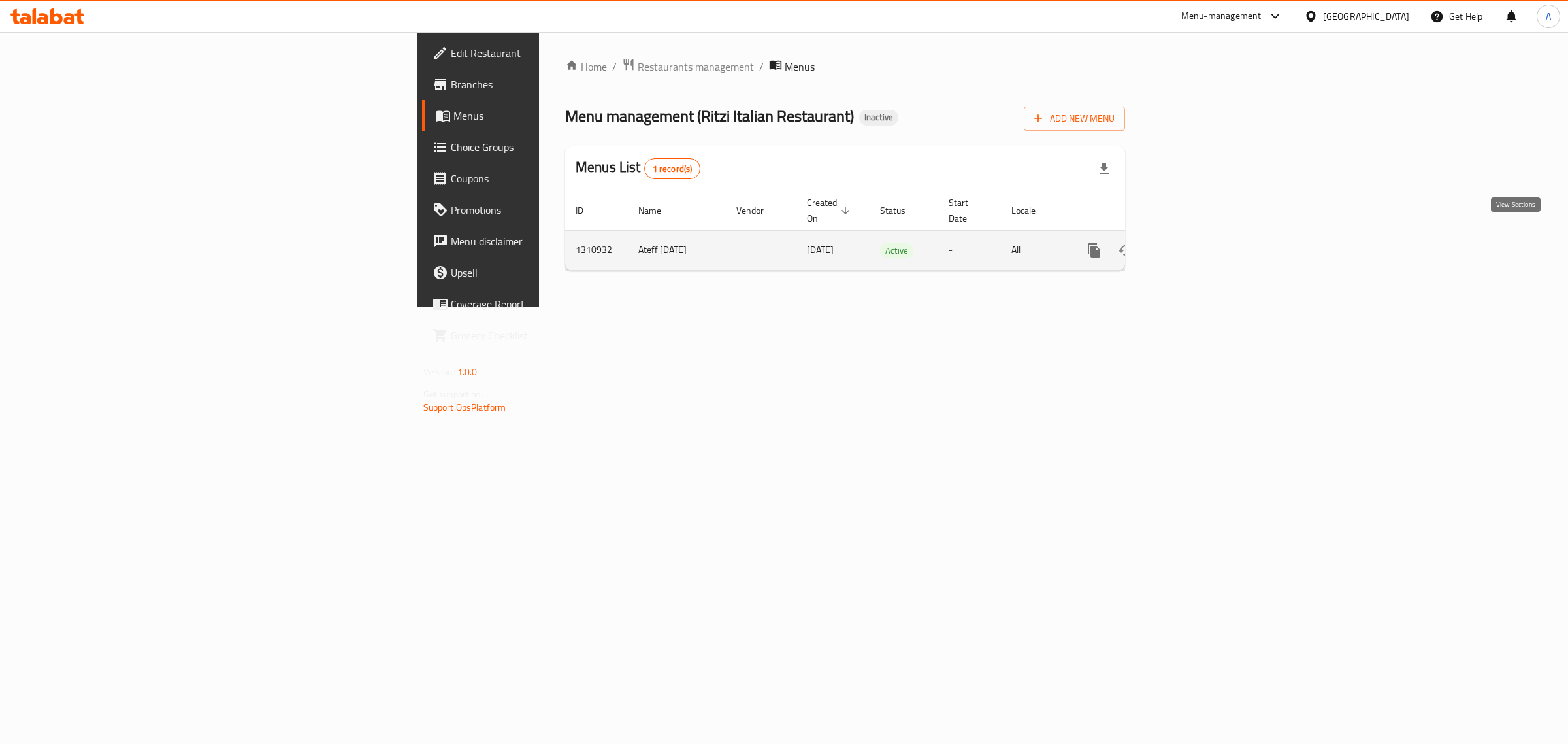
click at [1204, 234] on link "enhanced table" at bounding box center [1188, 250] width 31 height 31
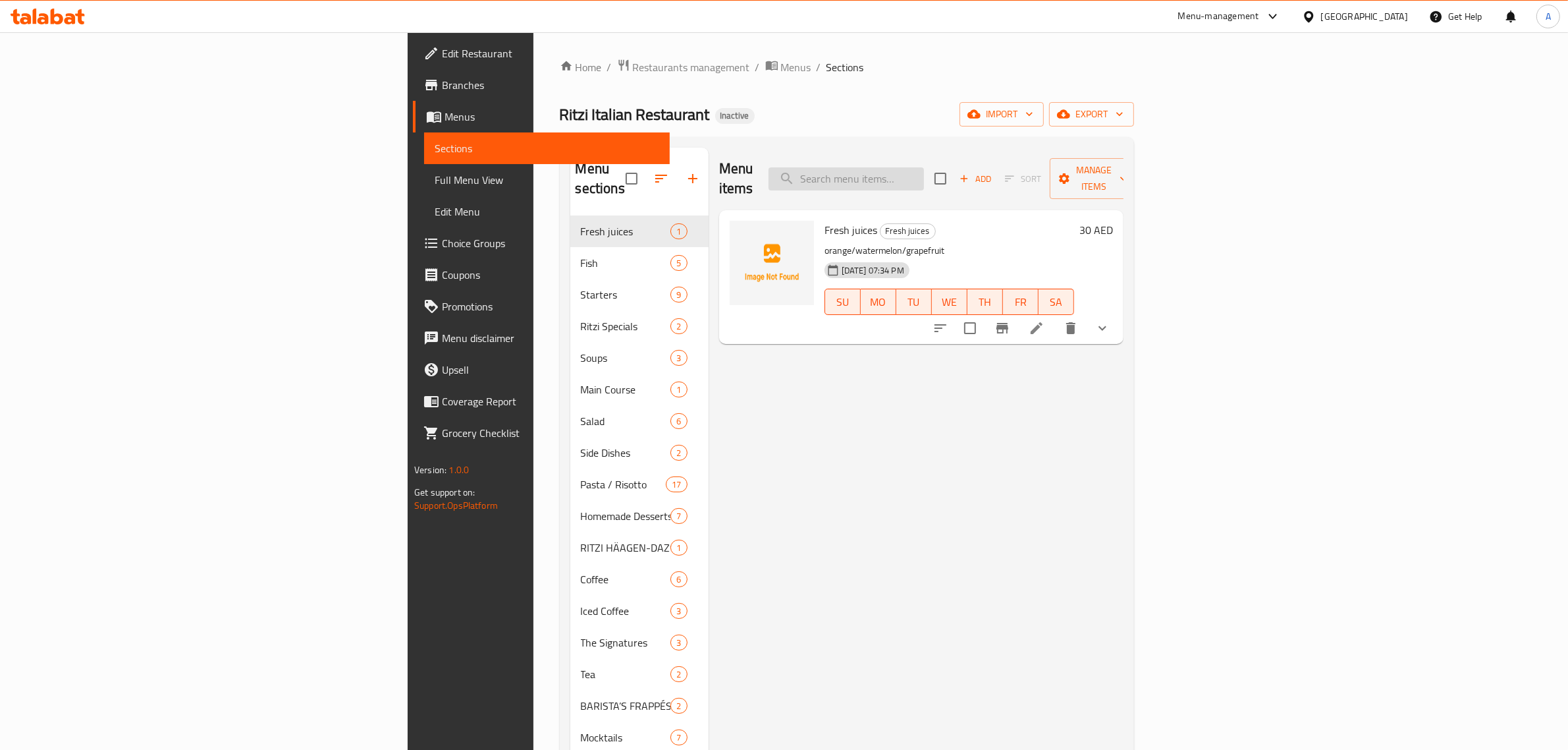
click at [924, 176] on input "search" at bounding box center [847, 179] width 156 height 23
paste input "Pan Seared Salmon Dairy Mustard Shellfish"
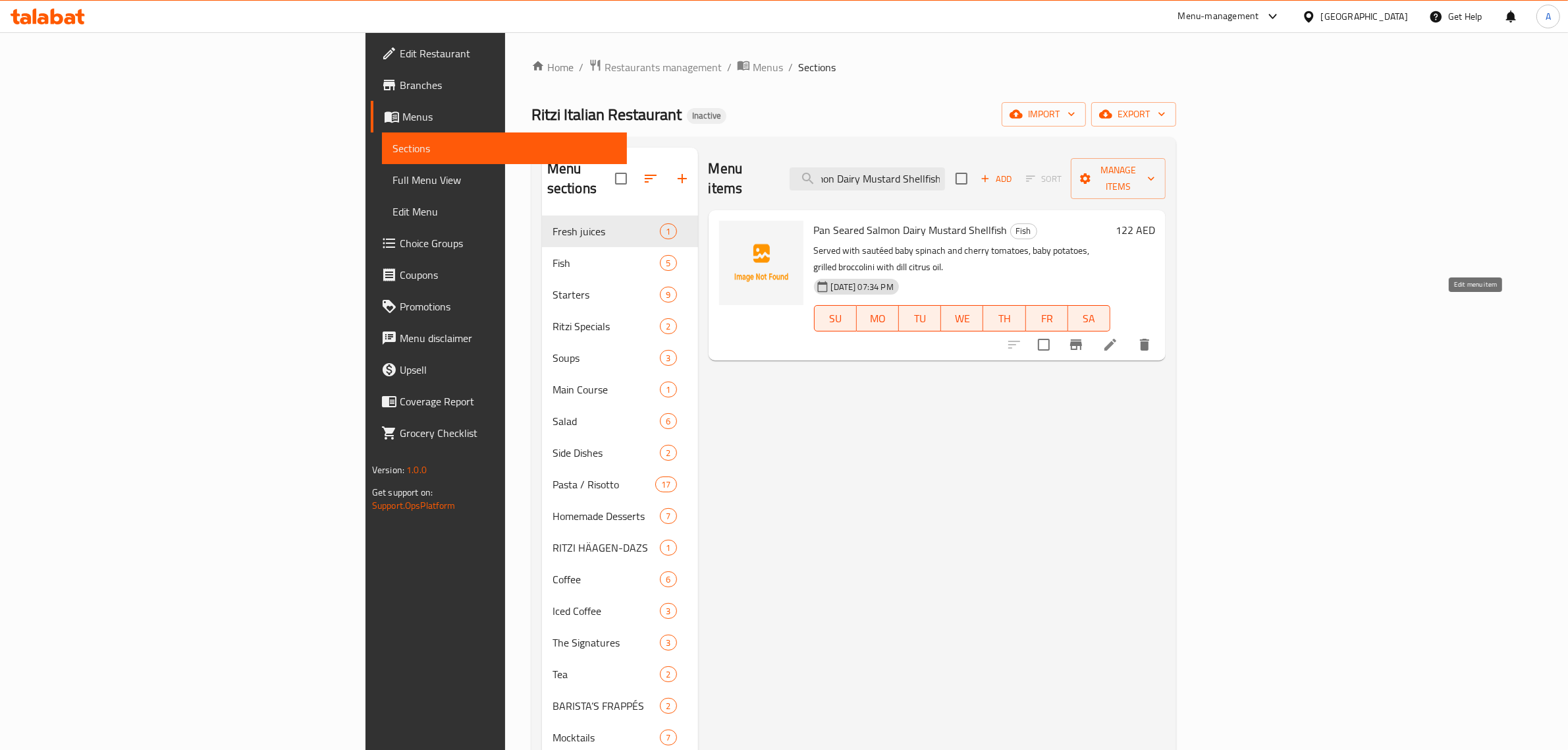
type input "Pan Seared Salmon Dairy Mustard Shellfish"
click at [1116, 339] on icon at bounding box center [1110, 345] width 12 height 12
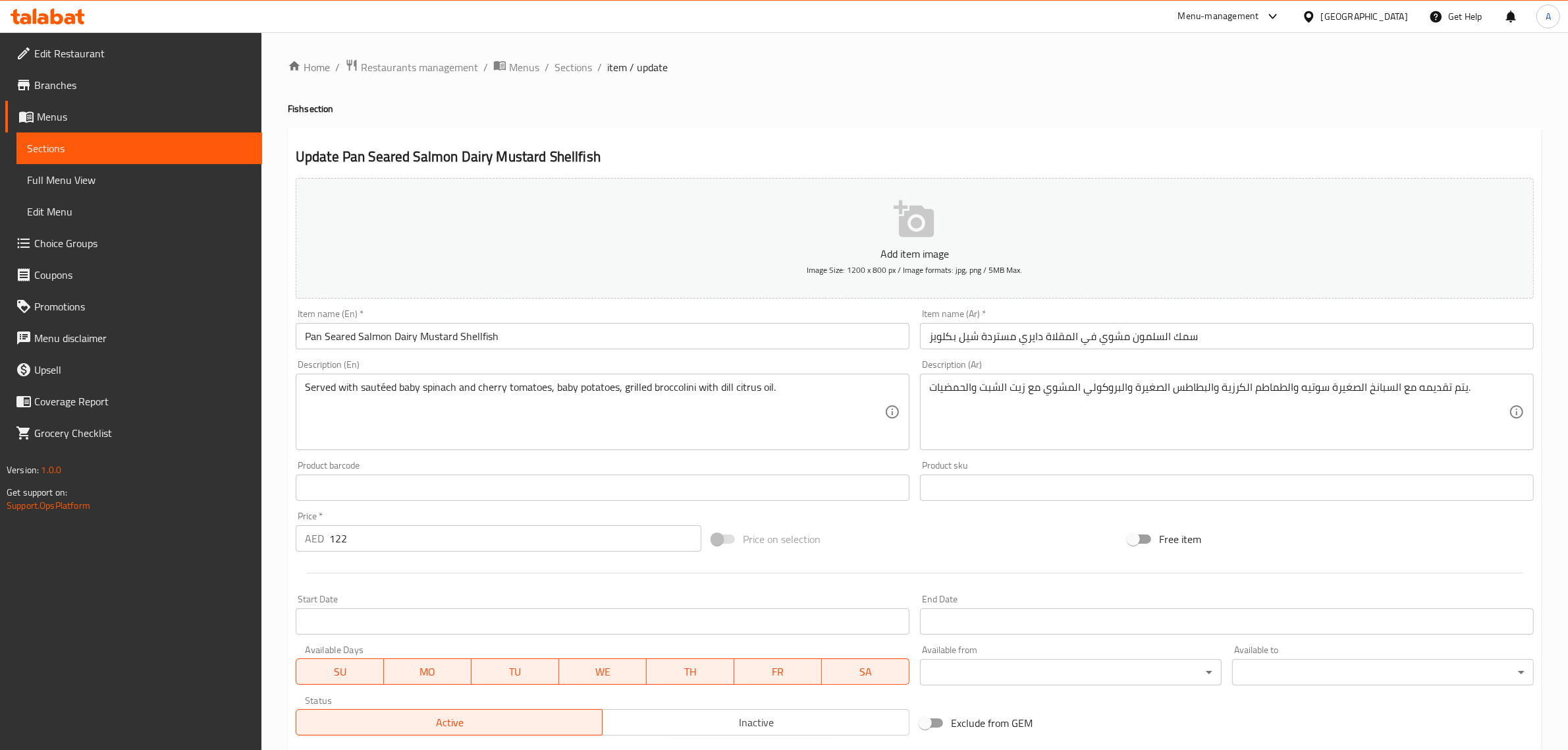
click at [1190, 327] on input "سمك السلمون مشوي في المقلاة دايري مستردة شيل بكلويز" at bounding box center [1226, 336] width 614 height 27
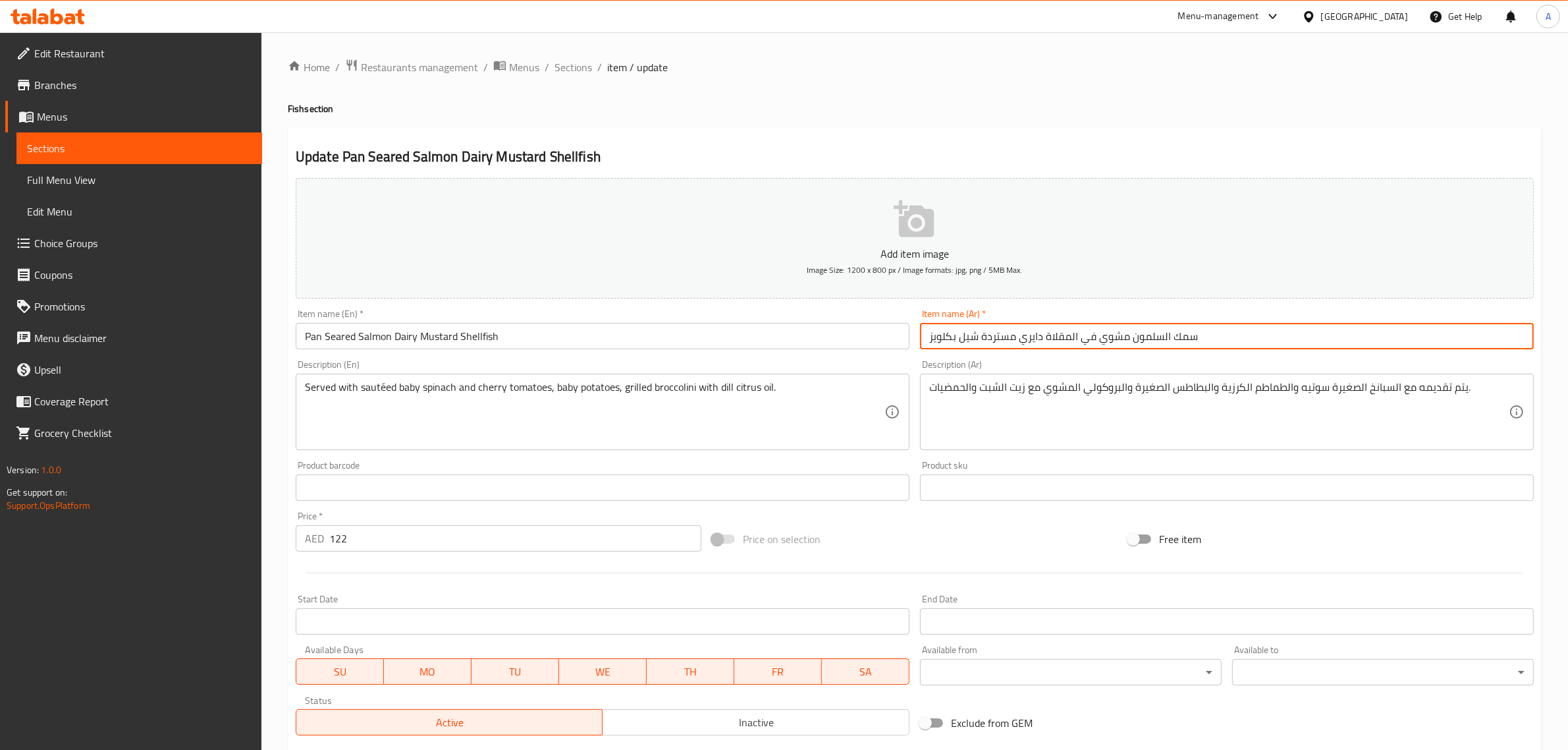
click at [1187, 337] on input "سمك السلمون مشوي في المقلاة دايري مستردة شيل بكلويز" at bounding box center [1226, 336] width 614 height 27
click at [1040, 128] on div "Update Pan Seared Salmon Dairy Mustard Shellfish Add item image Image Size: 120…" at bounding box center [914, 510] width 1253 height 767
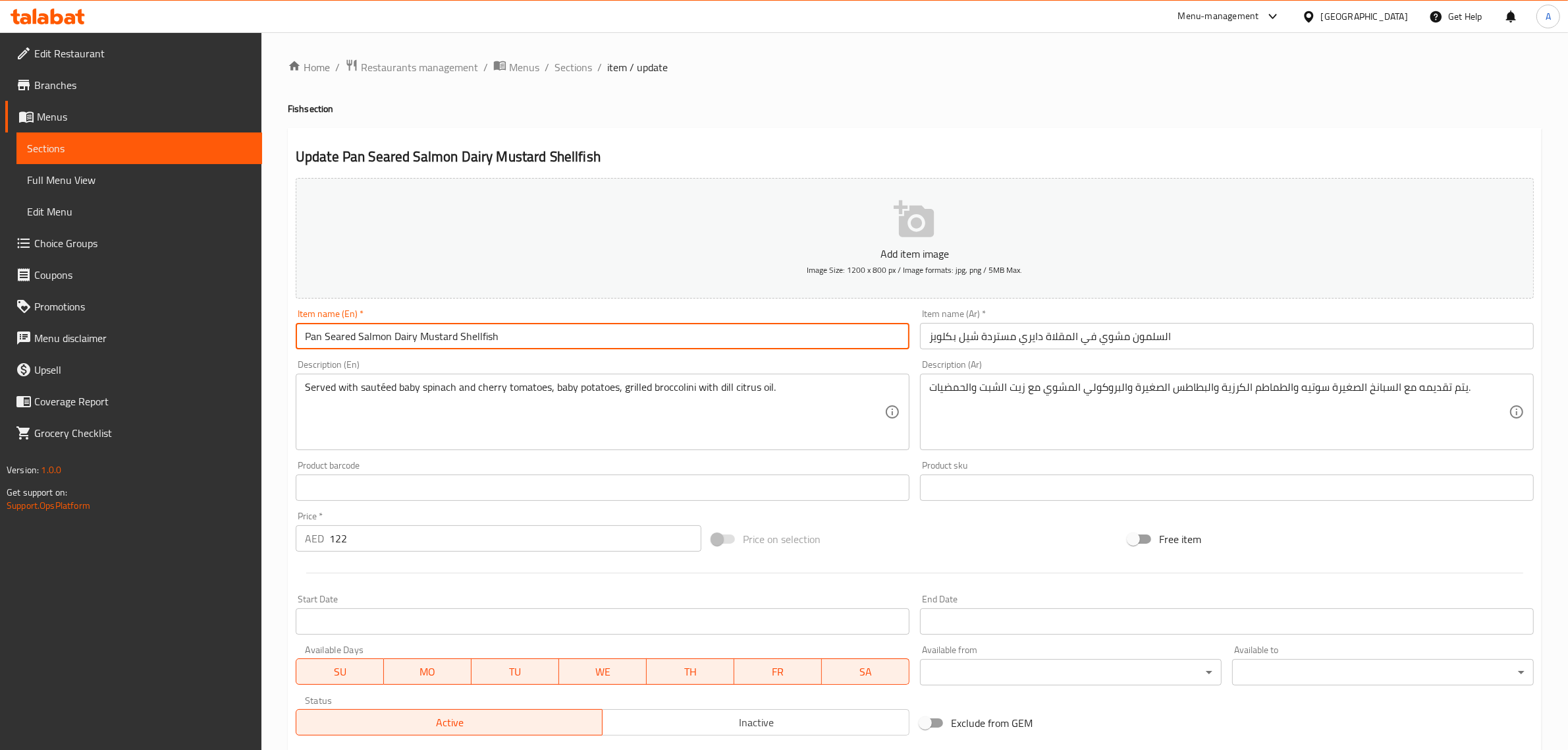
click at [403, 339] on input "Pan Seared Salmon Dairy Mustard Shellfish" at bounding box center [602, 336] width 614 height 27
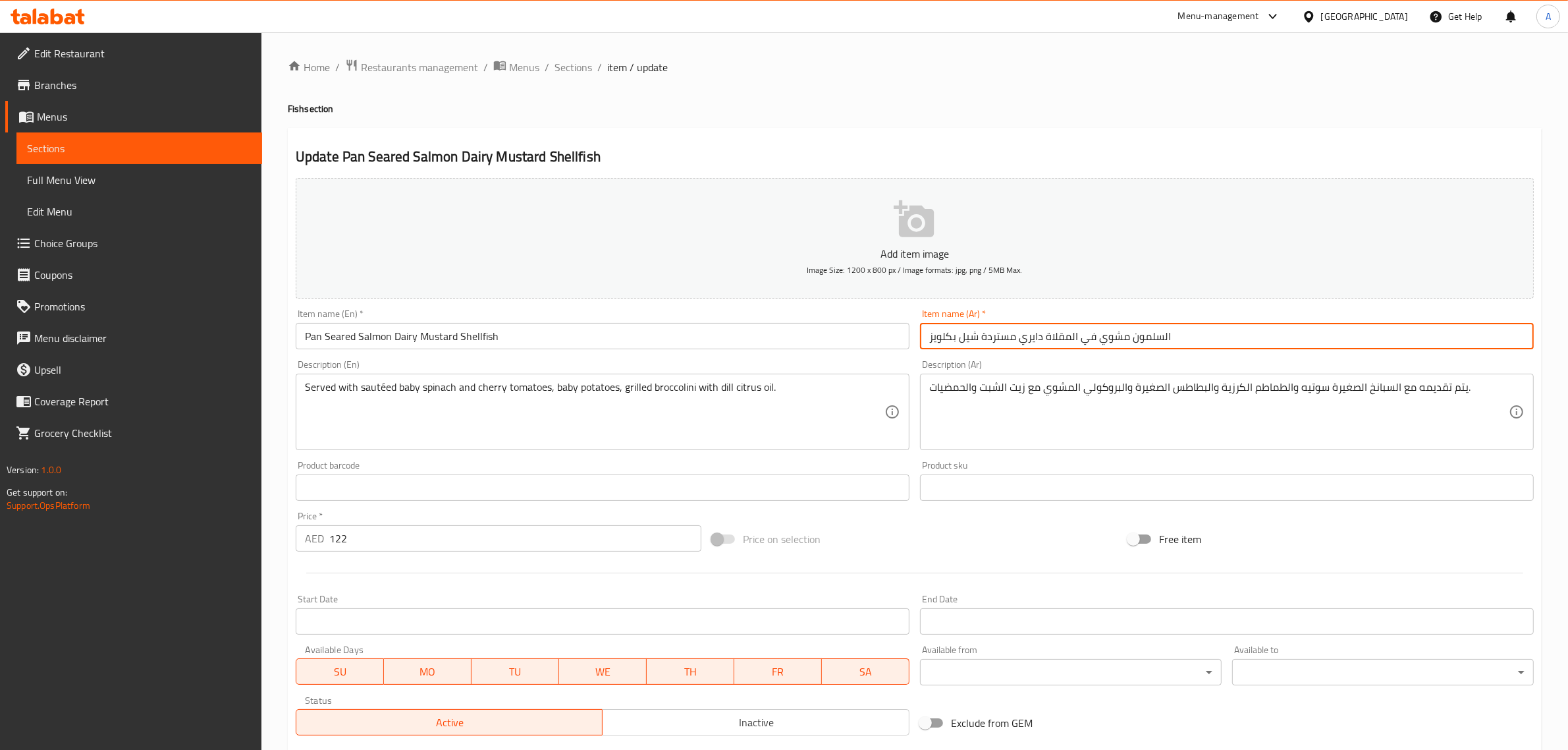
click at [973, 339] on input "السلمون مشوي في المقلاة دايري مستردة شيل بكلويز" at bounding box center [1226, 336] width 614 height 27
type input "السلمون مشوي في المقلاة دايري مستردة بكلويز"
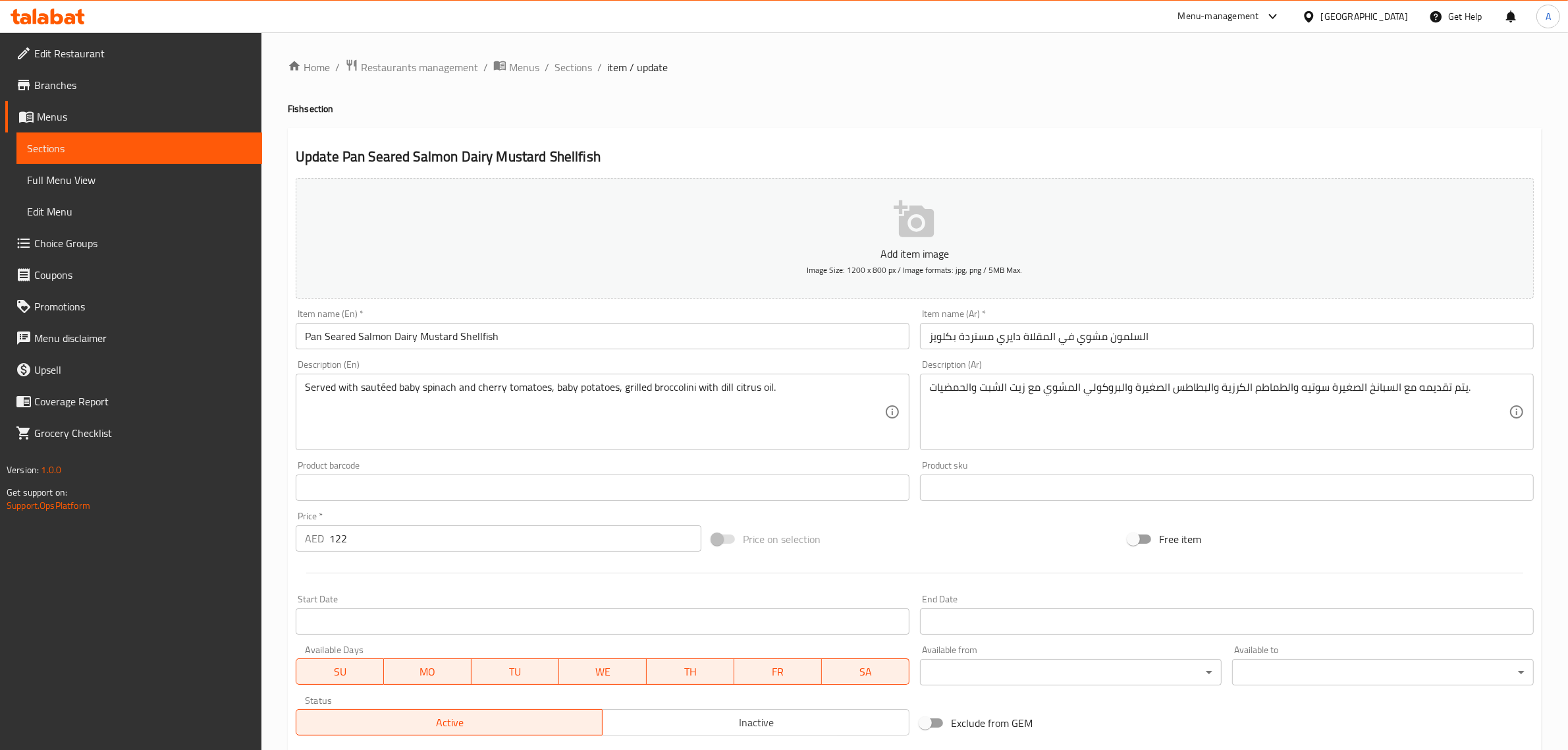
click at [874, 128] on div "Update Pan Seared Salmon Dairy Mustard Shellfish Add item image Image Size: 120…" at bounding box center [914, 510] width 1253 height 767
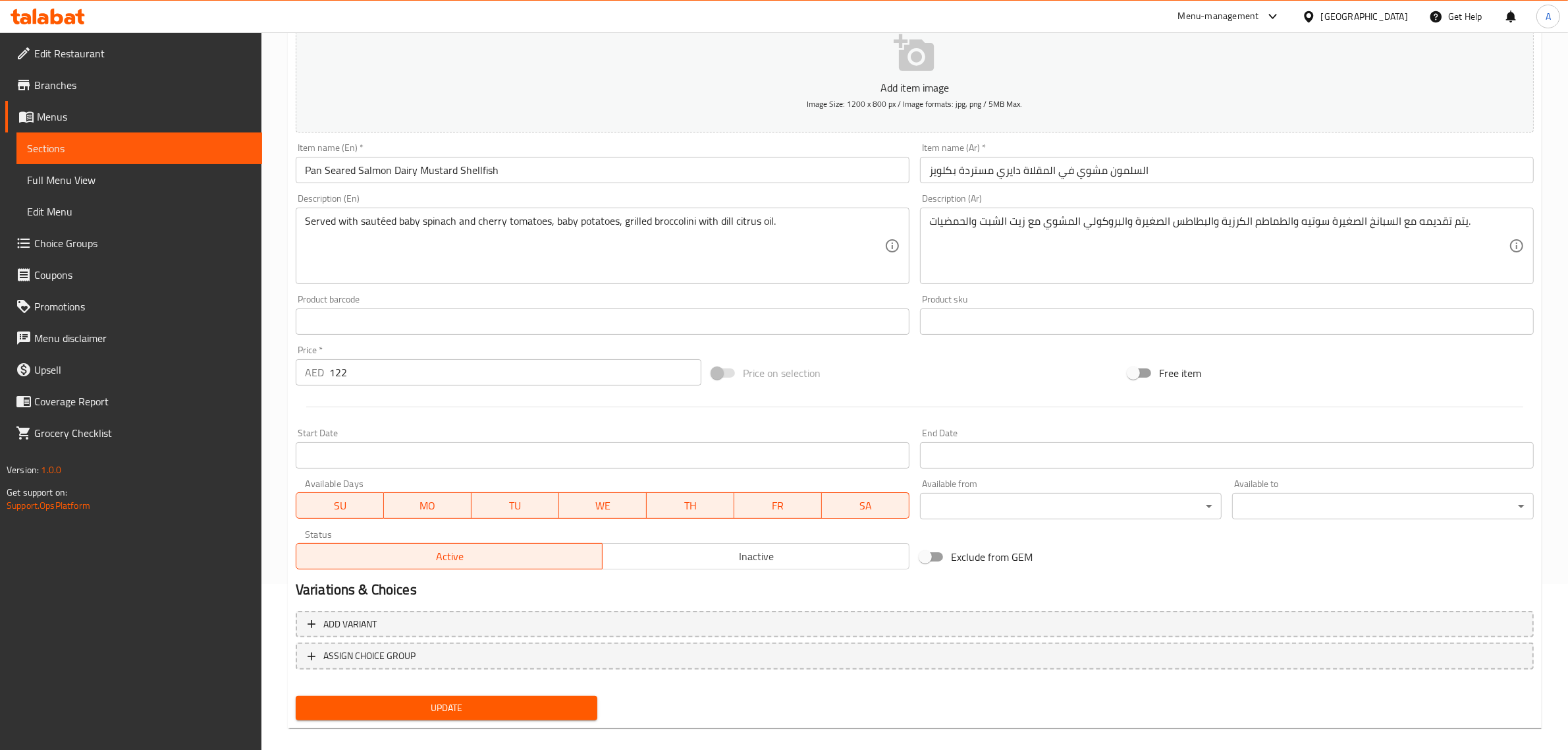
scroll to position [178, 0]
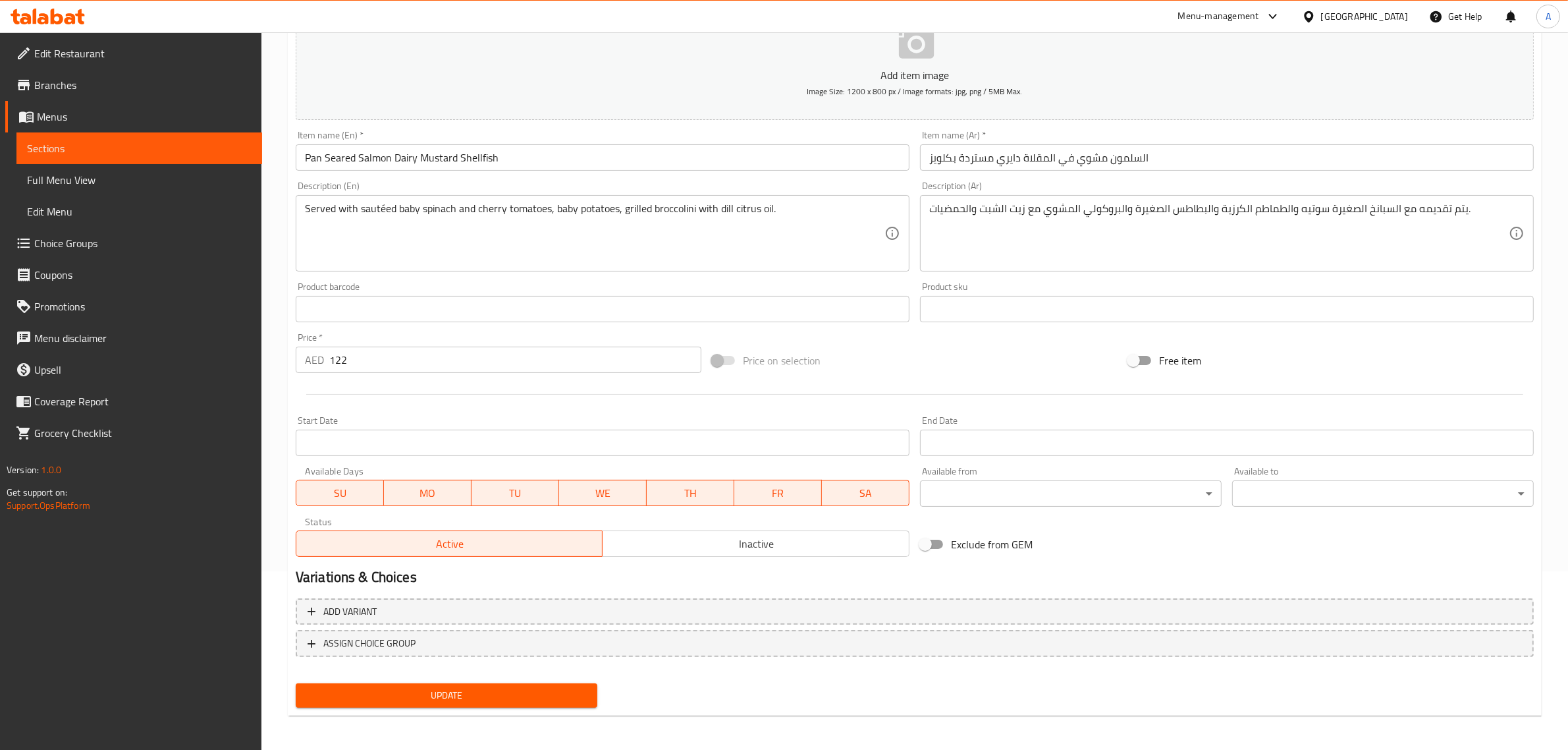
click at [505, 678] on div "Update" at bounding box center [446, 695] width 312 height 35
click at [502, 700] on span "Update" at bounding box center [446, 695] width 281 height 17
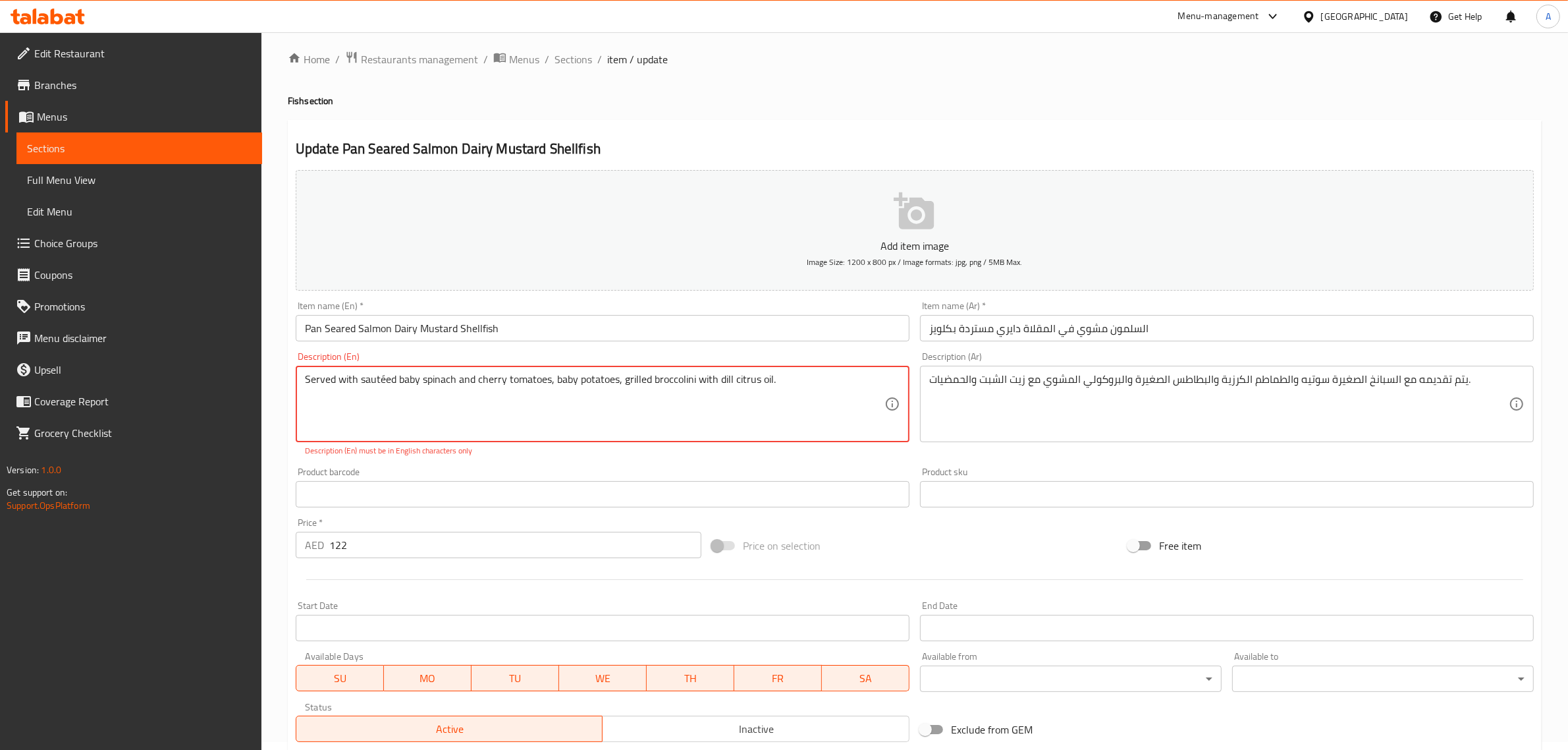
scroll to position [0, 0]
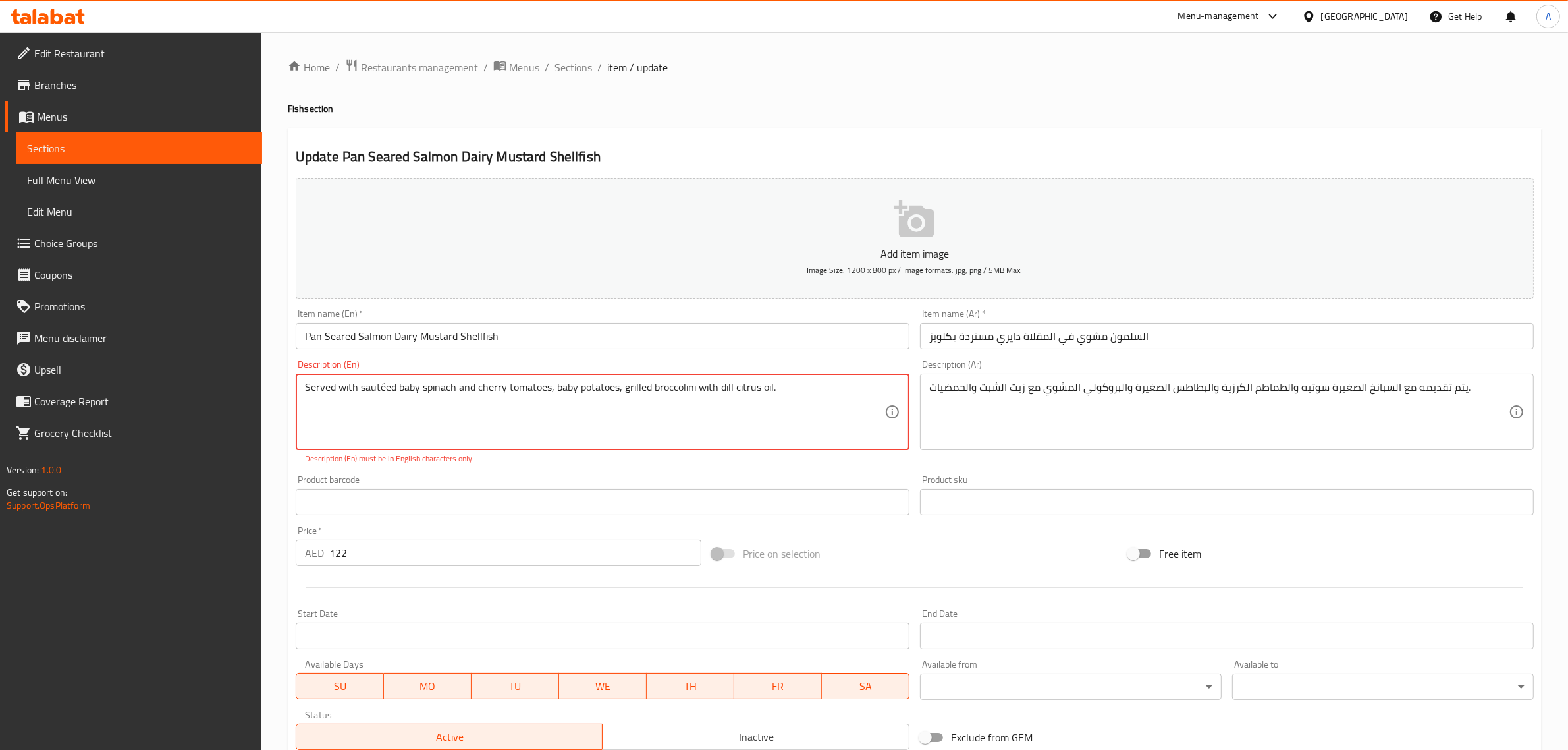
click at [385, 387] on textarea "Served with sautéed baby spinach and cherry tomatoes, baby potatoes, grilled br…" at bounding box center [594, 412] width 579 height 63
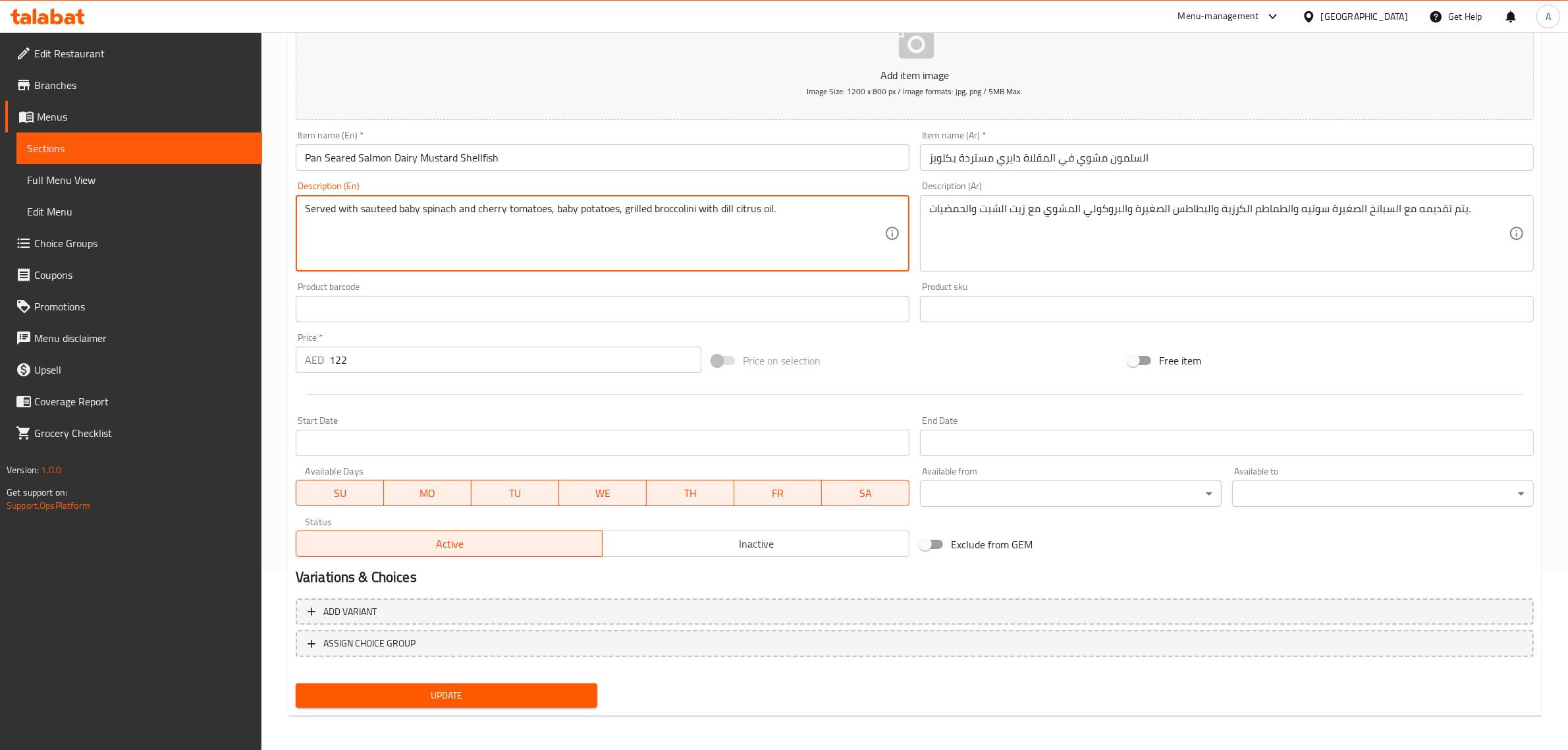
type textarea "Served with sauteed baby spinach and cherry tomatoes, baby potatoes, grilled br…"
click at [515, 697] on span "Update" at bounding box center [446, 695] width 281 height 17
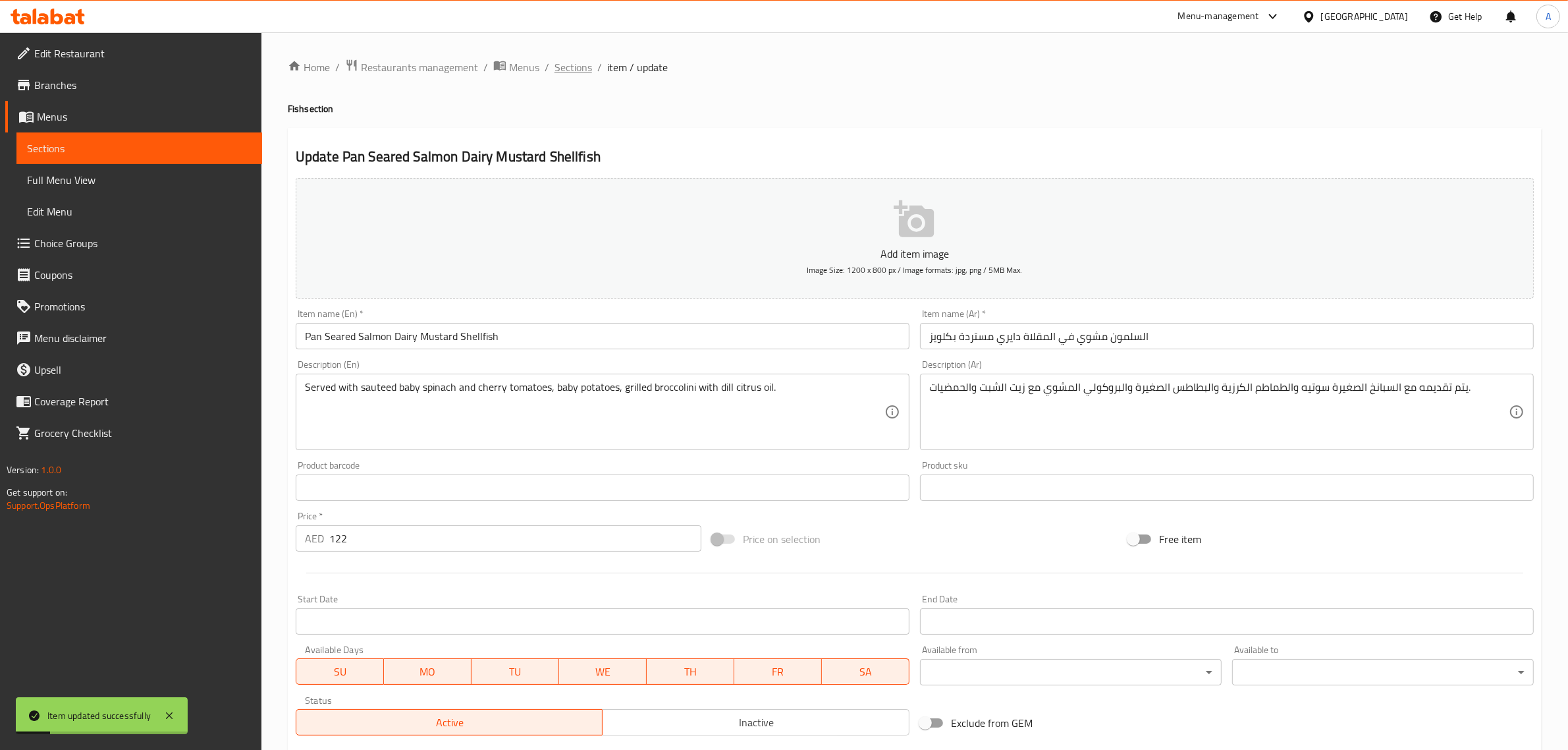
click at [560, 70] on span "Sections" at bounding box center [572, 67] width 37 height 16
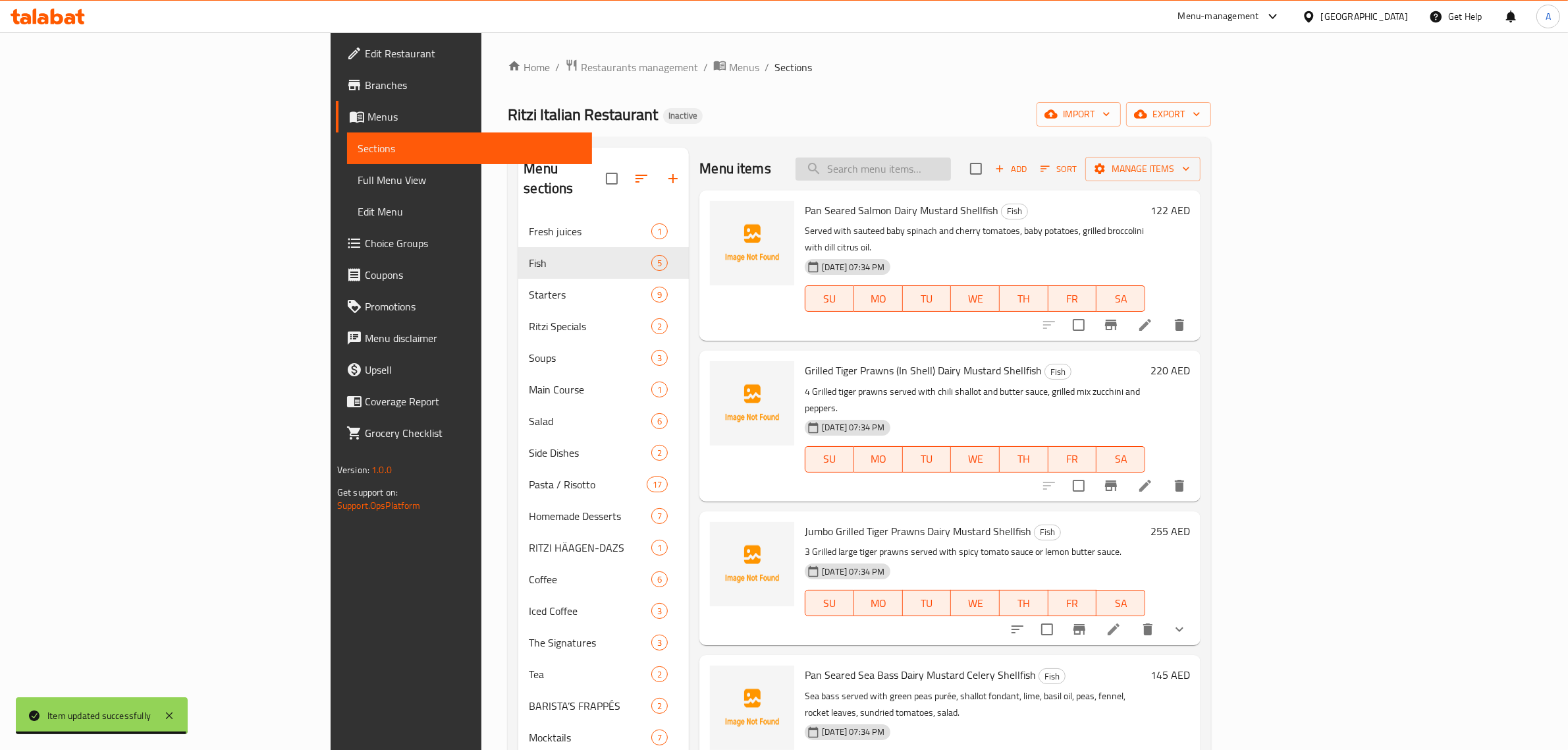
click at [951, 172] on input "search" at bounding box center [873, 169] width 156 height 23
paste input "GERMAN CURRY SAUSAGE"
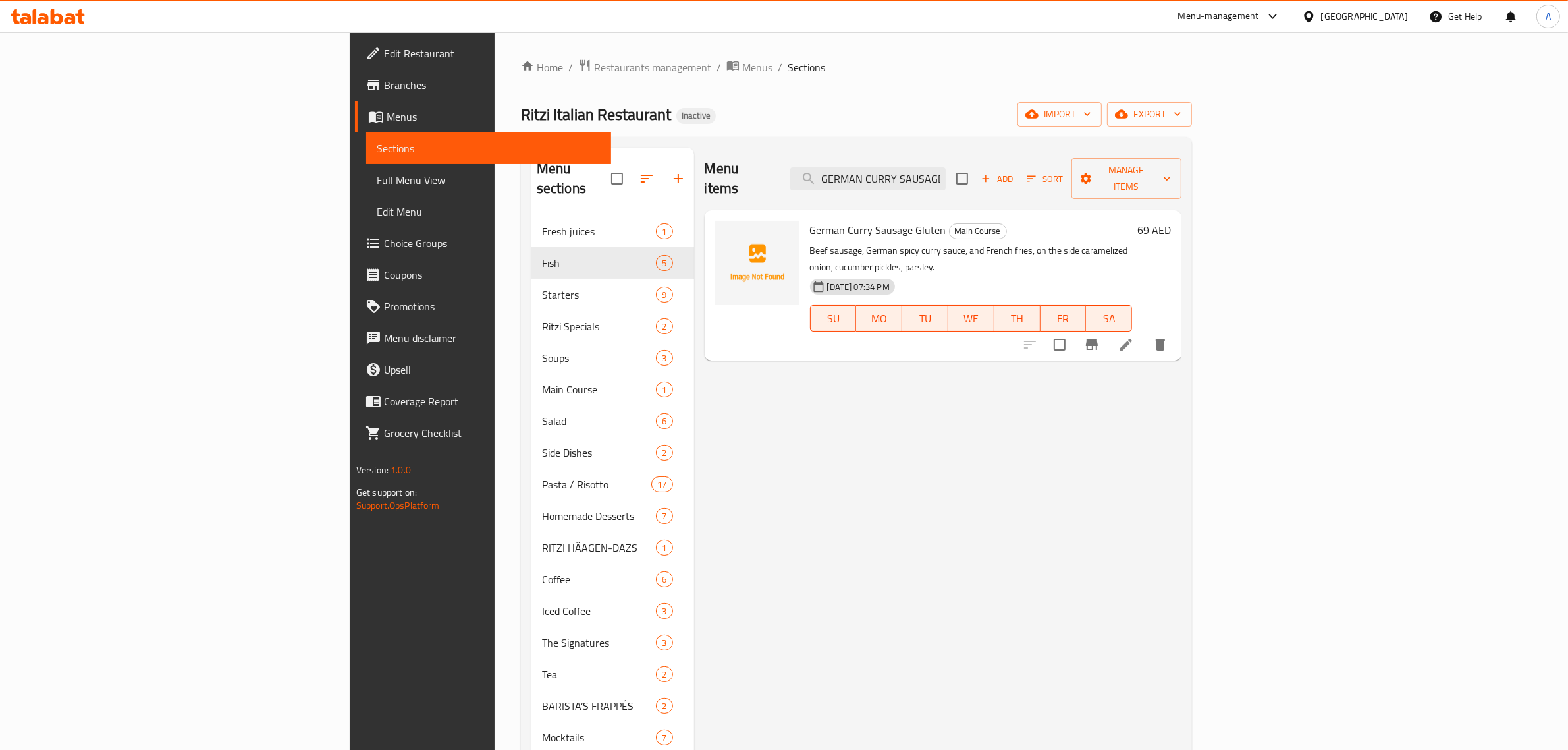
type input "GERMAN CURRY SAUSAGE"
click at [798, 419] on div "Menu items GERMAN CURRY SAUSAGE Add Sort Manage items German Curry Sausage Glut…" at bounding box center [938, 522] width 488 height 750
click at [1073, 331] on input "checkbox" at bounding box center [1059, 344] width 27 height 27
checkbox input "true"
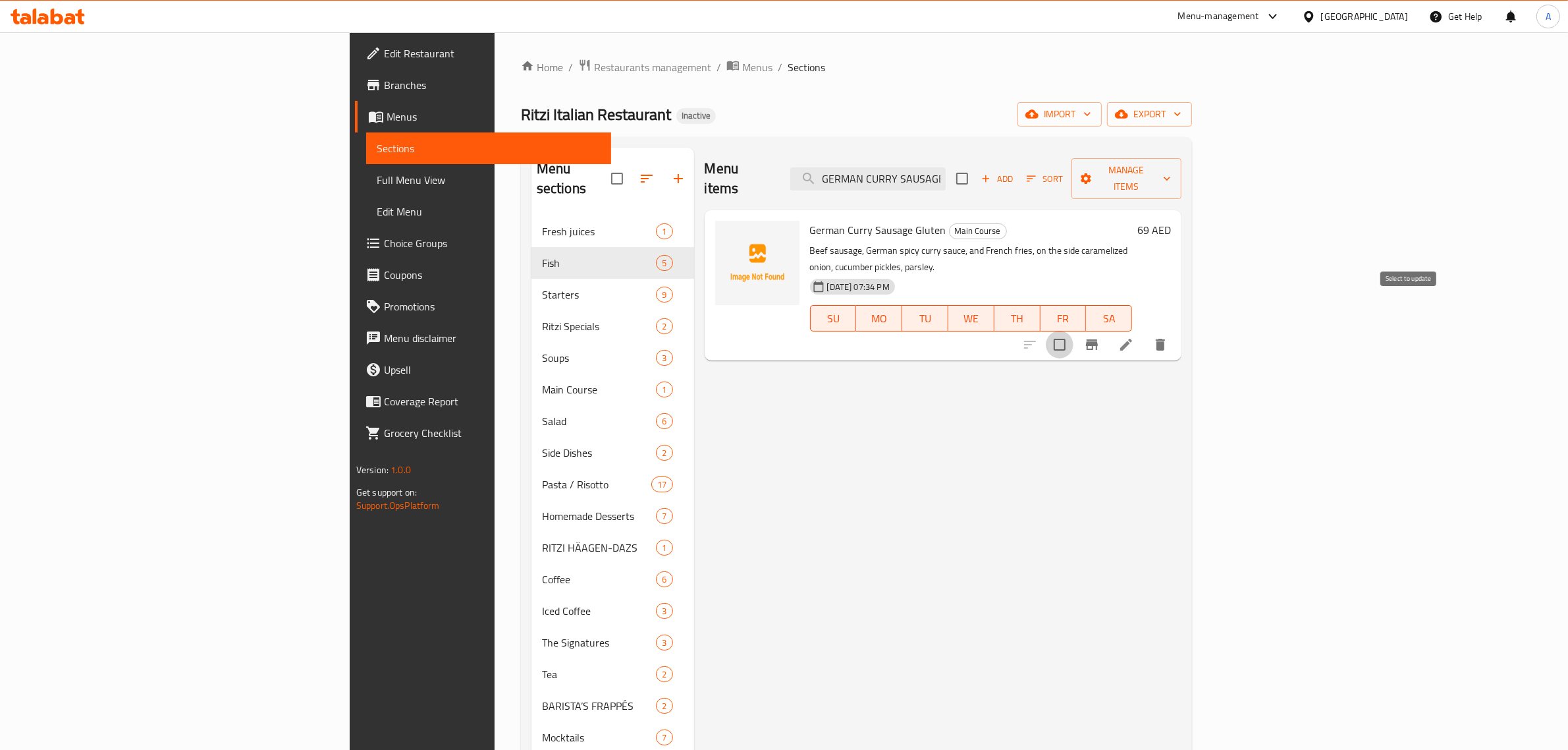
checkbox input "true"
click at [1170, 175] on span "Manage items" at bounding box center [1126, 179] width 89 height 33
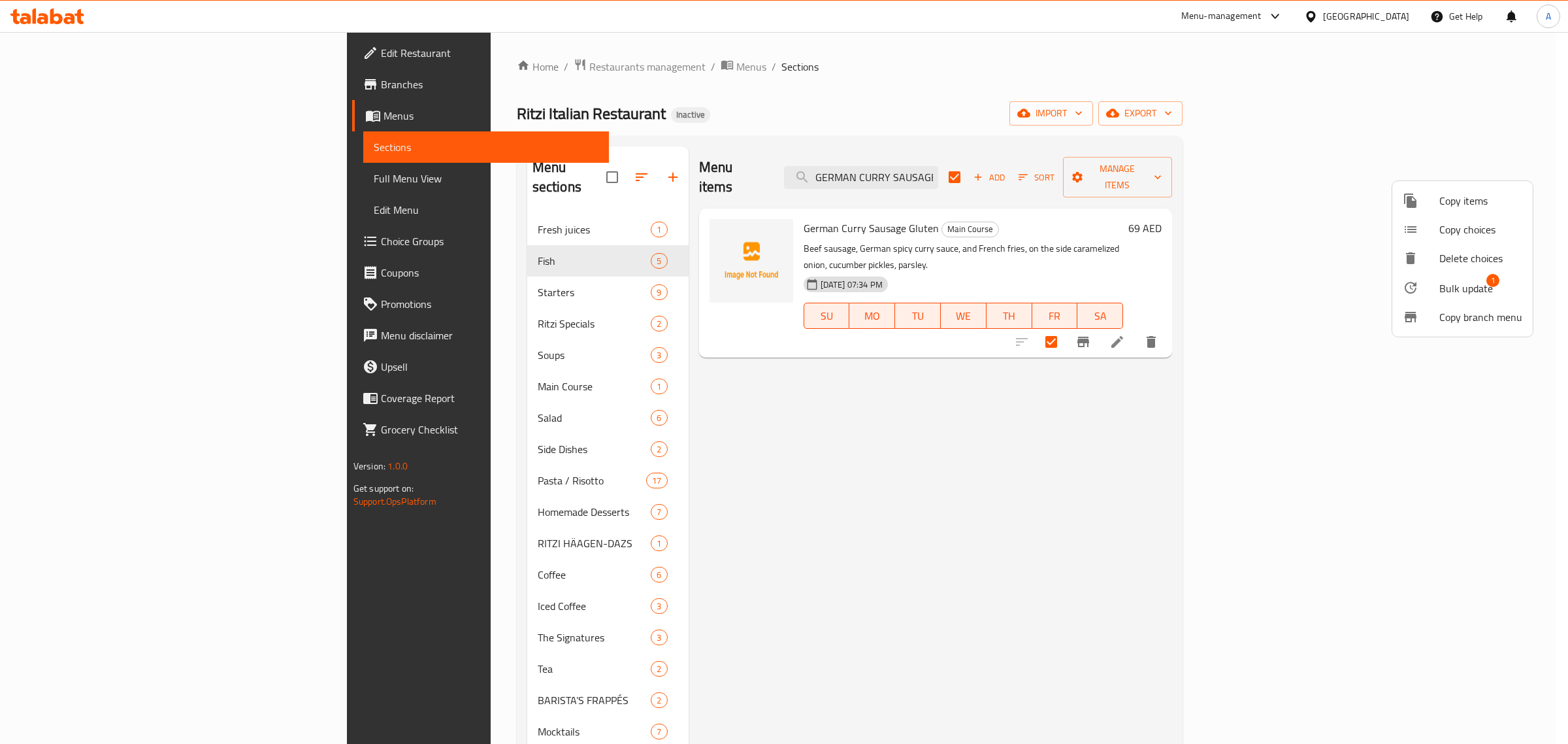
click at [1464, 286] on span "Bulk update" at bounding box center [1465, 288] width 53 height 16
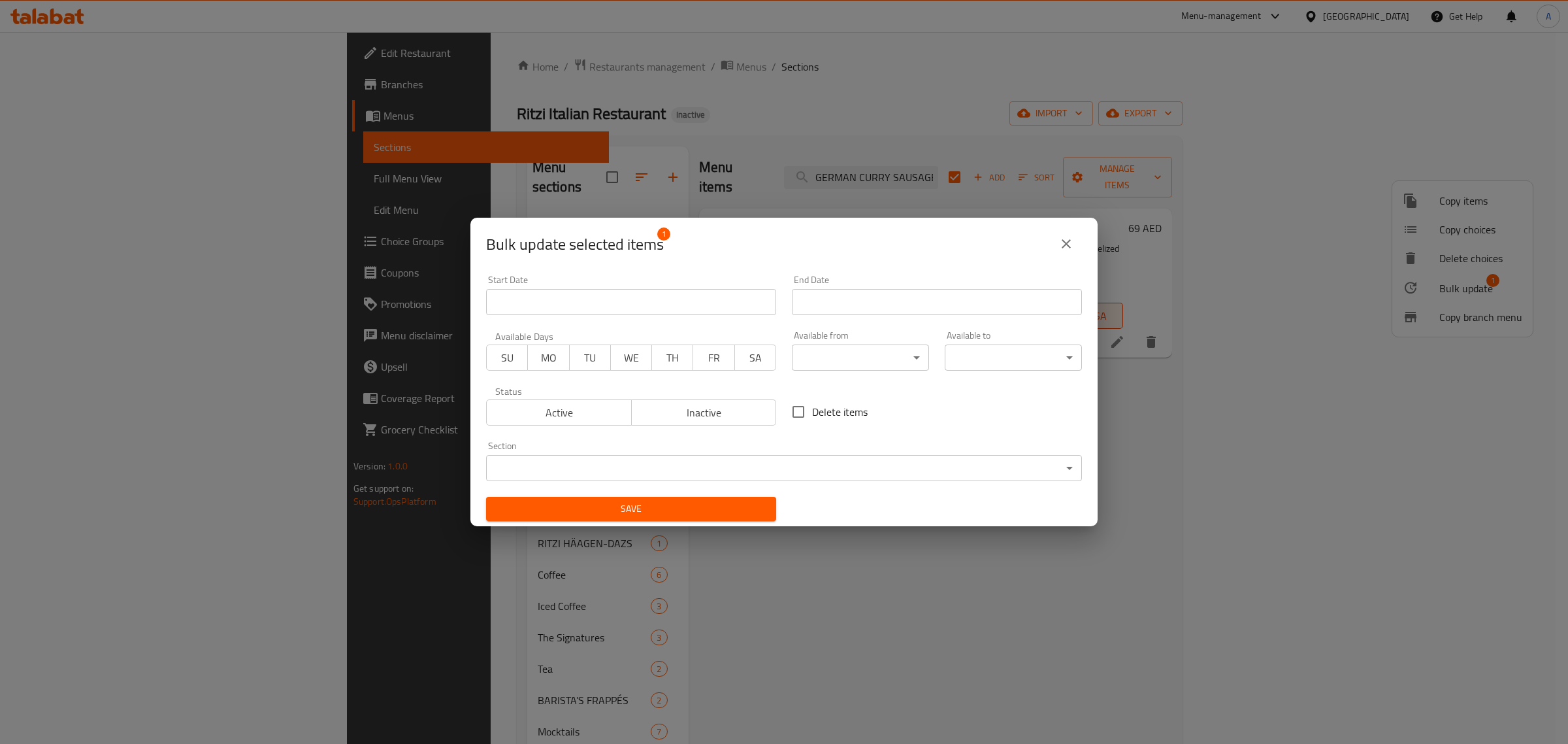
click at [651, 469] on body "​ Menu-management United Arab Emirates Get Help A Edit Restaurant Branches Menu…" at bounding box center [784, 388] width 1568 height 712
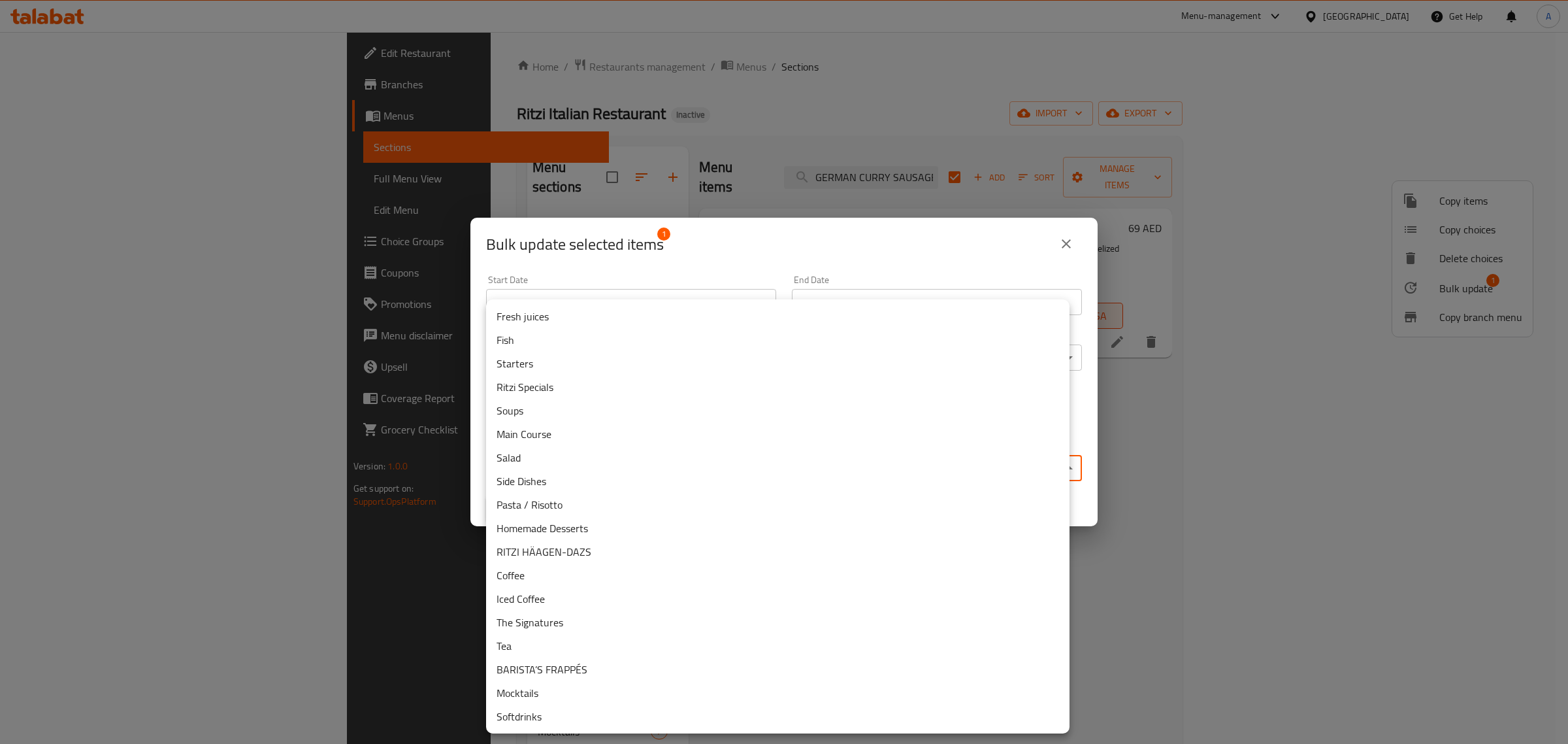
click at [534, 390] on li "Ritzi Specials" at bounding box center [777, 386] width 583 height 24
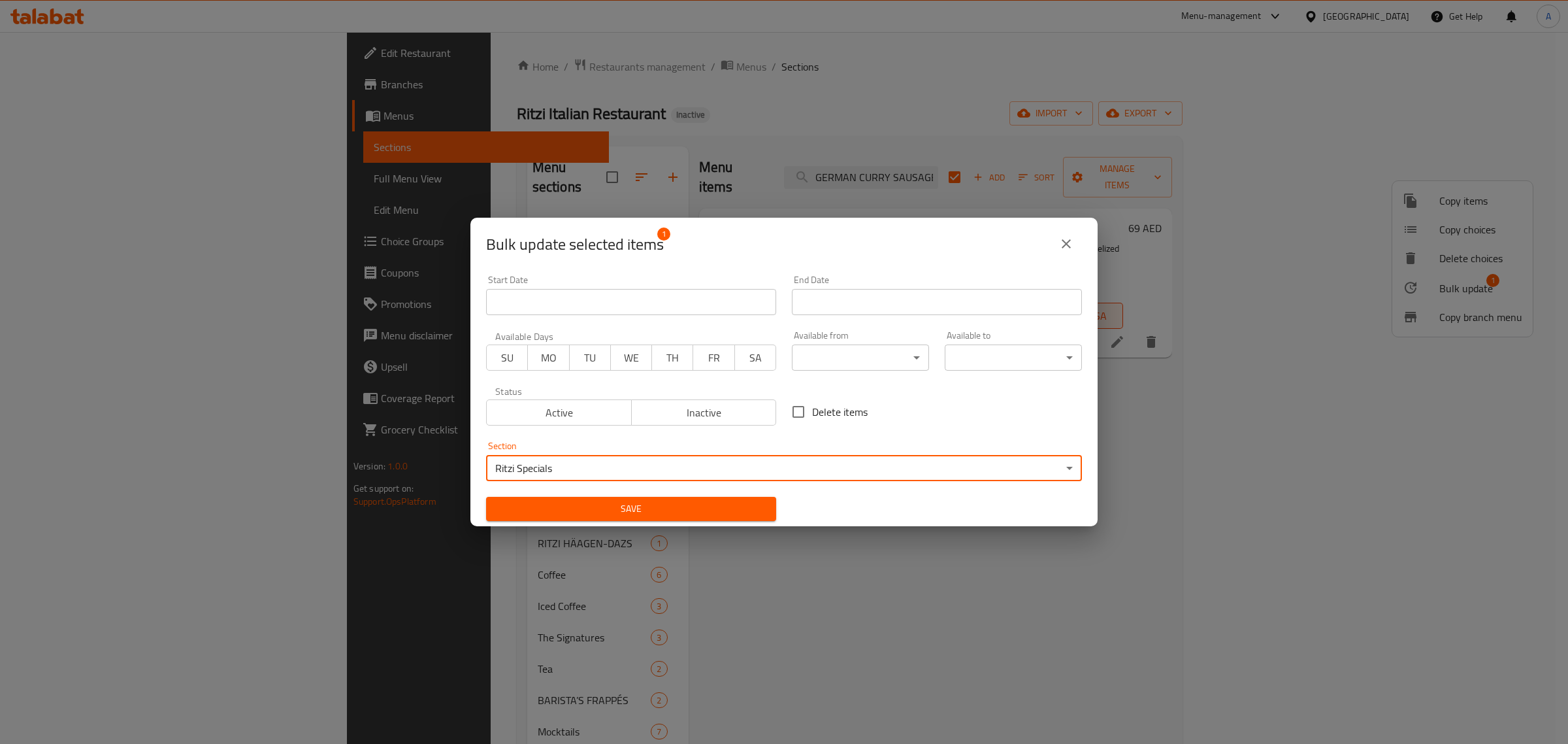
click at [761, 261] on div "Bulk update selected items 1" at bounding box center [783, 244] width 627 height 53
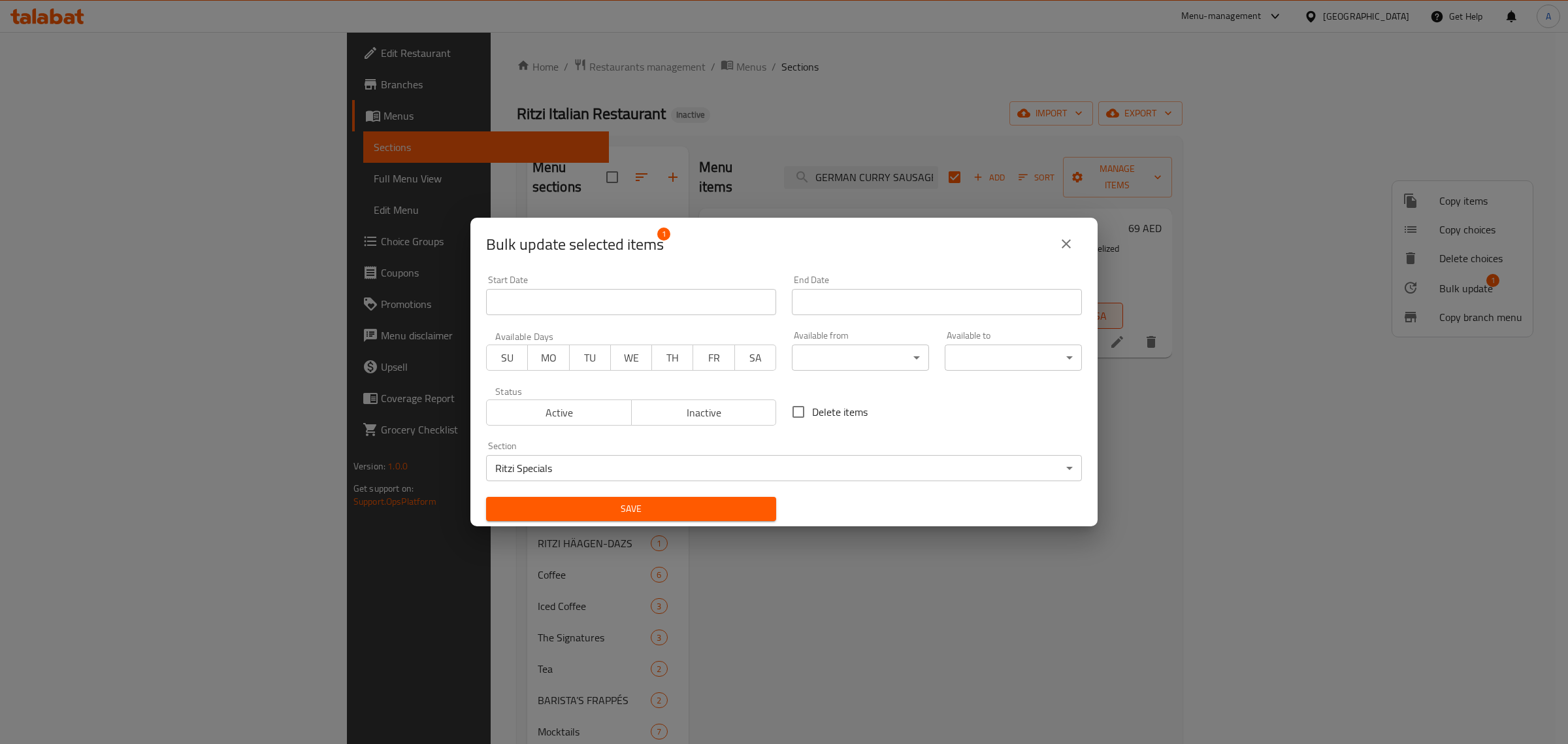
click at [631, 507] on span "Save" at bounding box center [630, 509] width 269 height 16
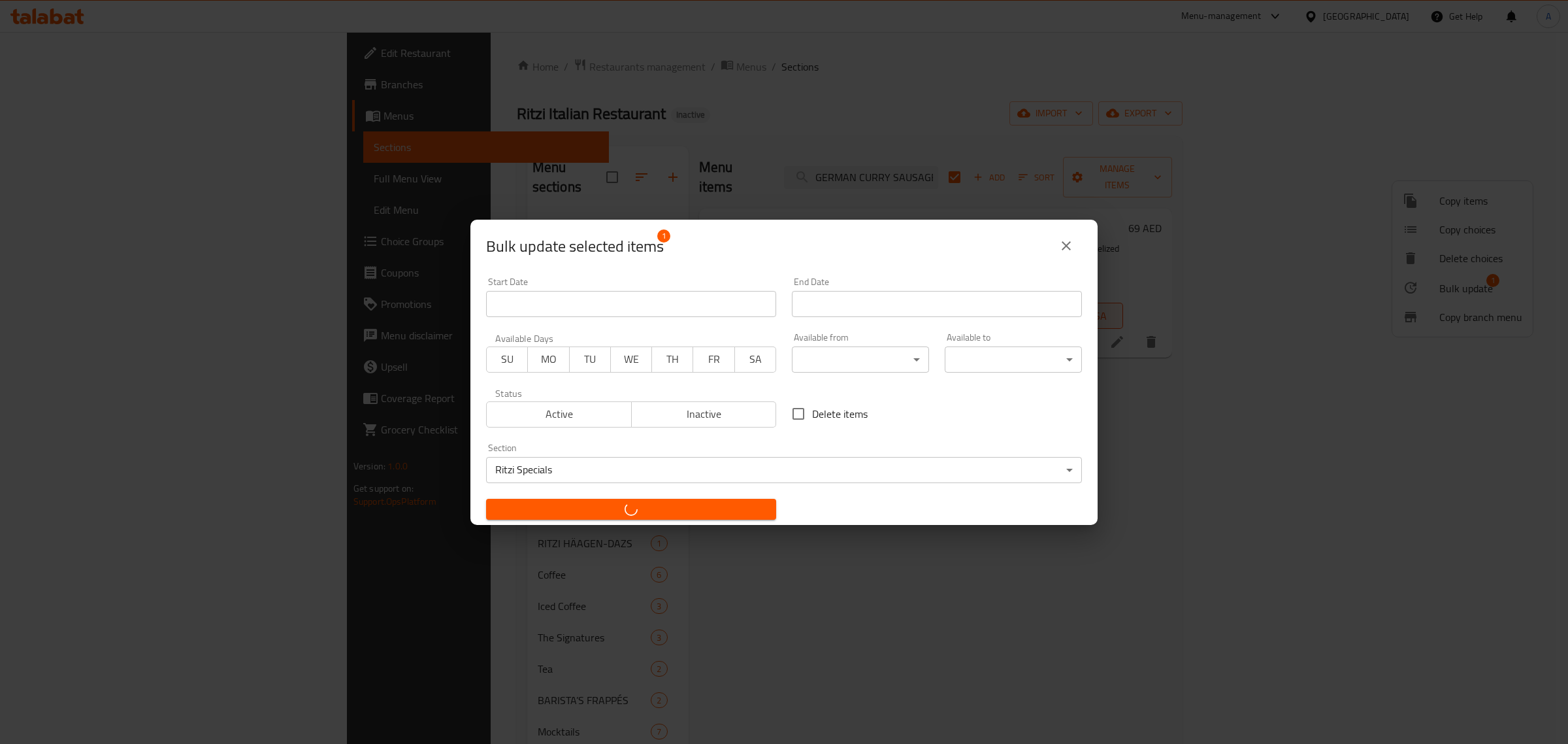
checkbox input "false"
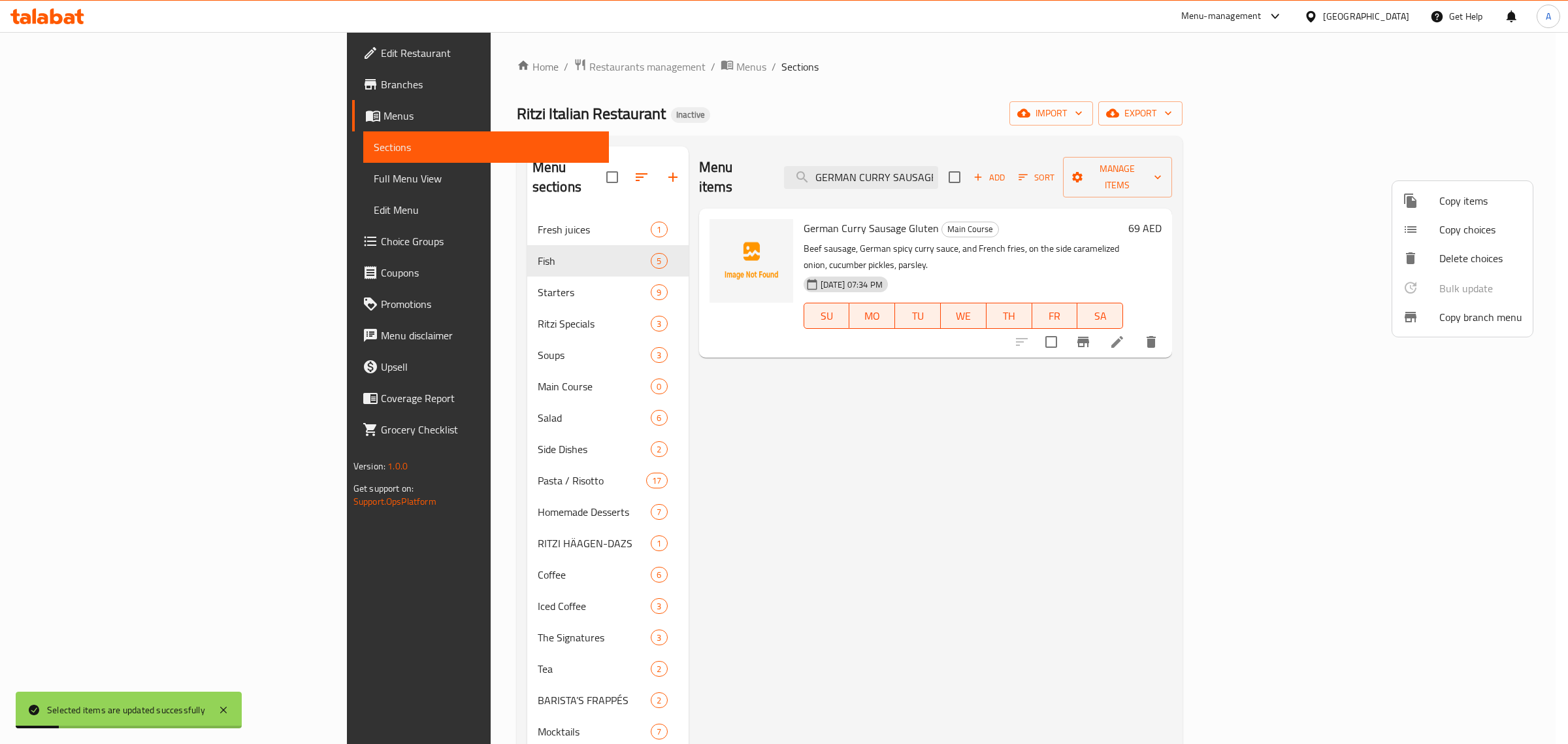
click at [892, 418] on div at bounding box center [784, 372] width 1568 height 744
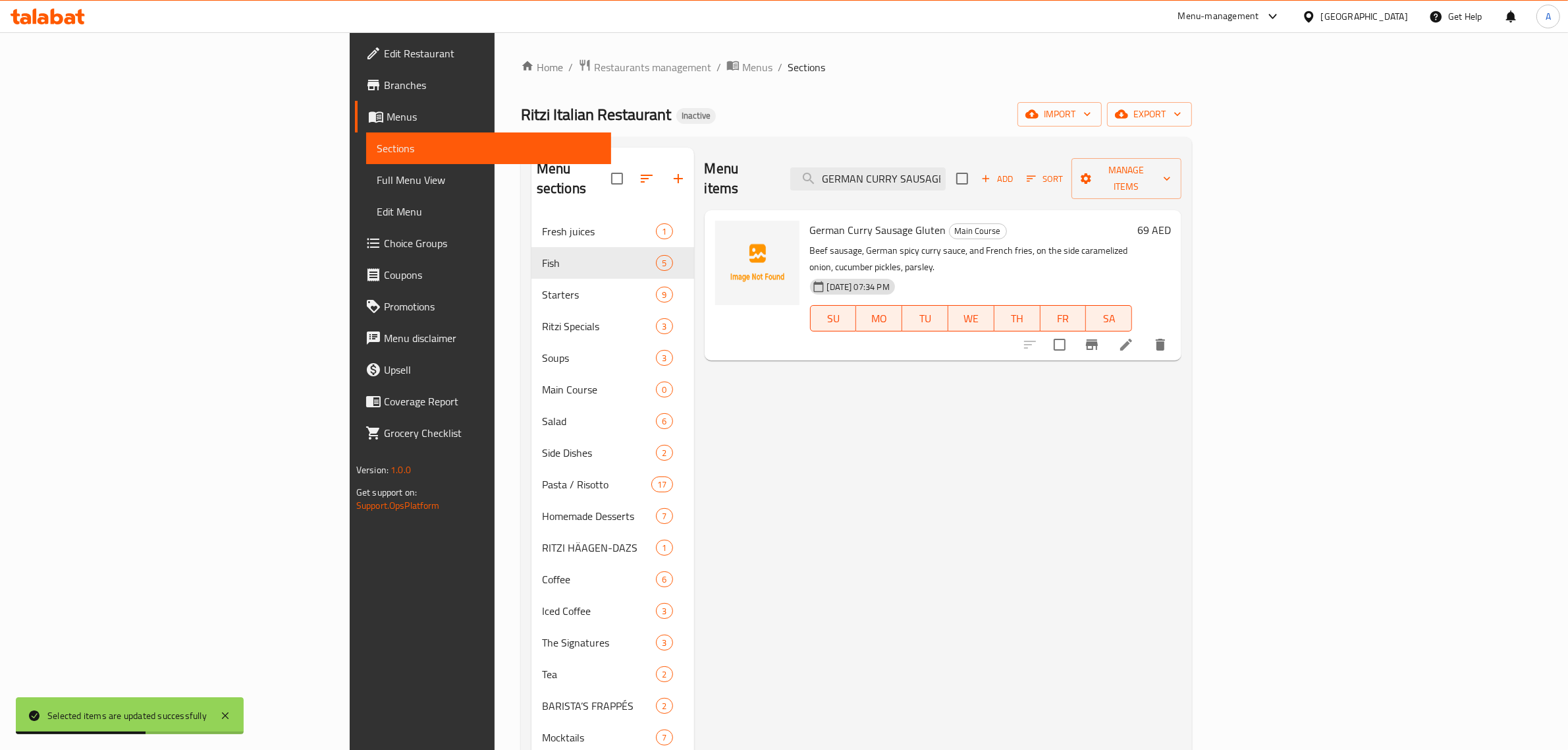
click at [719, 445] on div "Menu items GERMAN CURRY SAUSAGE Add Sort Manage items German Curry Sausage Glut…" at bounding box center [938, 522] width 488 height 750
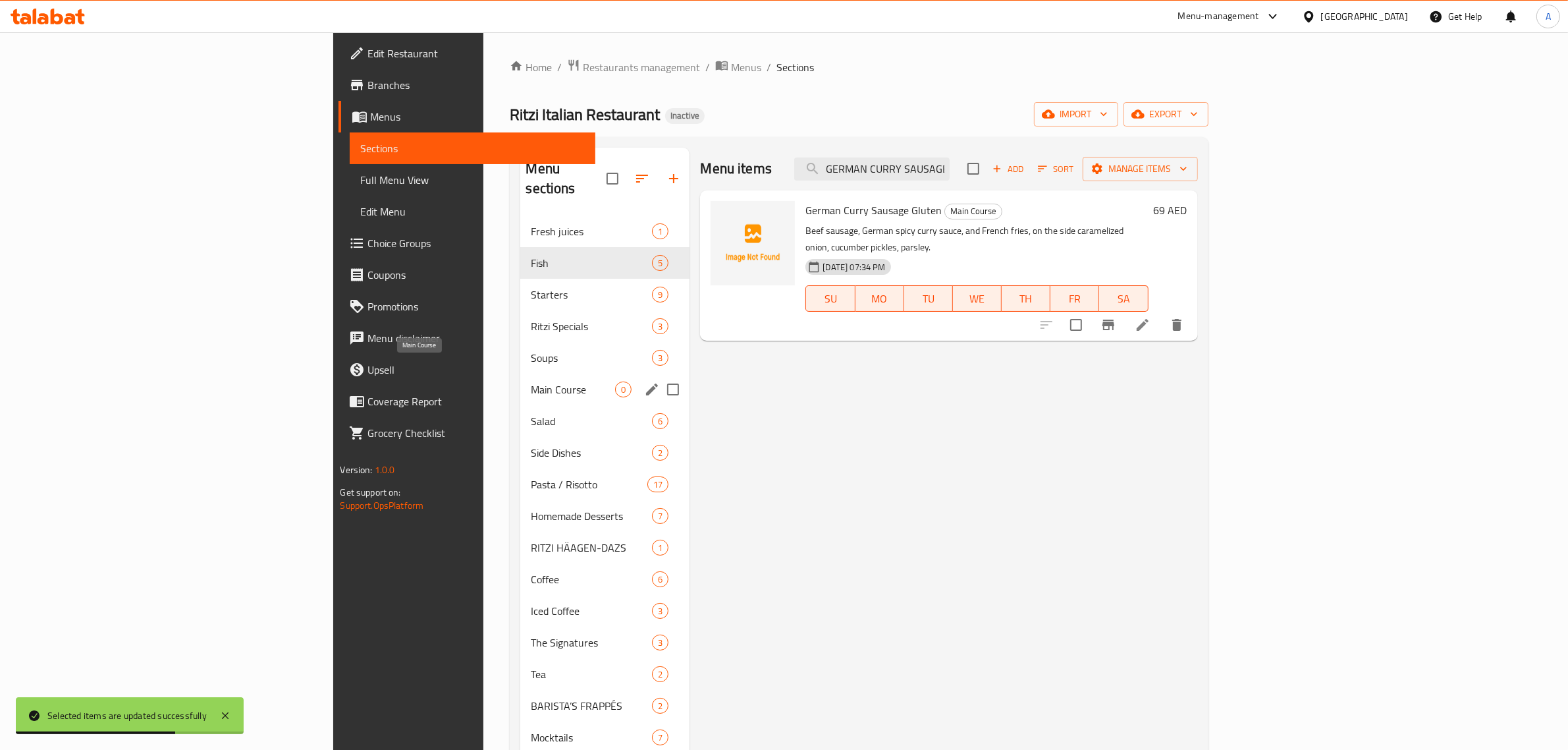
click at [531, 381] on span "Main Course" at bounding box center [573, 389] width 84 height 16
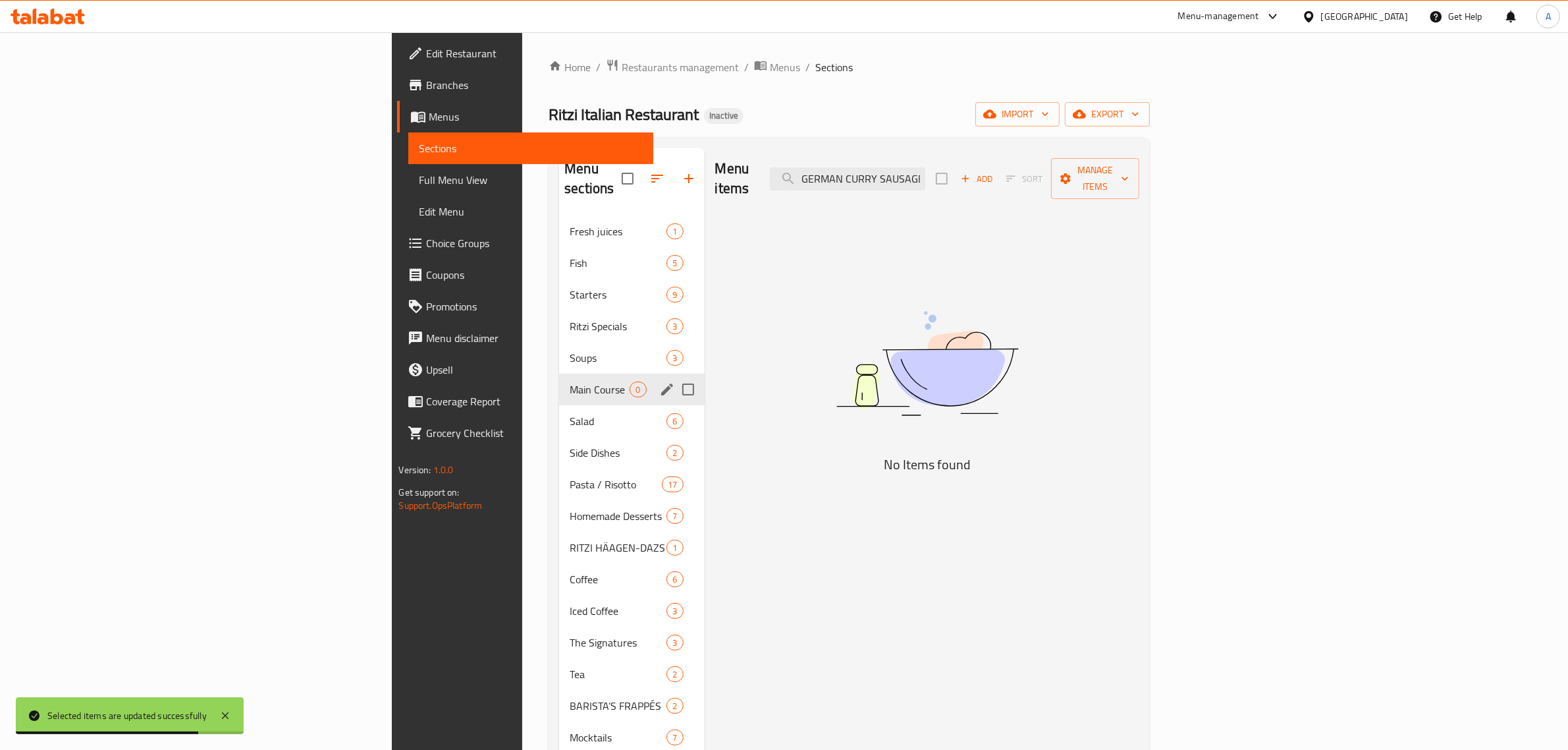
click at [674, 375] on input "Menu sections" at bounding box center [688, 389] width 27 height 27
checkbox input "true"
click at [641, 171] on icon "button" at bounding box center [649, 178] width 16 height 16
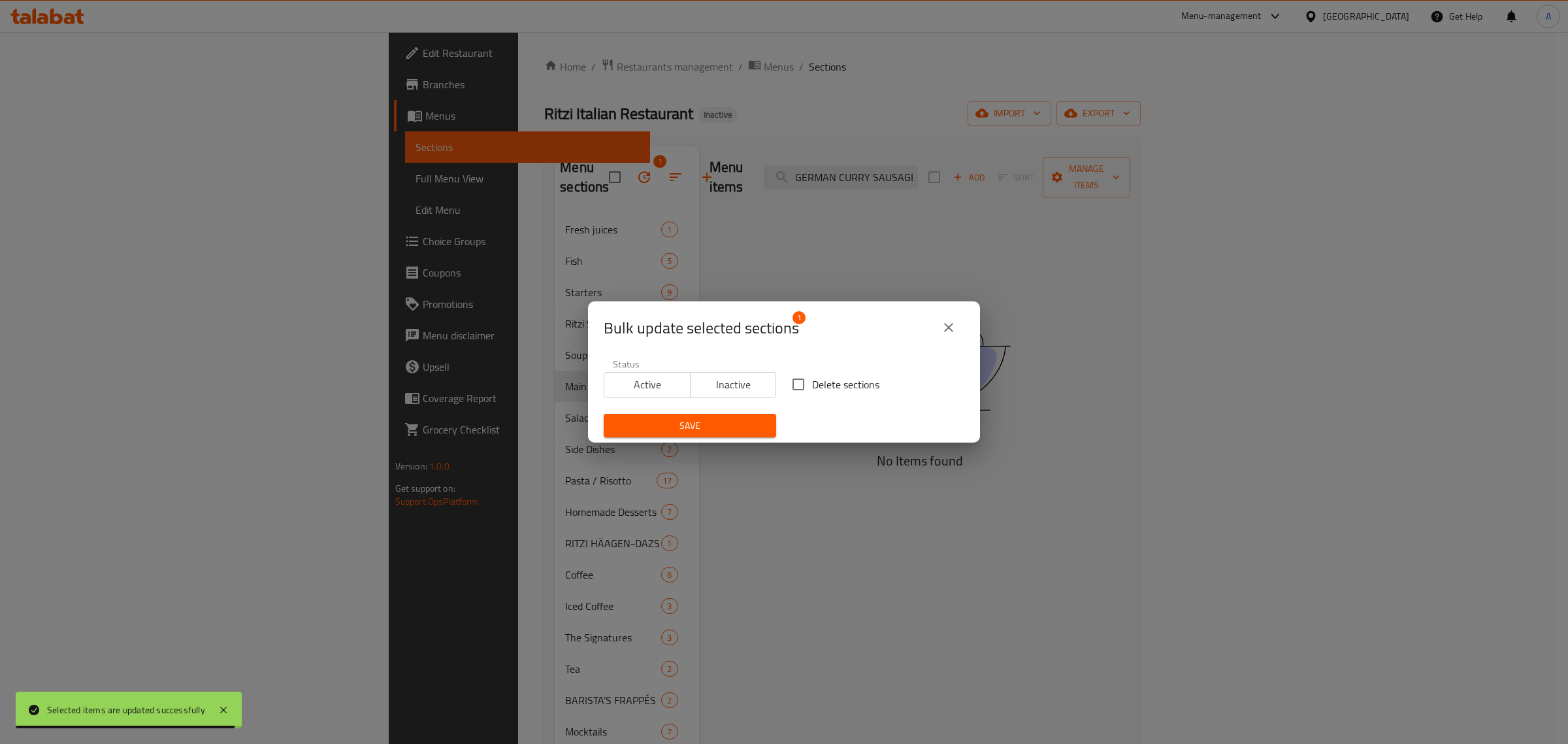
click at [808, 399] on div "Delete sections" at bounding box center [878, 384] width 188 height 43
click at [801, 384] on input "Delete sections" at bounding box center [798, 384] width 27 height 27
checkbox input "true"
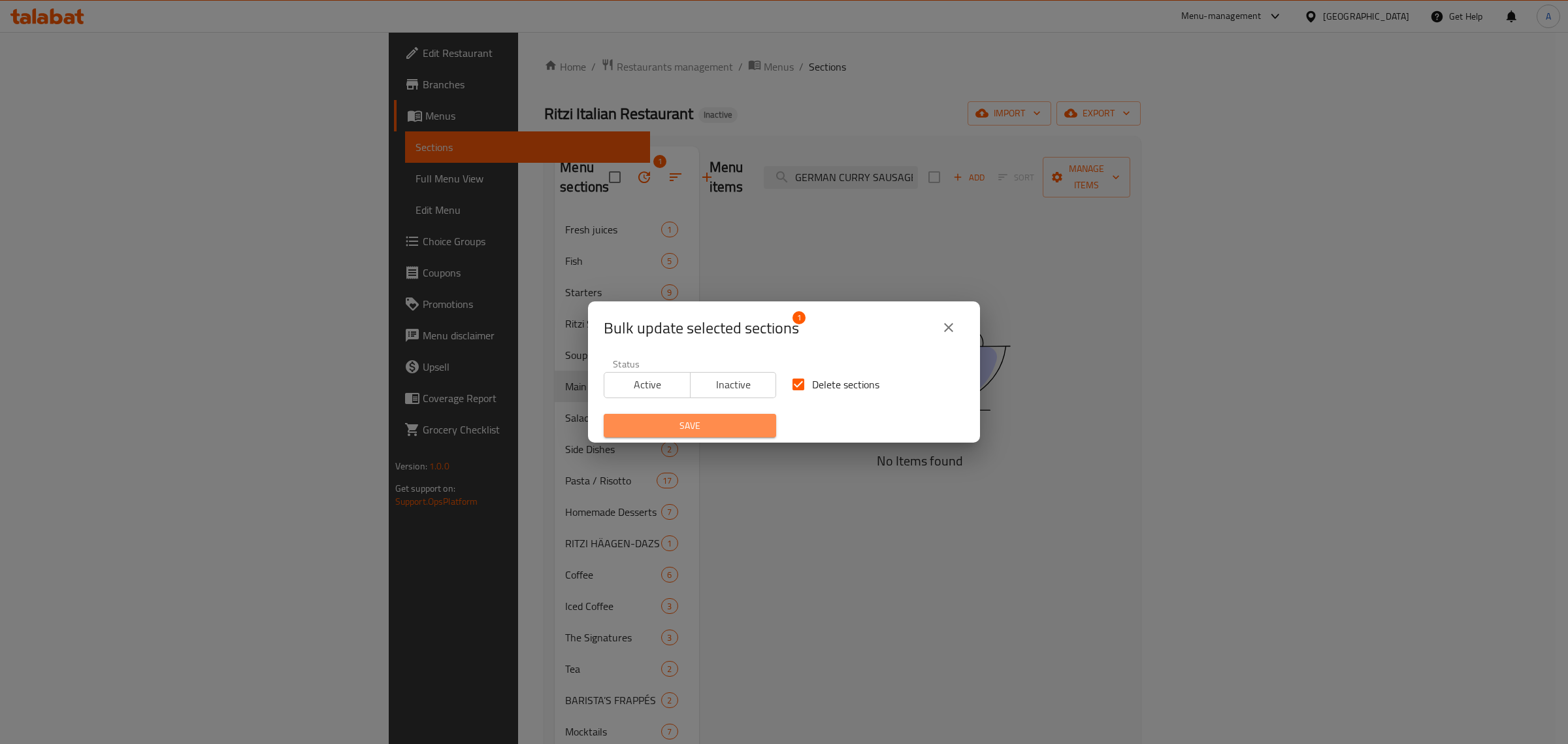
click at [717, 414] on button "Save" at bounding box center [689, 425] width 173 height 24
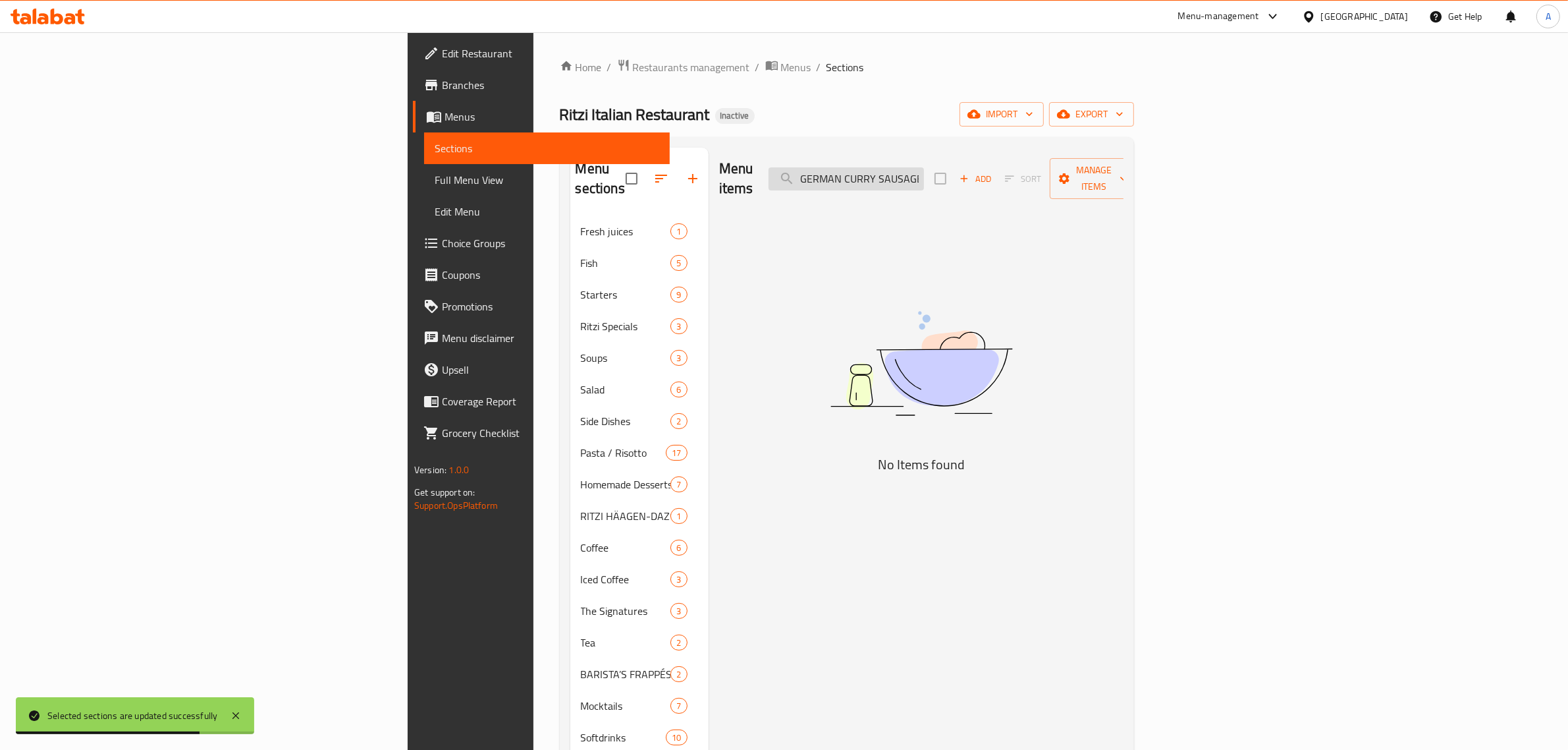
click at [924, 175] on input "GERMAN CURRY SAUSAGE" at bounding box center [847, 179] width 156 height 23
paste input "Ice Cream Nuts Eggs Dairy Gluten"
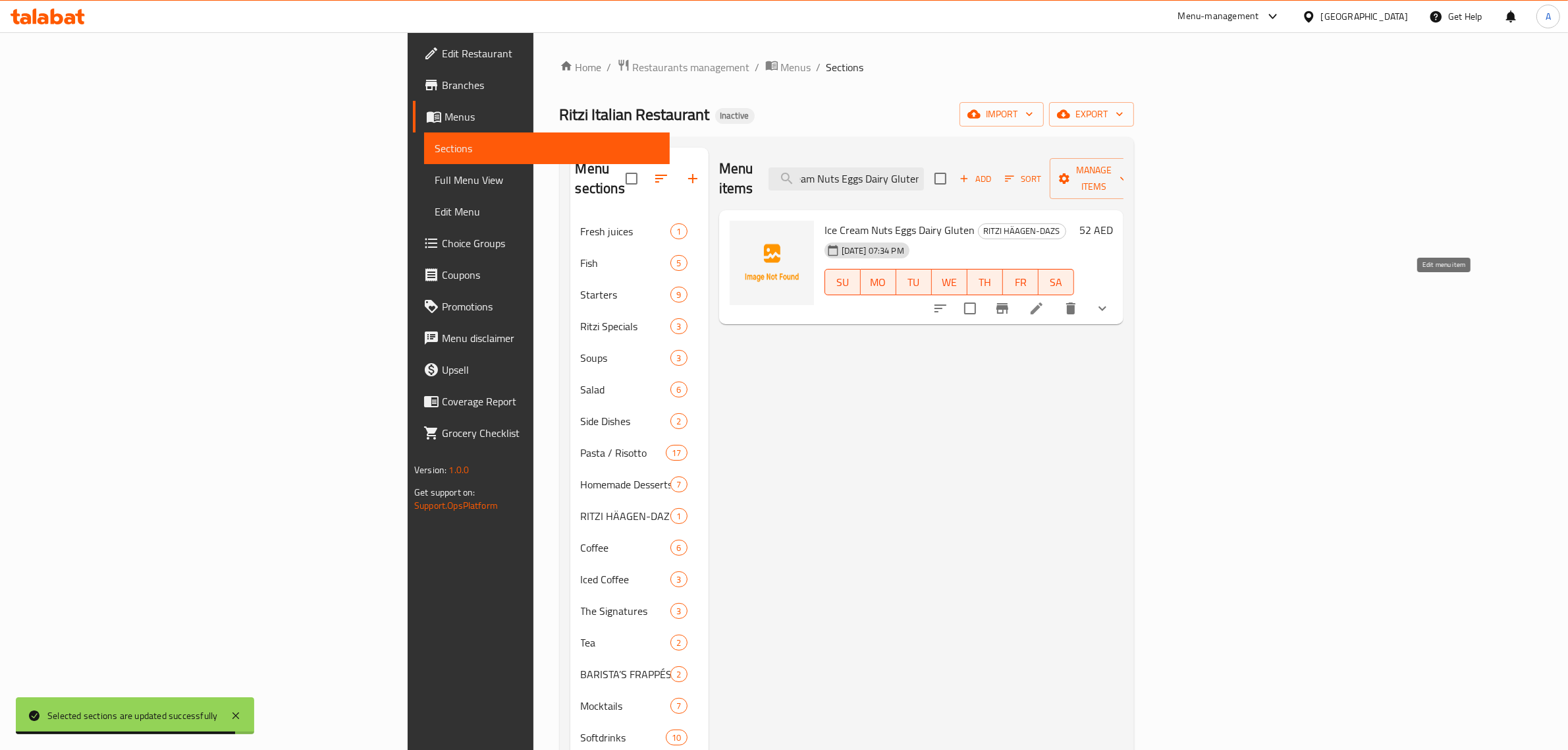
type input "Ice Cream Nuts Eggs Dairy Gluten"
click at [1045, 300] on icon at bounding box center [1036, 307] width 16 height 16
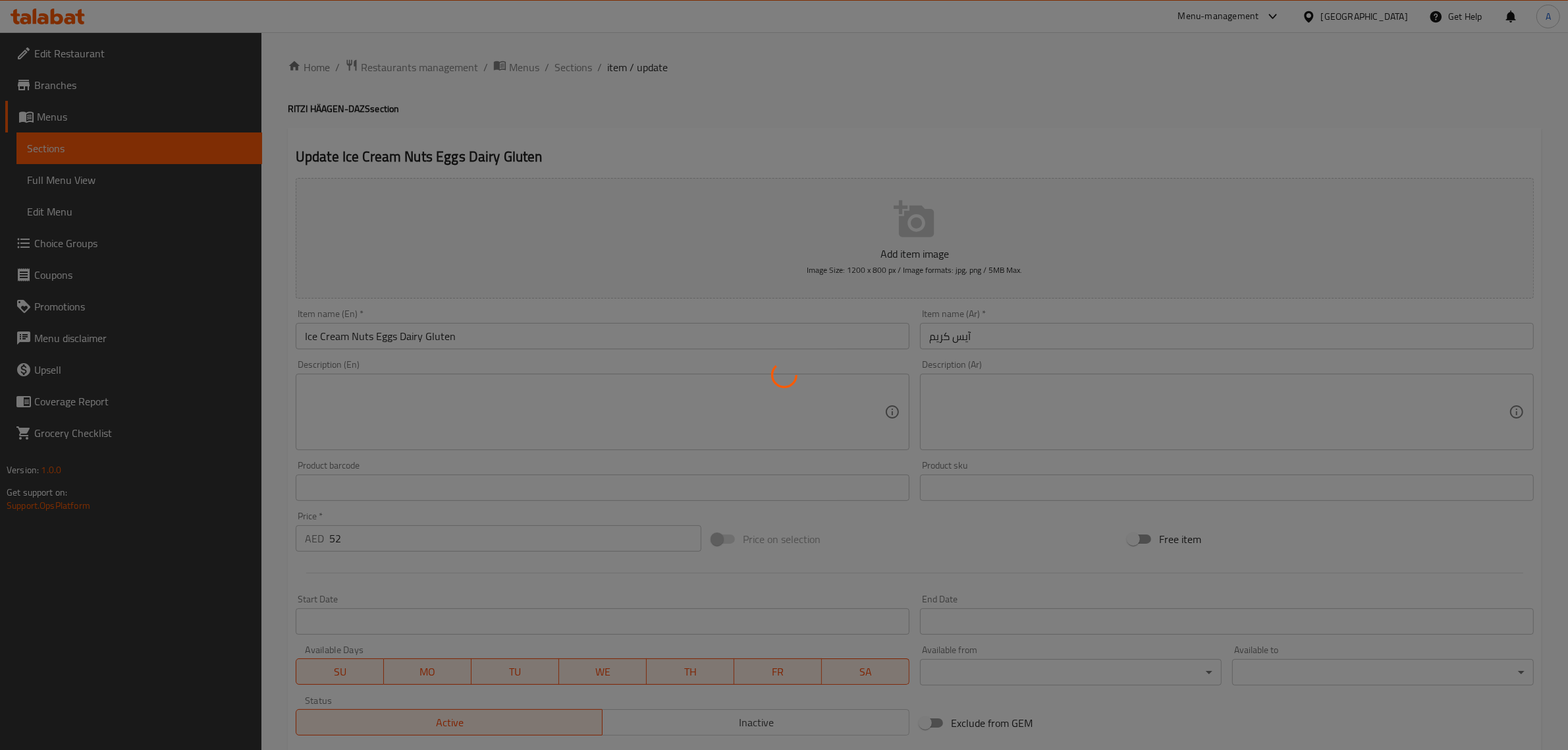
type input "اختر نكهة الآيس كريم"
type input "1"
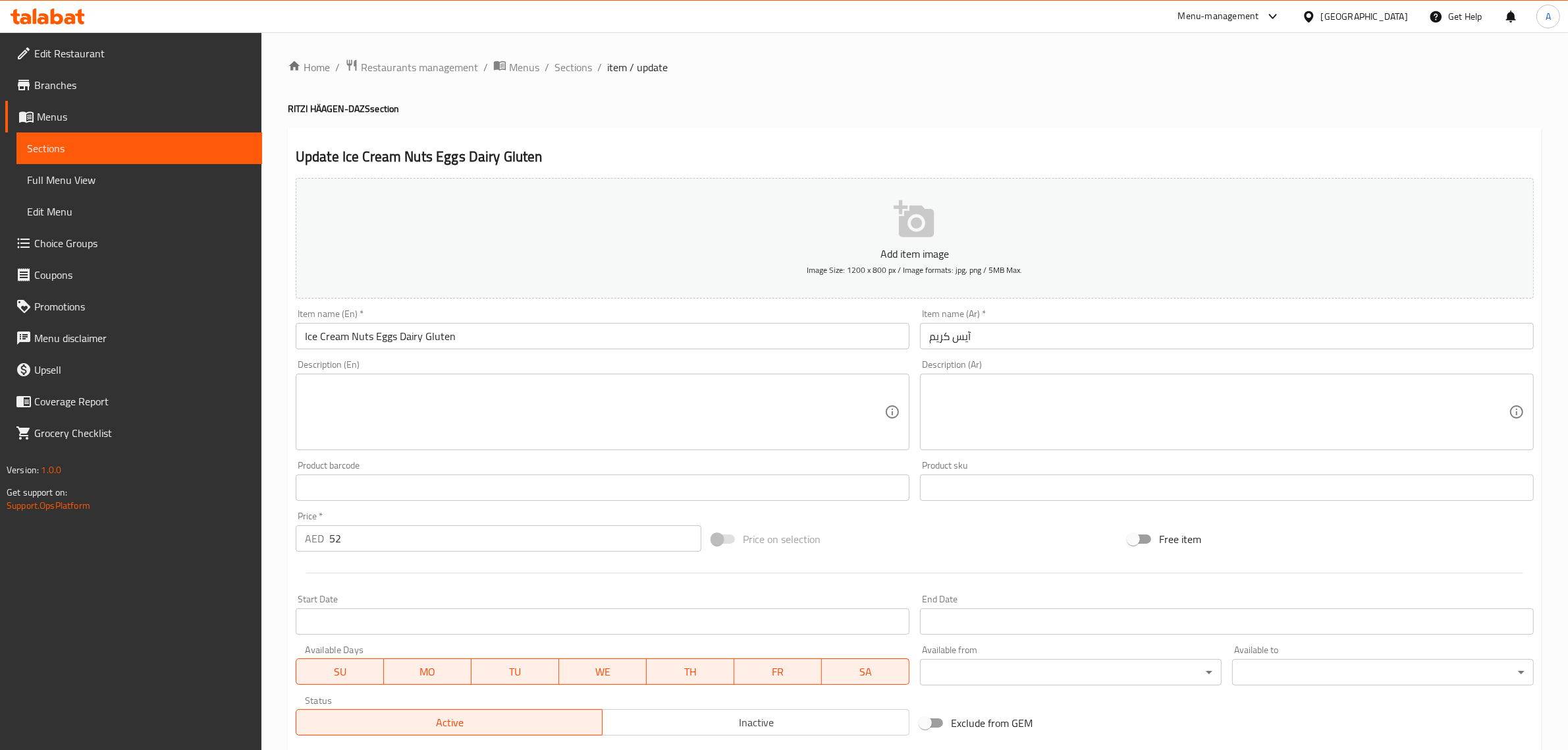
click at [363, 336] on input "Ice Cream Nuts Eggs Dairy Gluten" at bounding box center [602, 336] width 614 height 27
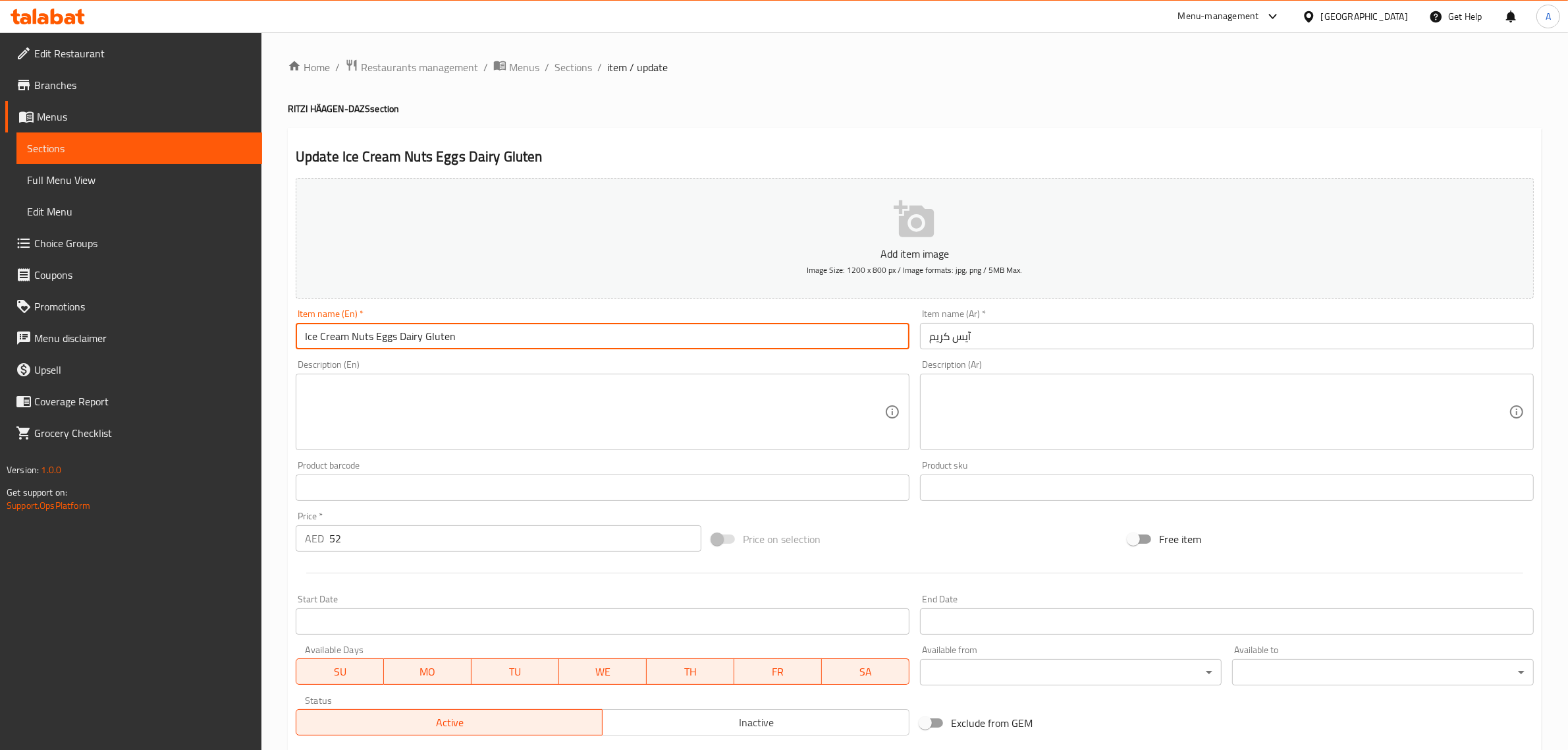
drag, startPoint x: 363, startPoint y: 336, endPoint x: 515, endPoint y: 336, distance: 152.0
click at [515, 336] on input "Ice Cream Nuts Eggs Dairy Gluten" at bounding box center [602, 336] width 614 height 27
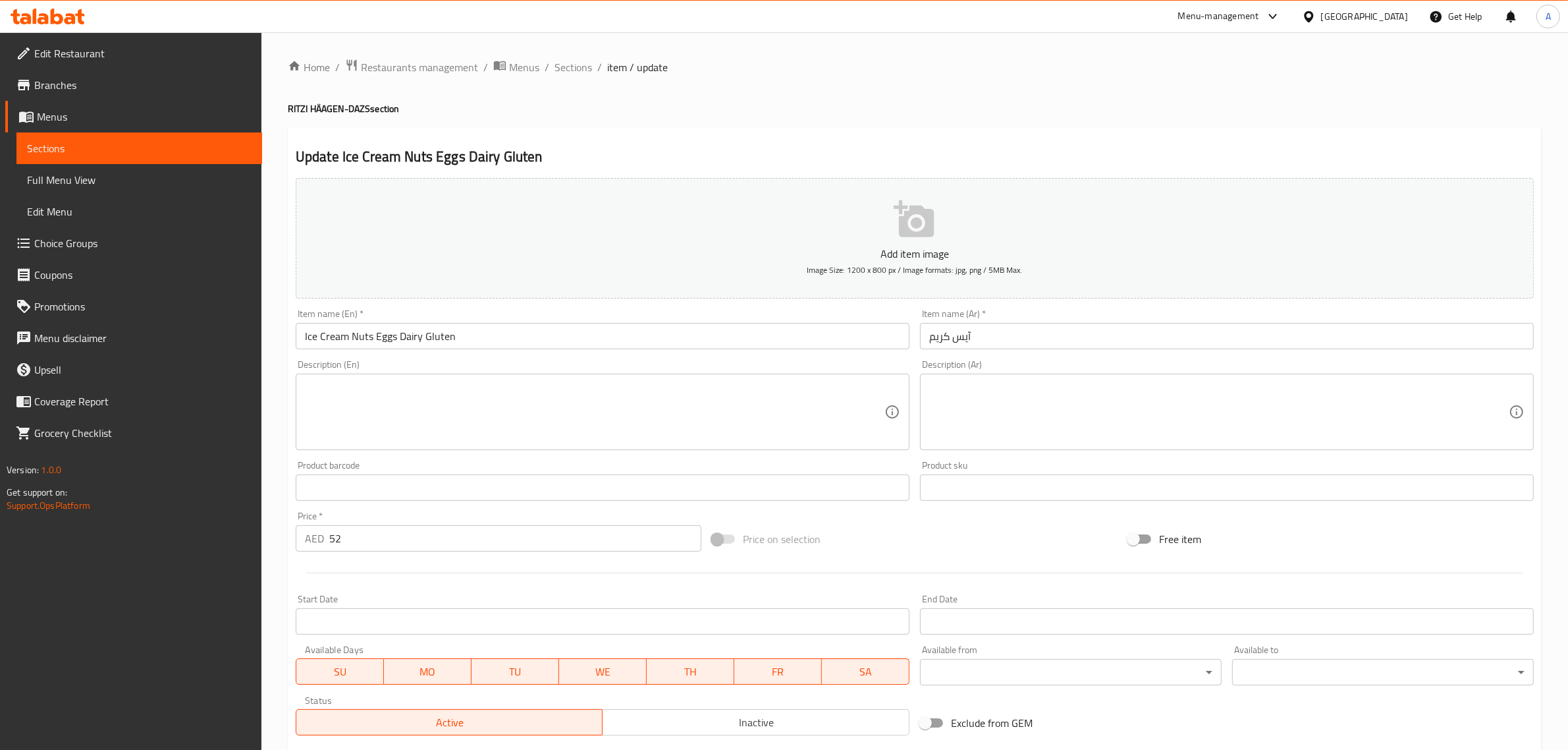
click at [1087, 332] on input "آيس كريم" at bounding box center [1226, 336] width 614 height 27
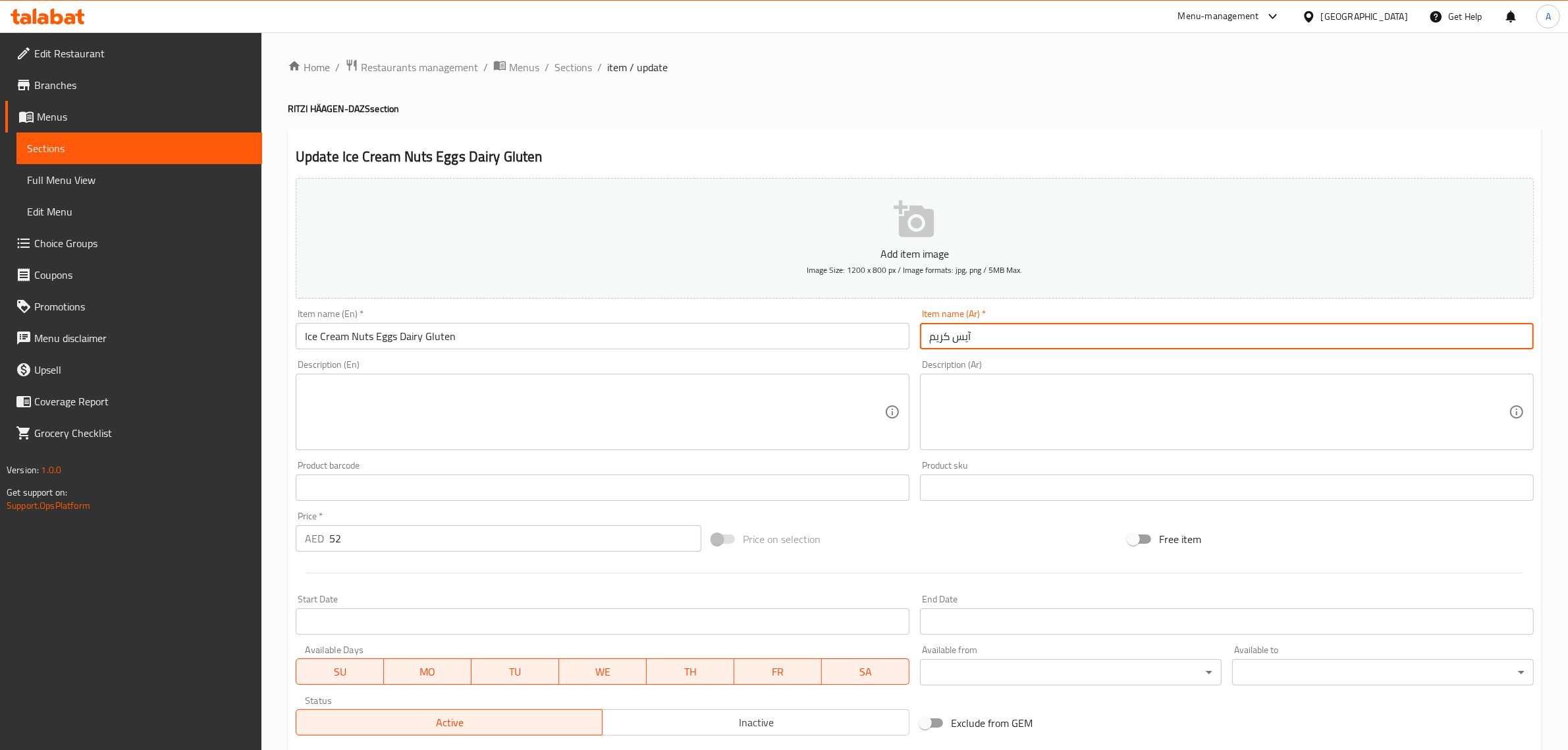
paste input "المكسرات والبيض ومنتجات الألبان والغلوتين"
type input "آيس كريم المكسرات والبيض ومنتجات الألبان والغلوتين"
click at [923, 107] on h4 "RITZI HÄAGEN-DAZS section" at bounding box center [914, 109] width 1253 height 13
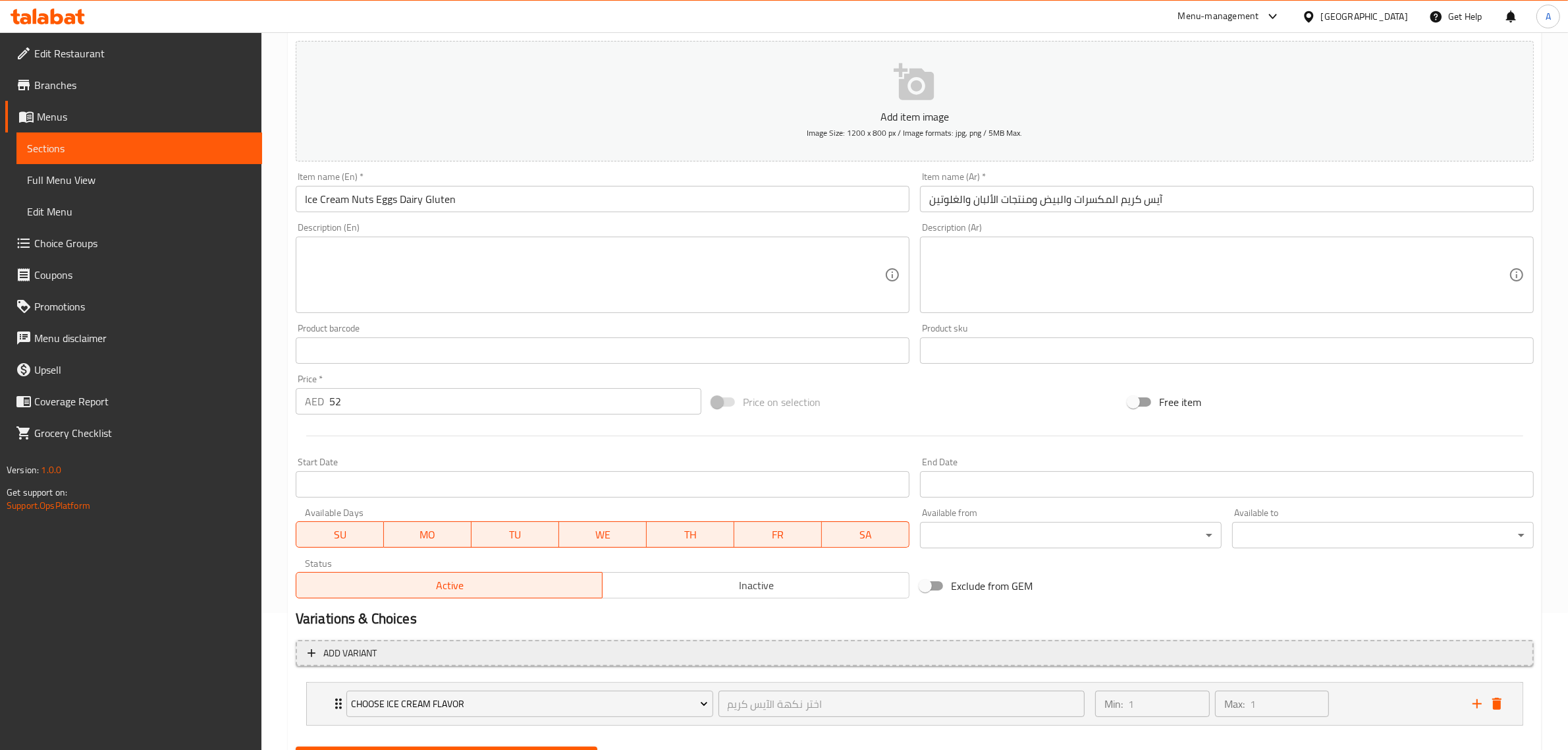
scroll to position [201, 0]
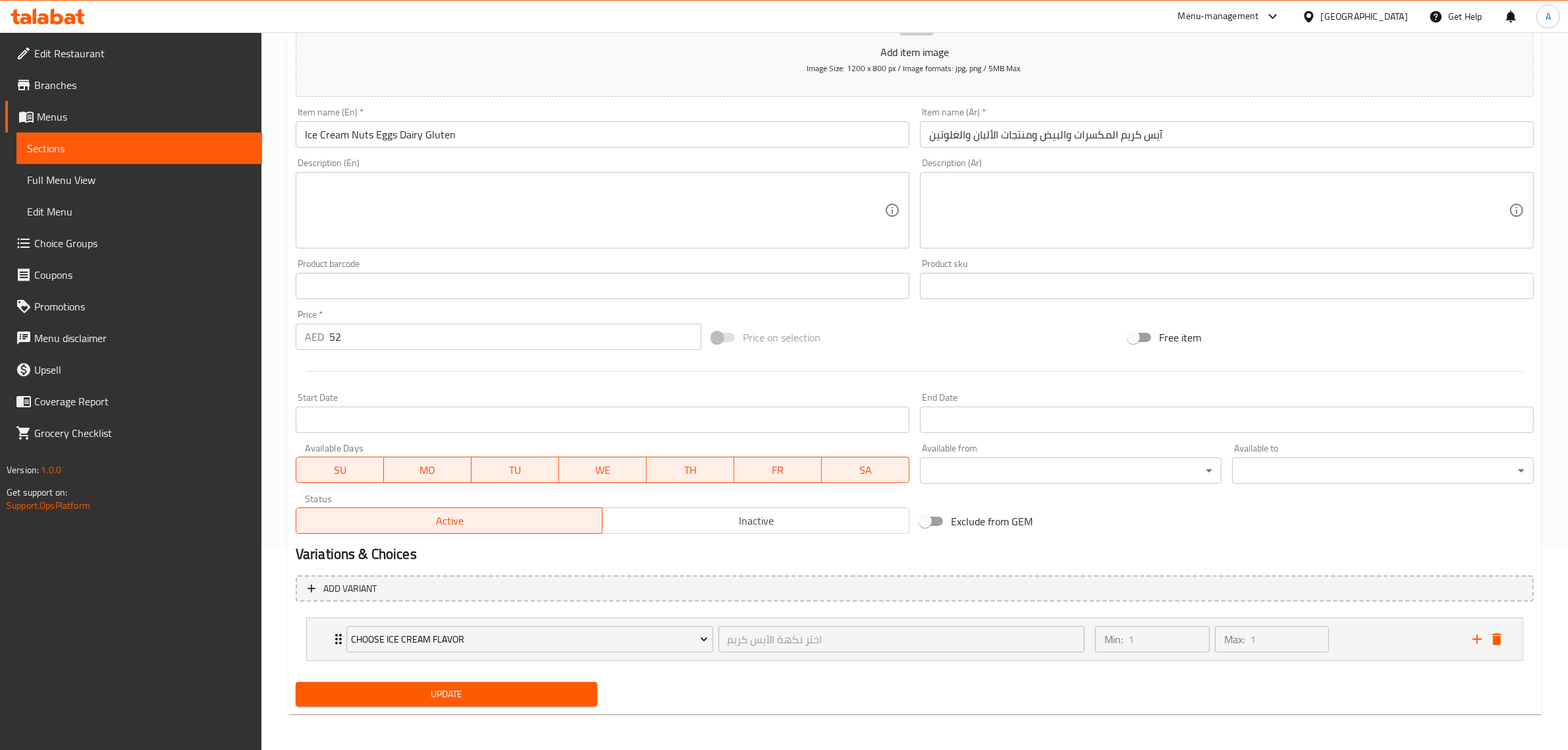
click at [544, 706] on div "Update" at bounding box center [446, 694] width 312 height 35
click at [508, 707] on div "Update" at bounding box center [446, 694] width 312 height 35
click at [508, 703] on button "Update" at bounding box center [446, 694] width 302 height 24
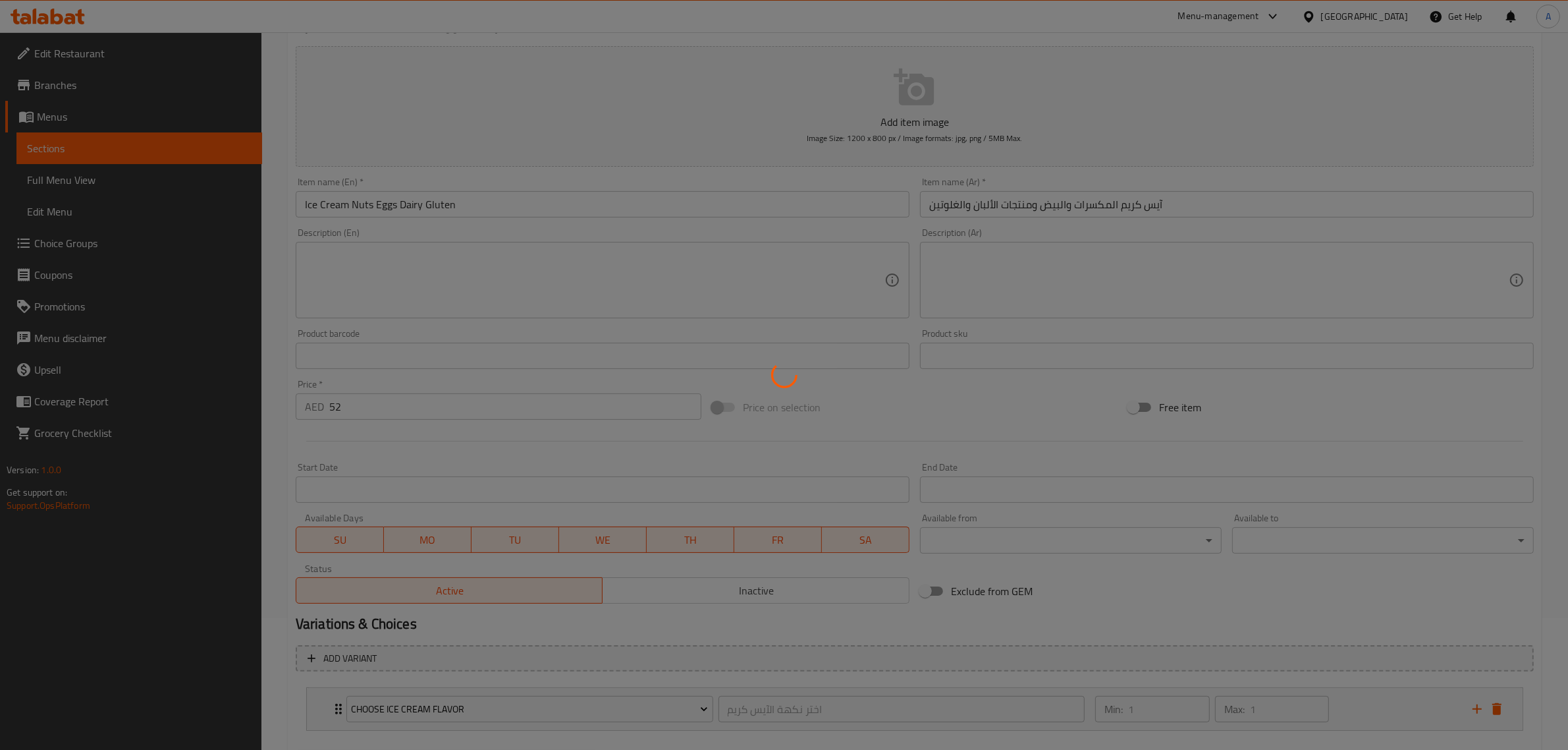
scroll to position [0, 0]
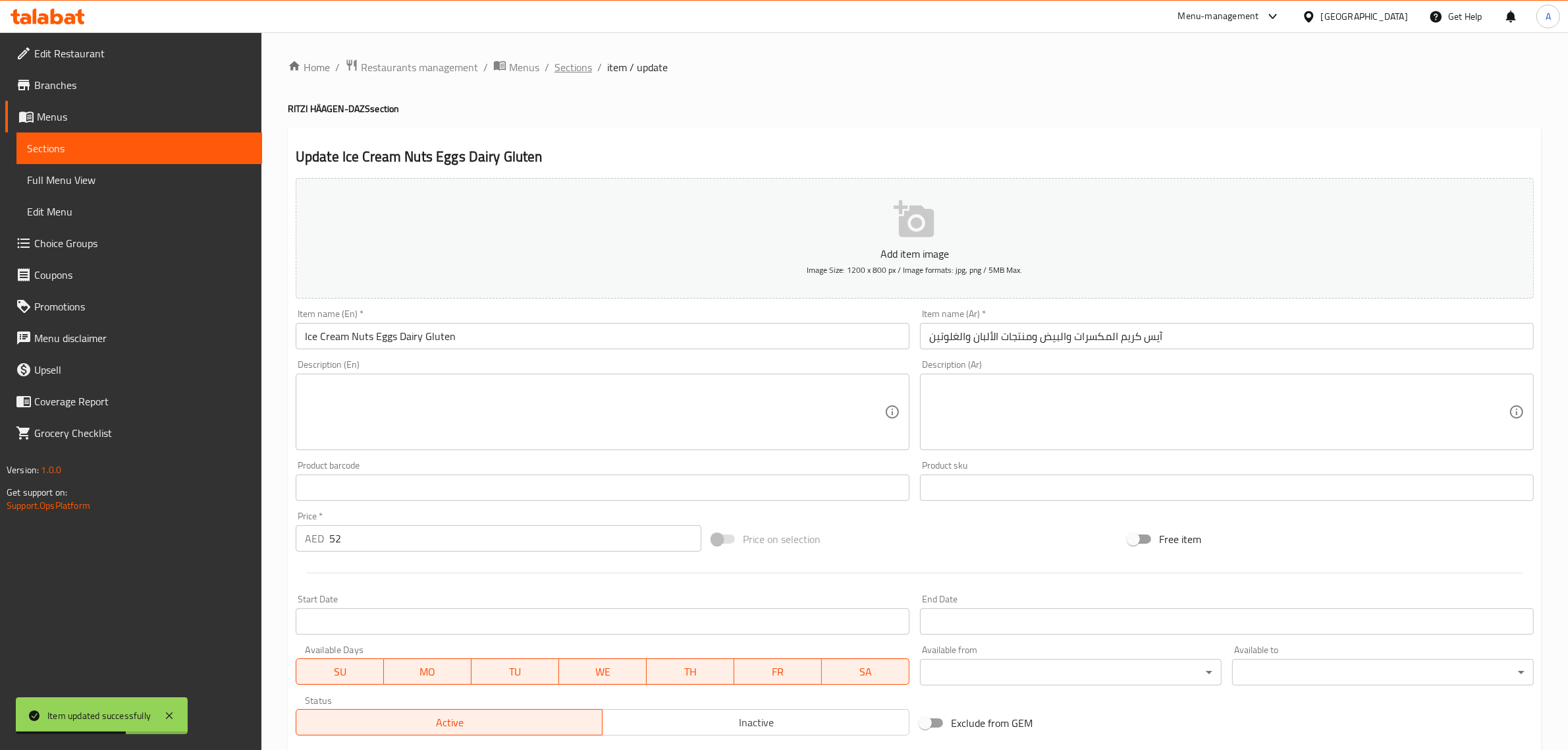
click at [577, 66] on span "Sections" at bounding box center [572, 67] width 37 height 16
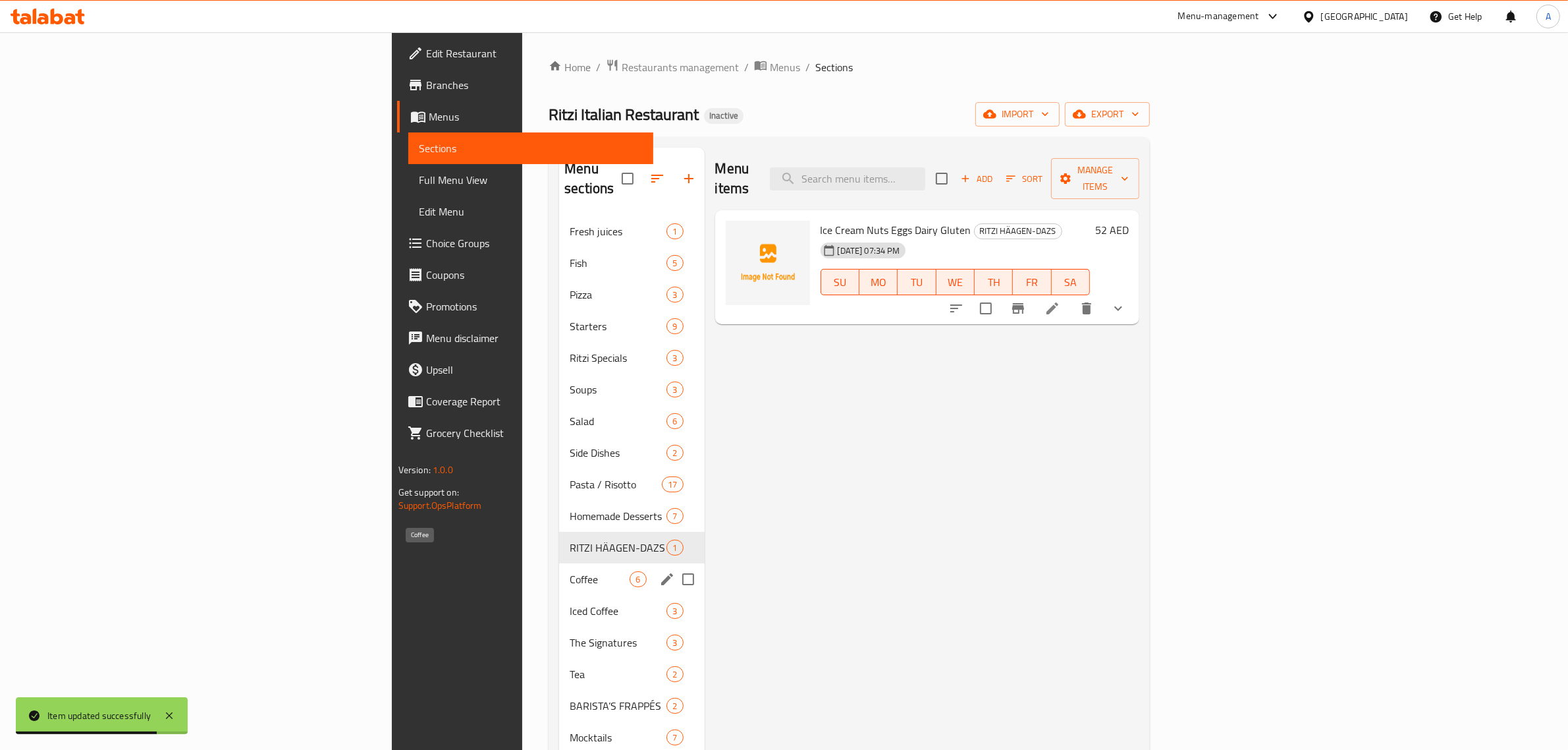
click at [570, 571] on span "Coffee" at bounding box center [600, 578] width 60 height 16
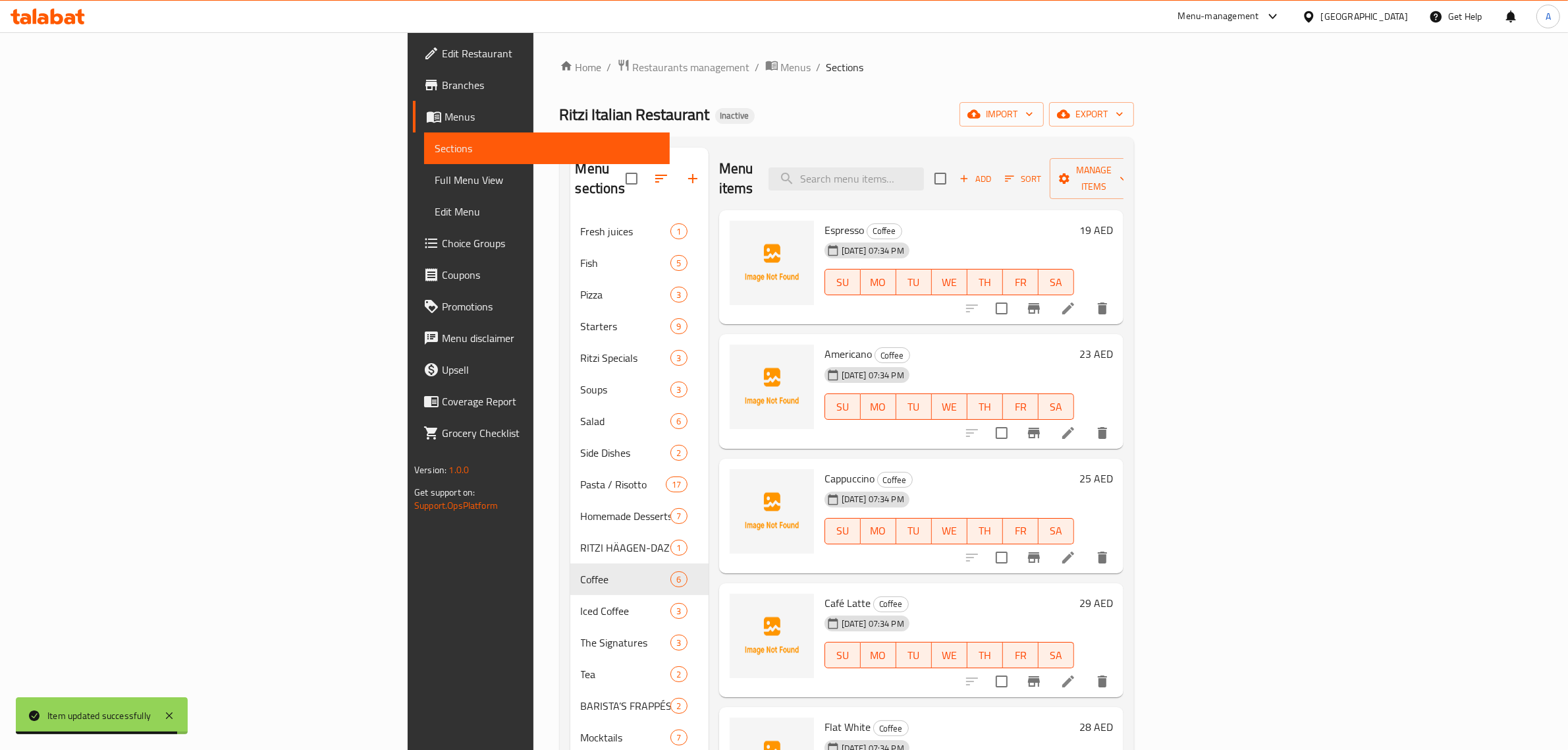
click at [981, 458] on div "Cappuccino Coffee 10-09-2025 07:34 PM SU MO TU WE TH FR SA 25 AED" at bounding box center [921, 515] width 404 height 114
click at [970, 172] on icon "button" at bounding box center [964, 178] width 12 height 12
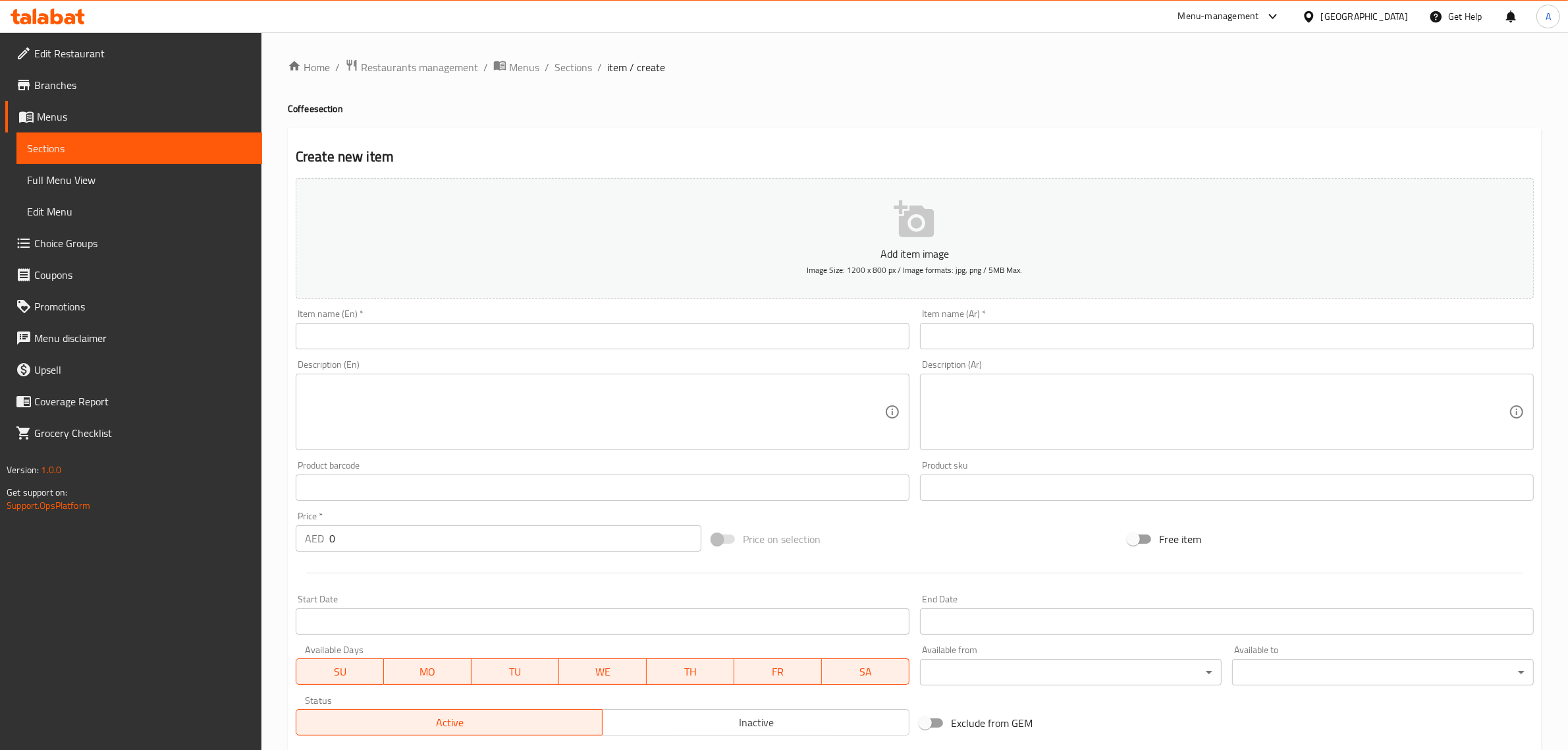
click at [468, 331] on input "text" at bounding box center [602, 336] width 614 height 27
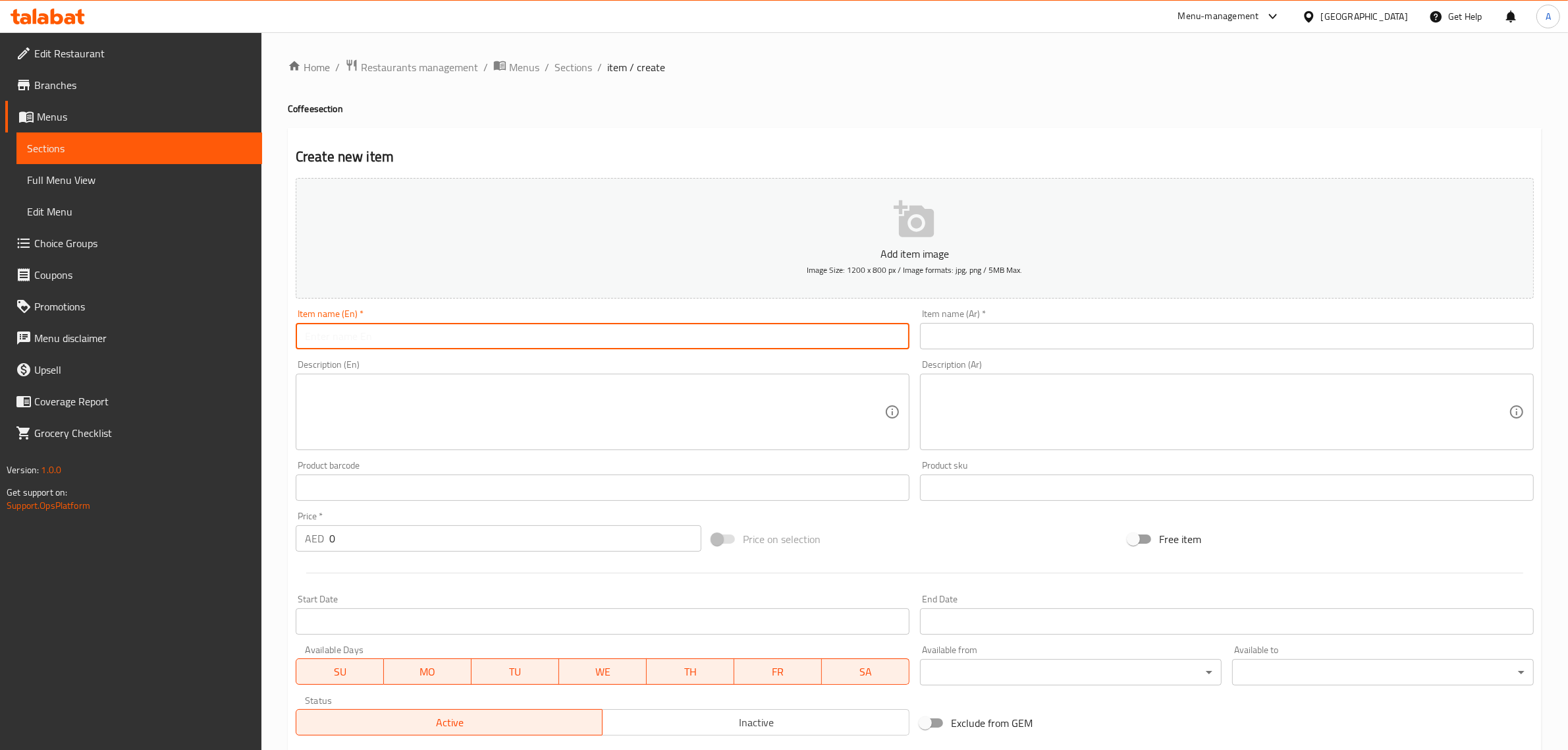
paste input "Café Mocha"
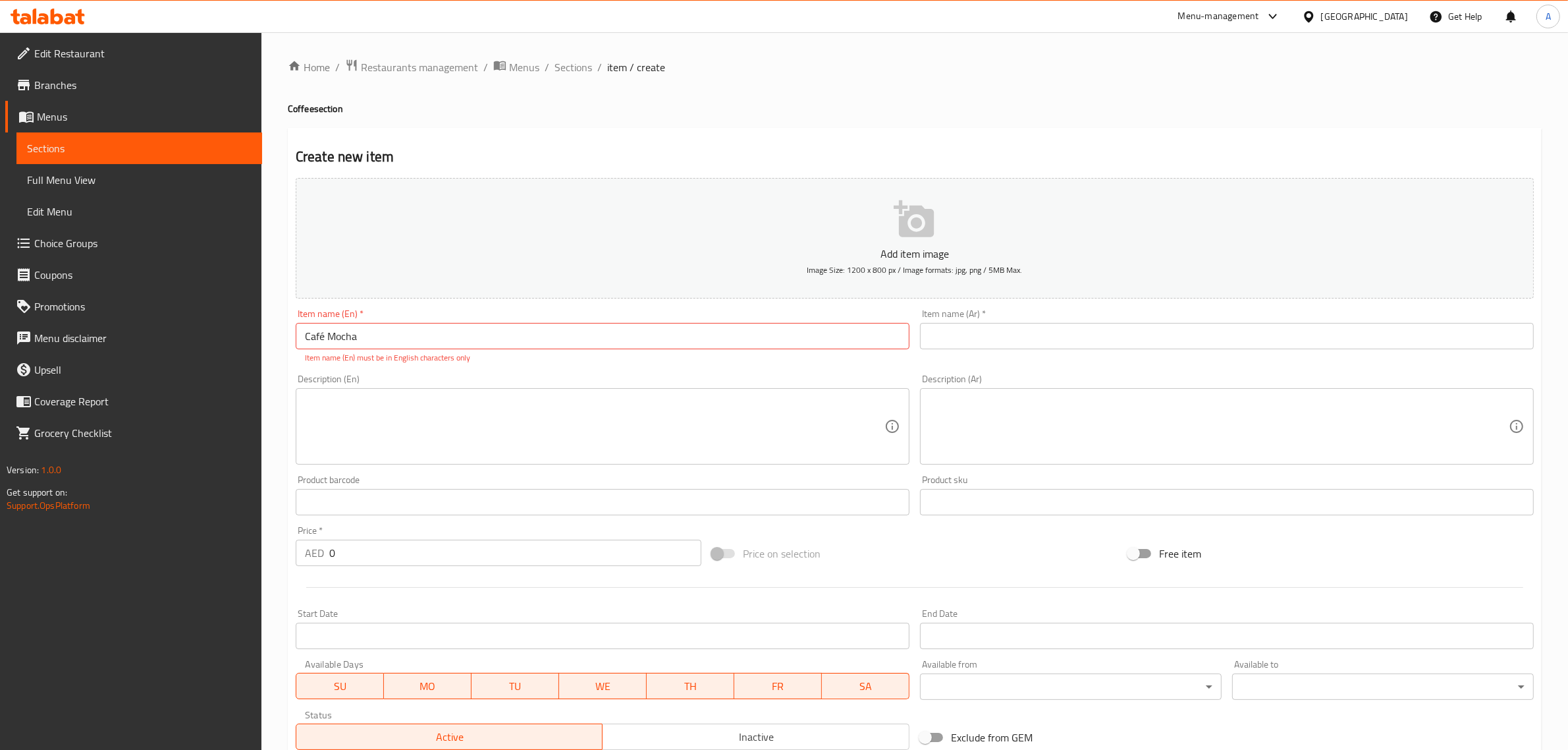
drag, startPoint x: 324, startPoint y: 329, endPoint x: 317, endPoint y: 353, distance: 25.0
click at [324, 329] on input "Café Mocha" at bounding box center [602, 336] width 614 height 27
type input "Cafe Mocha"
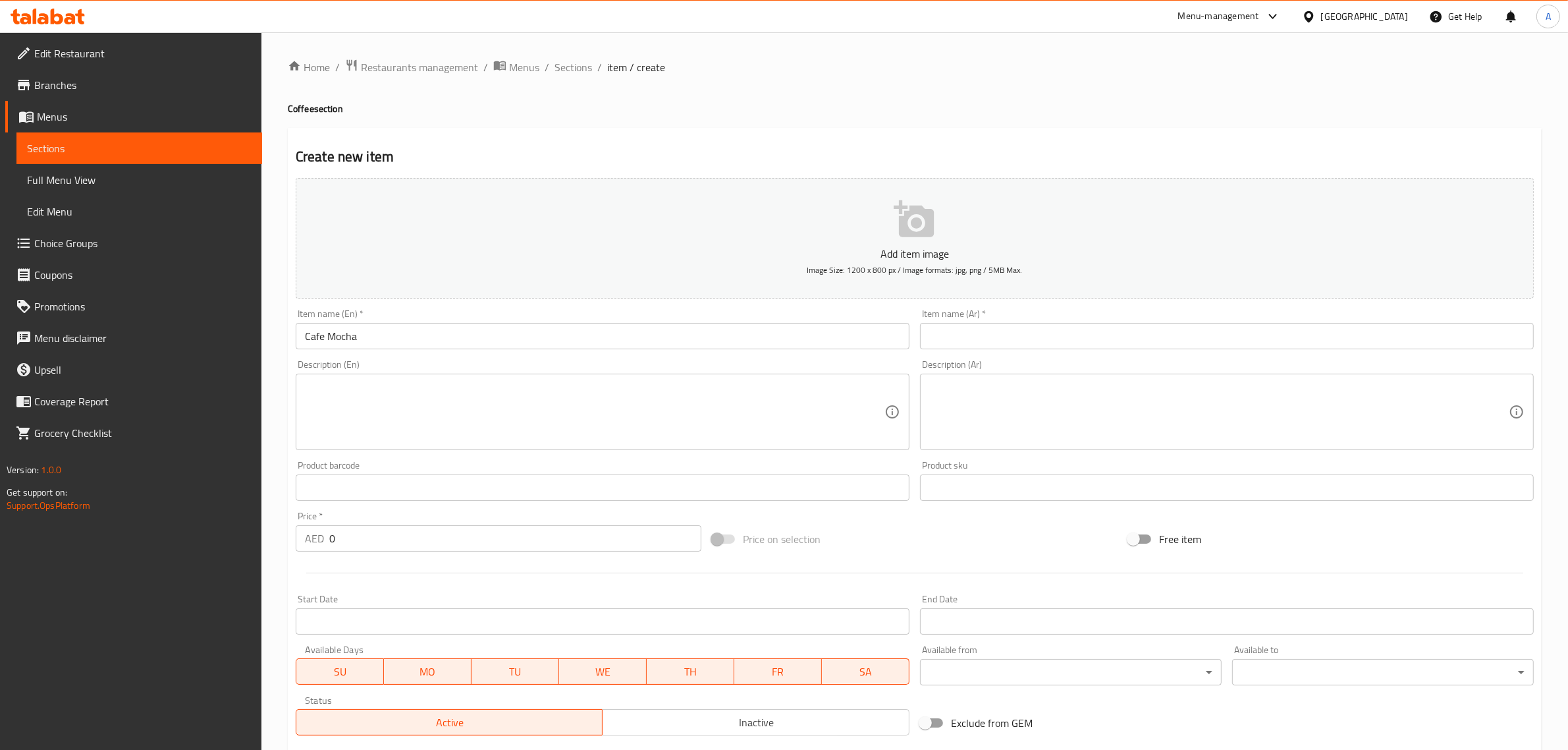
click at [1024, 343] on input "text" at bounding box center [1226, 336] width 614 height 27
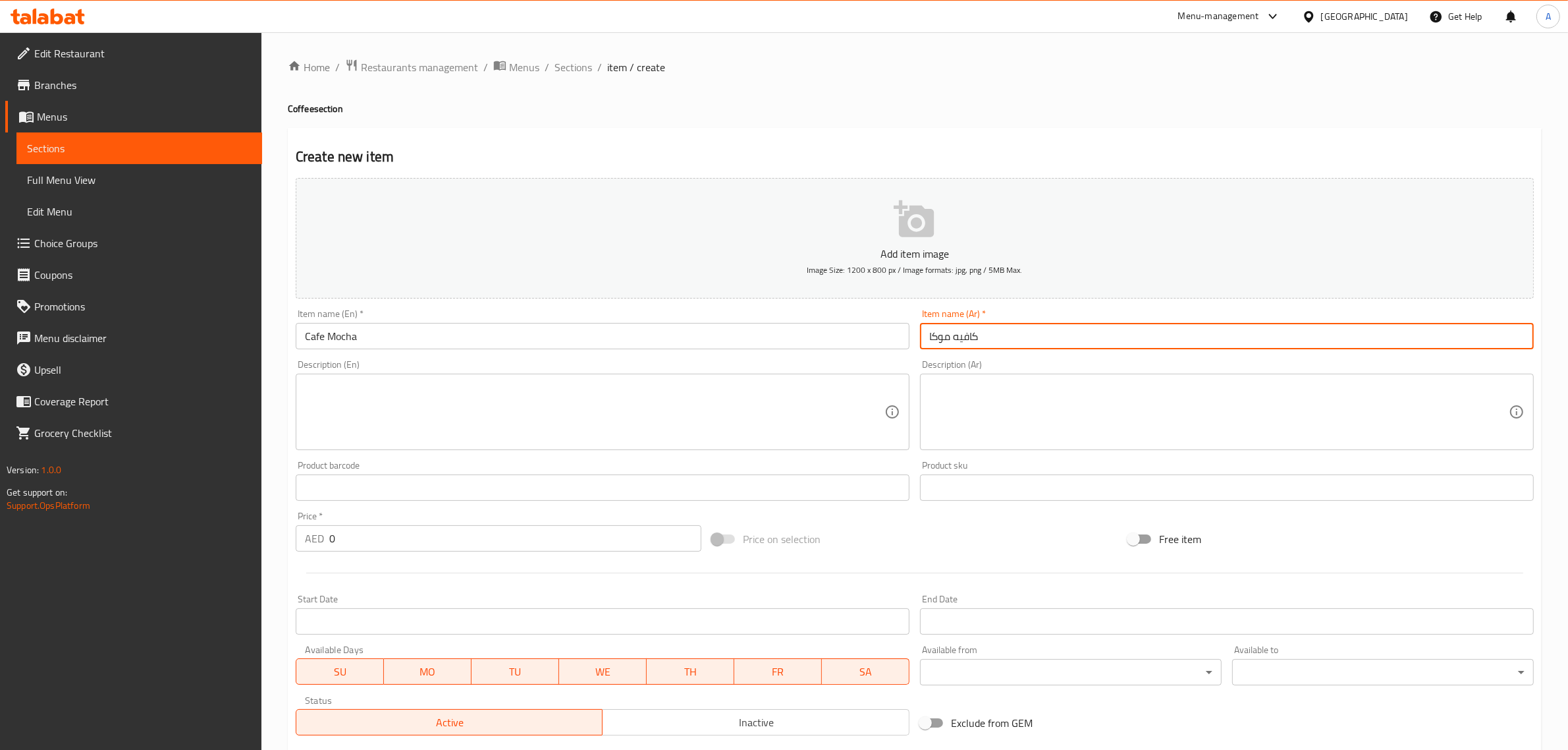
type input "كافيه موكا"
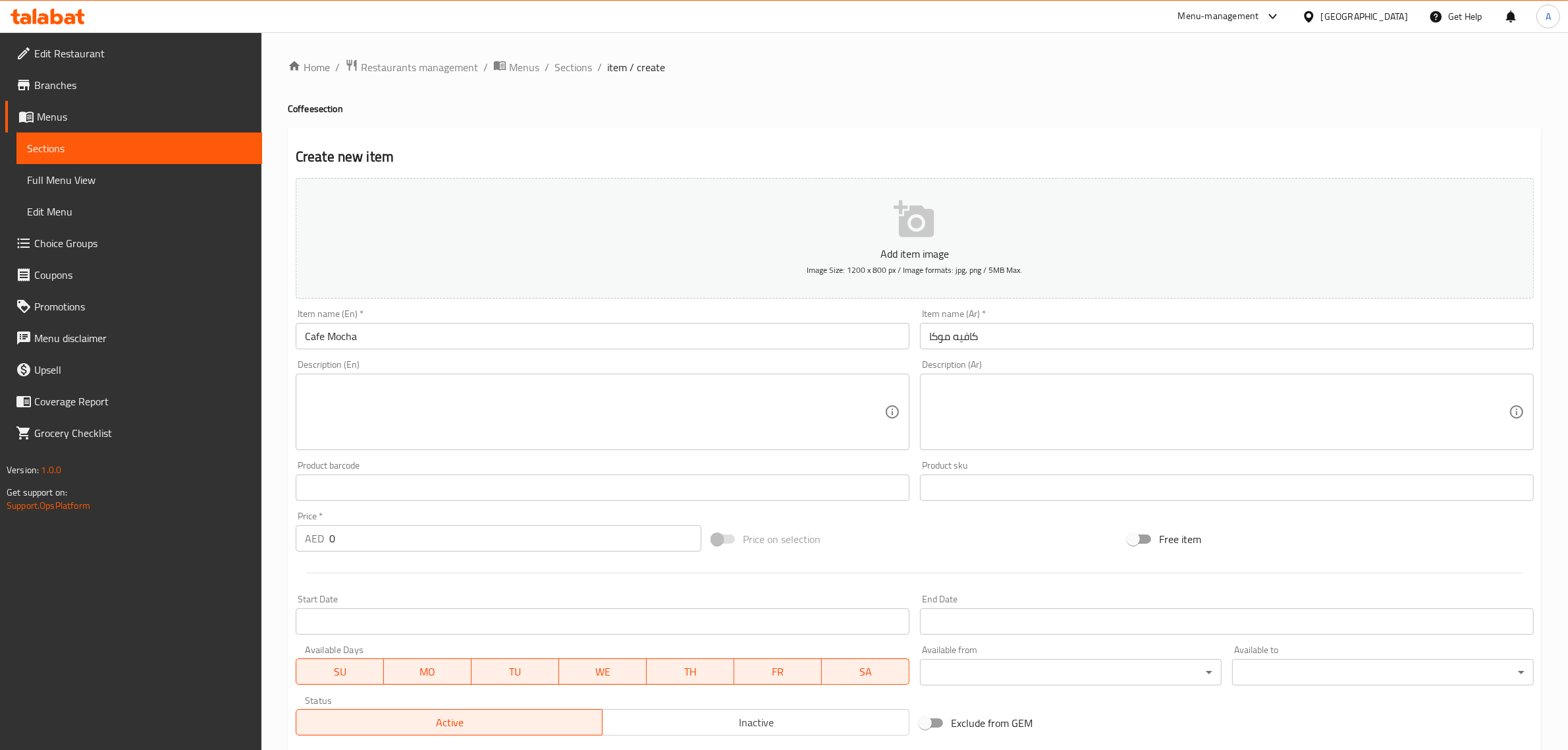
click at [842, 85] on div "Home / Restaurants management / Menus / Sections / item / create Coffee section…" at bounding box center [914, 481] width 1253 height 846
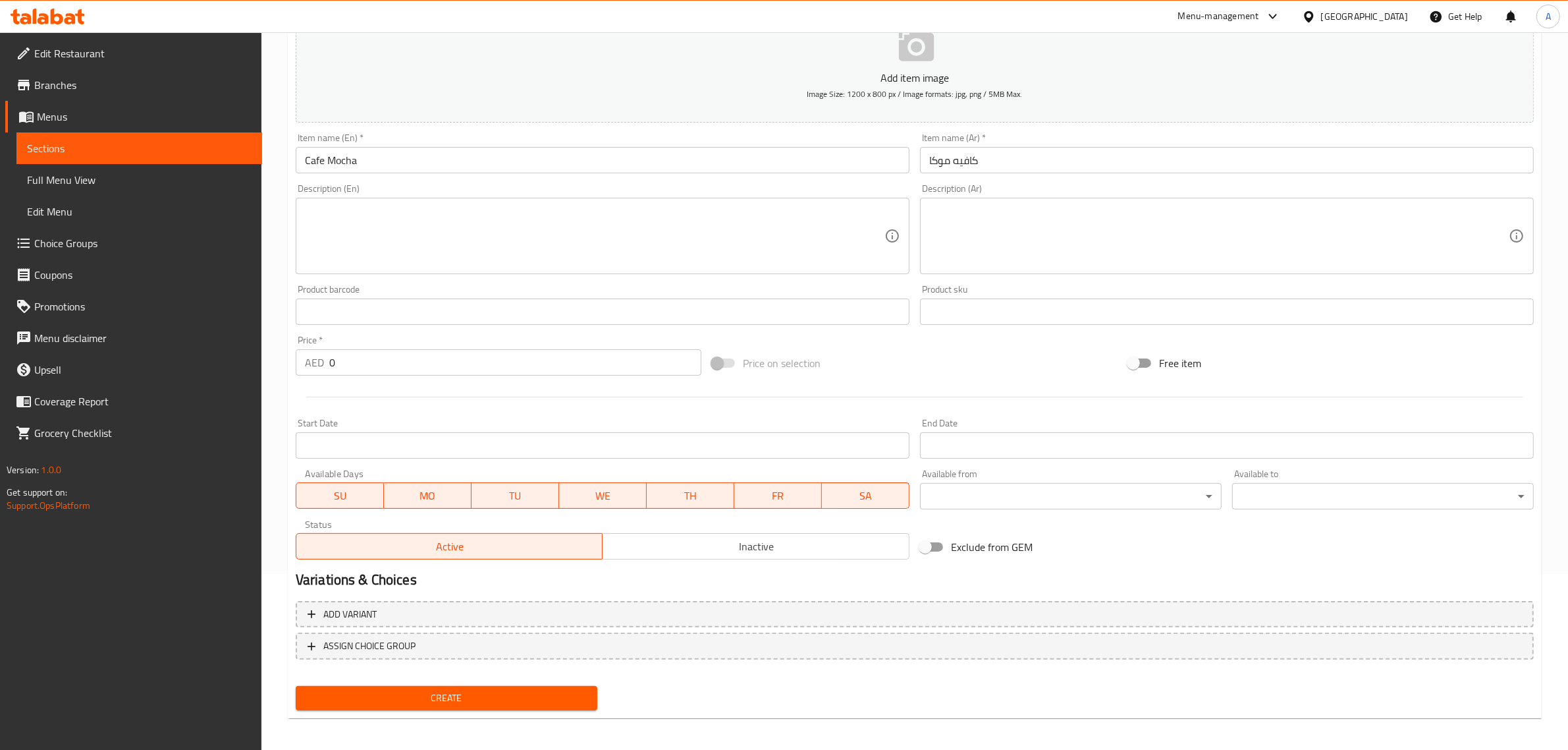
scroll to position [178, 0]
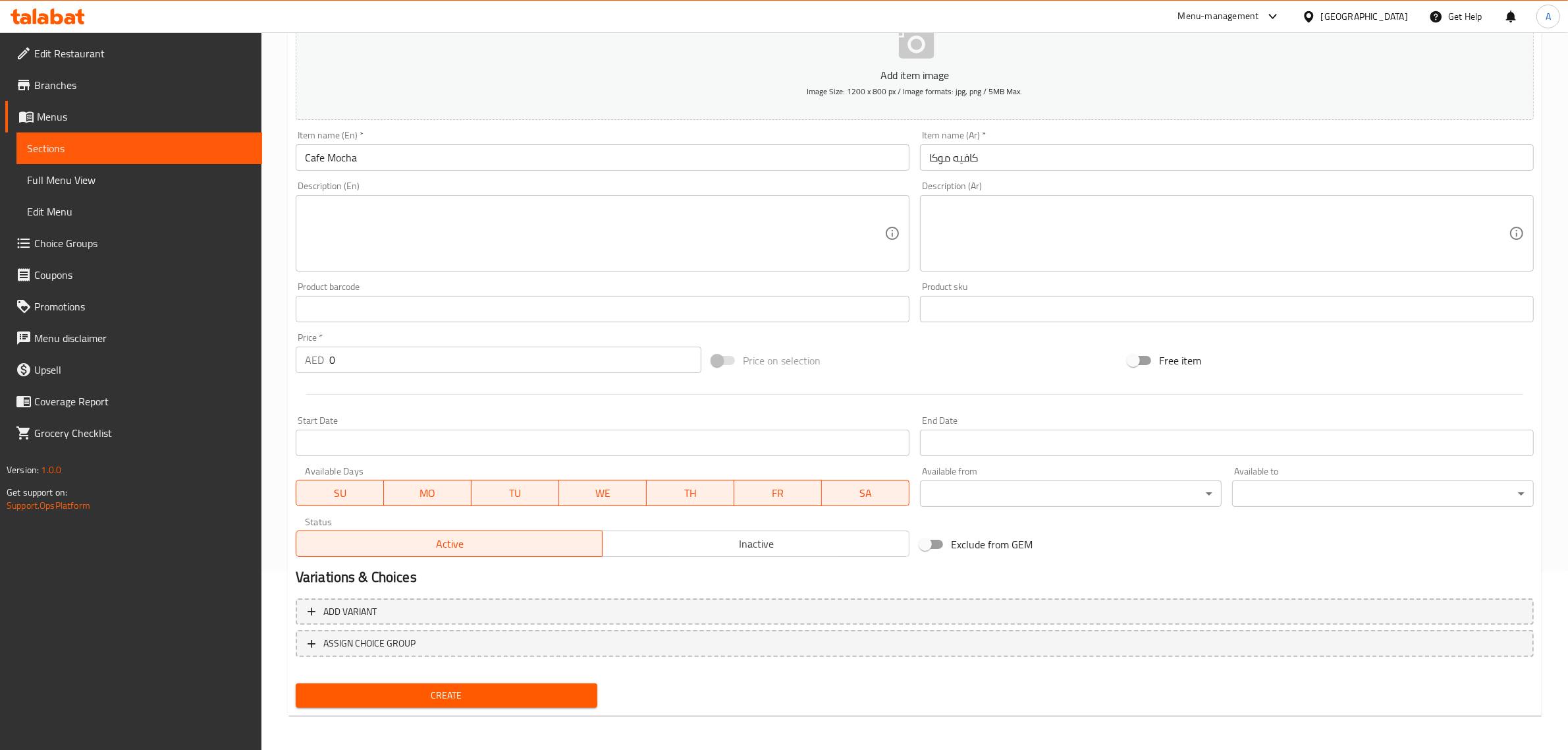
click at [393, 370] on input "0" at bounding box center [514, 360] width 372 height 27
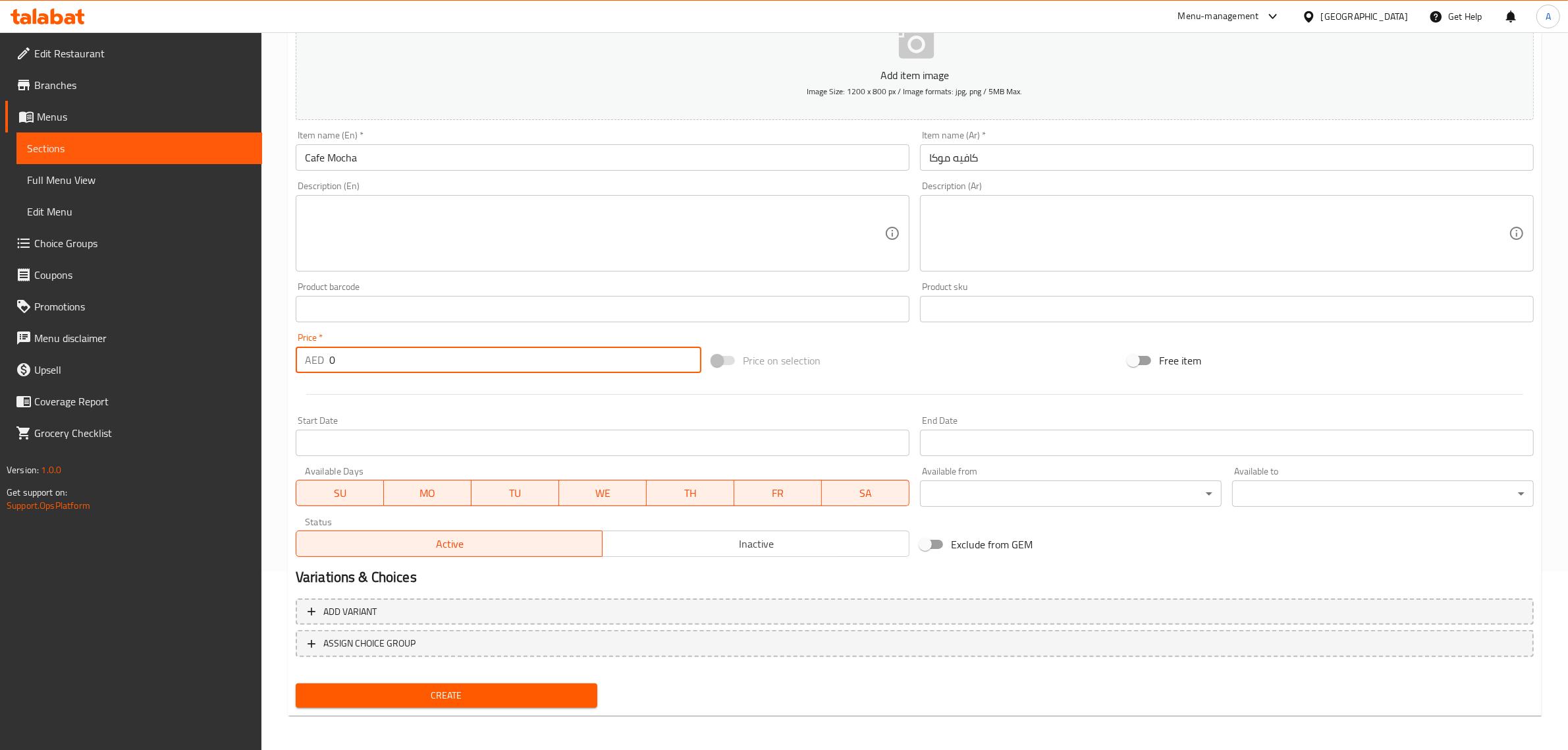
click at [393, 366] on input "0" at bounding box center [514, 360] width 372 height 27
type input "29"
click at [885, 358] on div "Price on selection" at bounding box center [914, 360] width 416 height 36
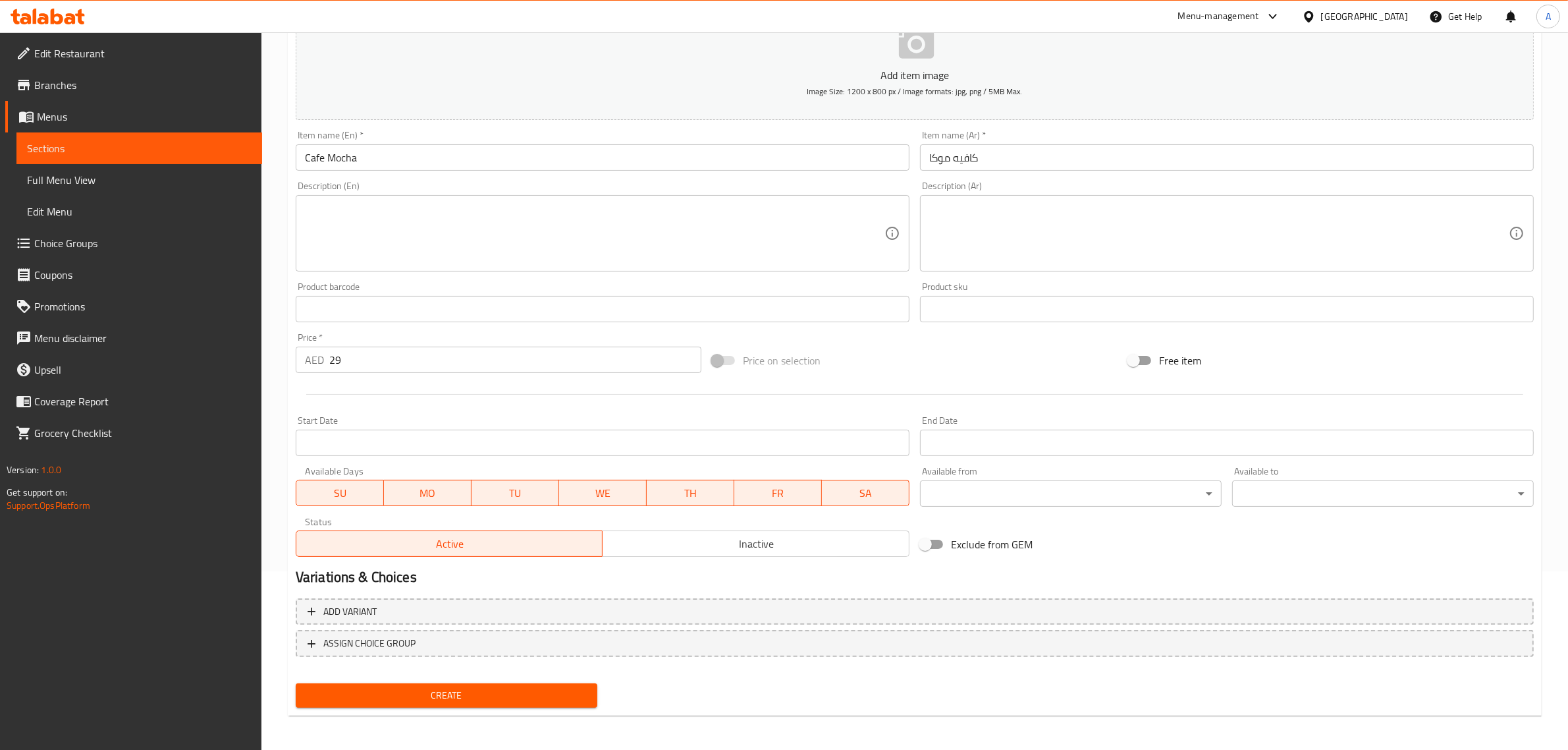
click at [470, 699] on span "Create" at bounding box center [446, 695] width 281 height 17
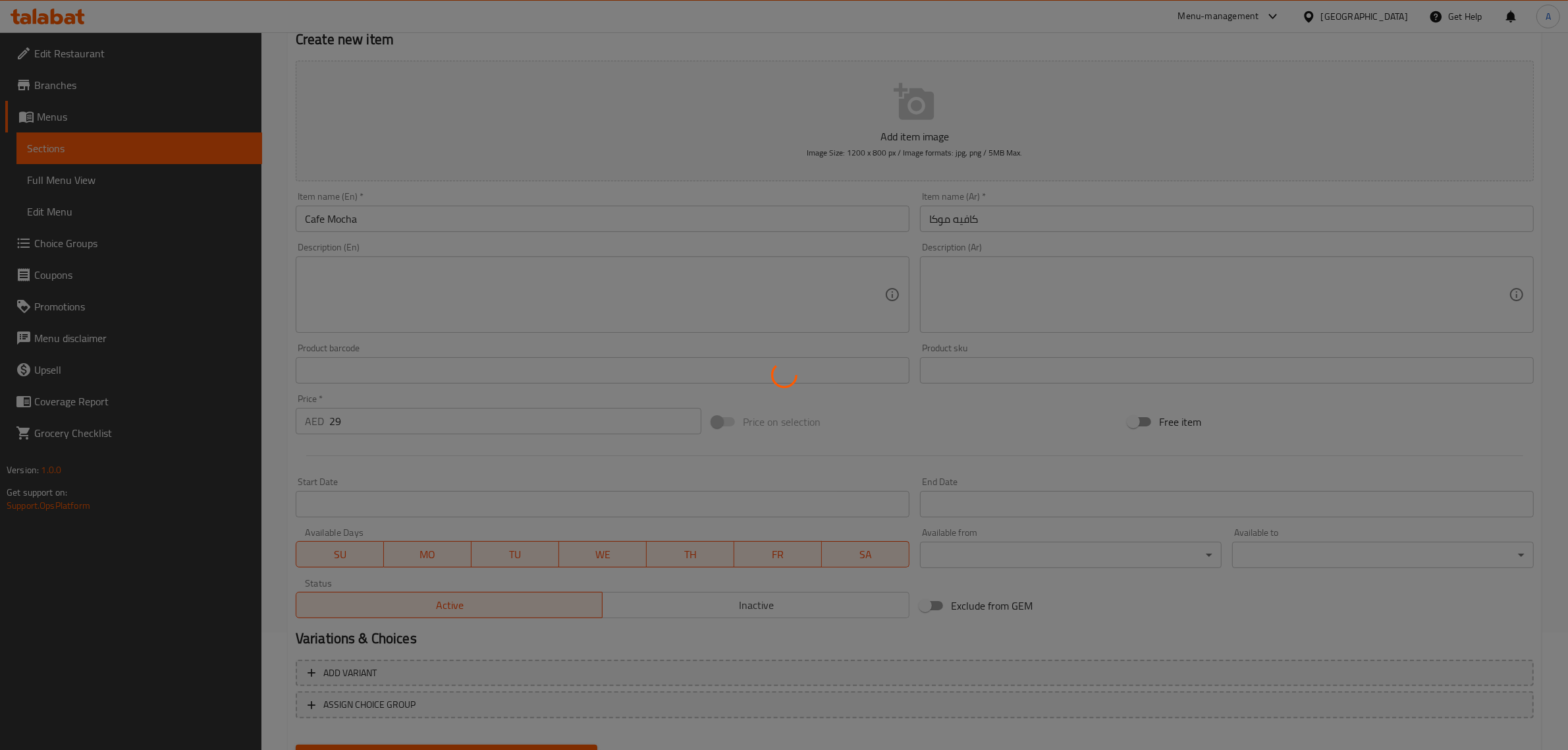
scroll to position [11, 0]
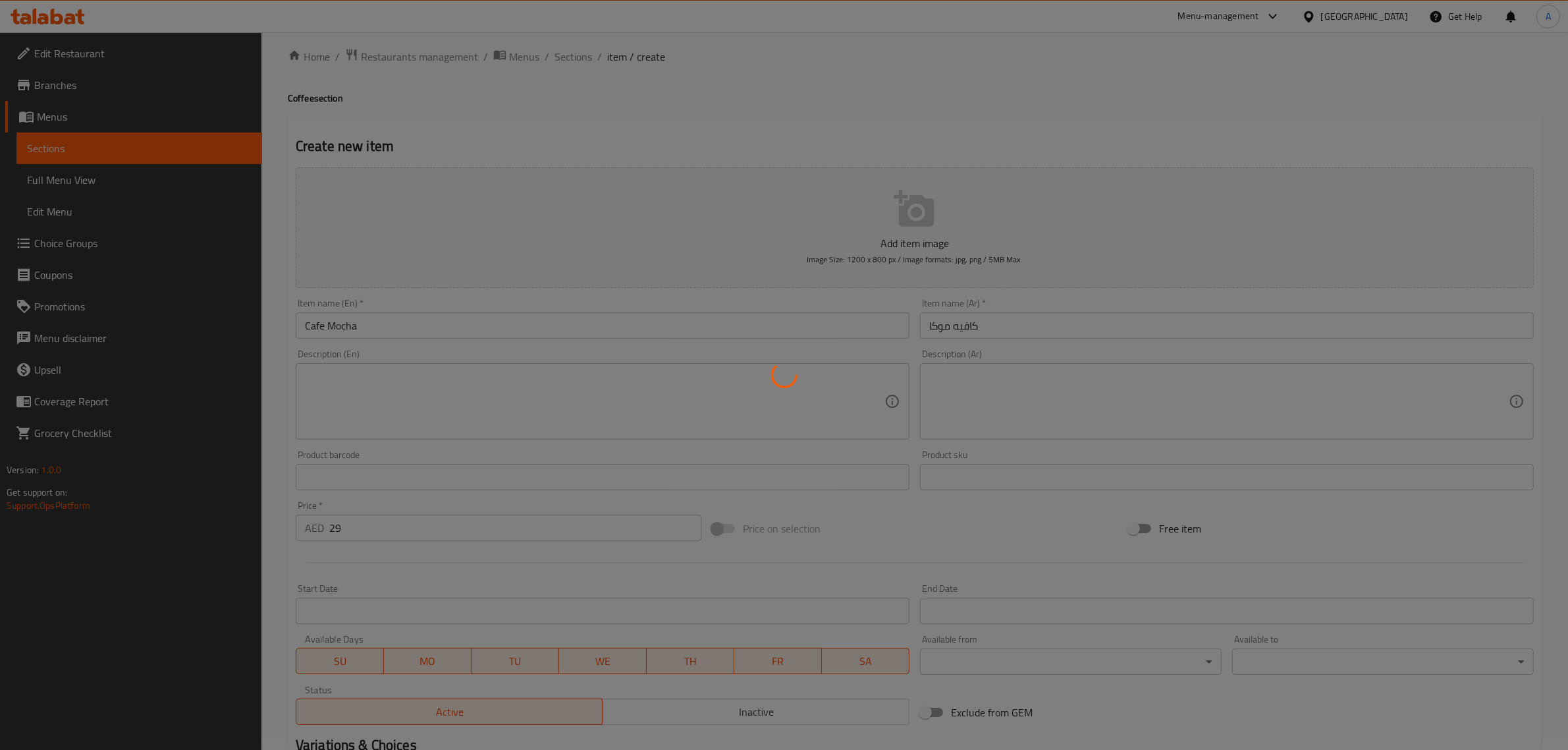
type input "0"
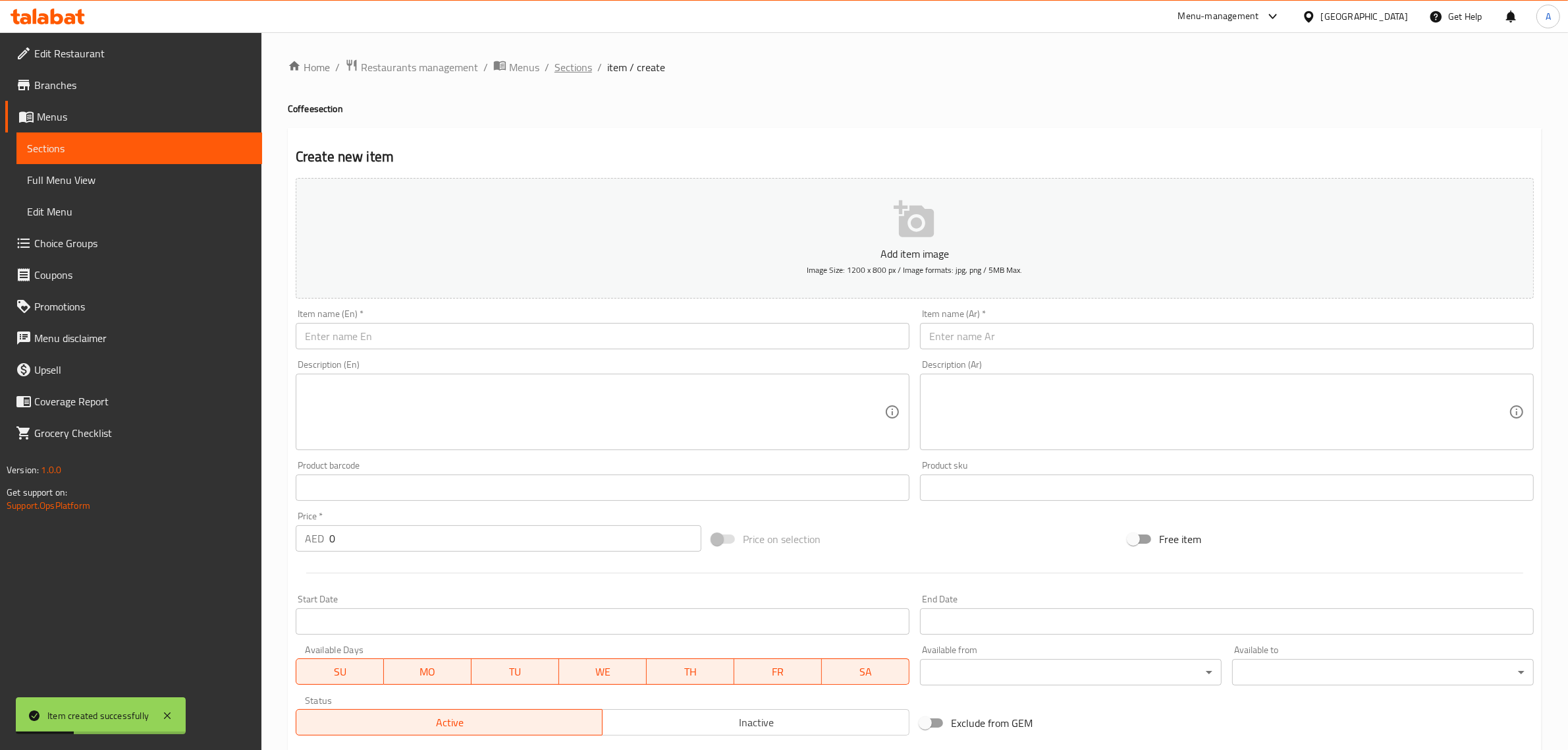
click at [578, 61] on span "Sections" at bounding box center [572, 67] width 37 height 16
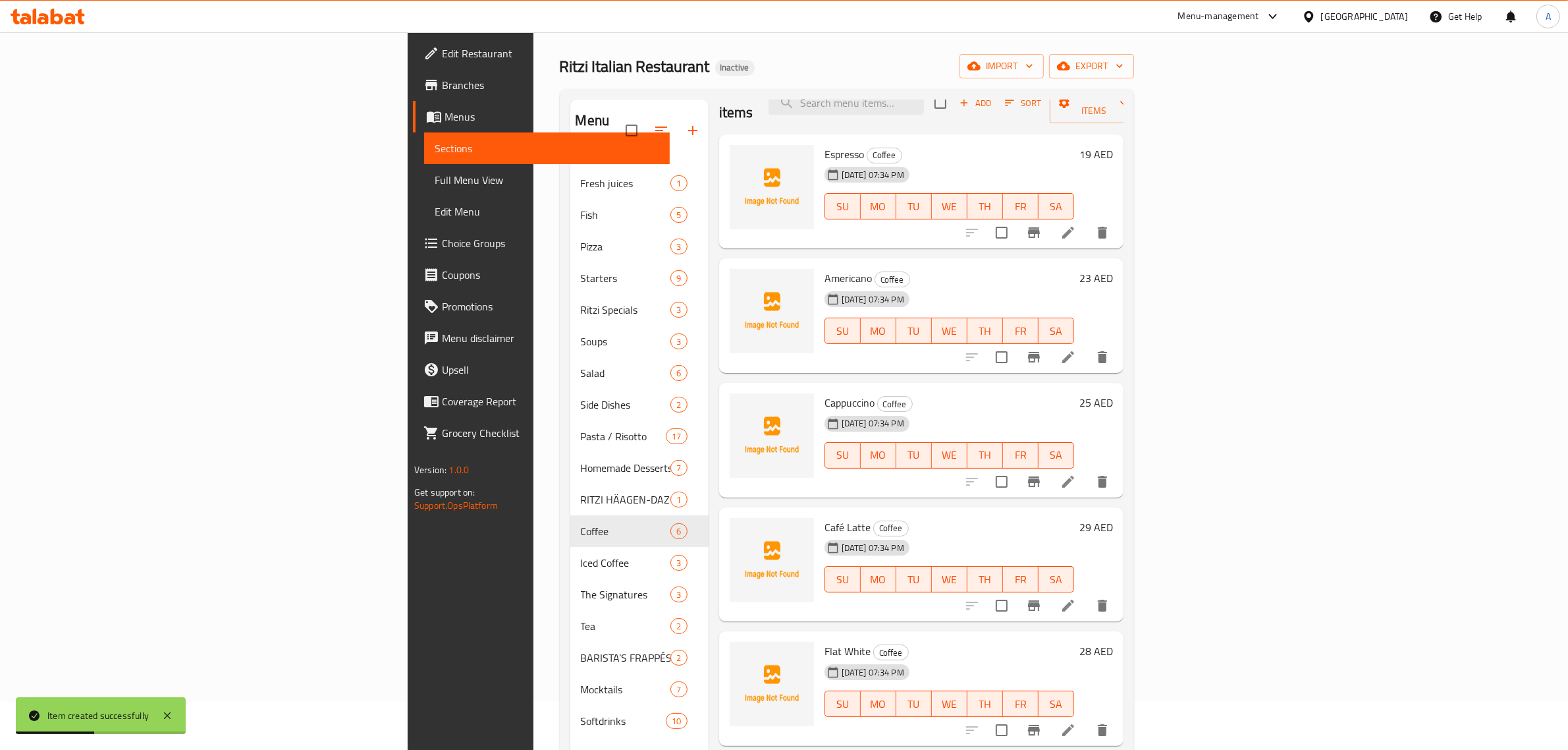
scroll to position [185, 0]
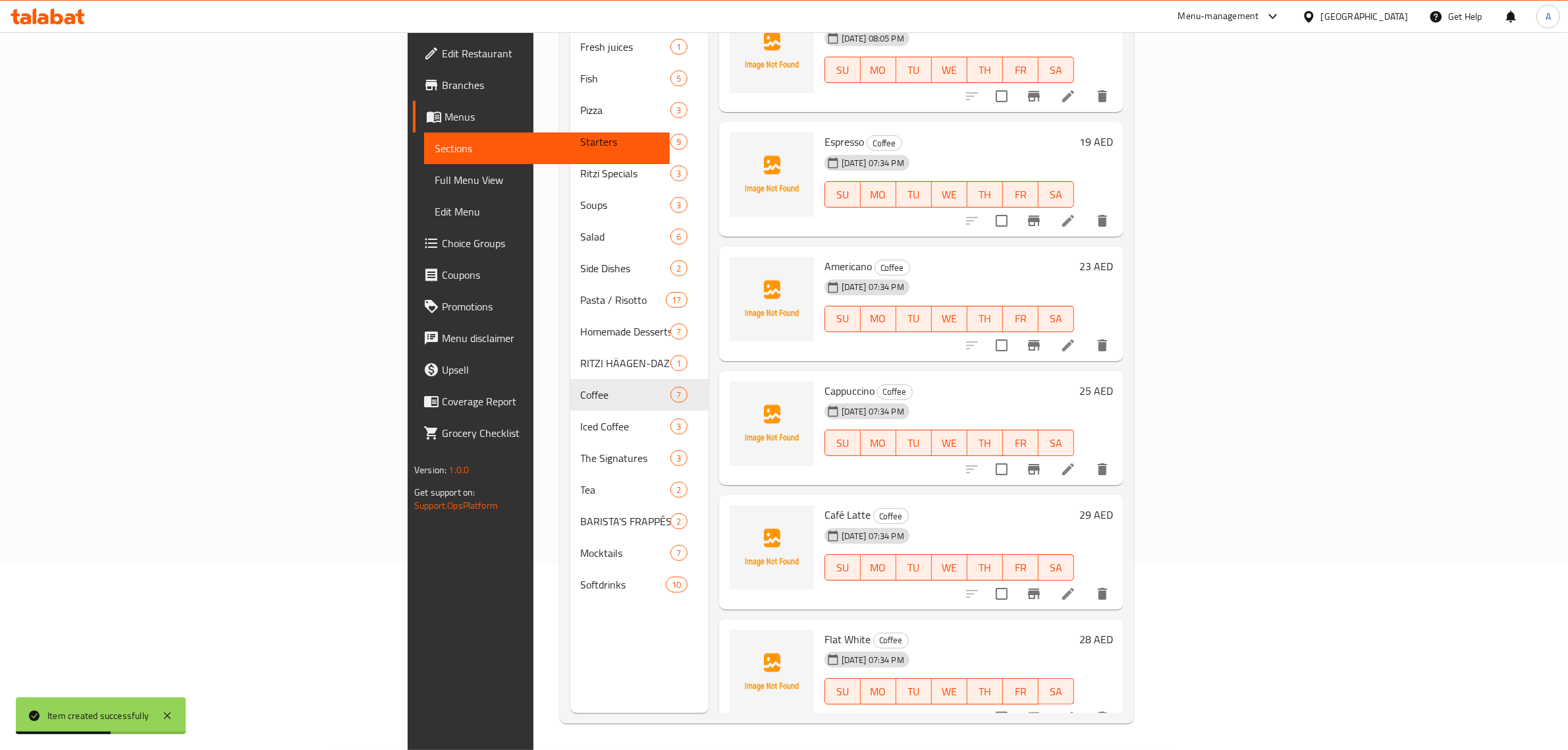
click at [950, 619] on div "Flat White Coffee 10-09-2025 07:34 PM SU MO TU WE TH FR SA 28 AED" at bounding box center [921, 676] width 404 height 114
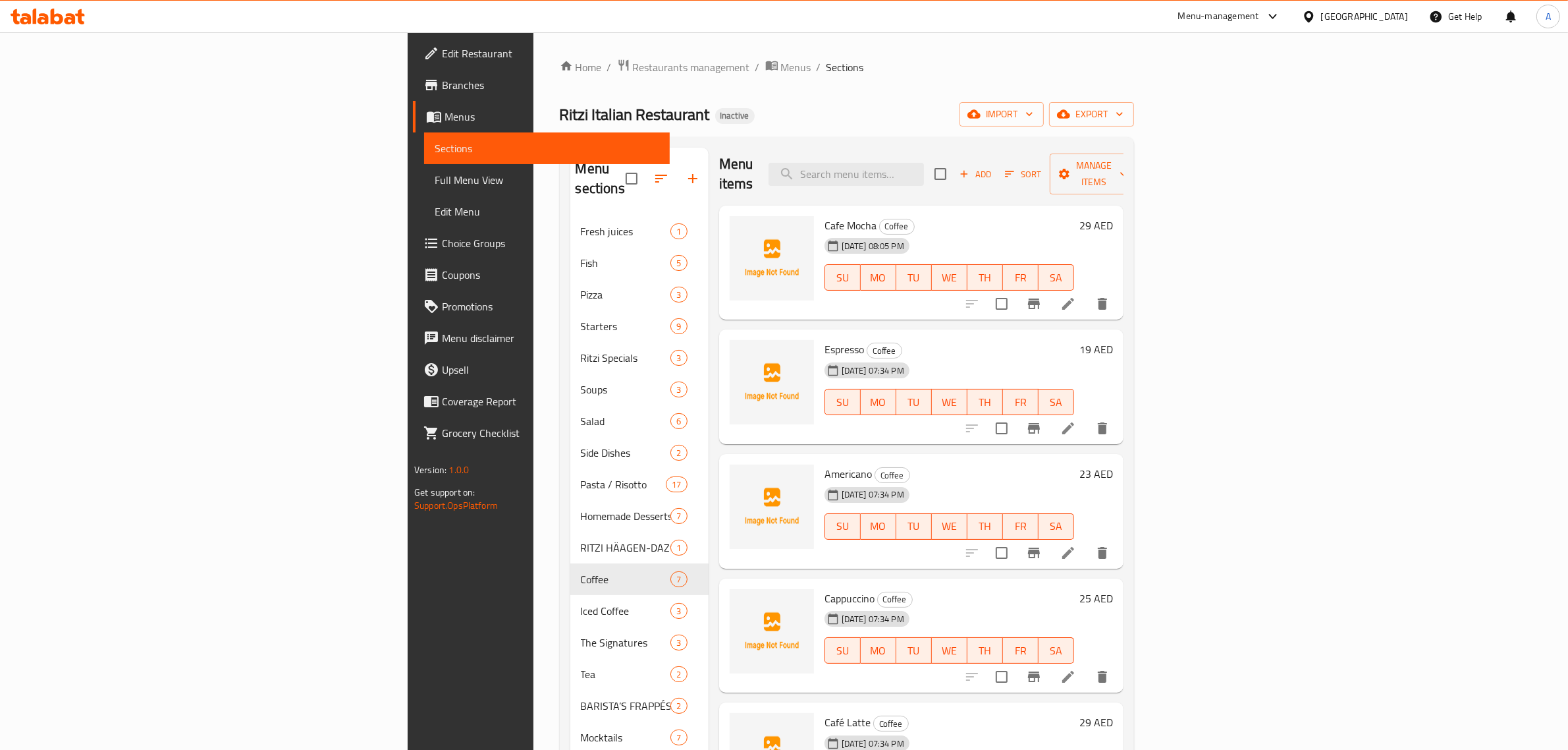
scroll to position [0, 0]
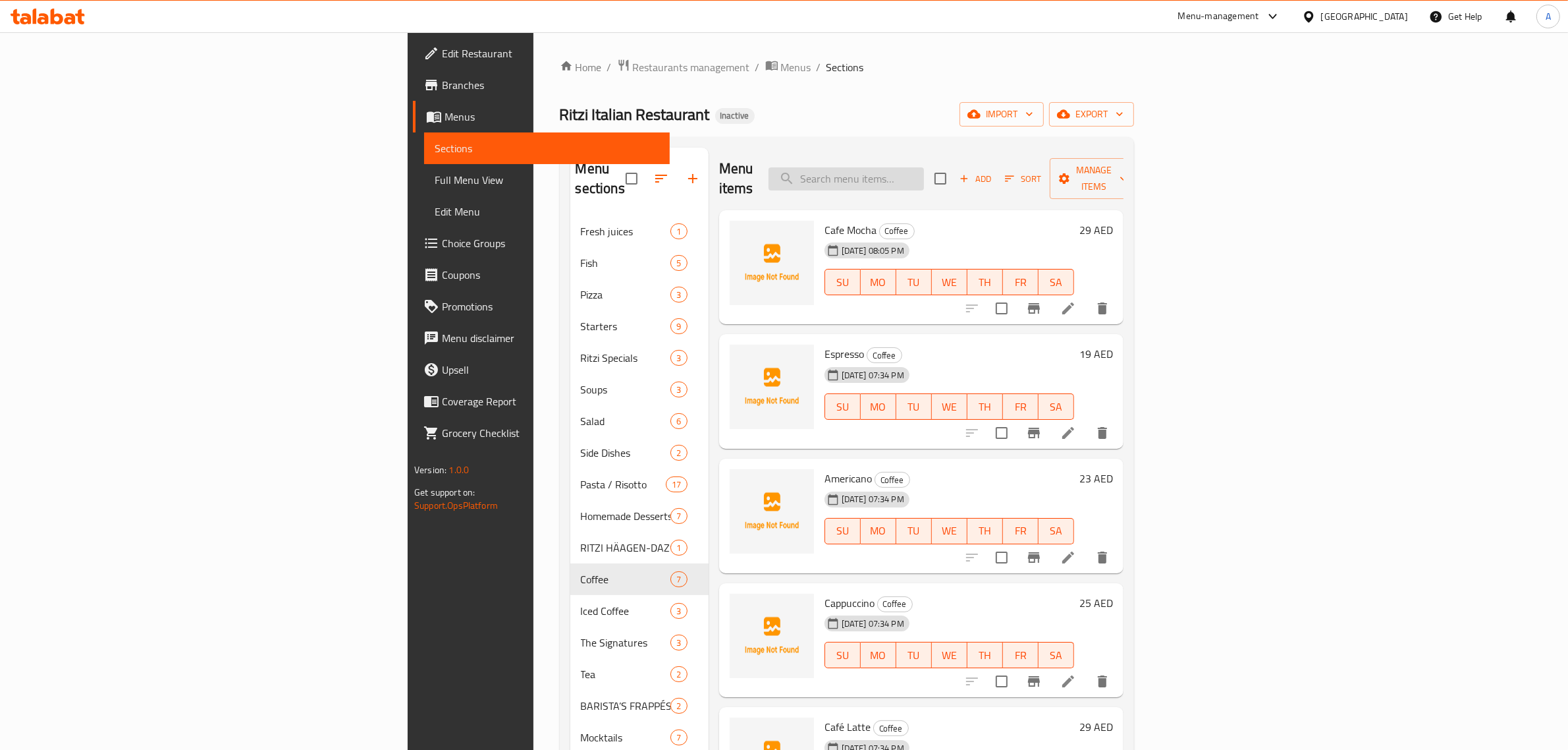
click at [924, 176] on input "search" at bounding box center [847, 179] width 156 height 23
paste input "Black tea, Earl Grey, Jasmine, Green tea, Chamomile"
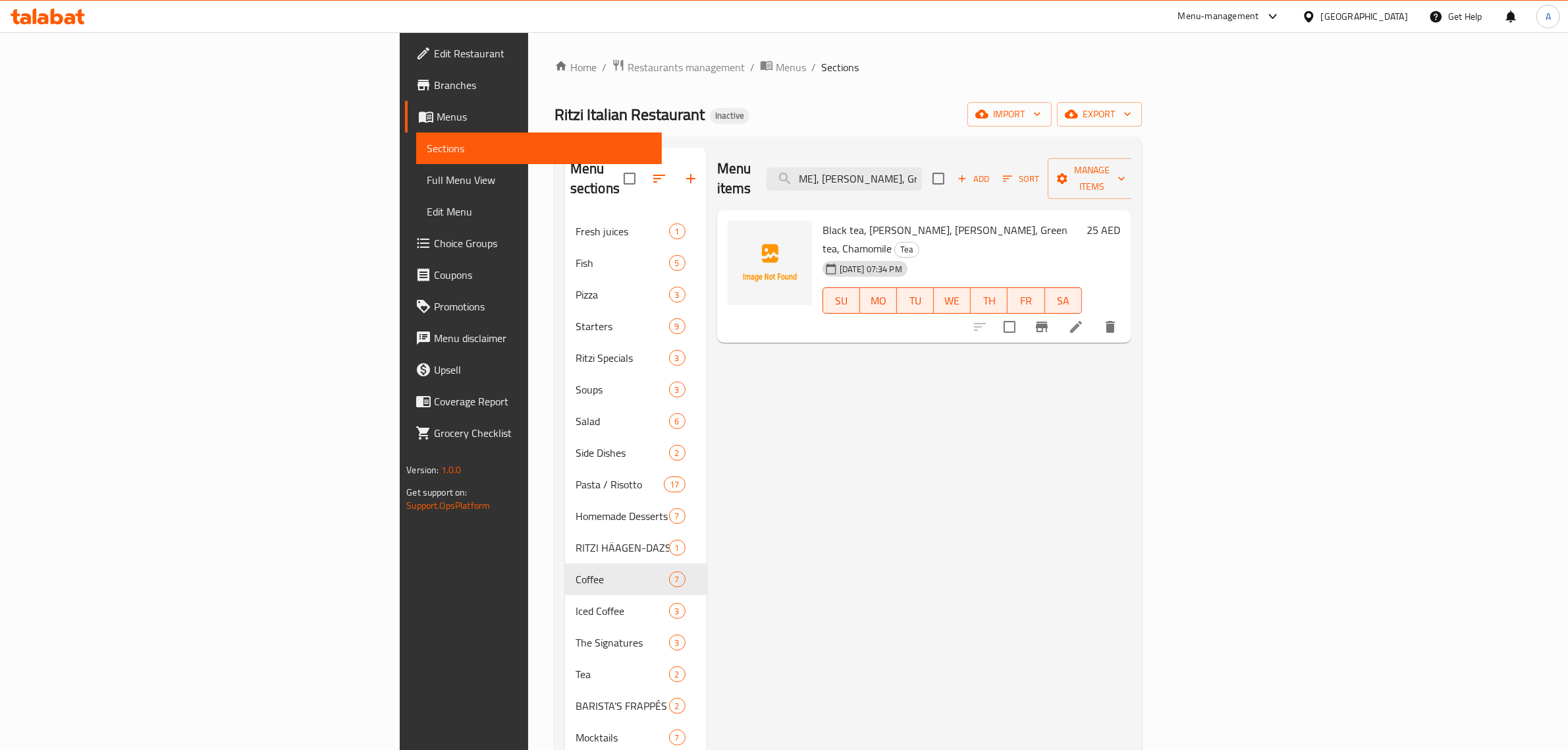
type input "Black tea, Earl Grey, Jasmine, Green tea, Chamomile"
click at [1083, 319] on icon at bounding box center [1075, 327] width 16 height 16
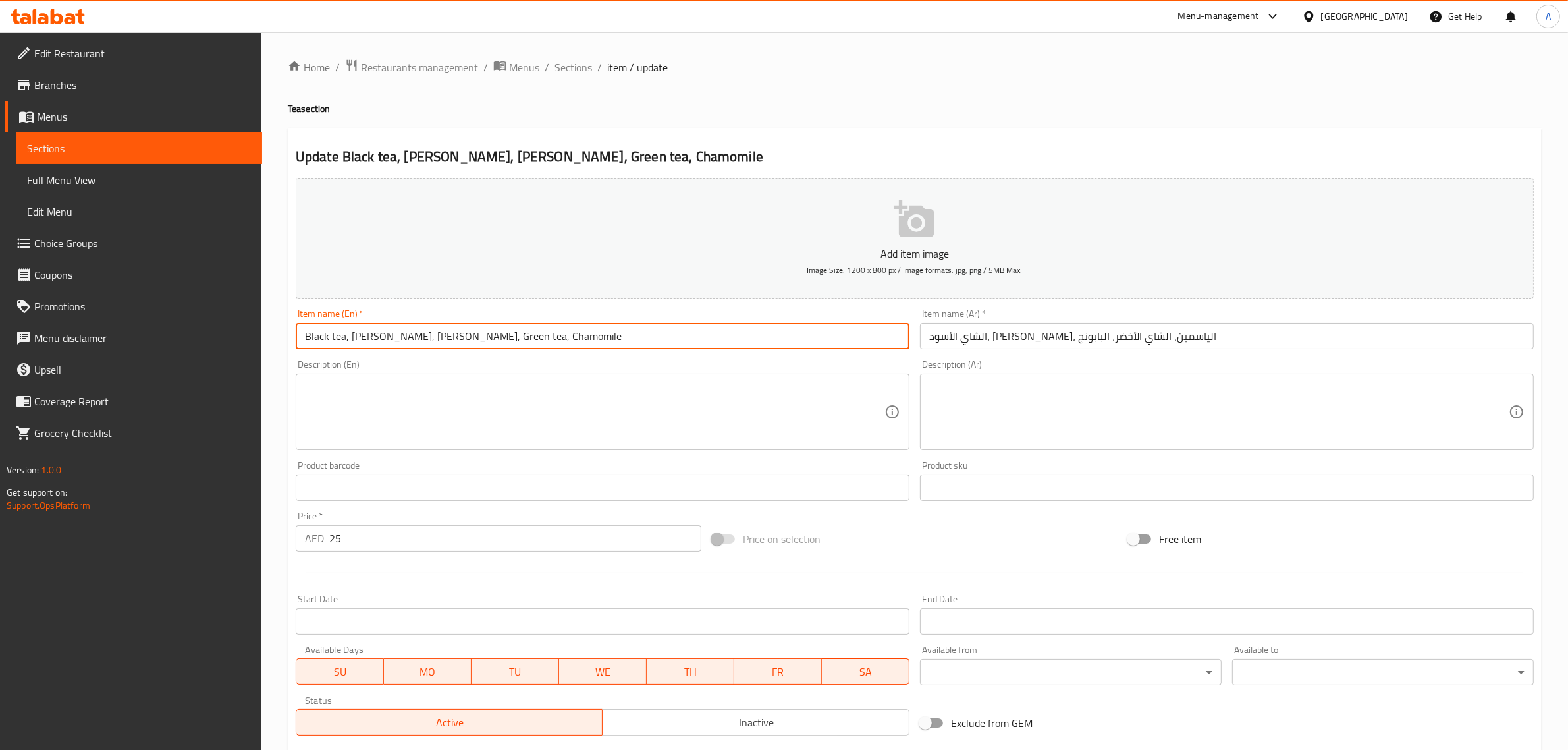
click at [316, 334] on input "Black tea, Earl Grey, Jasmine, Green tea, Chamomile" at bounding box center [602, 336] width 614 height 27
drag, startPoint x: 316, startPoint y: 334, endPoint x: 335, endPoint y: 334, distance: 19.0
click at [335, 334] on input "Black tea, Earl Grey, Jasmine, Green tea, Chamomile" at bounding box center [602, 336] width 614 height 27
click at [358, 337] on input "Black tea, Earl Grey, Jasmine, Green tea, Chamomile" at bounding box center [602, 336] width 614 height 27
drag, startPoint x: 358, startPoint y: 337, endPoint x: 377, endPoint y: 336, distance: 19.0
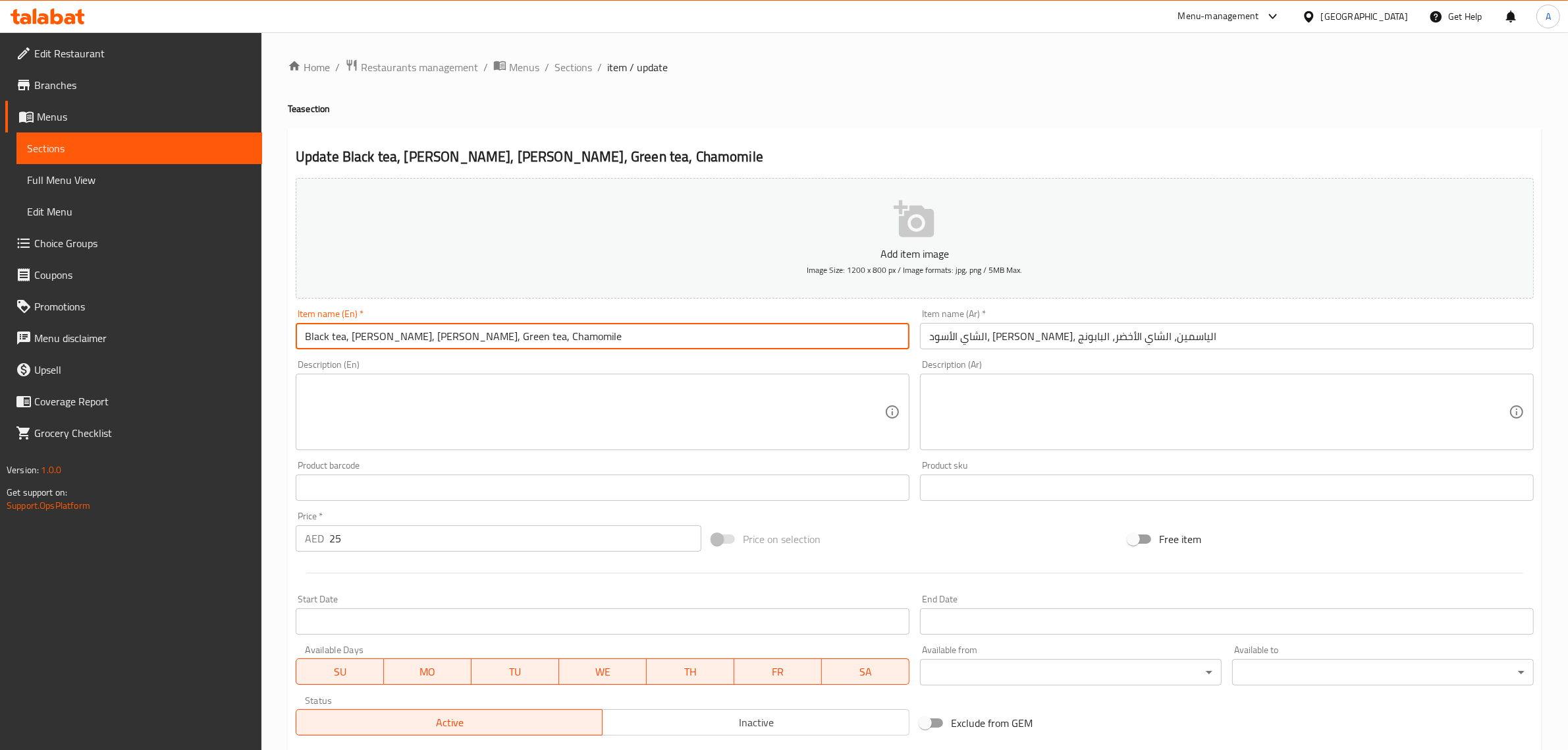
click at [377, 336] on input "Black tea, Earl Grey, Jasmine, Green tea, Chamomile" at bounding box center [602, 336] width 614 height 27
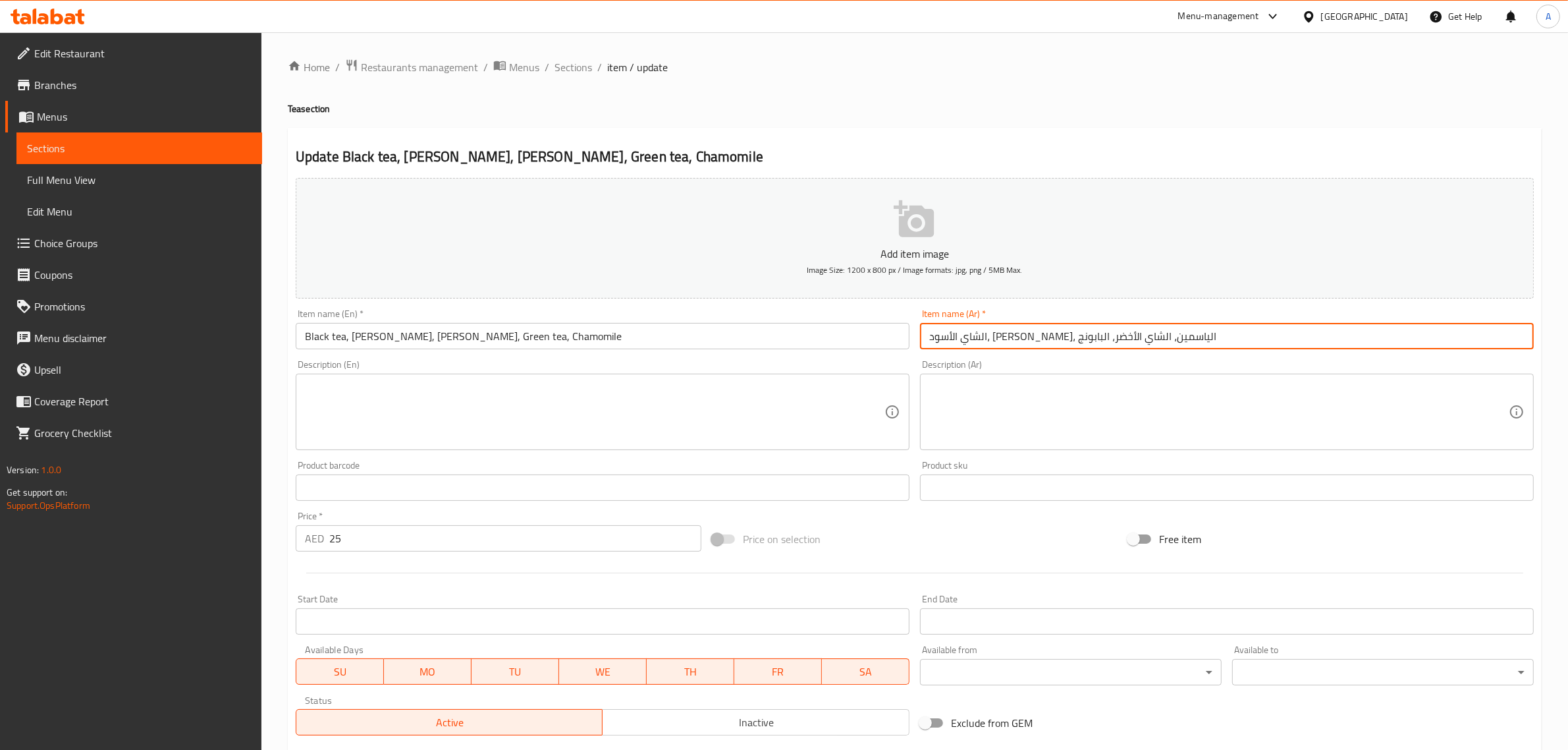
click at [1102, 335] on input "الشاي الأسود، إيرل جراي، الياسمين، الشاي الأخضر، البابونج" at bounding box center [1226, 336] width 614 height 27
drag, startPoint x: 1102, startPoint y: 335, endPoint x: 1090, endPoint y: 336, distance: 12.0
click at [1090, 336] on input "الشاي الأسود، إيرل جراي، الياسمين، الشاي الأخضر، البابونج" at bounding box center [1226, 336] width 614 height 27
click at [403, 339] on input "Black tea, Earl Grey, Jasmine, Green tea, Chamomile" at bounding box center [602, 336] width 614 height 27
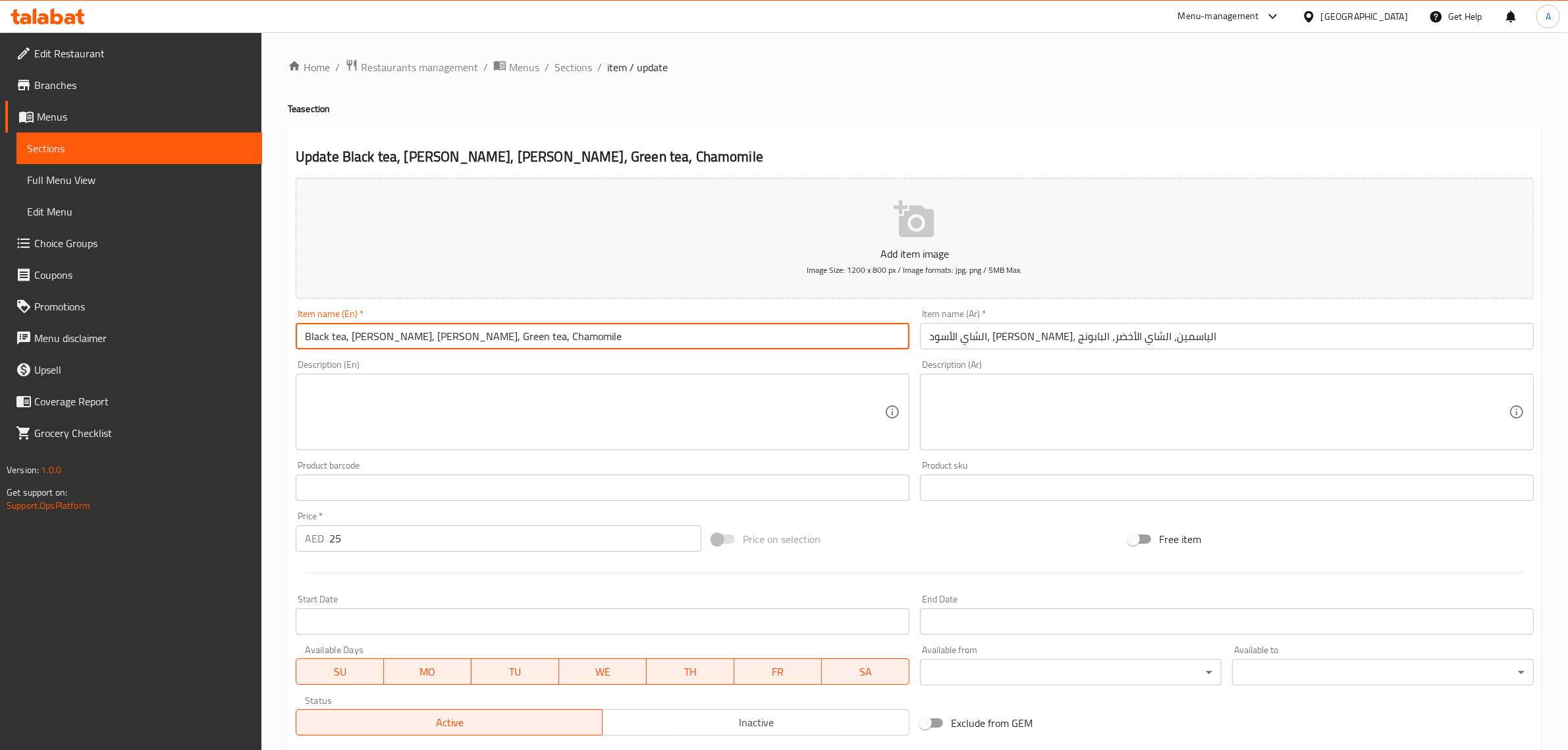
click at [1049, 335] on input "الشاي الأسود، إيرل جراي، الياسمين، الشاي الأخضر، البابونج" at bounding box center [1226, 336] width 614 height 27
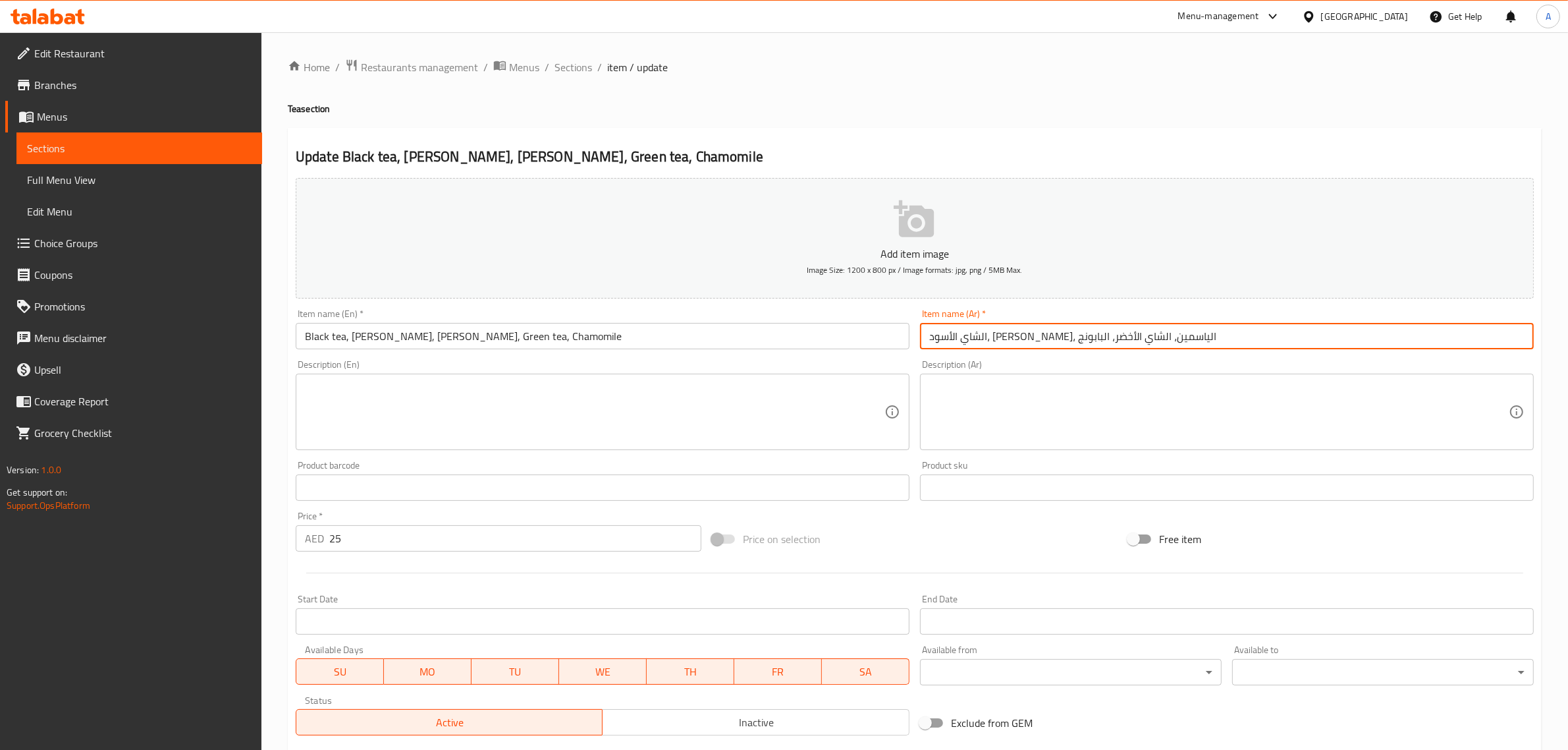
click at [1049, 335] on input "الشاي الأسود، إيرل جراي، الياسمين، الشاي الأخضر، البابونج" at bounding box center [1226, 336] width 614 height 27
click at [448, 336] on input "Black tea, Earl Grey, Jasmine, Green tea, Chamomile" at bounding box center [602, 336] width 614 height 27
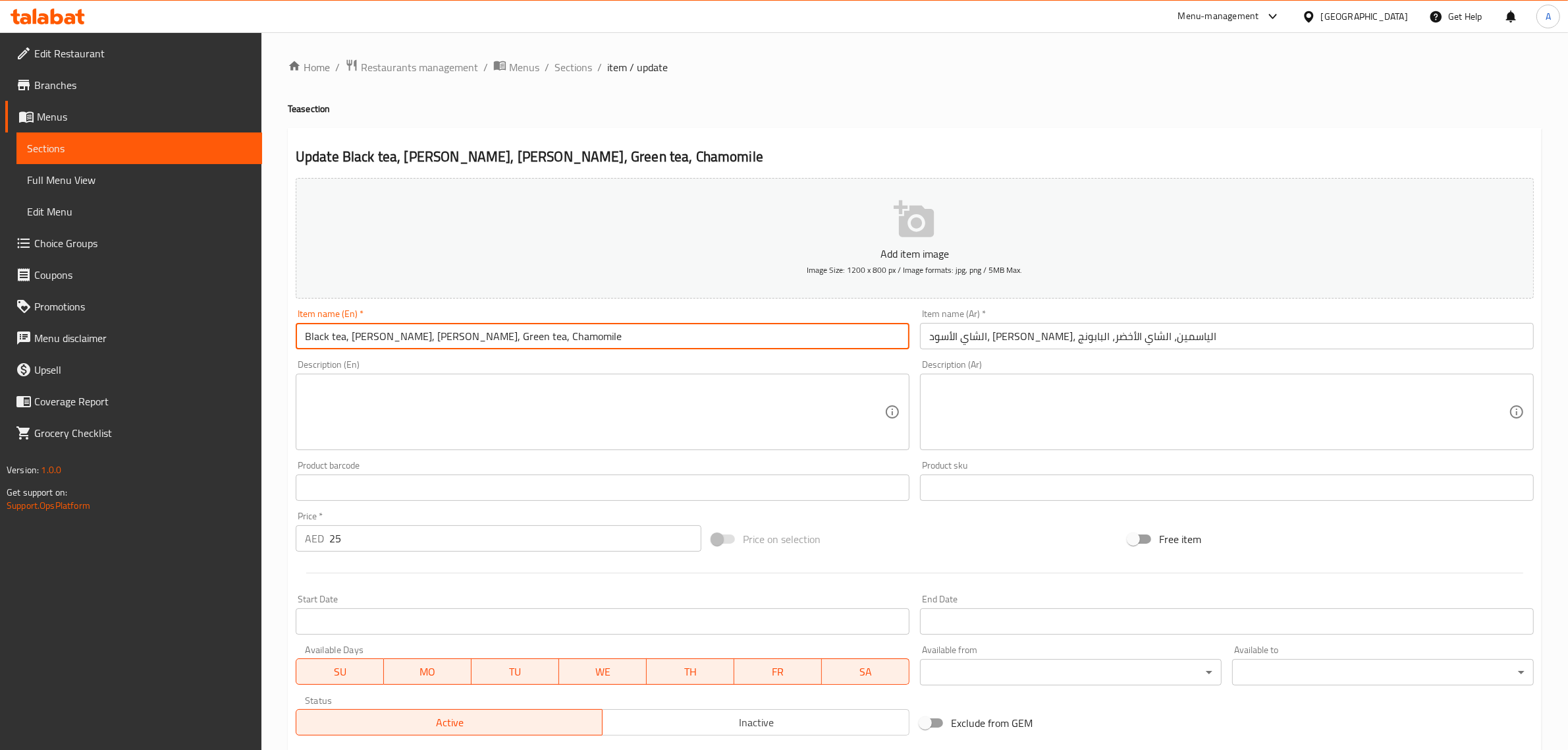
drag, startPoint x: 448, startPoint y: 336, endPoint x: 470, endPoint y: 335, distance: 22.0
click at [470, 335] on input "Black tea, Earl Grey, Jasmine, Green tea, Chamomile" at bounding box center [602, 336] width 614 height 27
click at [1008, 341] on input "الشاي الأسود، إيرل جراي، الياسمين، الشاي الأخضر، البابونج" at bounding box center [1226, 336] width 614 height 27
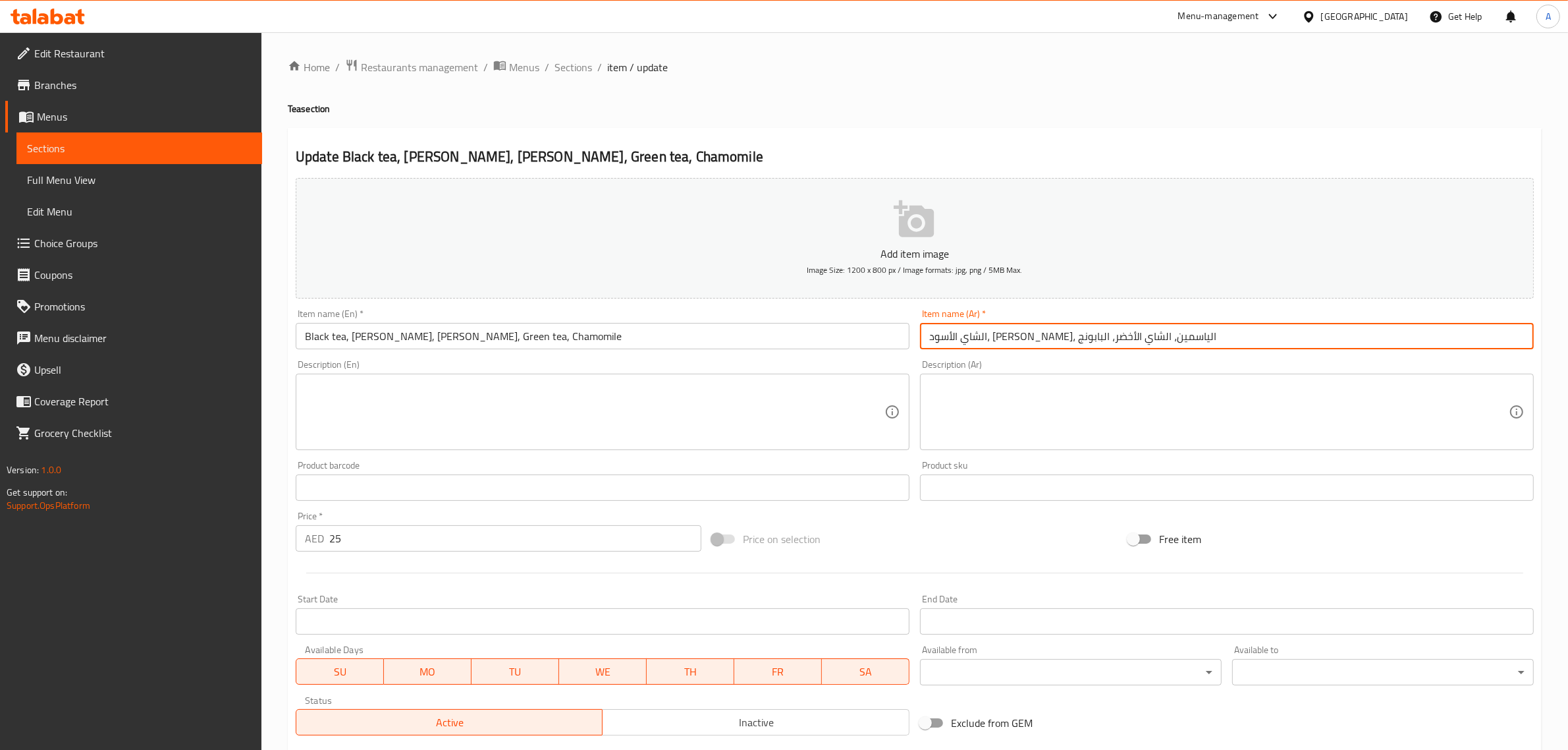
drag, startPoint x: 1008, startPoint y: 341, endPoint x: 986, endPoint y: 336, distance: 22.6
click at [986, 336] on input "الشاي الأسود، إيرل جراي، الياسمين، الشاي الأخضر، البابونج" at bounding box center [1226, 336] width 614 height 27
click at [949, 341] on input "الشاي الأسود، إيرل جراي، الياسمين، الشاي الأخضر، البابونج" at bounding box center [1226, 336] width 614 height 27
click at [495, 340] on input "Black tea, Earl Grey, Jasmine, Green tea, Chamomile" at bounding box center [602, 336] width 614 height 27
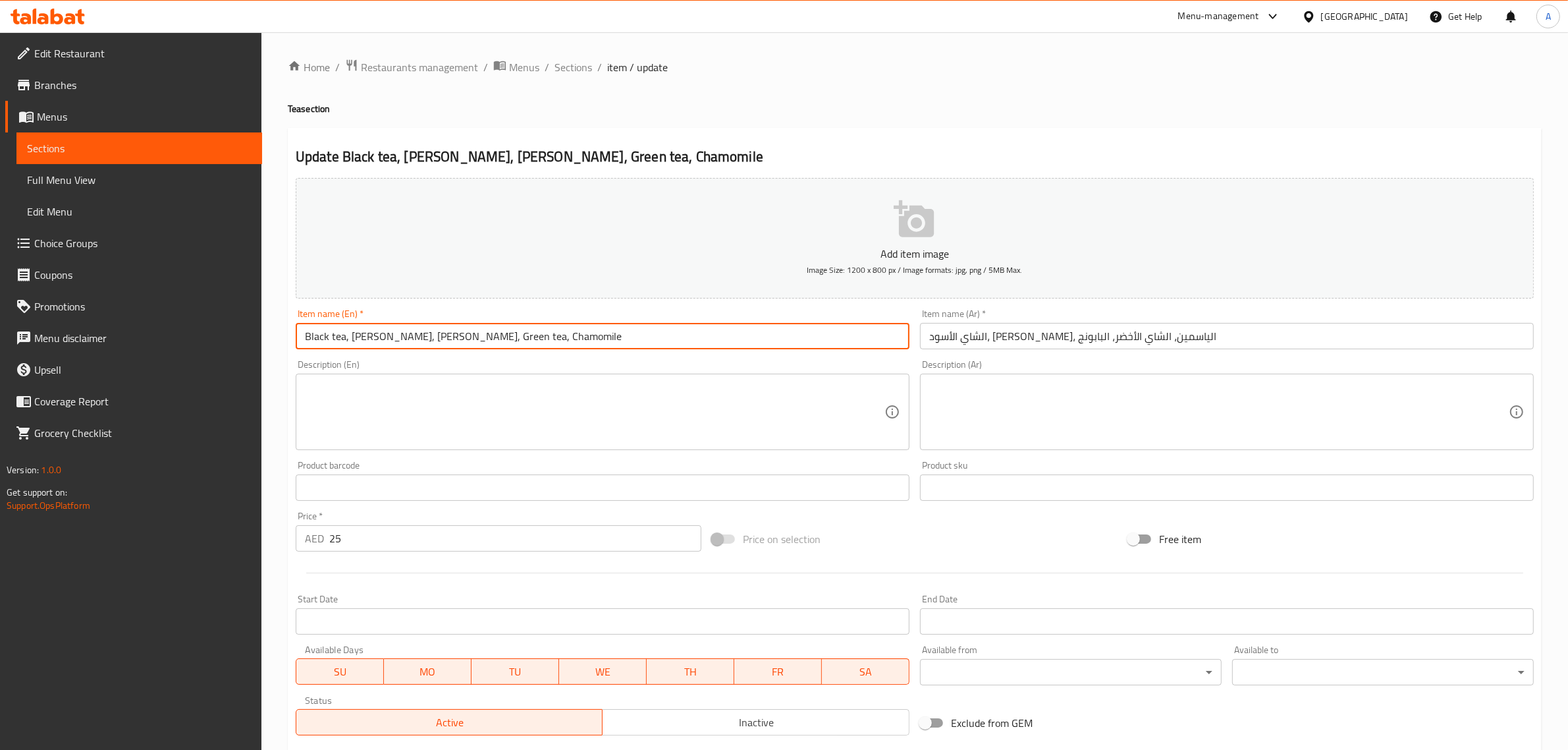
click at [495, 340] on input "Black tea, Earl Grey, Jasmine, Green tea, Chamomile" at bounding box center [602, 336] width 614 height 27
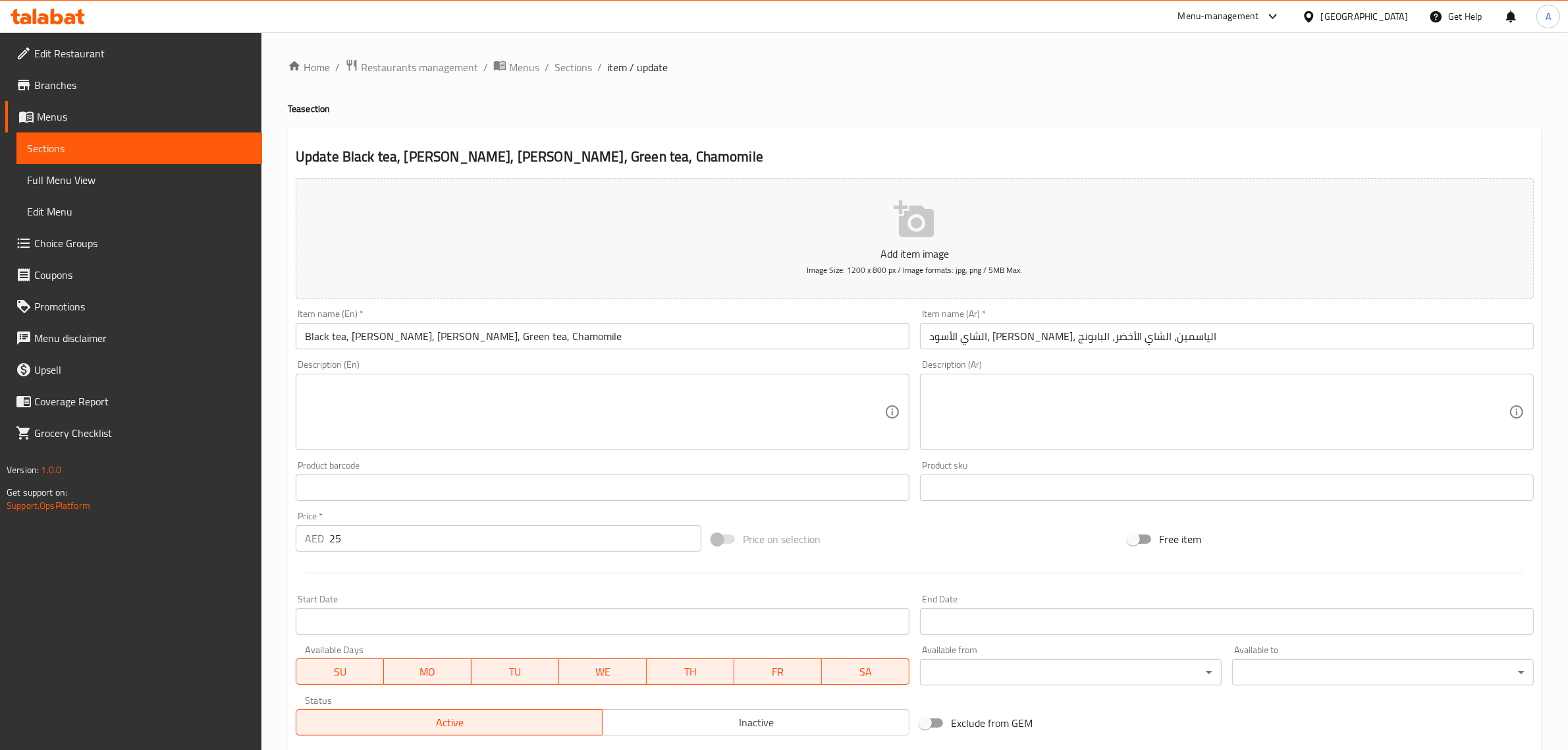
click at [466, 123] on div "Home / Restaurants management / Menus / Sections / item / update Tea section Up…" at bounding box center [914, 481] width 1253 height 846
click at [775, 109] on h4 "Tea section" at bounding box center [914, 109] width 1253 height 13
click at [317, 344] on input "Black tea, Earl Grey, Jasmine, Green tea, Chamomile" at bounding box center [602, 336] width 614 height 27
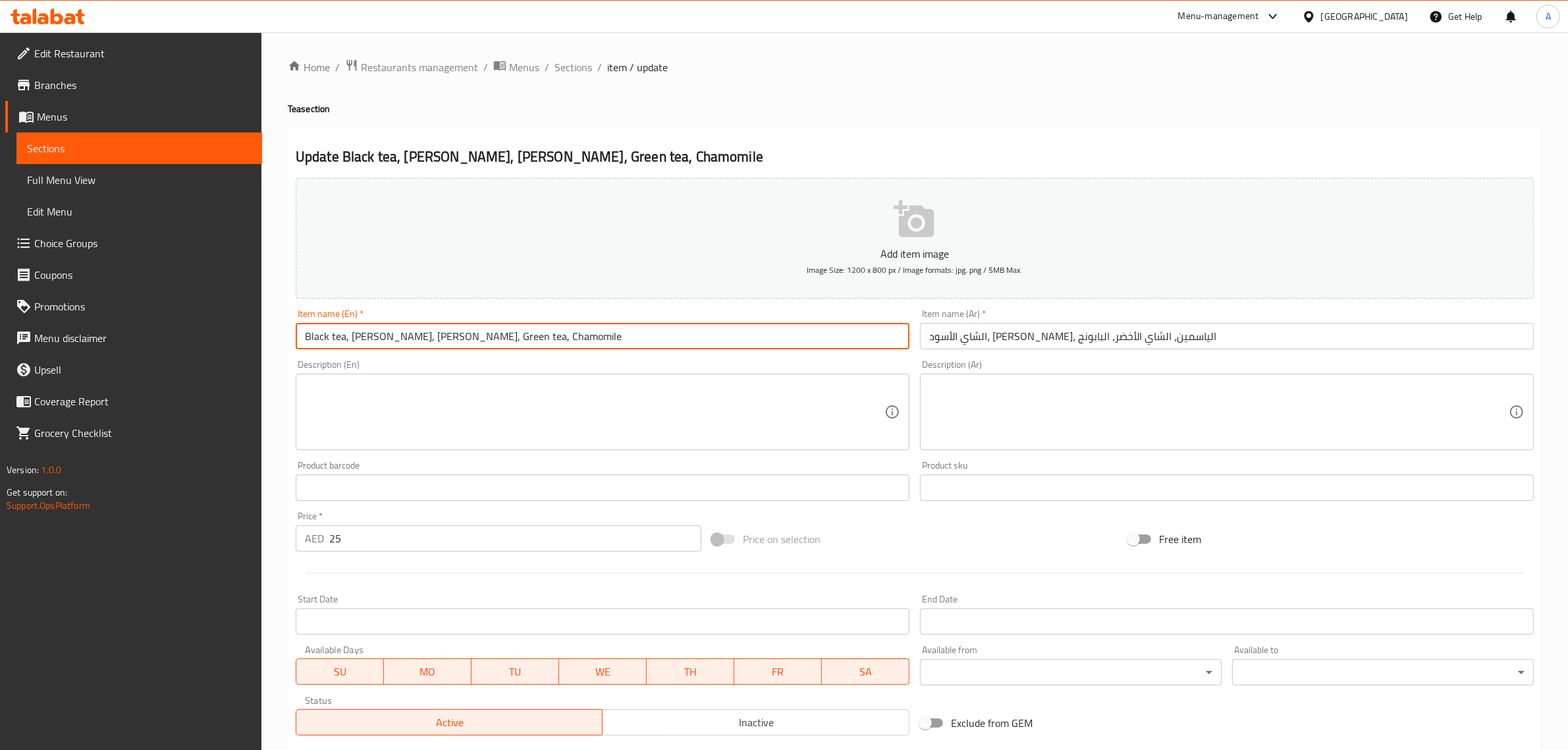
click at [317, 344] on input "Black tea, Earl Grey, Jasmine, Green tea, Chamomile" at bounding box center [602, 336] width 614 height 27
paste input "TEA"
type input "TEA"
click at [1002, 343] on input "الشاي الأسود، إيرل جراي، الياسمين، الشاي الأخضر، البابونج" at bounding box center [1226, 336] width 614 height 27
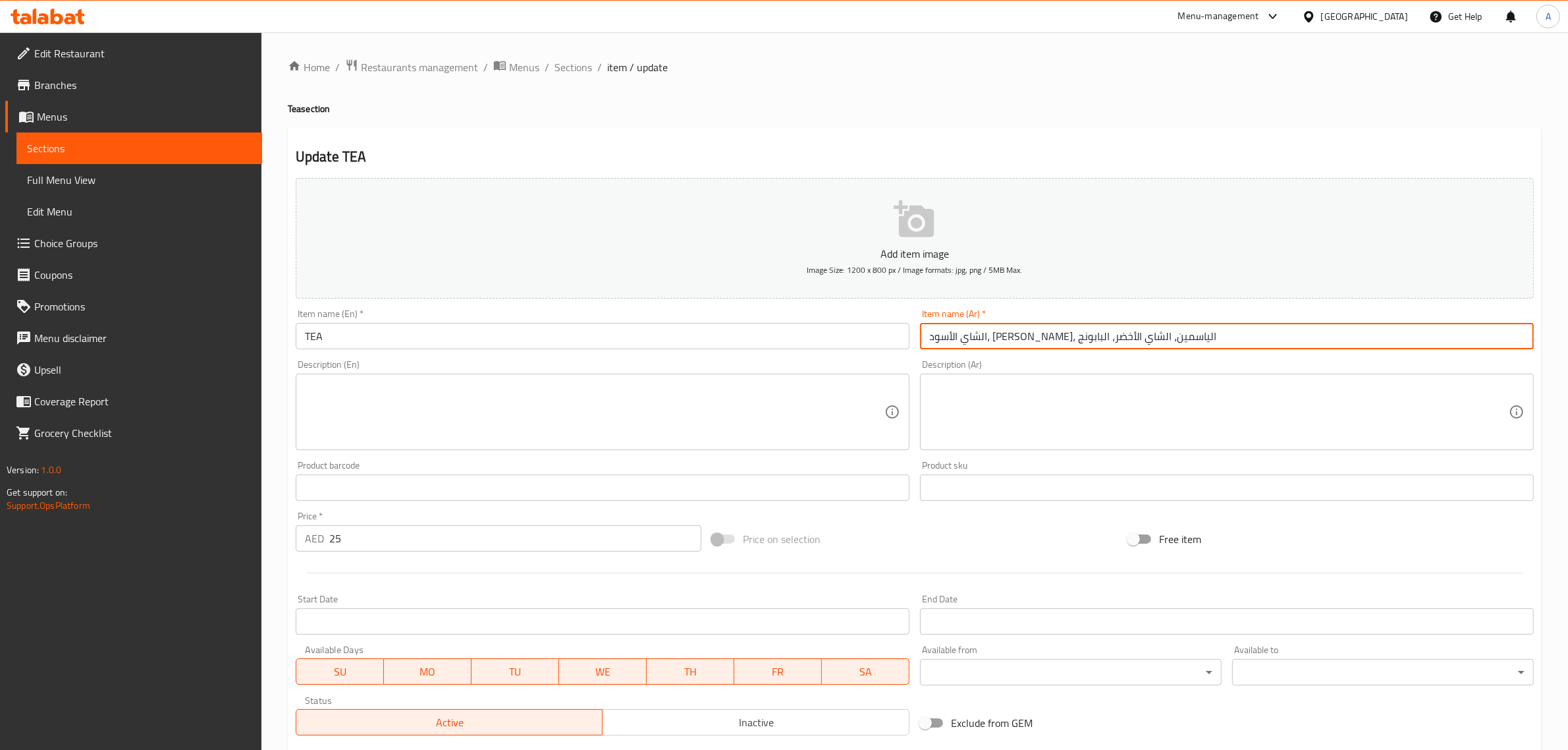
click at [1002, 343] on input "الشاي الأسود، إيرل جراي، الياسمين، الشاي الأخضر، البابونج" at bounding box center [1226, 336] width 614 height 27
type input "شاي"
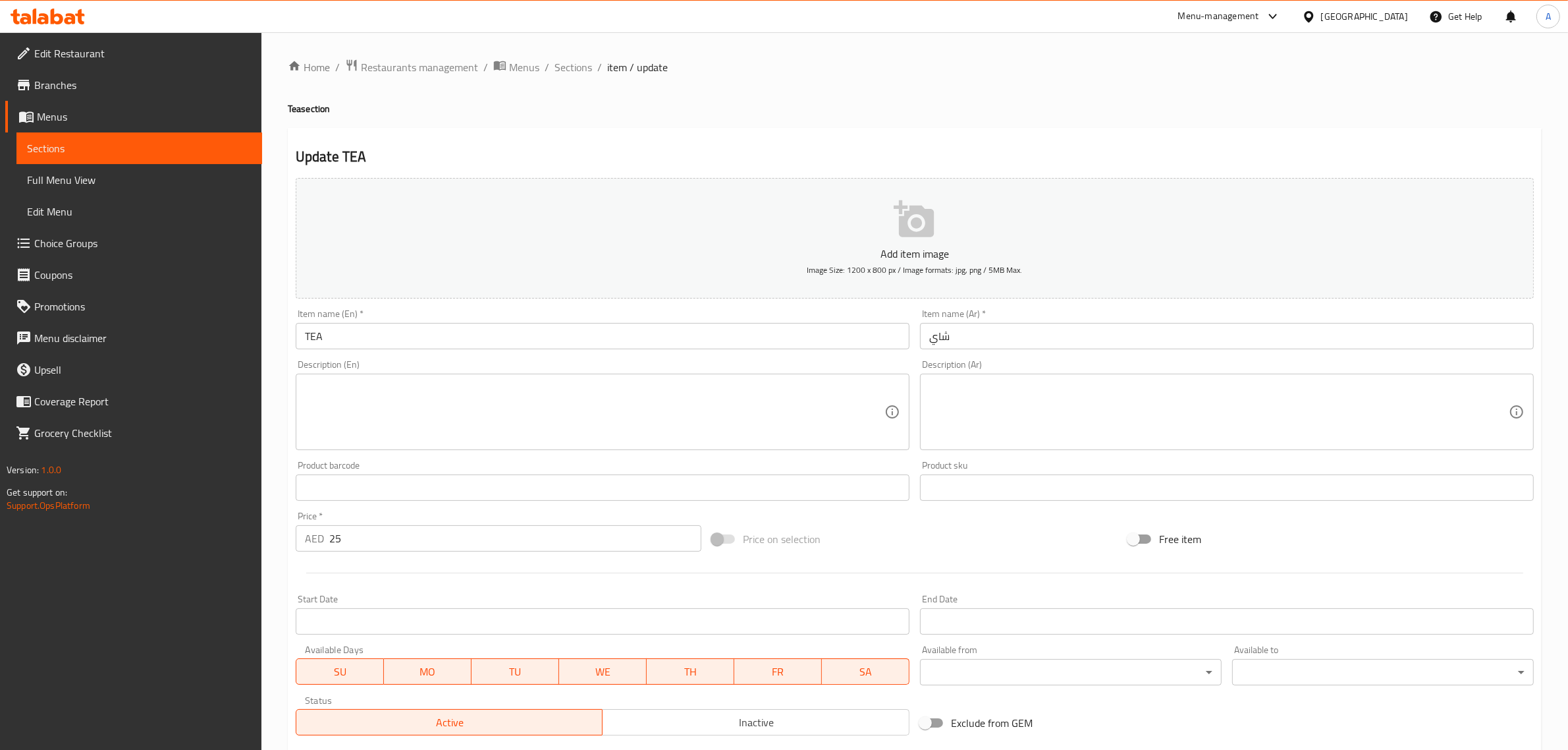
click at [859, 123] on div "Home / Restaurants management / Menus / Sections / item / update Tea section Up…" at bounding box center [914, 481] width 1253 height 846
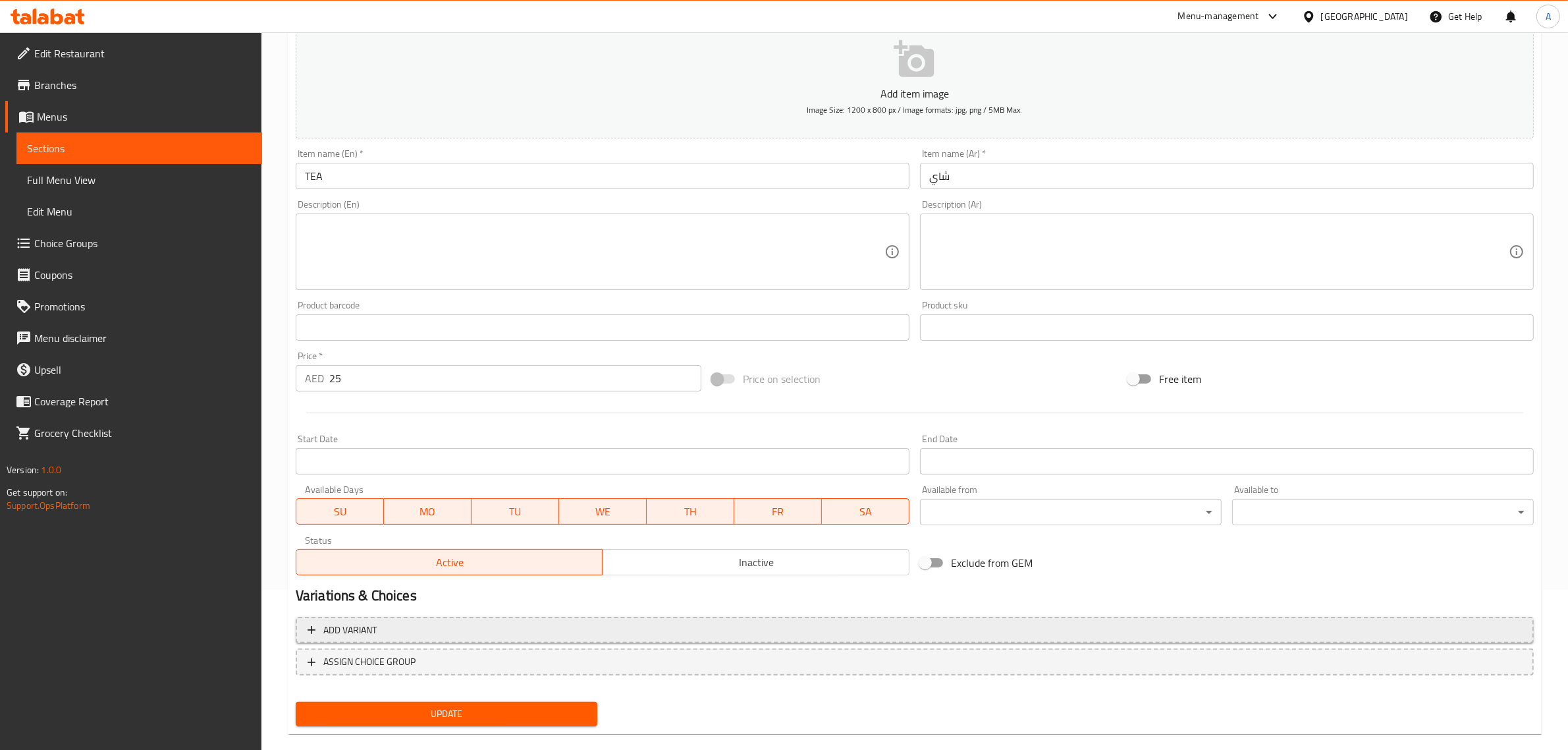
scroll to position [178, 0]
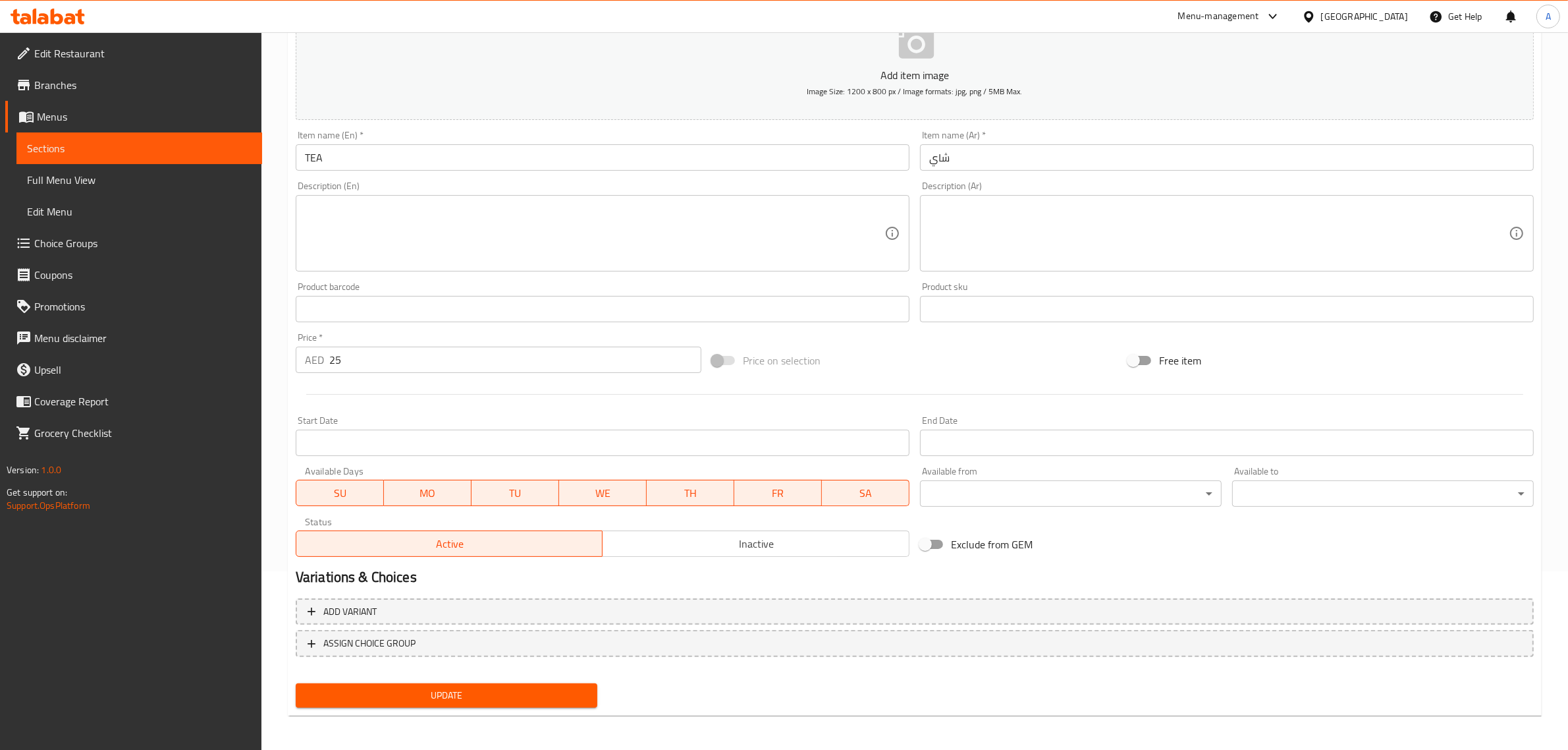
click at [538, 690] on span "Update" at bounding box center [446, 695] width 281 height 17
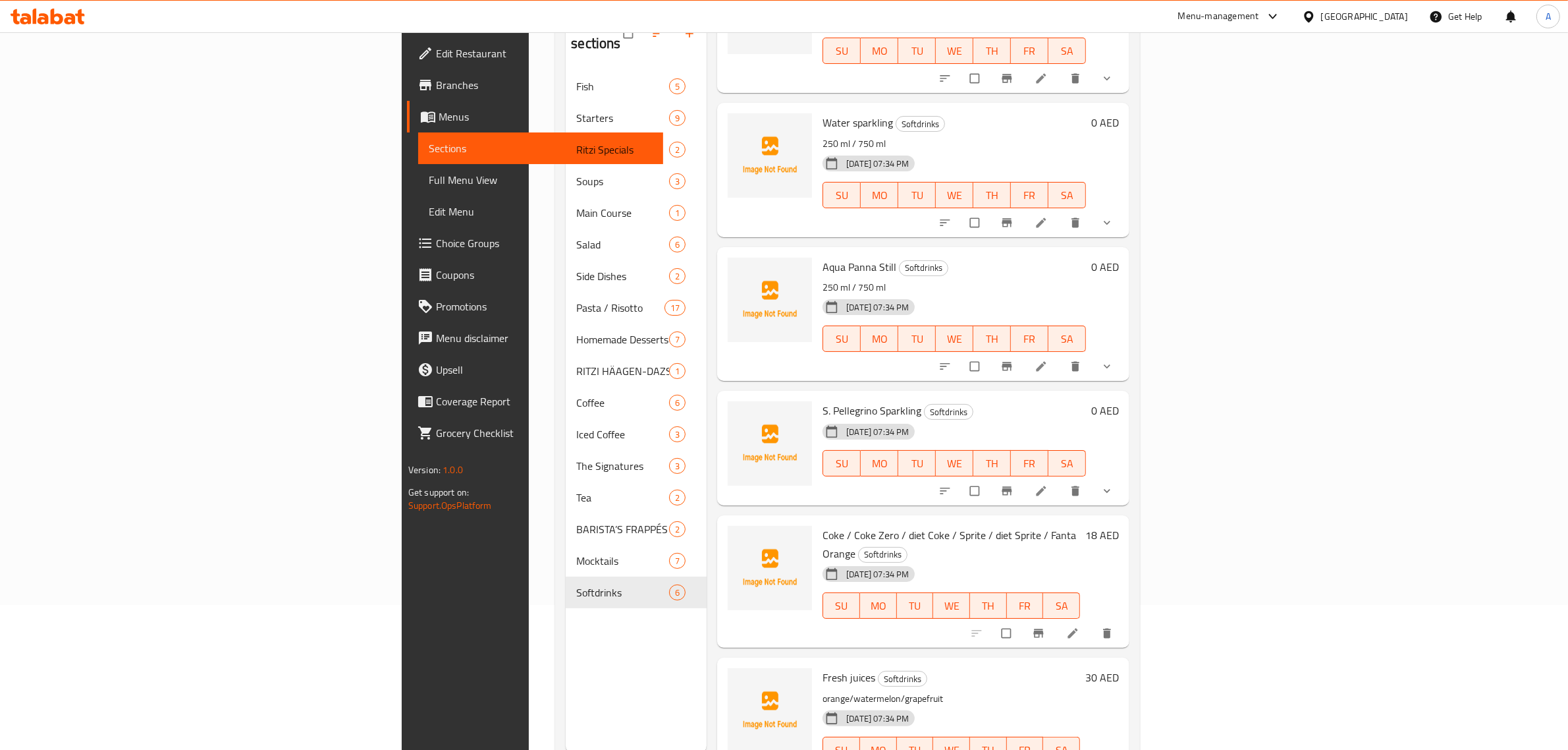
scroll to position [185, 0]
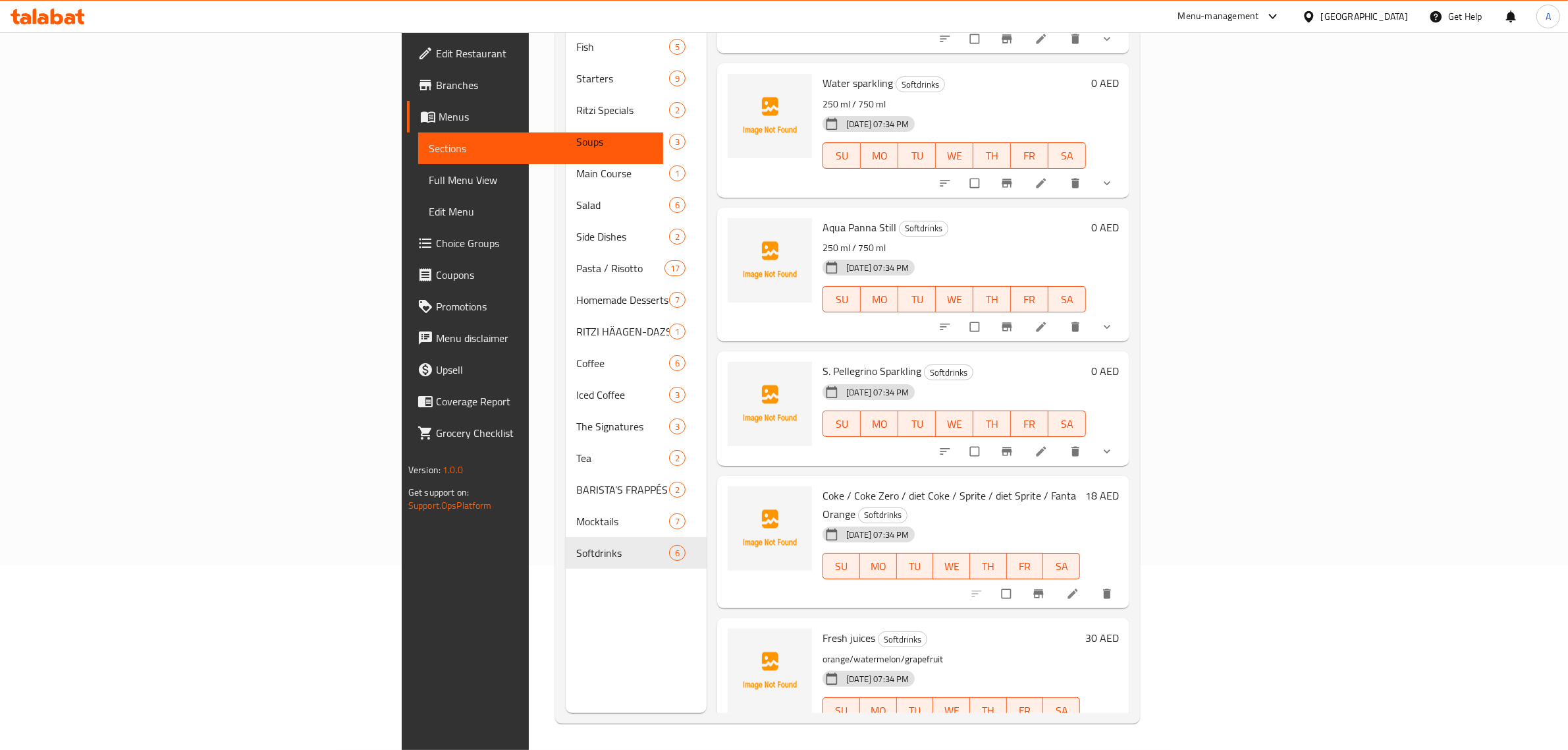
click at [1093, 583] on li at bounding box center [1073, 593] width 37 height 21
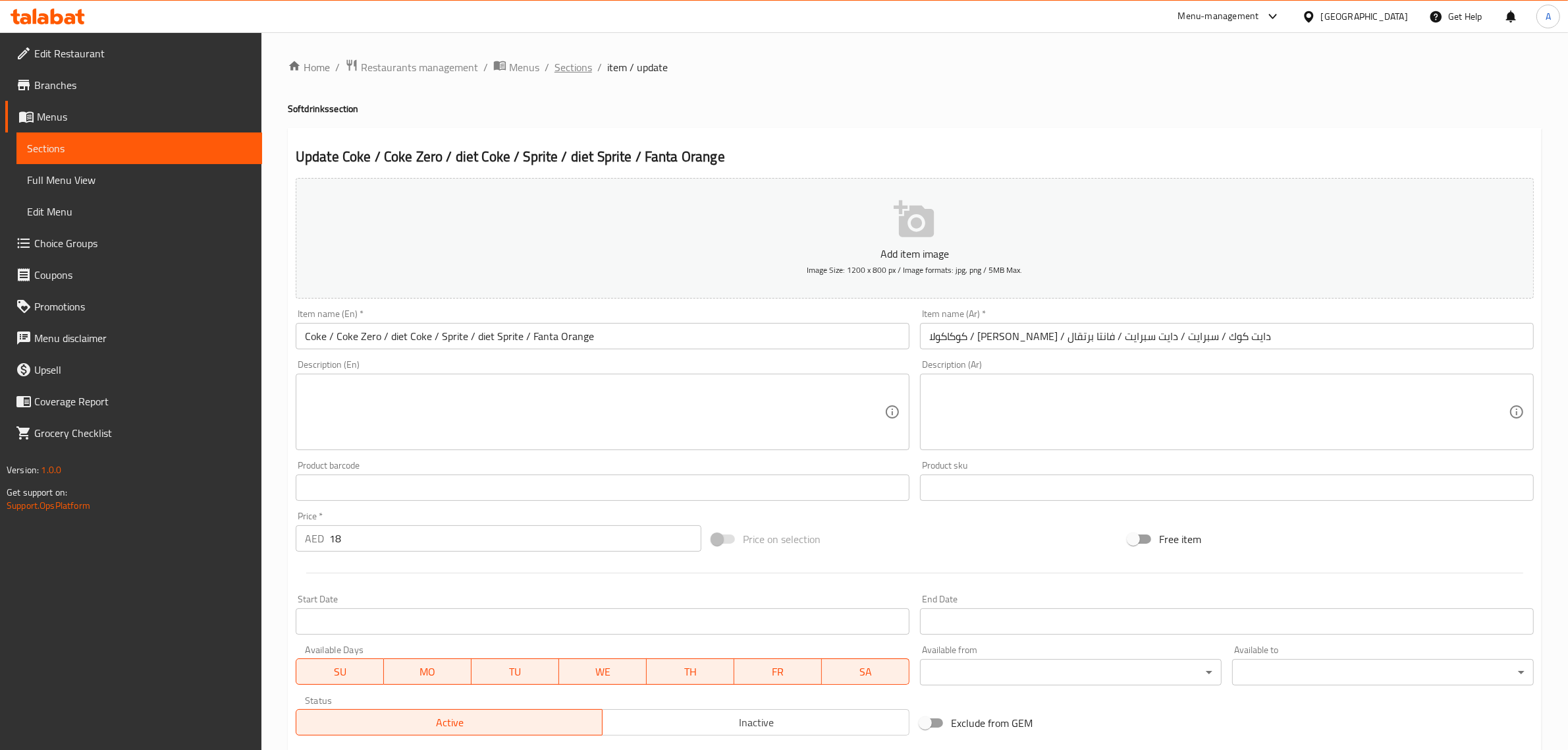
click at [561, 65] on span "Sections" at bounding box center [572, 67] width 37 height 16
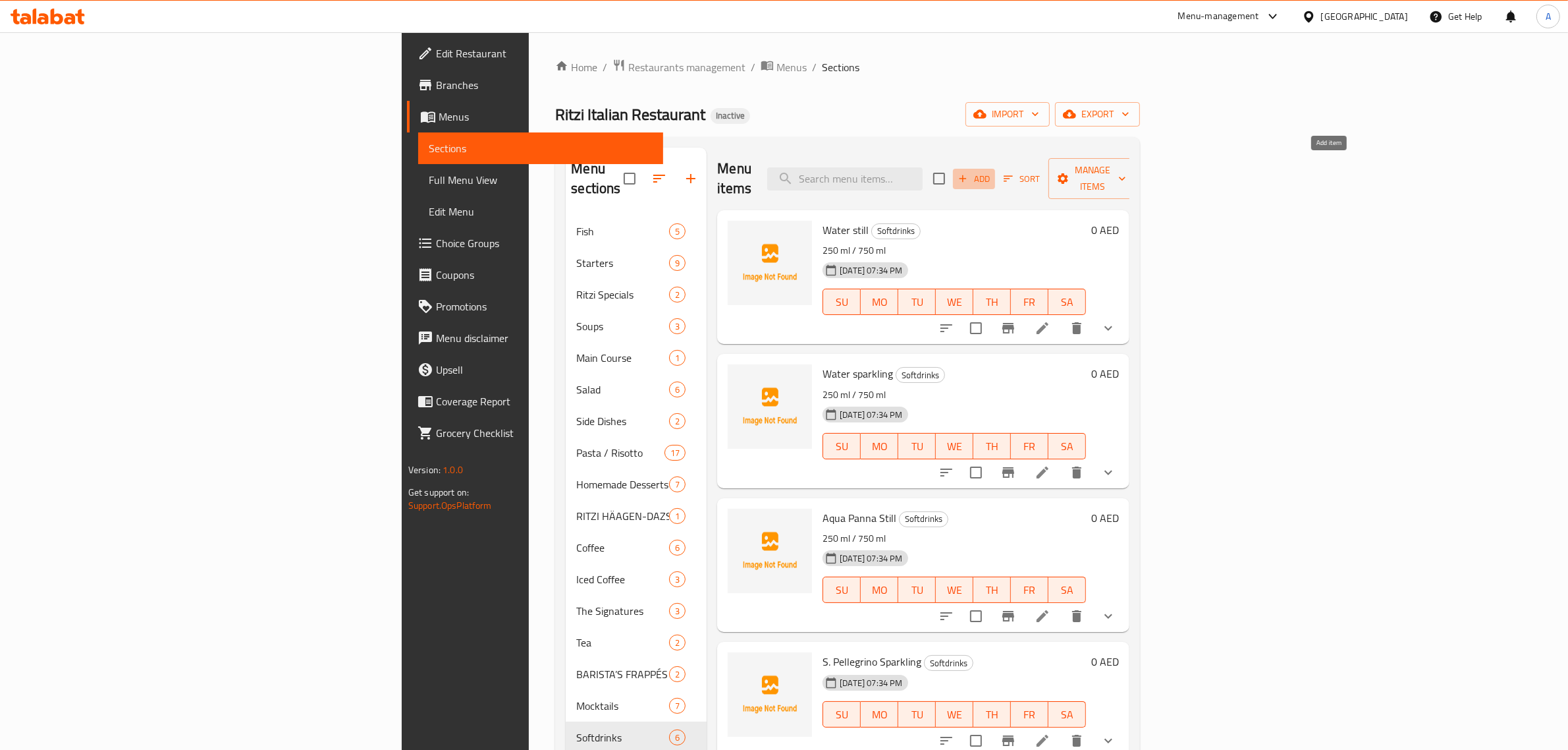
click at [968, 175] on icon "button" at bounding box center [963, 178] width 12 height 12
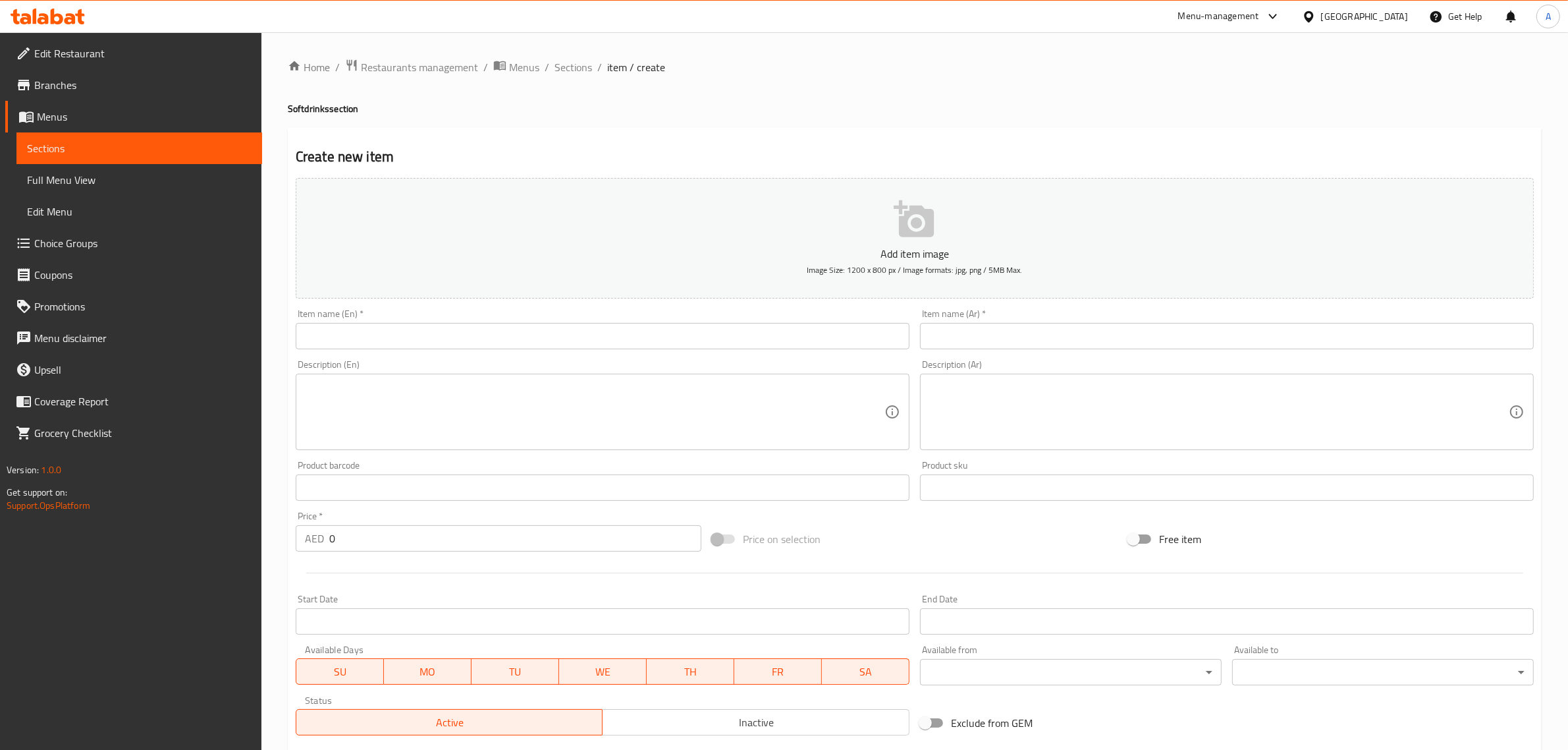
drag, startPoint x: 364, startPoint y: 332, endPoint x: 375, endPoint y: 326, distance: 12.5
click at [364, 332] on input "text" at bounding box center [602, 336] width 614 height 27
paste input "Coke"
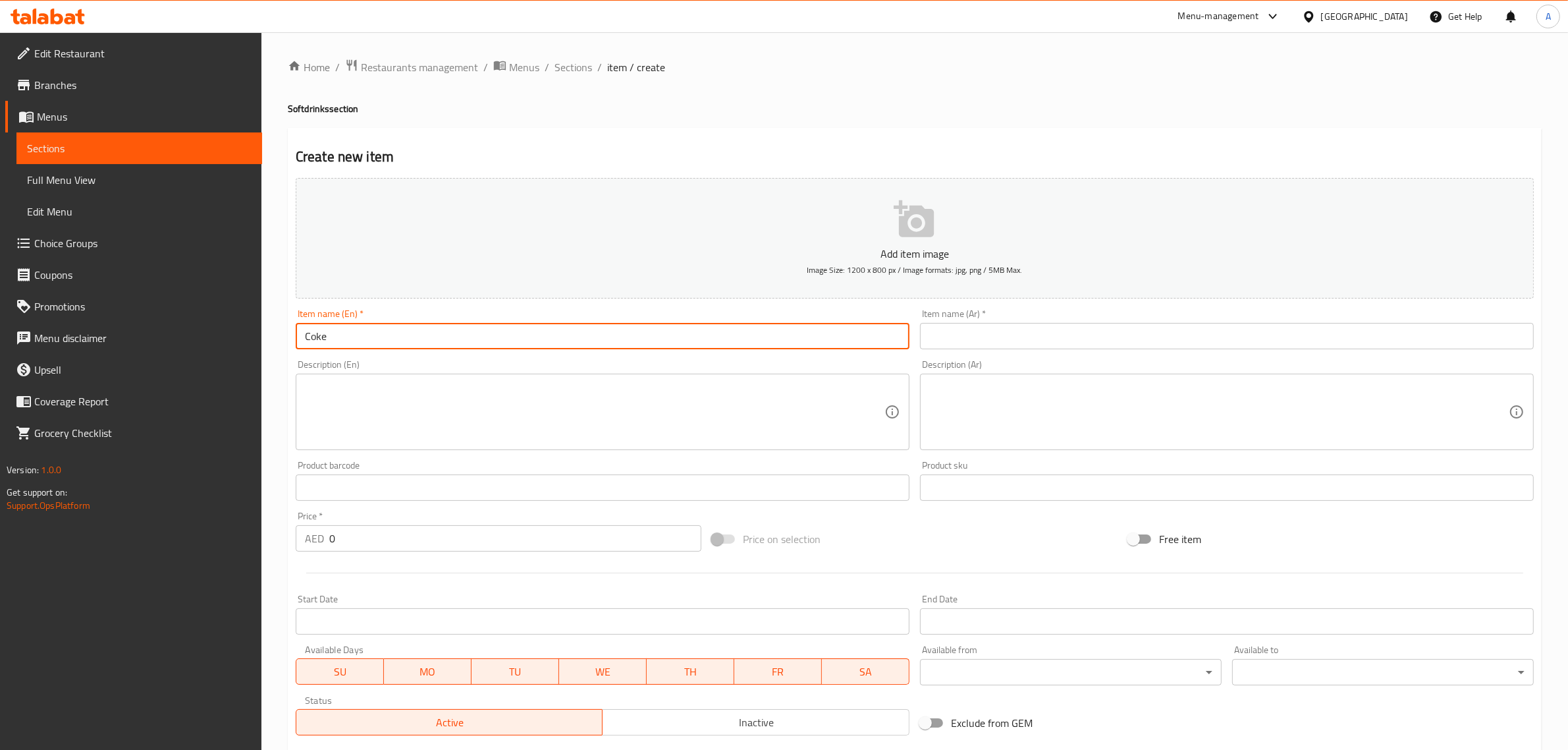
type input "Coke"
click at [1009, 346] on input "text" at bounding box center [1226, 336] width 614 height 27
paste input "كوك"
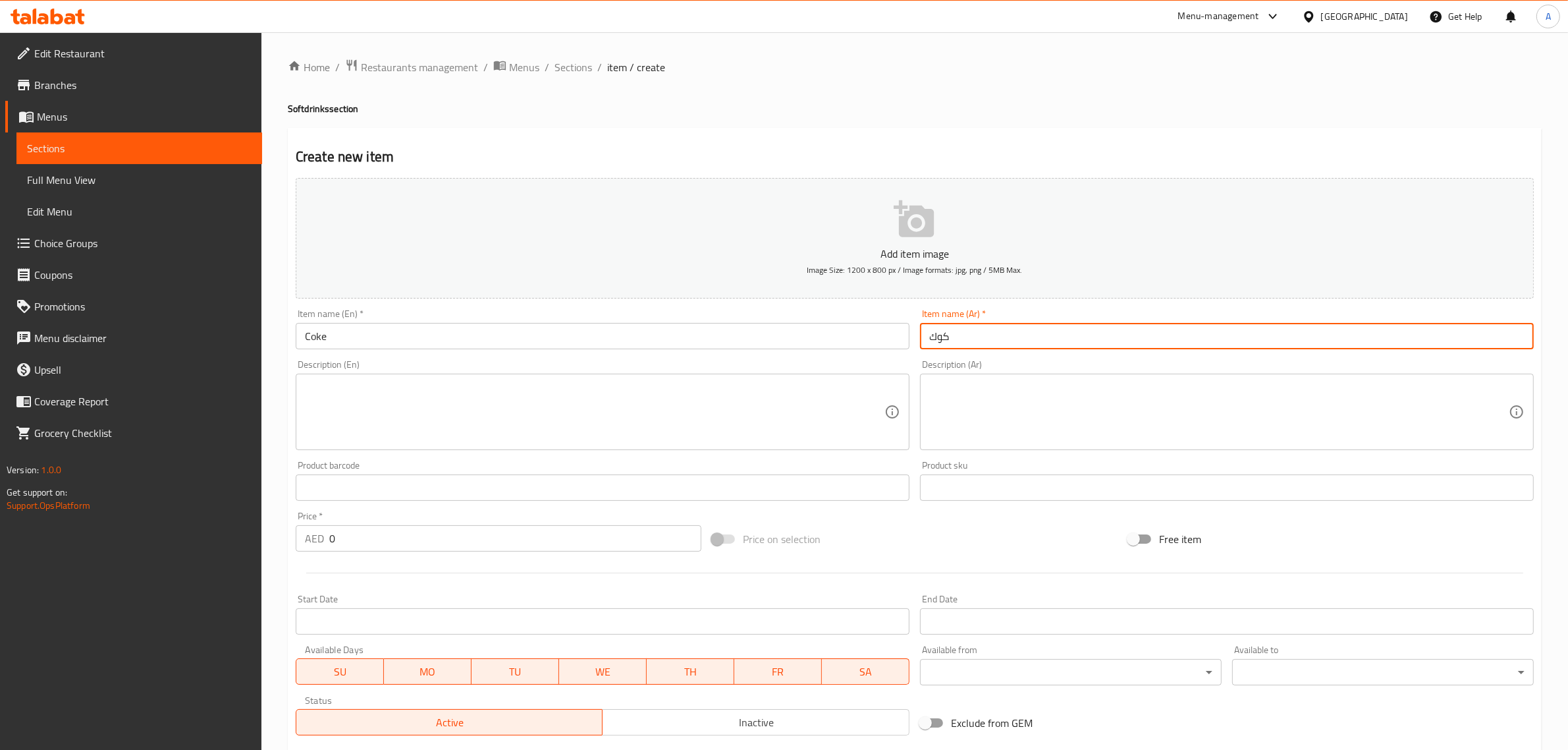
type input "كوك"
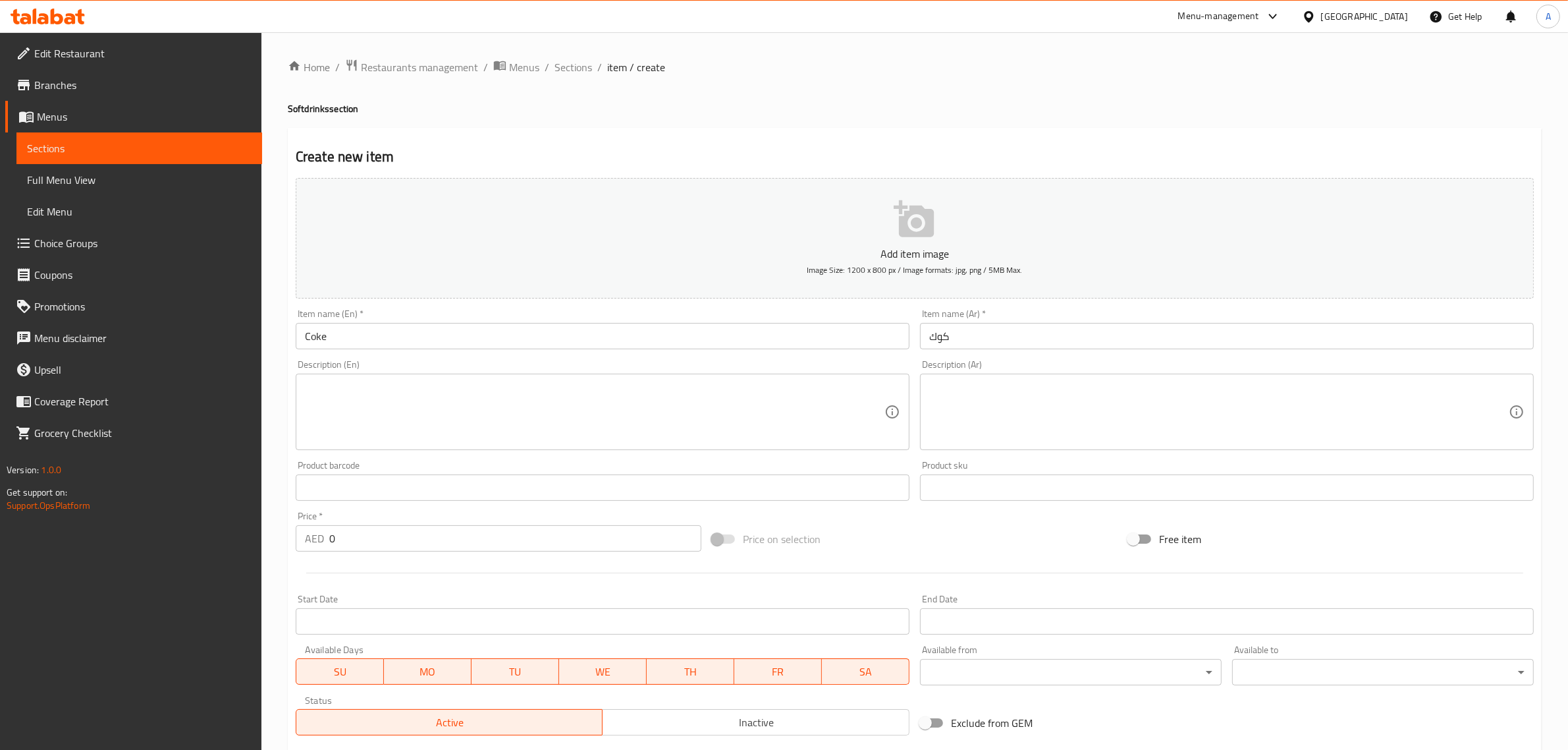
click at [841, 137] on div "Create new item Add item image Image Size: 1200 x 800 px / Image formats: jpg, …" at bounding box center [914, 510] width 1253 height 767
click at [426, 541] on input "0" at bounding box center [514, 539] width 372 height 27
paste input "18"
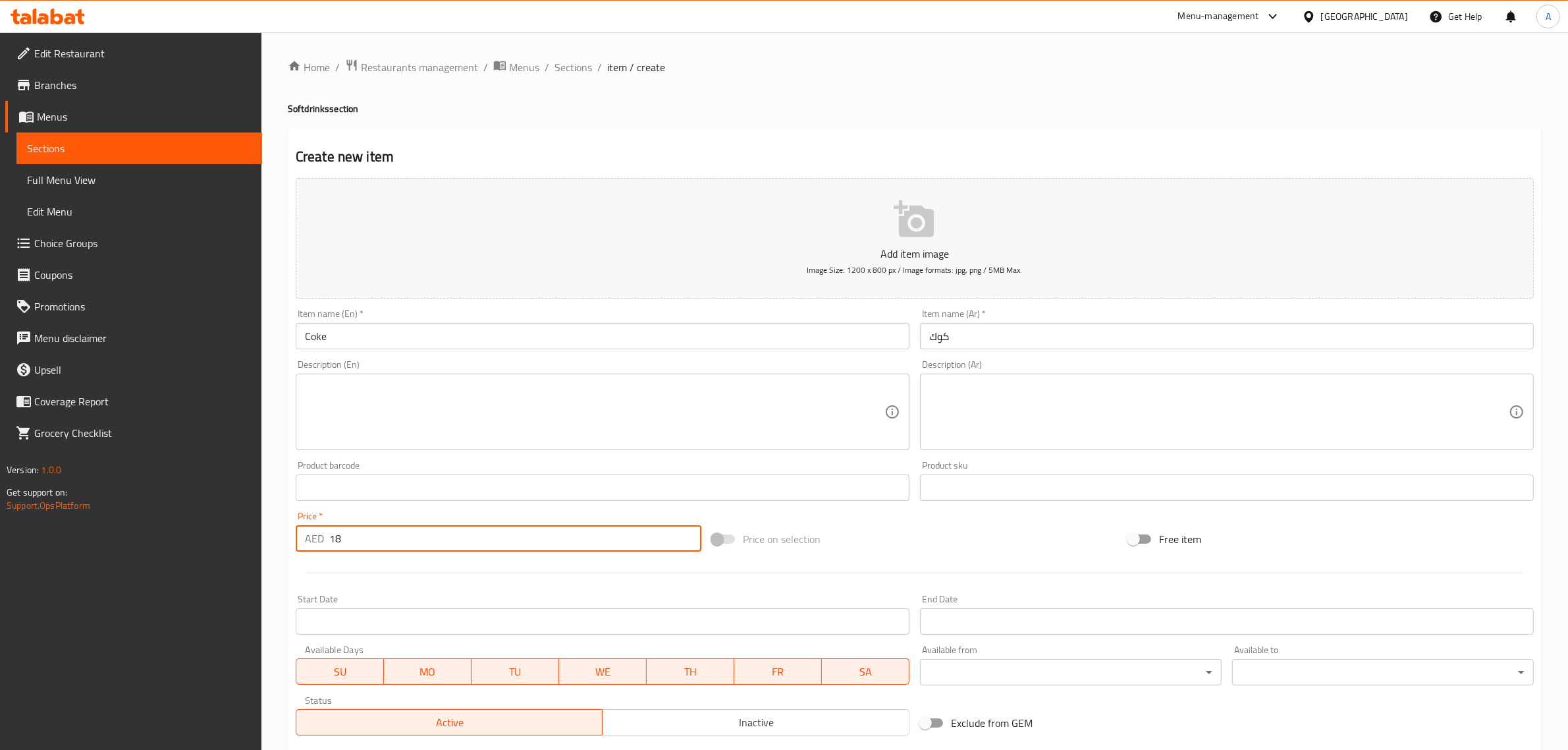
type input "18"
click at [712, 119] on div "Home / Restaurants management / Menus / Sections / item / create Softdrinks sec…" at bounding box center [914, 481] width 1253 height 846
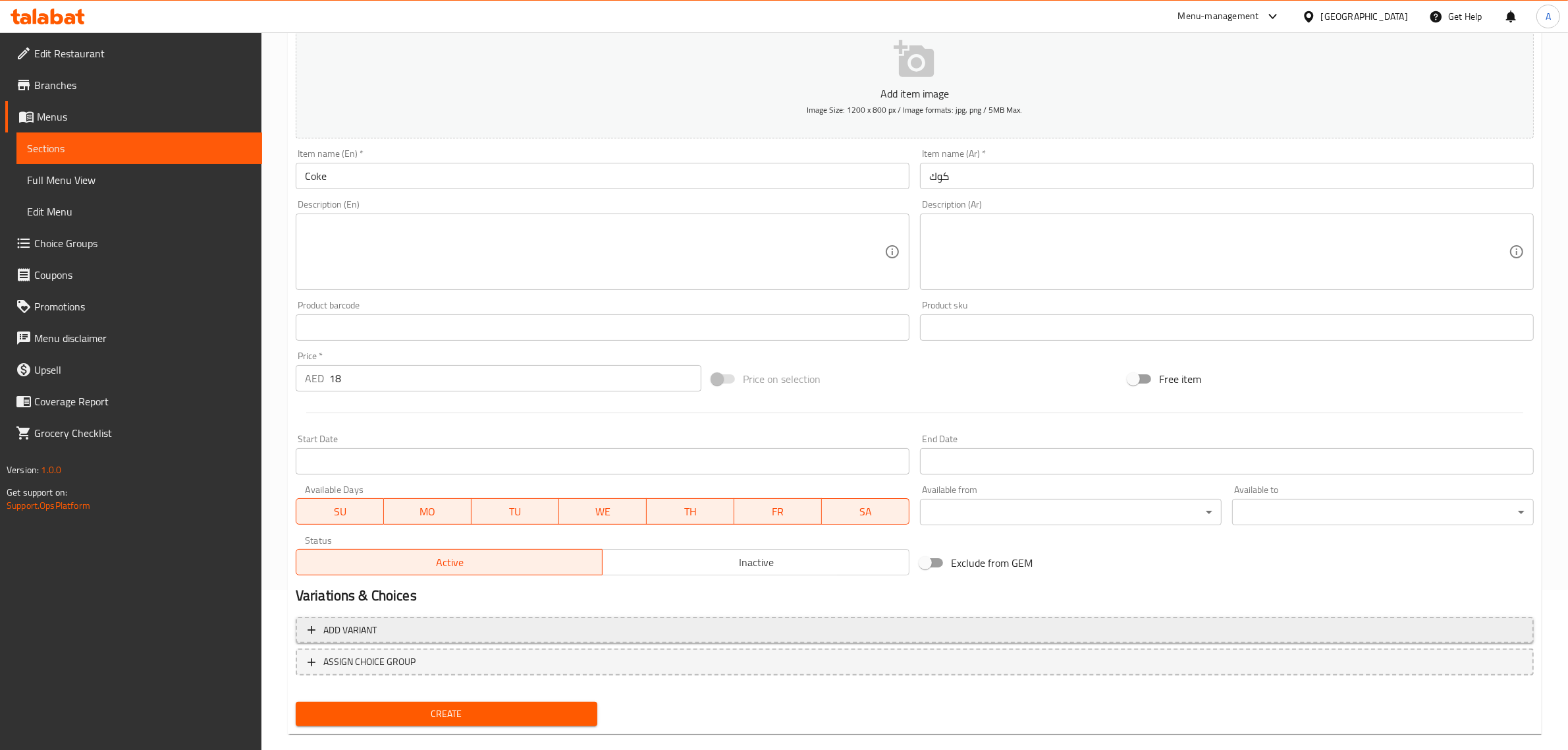
scroll to position [178, 0]
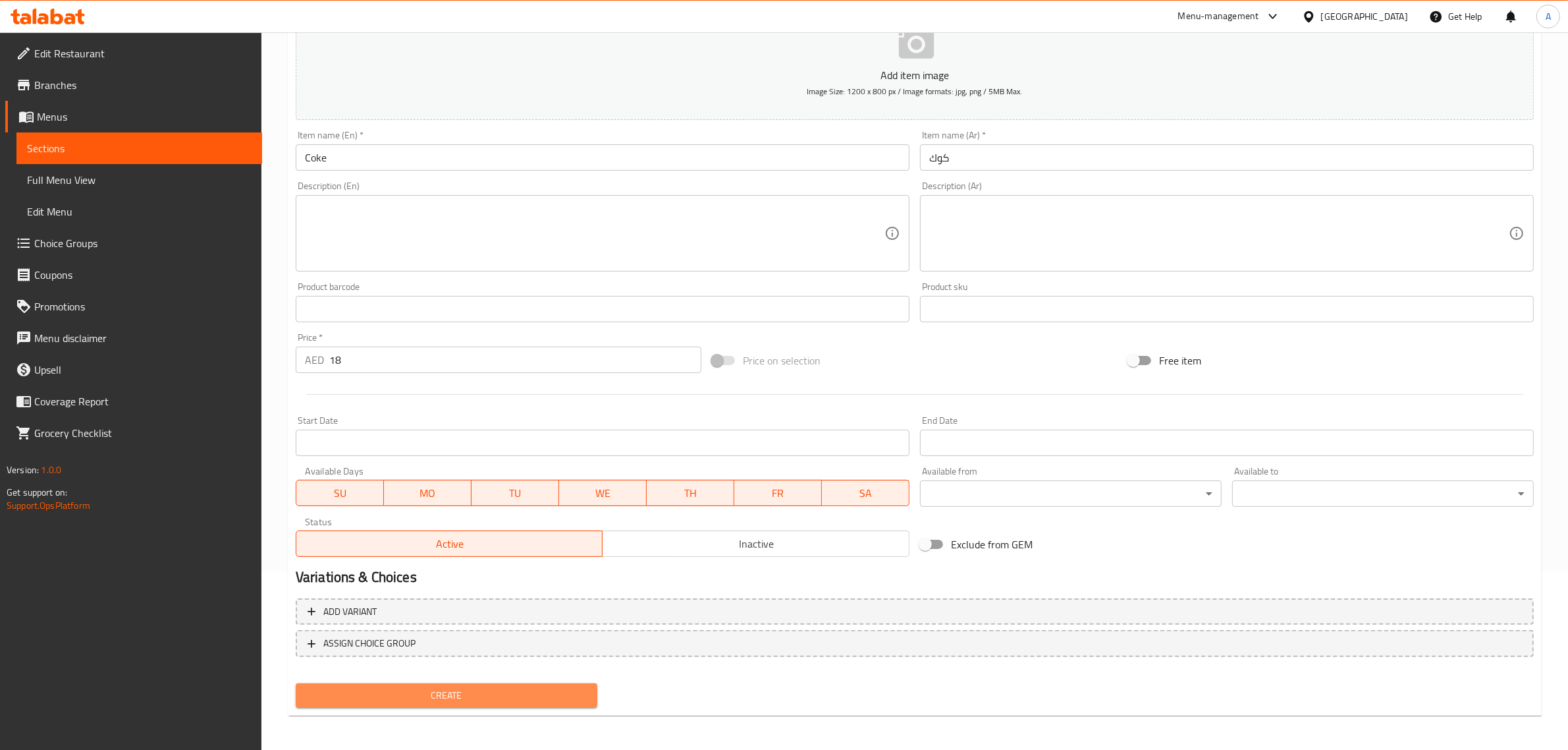
click at [521, 690] on span "Create" at bounding box center [446, 695] width 281 height 17
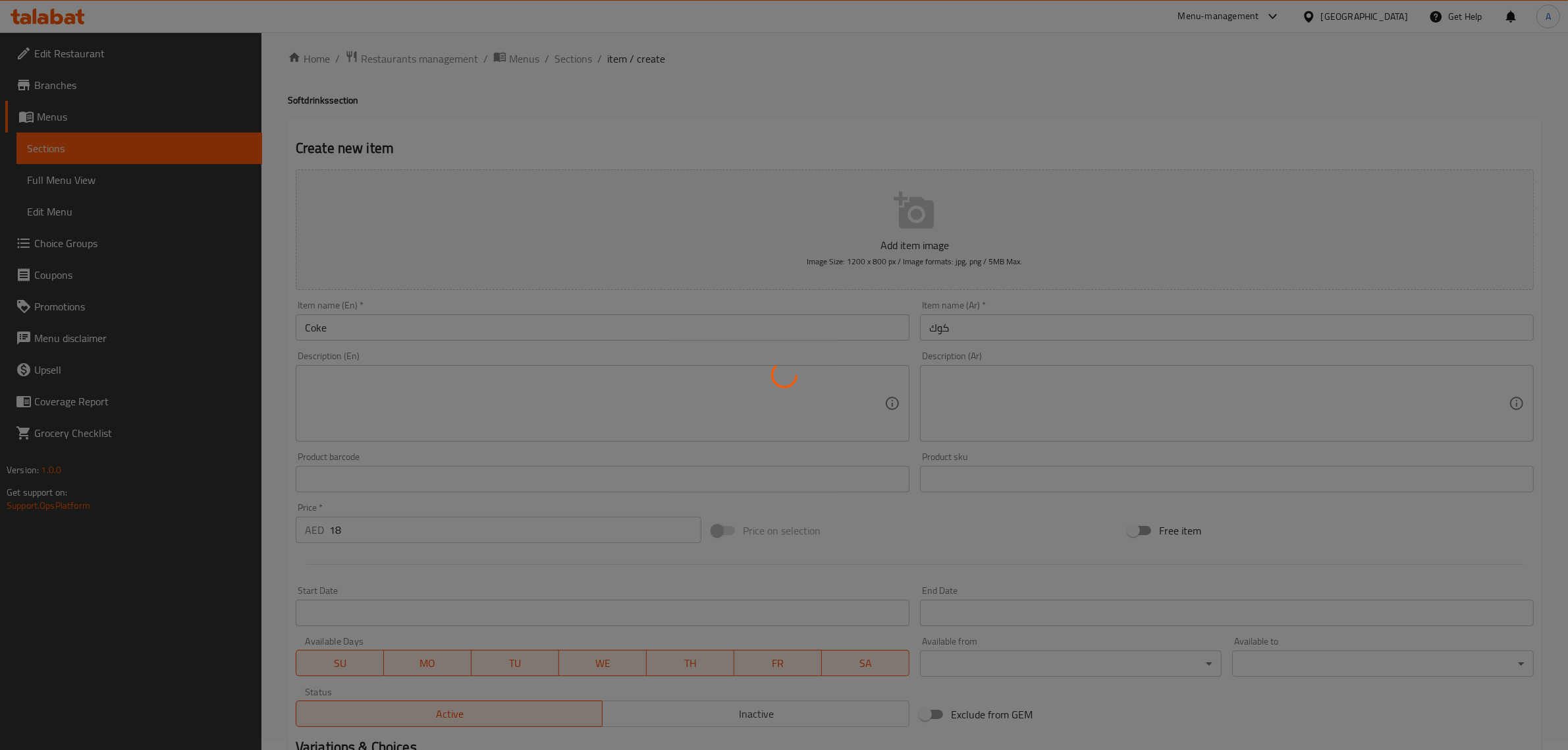
scroll to position [0, 0]
type input "0"
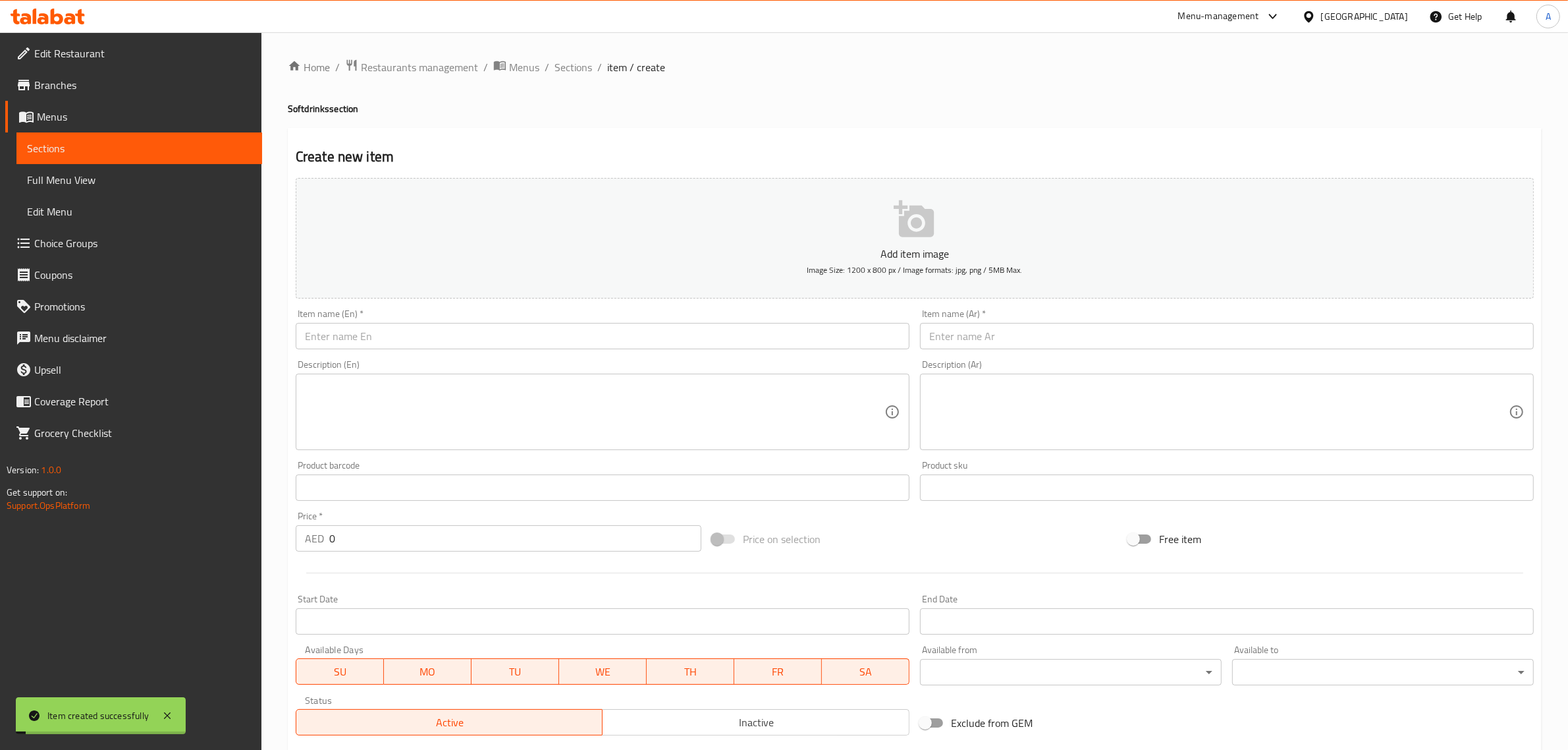
click at [462, 336] on input "text" at bounding box center [602, 336] width 614 height 27
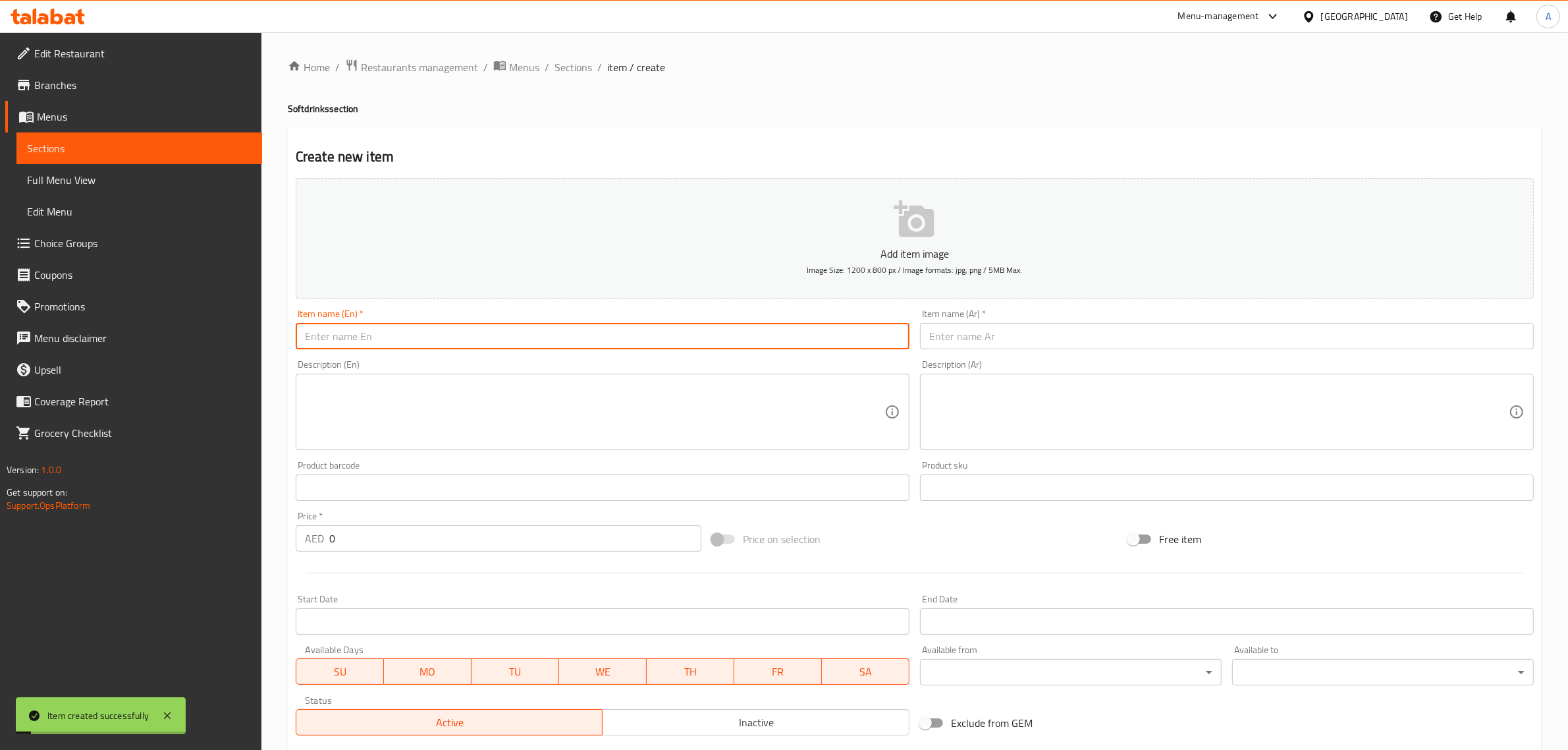
paste input "Coke Zero"
type input "Coke Zero"
click at [977, 332] on input "text" at bounding box center [1226, 336] width 614 height 27
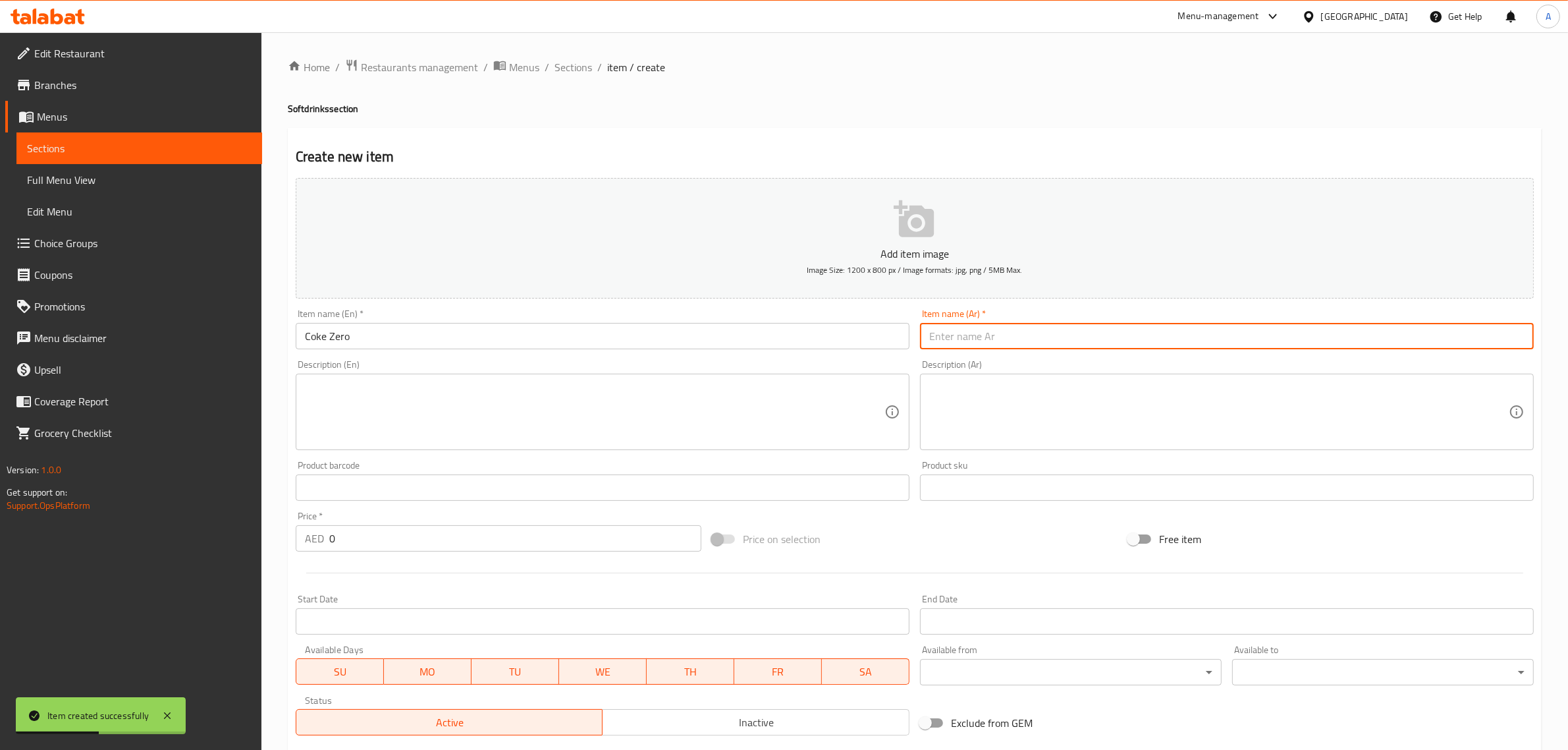
paste input "كوك"
type input "[PERSON_NAME]"
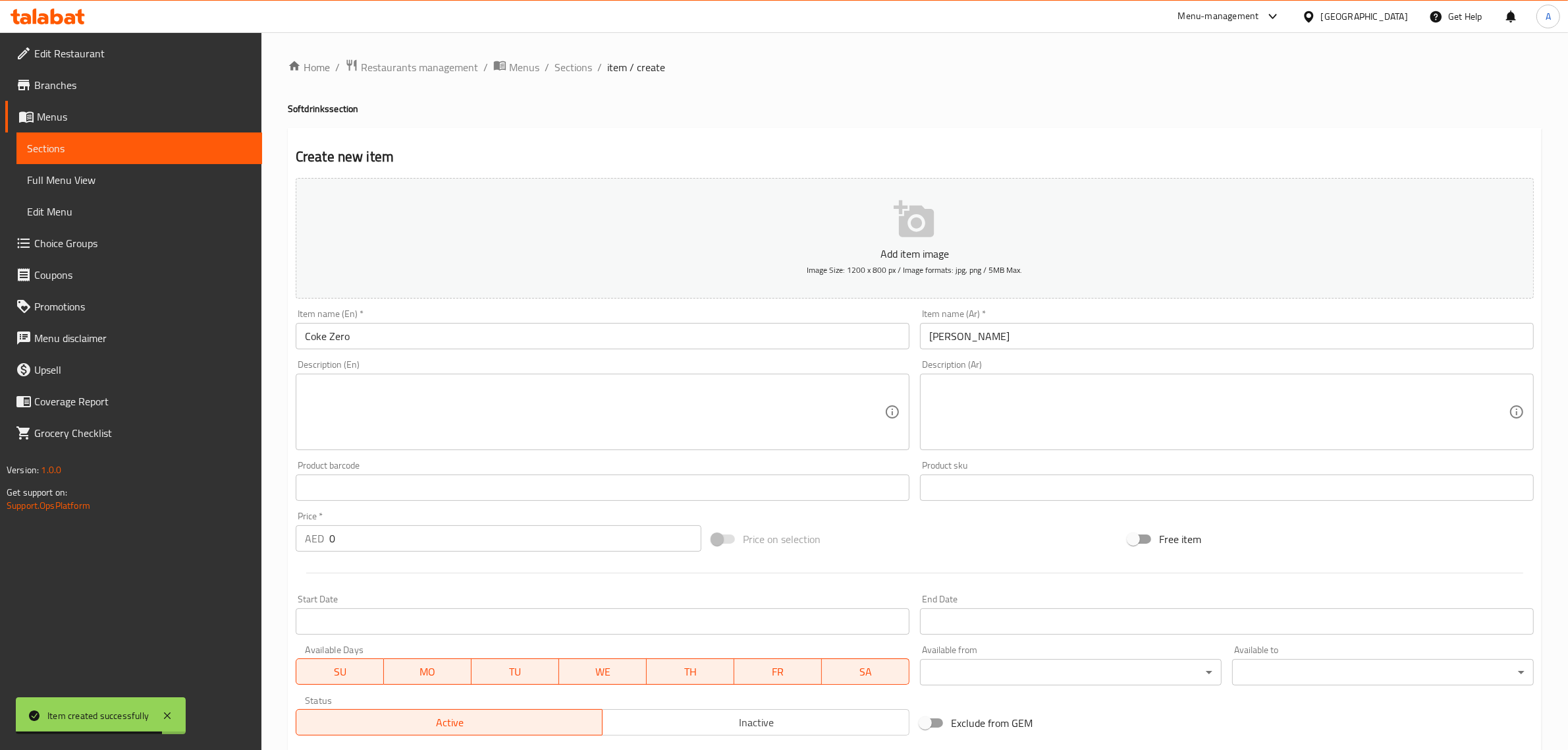
click at [822, 116] on div "Home / Restaurants management / Menus / Sections / item / create Softdrinks sec…" at bounding box center [914, 481] width 1253 height 846
click at [403, 544] on input "0" at bounding box center [514, 539] width 372 height 27
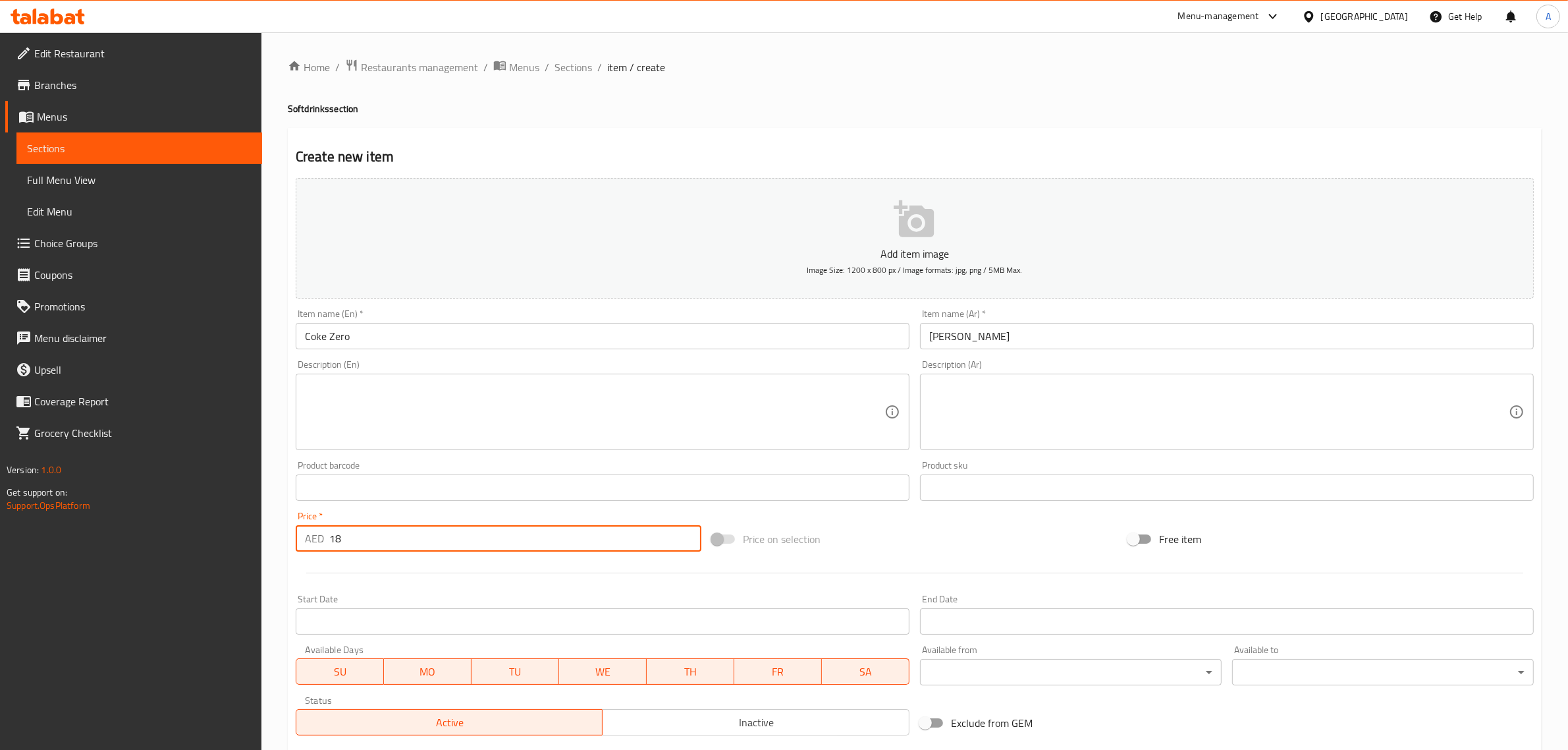
type input "18"
click at [688, 143] on div "Create new item Add item image Image Size: 1200 x 800 px / Image formats: jpg, …" at bounding box center [914, 510] width 1253 height 767
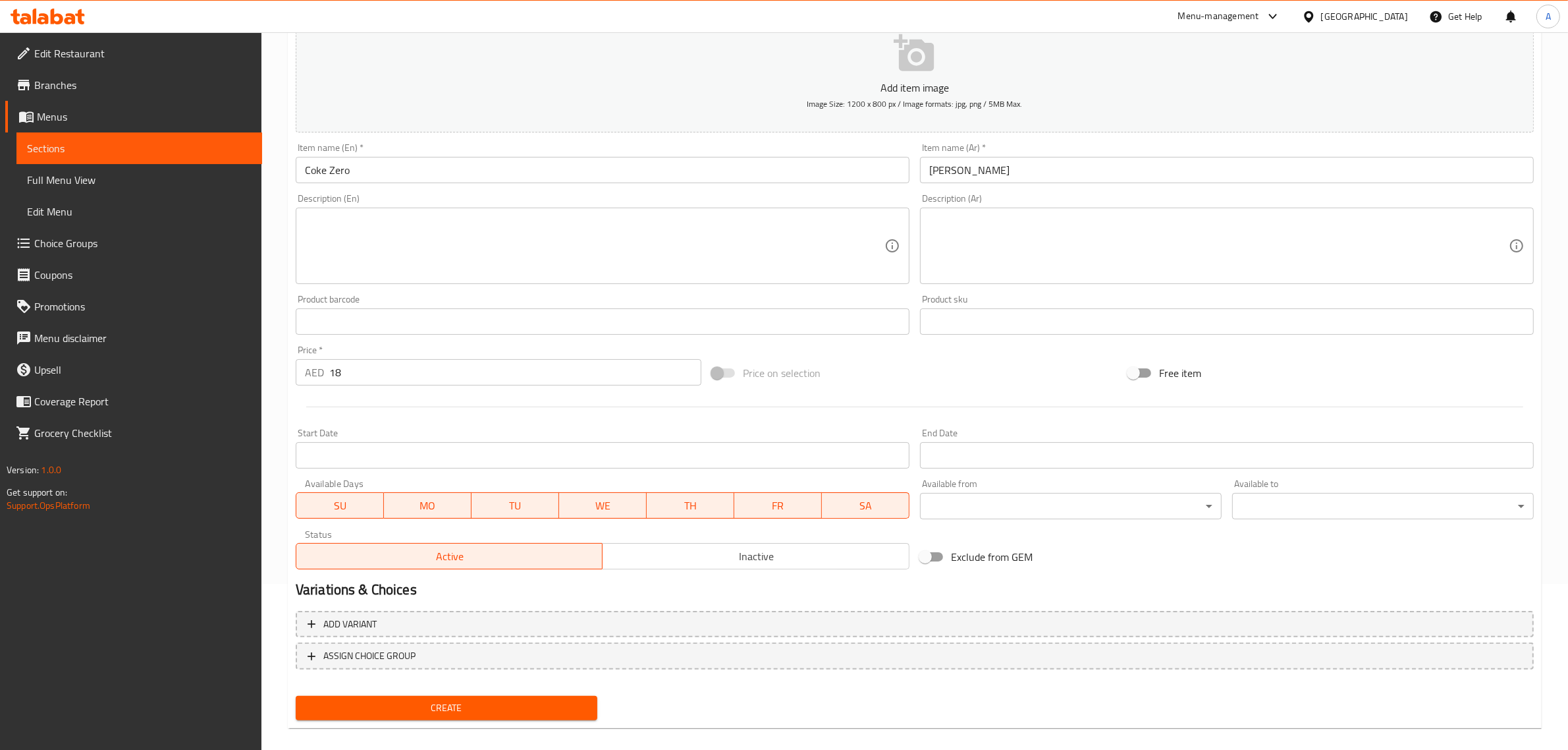
scroll to position [178, 0]
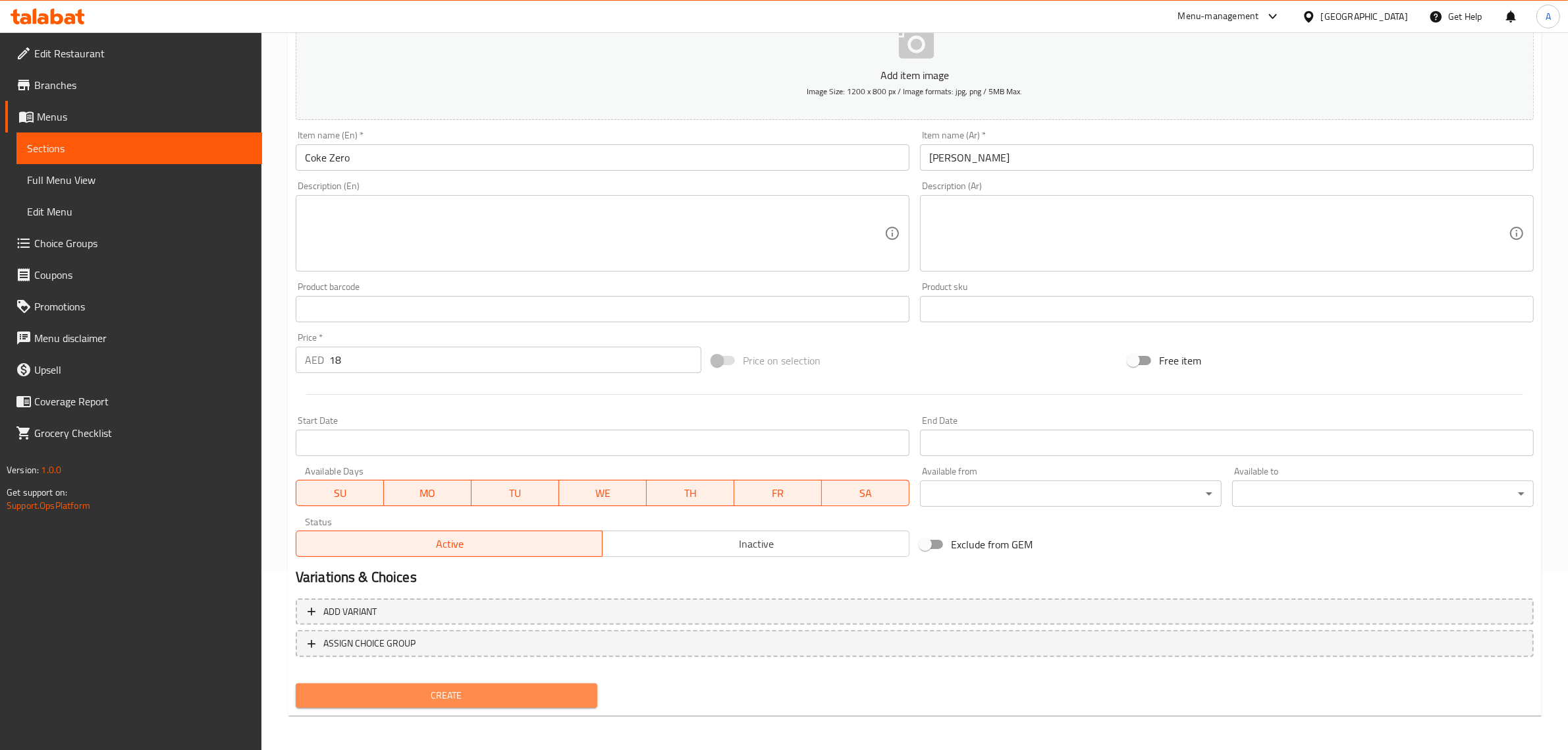
click at [531, 704] on button "Create" at bounding box center [446, 694] width 302 height 24
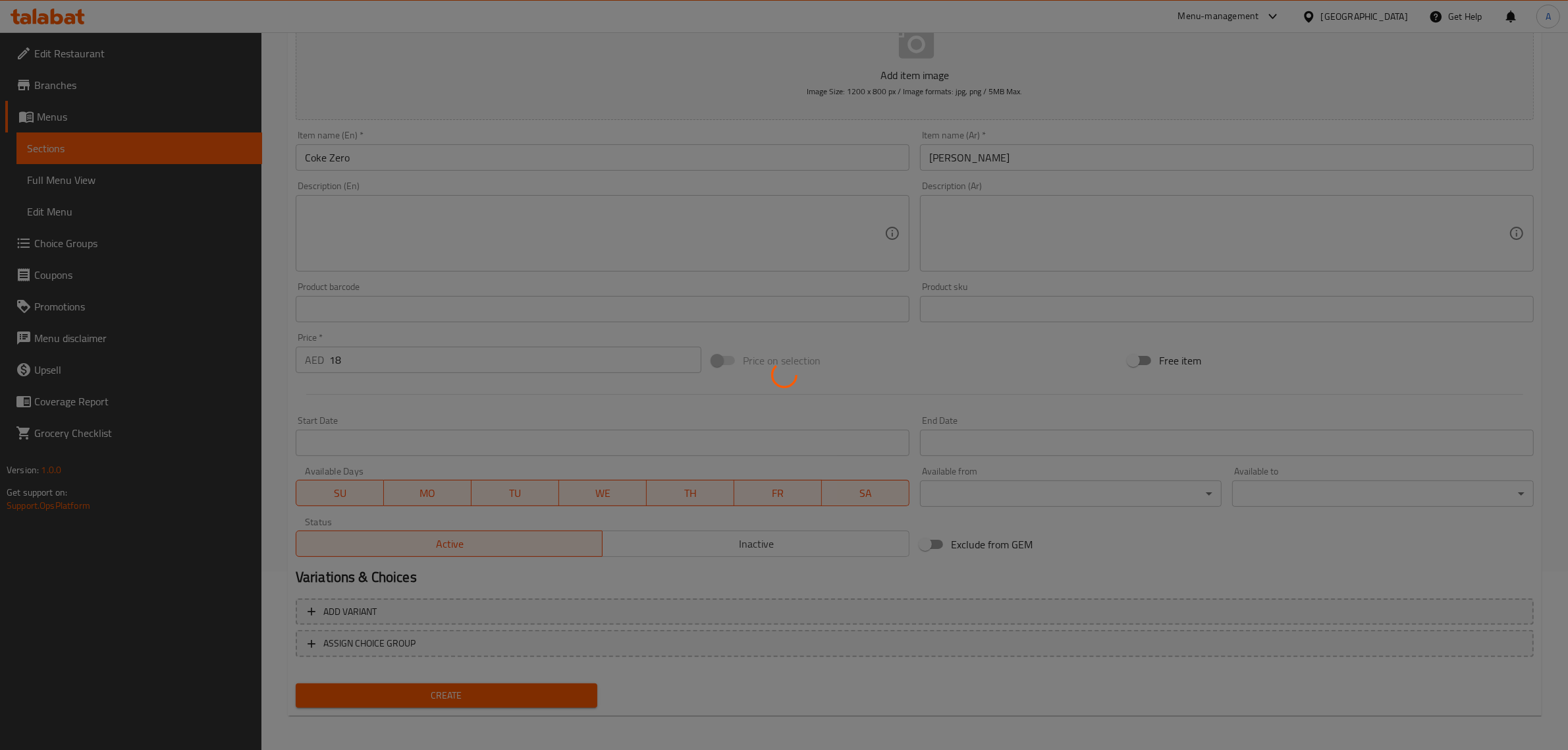
type input "0"
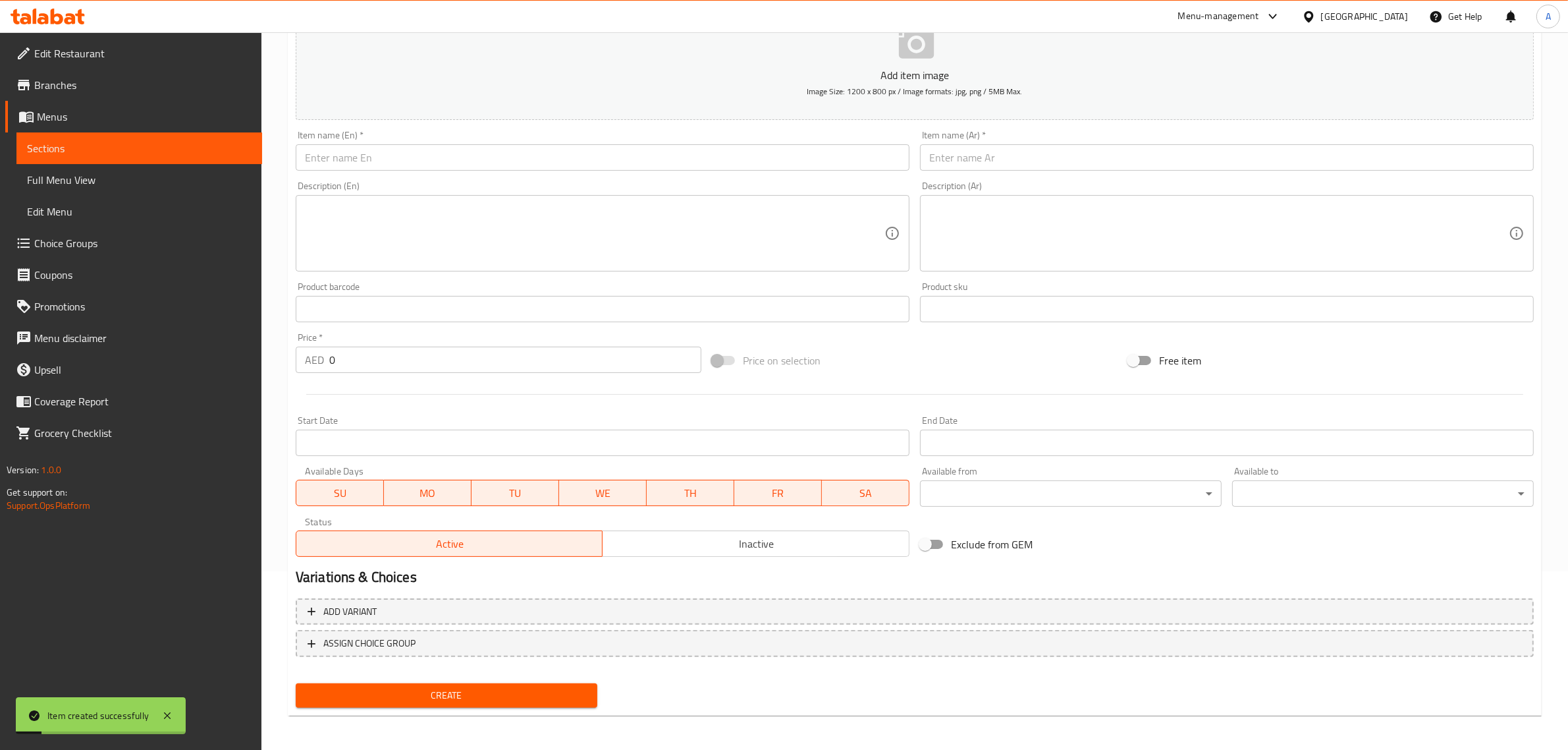
click at [438, 166] on input "text" at bounding box center [602, 157] width 614 height 27
paste input "diet Coke"
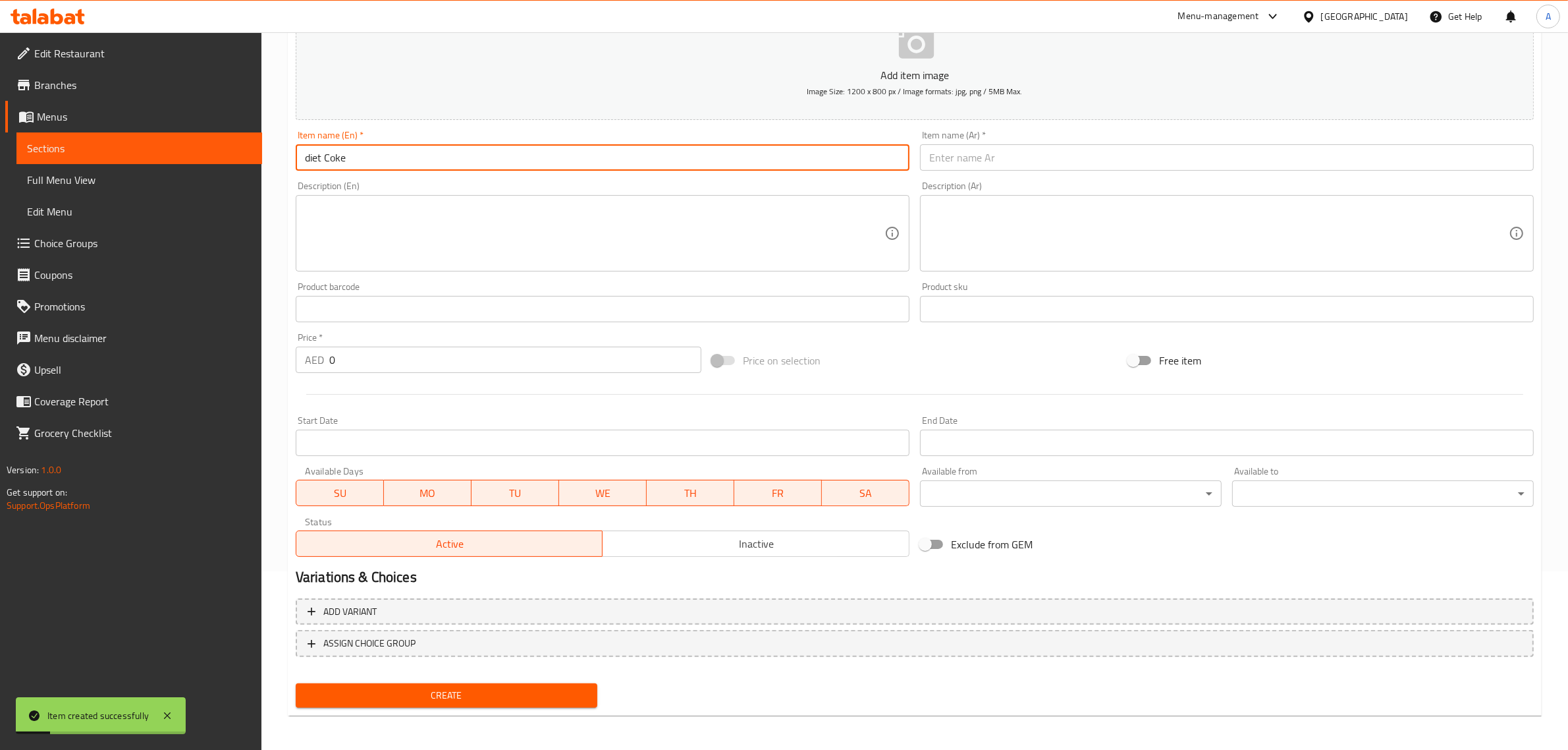
type input "diet Coke"
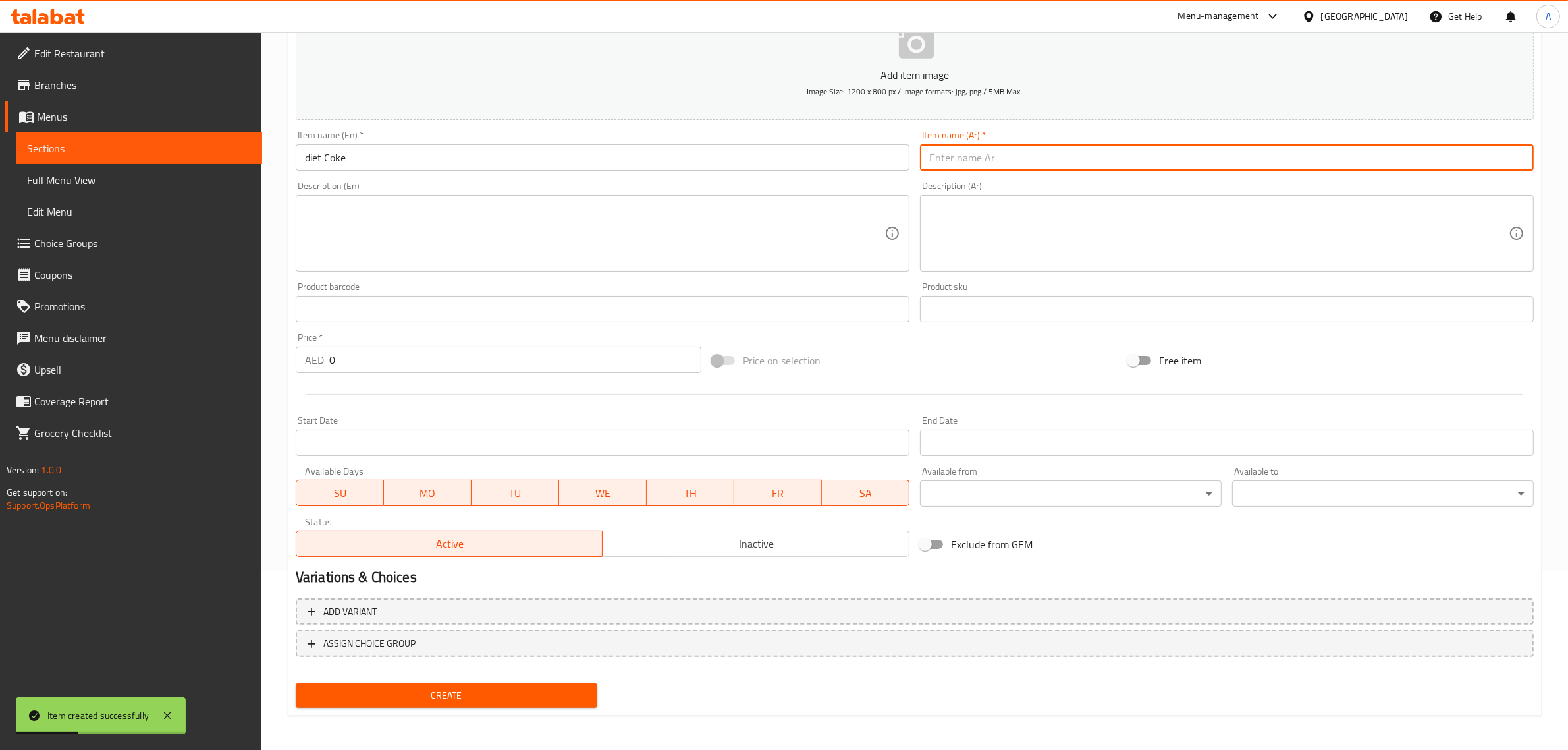
click at [1009, 156] on input "text" at bounding box center [1226, 157] width 614 height 27
type input "كوك دايت"
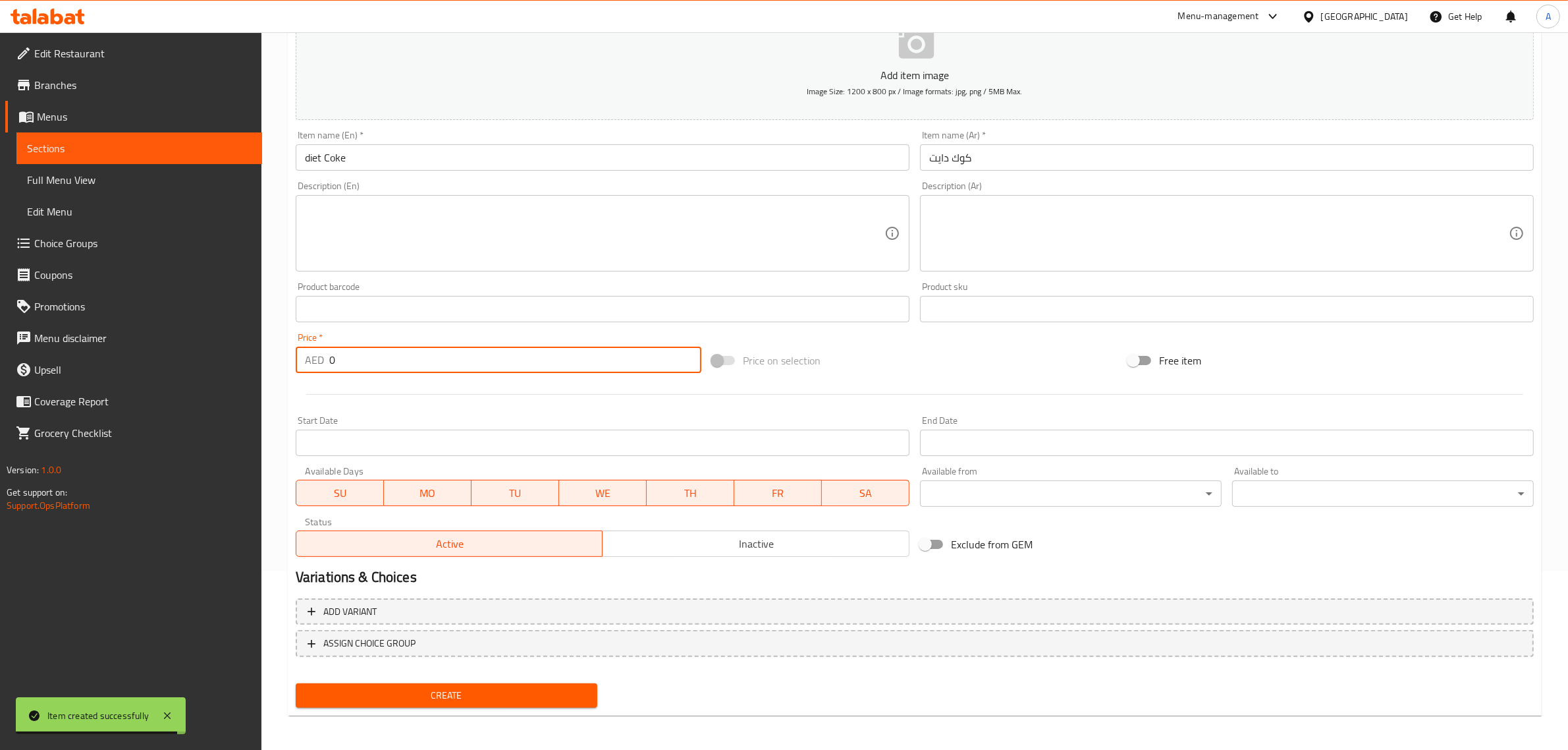
click at [419, 365] on input "0" at bounding box center [514, 360] width 372 height 27
type input "18"
click at [495, 687] on span "Create" at bounding box center [446, 695] width 281 height 17
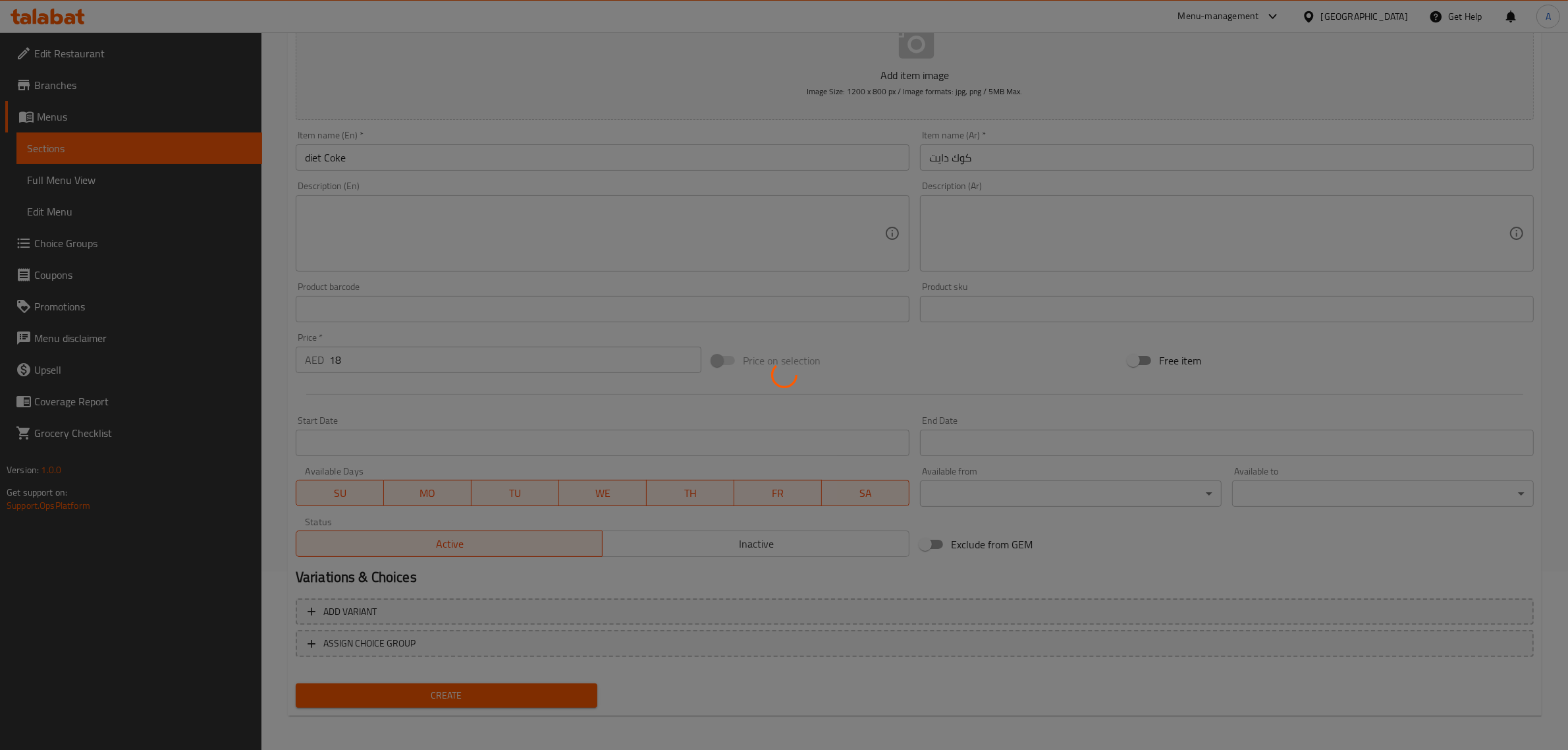
type input "0"
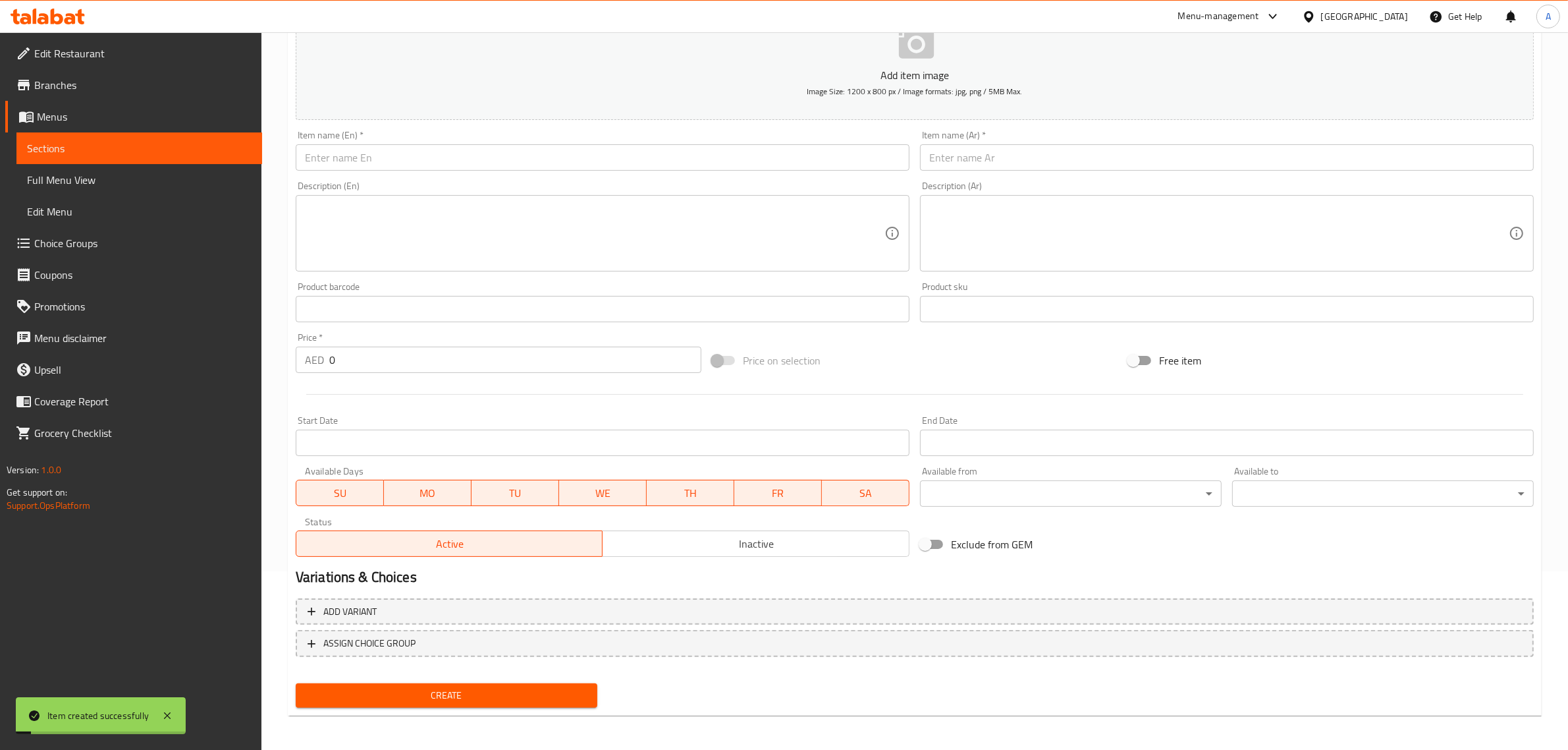
click at [666, 149] on input "text" at bounding box center [602, 157] width 614 height 27
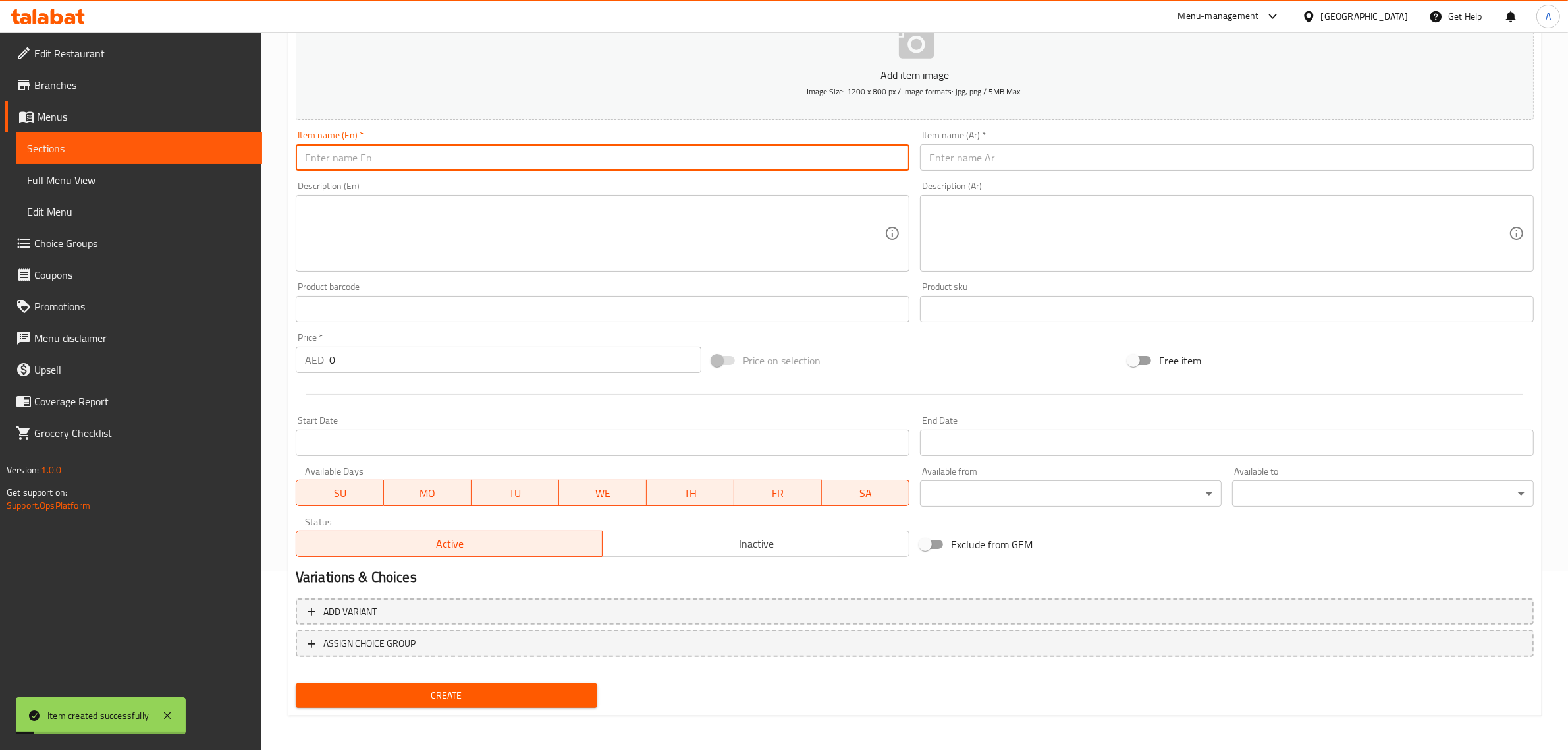
paste input "Sprite"
type input "Sprite"
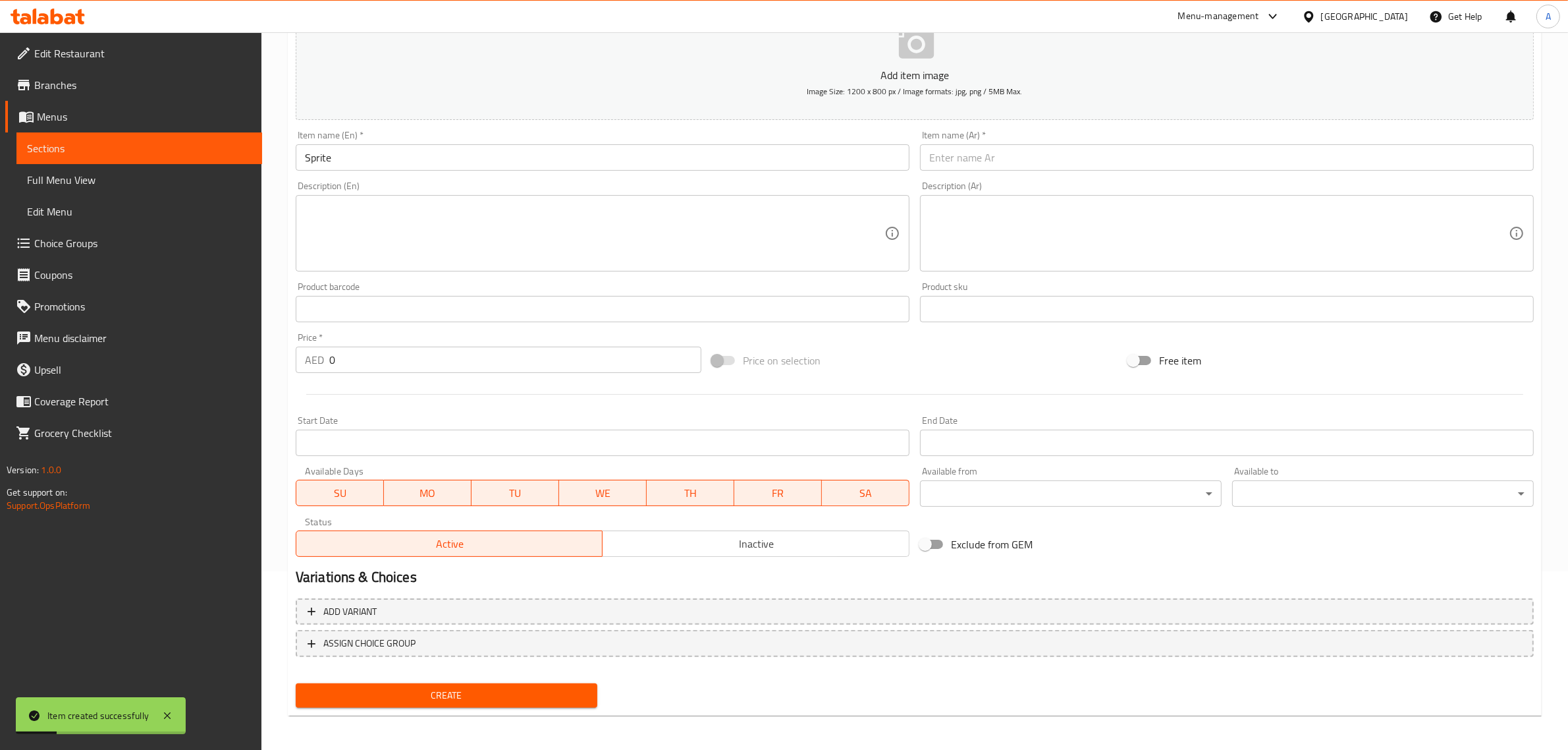
drag, startPoint x: 1042, startPoint y: 137, endPoint x: 1024, endPoint y: 173, distance: 40.2
click at [1042, 137] on div "Item name (Ar)   * Item name (Ar) *" at bounding box center [1226, 150] width 614 height 40
click at [1022, 173] on div "Item name (Ar)   * Item name (Ar) *" at bounding box center [1227, 150] width 625 height 51
click at [1001, 168] on input "text" at bounding box center [1226, 157] width 614 height 27
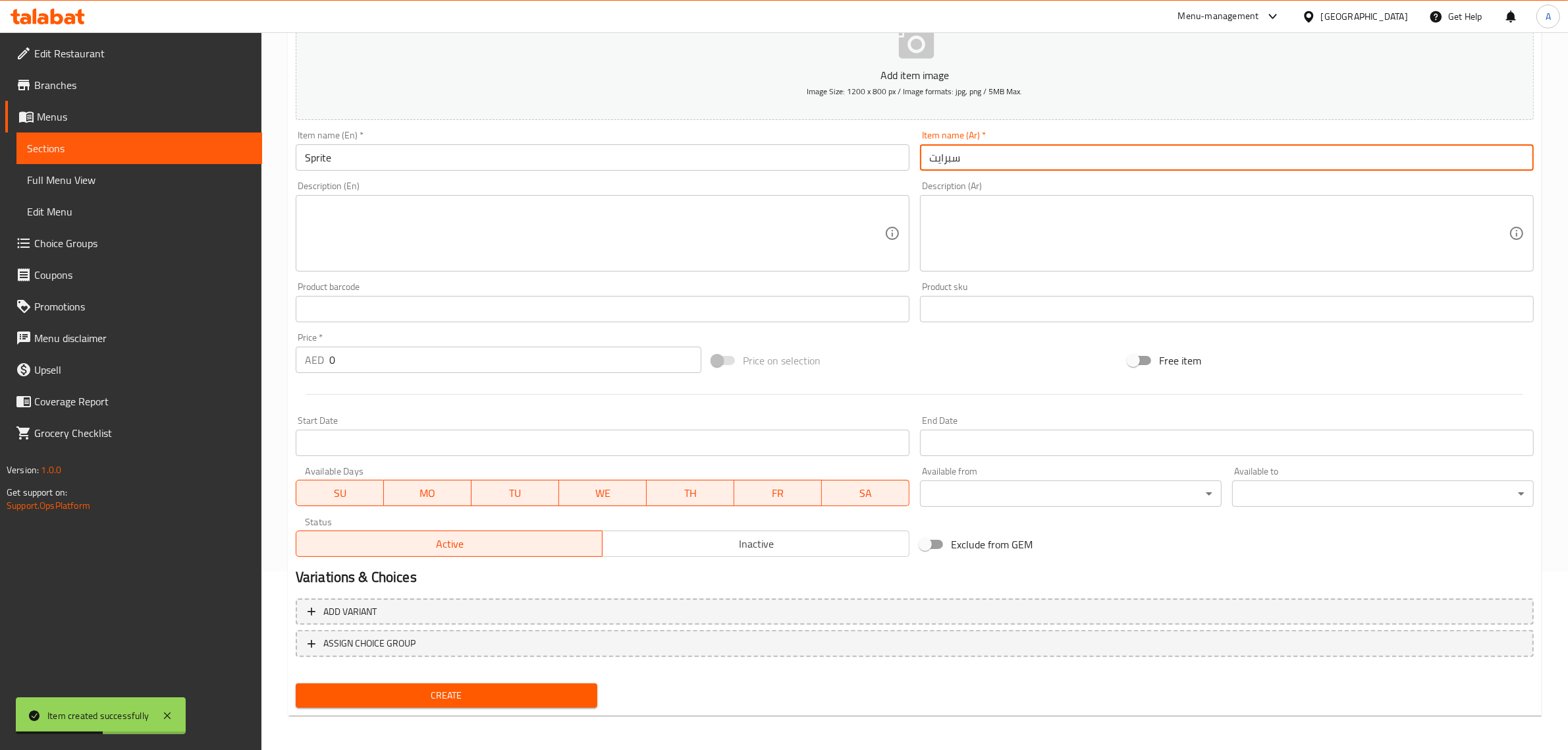
type input "سبرايت"
click at [515, 348] on input "0" at bounding box center [514, 360] width 372 height 27
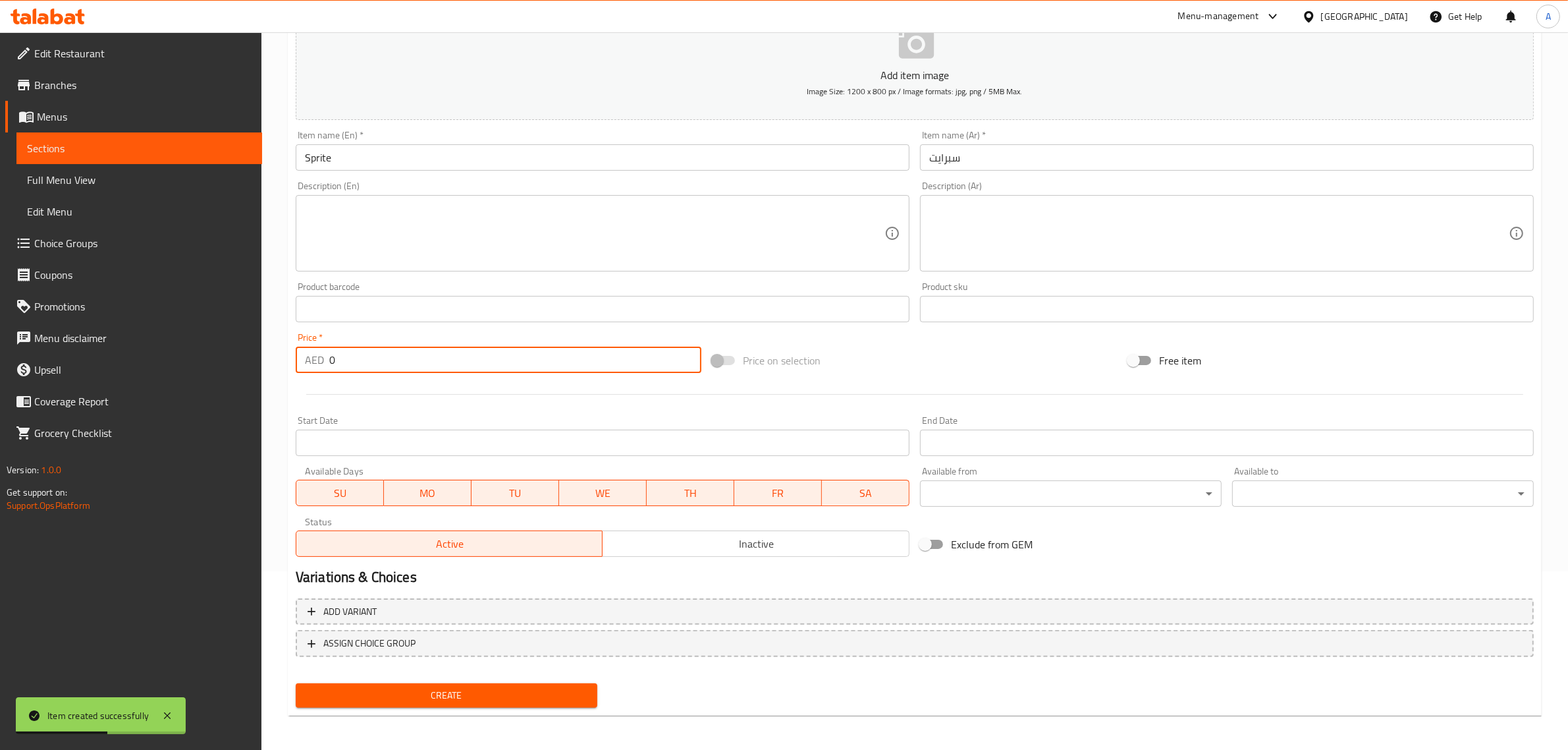
click at [515, 348] on input "0" at bounding box center [514, 360] width 372 height 27
type input "18"
click at [537, 702] on button "Create" at bounding box center [446, 694] width 302 height 24
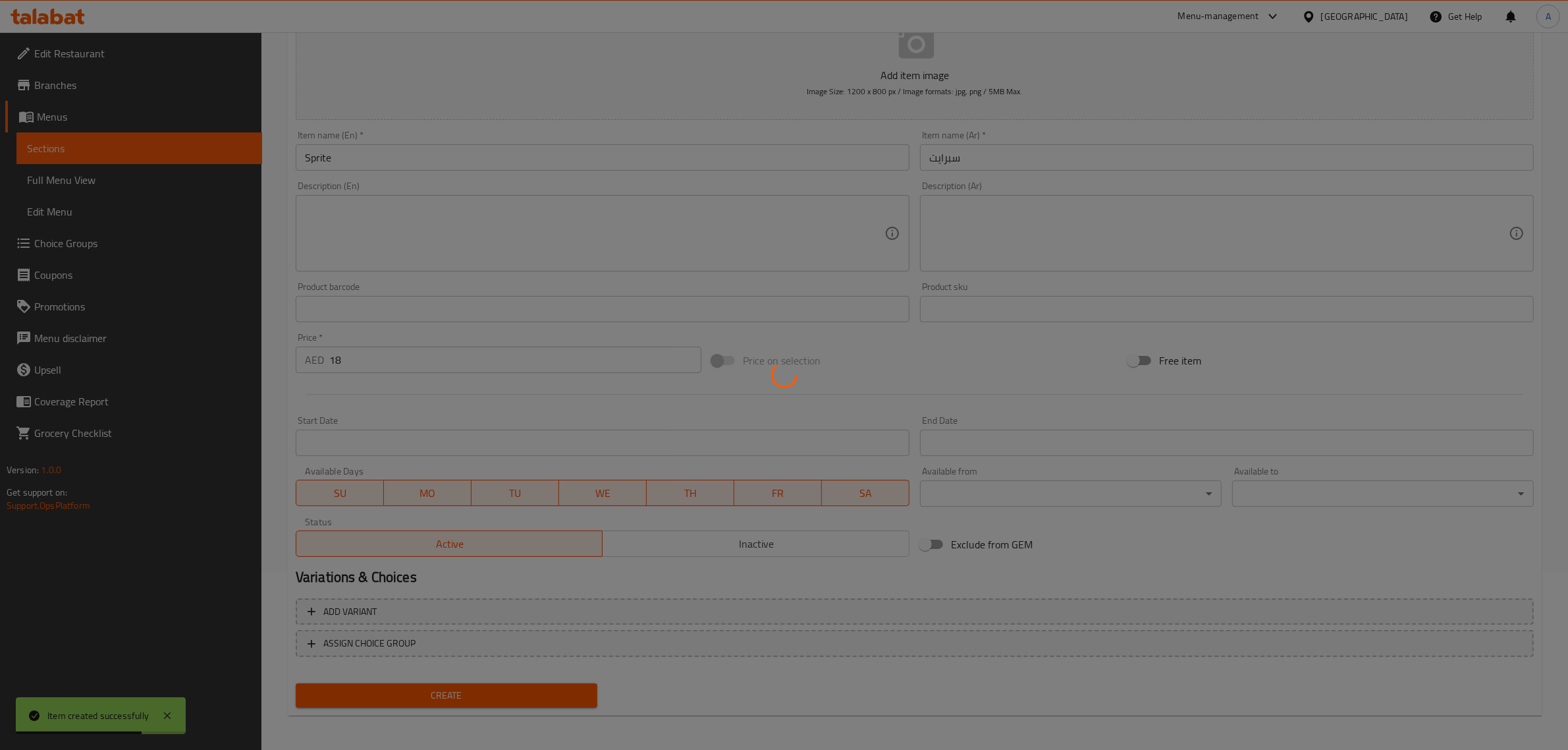
type input "0"
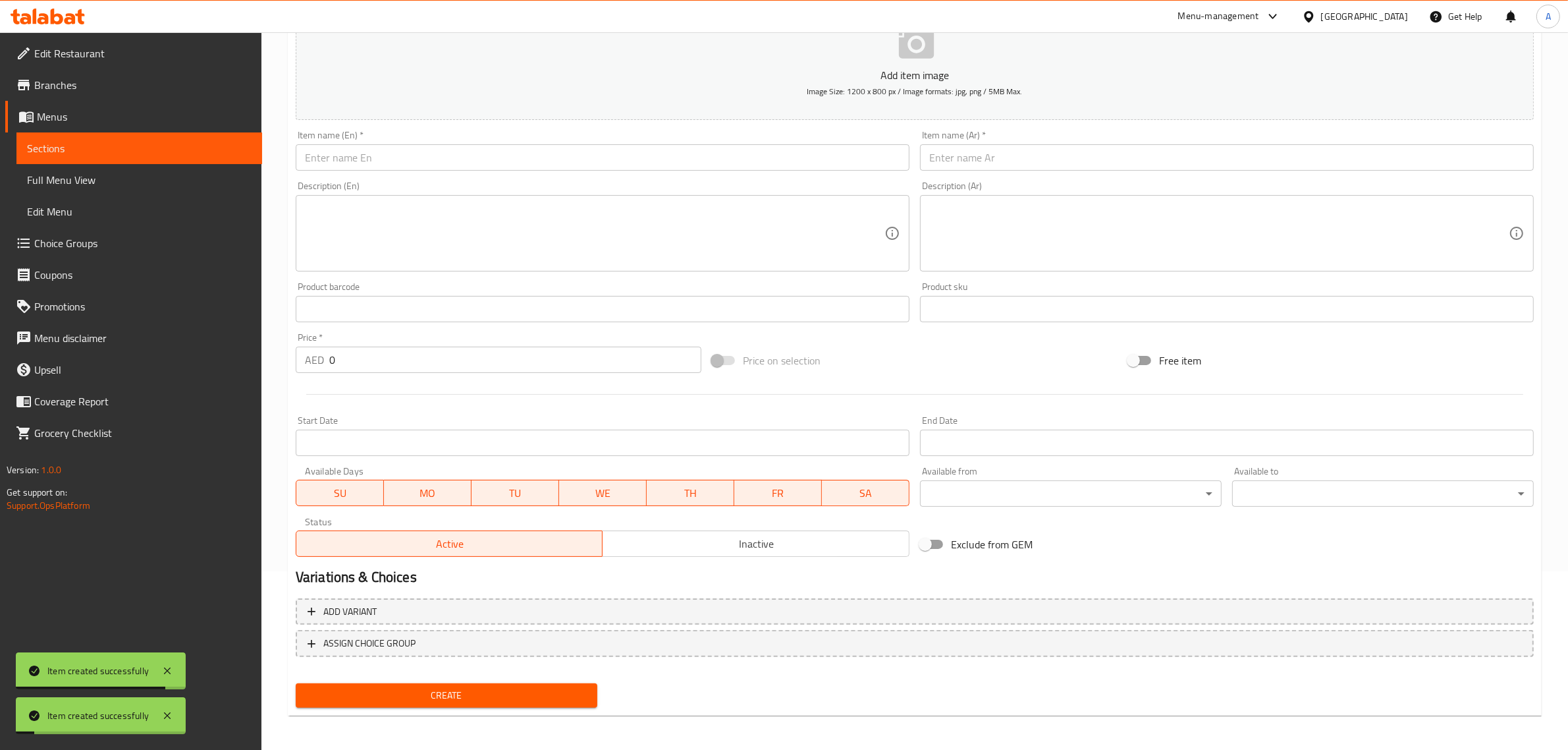
click at [520, 163] on input "text" at bounding box center [602, 157] width 614 height 27
paste input "diet Sprite"
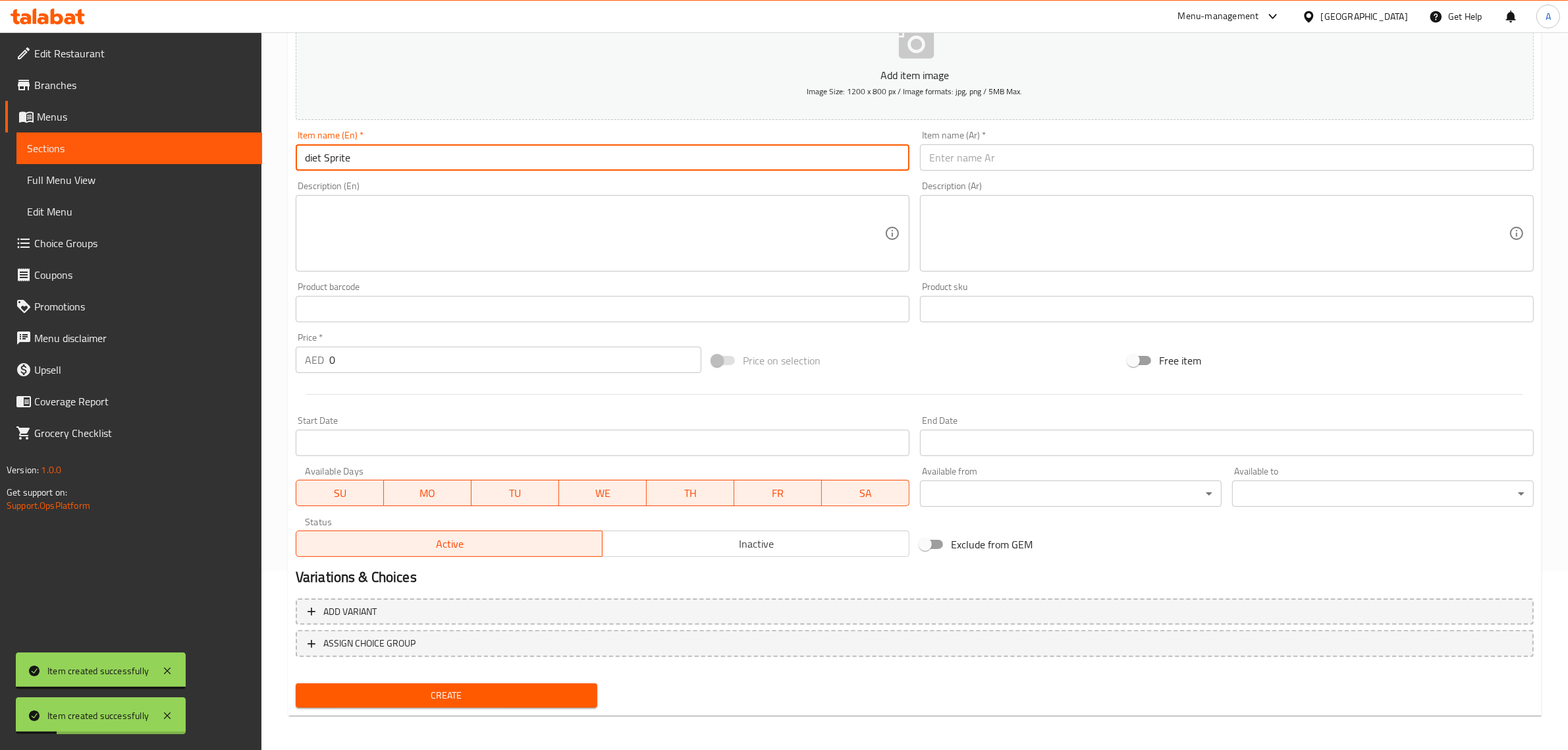
type input "diet Sprite"
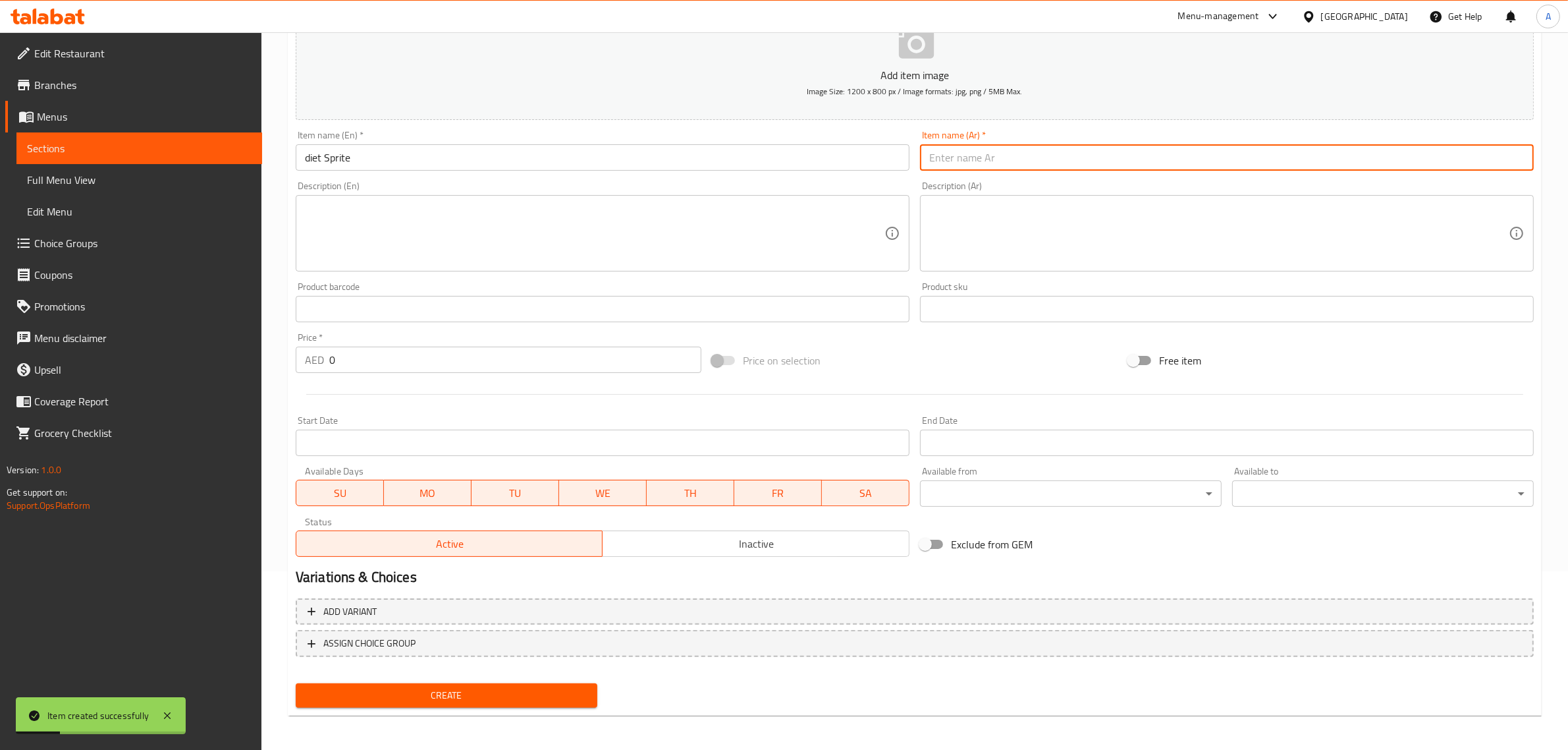
click at [1035, 153] on input "text" at bounding box center [1226, 157] width 614 height 27
type input "دايت سبرايت"
click at [465, 372] on input "0" at bounding box center [514, 360] width 372 height 27
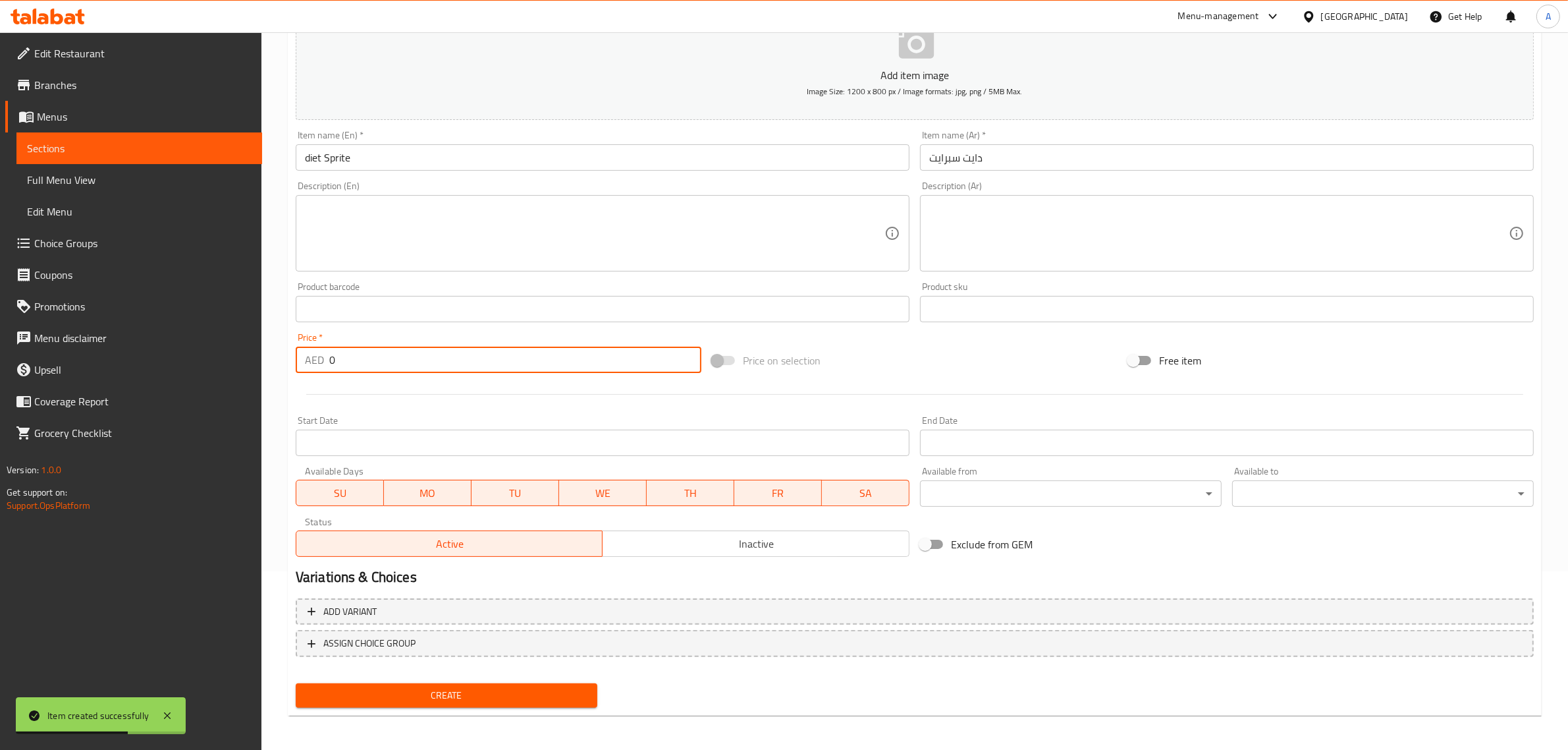
click at [465, 372] on input "0" at bounding box center [514, 360] width 372 height 27
type input "18"
click at [505, 689] on span "Create" at bounding box center [446, 695] width 281 height 17
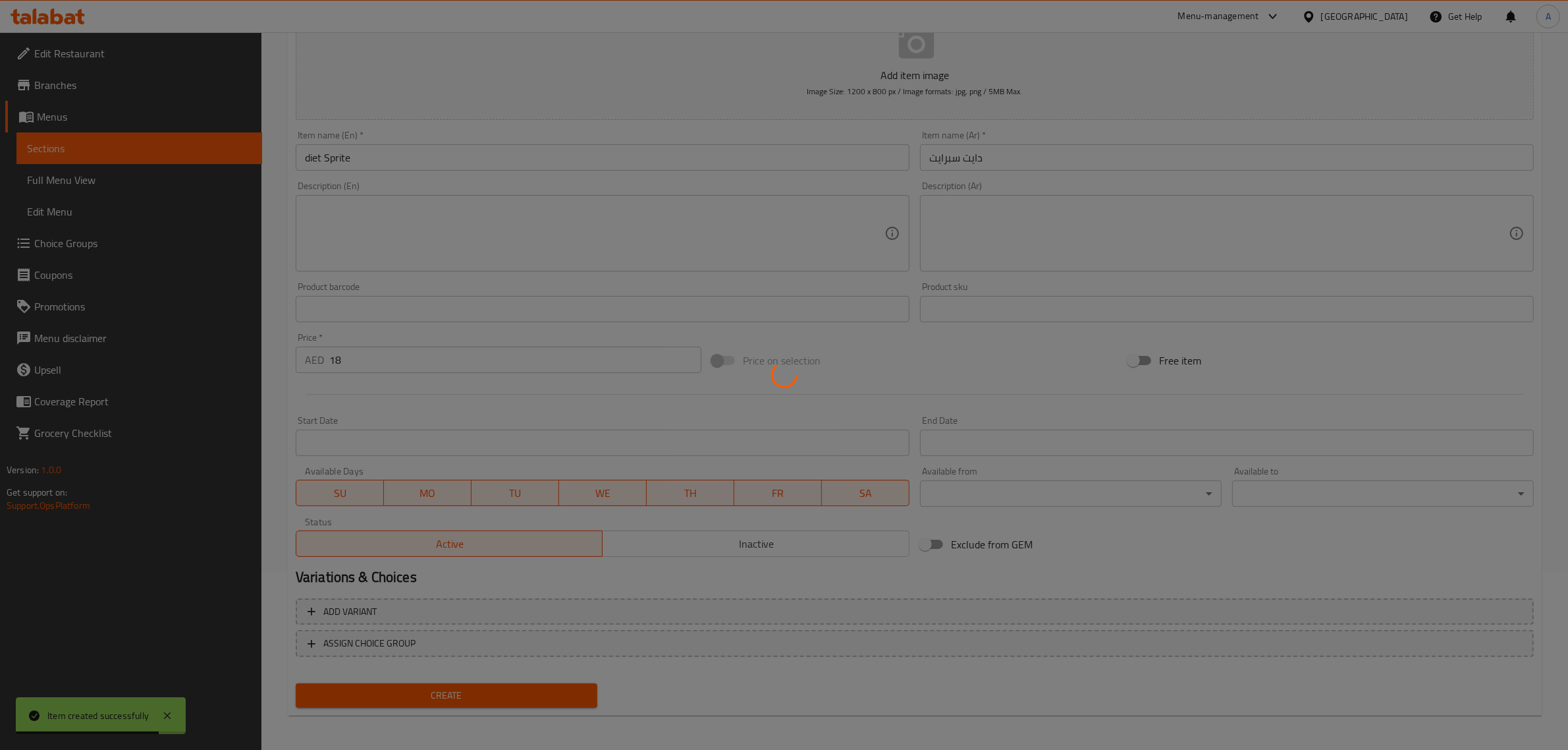
type input "0"
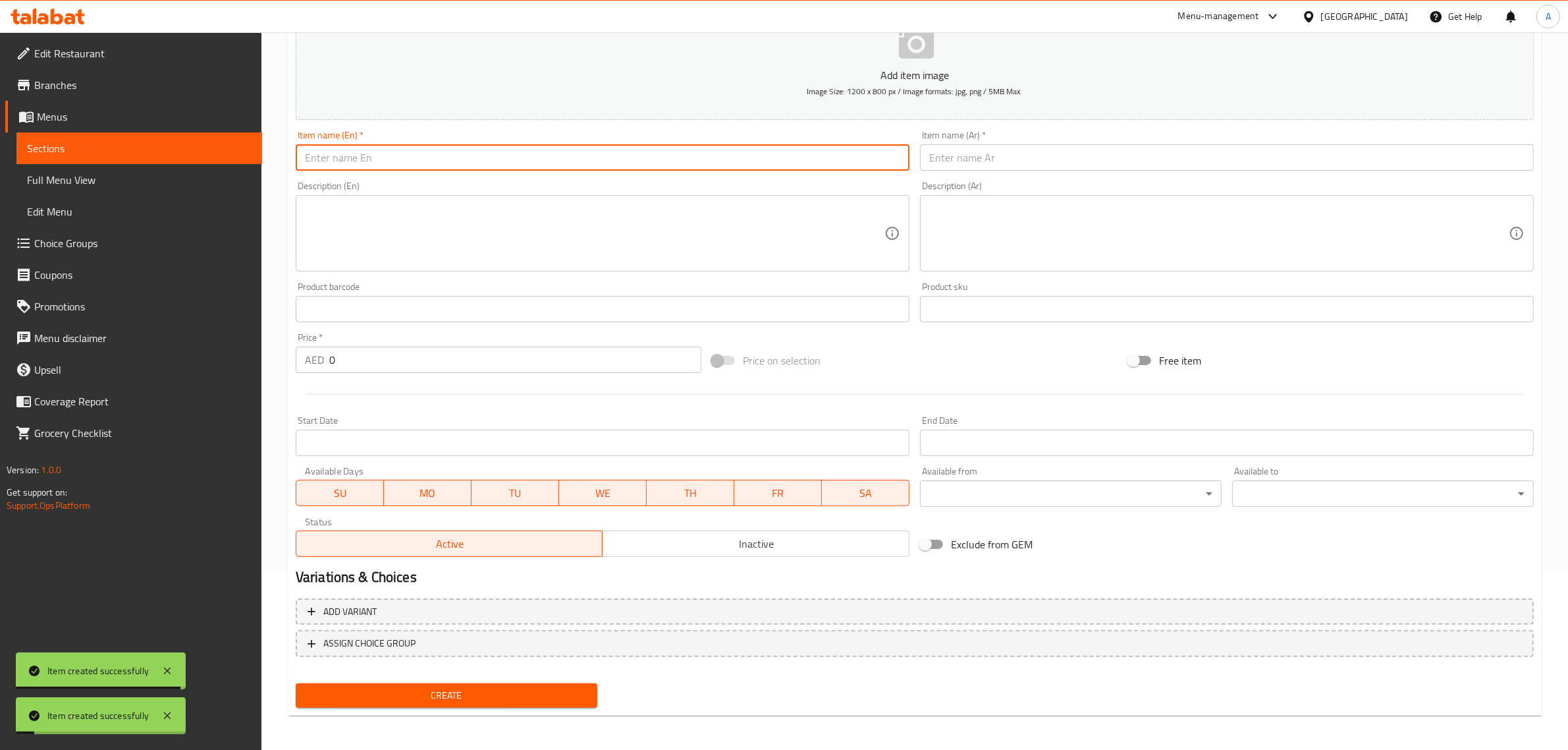
click at [505, 168] on input "text" at bounding box center [602, 157] width 614 height 27
paste input "Fanta Orange"
type input "Fanta Orange"
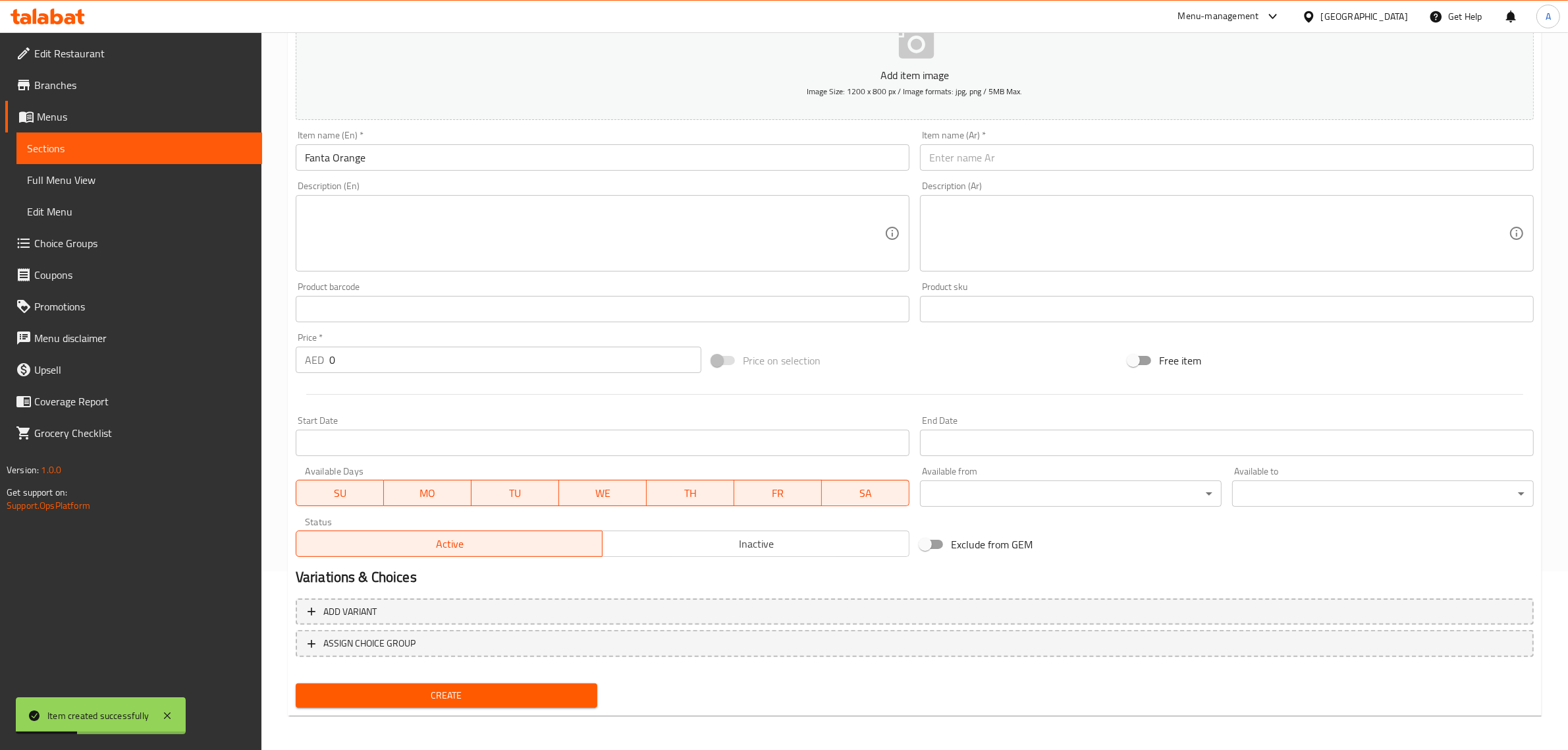
click at [984, 153] on input "text" at bounding box center [1226, 157] width 614 height 27
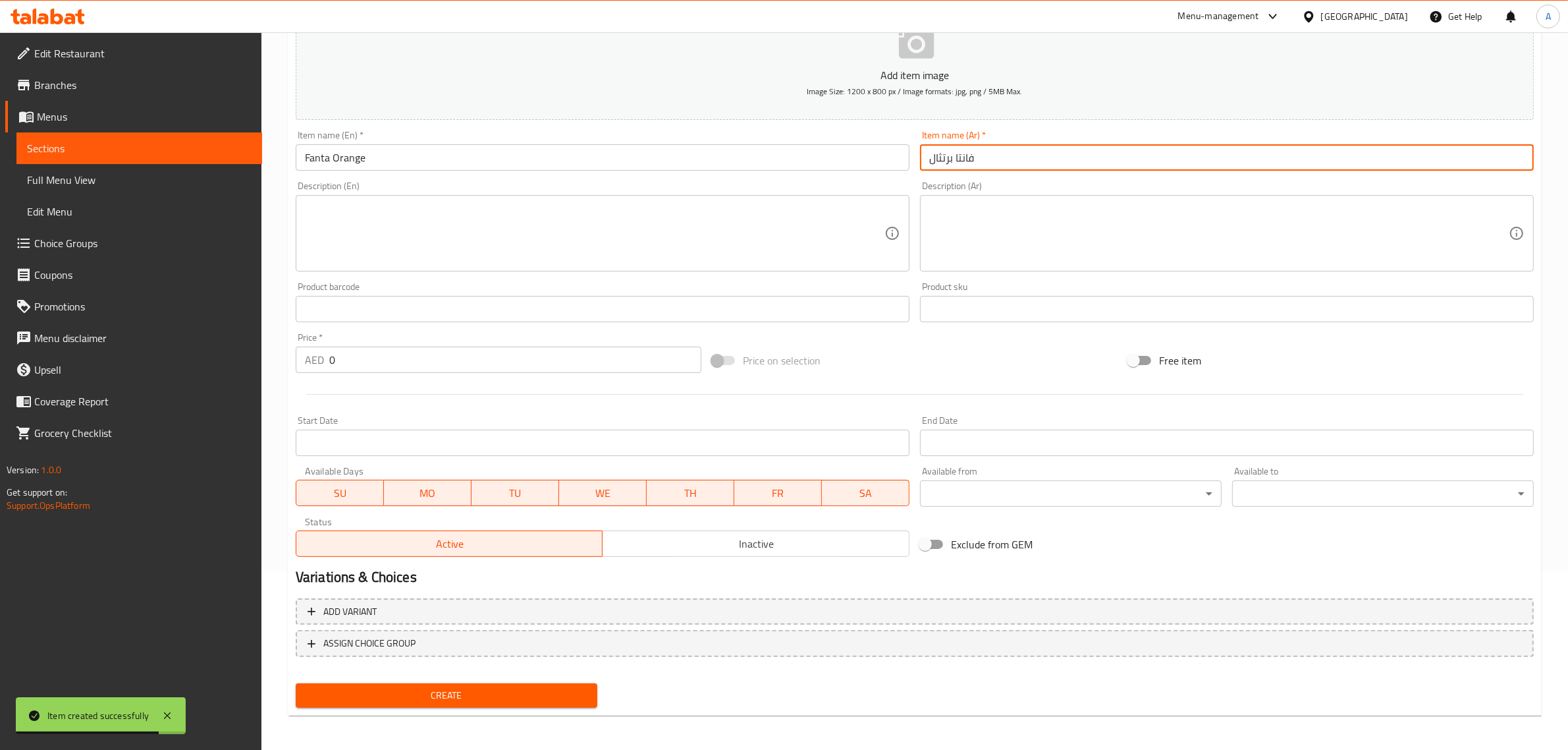
click at [950, 153] on input "فانتا برتثال" at bounding box center [1226, 157] width 614 height 27
type input "فانتا برتقال"
click at [382, 351] on input "0" at bounding box center [514, 360] width 372 height 27
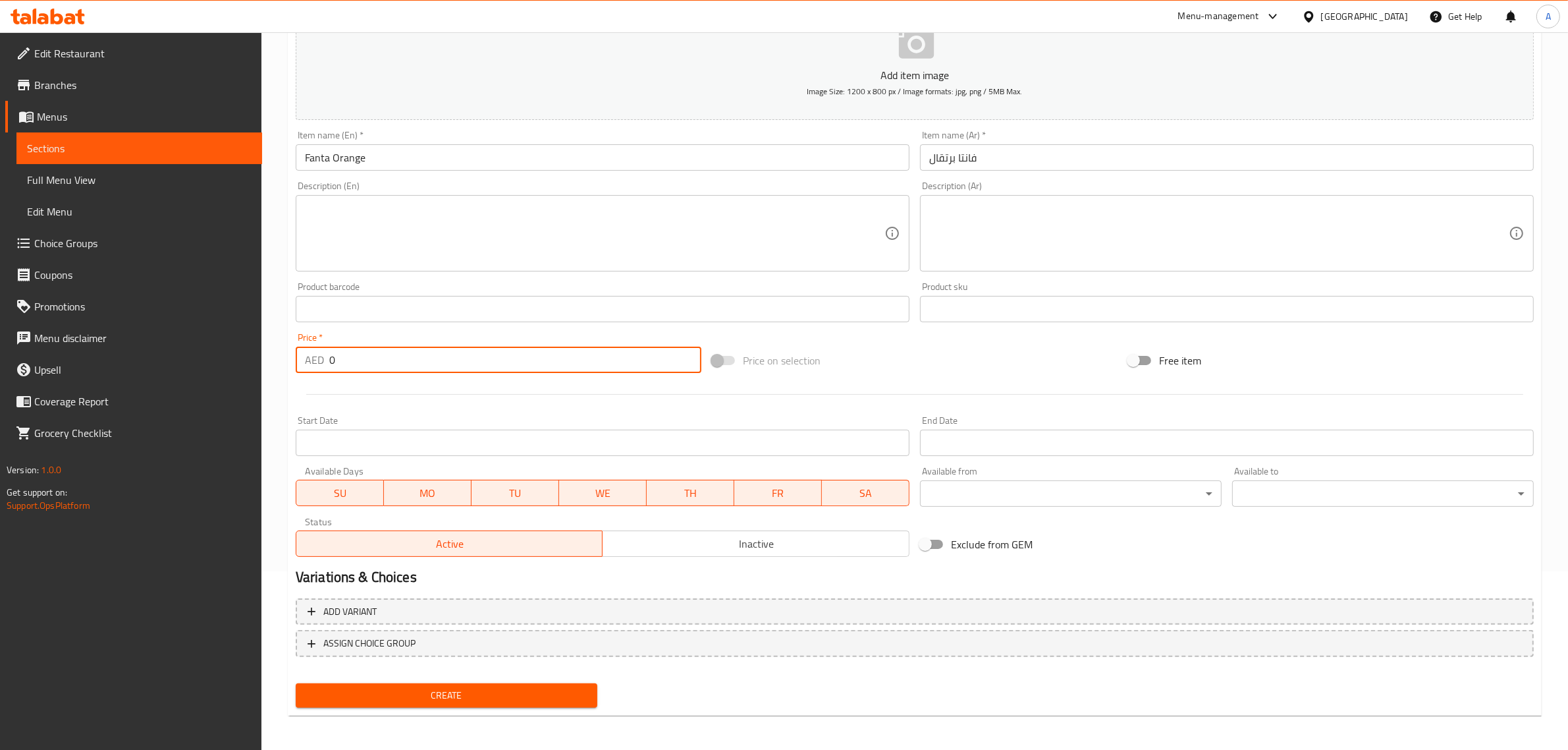
click at [382, 351] on input "0" at bounding box center [514, 360] width 372 height 27
type input "18"
click at [495, 687] on span "Create" at bounding box center [446, 695] width 281 height 17
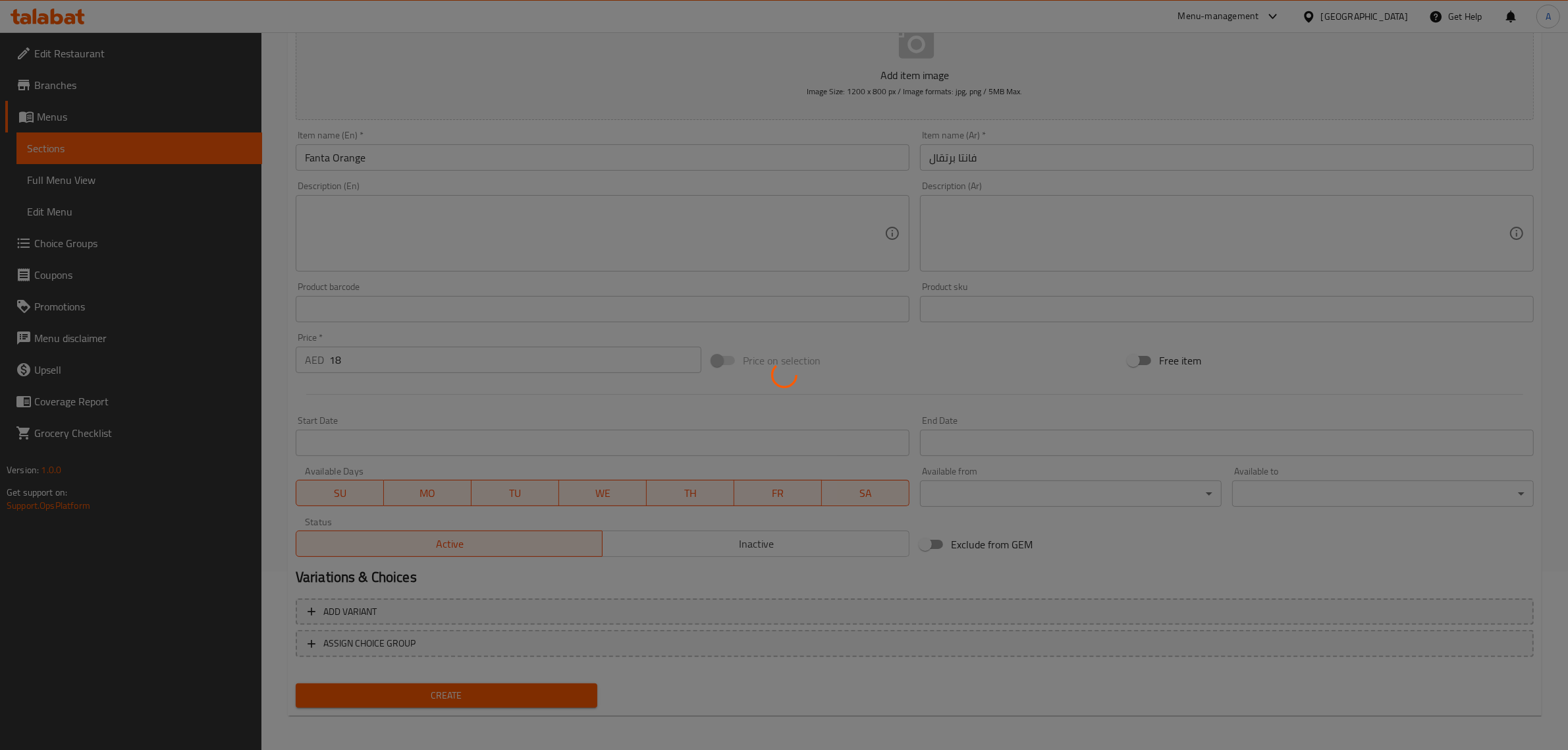
type input "0"
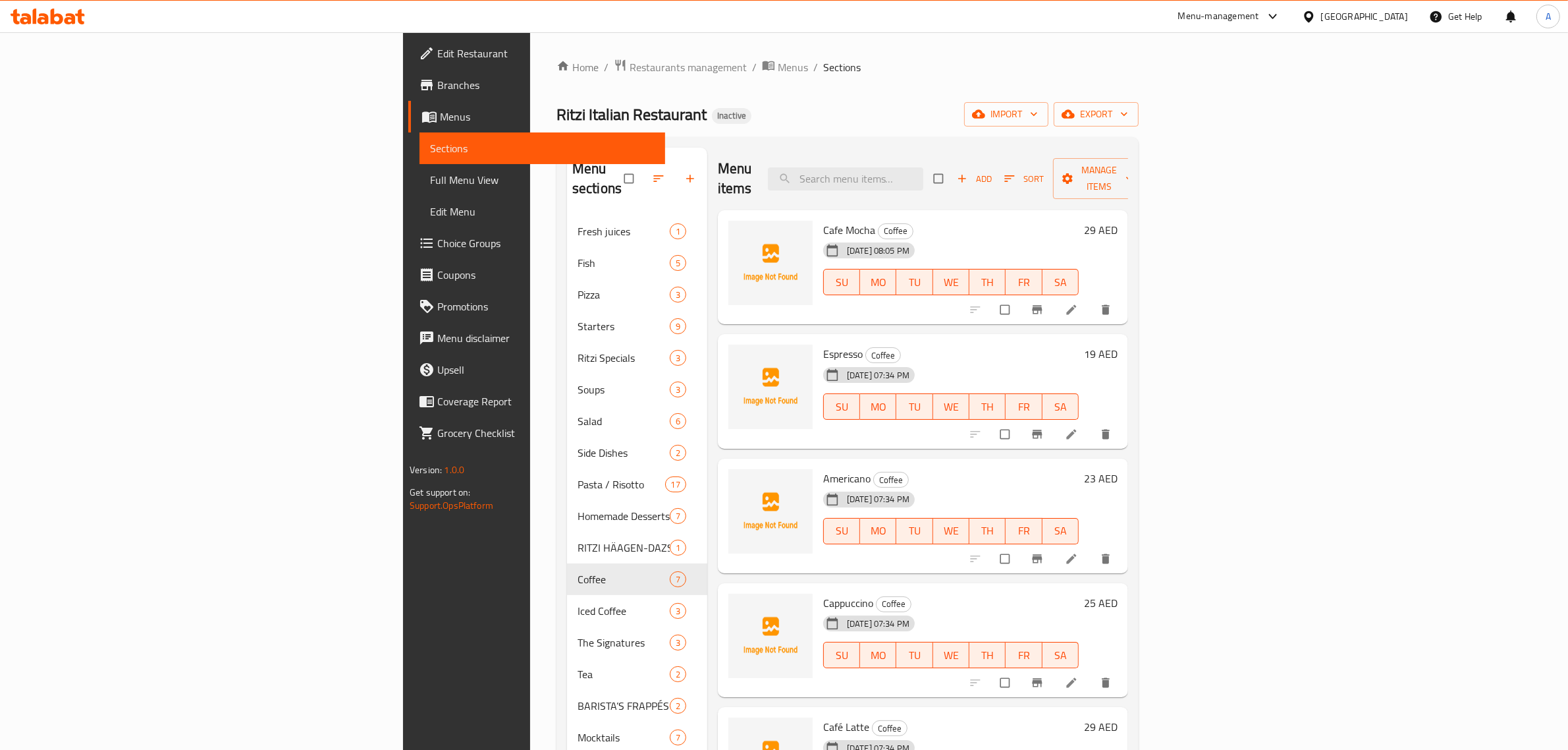
click at [437, 248] on span "Choice Groups" at bounding box center [546, 243] width 217 height 16
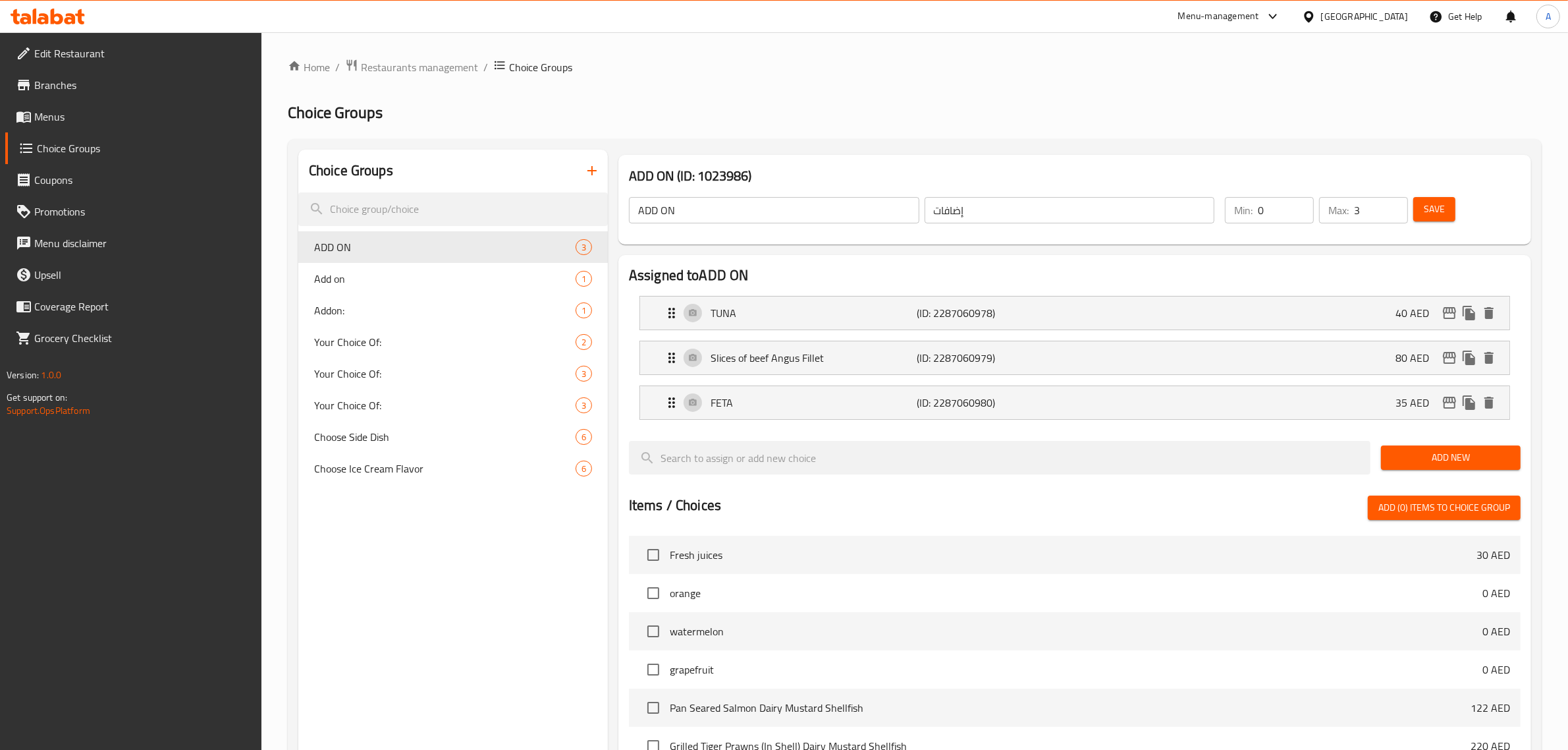
click at [596, 167] on icon "button" at bounding box center [591, 170] width 16 height 16
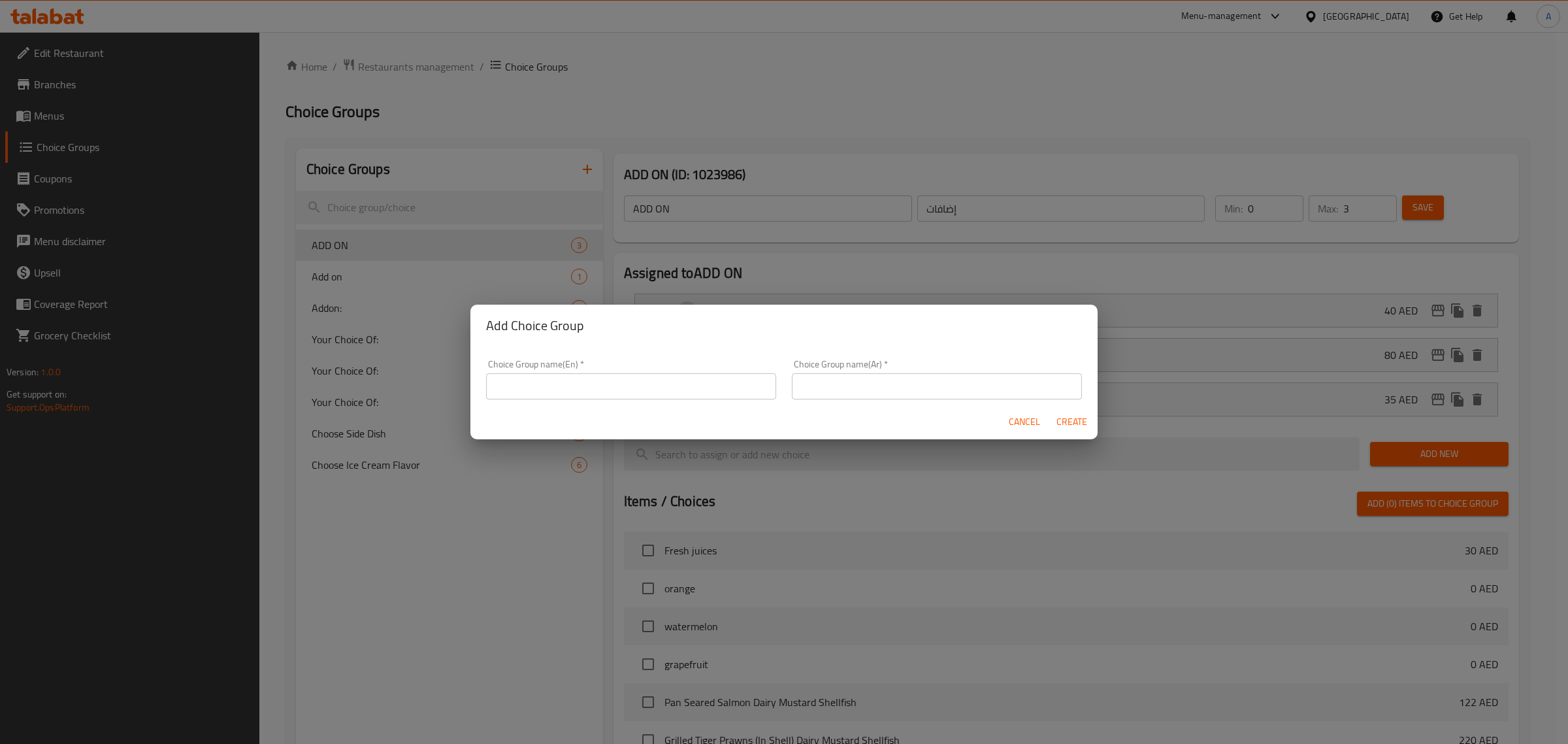
click at [583, 368] on div "Choice Group name(En)   * Choice Group name(En) *" at bounding box center [630, 379] width 290 height 39
click at [583, 382] on input "text" at bounding box center [630, 386] width 290 height 26
type input "Your Choice Of:"
click at [885, 390] on input "text" at bounding box center [936, 386] width 290 height 26
type input "اختيارك من:"
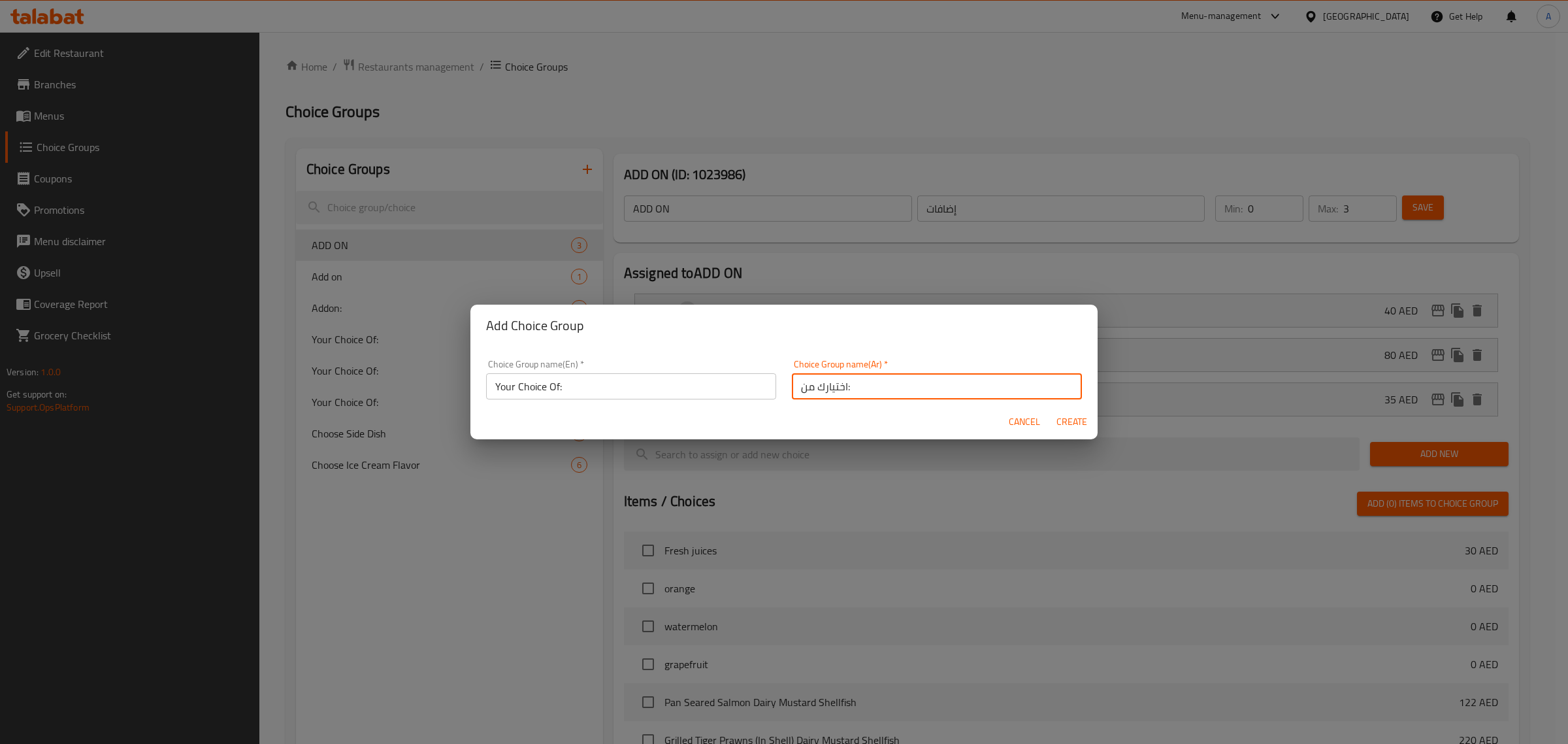
click at [1083, 419] on span "Create" at bounding box center [1072, 422] width 31 height 16
type input "Your Choice Of:"
type input "اختيارك من:"
type input "0"
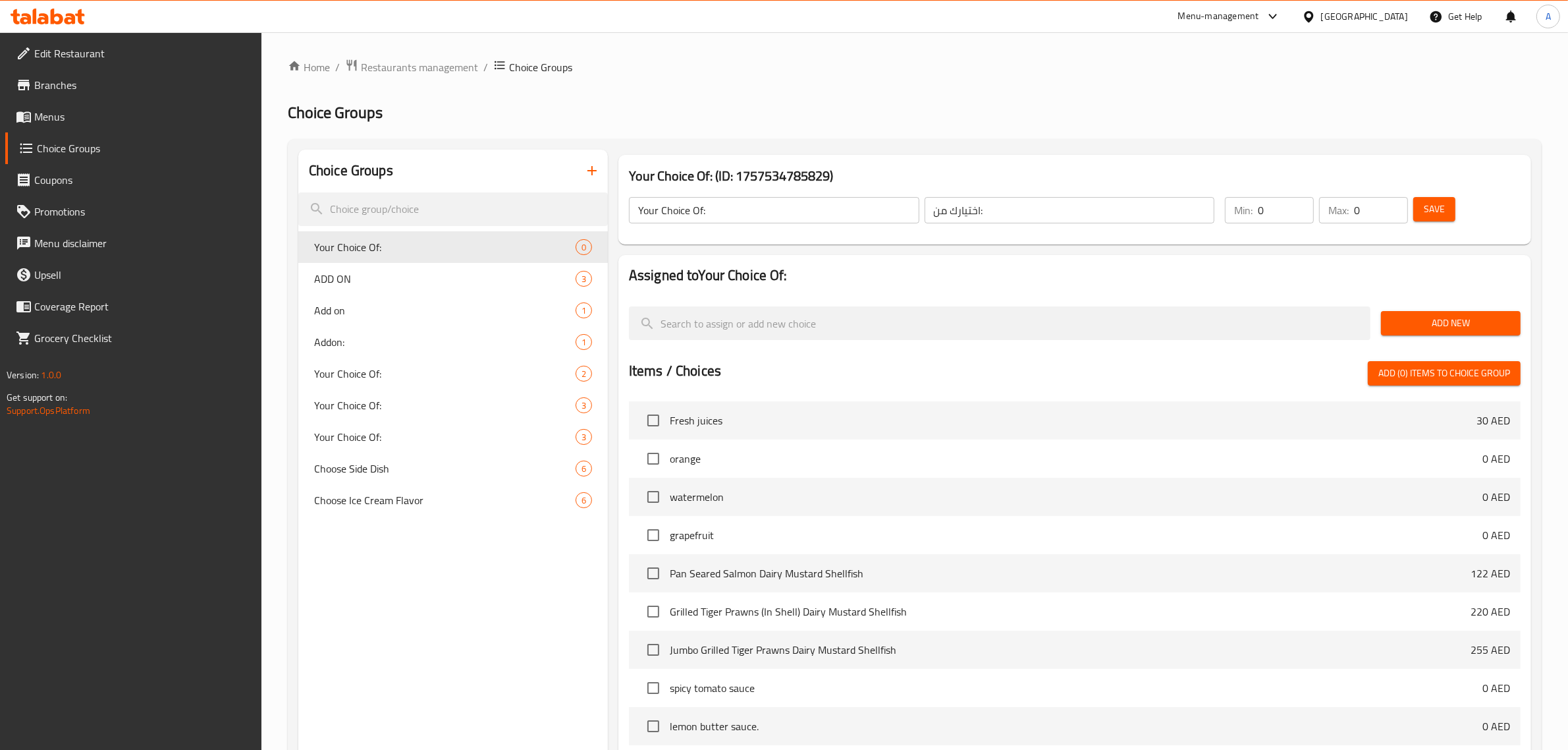
click at [1300, 199] on input "0" at bounding box center [1286, 210] width 56 height 27
type input "1"
click at [1304, 201] on input "1" at bounding box center [1286, 210] width 56 height 27
type input "1"
click at [1392, 203] on input "1" at bounding box center [1380, 210] width 54 height 27
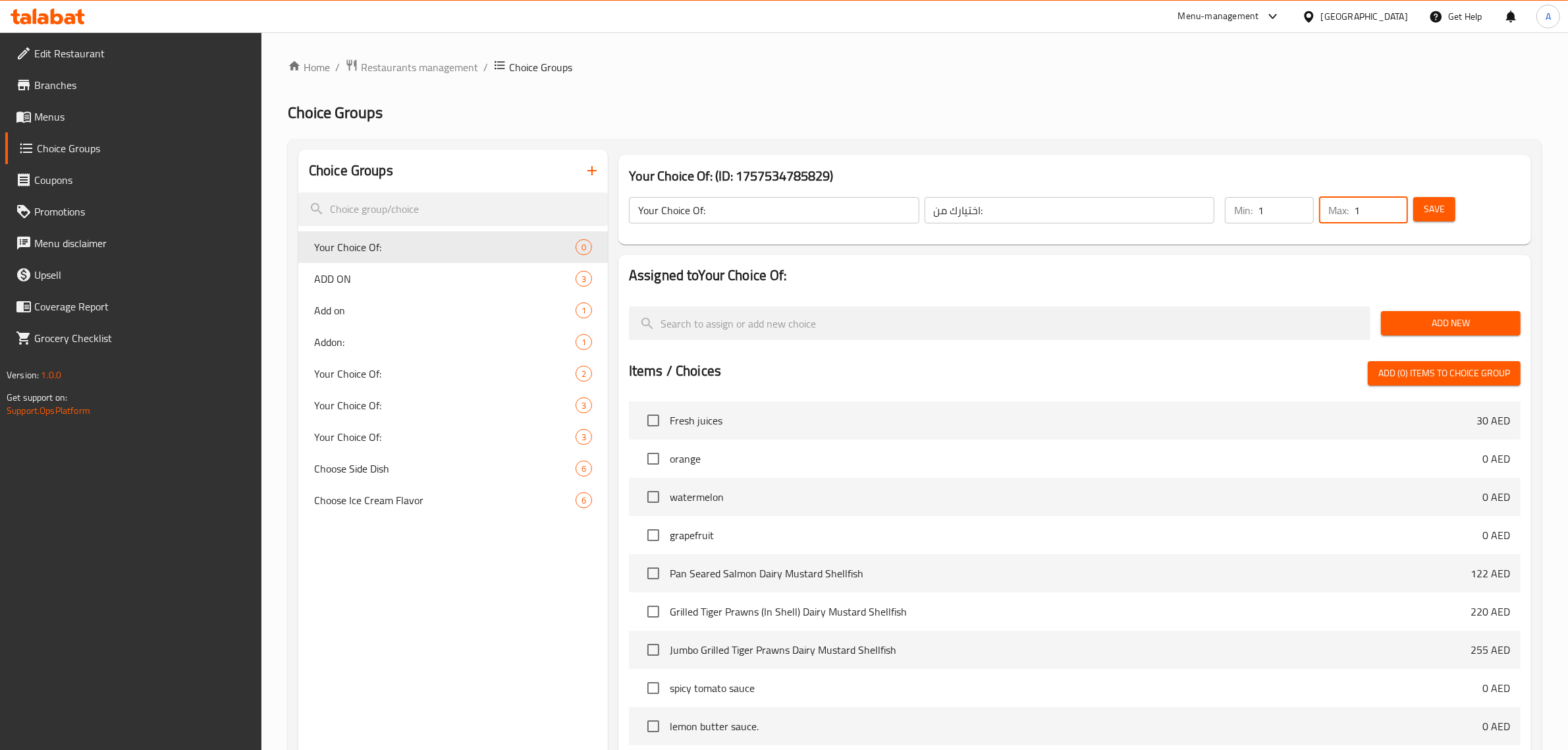
click at [1454, 320] on span "Add New" at bounding box center [1450, 323] width 118 height 17
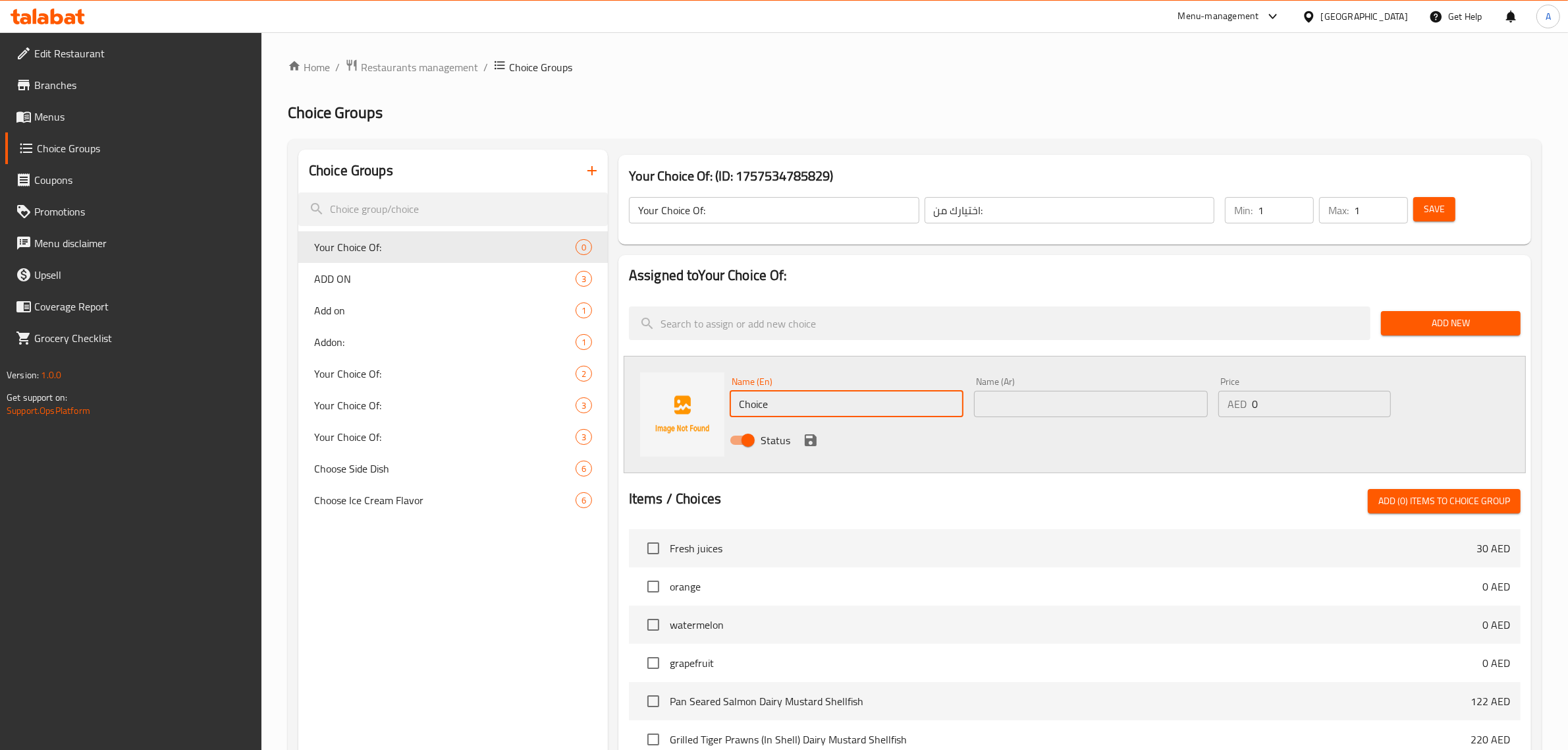
click at [788, 416] on input "Choice" at bounding box center [847, 404] width 234 height 27
paste input "Black tea"
type input "Black tea"
click at [812, 410] on input "Black tea" at bounding box center [847, 404] width 234 height 27
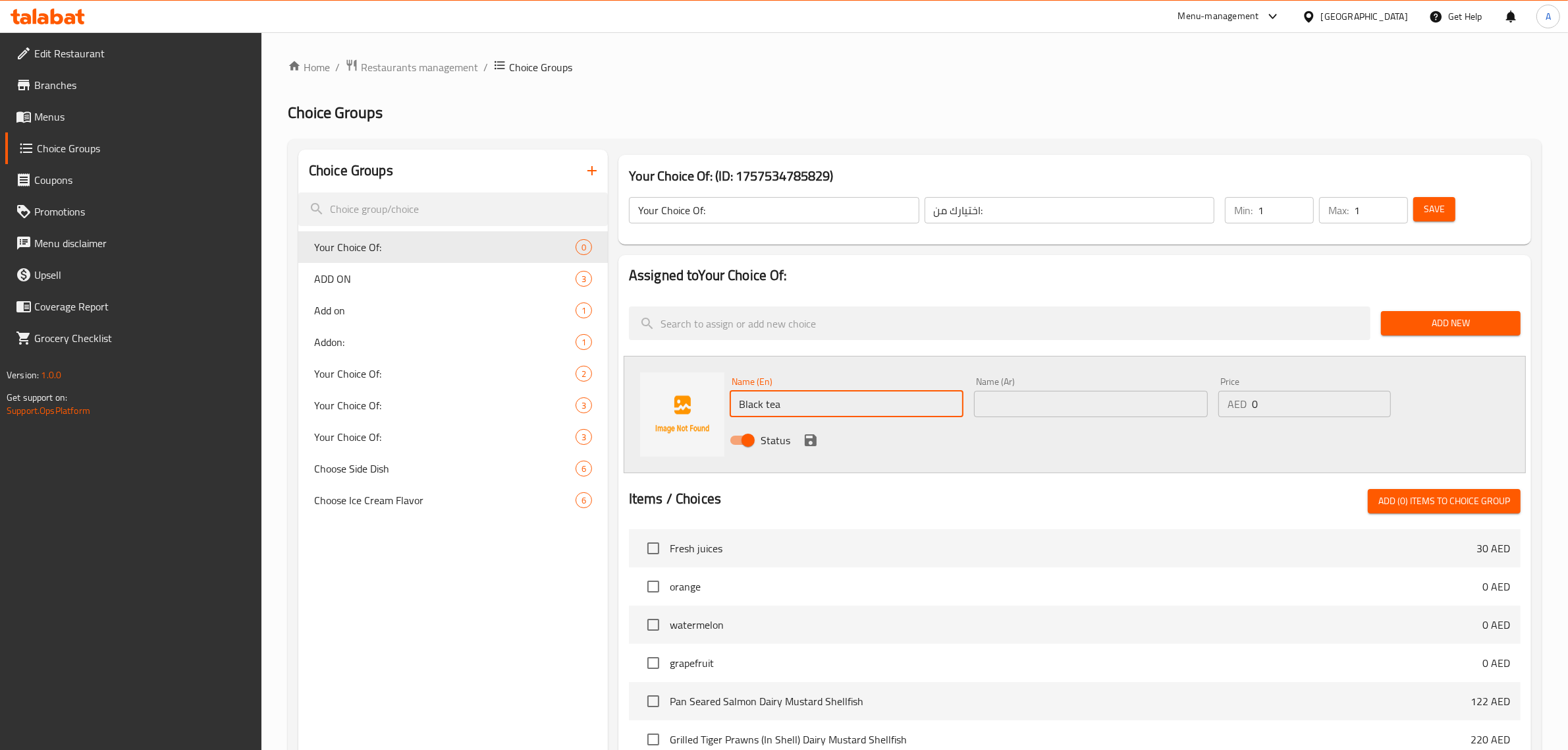
click at [812, 410] on input "Black tea" at bounding box center [847, 404] width 234 height 27
click at [1080, 409] on input "text" at bounding box center [1091, 404] width 234 height 27
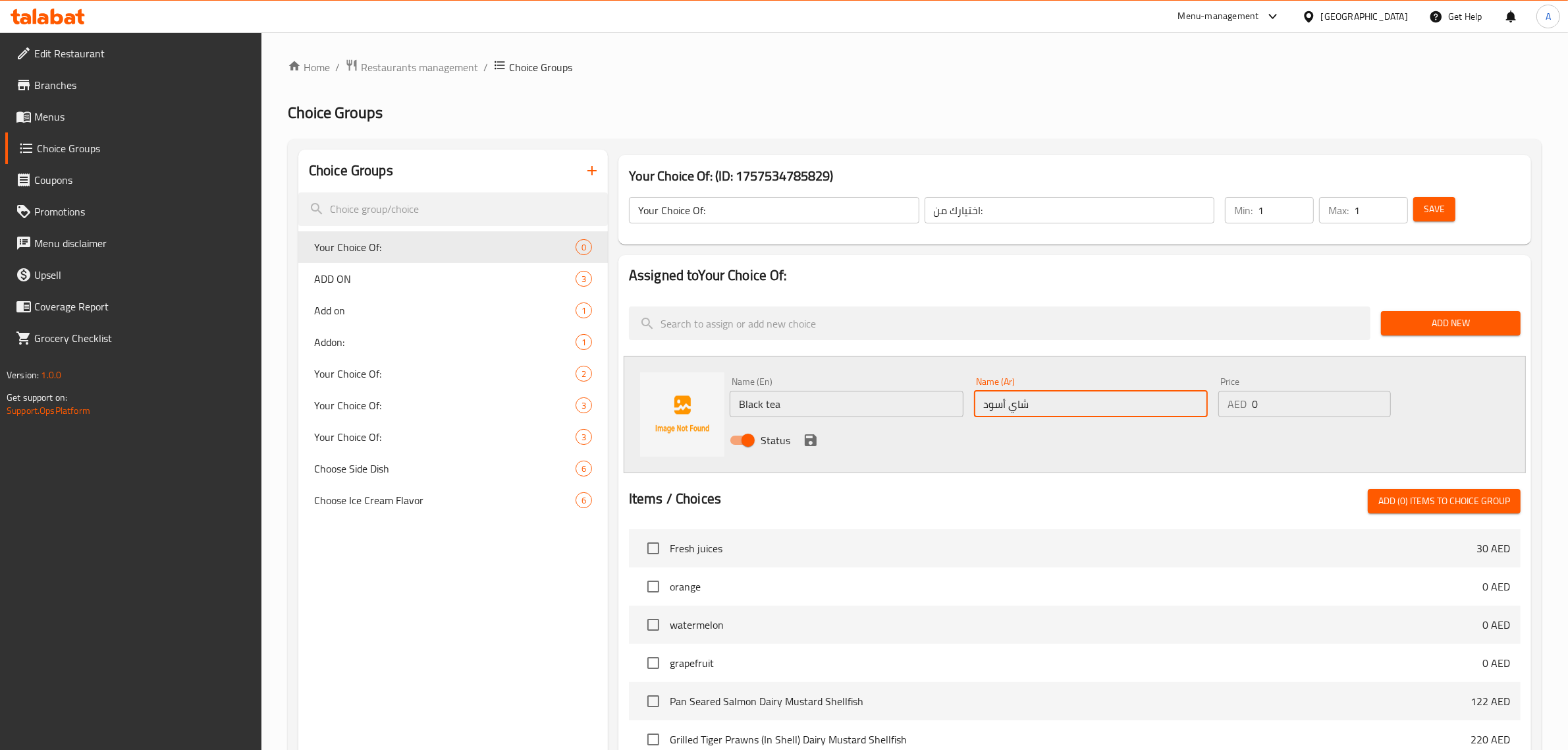
type input "شاي أسود"
click at [808, 445] on icon "save" at bounding box center [810, 439] width 16 height 16
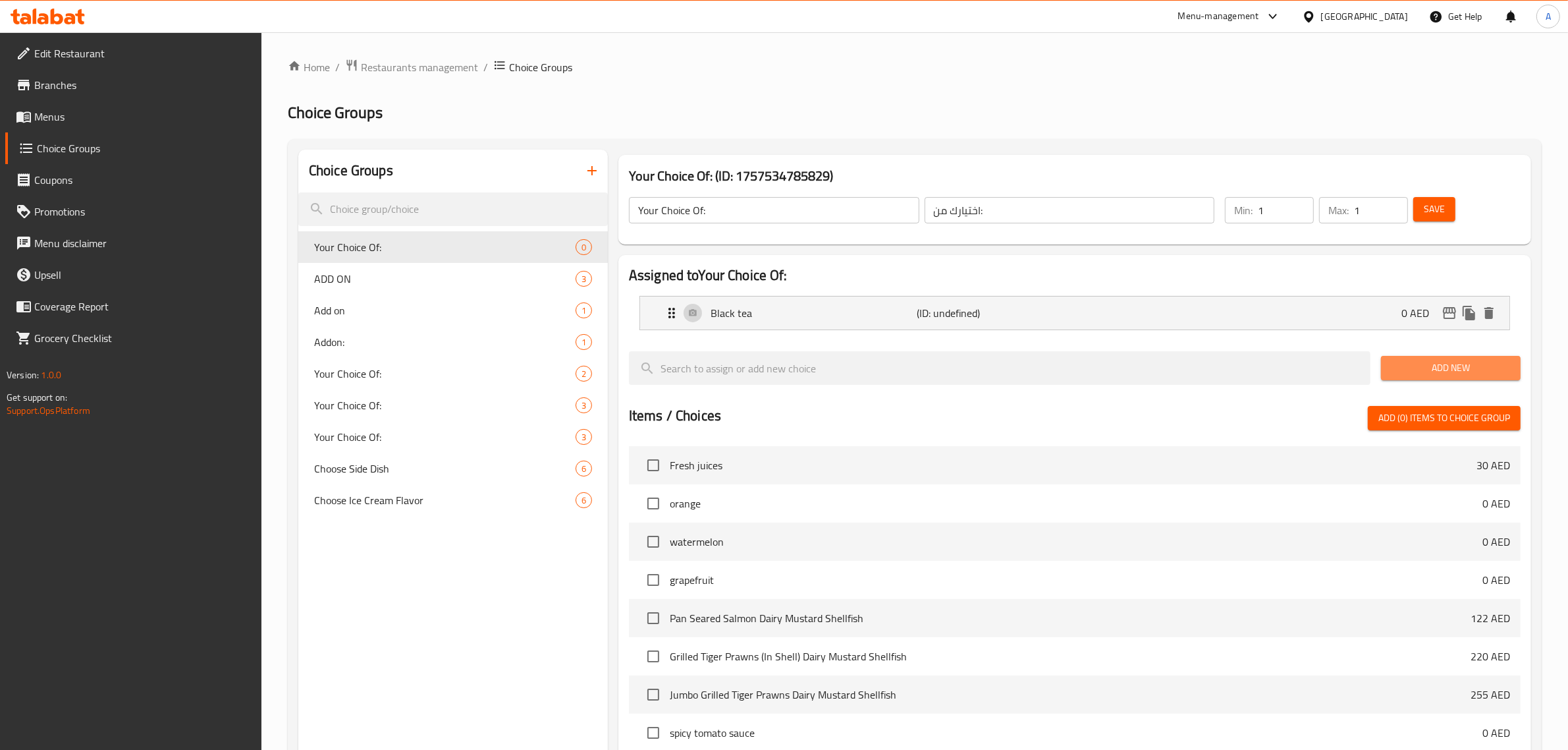
click at [1463, 358] on button "Add New" at bounding box center [1450, 367] width 140 height 24
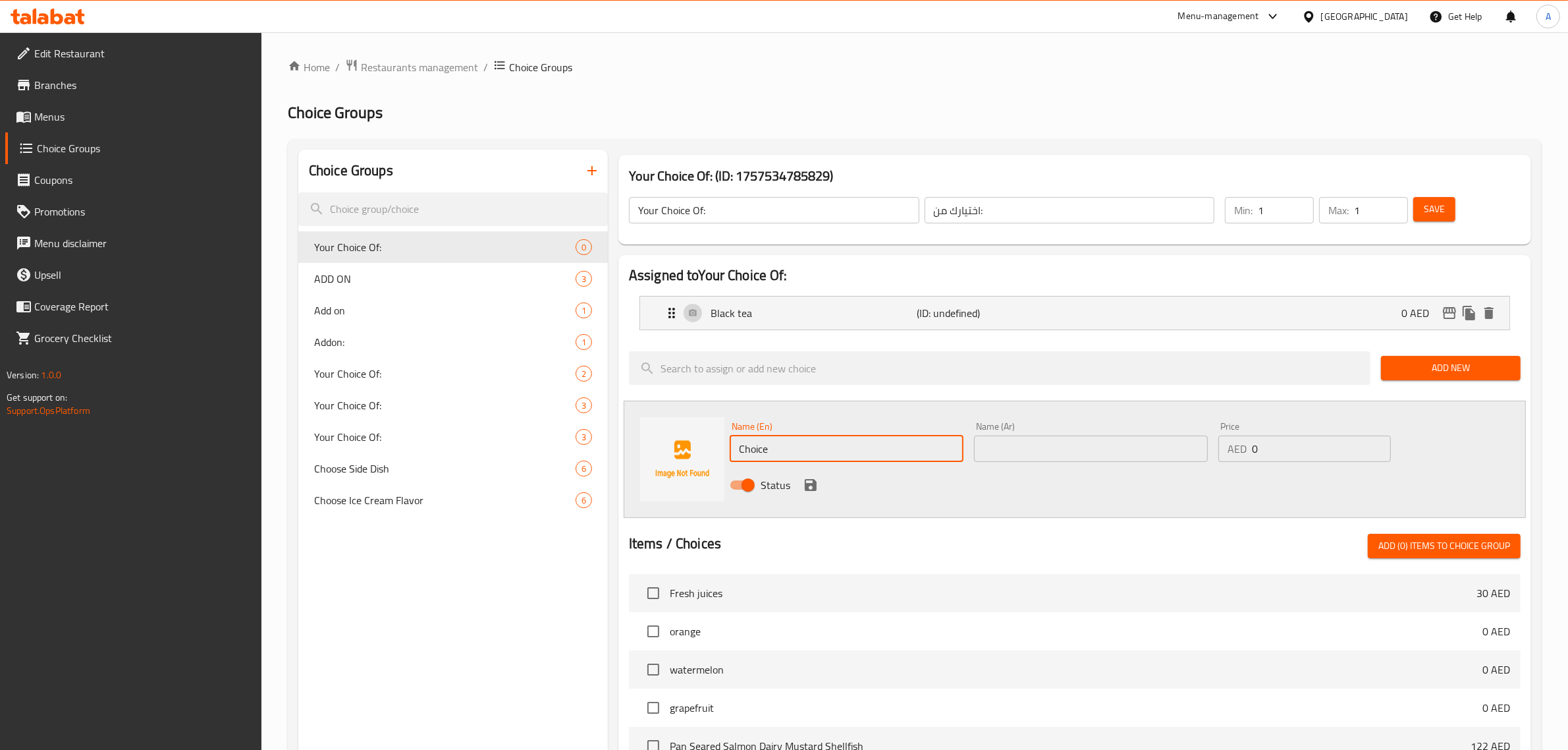
click at [807, 448] on input "Choice" at bounding box center [847, 448] width 234 height 27
paste input "[PERSON_NAME]"
click at [807, 448] on input "[PERSON_NAME]" at bounding box center [847, 448] width 234 height 27
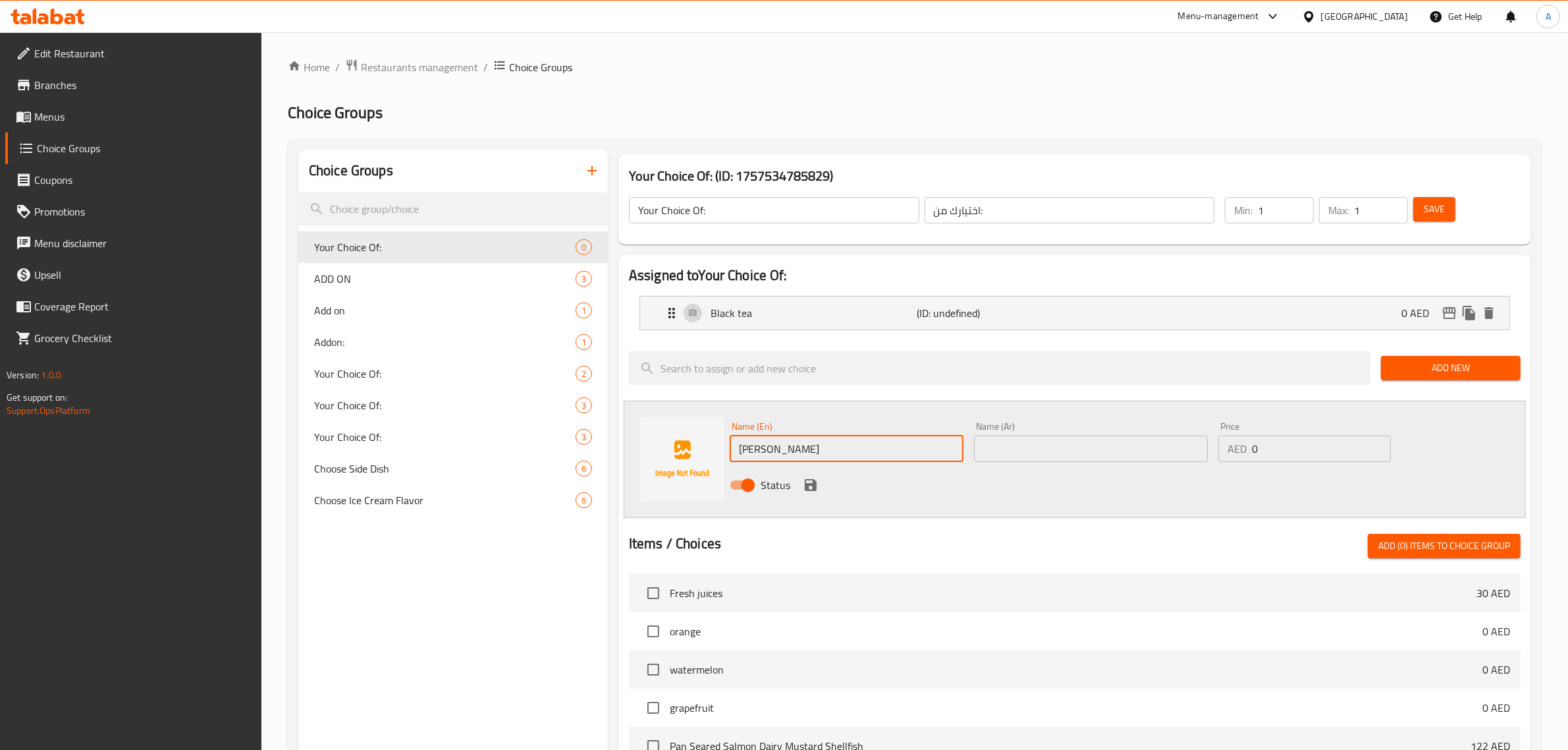
click at [807, 448] on input "[PERSON_NAME]" at bounding box center [847, 448] width 234 height 27
type input "[PERSON_NAME]"
click at [1004, 454] on input "text" at bounding box center [1091, 448] width 234 height 27
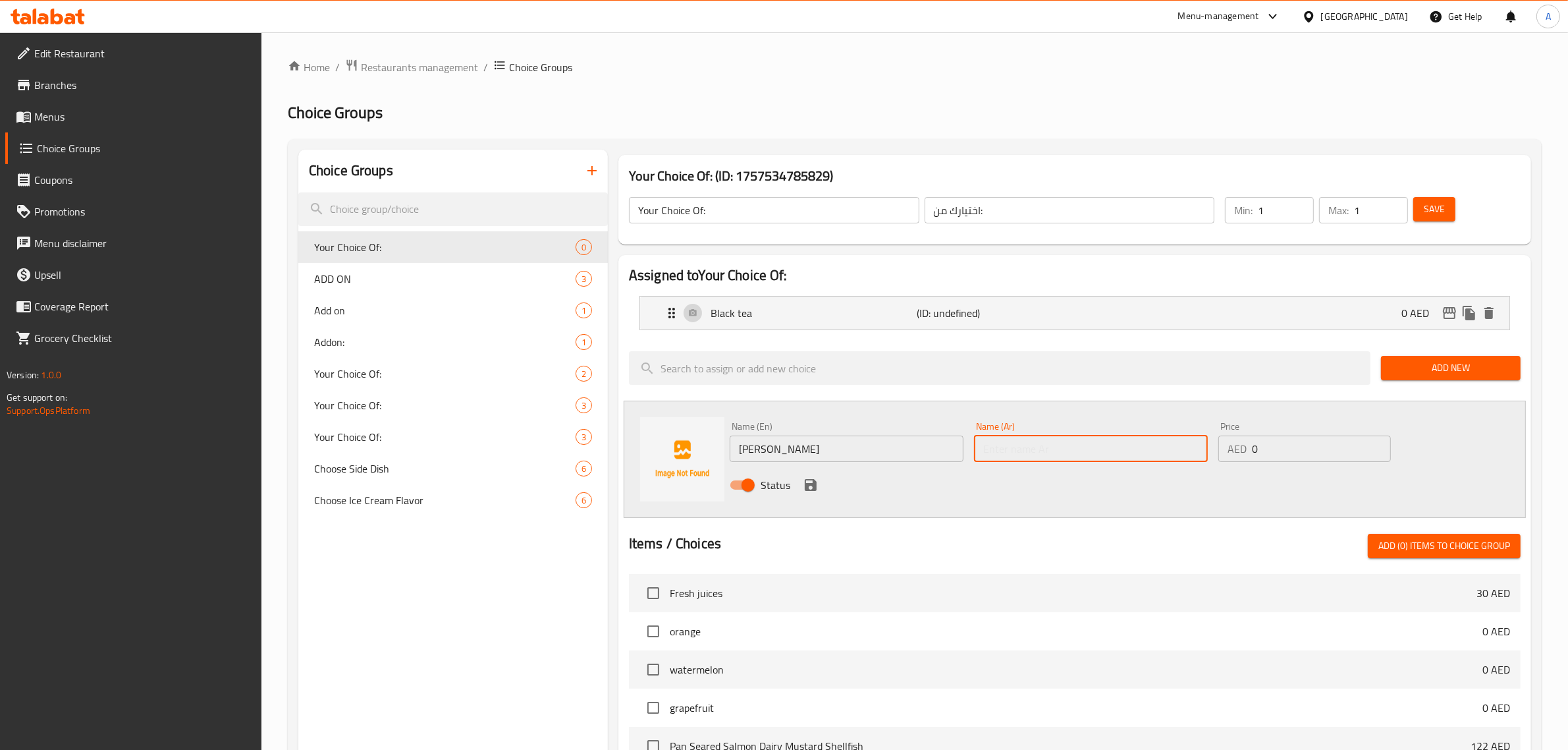
paste input "[PERSON_NAME]"
type input "[PERSON_NAME]"
click at [808, 487] on icon "save" at bounding box center [810, 485] width 12 height 12
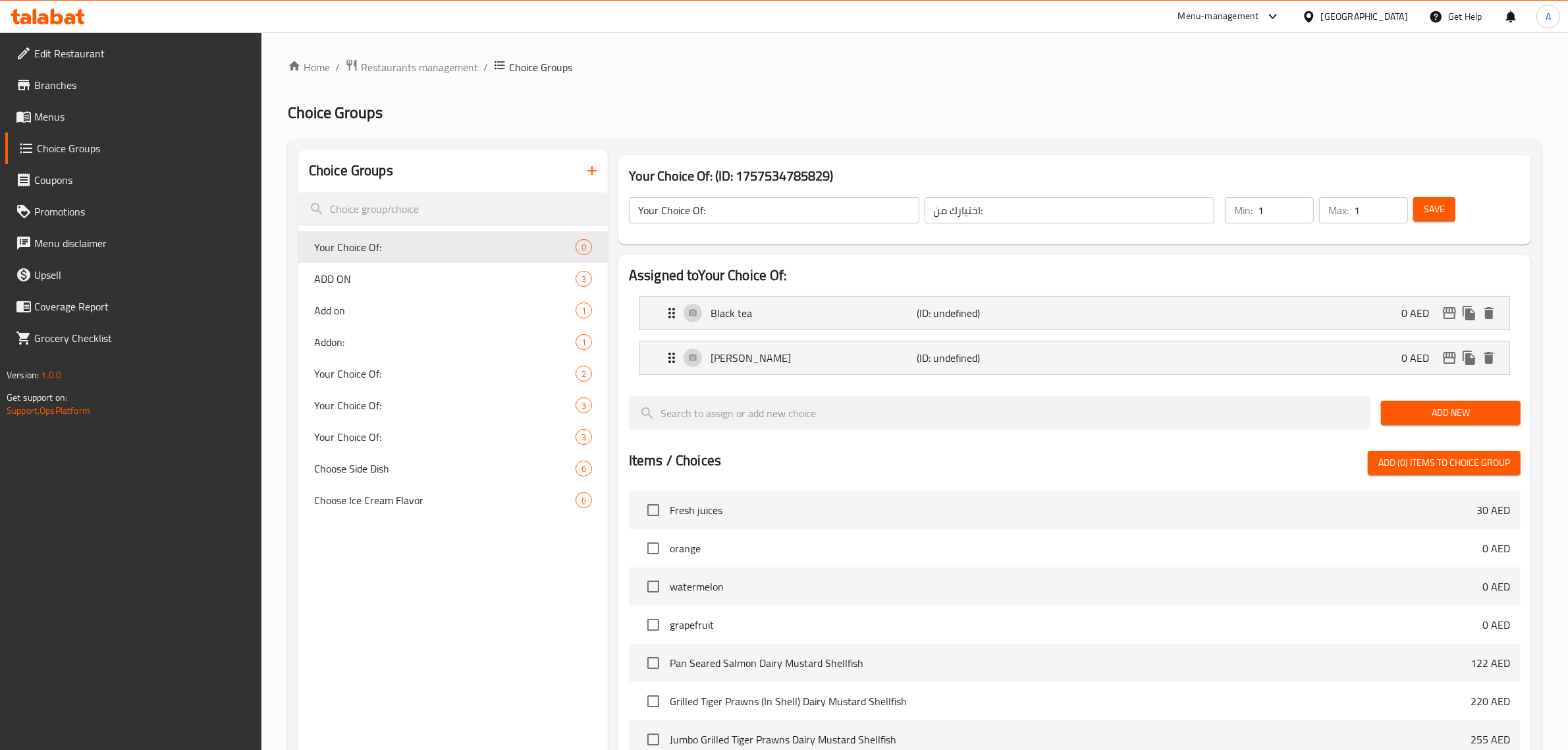
click at [1423, 409] on span "Add New" at bounding box center [1450, 413] width 118 height 17
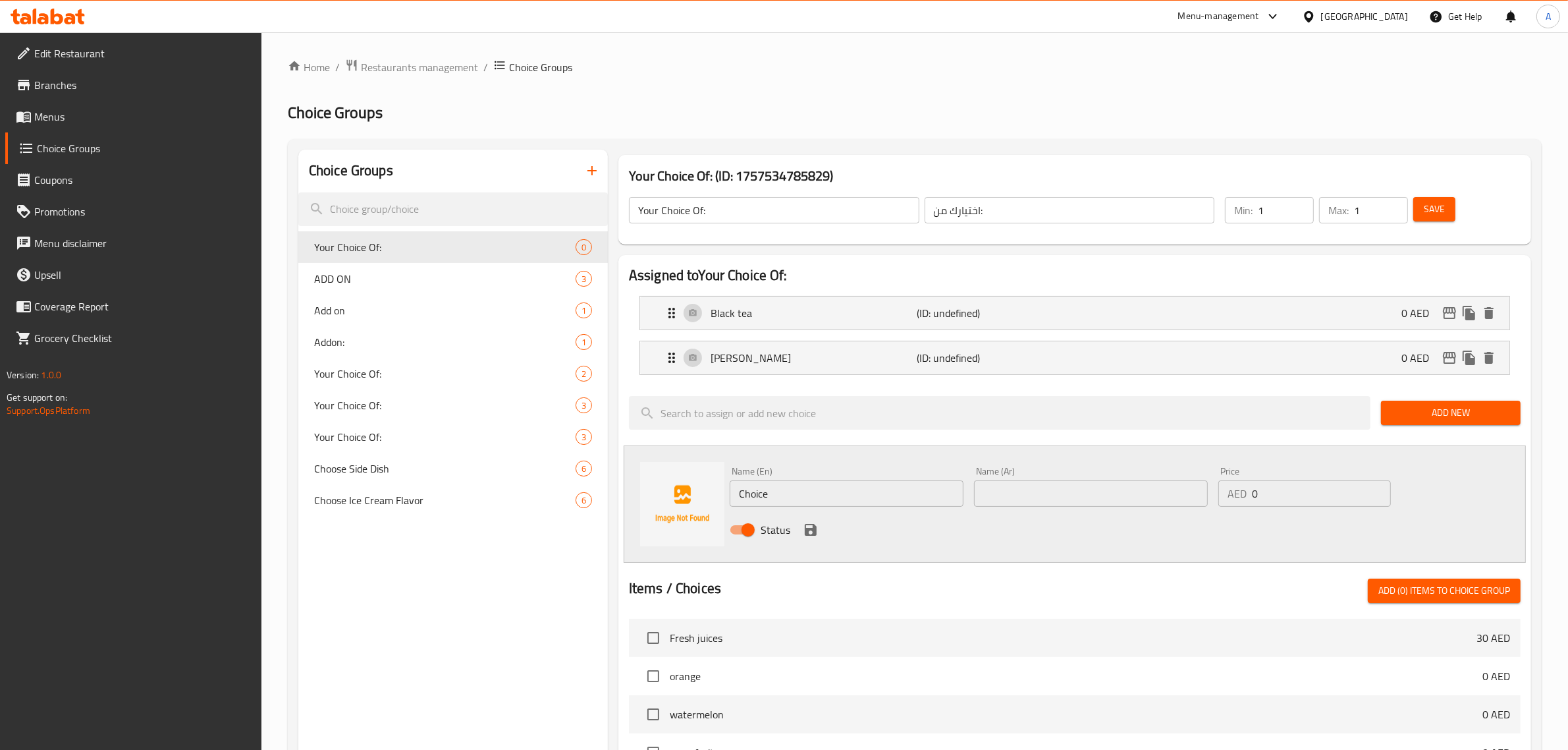
drag, startPoint x: 1040, startPoint y: 491, endPoint x: 989, endPoint y: 488, distance: 51.1
click at [1040, 491] on input "text" at bounding box center [1091, 493] width 234 height 27
paste input "الياسمين"
type input "الياسمين"
click at [947, 488] on input "Choice" at bounding box center [847, 493] width 234 height 27
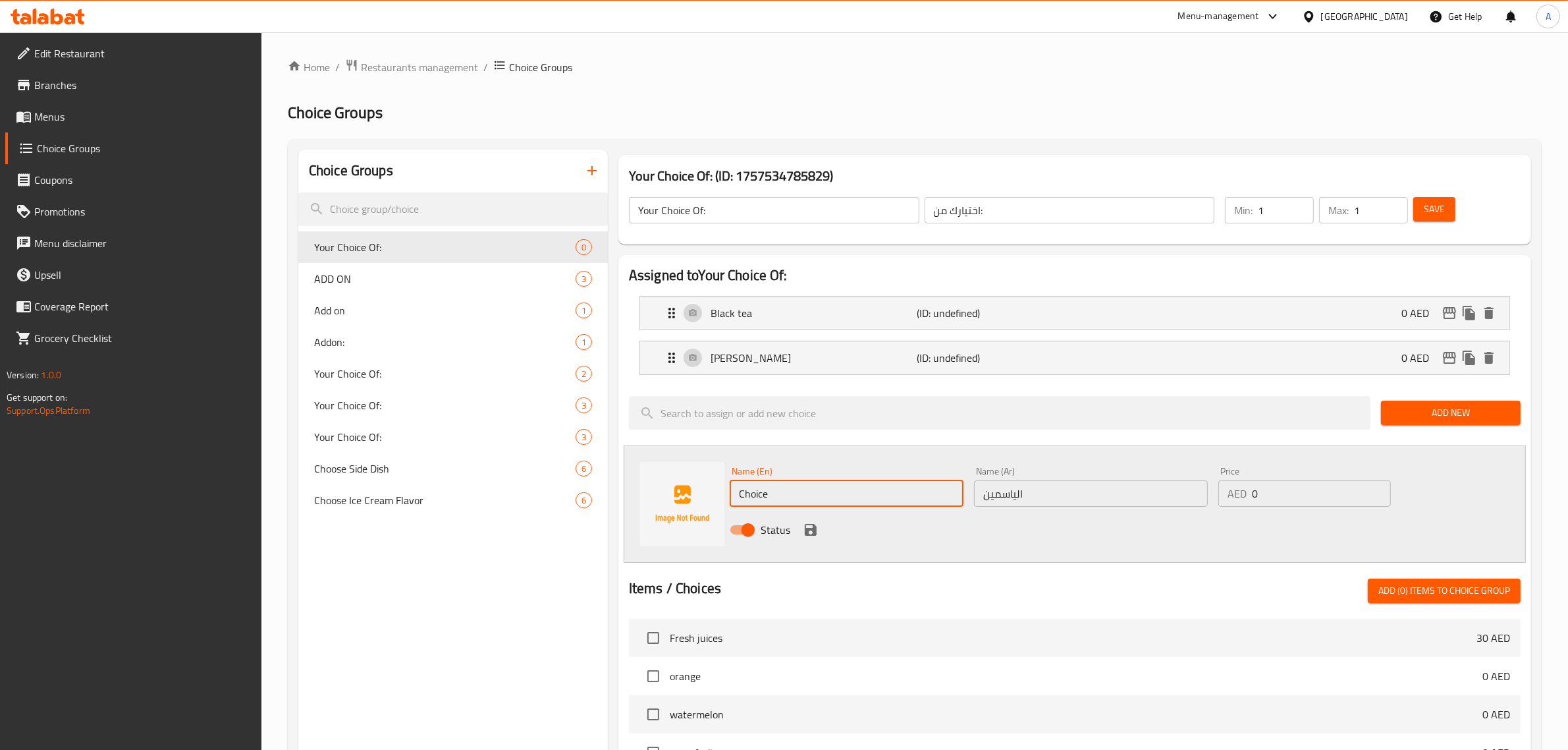
click at [947, 488] on input "Choice" at bounding box center [847, 493] width 234 height 27
click at [840, 492] on input "Choice" at bounding box center [847, 493] width 234 height 27
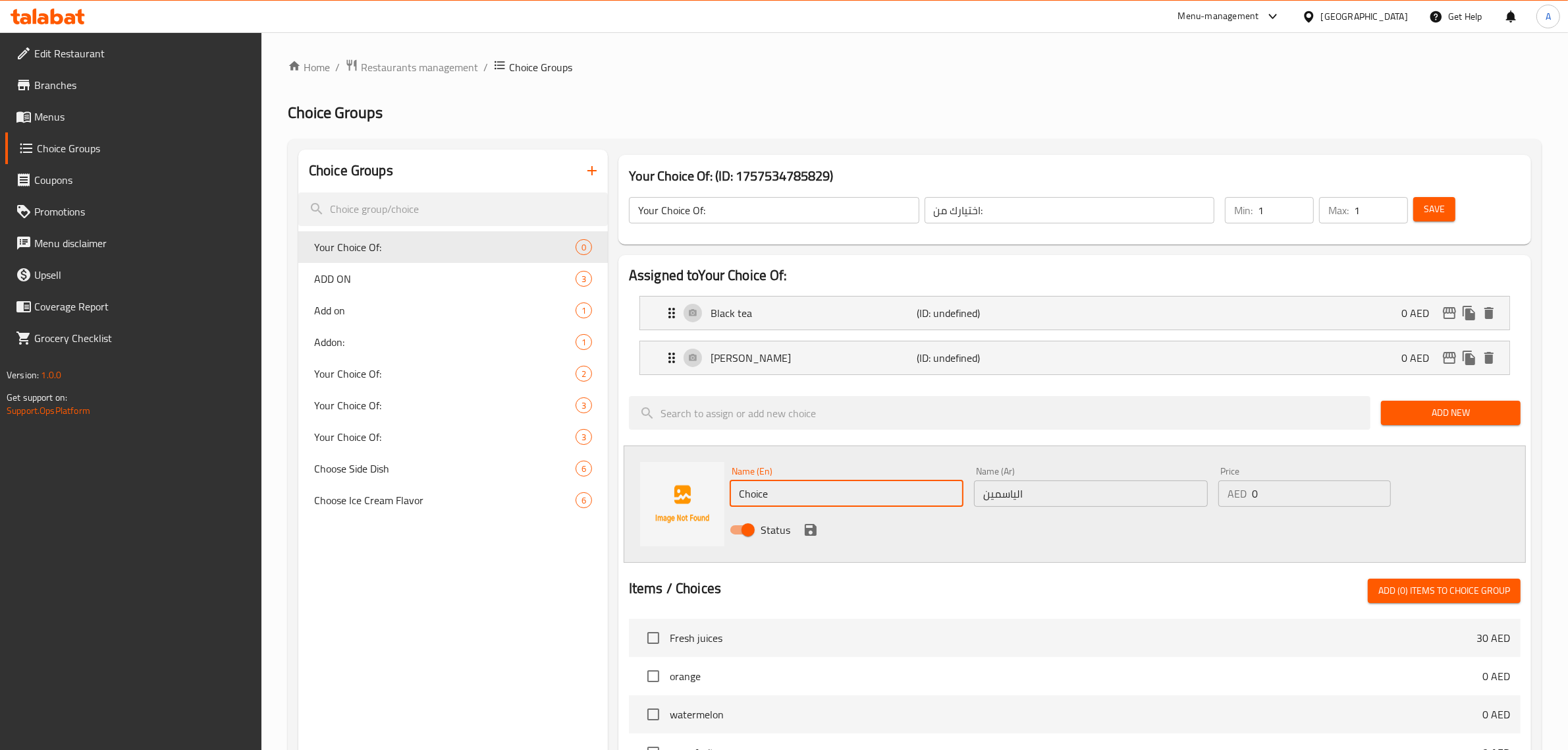
paste input "[PERSON_NAME]"
type input "[PERSON_NAME]"
click at [991, 554] on div "Name (En) Jasmine Name (En) Name (Ar) الياسمين Name (Ar) Price AED 0 Price Stat…" at bounding box center [1074, 503] width 902 height 117
click at [808, 528] on icon "save" at bounding box center [810, 530] width 16 height 16
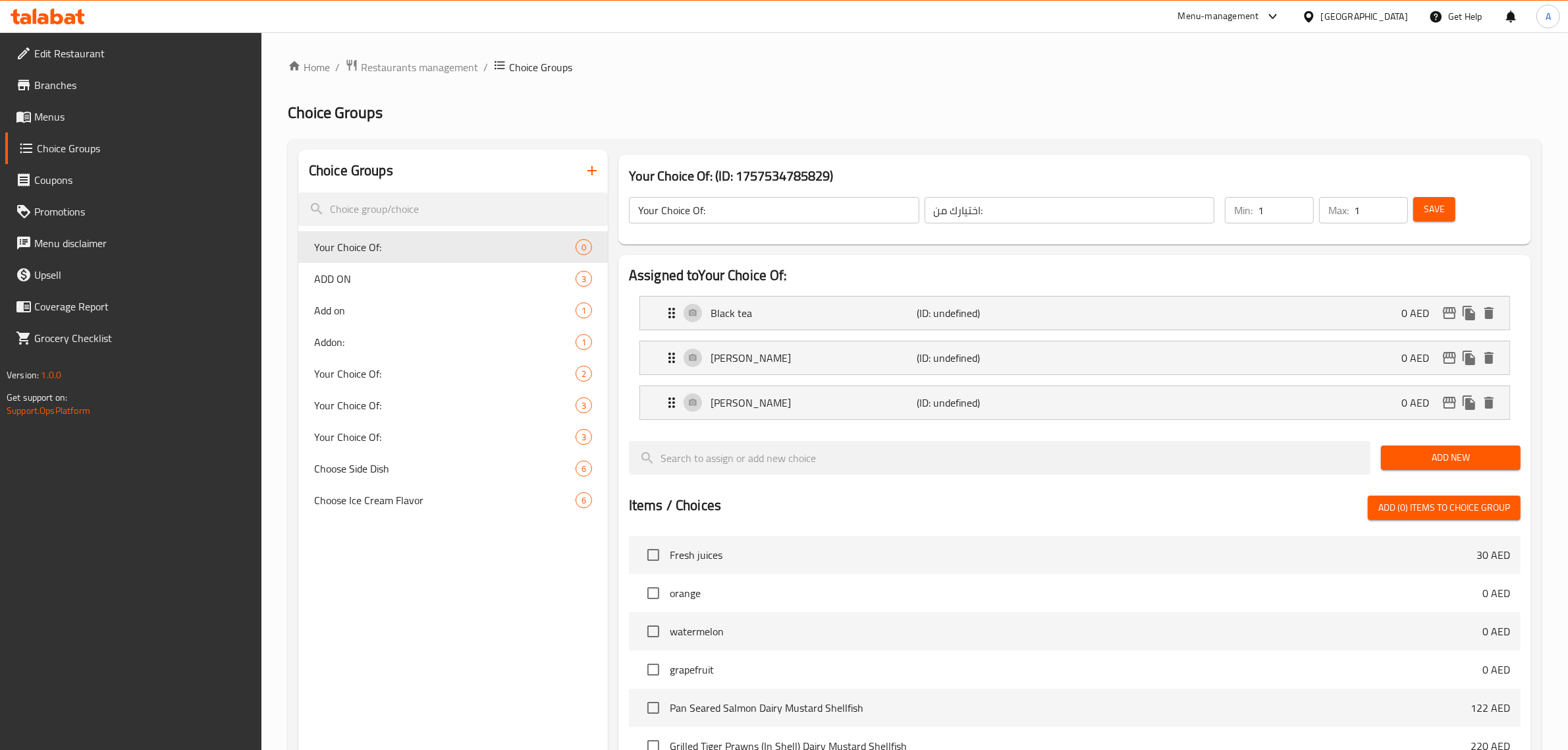
click at [1432, 460] on span "Add New" at bounding box center [1450, 457] width 118 height 17
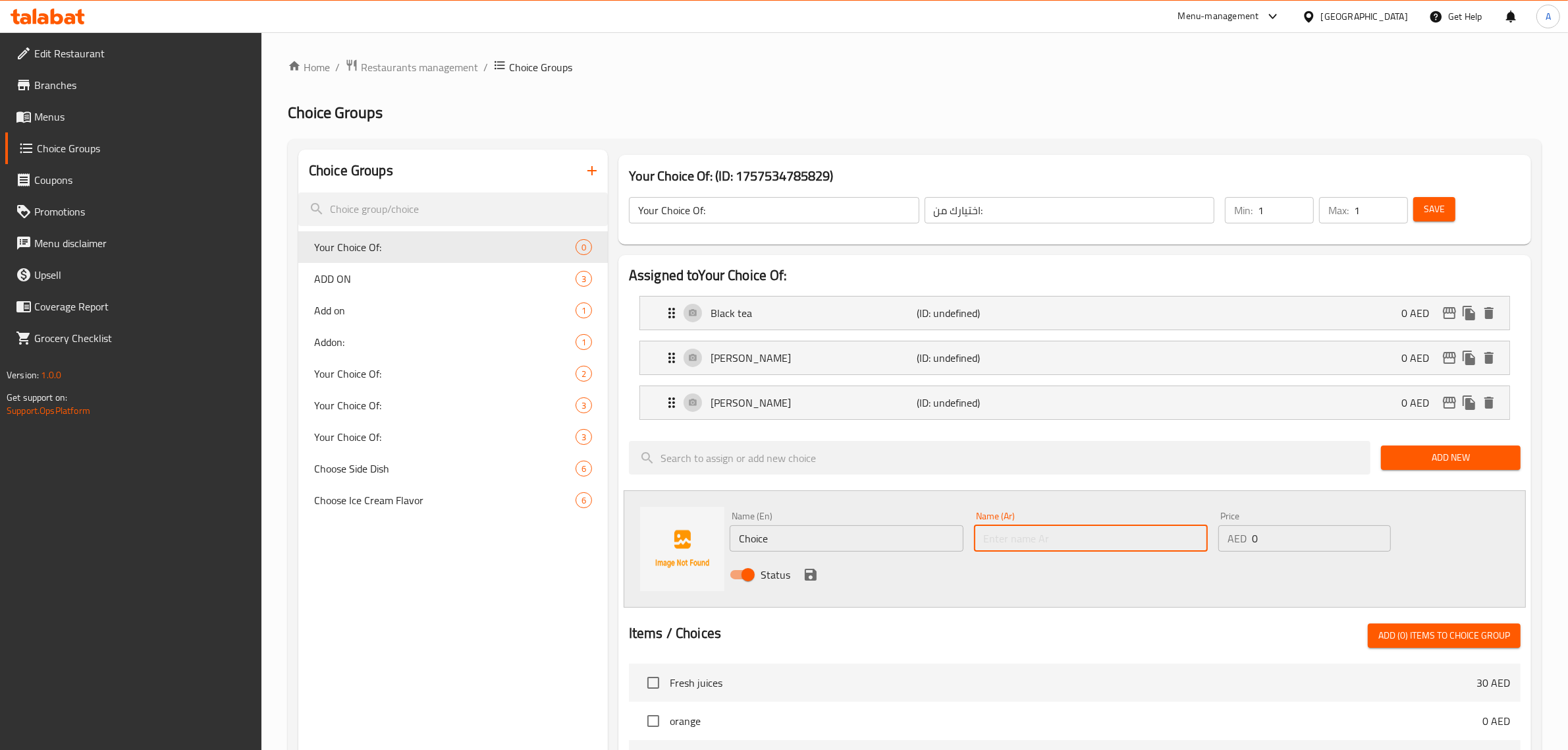
click at [1064, 544] on input "text" at bounding box center [1091, 539] width 234 height 27
paste input "الشاي الأخضر"
type input "الشاي الأخضر"
click at [900, 549] on input "Choice" at bounding box center [847, 539] width 234 height 27
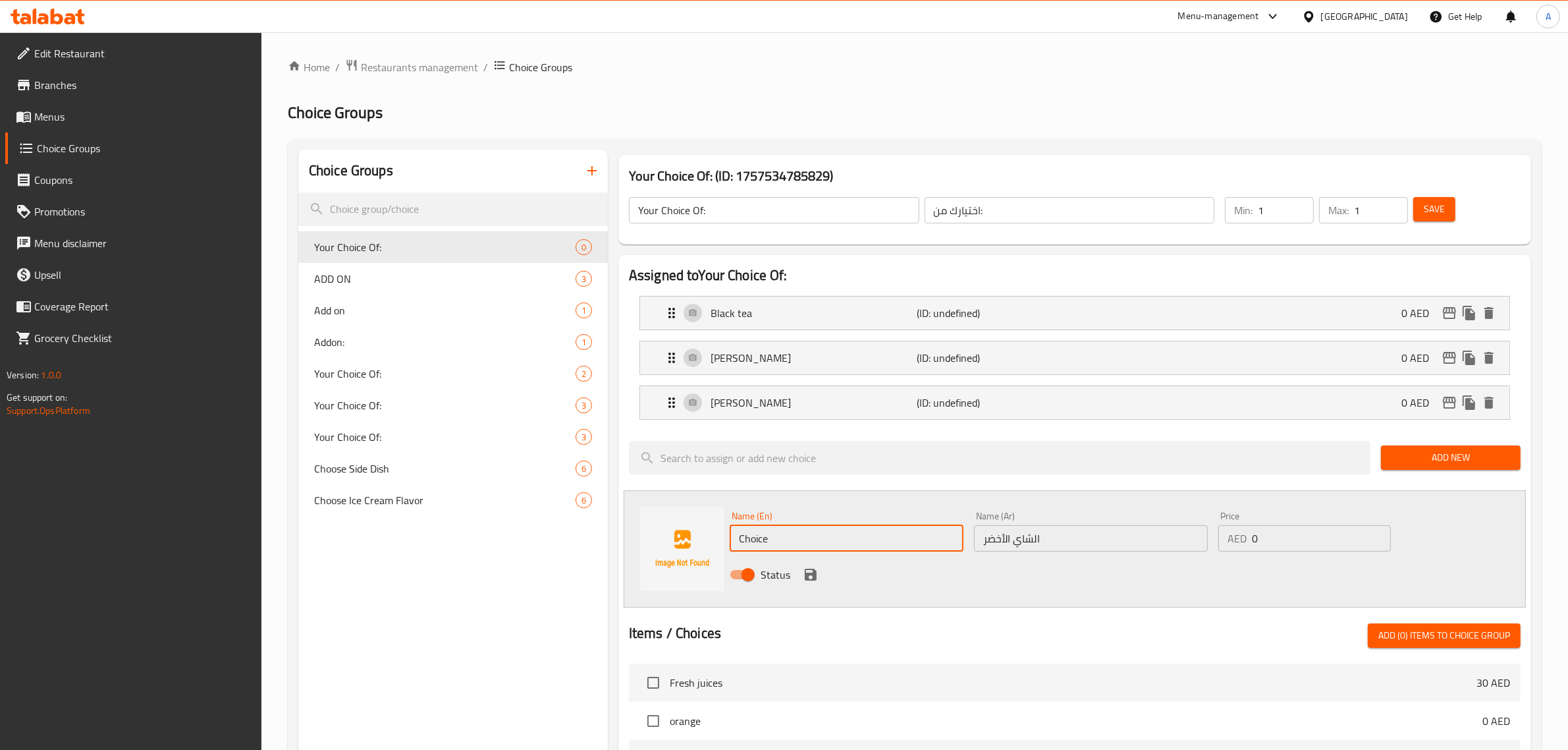
click at [900, 549] on input "Choice" at bounding box center [847, 539] width 234 height 27
paste input "Green tea"
type input "Green tea"
click at [803, 572] on icon "save" at bounding box center [810, 574] width 16 height 16
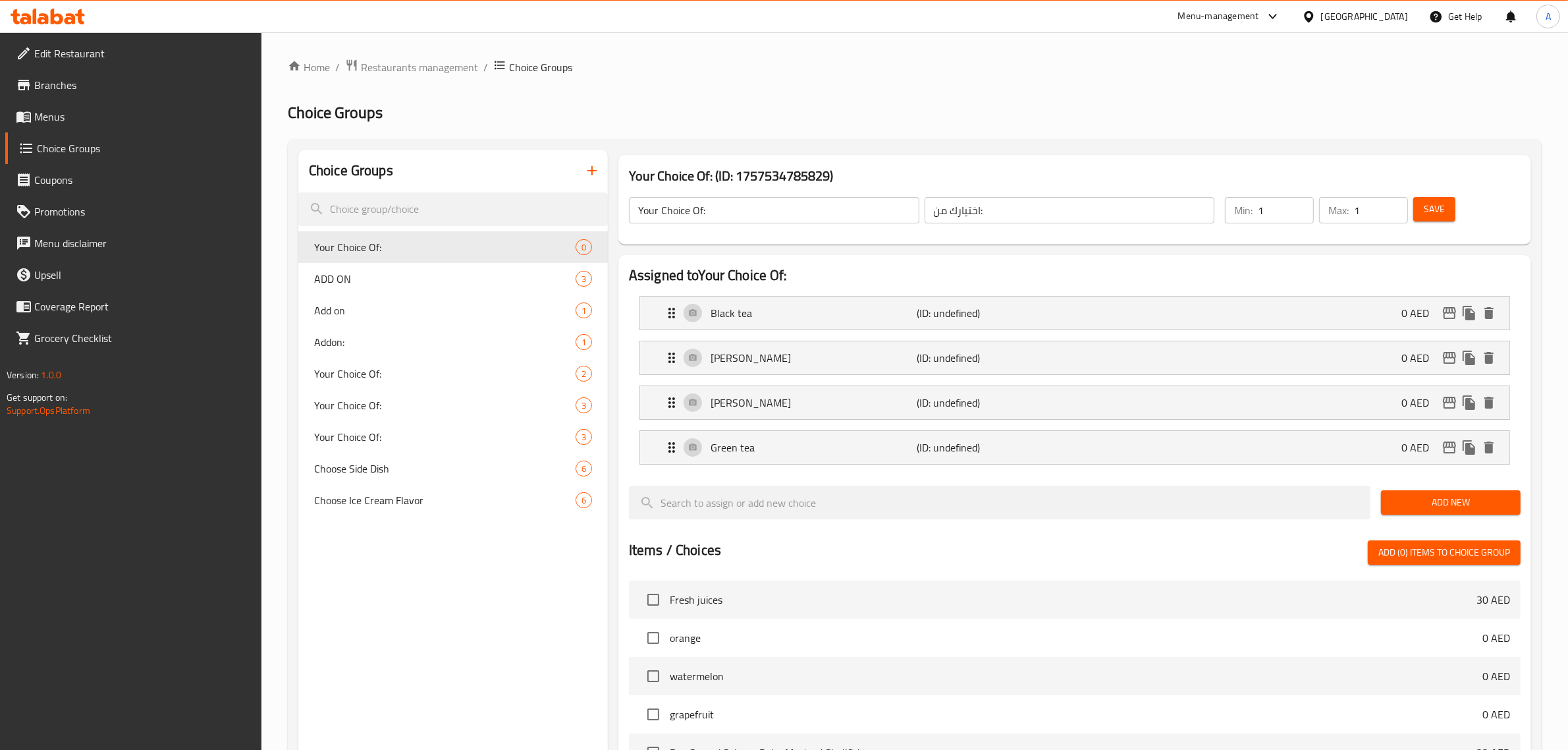
click at [1452, 493] on button "Add New" at bounding box center [1450, 501] width 140 height 24
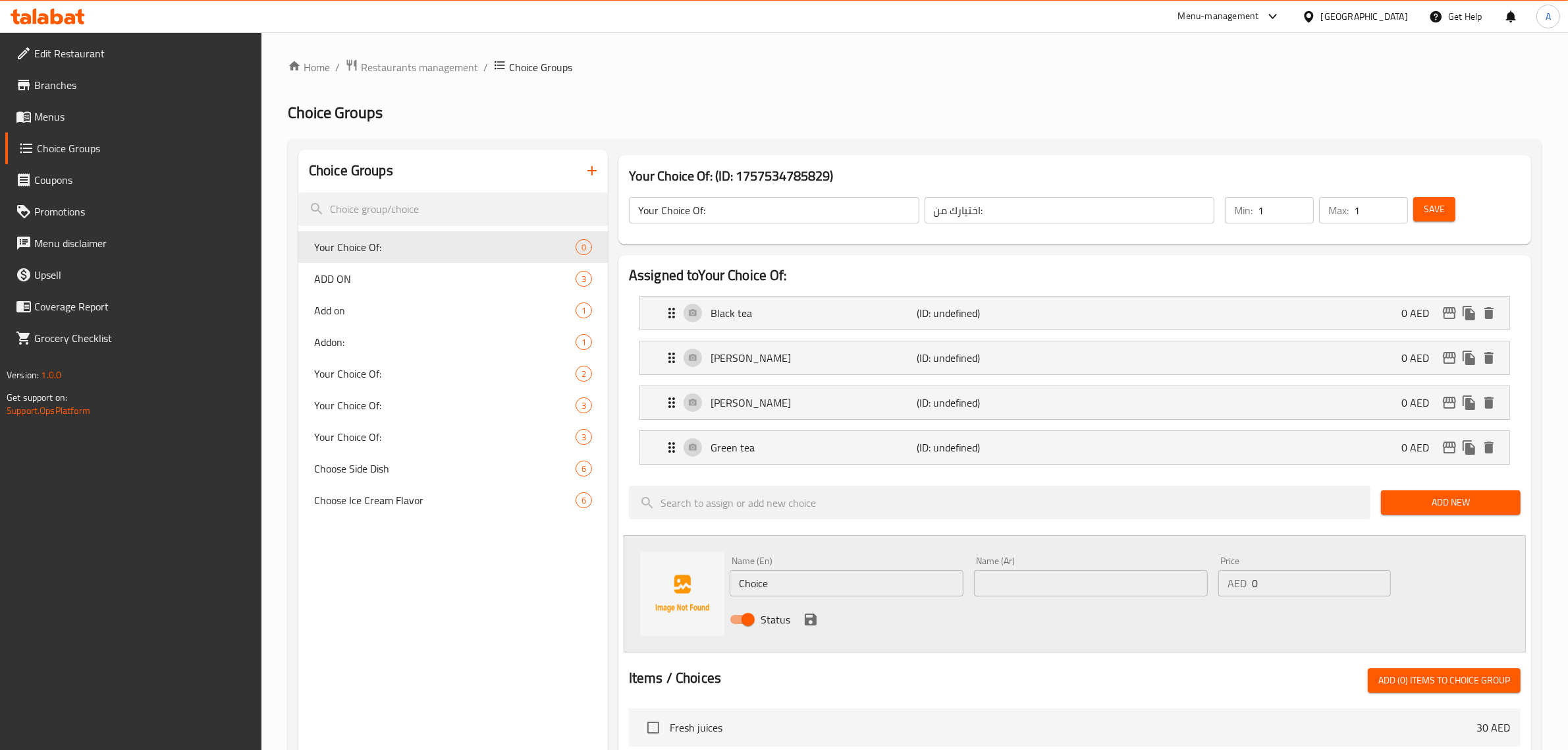
click at [1045, 602] on div "Status" at bounding box center [1090, 619] width 733 height 36
click at [1042, 595] on input "text" at bounding box center [1091, 583] width 234 height 27
paste input "البابونج"
type input "البابونج"
click at [825, 585] on input "Choice" at bounding box center [847, 583] width 234 height 27
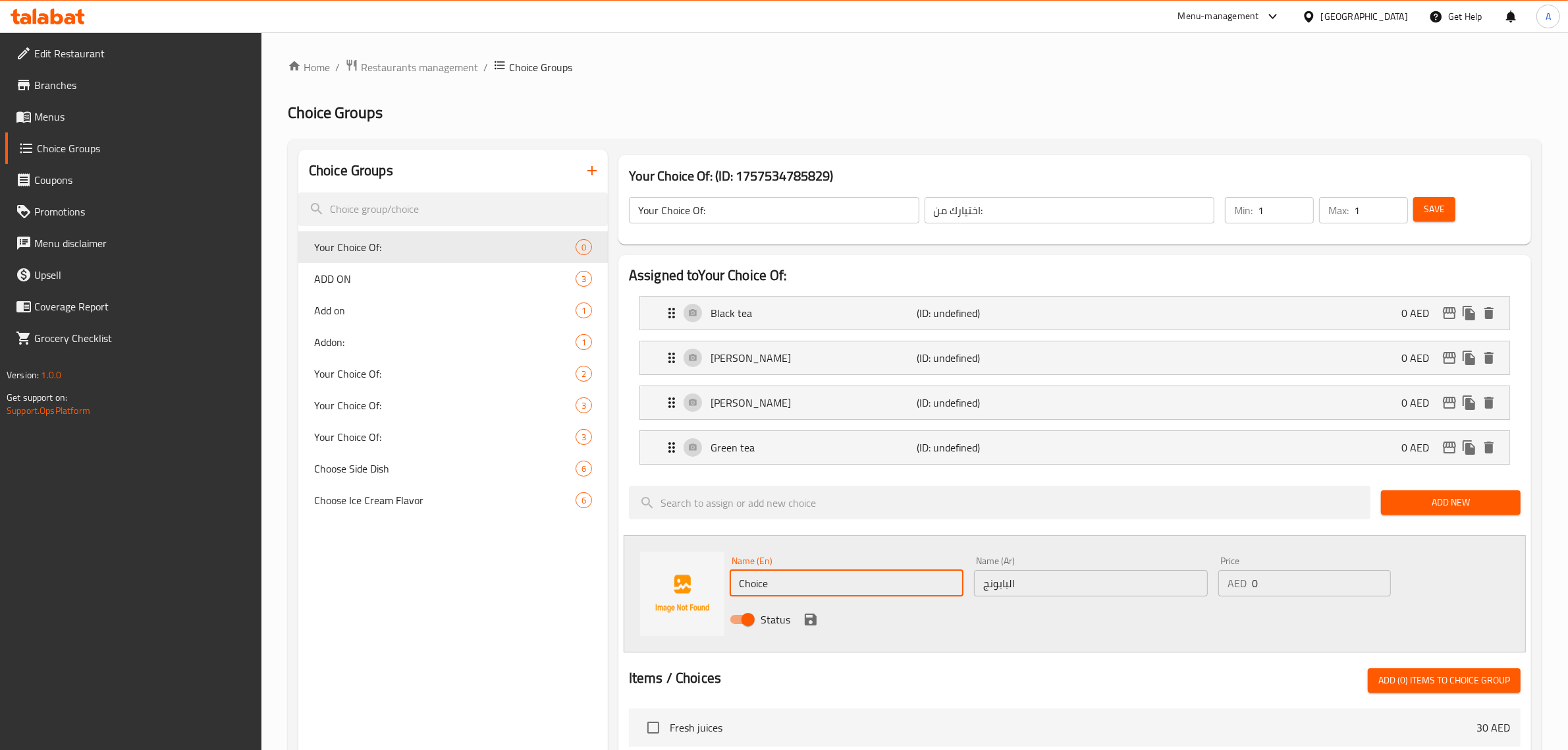
click at [825, 585] on input "Choice" at bounding box center [847, 583] width 234 height 27
paste input "amomil"
type input "Chamomile"
click at [815, 618] on icon "save" at bounding box center [810, 619] width 12 height 12
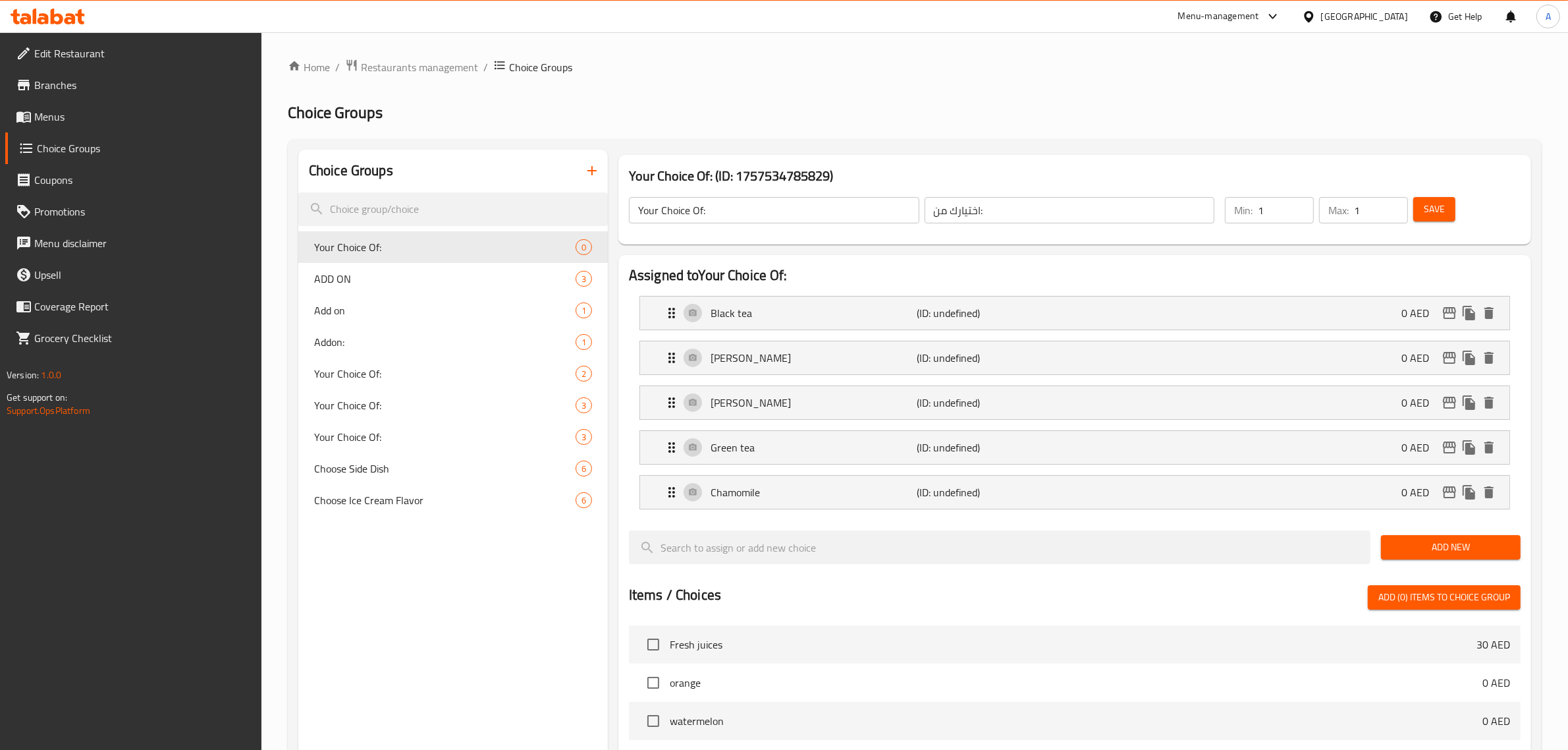
click at [1440, 209] on span "Save" at bounding box center [1434, 209] width 21 height 17
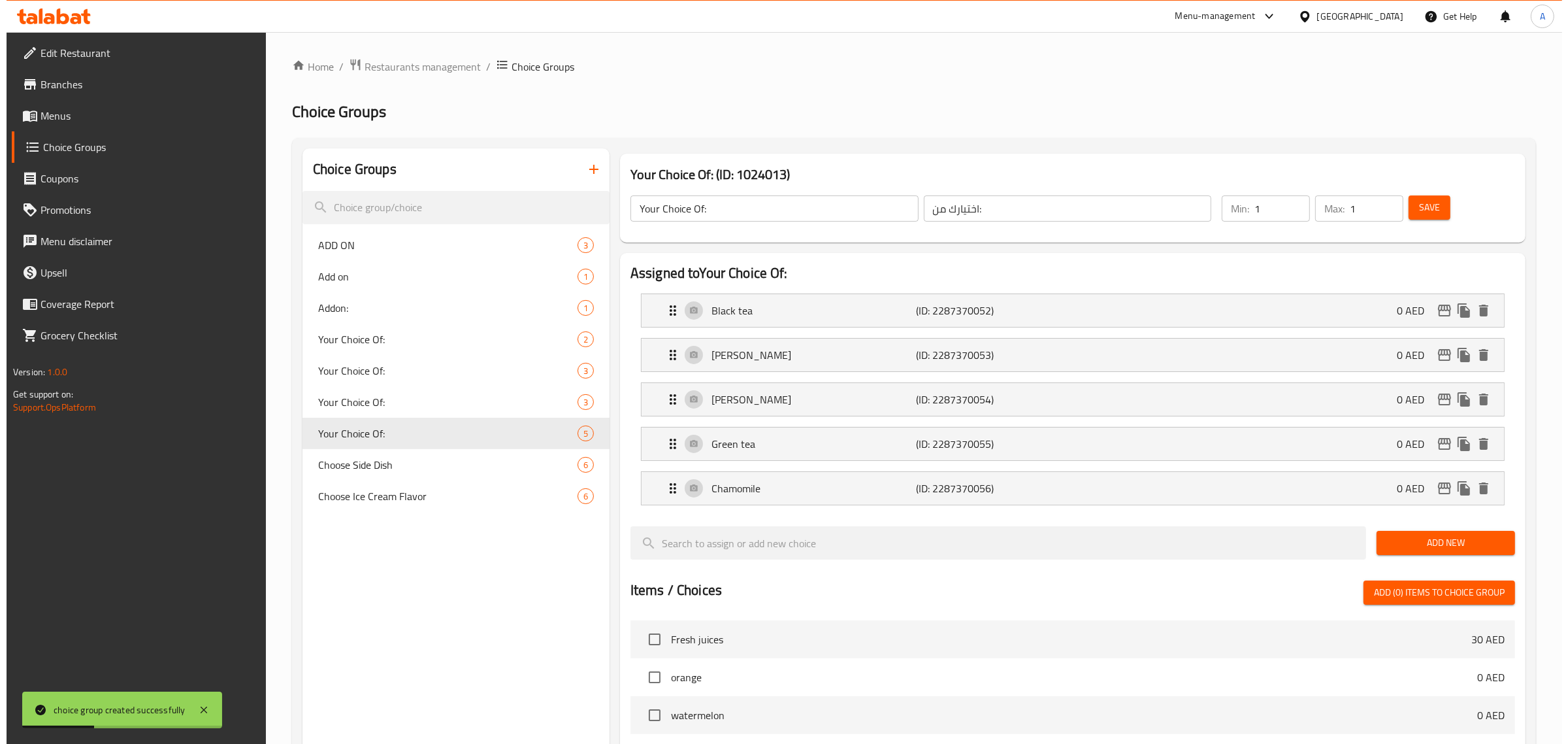
scroll to position [462, 0]
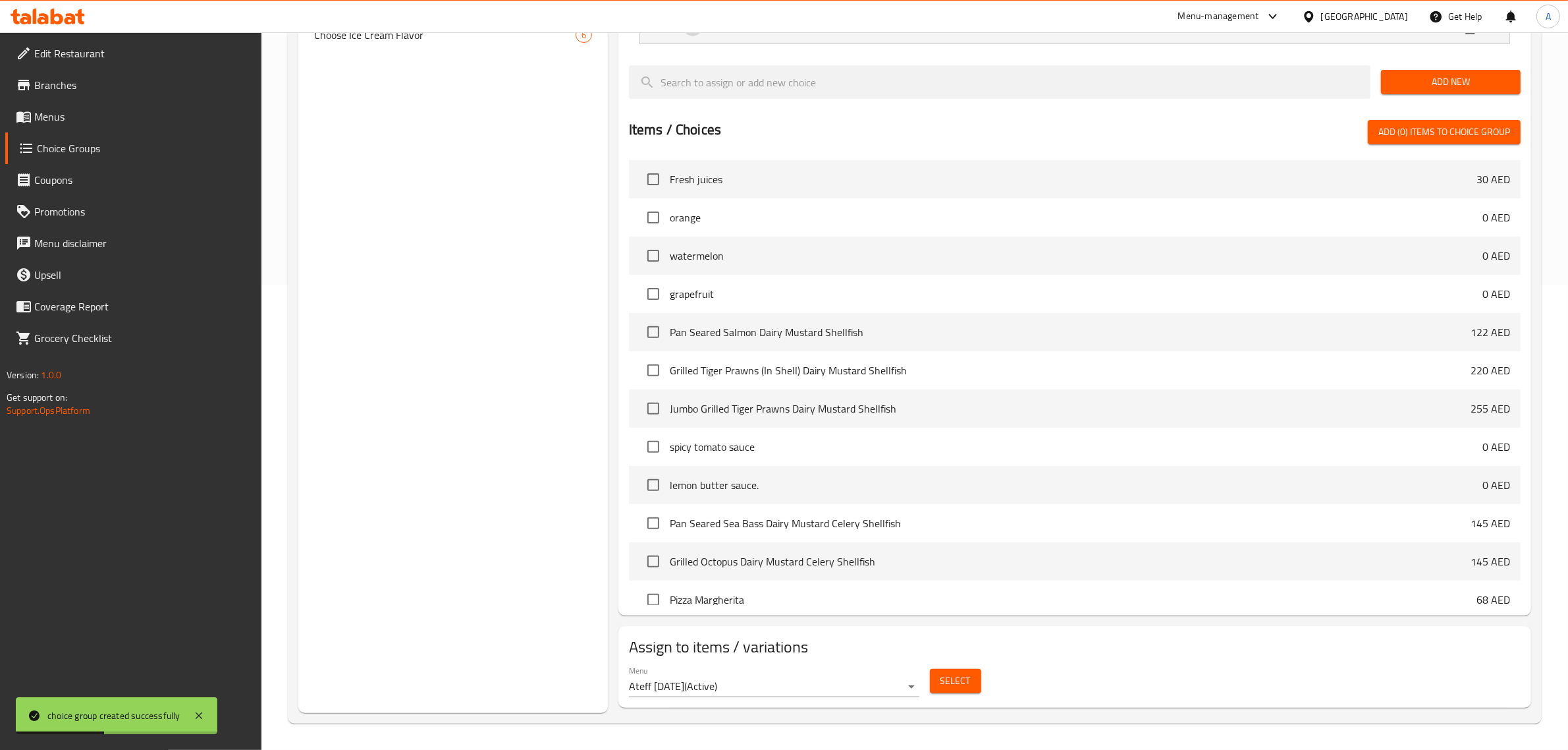
click at [970, 670] on button "Select" at bounding box center [955, 680] width 51 height 24
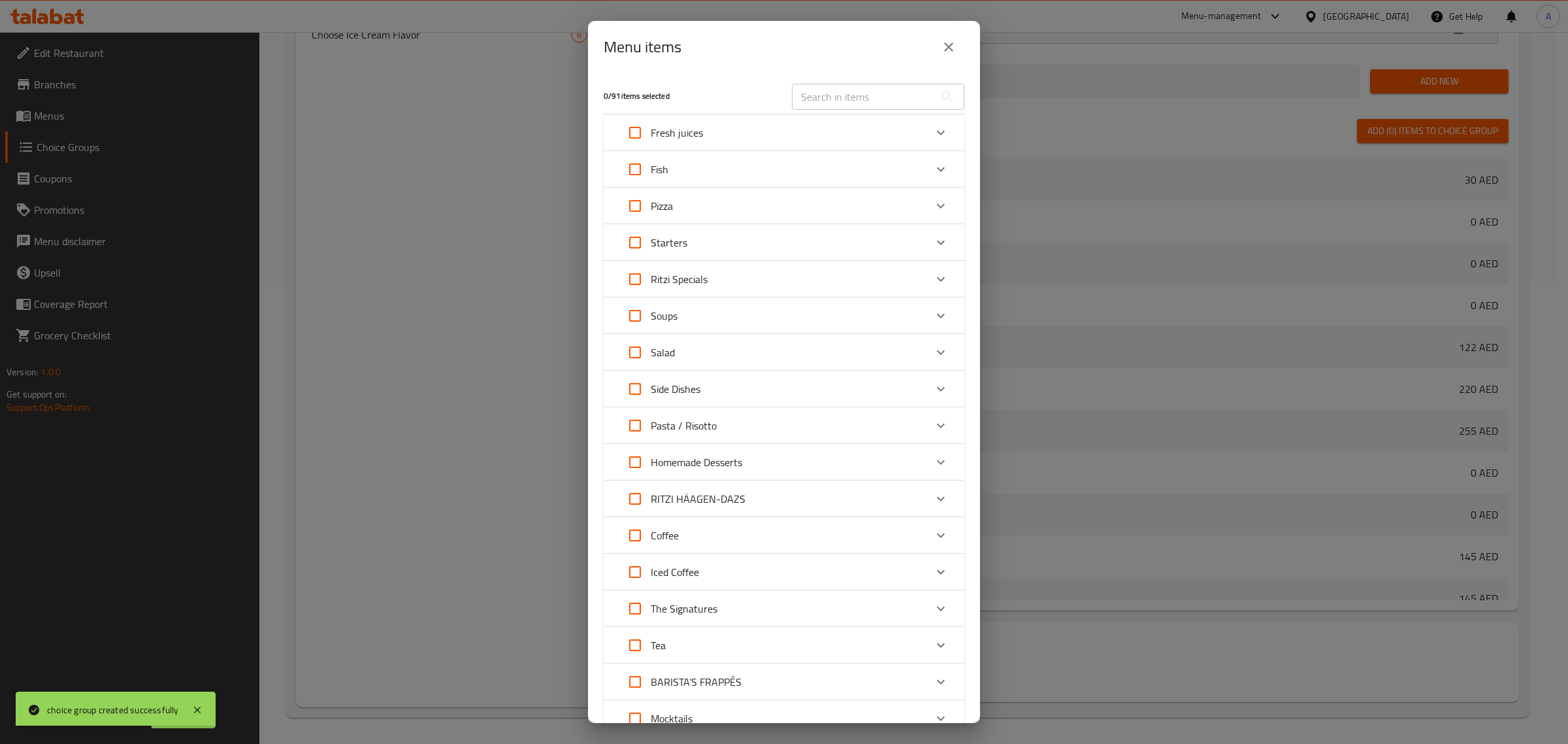
click at [664, 658] on div "Tea" at bounding box center [643, 645] width 46 height 31
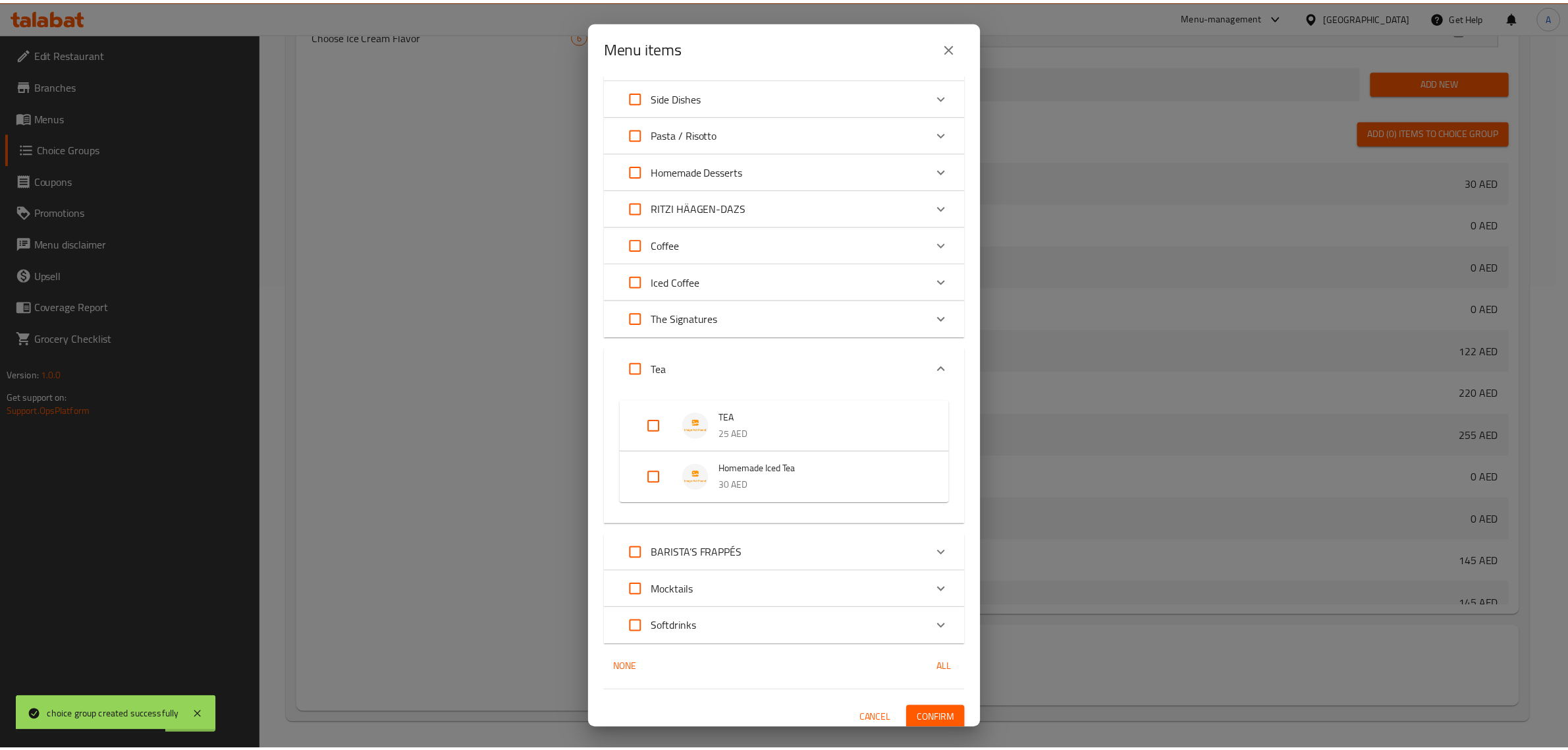
scroll to position [301, 0]
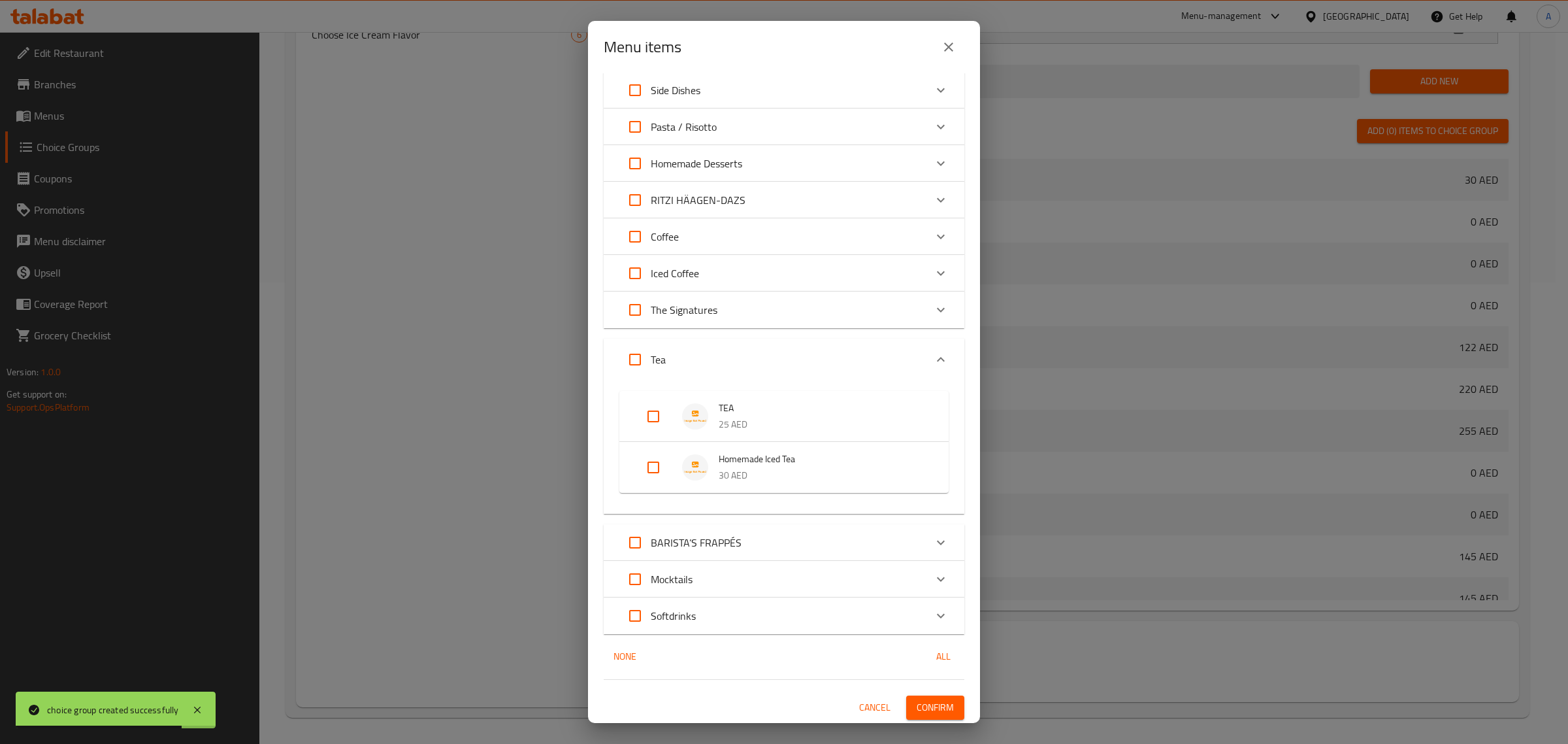
click at [652, 413] on input "Expand" at bounding box center [653, 416] width 31 height 31
checkbox input "true"
click at [928, 714] on span "Confirm" at bounding box center [934, 718] width 37 height 16
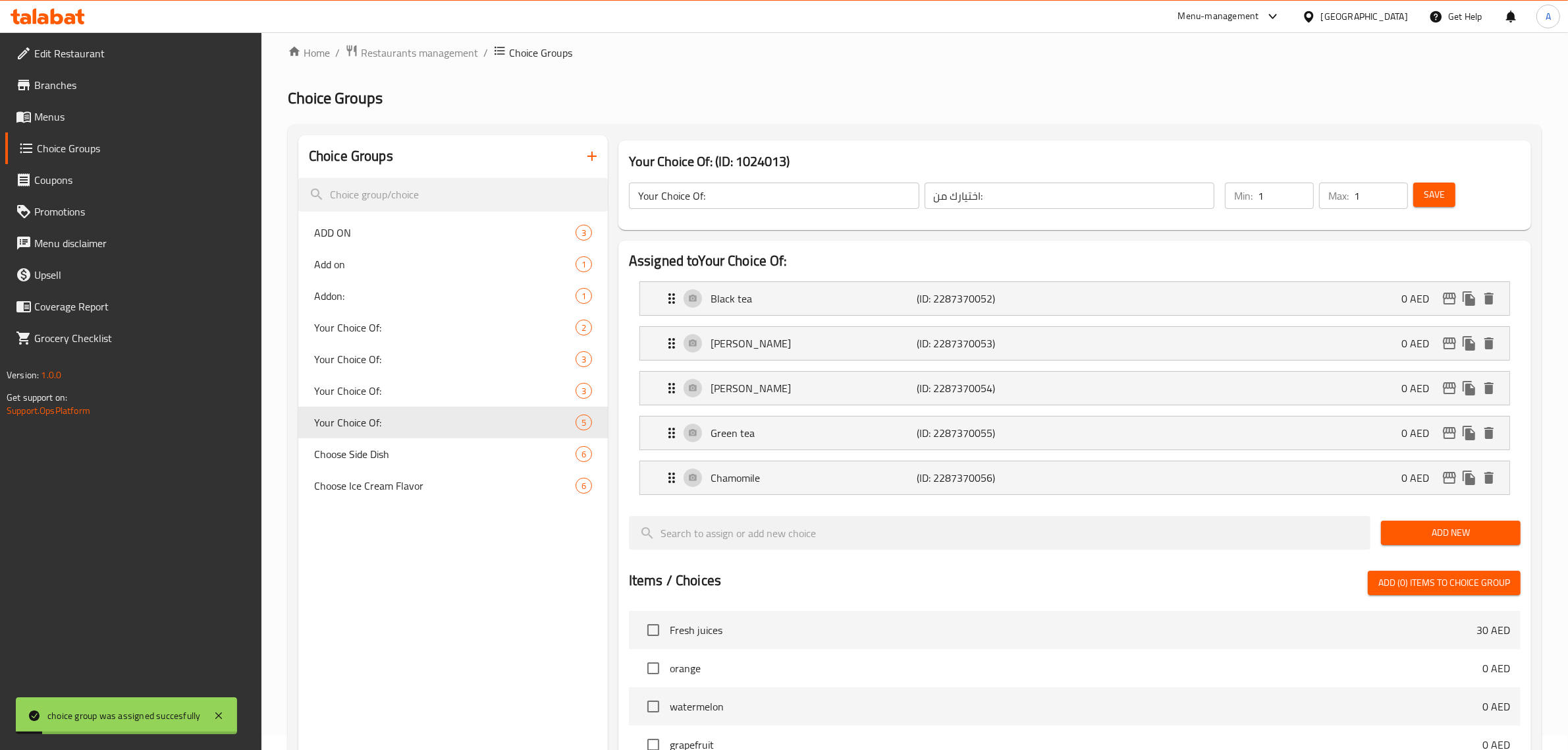
scroll to position [0, 0]
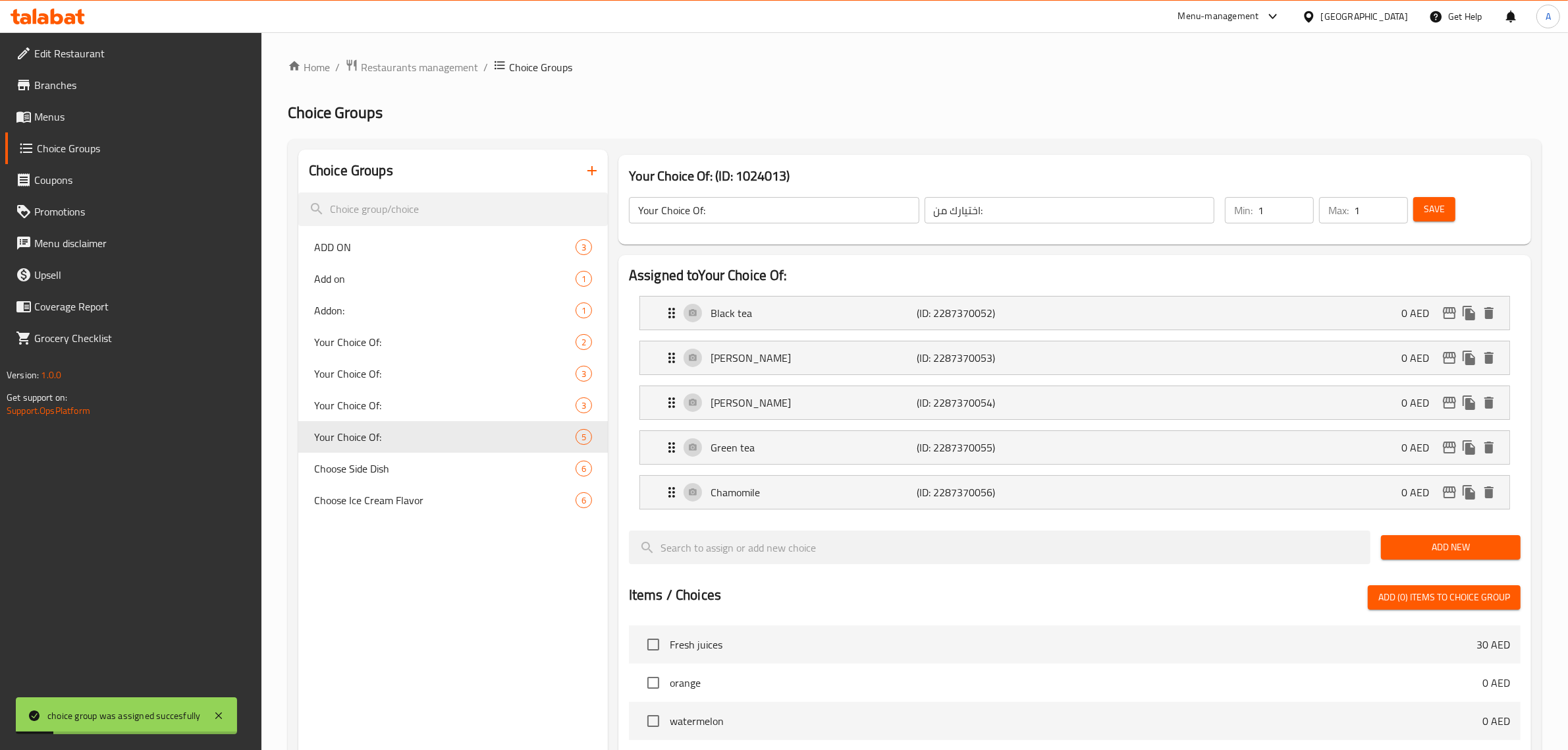
click at [794, 515] on li "Chamomile (ID: 2287370056) 0 AED Name (En) Chamomile Name (En) Name (Ar) البابو…" at bounding box center [1074, 492] width 891 height 45
click at [834, 502] on div "Chamomile (ID: 2287370056) 0 AED" at bounding box center [1078, 492] width 830 height 33
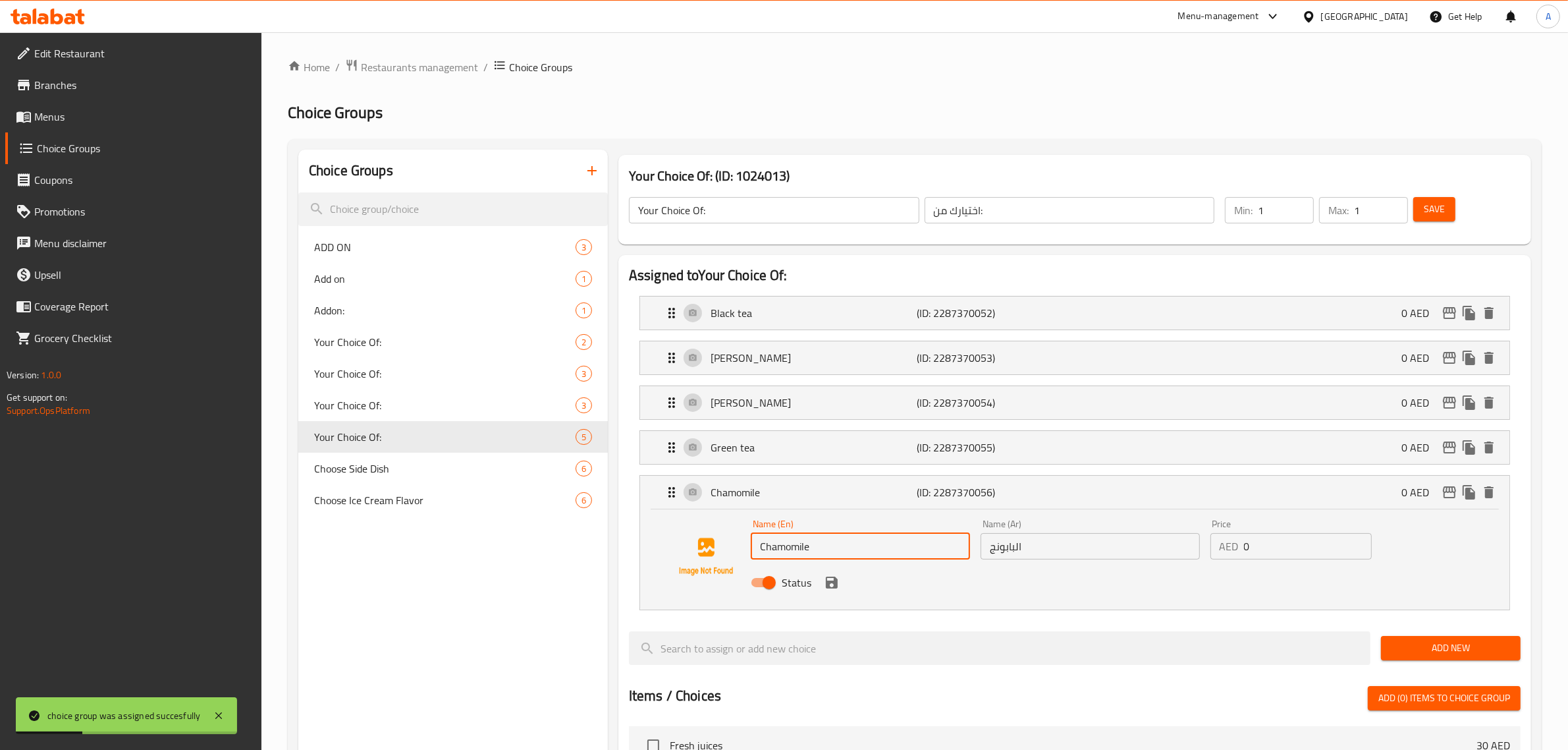
click at [780, 549] on input "Chamomile" at bounding box center [860, 546] width 220 height 27
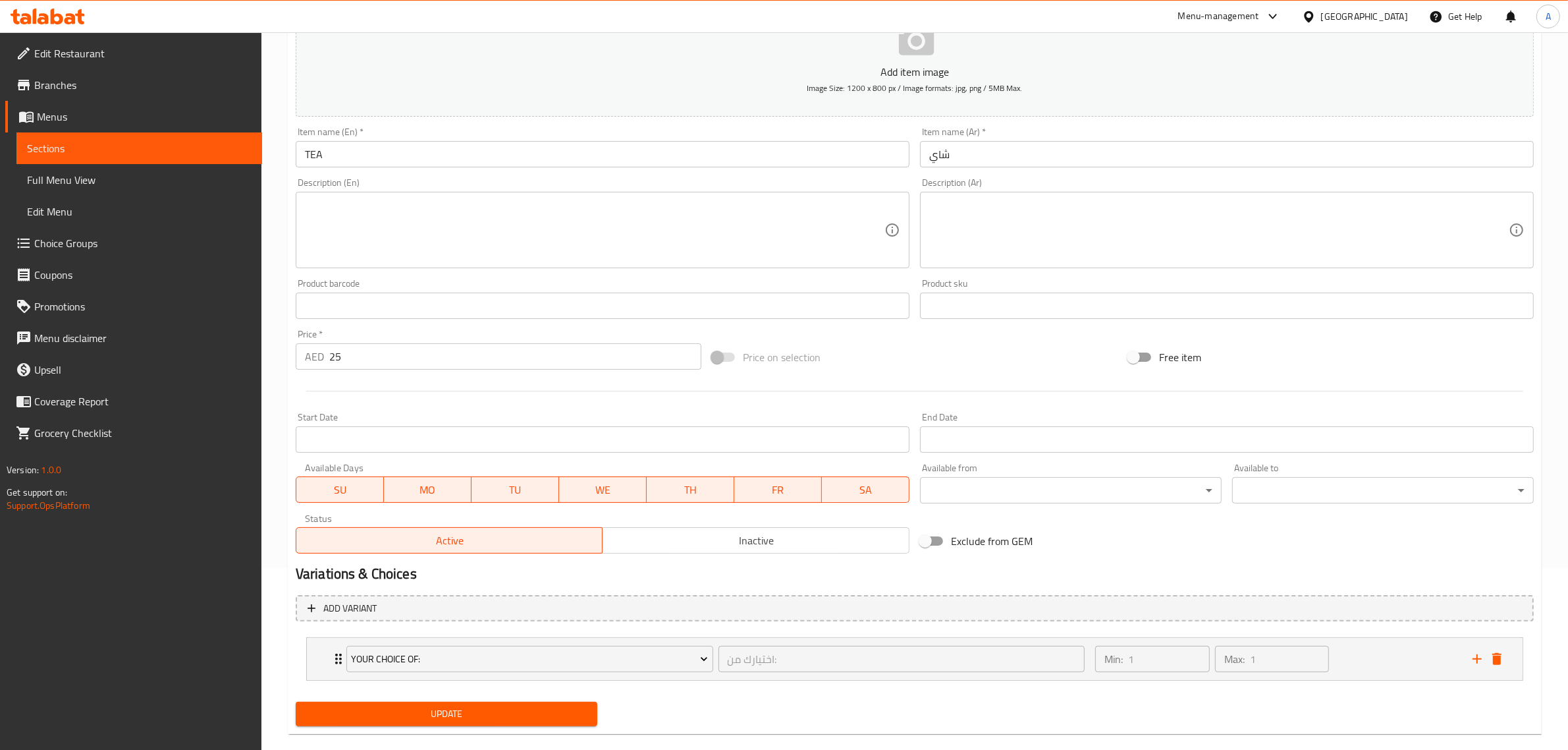
scroll to position [201, 0]
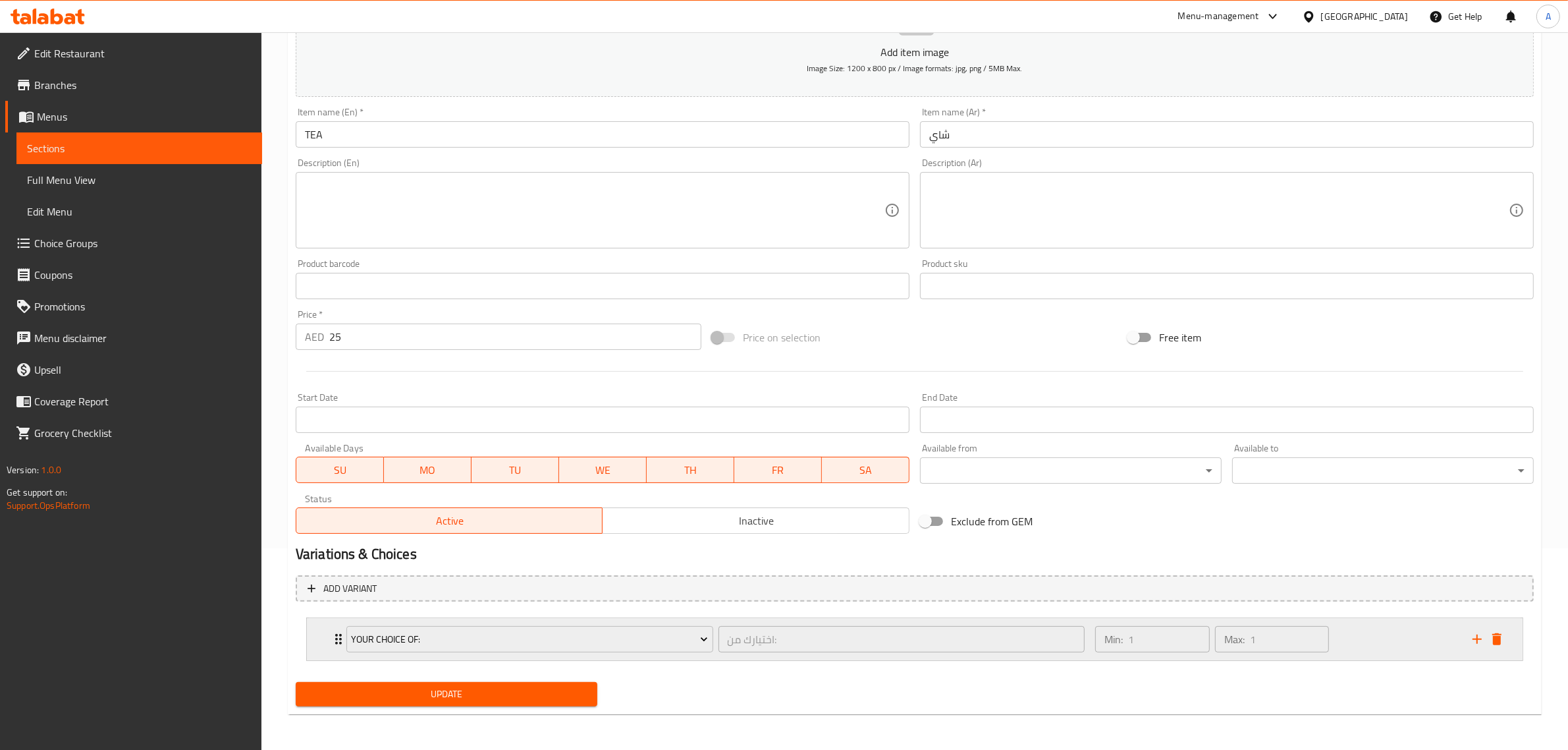
click at [1404, 639] on div "Min: 1 ​ Max: 1 ​" at bounding box center [1275, 639] width 377 height 42
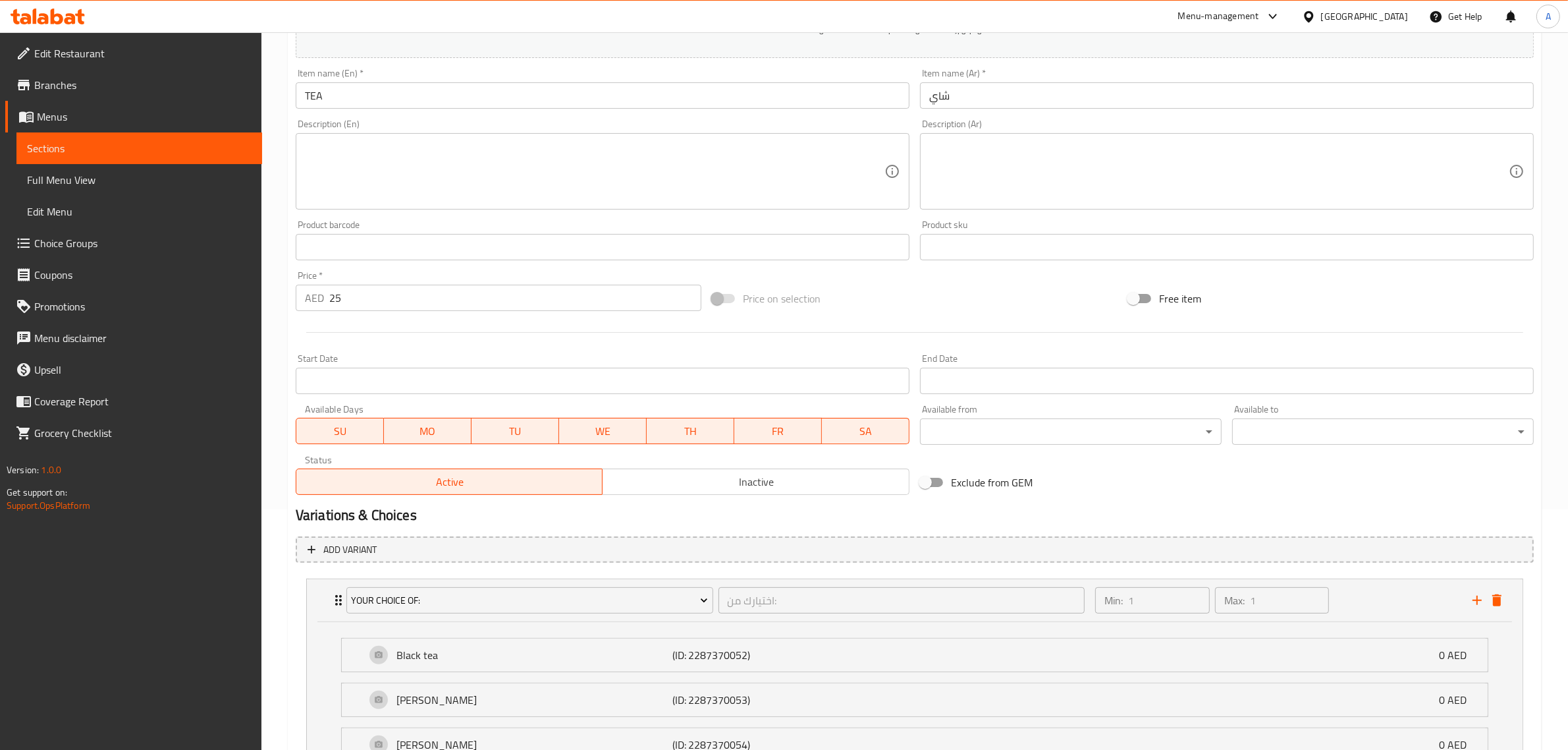
scroll to position [0, 0]
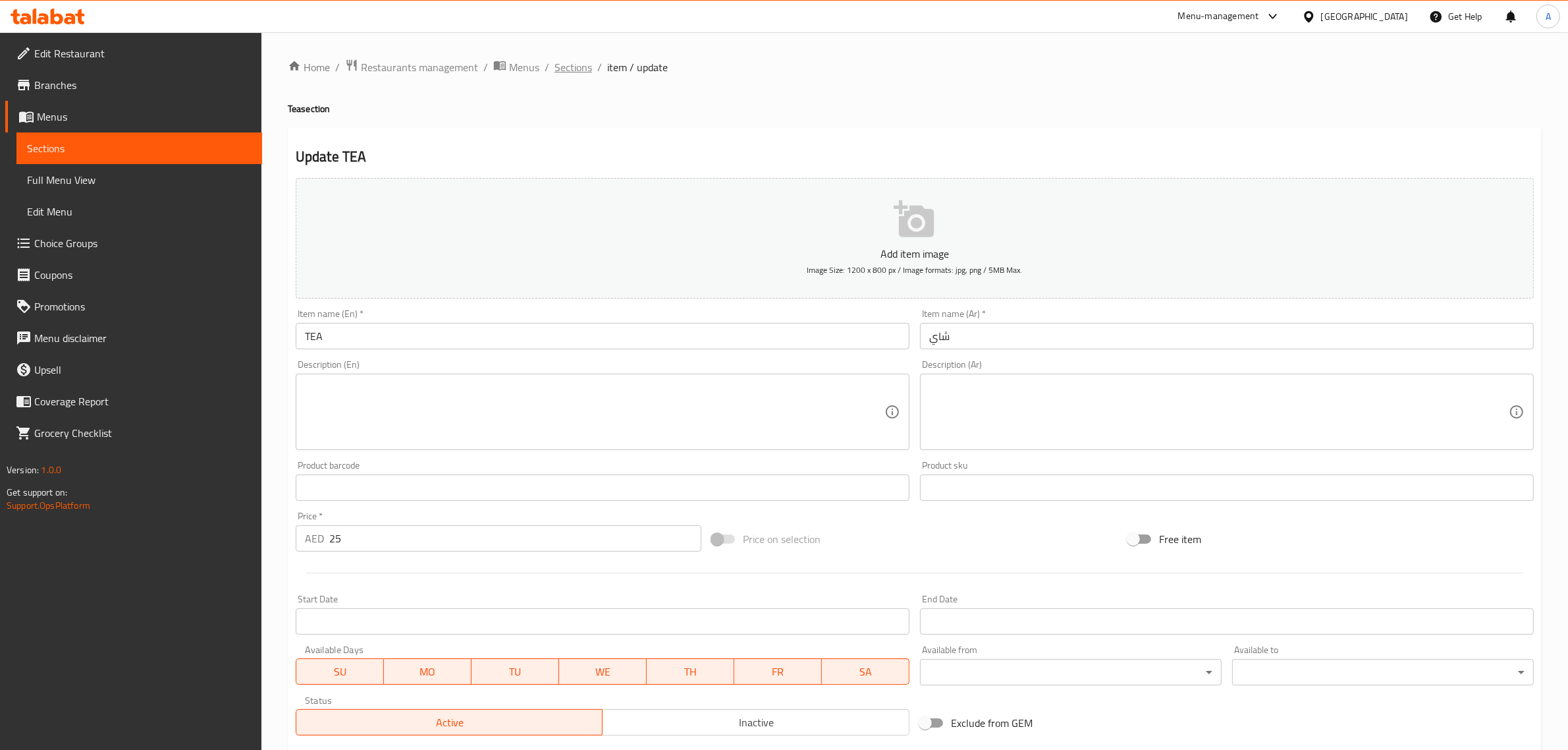
click at [570, 60] on span "Sections" at bounding box center [572, 67] width 37 height 16
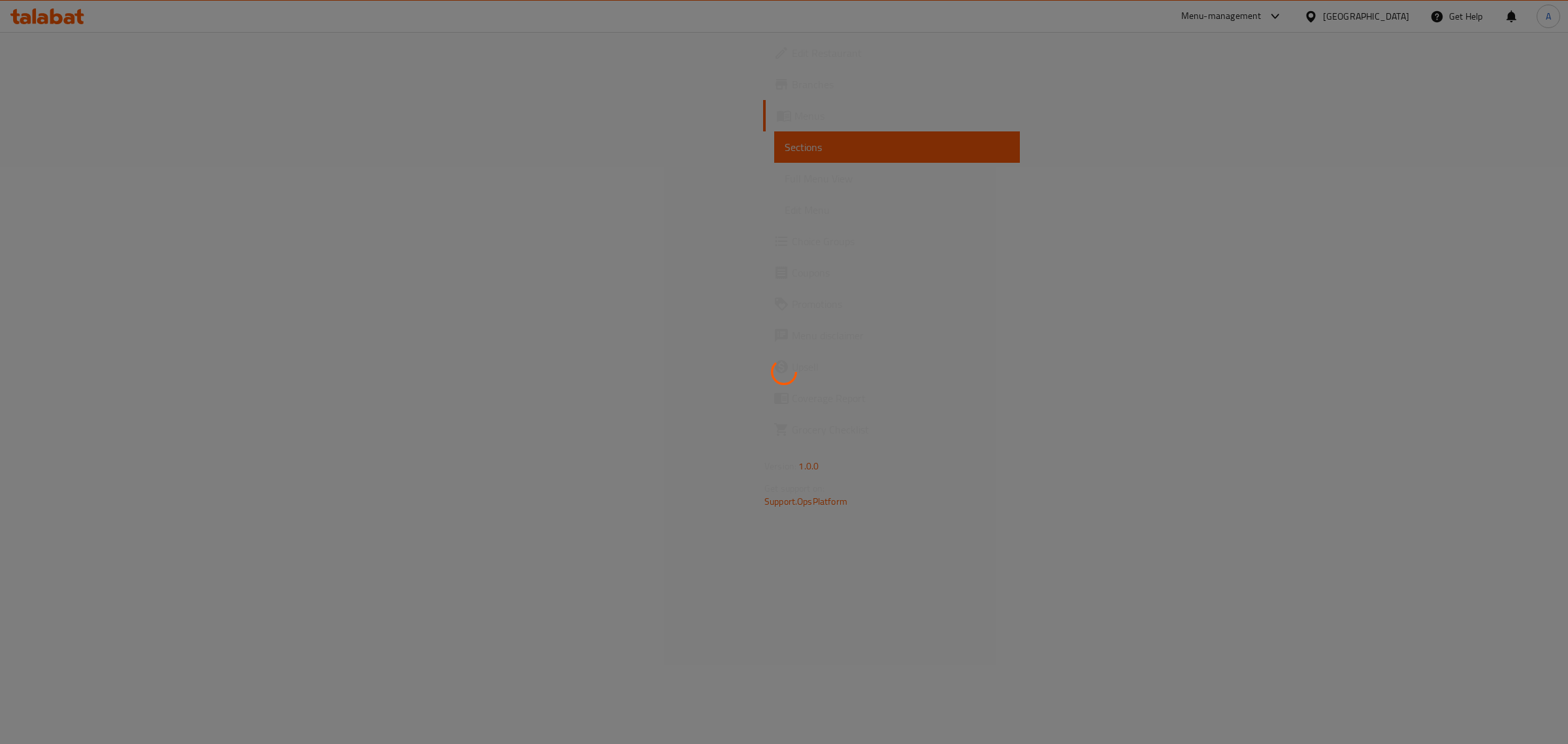
click at [565, 68] on div at bounding box center [784, 372] width 1568 height 744
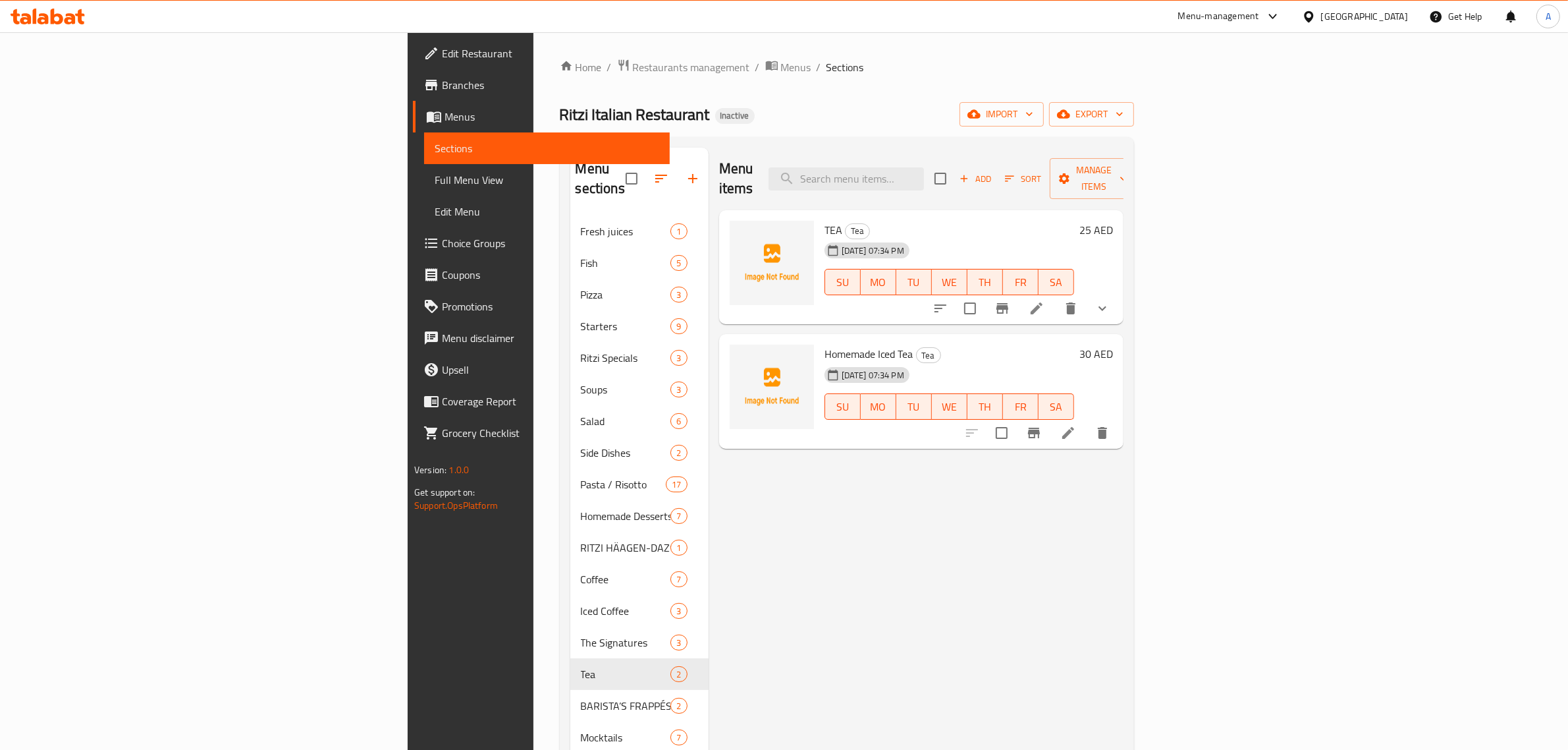
click at [708, 487] on div "Menu items Add Sort Manage items TEA Tea [DATE] 07:34 PM SU MO TU WE TH FR SA 2…" at bounding box center [915, 522] width 415 height 750
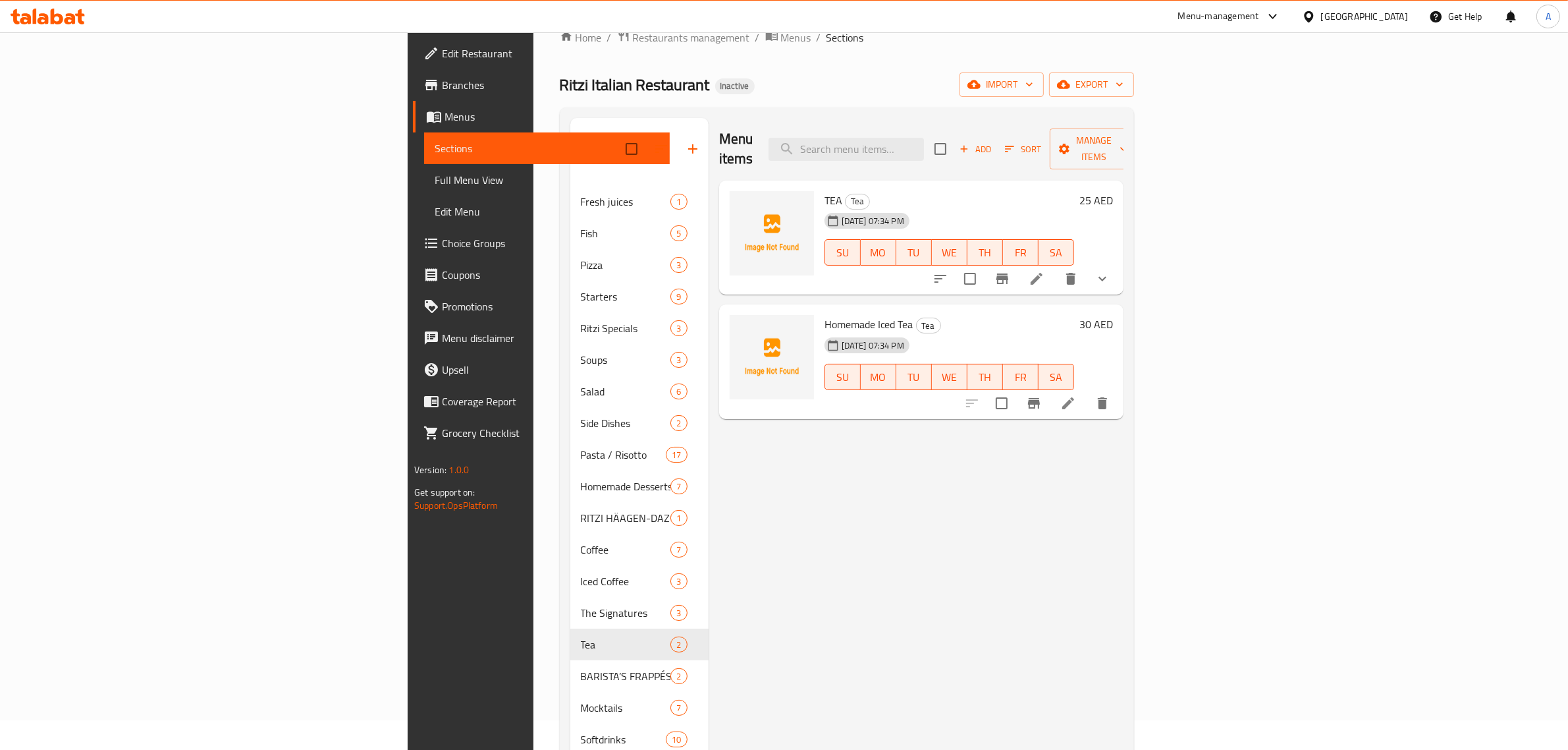
scroll to position [82, 0]
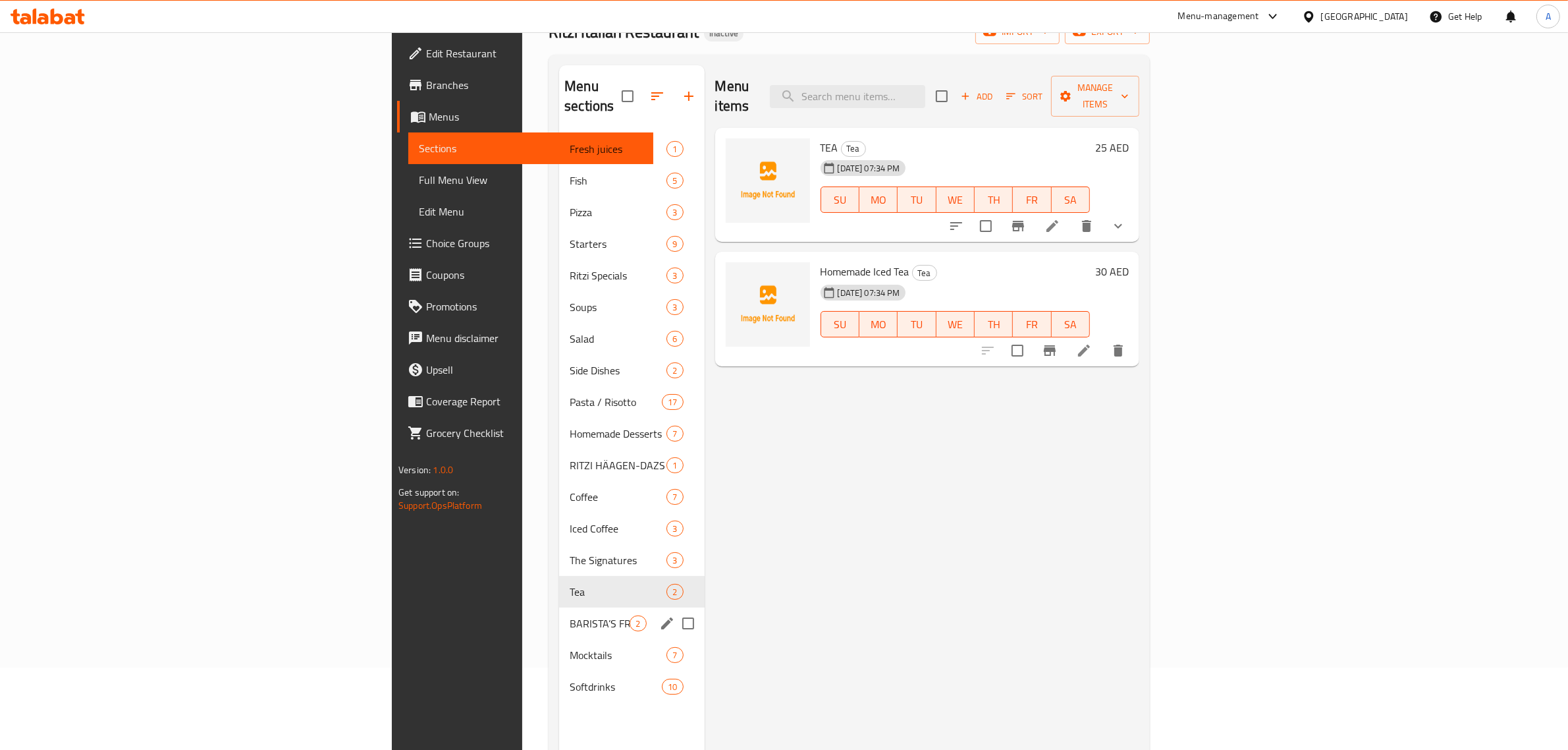
click at [570, 615] on span "BARISTA’S FRAPPÉS" at bounding box center [600, 622] width 60 height 16
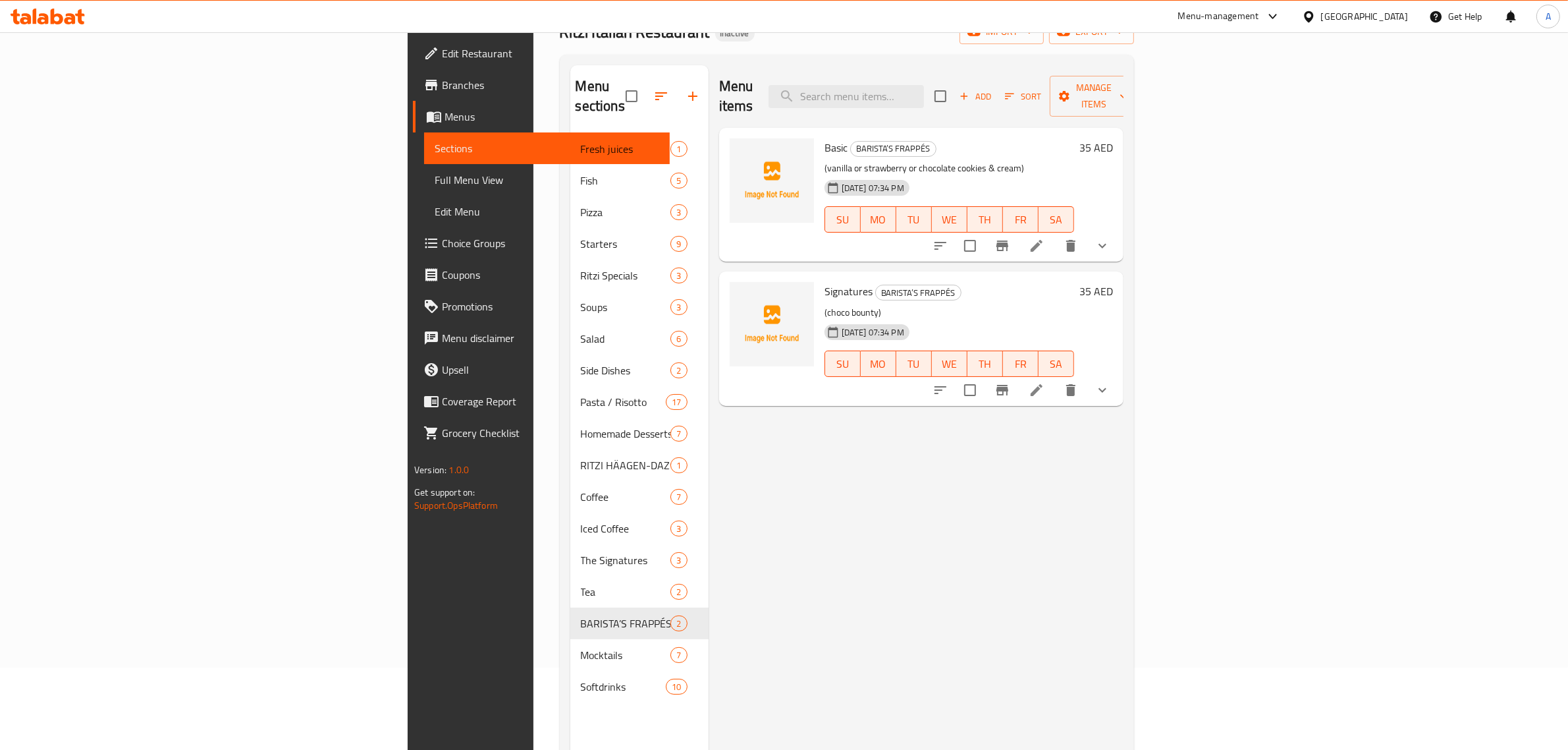
click at [1045, 382] on icon at bounding box center [1036, 390] width 16 height 16
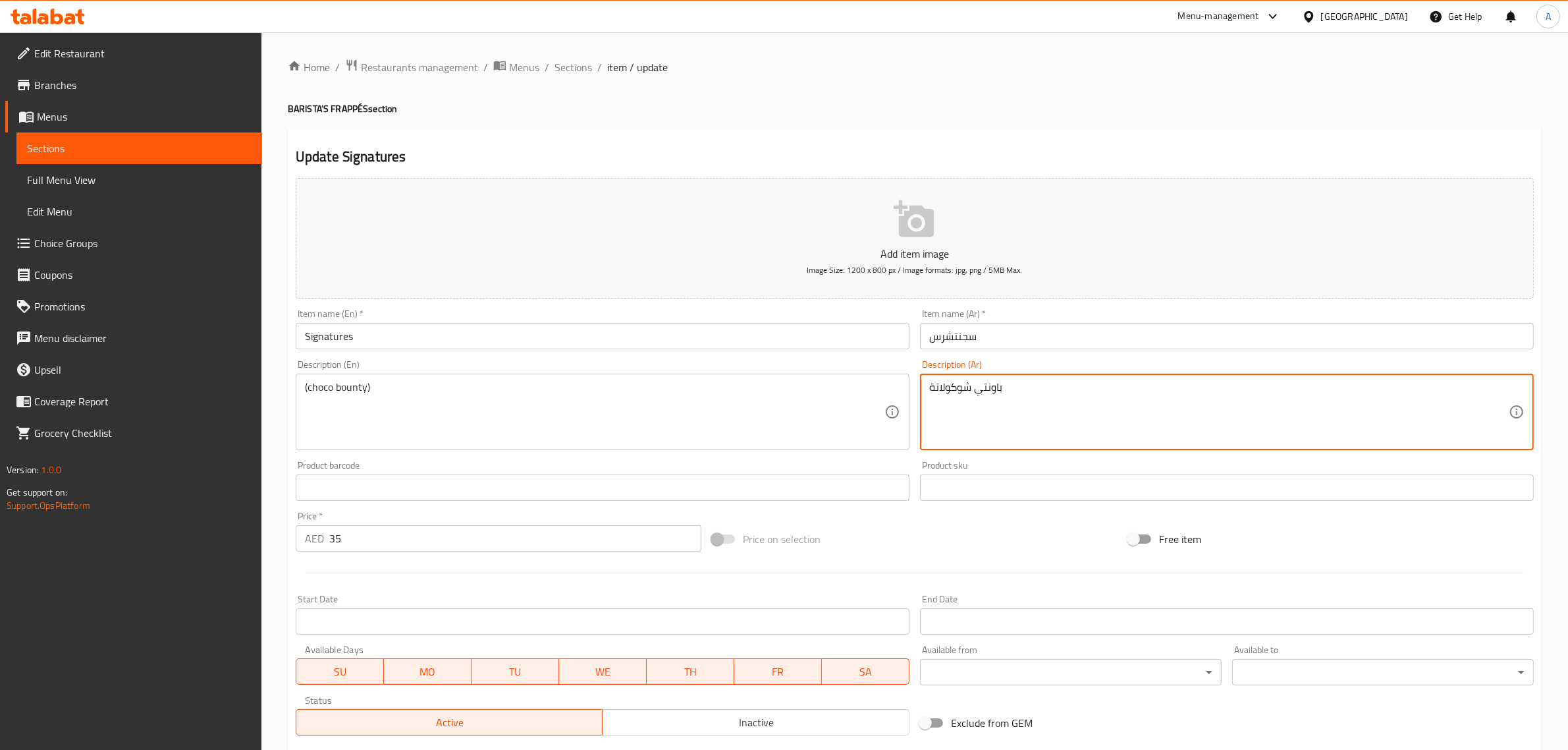
click at [962, 390] on textarea "باونتي شوكولاتة" at bounding box center [1218, 412] width 579 height 63
click at [963, 383] on textarea "باونتي شوكولاتة" at bounding box center [1218, 412] width 579 height 63
drag, startPoint x: 945, startPoint y: 390, endPoint x: 866, endPoint y: 397, distance: 79.3
click at [866, 397] on div "Add item image Image Size: 1200 x 800 px / Image formats: jpg, png / 5MB Max. I…" at bounding box center [914, 456] width 1248 height 568
type textarea "باونتي شوكو"
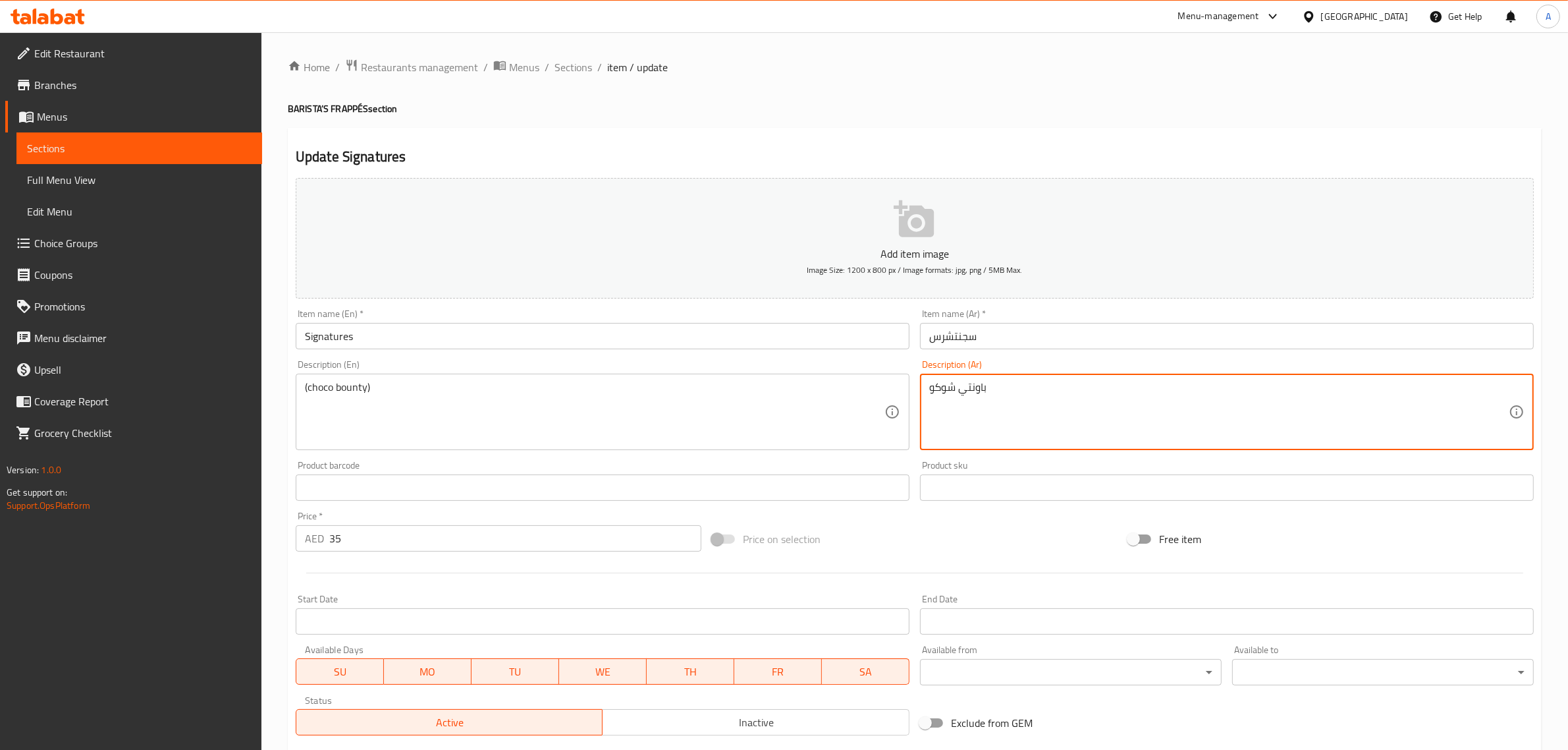
click at [866, 108] on h4 "BARISTA’S FRAPPÉS section" at bounding box center [914, 109] width 1253 height 13
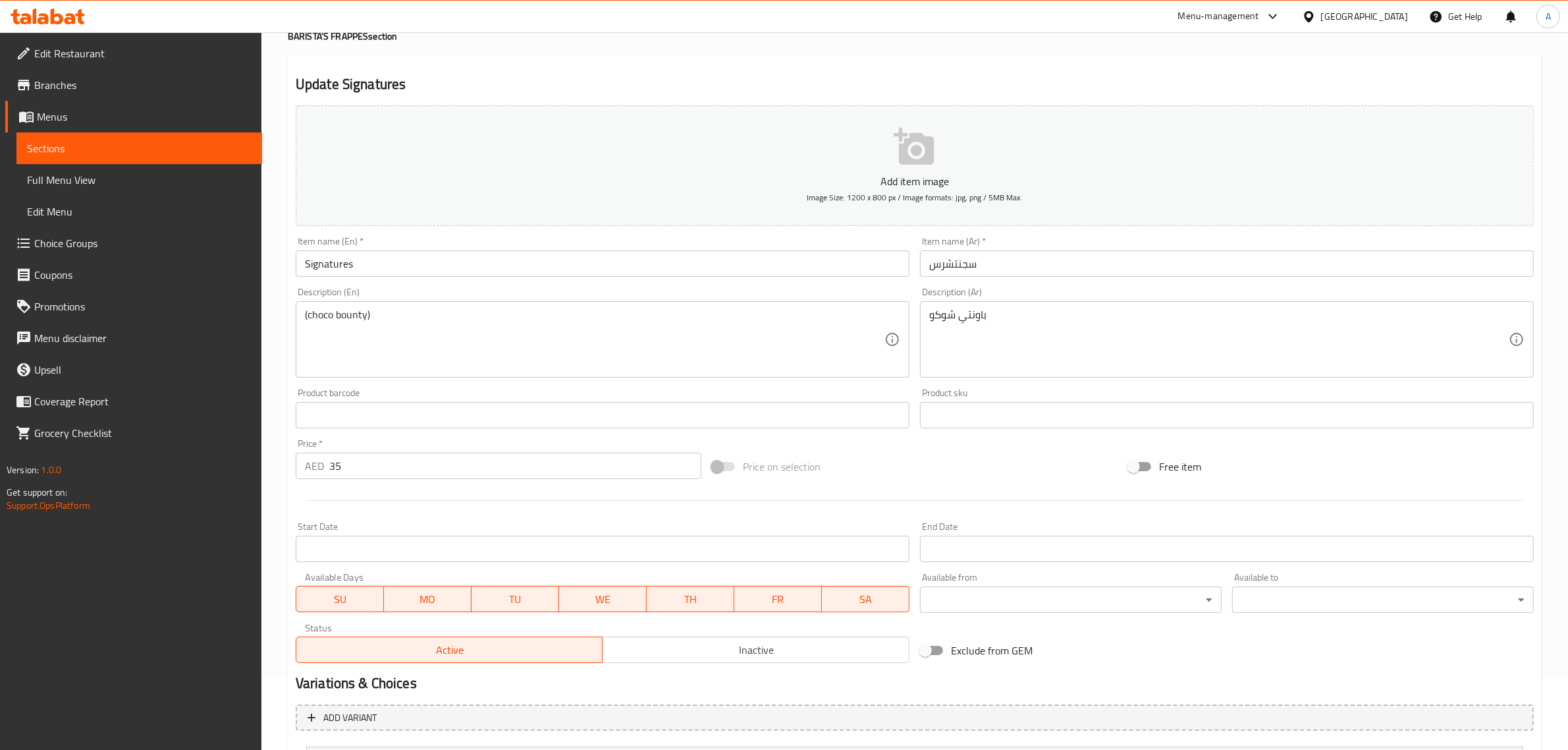
scroll to position [201, 0]
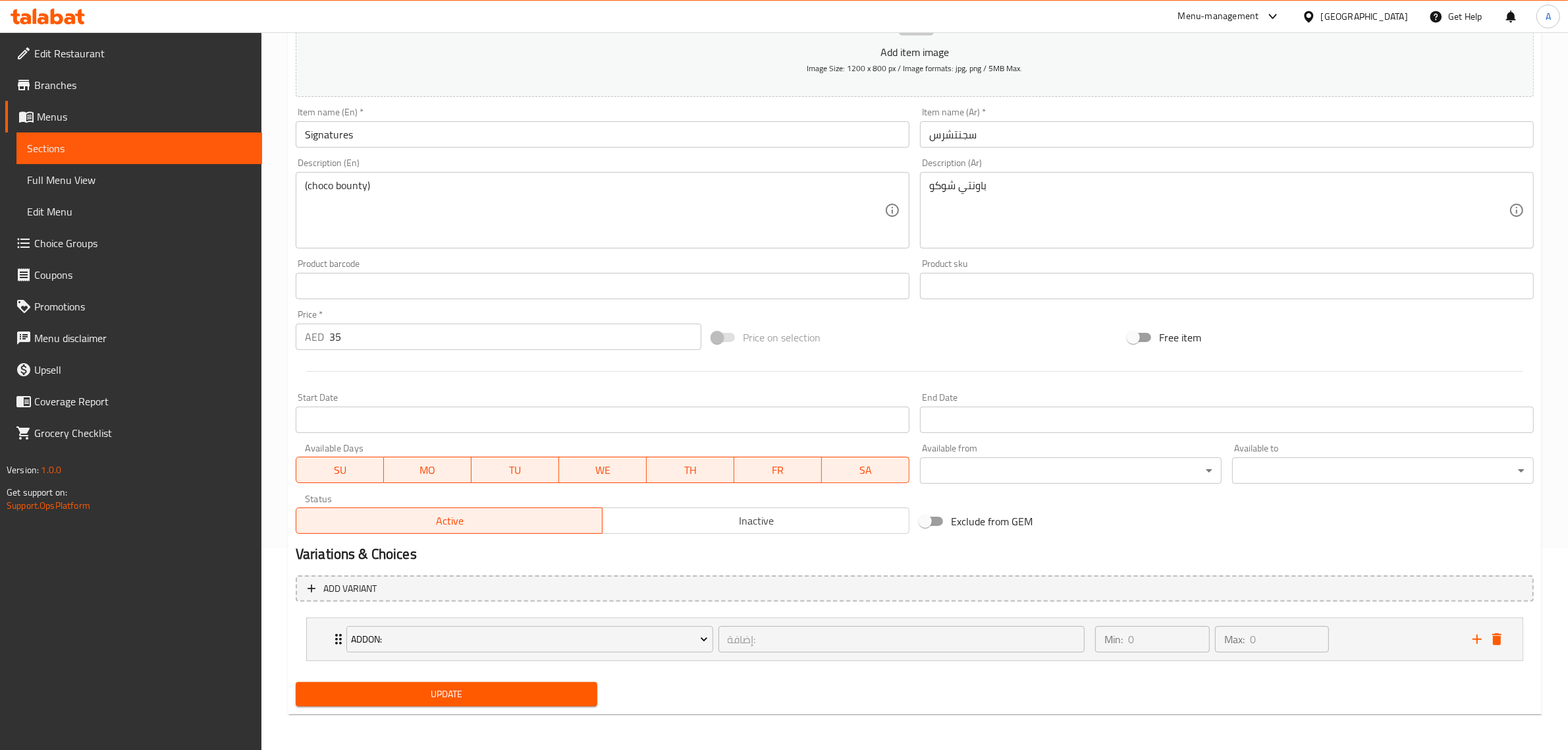
click at [512, 693] on span "Update" at bounding box center [446, 694] width 281 height 17
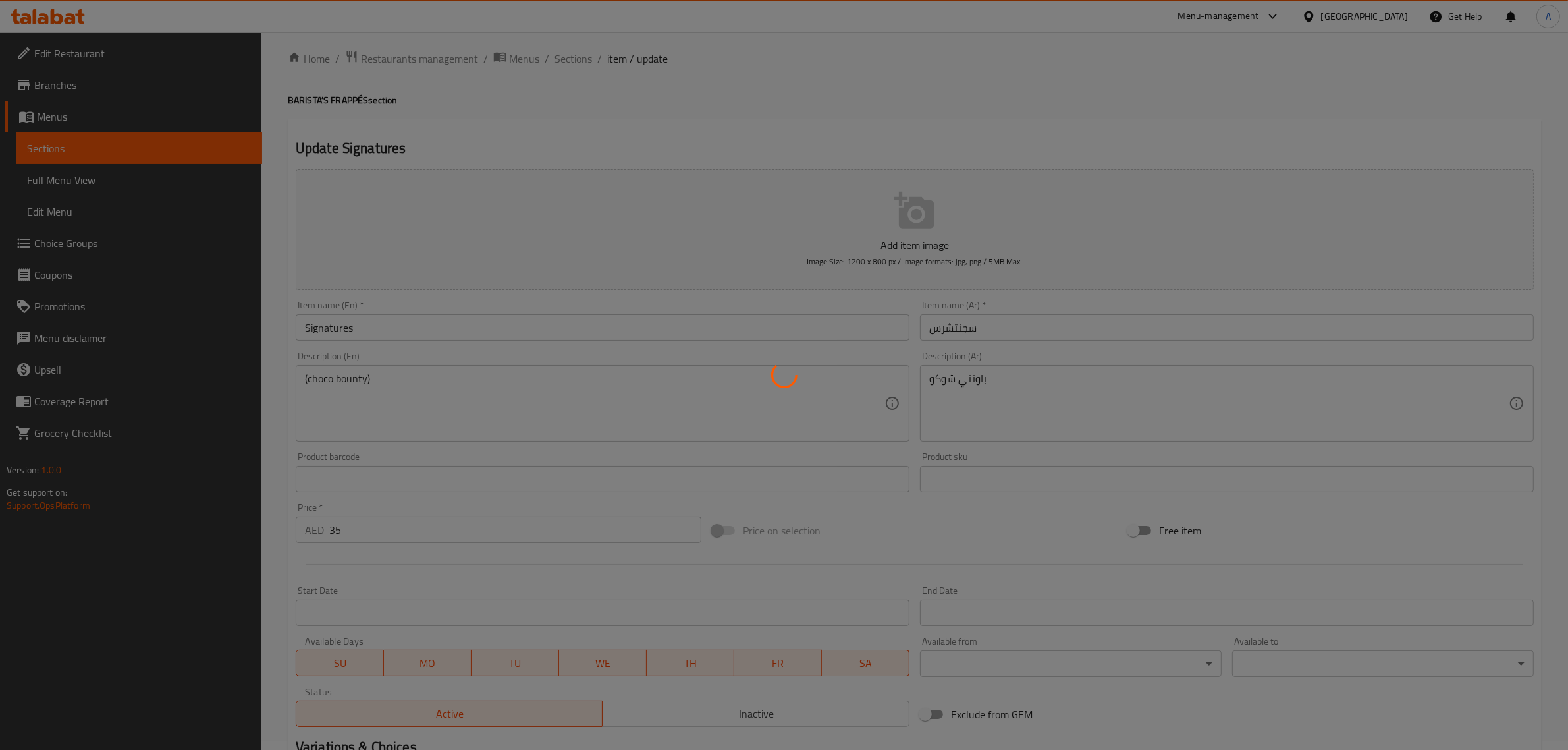
scroll to position [0, 0]
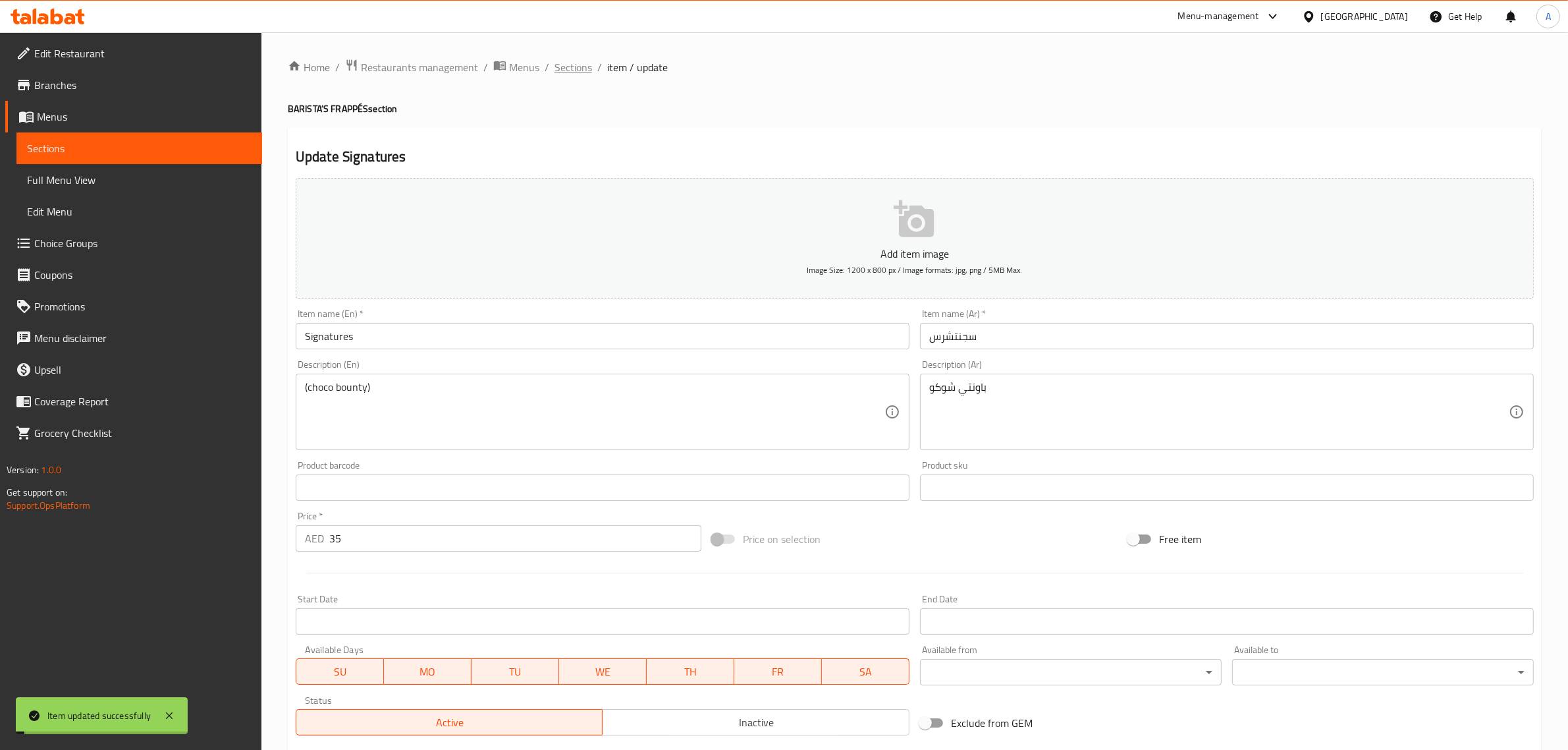
click at [581, 74] on span "Sections" at bounding box center [572, 67] width 37 height 16
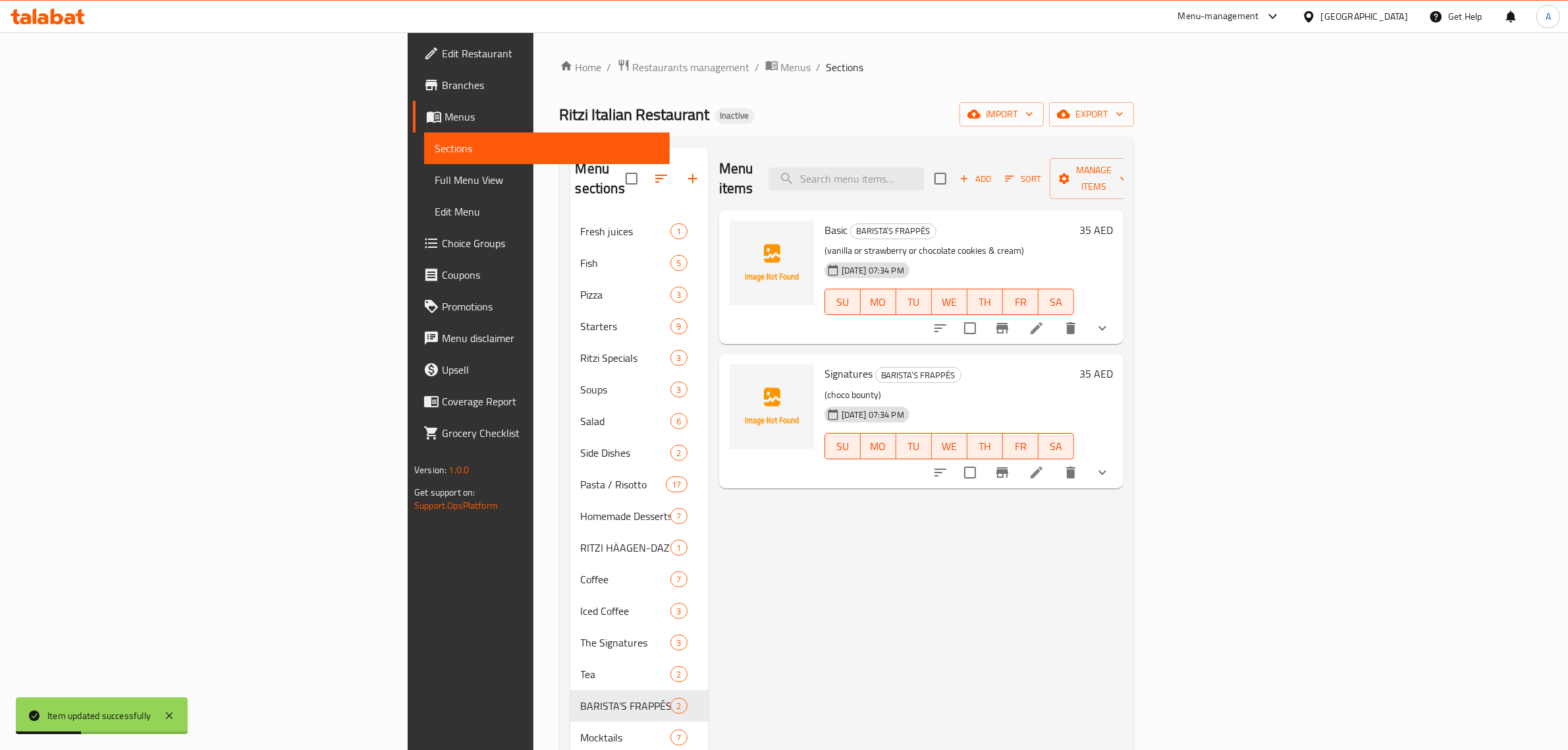
click at [815, 547] on div "Menu items Add Sort Manage items Basic BARISTA’S FRAPPÉS (vanilla or strawberry…" at bounding box center [915, 522] width 415 height 750
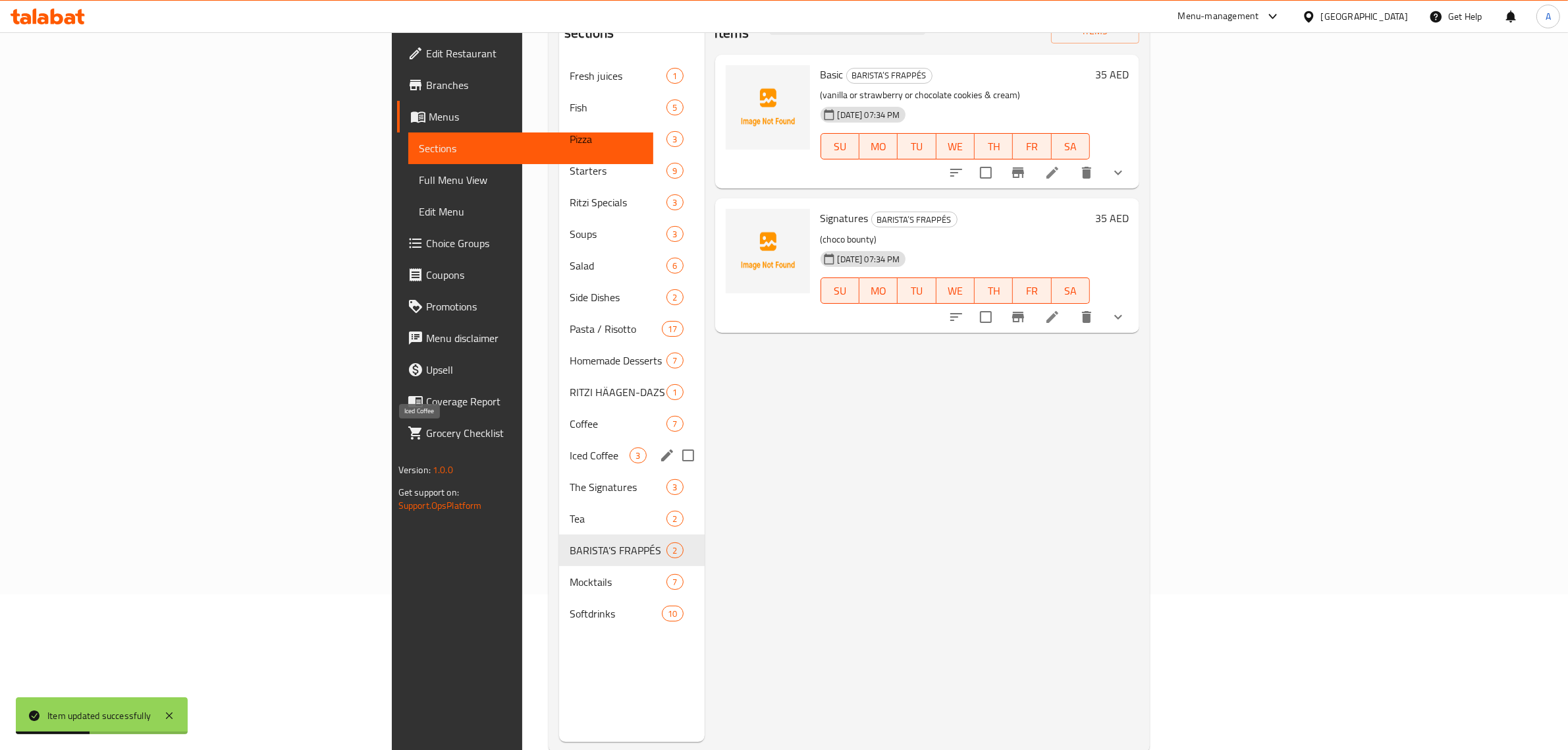
scroll to position [165, 0]
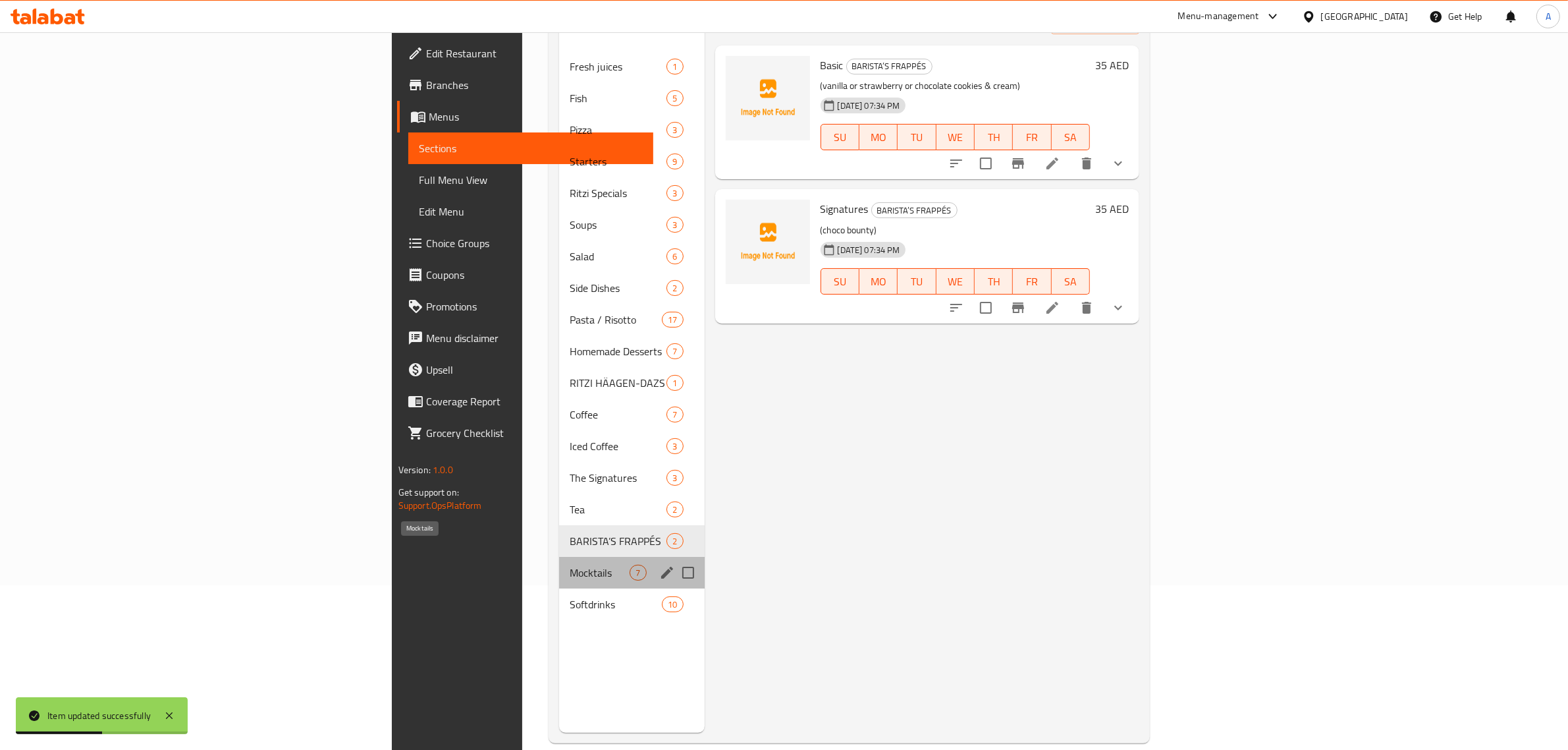
click at [570, 564] on span "Mocktails" at bounding box center [600, 572] width 60 height 16
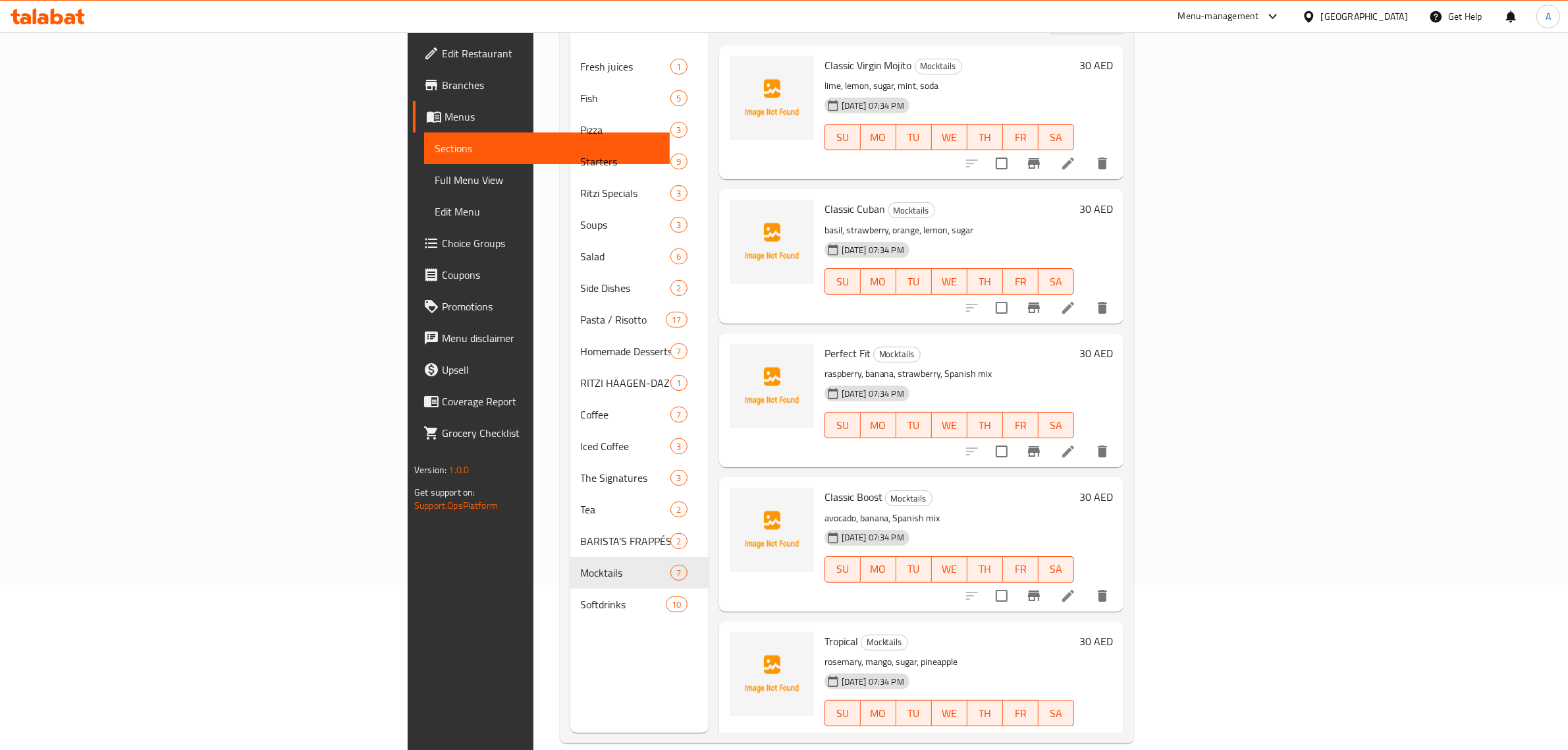
click at [1087, 439] on li at bounding box center [1068, 451] width 37 height 24
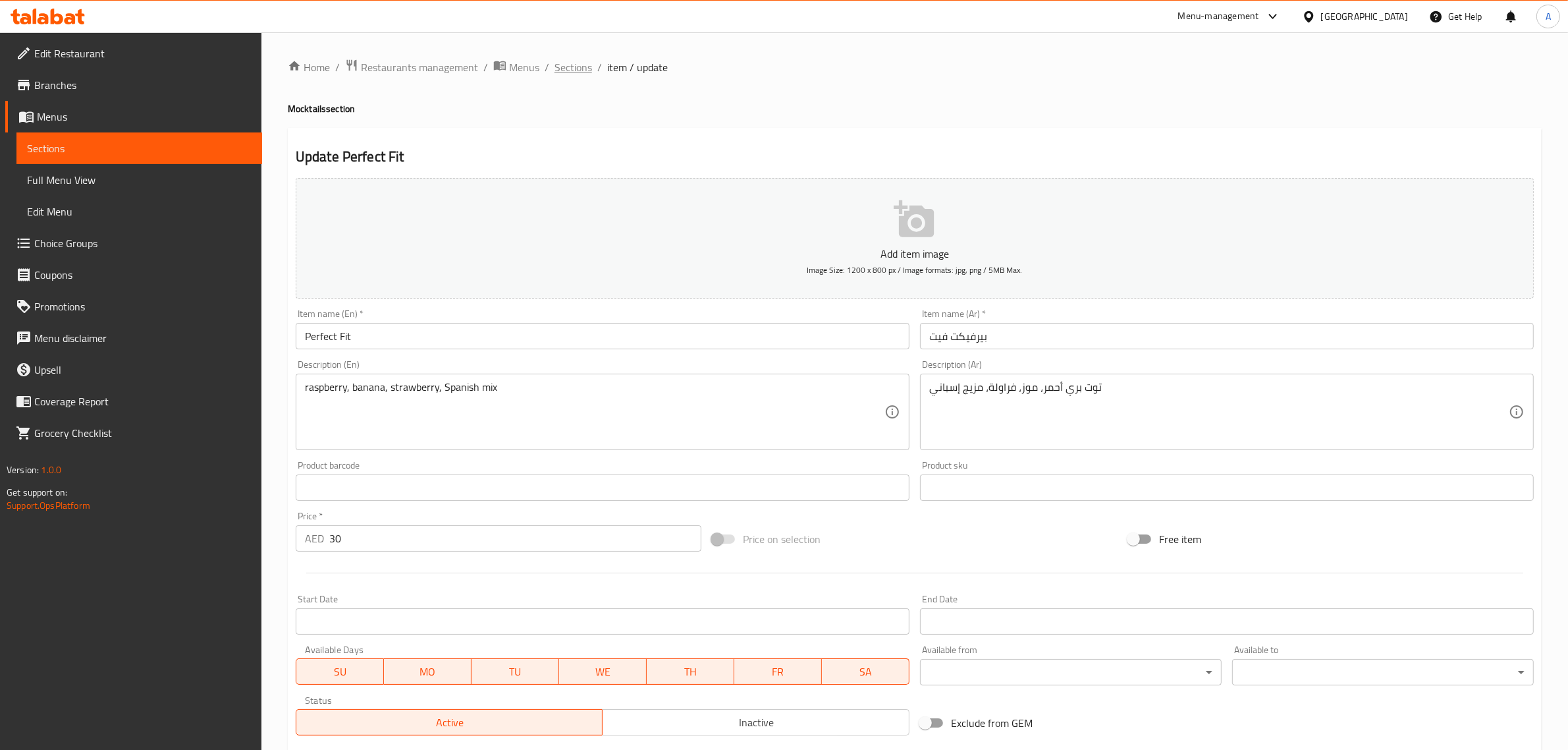
click at [563, 70] on span "Sections" at bounding box center [572, 67] width 37 height 16
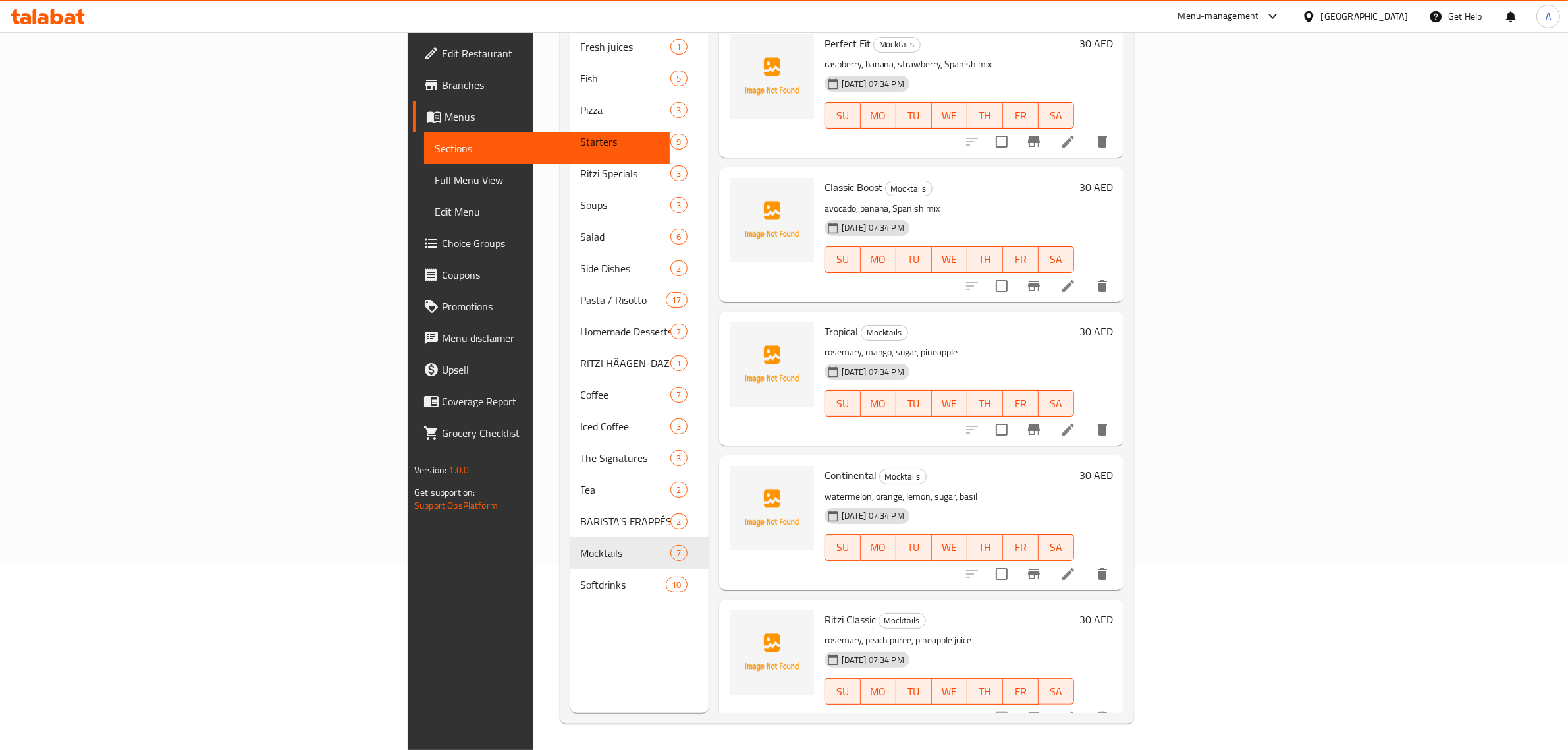
scroll to position [185, 0]
drag, startPoint x: 986, startPoint y: 620, endPoint x: 939, endPoint y: 610, distance: 48.1
click at [986, 631] on p "rosemary, peach puree, pineapple juice" at bounding box center [948, 640] width 249 height 17
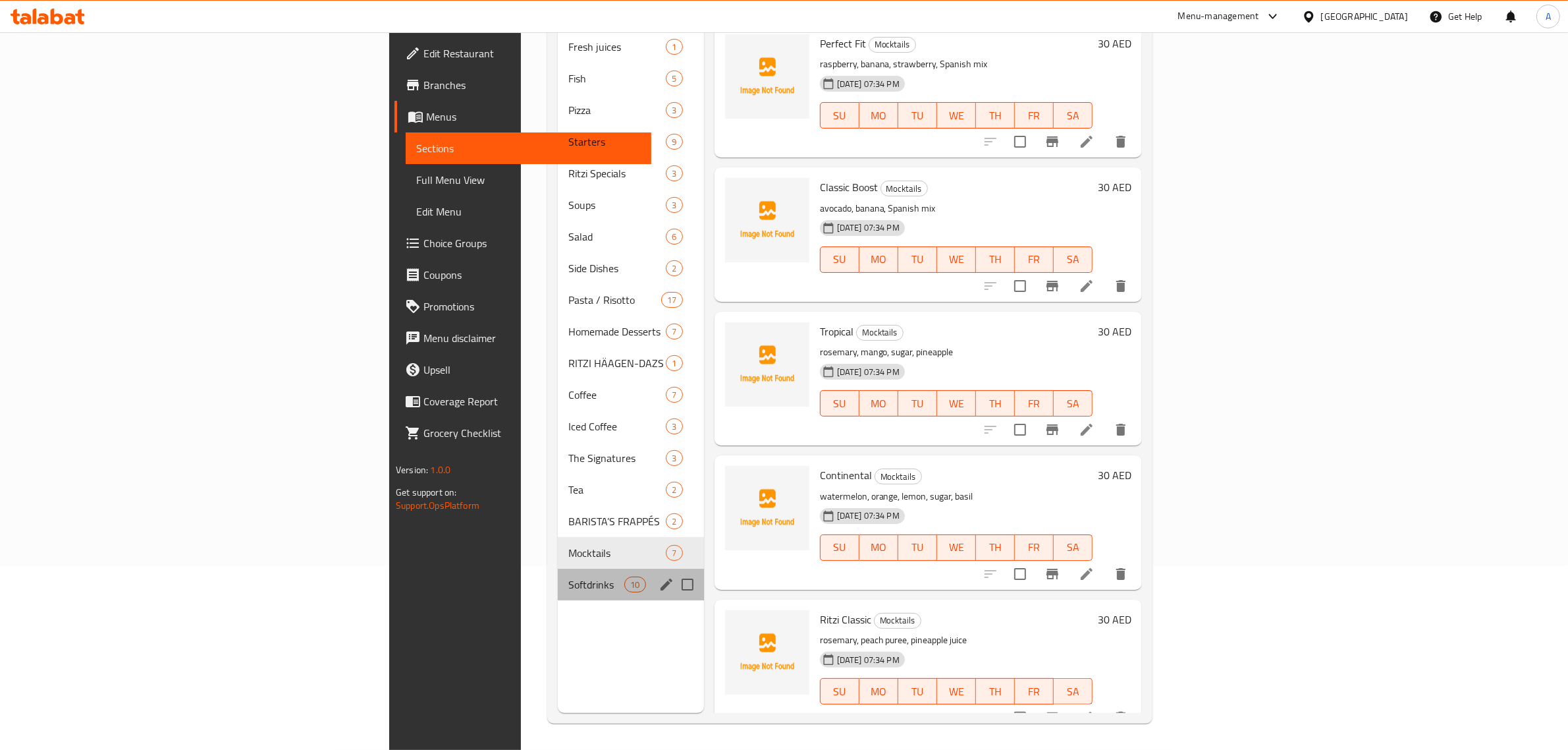
click at [568, 577] on span "Softdrinks" at bounding box center [596, 584] width 56 height 16
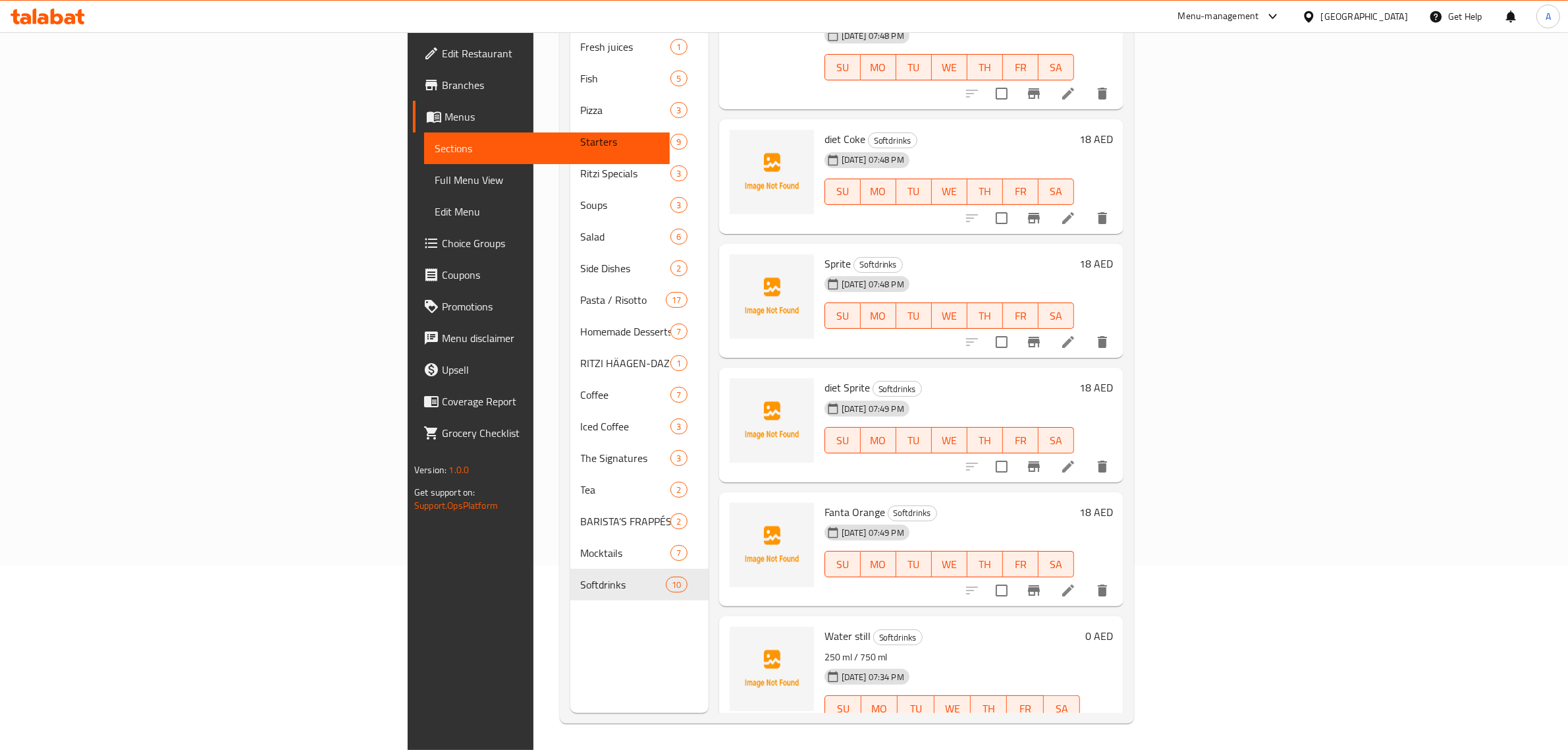
scroll to position [125, 0]
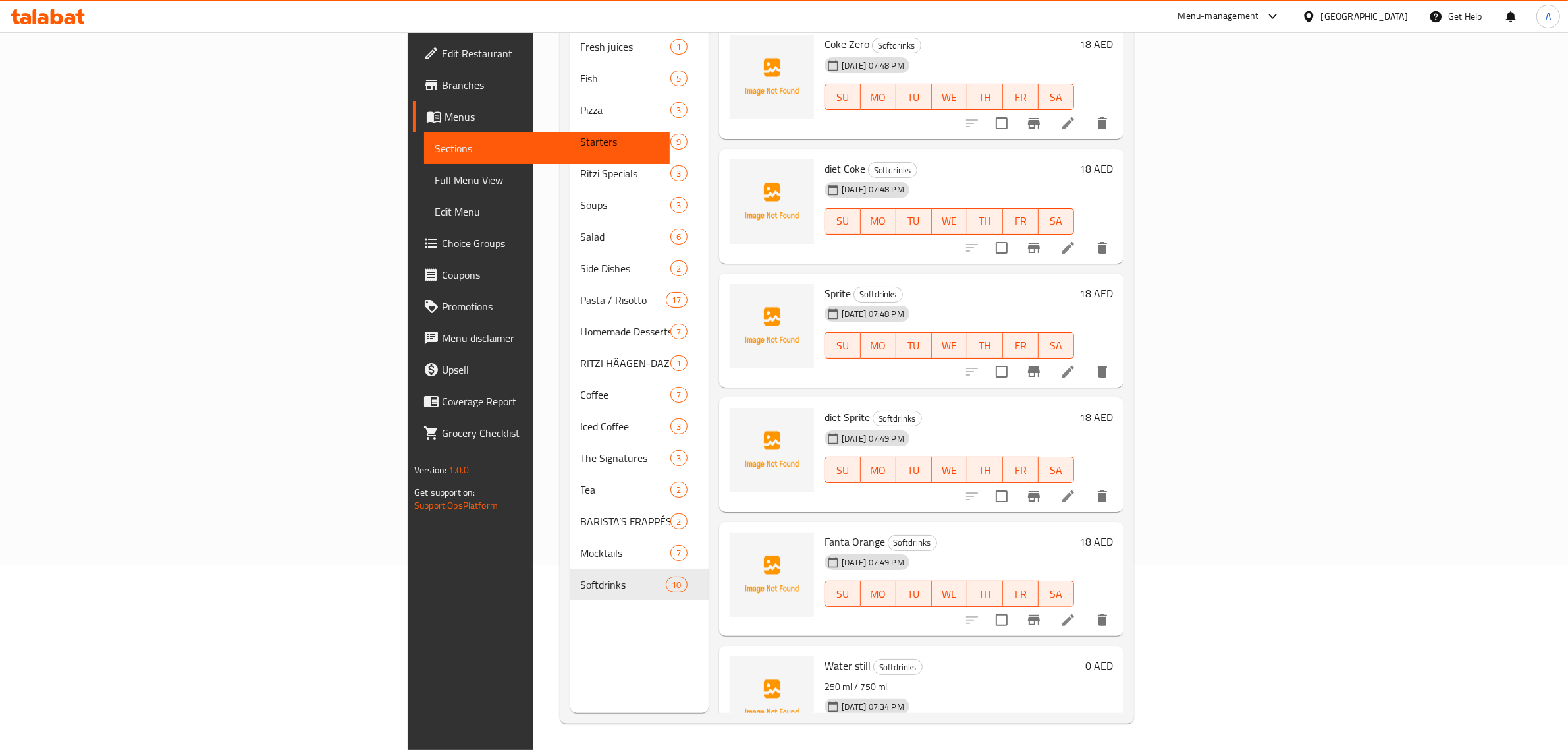
drag, startPoint x: 903, startPoint y: 407, endPoint x: 896, endPoint y: 410, distance: 7.6
click at [885, 425] on div "[DATE] 07:49 PM" at bounding box center [852, 438] width 65 height 27
click at [435, 178] on span "Full Menu View" at bounding box center [547, 179] width 224 height 16
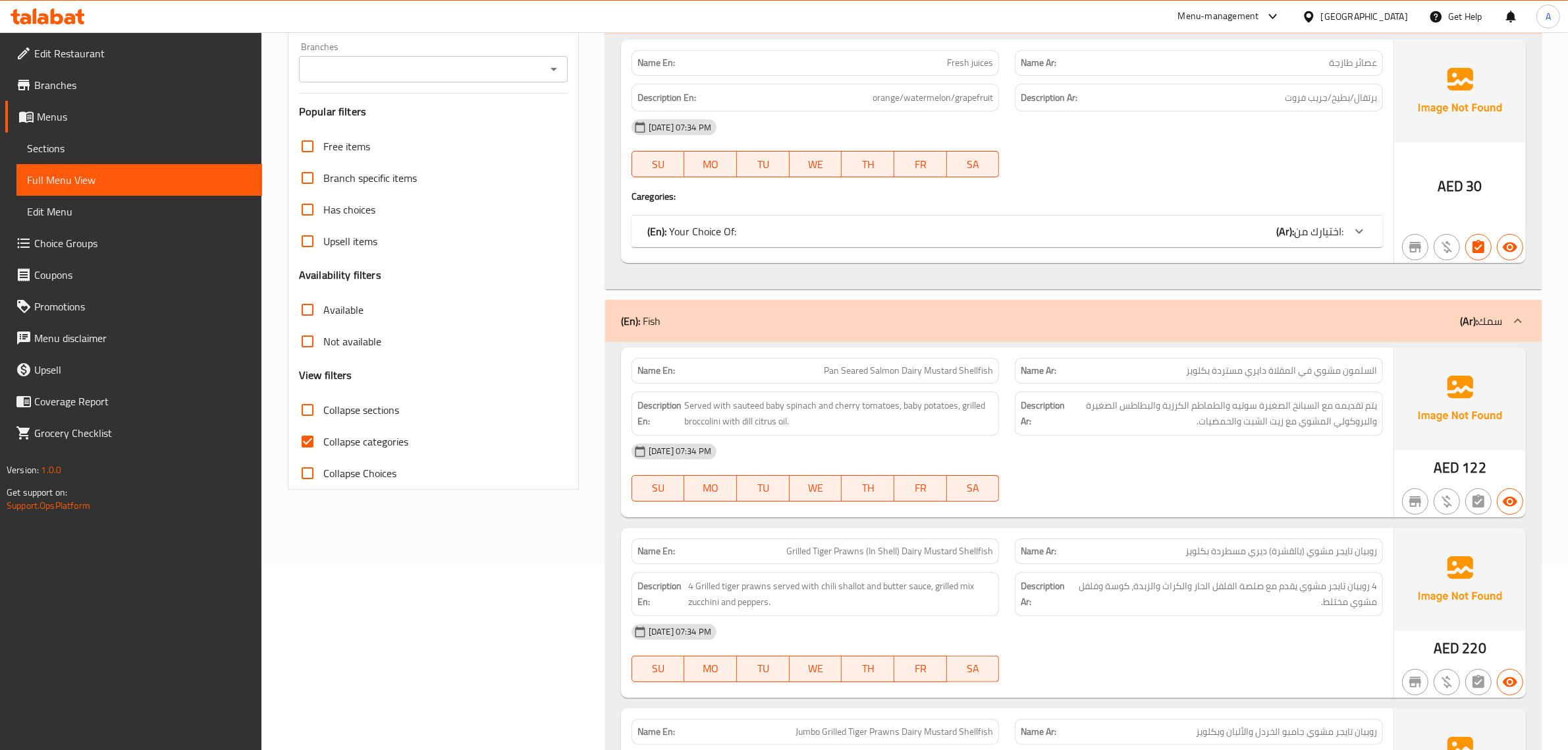
click at [353, 448] on span "Collapse categories" at bounding box center [365, 441] width 85 height 16
click at [323, 448] on input "Collapse categories" at bounding box center [307, 441] width 31 height 31
checkbox input "false"
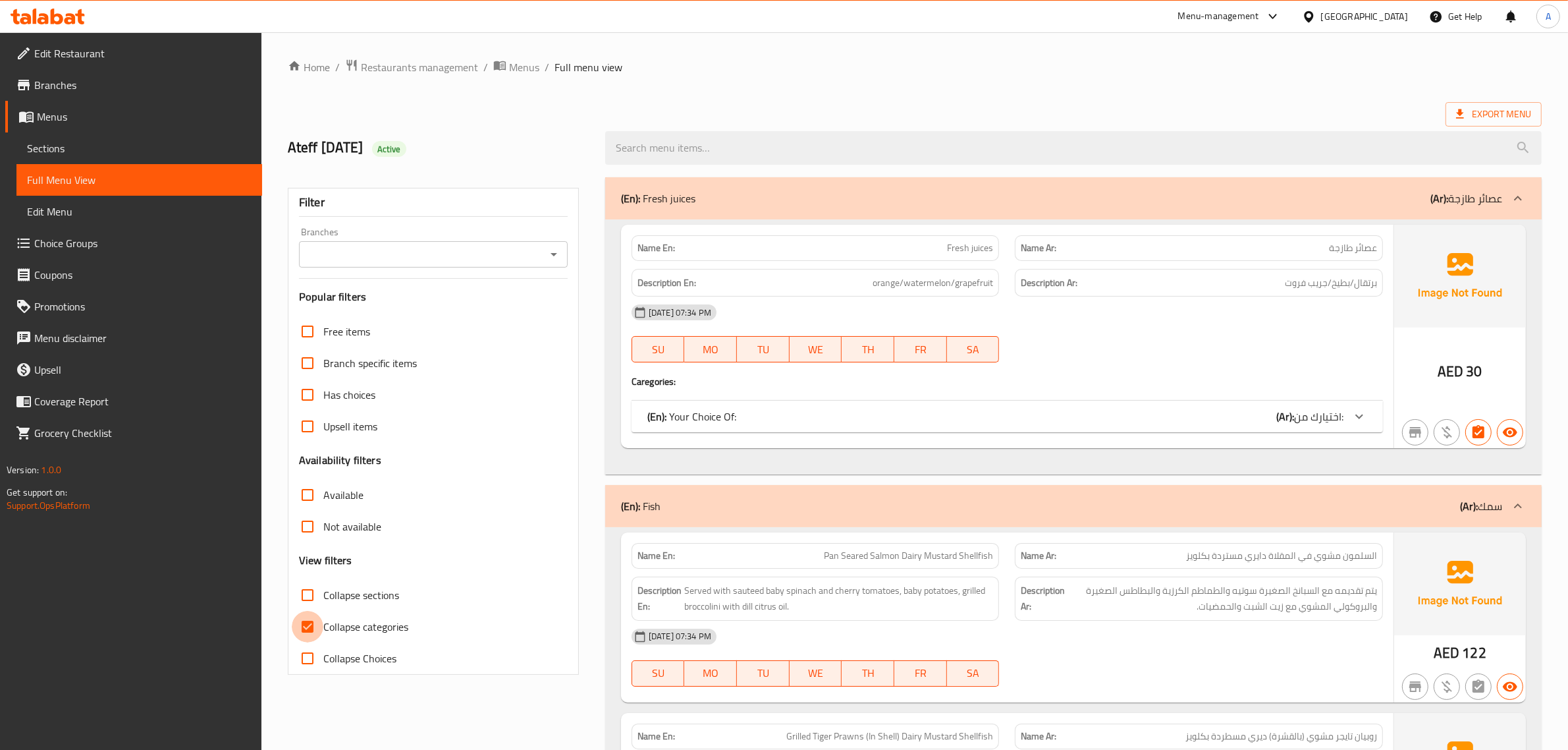
click at [320, 613] on input "Collapse categories" at bounding box center [307, 627] width 31 height 31
checkbox input "false"
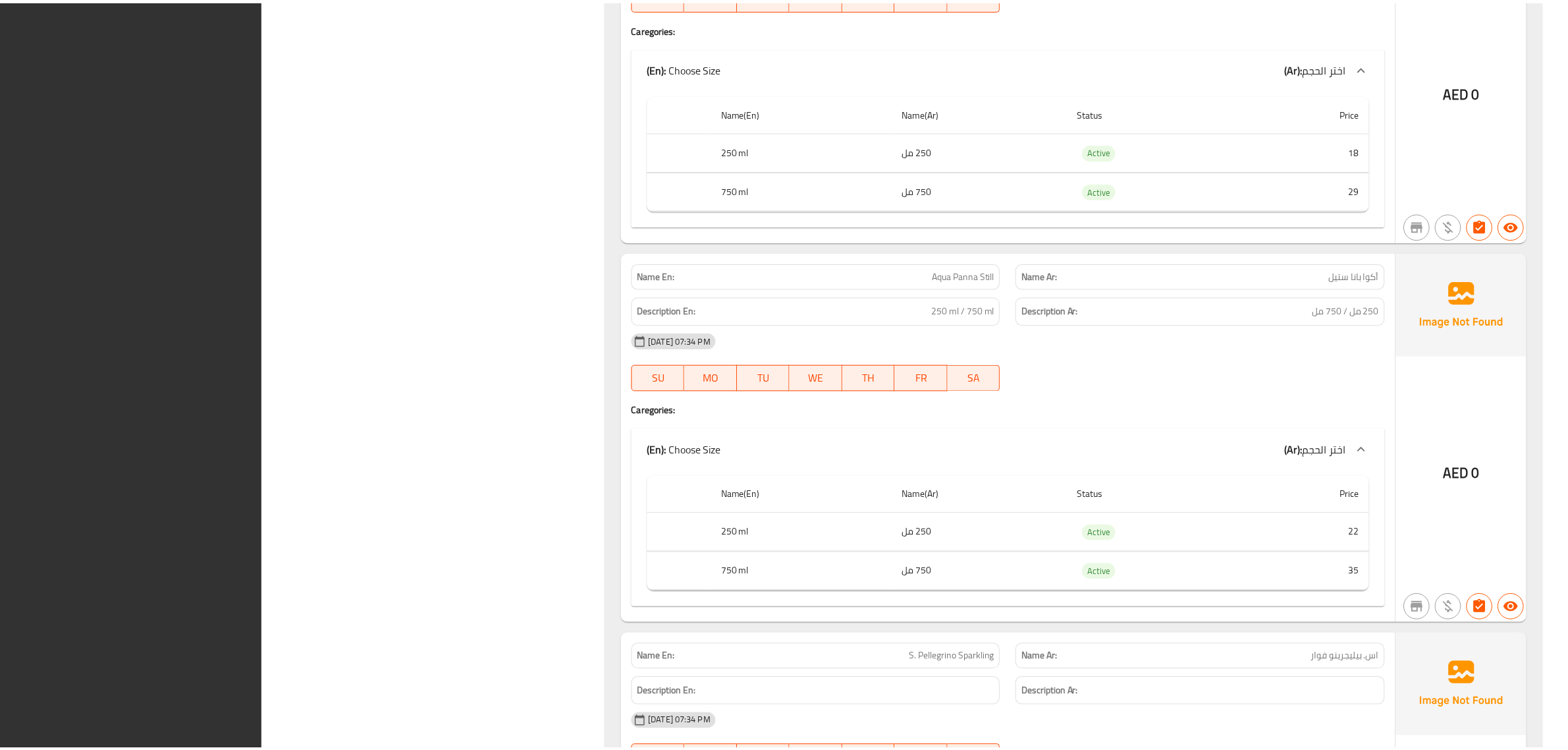
scroll to position [21321, 0]
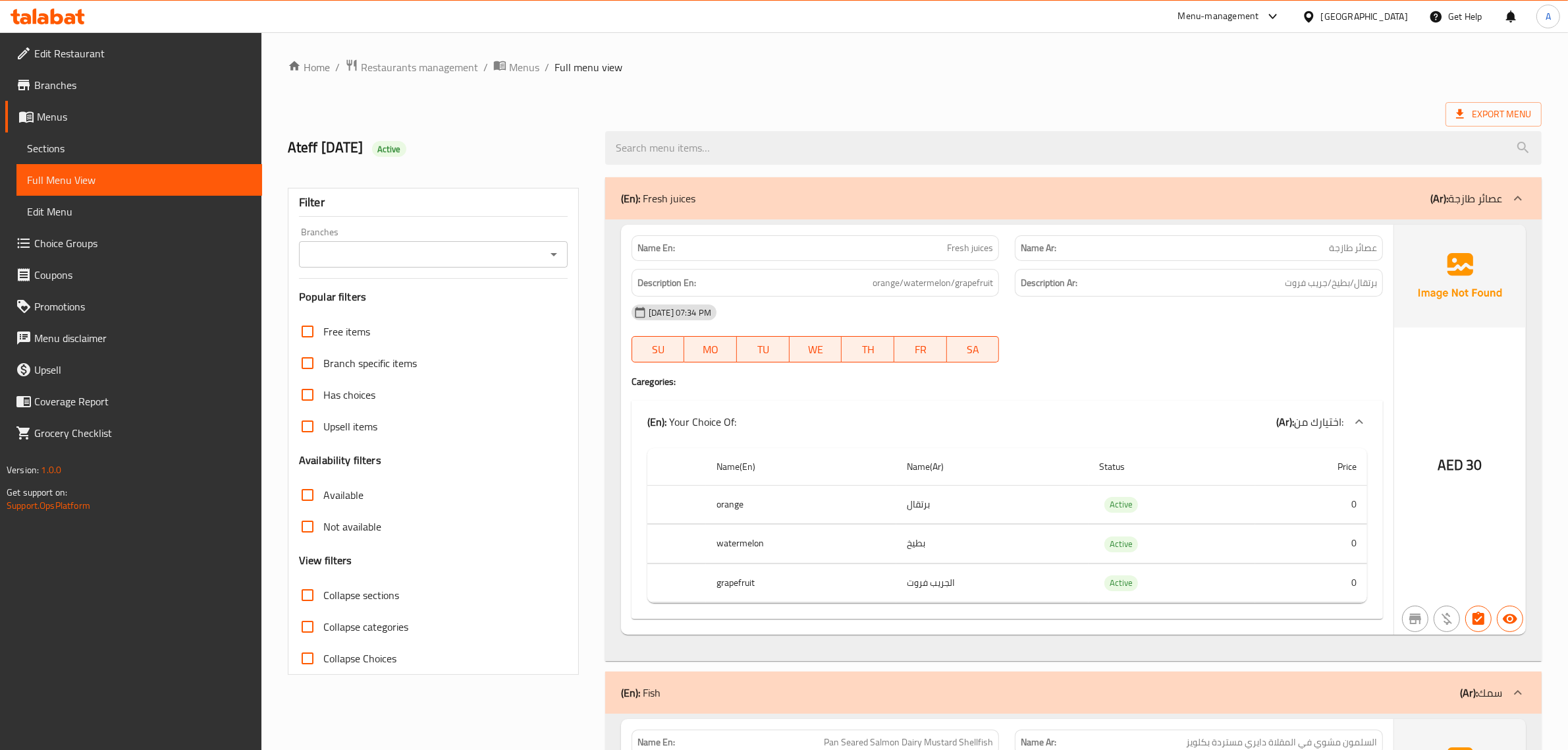
click at [362, 593] on span "Collapse sections" at bounding box center [360, 594] width 75 height 16
click at [323, 593] on input "Collapse sections" at bounding box center [307, 595] width 31 height 31
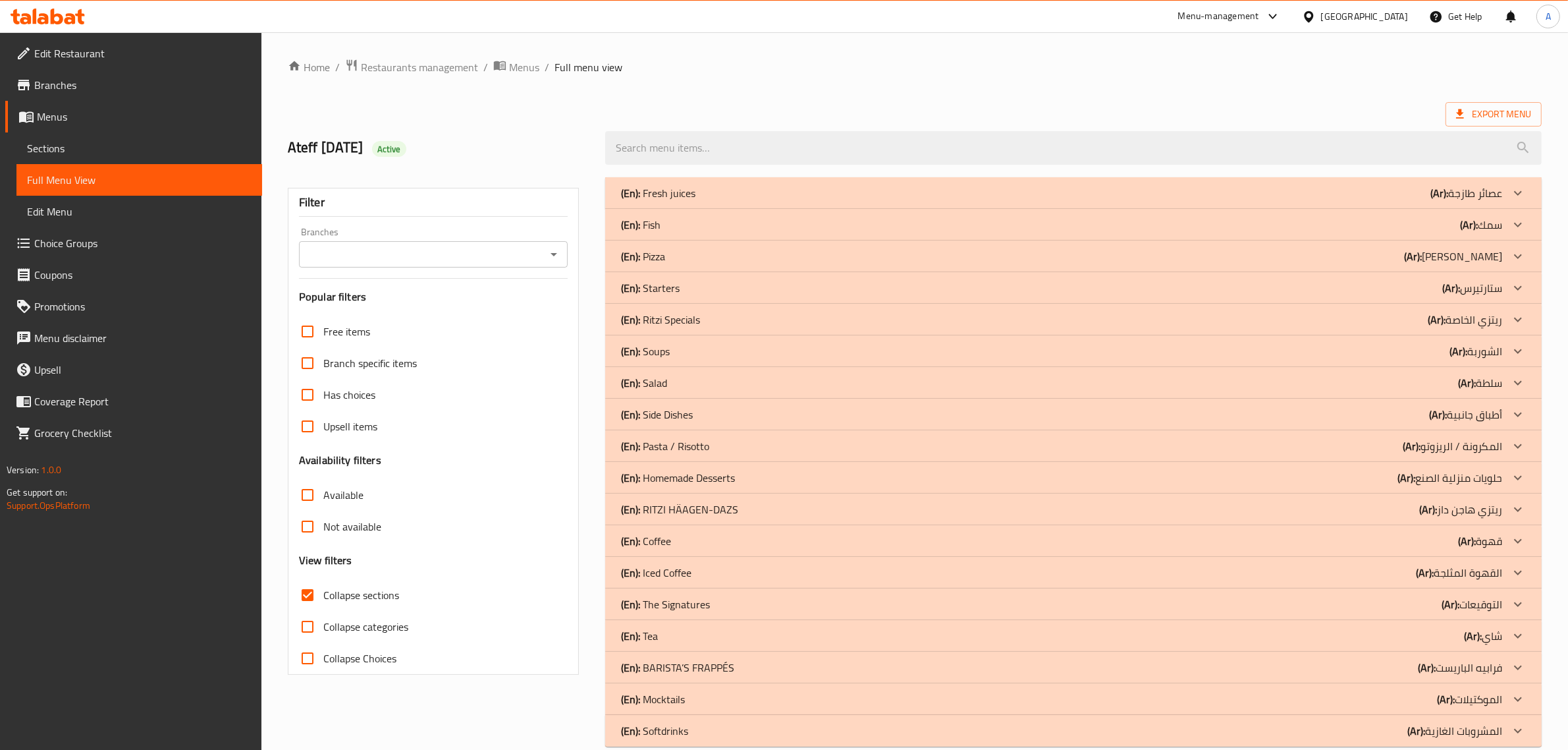
click at [362, 593] on span "Collapse sections" at bounding box center [360, 594] width 75 height 16
click at [323, 593] on input "Collapse sections" at bounding box center [307, 595] width 31 height 31
checkbox input "false"
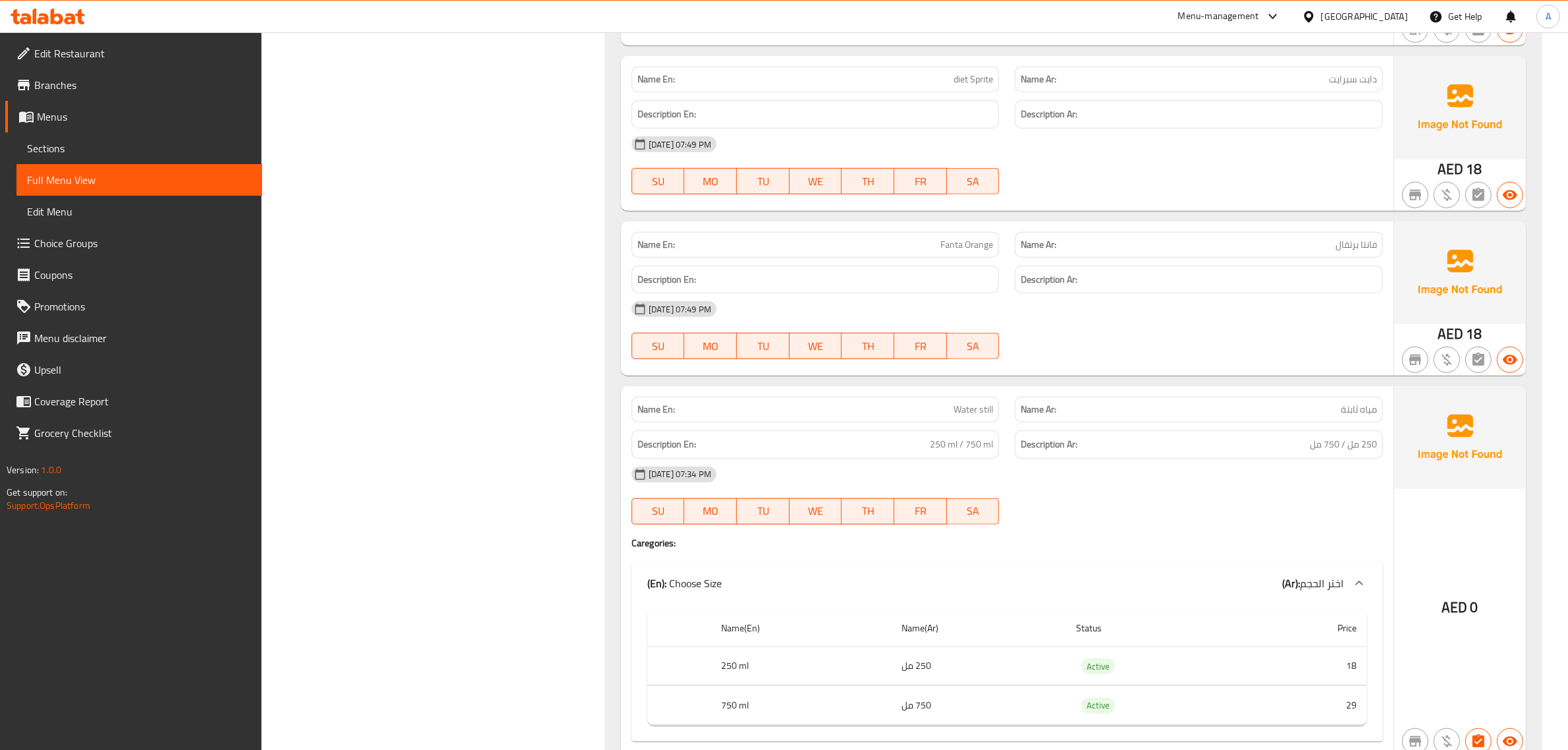
scroll to position [19856, 0]
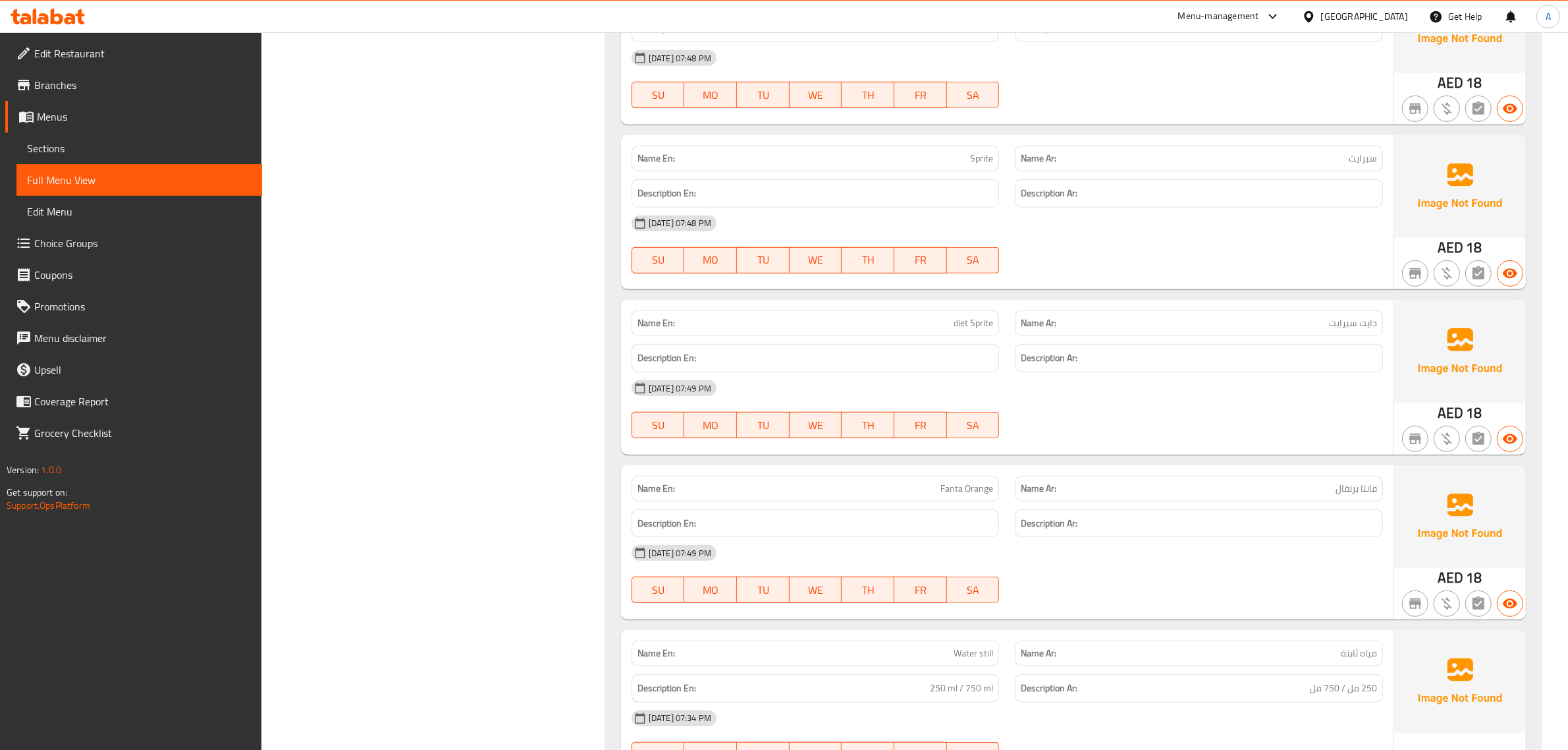
click at [105, 143] on span "Sections" at bounding box center [139, 148] width 224 height 16
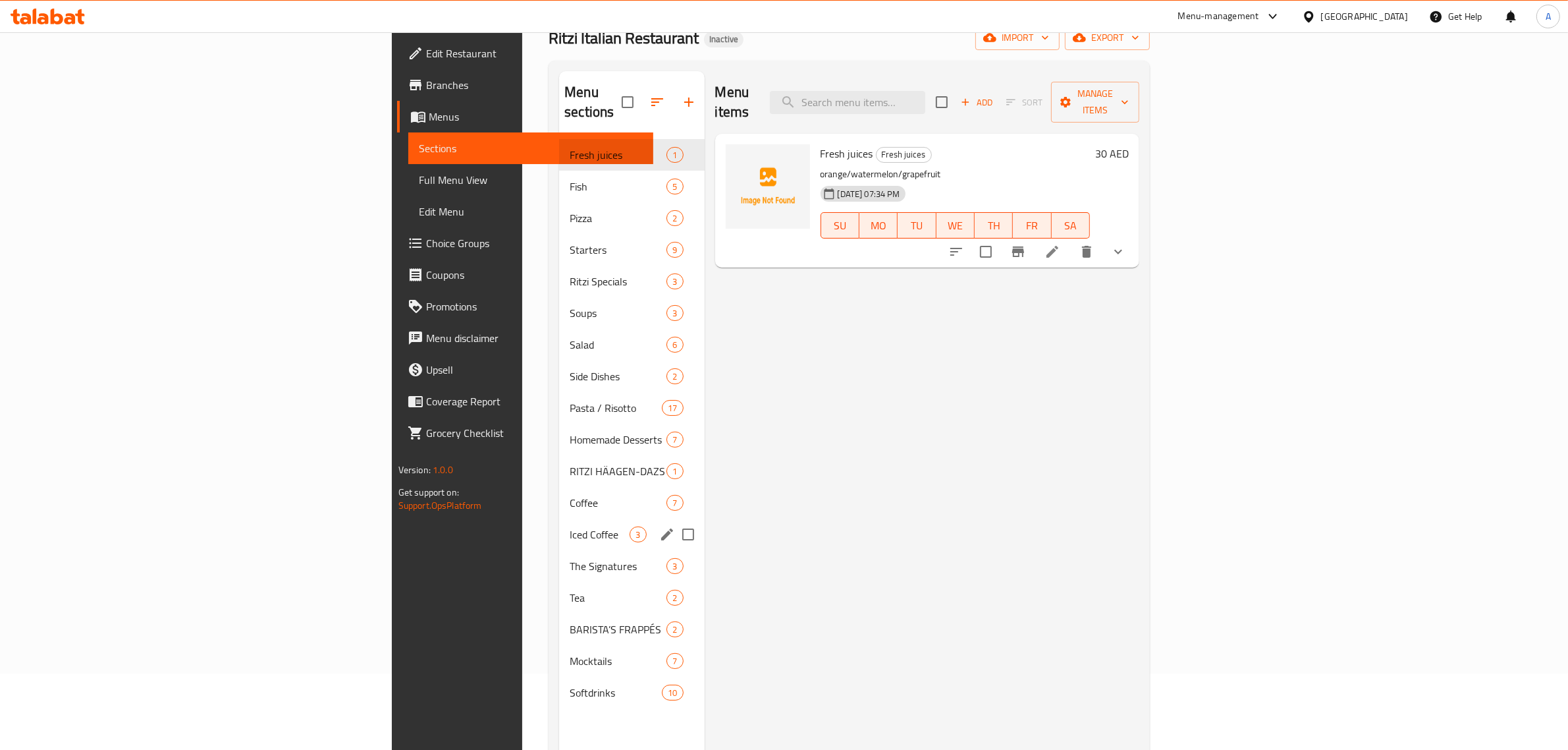
scroll to position [82, 0]
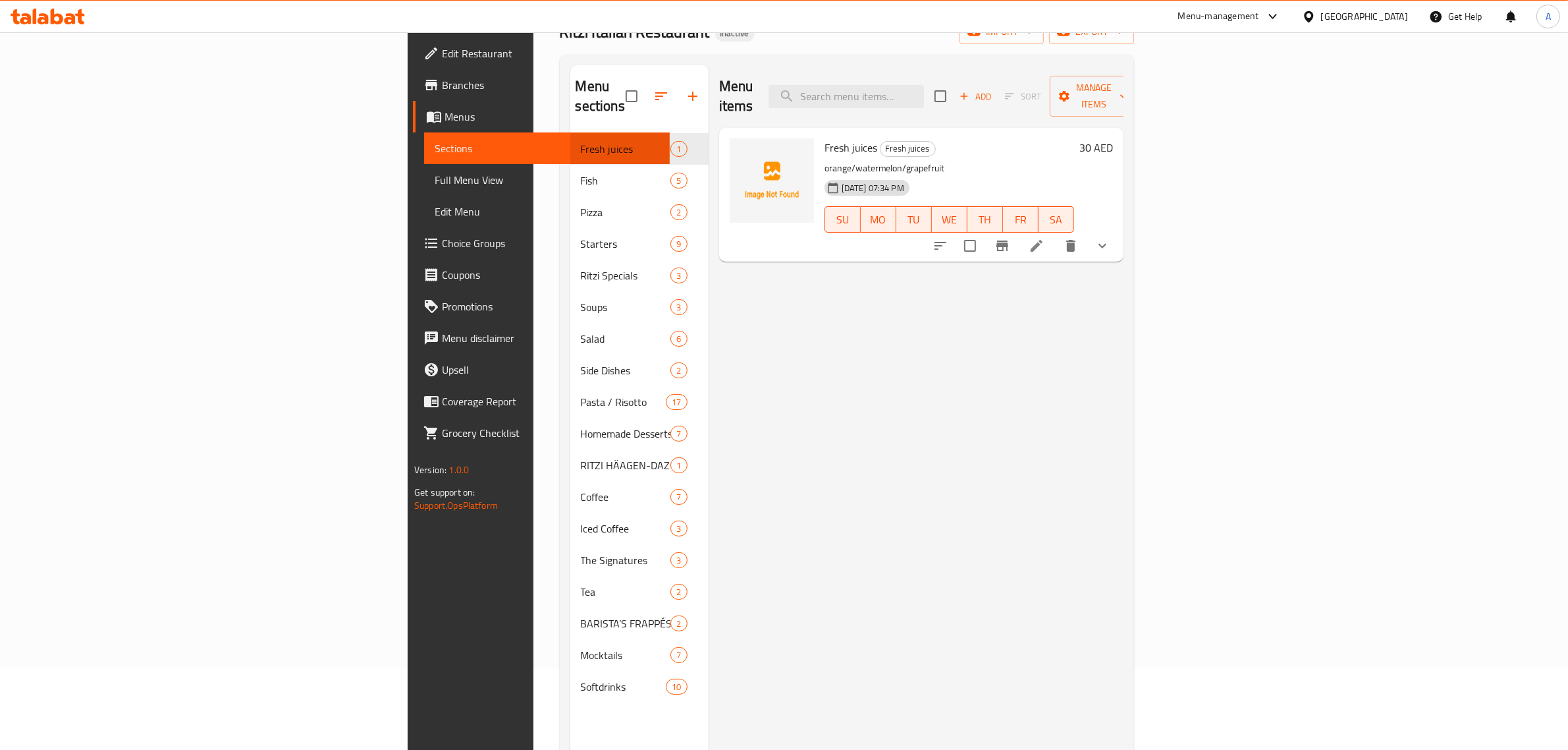
drag, startPoint x: 749, startPoint y: 535, endPoint x: 920, endPoint y: 313, distance: 280.2
click at [749, 531] on div "Menu items Add Sort Manage items Fresh juices Fresh juices orange/watermelon/gr…" at bounding box center [915, 440] width 415 height 750
click at [924, 85] on input "search" at bounding box center [847, 97] width 156 height 23
paste input "GERMAN CURRY SAUSAGE"
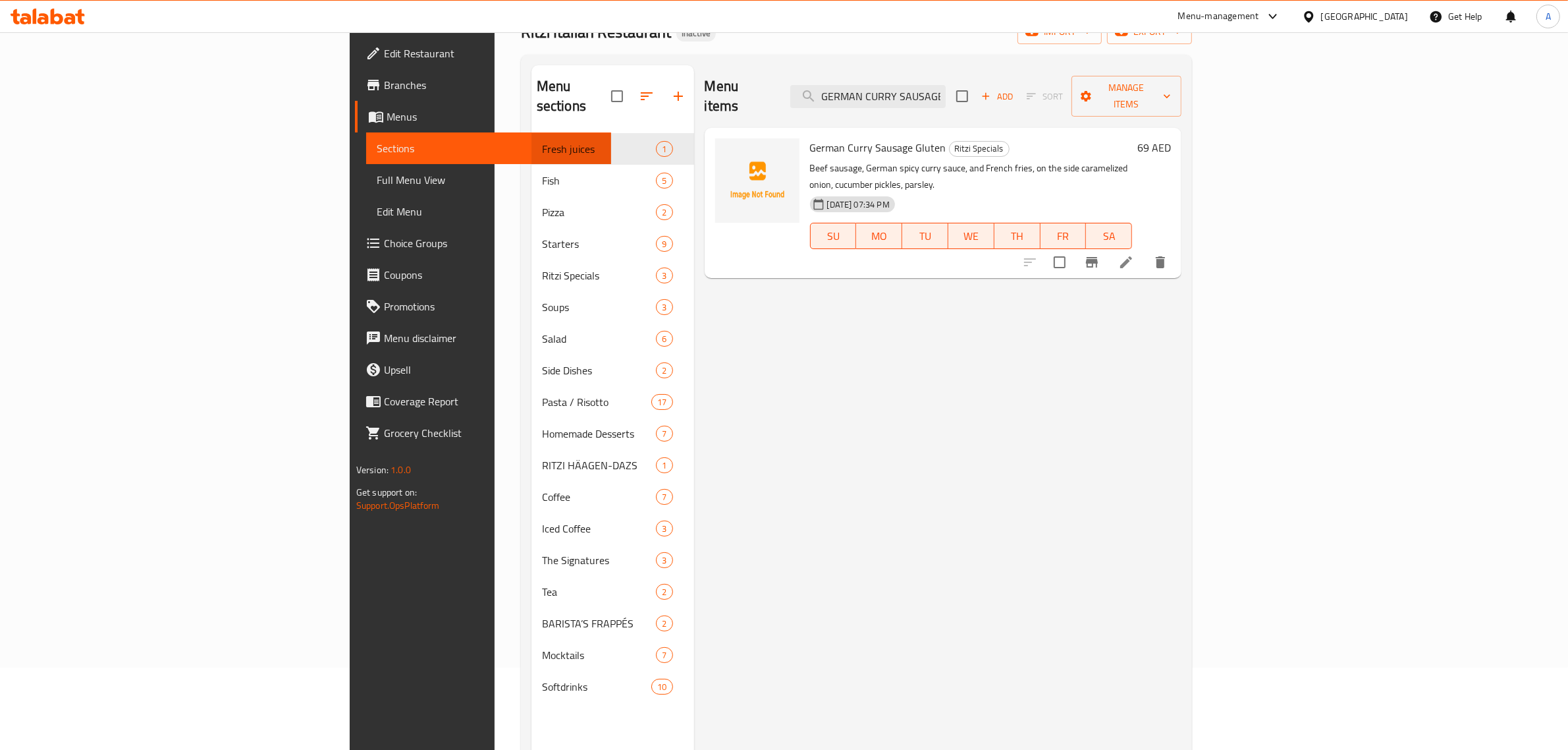
type input "GERMAN CURRY SAUSAGE"
click at [1134, 254] on icon at bounding box center [1126, 262] width 16 height 16
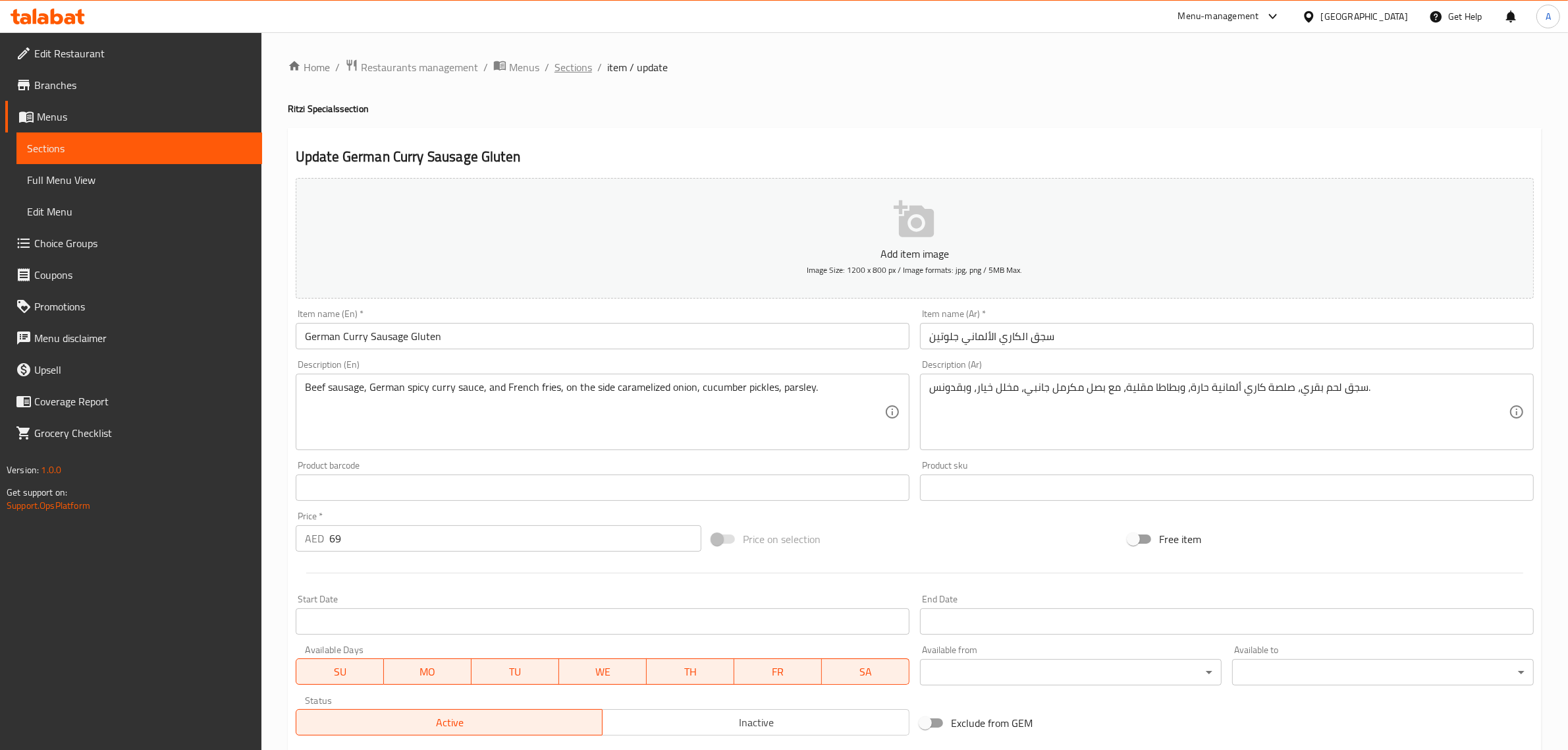
click at [564, 64] on span "Sections" at bounding box center [572, 67] width 37 height 16
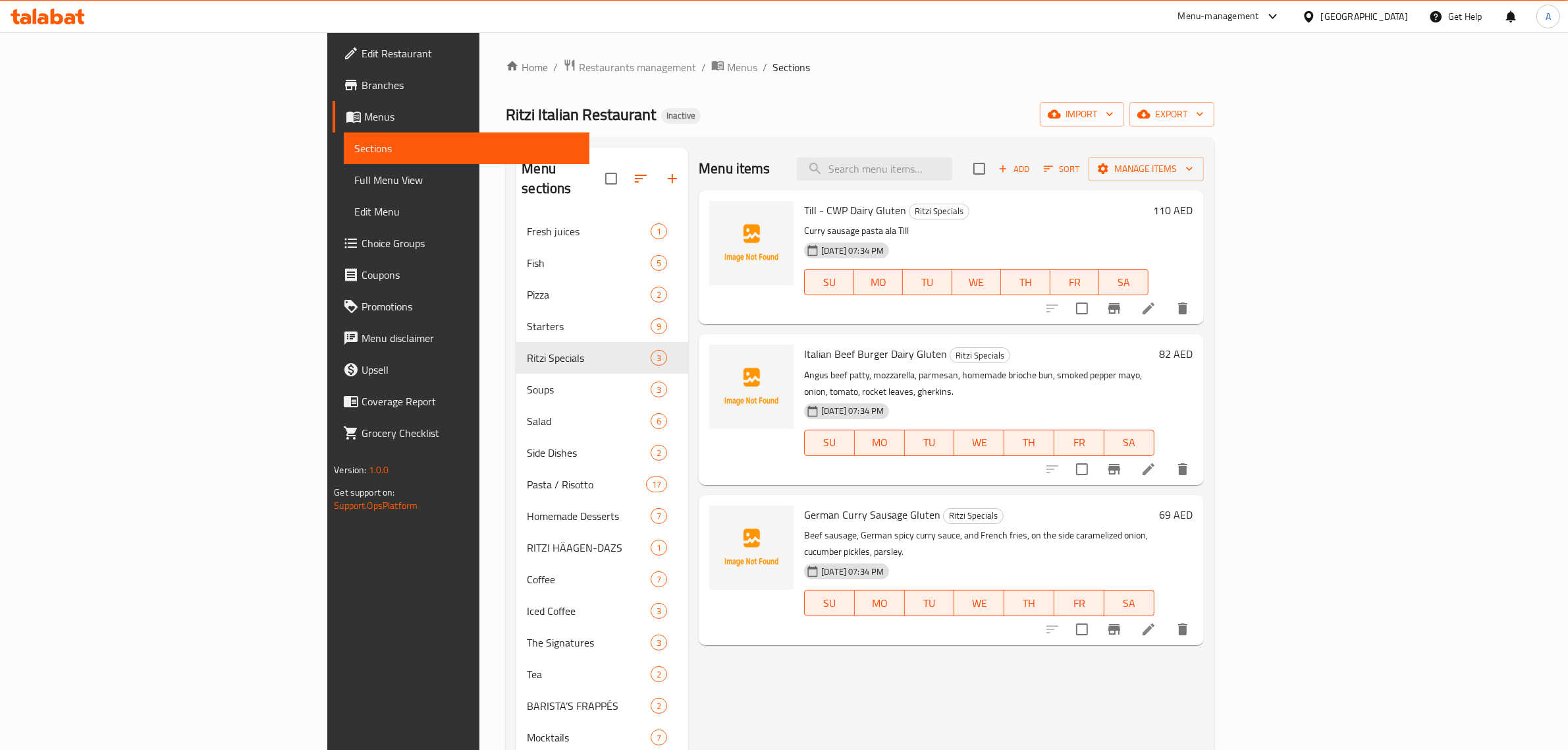
click at [775, 78] on div "Home / Restaurants management / Menus / Sections Ritzi Italian Restaurant Inact…" at bounding box center [859, 483] width 707 height 849
click at [839, 237] on p "Curry sausage pasta ala Till" at bounding box center [976, 231] width 344 height 17
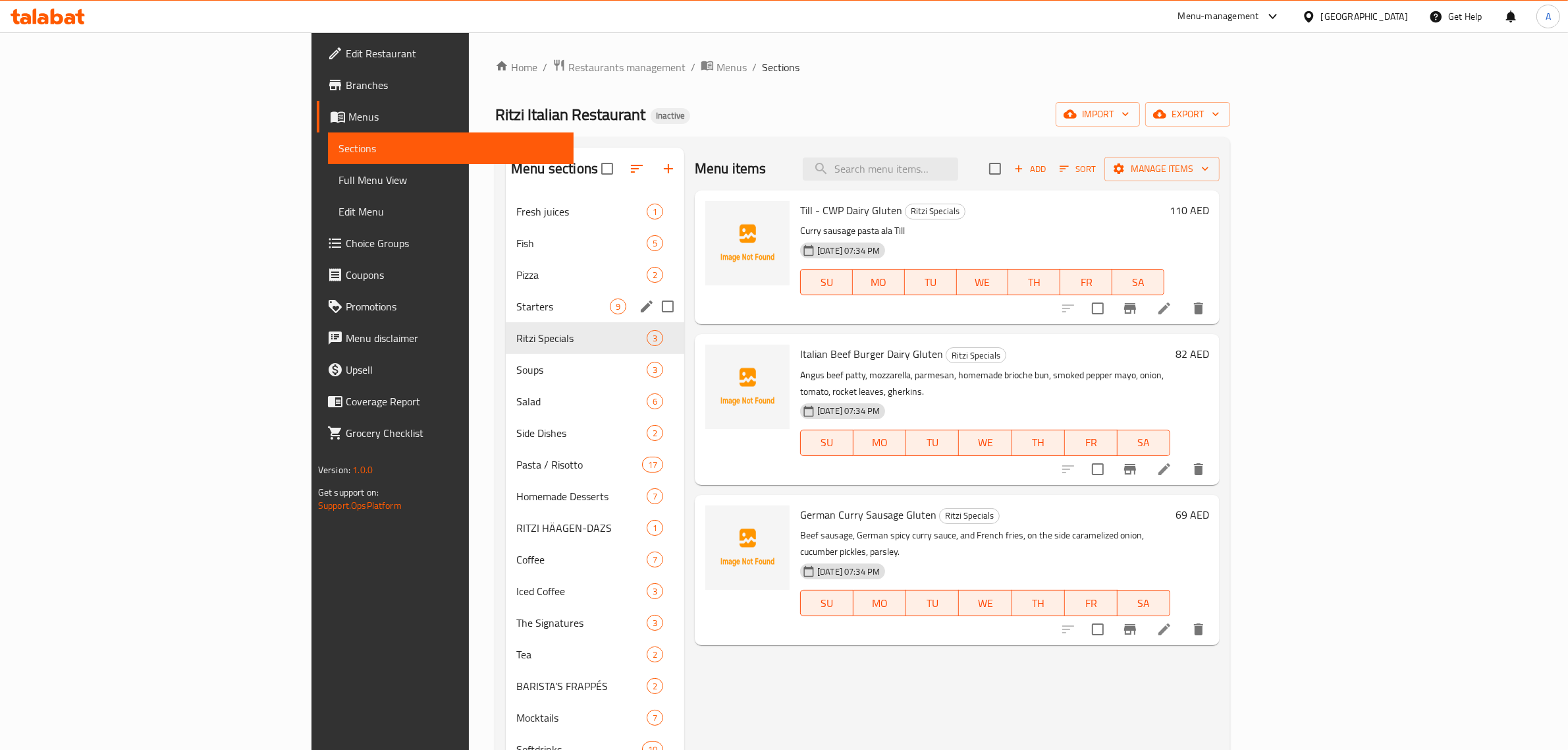
click at [505, 291] on div "Starters 9" at bounding box center [594, 307] width 178 height 31
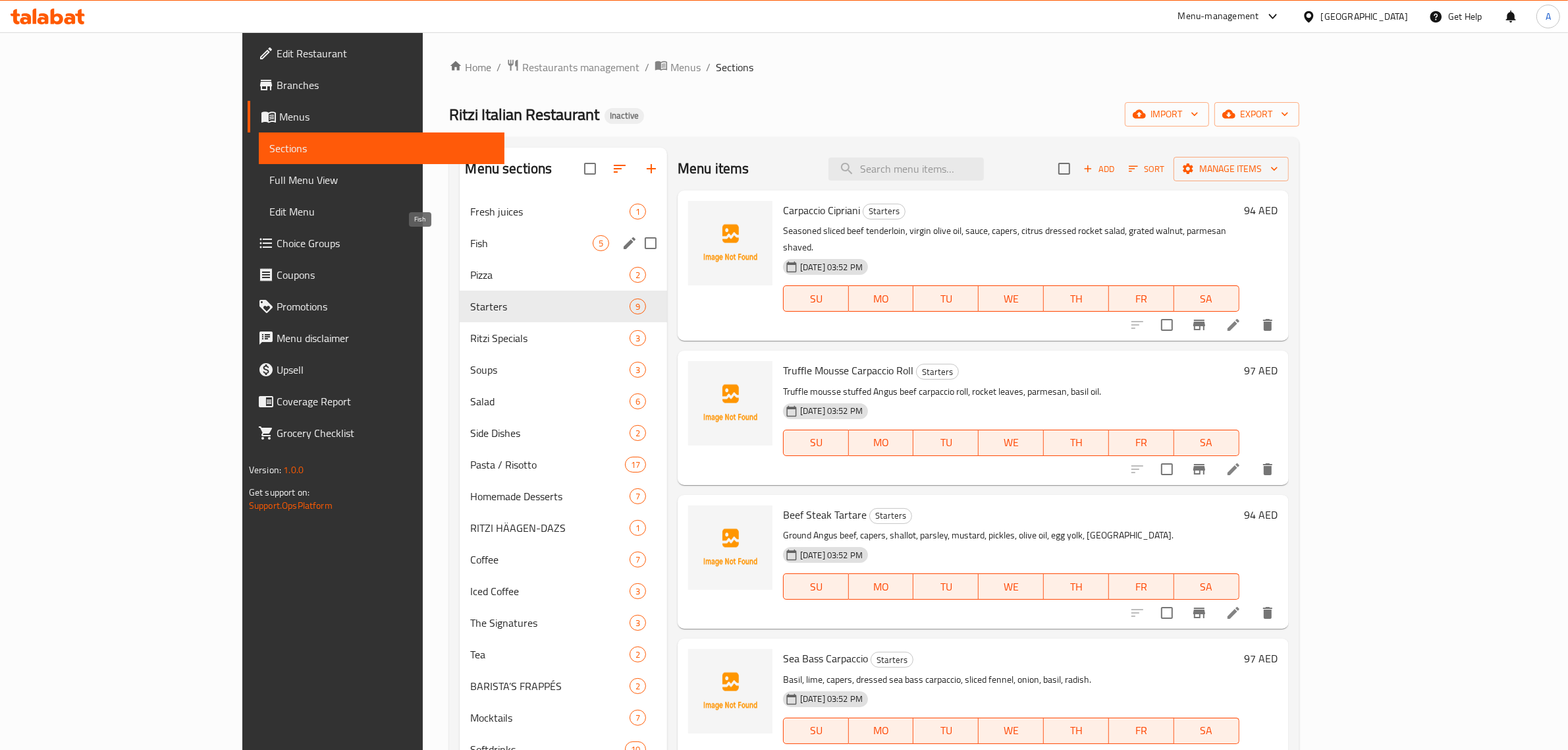
click at [470, 240] on span "Fish" at bounding box center [531, 243] width 122 height 16
